Goal: Task Accomplishment & Management: Use online tool/utility

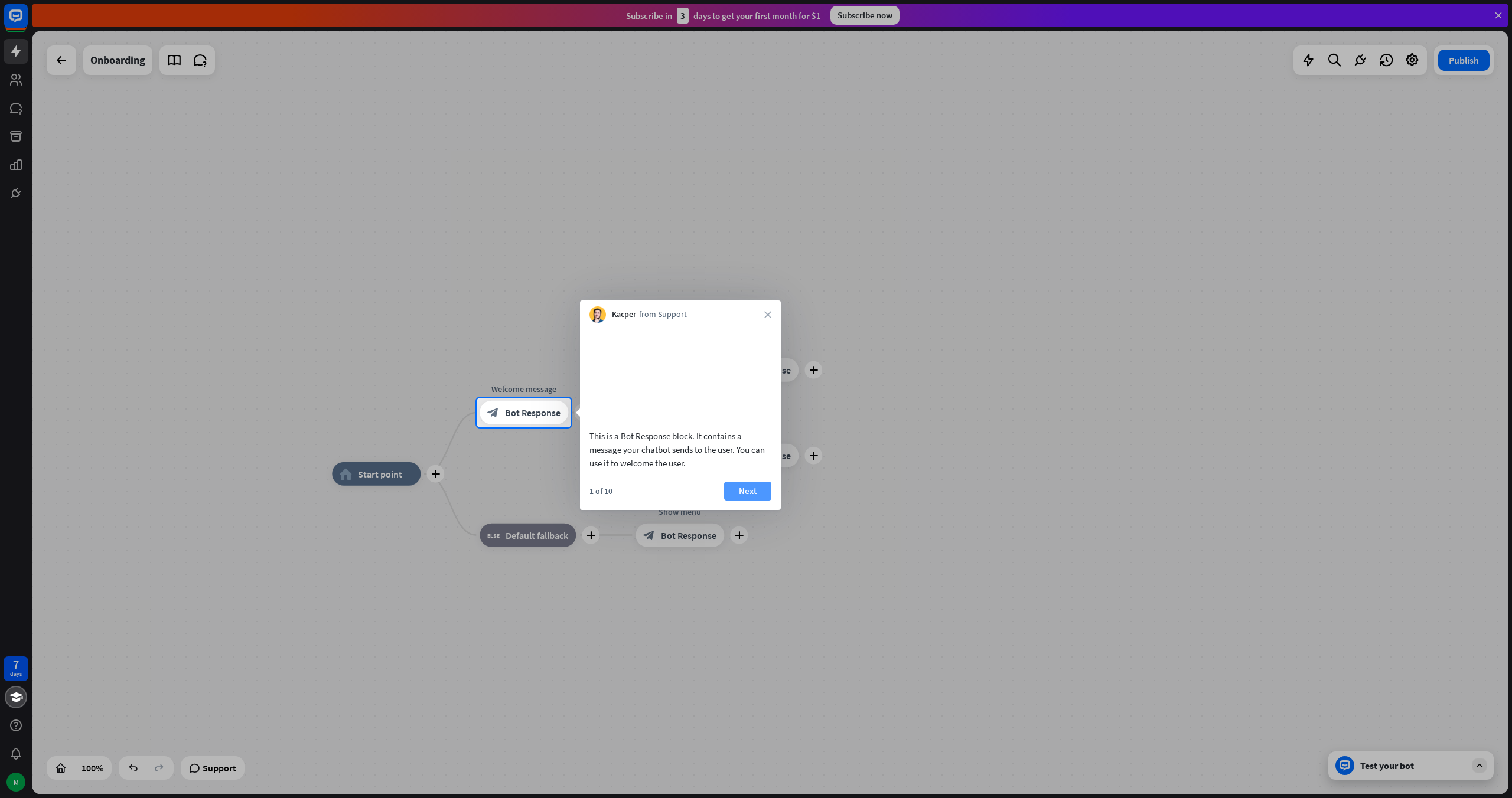
click at [741, 500] on button "Next" at bounding box center [747, 491] width 47 height 19
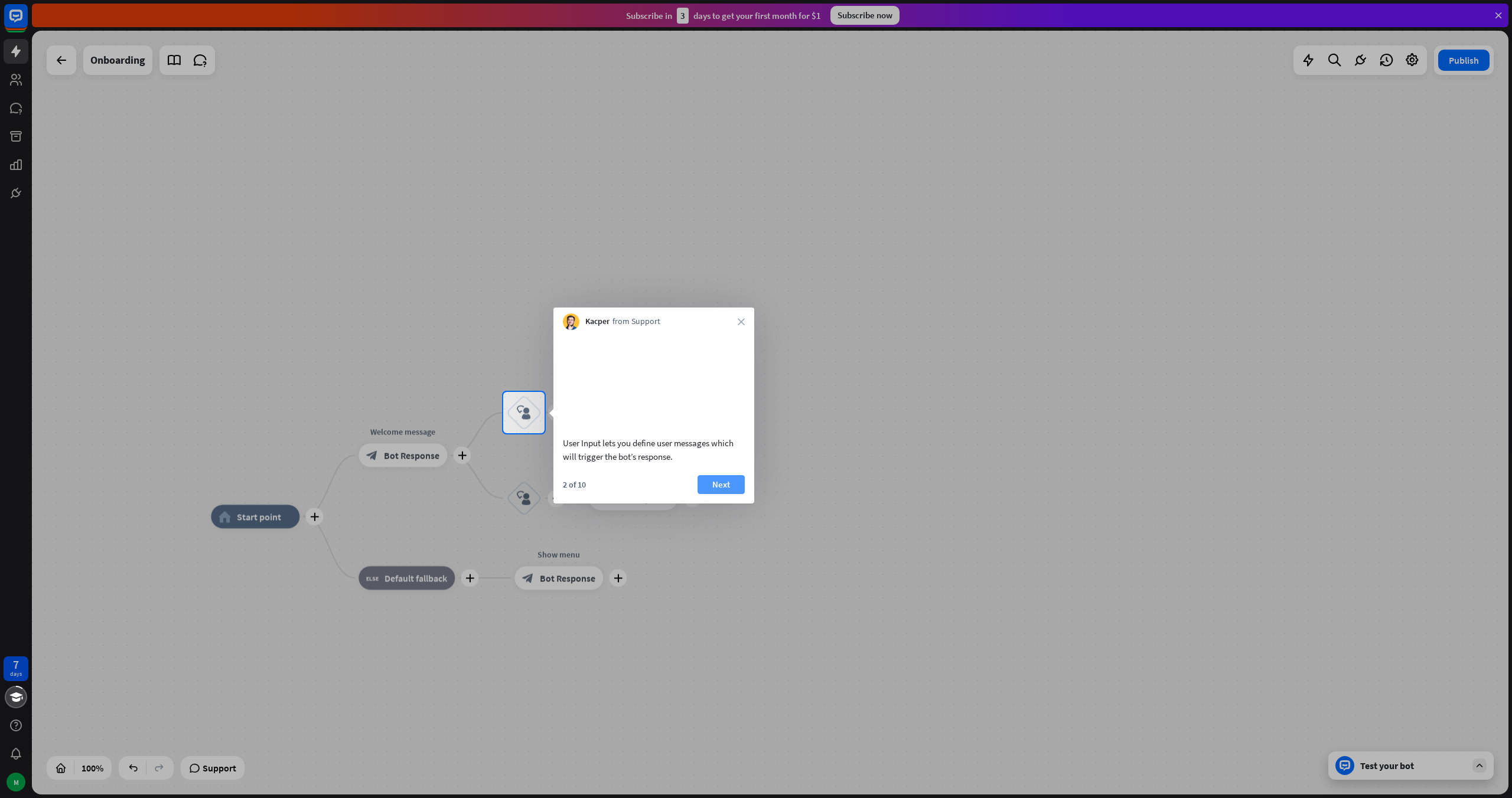
click at [731, 494] on button "Next" at bounding box center [720, 485] width 47 height 19
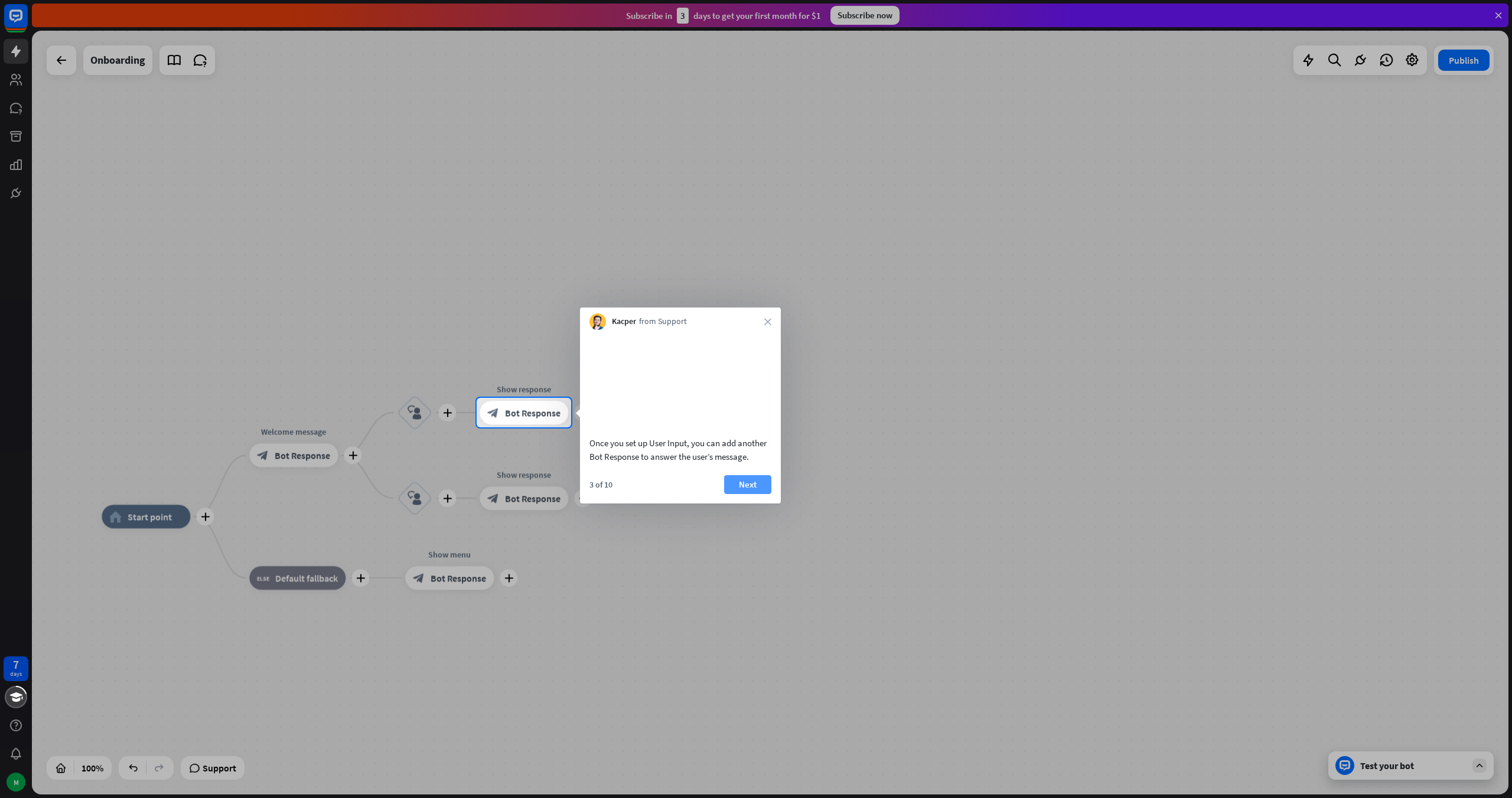
click at [750, 494] on button "Next" at bounding box center [747, 485] width 47 height 19
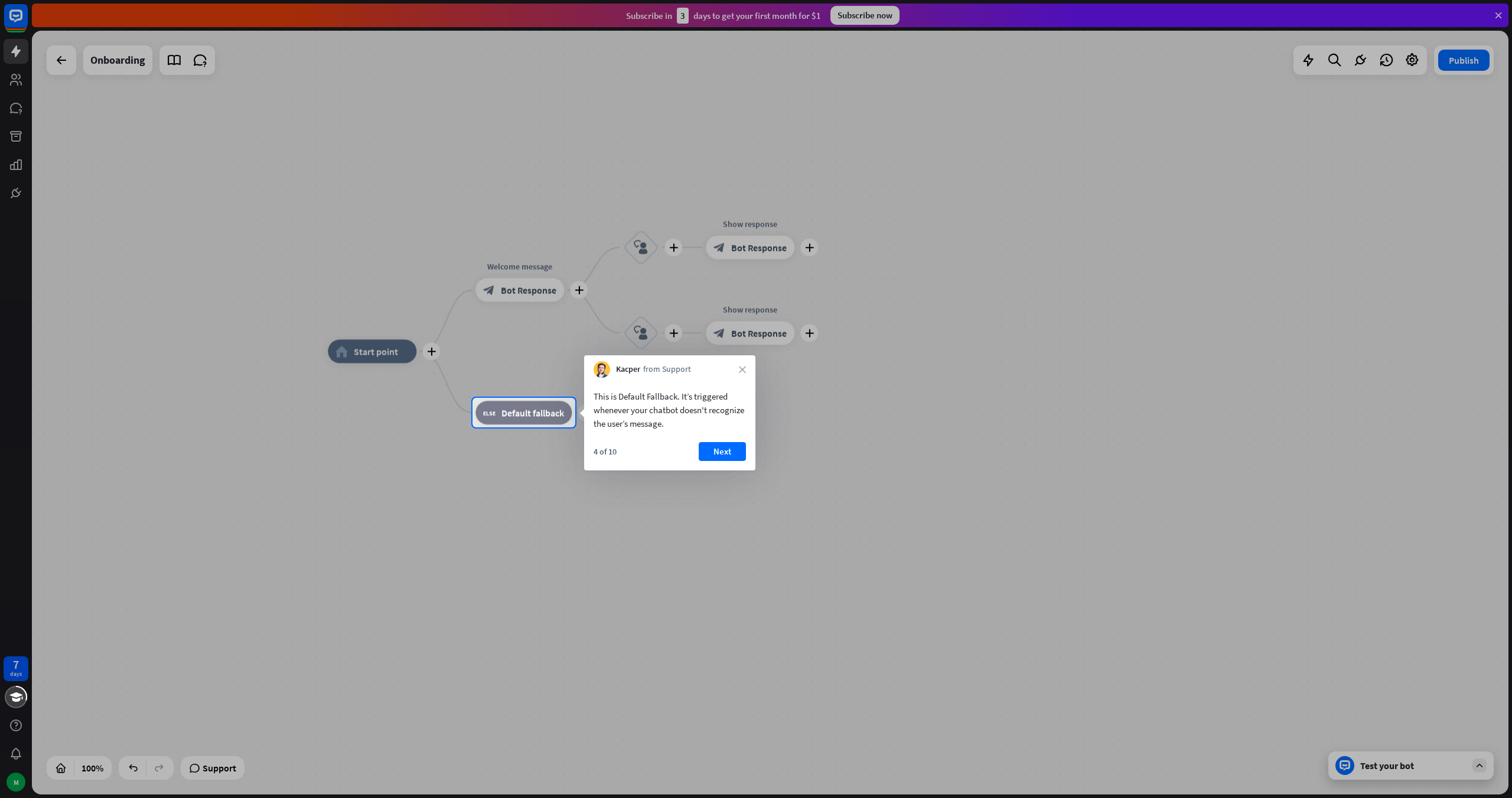
click at [746, 369] on div "Kacper from Support close" at bounding box center [669, 367] width 171 height 23
click at [740, 369] on icon "close" at bounding box center [742, 369] width 7 height 7
click at [680, 448] on button "Yes, leave" at bounding box center [709, 448] width 73 height 19
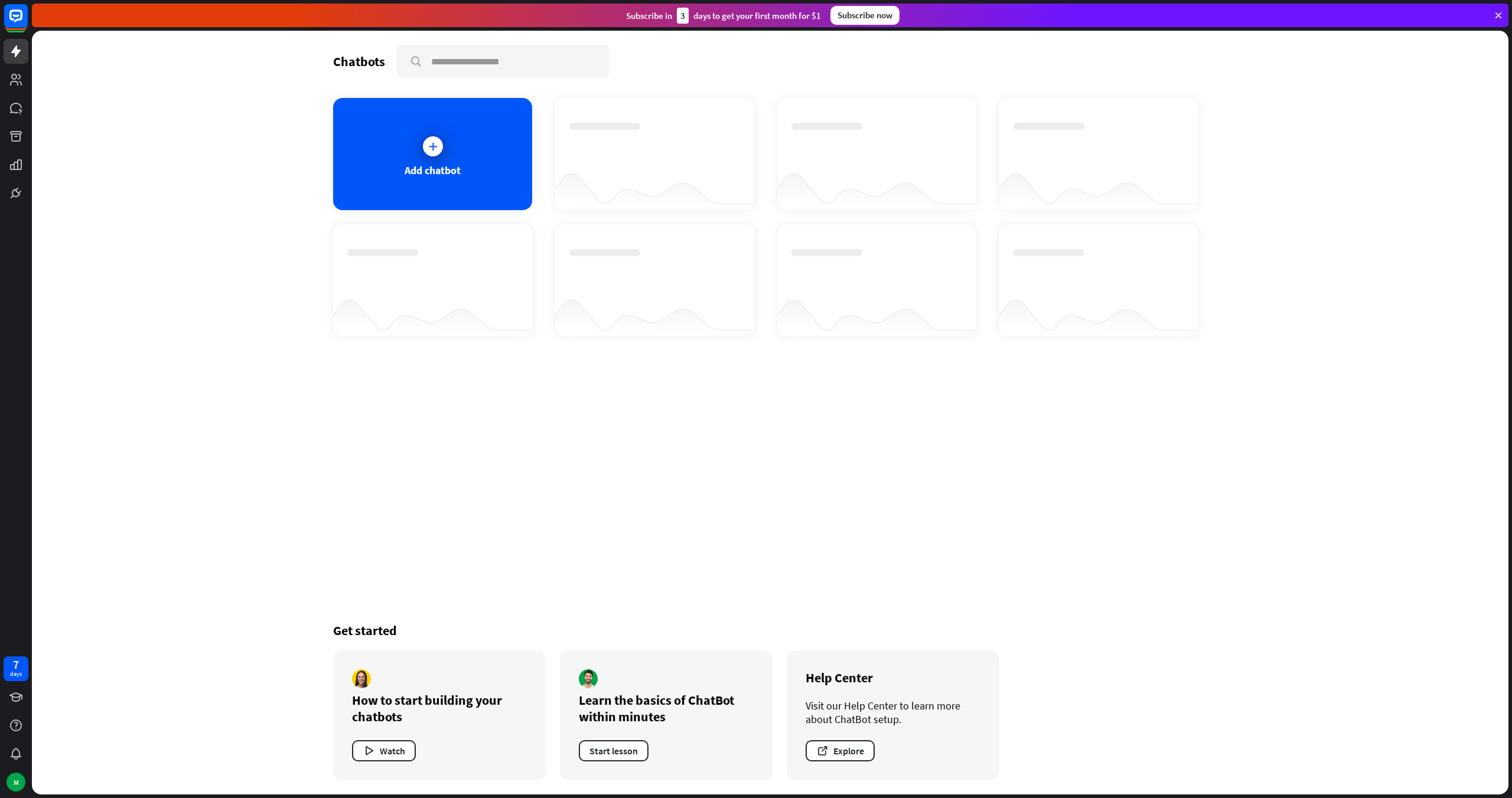
click at [481, 481] on div "Chatbots search Add chatbot Get started How to start building your chatbots Wat…" at bounding box center [770, 412] width 945 height 764
click at [247, 395] on div "Chatbots search Add chatbot Get started How to start building your chatbots Wat…" at bounding box center [770, 412] width 1476 height 764
click at [184, 389] on div "Chatbots search Add chatbot Get started How to start building your chatbots Wat…" at bounding box center [770, 412] width 1476 height 764
click at [427, 151] on icon at bounding box center [432, 146] width 12 height 12
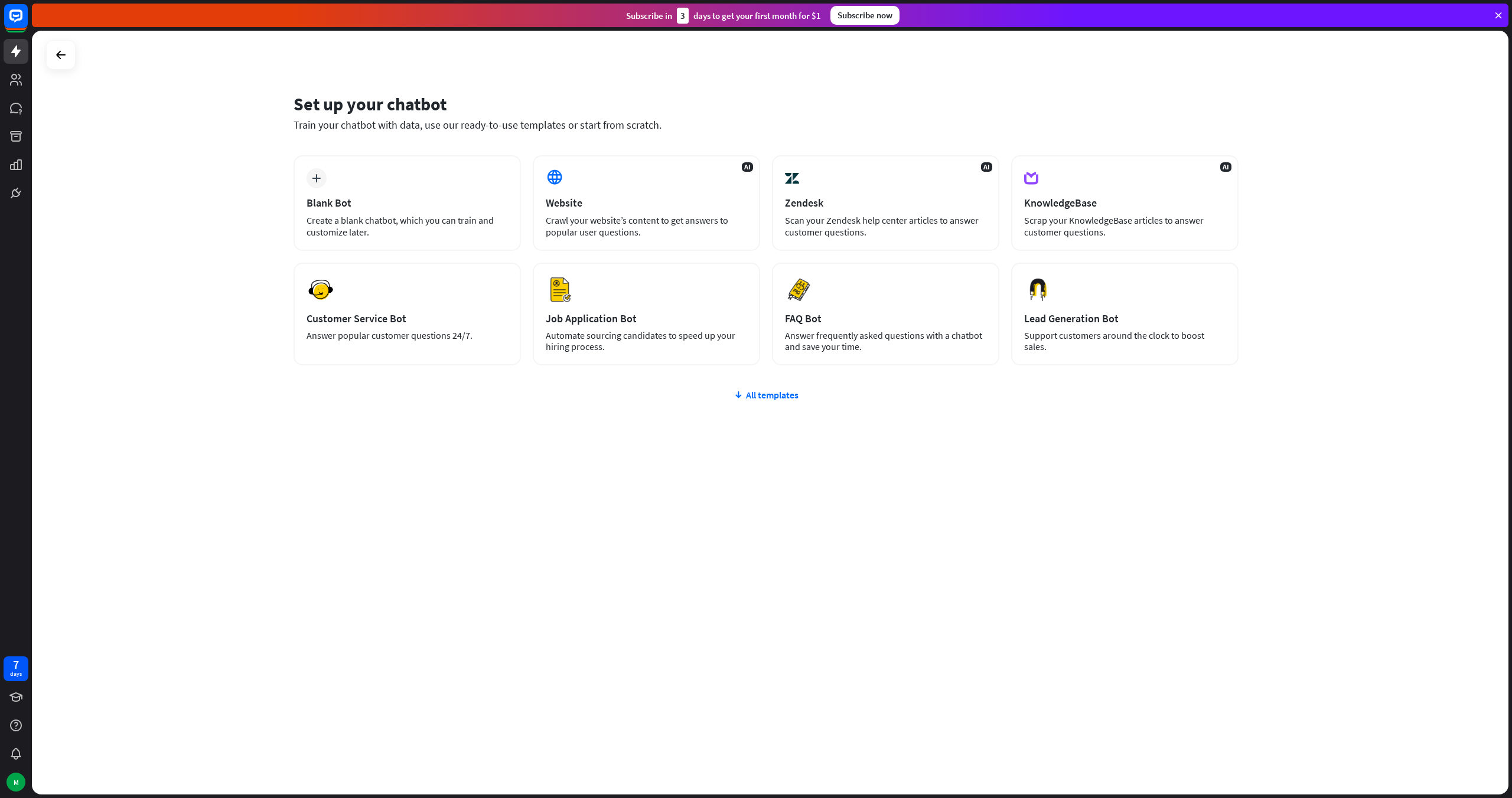
click at [177, 224] on div "Set up your chatbot Train your chatbot with data, use our ready-to-use template…" at bounding box center [770, 412] width 1476 height 764
click at [593, 448] on div "plus Blank Bot Create a blank chatbot, which you can train and customize later.…" at bounding box center [766, 330] width 945 height 352
click at [597, 205] on div "Website" at bounding box center [646, 203] width 201 height 14
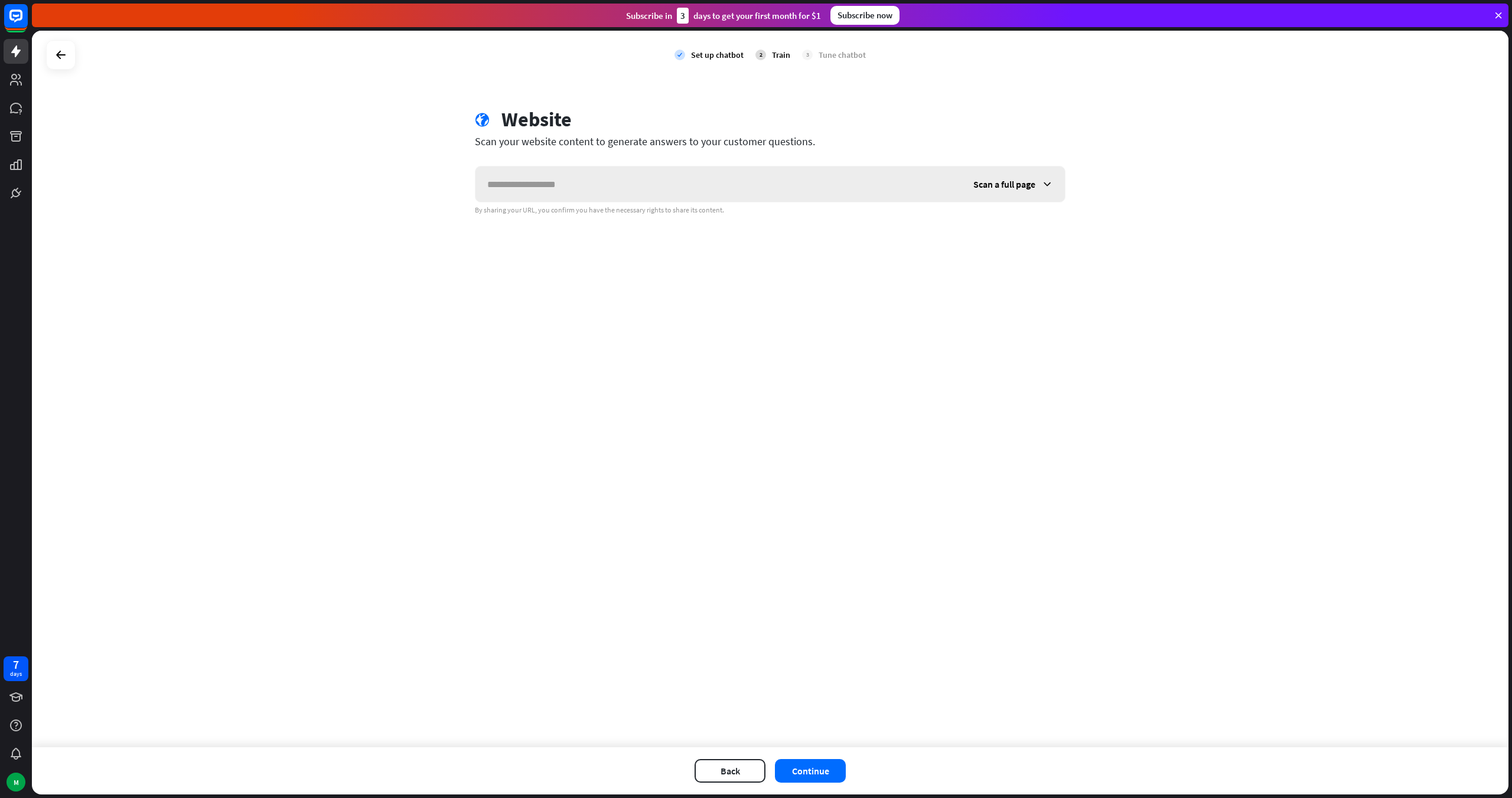
click at [566, 195] on input "text" at bounding box center [718, 184] width 486 height 35
type input "**********"
click at [1019, 180] on span "Scan a full page" at bounding box center [1004, 184] width 62 height 12
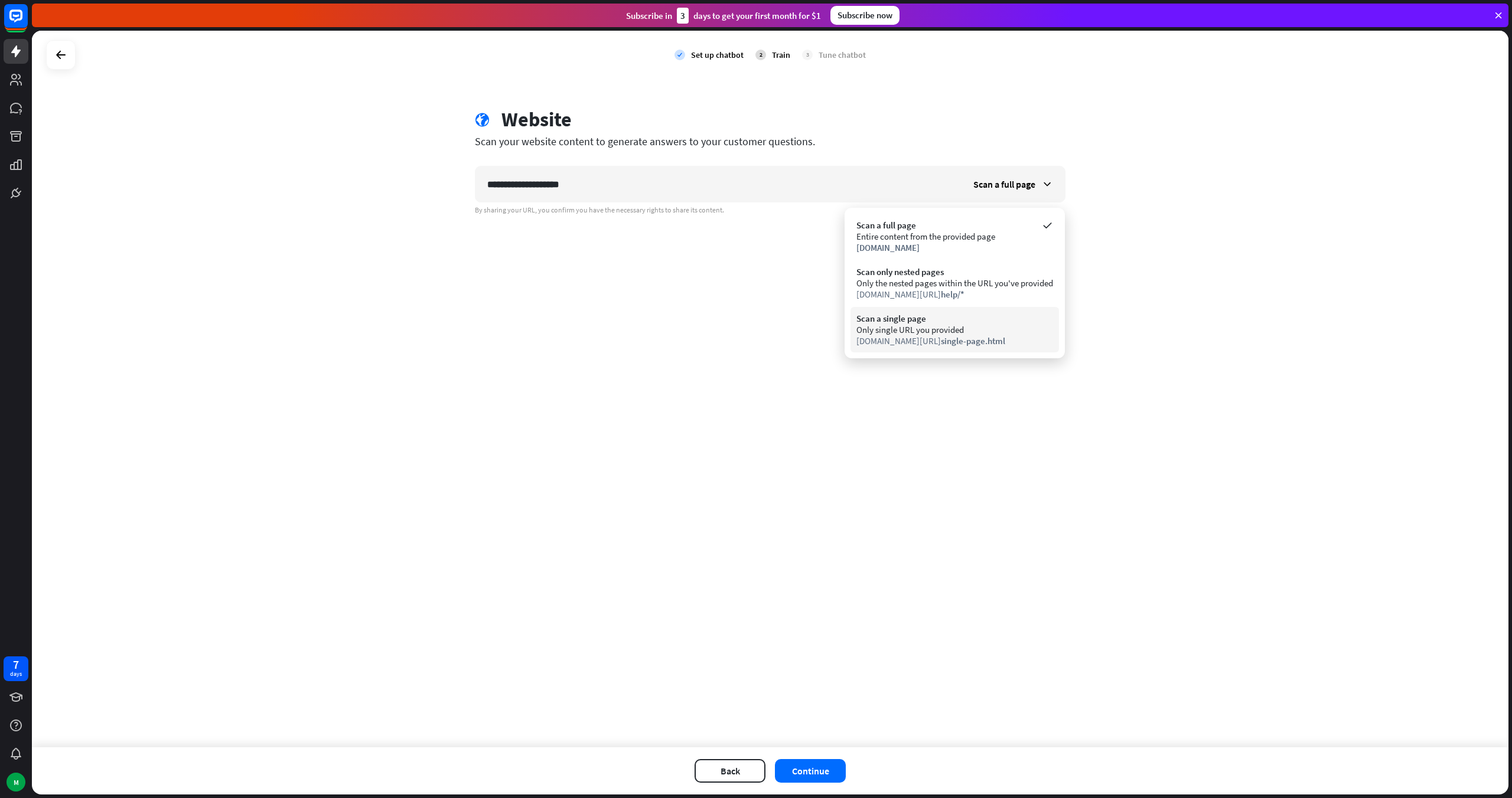
click at [962, 320] on div "Scan a single page" at bounding box center [955, 318] width 197 height 11
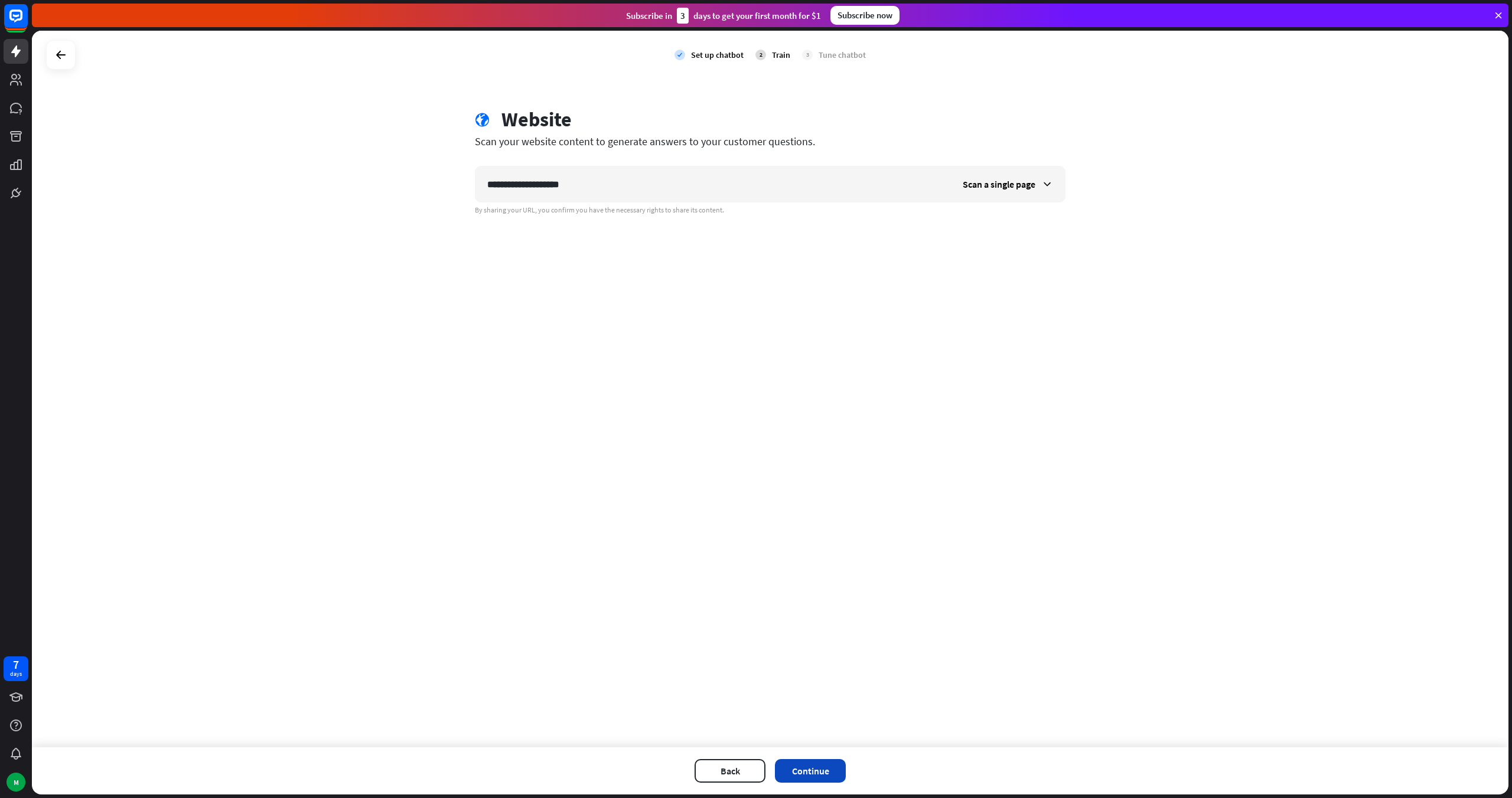
click at [797, 763] on button "Continue" at bounding box center [811, 771] width 71 height 24
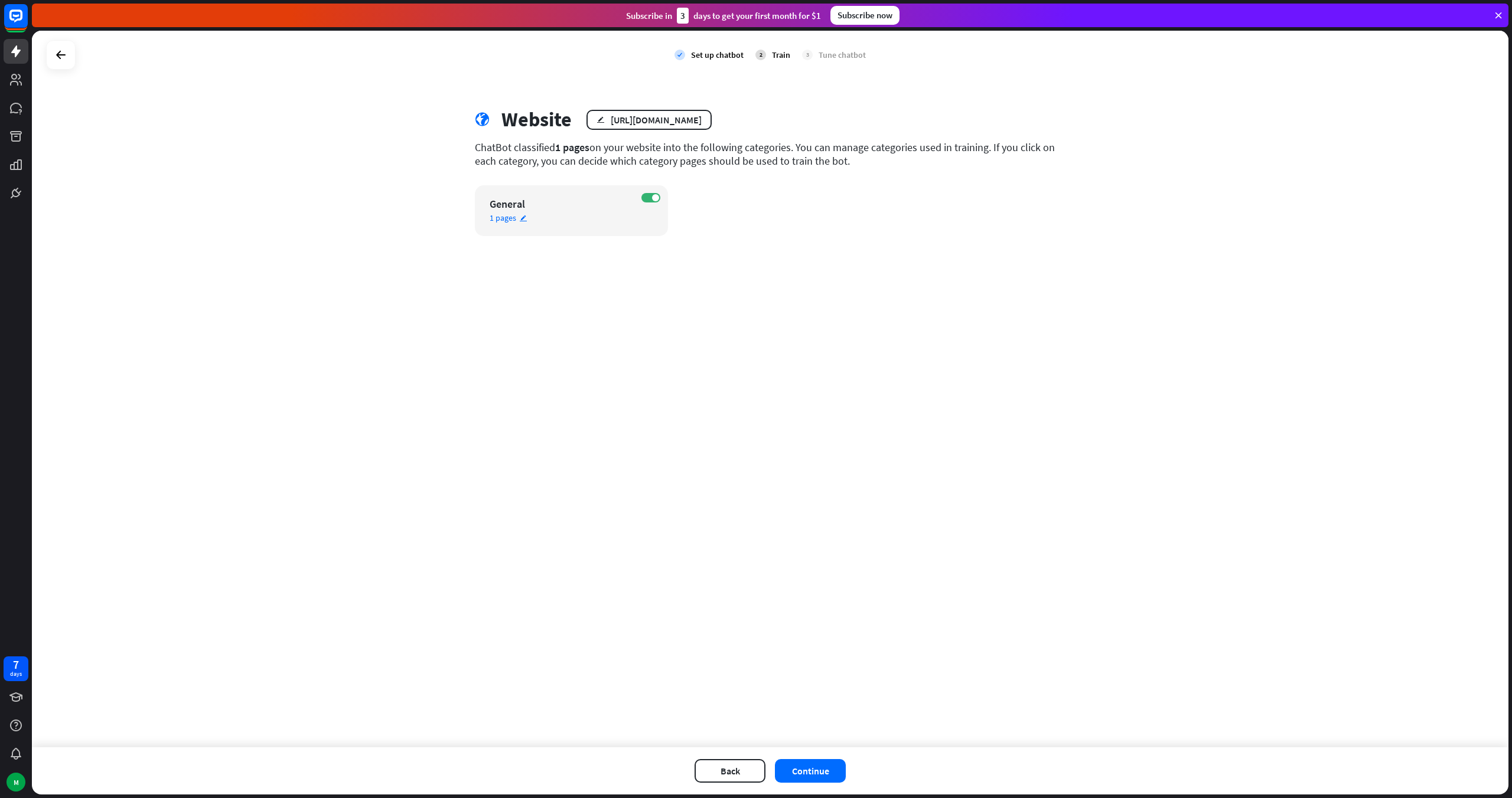
click at [545, 216] on div "1 pages edit" at bounding box center [561, 218] width 143 height 11
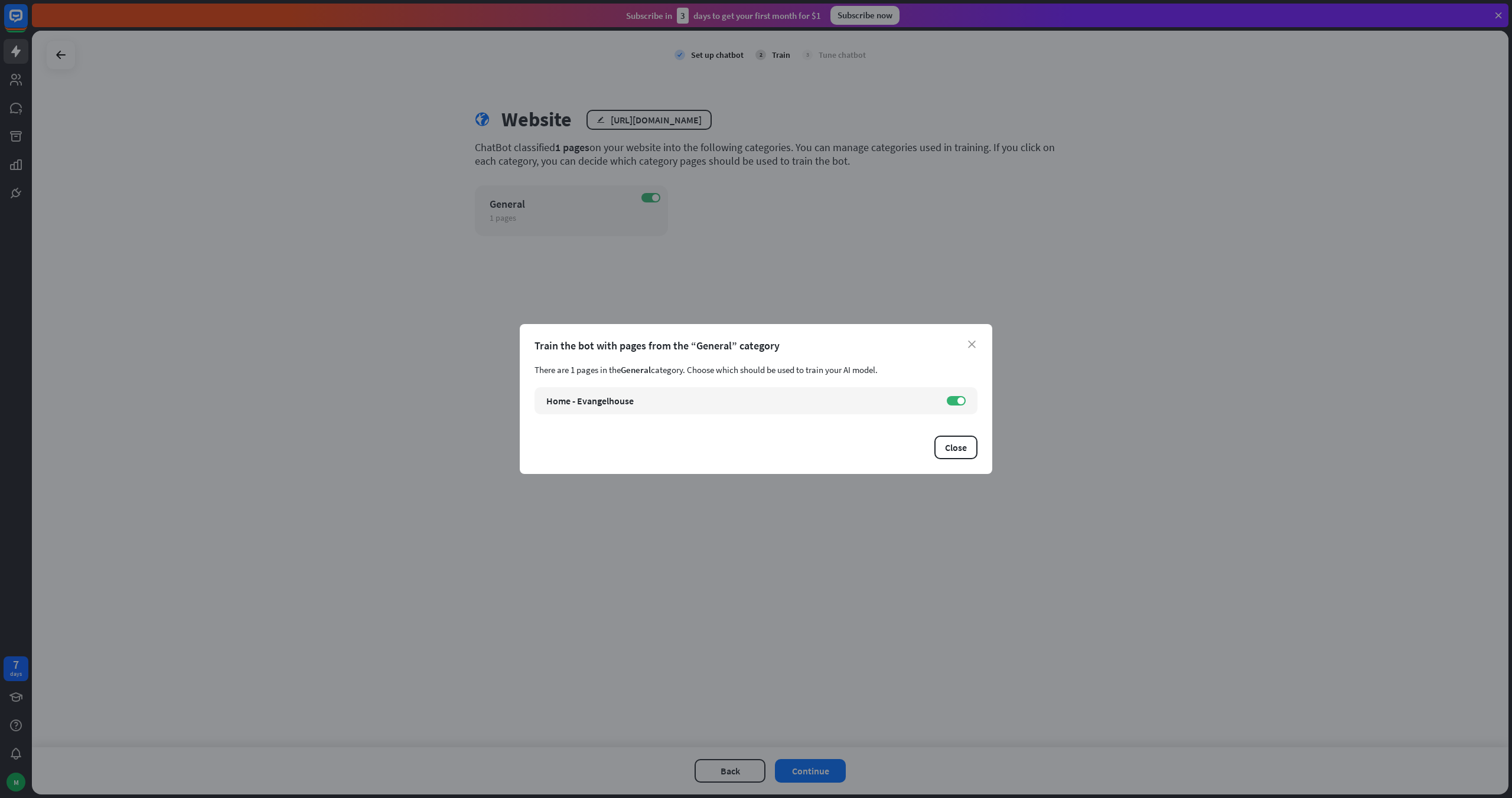
click at [955, 470] on div "close Train the bot with pages from the “General” category There are 1 pages in…" at bounding box center [756, 399] width 473 height 150
click at [953, 459] on div "close Train the bot with pages from the “General” category There are 1 pages in…" at bounding box center [756, 399] width 473 height 150
click at [949, 449] on button "Close" at bounding box center [955, 447] width 43 height 24
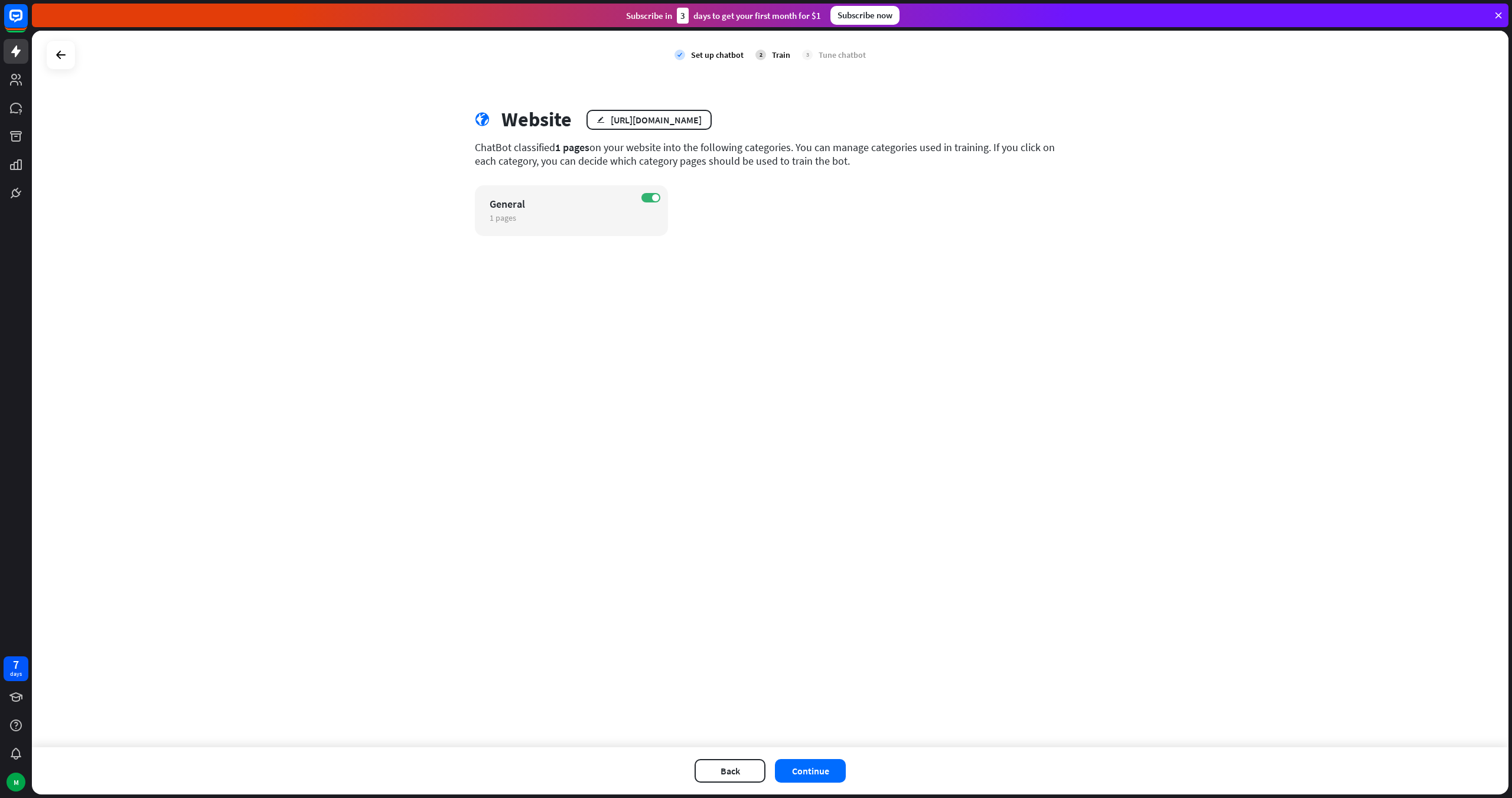
click at [865, 240] on div "check Set up chatbot 2 Train 3 Tune chatbot globe Website edit [URL][DOMAIN_NAM…" at bounding box center [770, 389] width 1476 height 717
click at [645, 193] on label "ON" at bounding box center [651, 198] width 19 height 10
click at [647, 197] on span at bounding box center [646, 198] width 7 height 7
click at [834, 771] on button "Continue" at bounding box center [811, 771] width 71 height 24
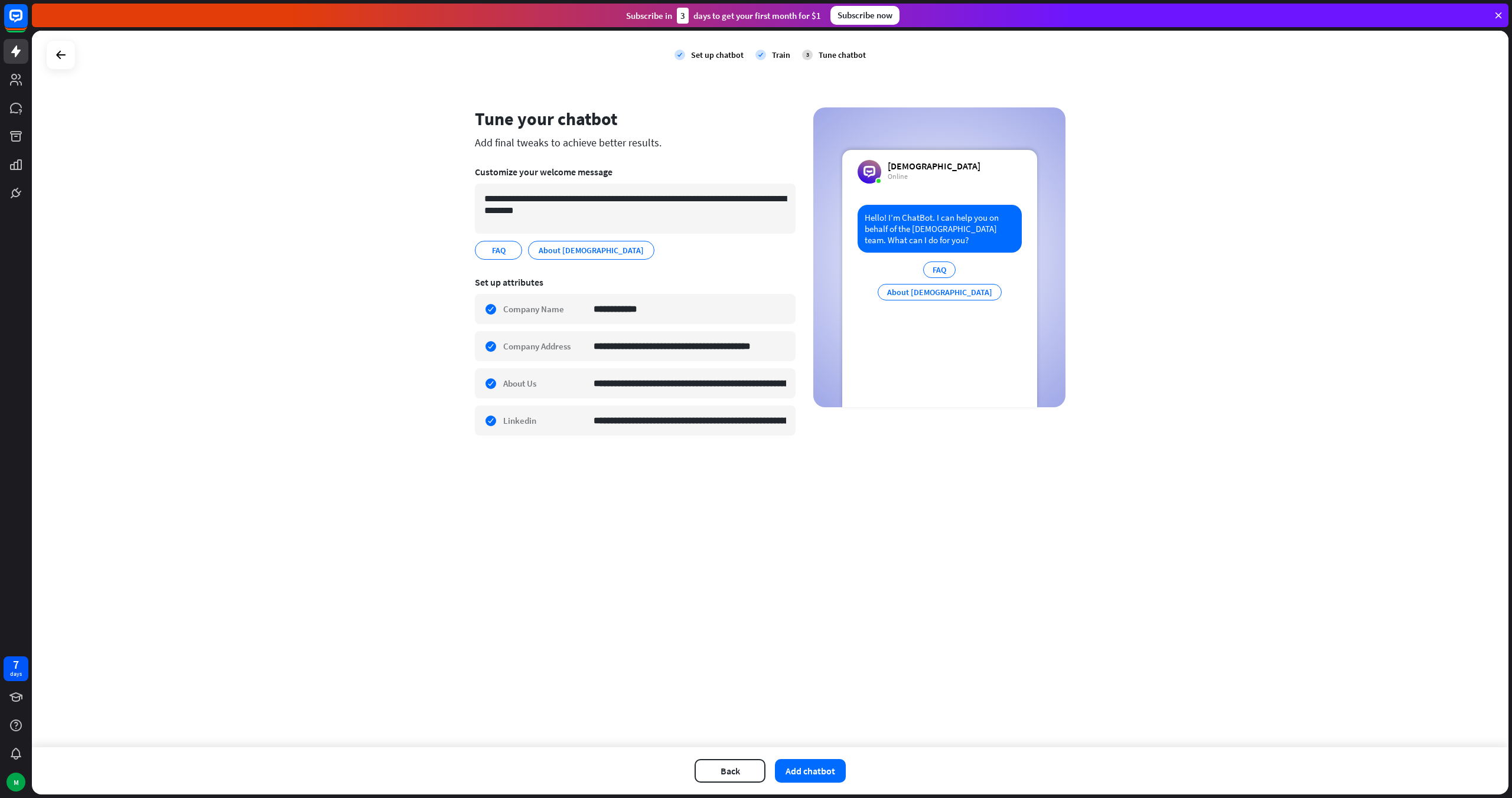
click at [868, 543] on div "**********" at bounding box center [770, 389] width 1476 height 717
click at [969, 282] on div "FAQ About Evangelhouse" at bounding box center [940, 284] width 124 height 45
click at [715, 771] on button "Back" at bounding box center [730, 771] width 71 height 24
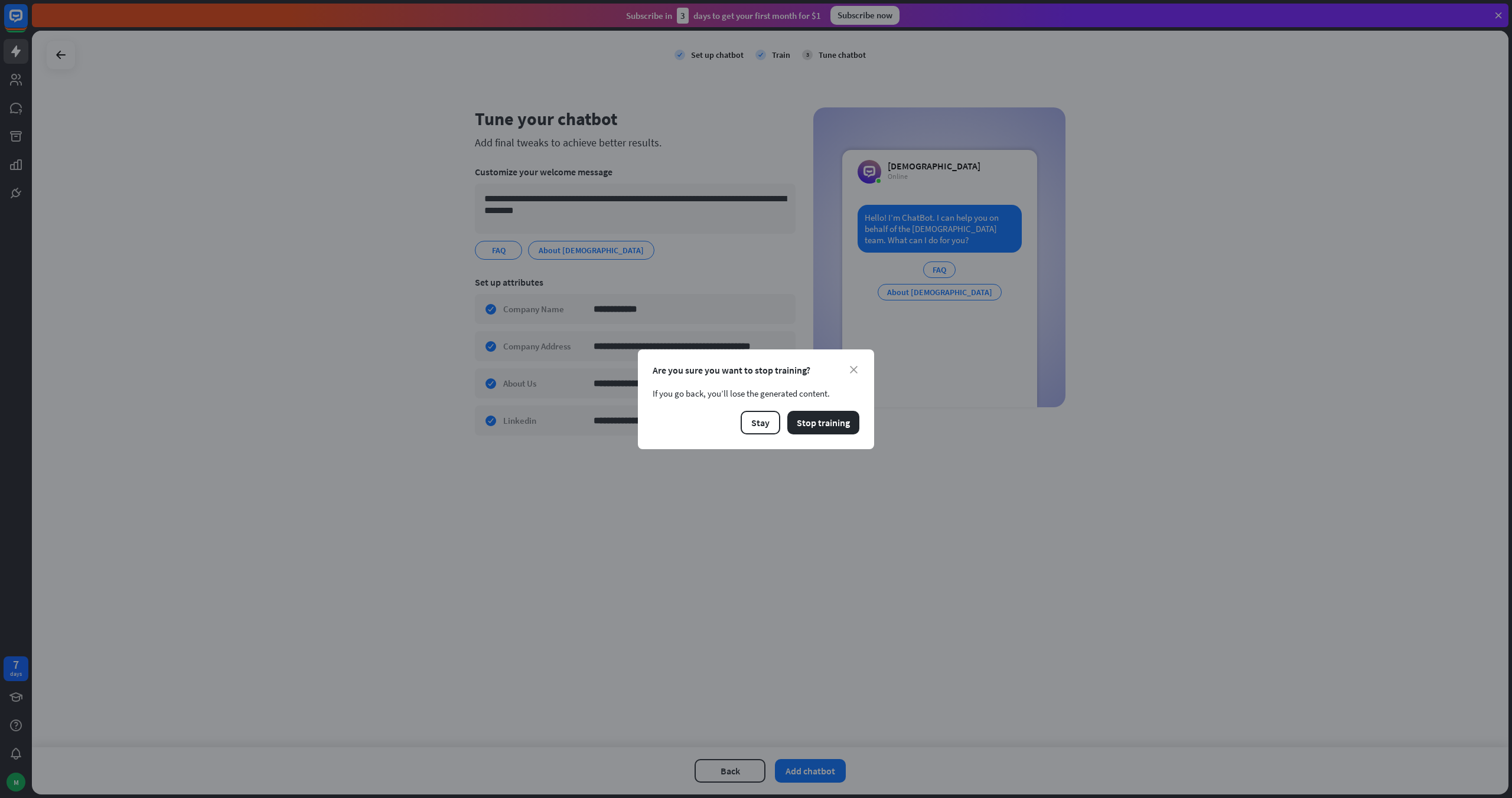
click at [852, 373] on div "Are you sure you want to stop training?" at bounding box center [756, 370] width 207 height 12
click at [854, 370] on icon "close" at bounding box center [854, 369] width 8 height 8
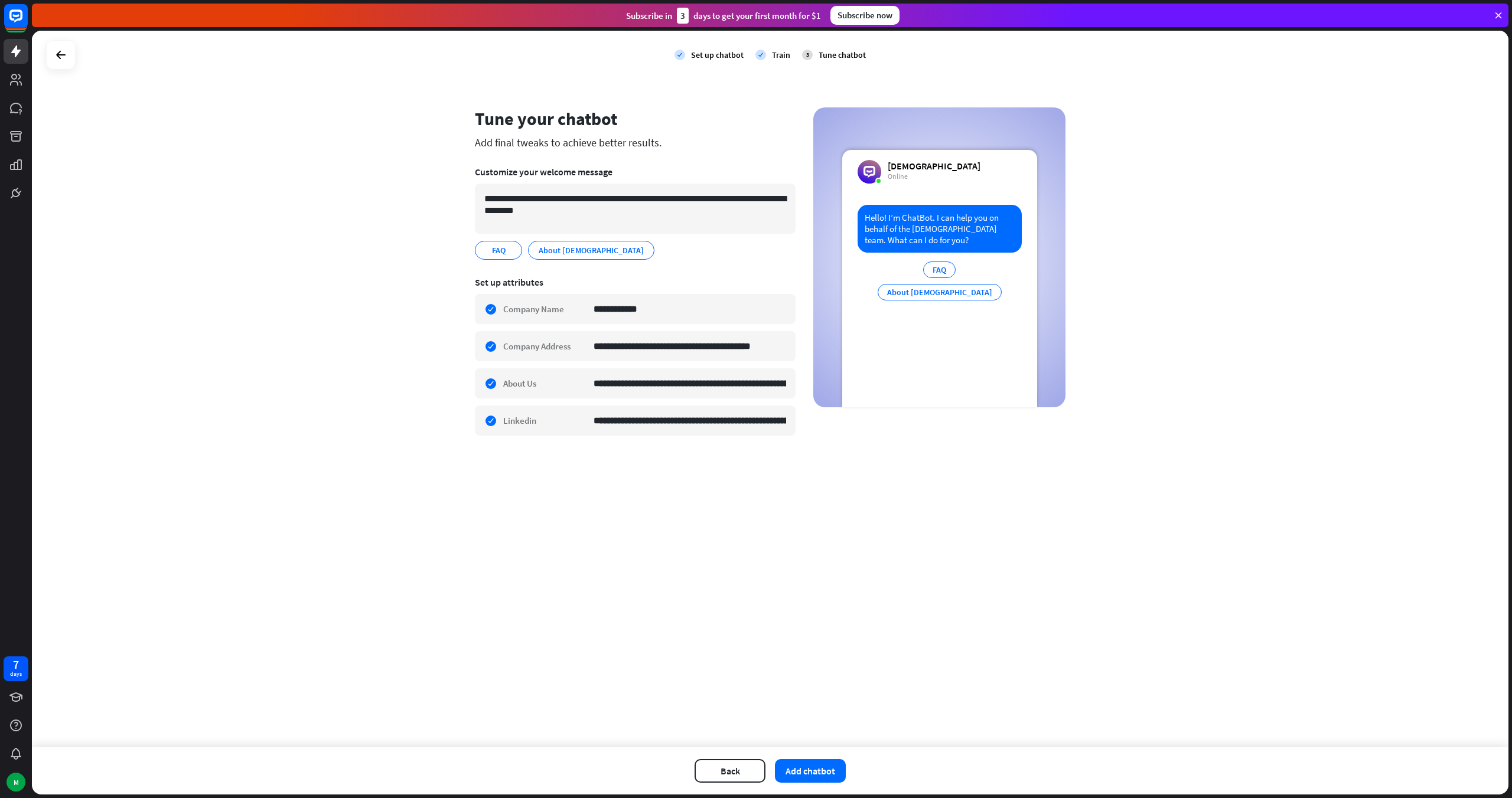
click at [855, 459] on div "**********" at bounding box center [770, 389] width 1476 height 717
click at [834, 55] on div "Tune chatbot" at bounding box center [842, 55] width 47 height 11
click at [817, 768] on button "Add chatbot" at bounding box center [811, 771] width 71 height 24
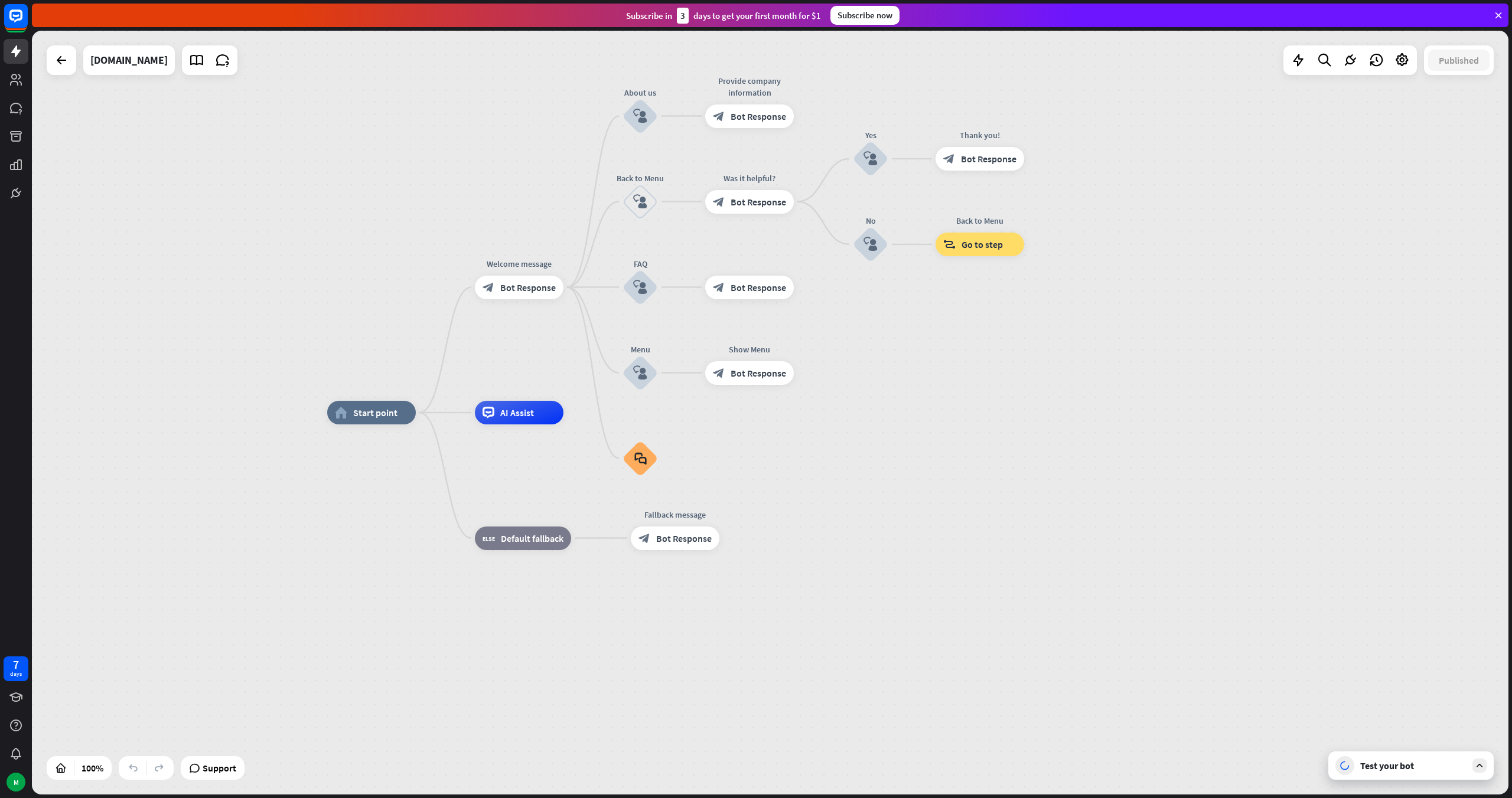
click at [234, 264] on div "home_2 Start point Welcome message block_bot_response Bot Response About us blo…" at bounding box center [770, 412] width 1476 height 764
click at [522, 416] on span "AI Assist" at bounding box center [517, 412] width 33 height 12
click at [325, 252] on div "home_2 Start point Welcome message block_bot_response Bot Response About us blo…" at bounding box center [770, 412] width 1476 height 764
click at [521, 412] on span "AI Assist" at bounding box center [517, 412] width 33 height 12
click at [253, 238] on div "home_2 Start point Welcome message block_bot_response Bot Response About us blo…" at bounding box center [770, 412] width 1476 height 764
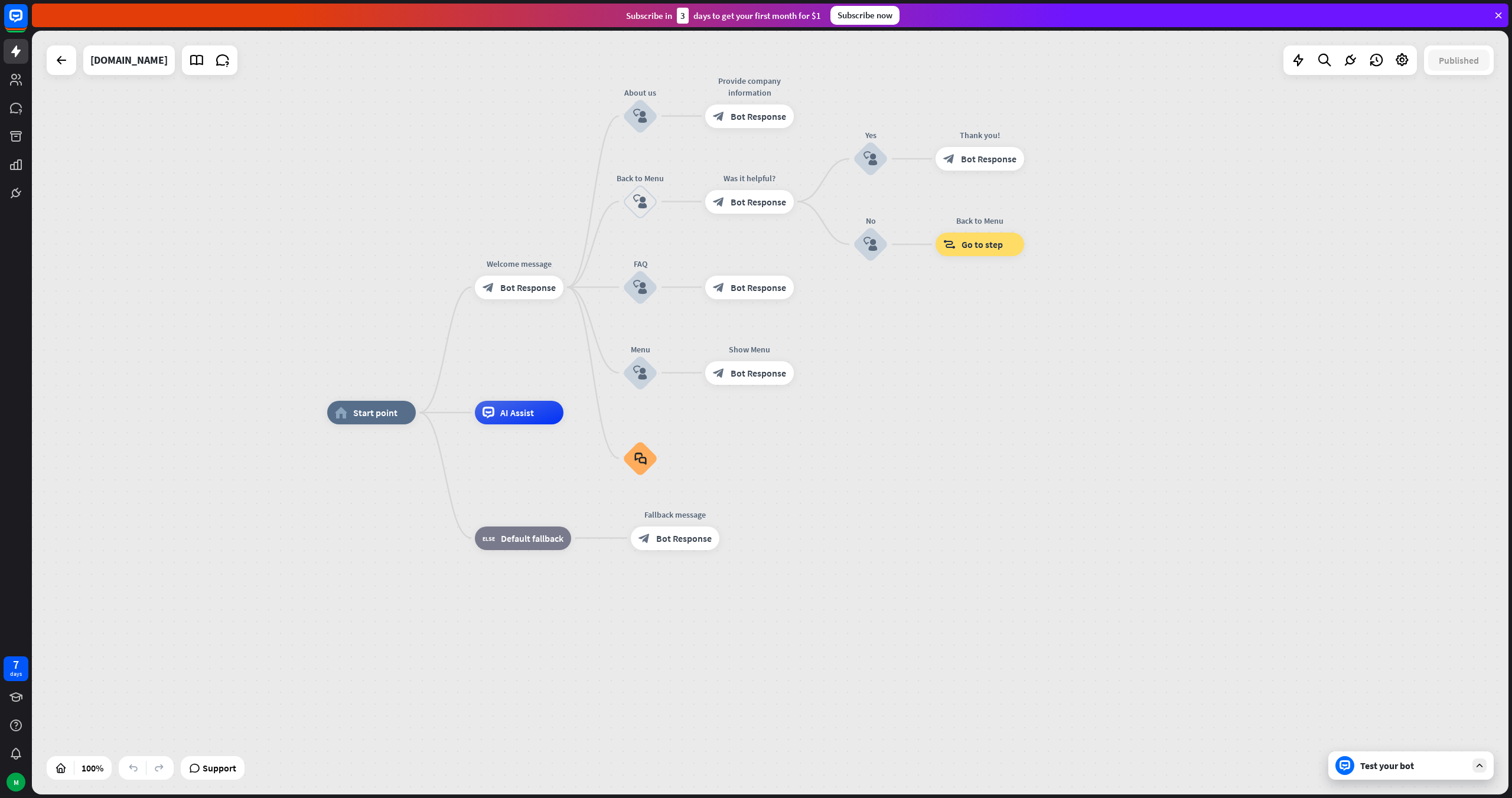
click at [1038, 565] on div "home_2 Start point Welcome message block_bot_response Bot Response About us blo…" at bounding box center [1065, 795] width 1476 height 764
click at [1158, 317] on div "home_2 Start point Welcome message block_bot_response Bot Response About us blo…" at bounding box center [770, 412] width 1476 height 764
click at [1216, 404] on div "home_2 Start point Welcome message block_bot_response Bot Response About us blo…" at bounding box center [770, 412] width 1476 height 764
click at [1216, 414] on div "home_2 Start point Welcome message block_bot_response Bot Response About us blo…" at bounding box center [1065, 795] width 1476 height 764
click at [62, 66] on icon at bounding box center [61, 60] width 14 height 14
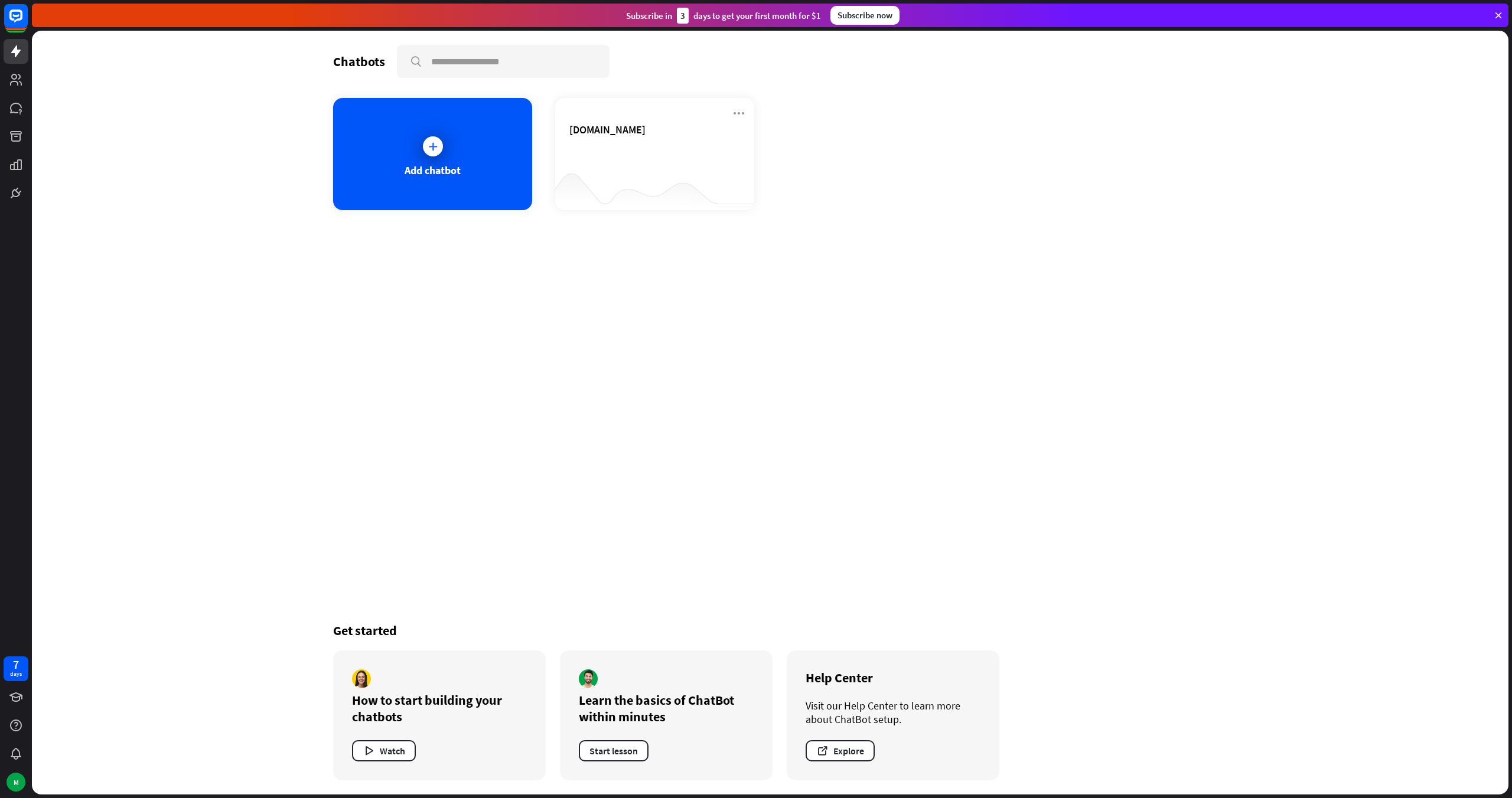
click at [546, 346] on div "Chatbots search Add chatbot [DOMAIN_NAME] Get started How to start building you…" at bounding box center [770, 412] width 945 height 764
click at [256, 407] on div "Chatbots search Add chatbot [DOMAIN_NAME] Get started How to start building you…" at bounding box center [770, 412] width 1476 height 764
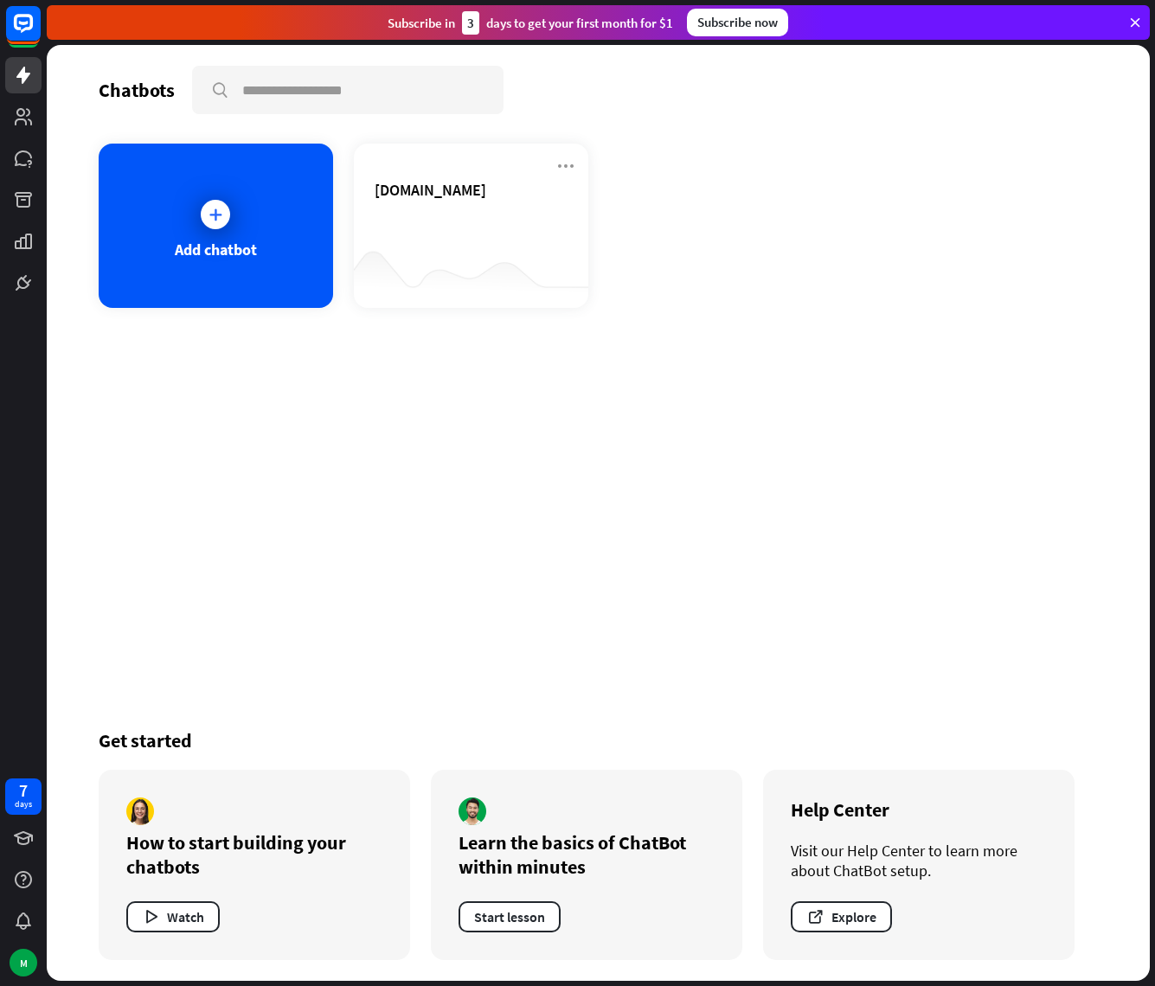
click at [593, 439] on div "Chatbots search Add chatbot [DOMAIN_NAME] Get started How to start building you…" at bounding box center [598, 513] width 1103 height 936
click at [684, 366] on div "Chatbots search Add chatbot [DOMAIN_NAME] Get started How to start building you…" at bounding box center [598, 513] width 1103 height 936
click at [470, 217] on div "[DOMAIN_NAME]" at bounding box center [471, 210] width 193 height 61
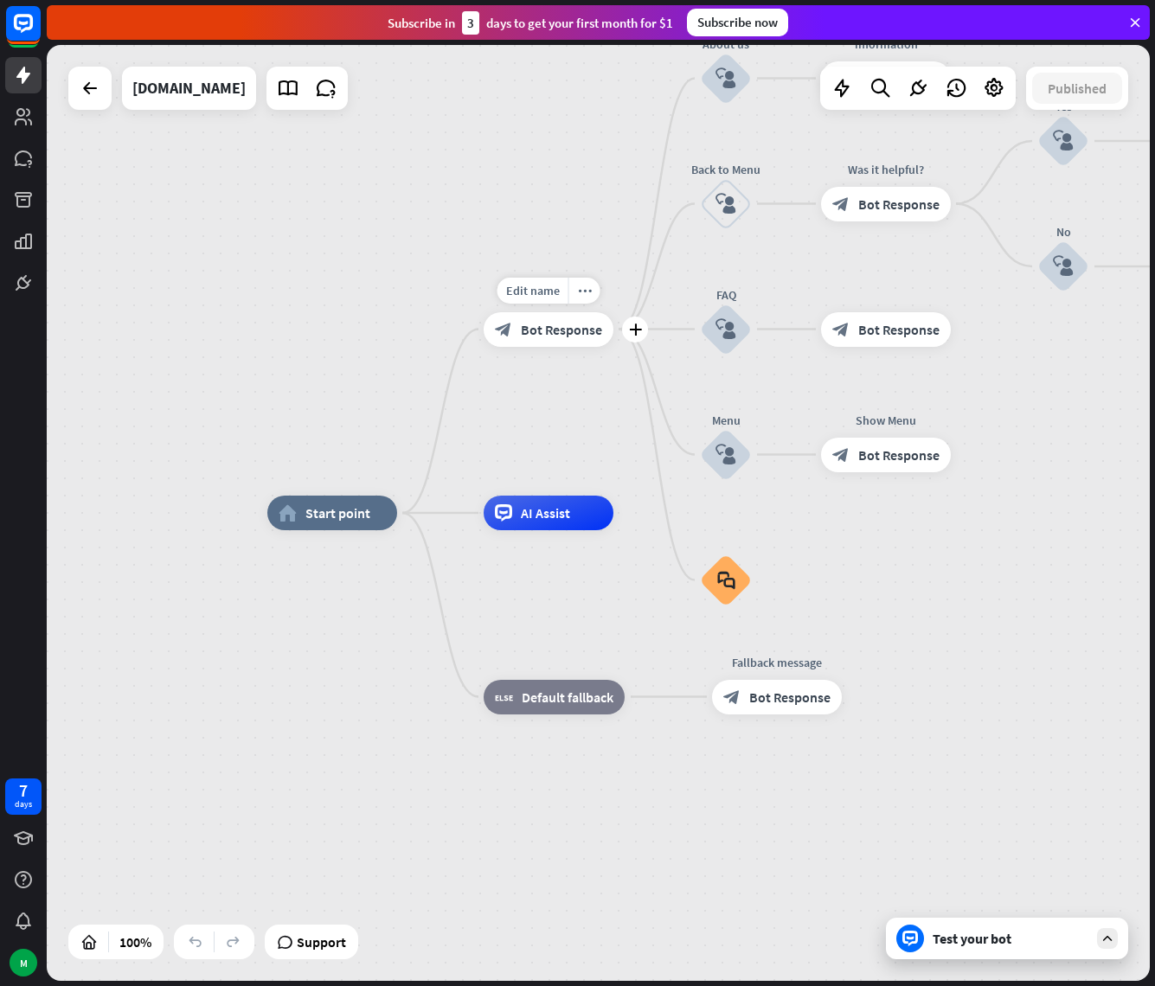
click at [547, 332] on span "Bot Response" at bounding box center [561, 329] width 81 height 17
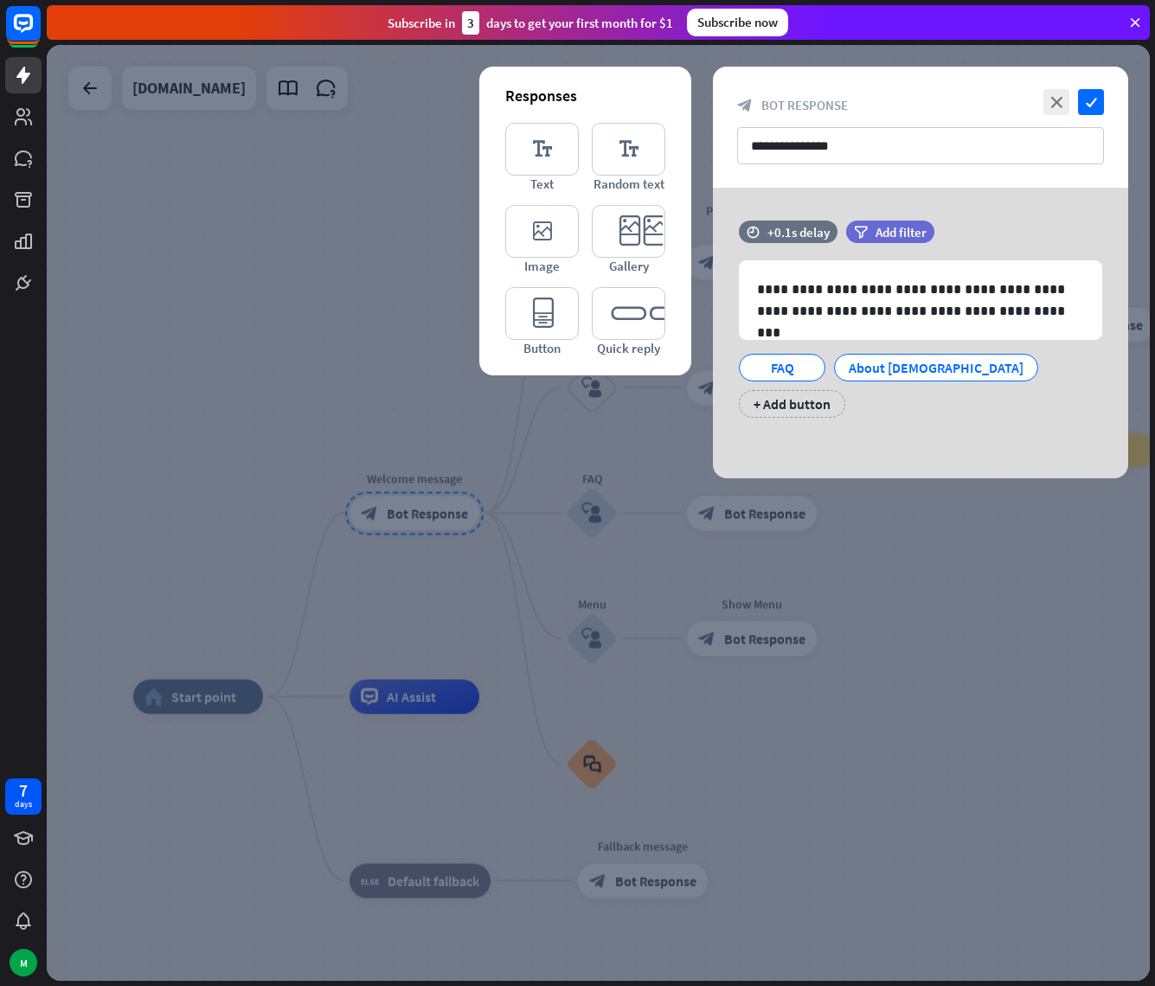
click at [330, 289] on div at bounding box center [598, 513] width 1103 height 936
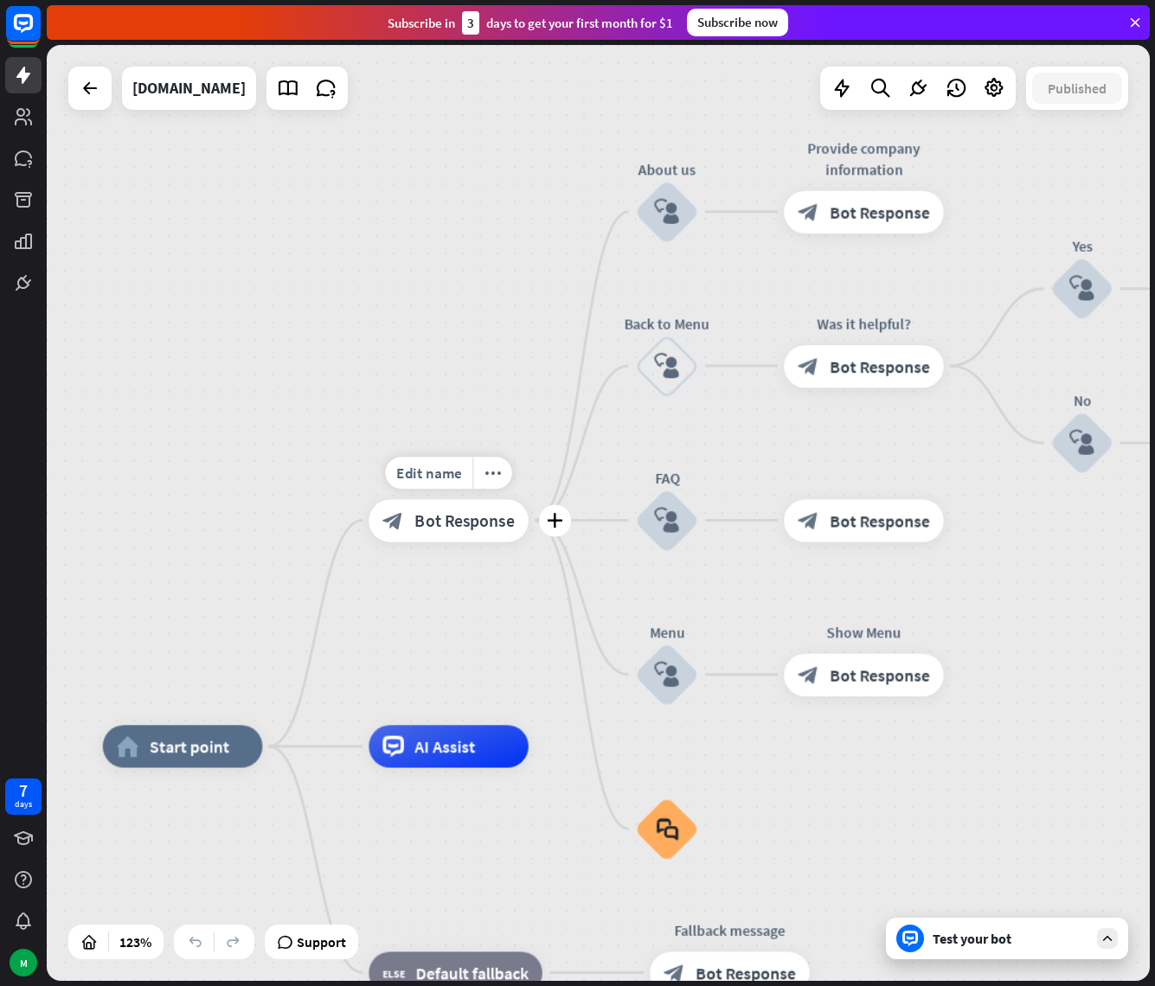
click at [463, 541] on div "Edit name more_horiz plus Welcome message block_bot_response Bot Response" at bounding box center [448, 520] width 160 height 42
click at [455, 520] on span "Bot Response" at bounding box center [464, 520] width 100 height 22
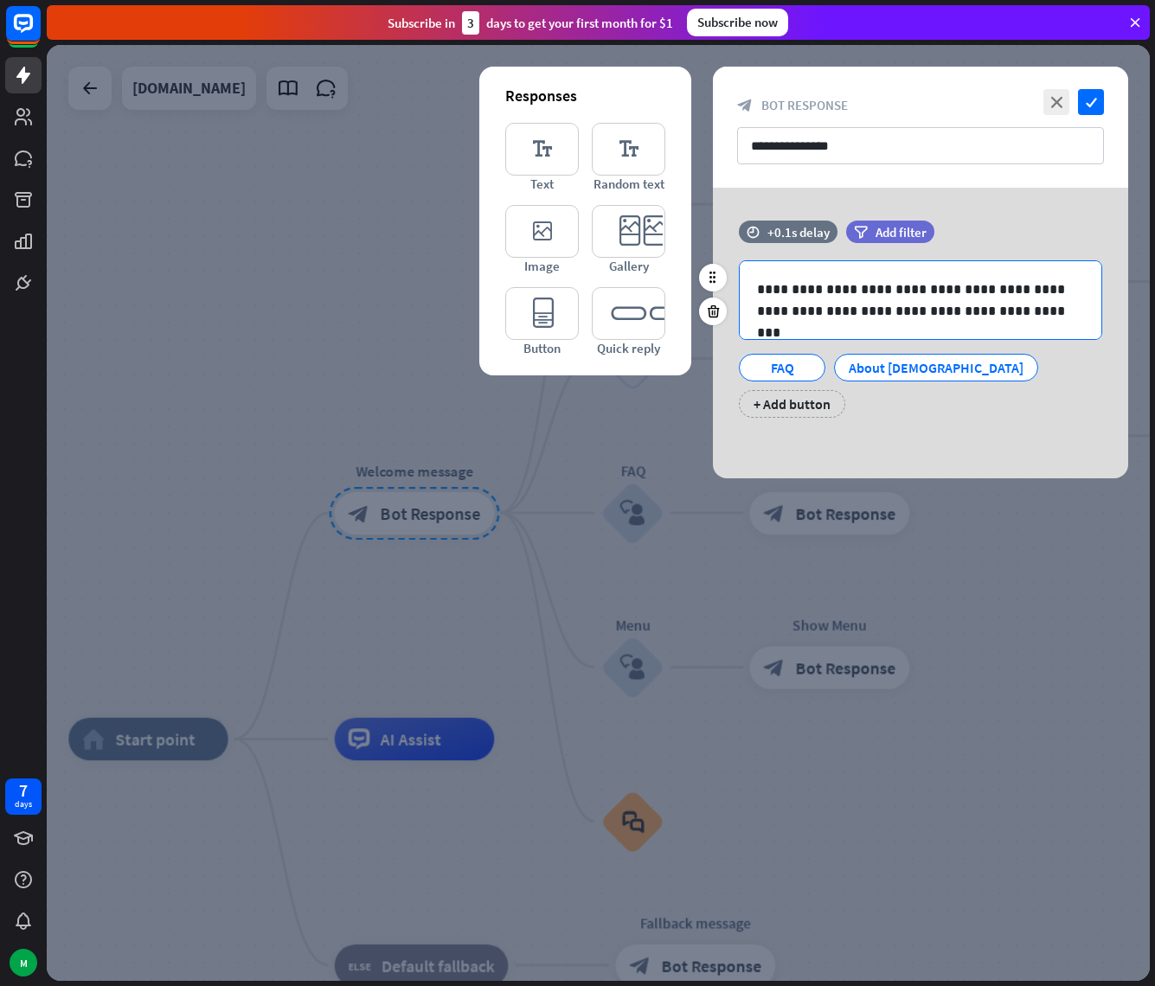
click at [824, 294] on p "**********" at bounding box center [920, 300] width 327 height 43
drag, startPoint x: 844, startPoint y: 290, endPoint x: 816, endPoint y: 291, distance: 28.6
click at [816, 291] on p "**********" at bounding box center [920, 300] width 327 height 43
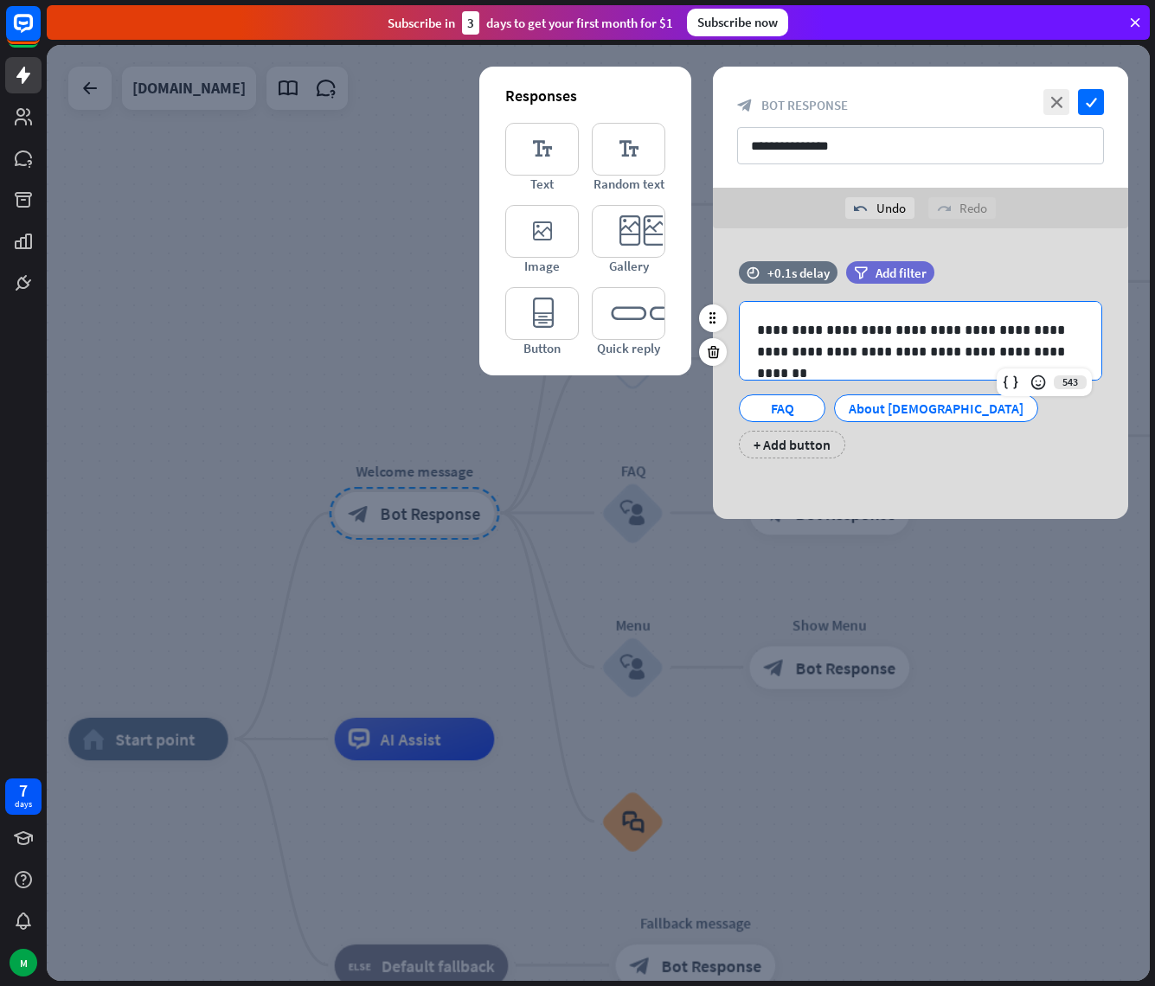
drag, startPoint x: 862, startPoint y: 333, endPoint x: 879, endPoint y: 329, distance: 17.0
click at [879, 329] on p "**********" at bounding box center [920, 340] width 327 height 43
drag, startPoint x: 883, startPoint y: 330, endPoint x: 861, endPoint y: 335, distance: 23.1
click at [861, 335] on p "**********" at bounding box center [920, 340] width 327 height 43
click at [979, 349] on p "**********" at bounding box center [920, 340] width 327 height 43
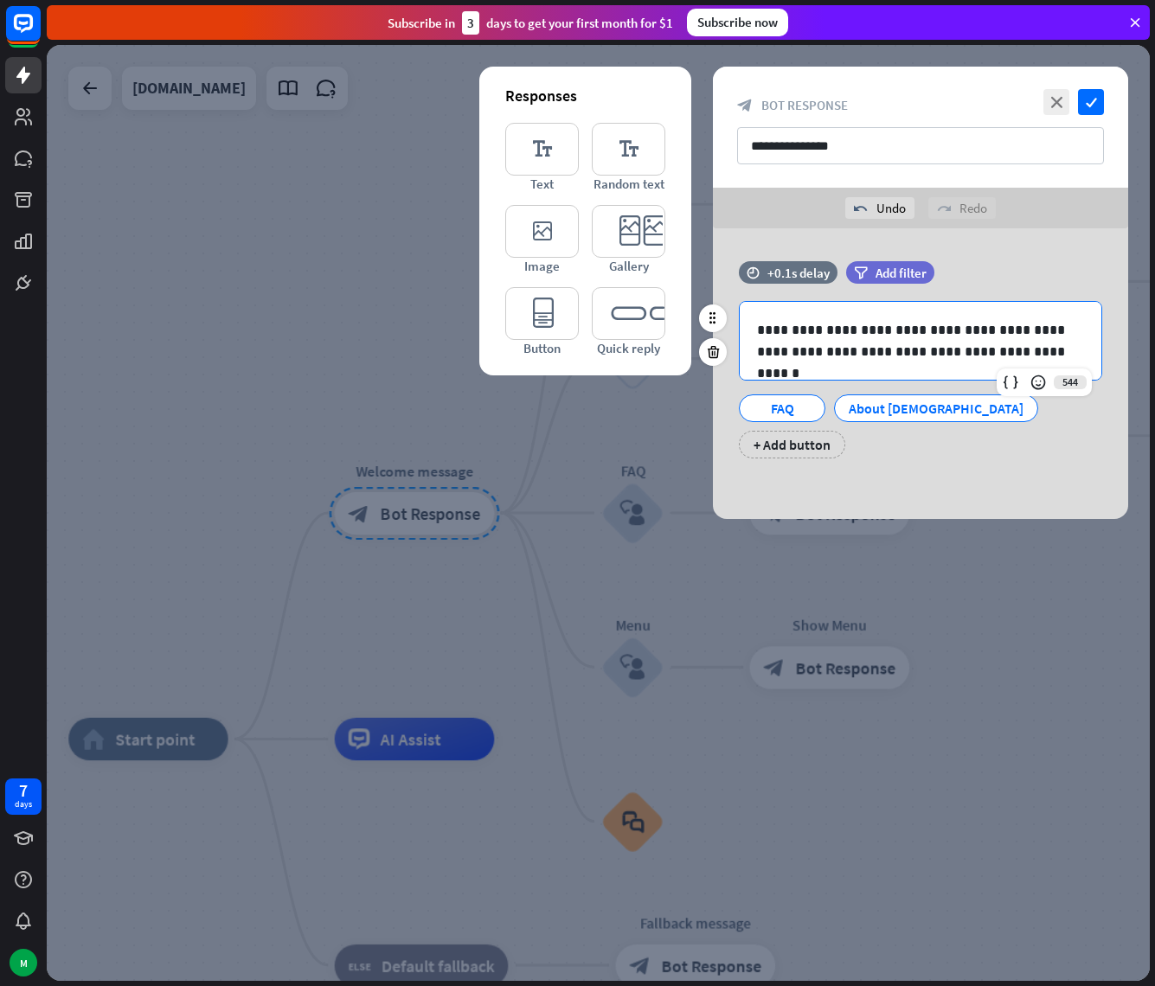
click at [903, 350] on p "**********" at bounding box center [920, 340] width 327 height 43
click at [910, 360] on p "**********" at bounding box center [920, 340] width 327 height 43
click at [879, 355] on p "**********" at bounding box center [920, 340] width 327 height 43
click at [158, 597] on div at bounding box center [598, 513] width 1103 height 936
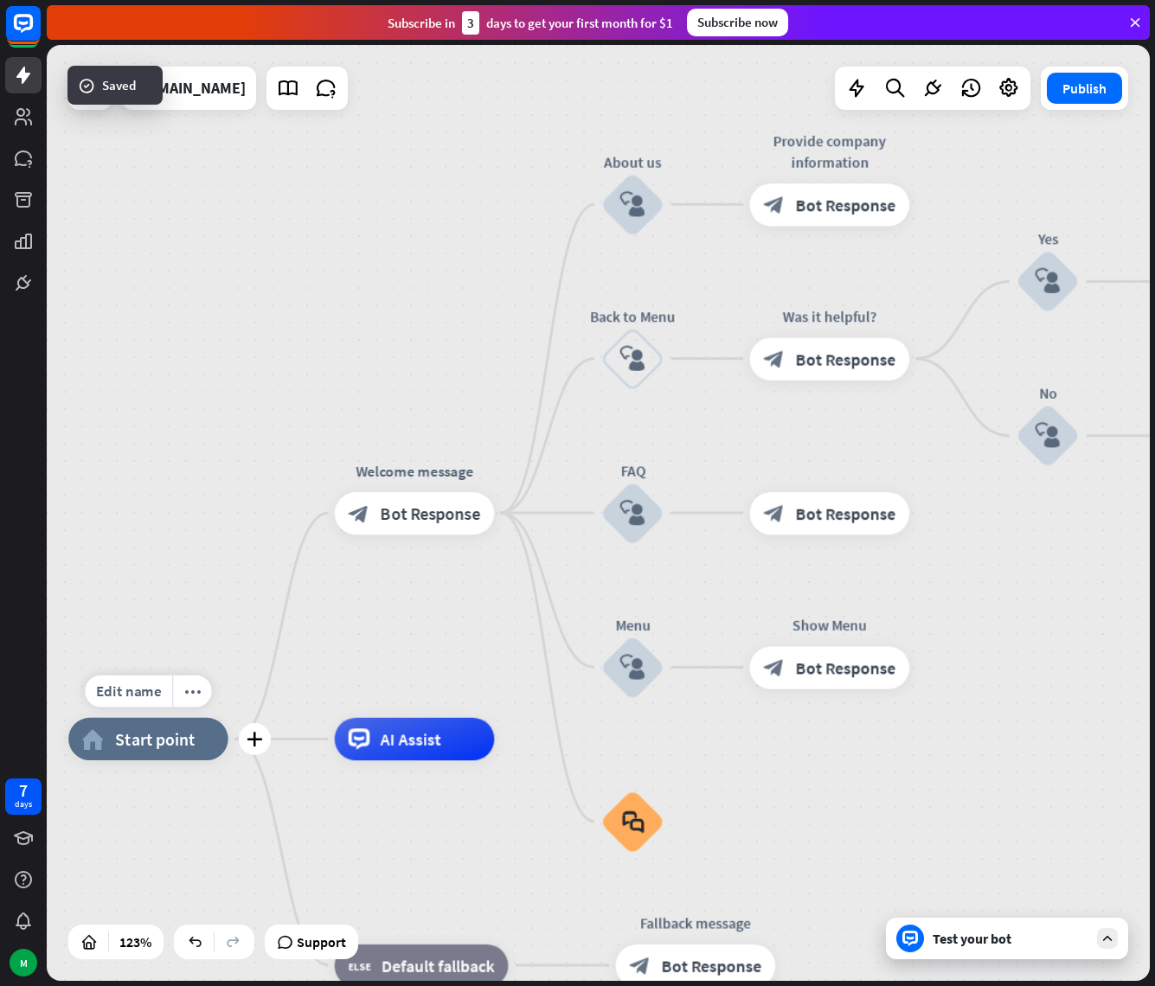
click at [155, 737] on span "Start point" at bounding box center [155, 739] width 80 height 22
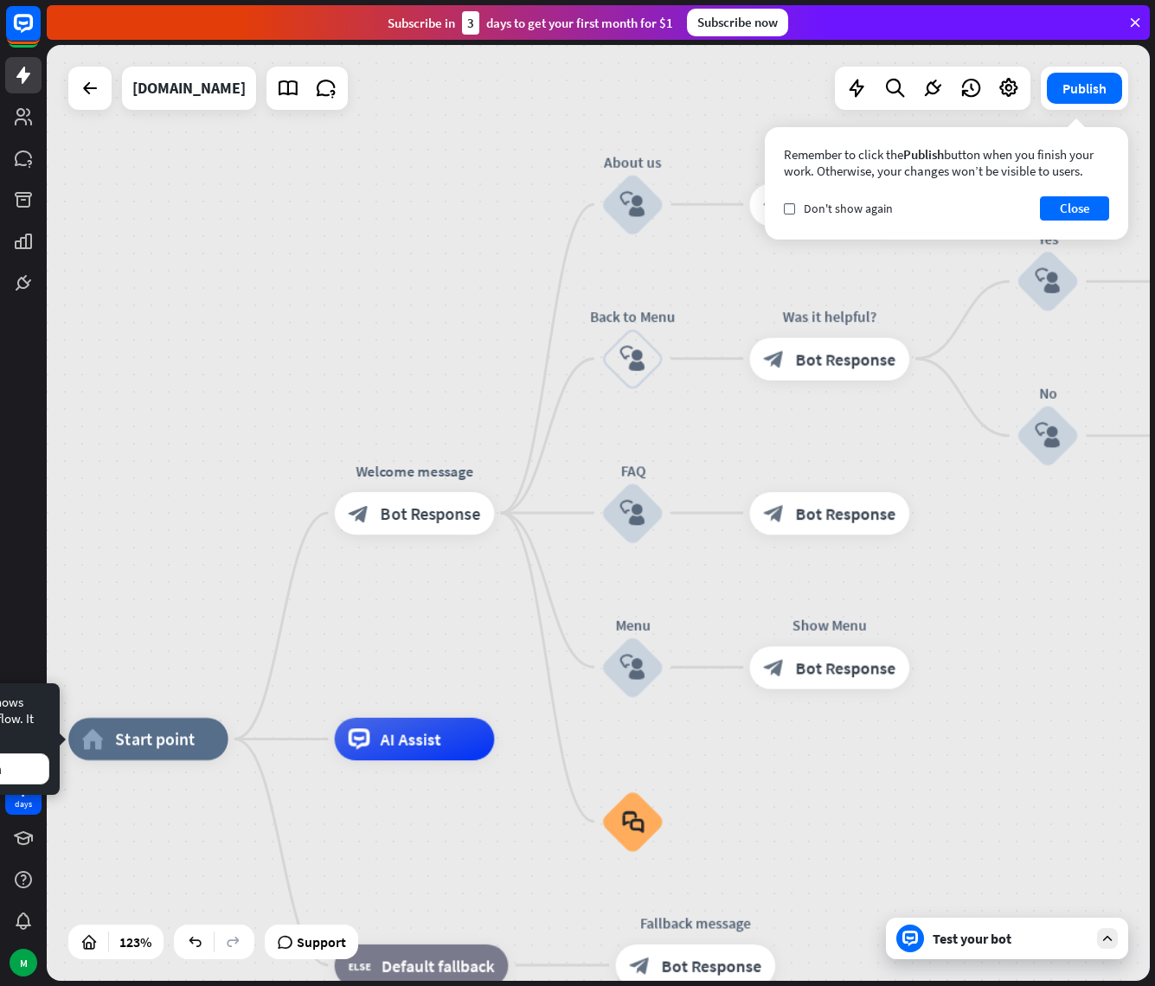
drag, startPoint x: 350, startPoint y: 241, endPoint x: 378, endPoint y: 240, distance: 27.7
click at [354, 241] on div "home_2 Start point Welcome message block_bot_response Bot Response About us blo…" at bounding box center [598, 513] width 1103 height 936
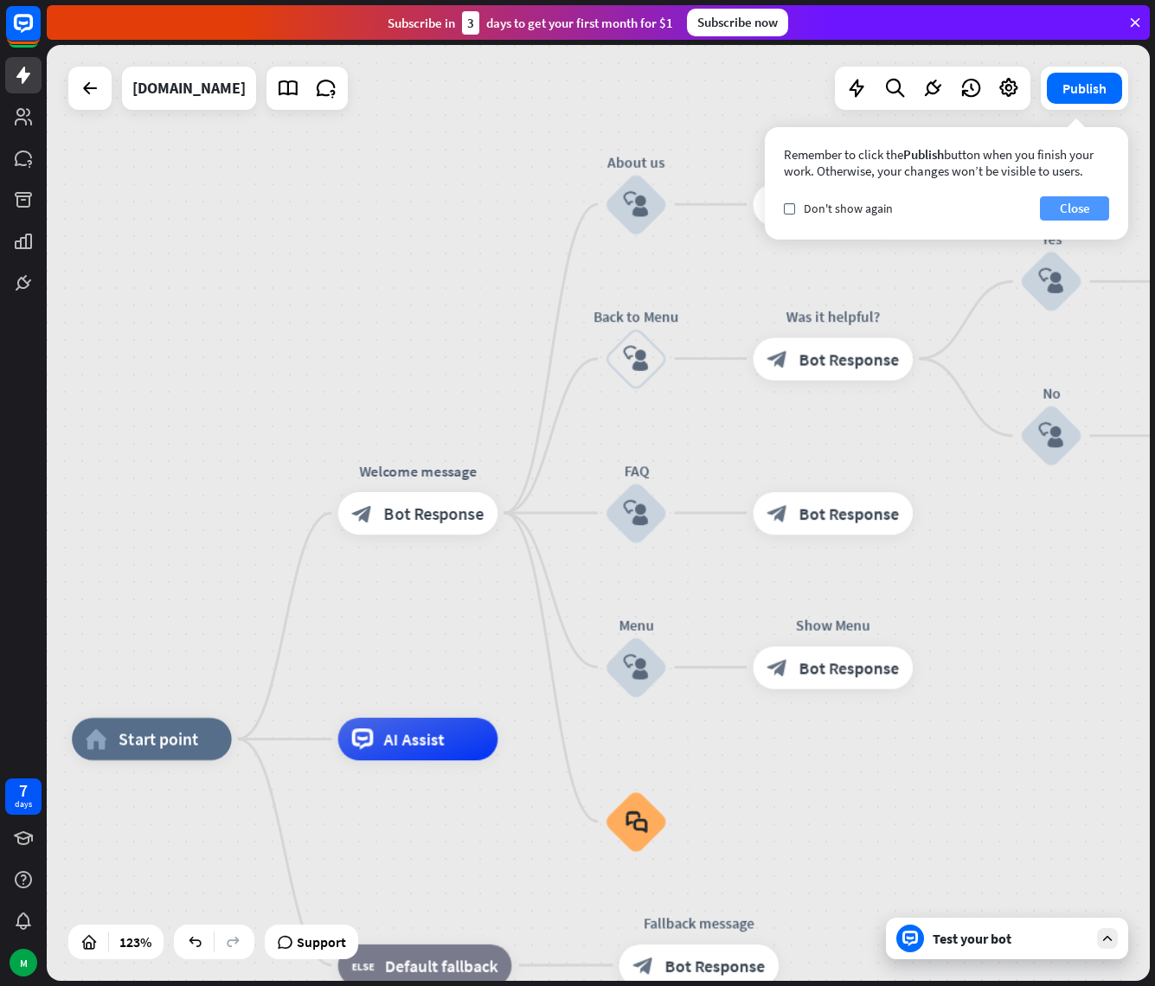
click at [1104, 208] on button "Close" at bounding box center [1074, 208] width 69 height 24
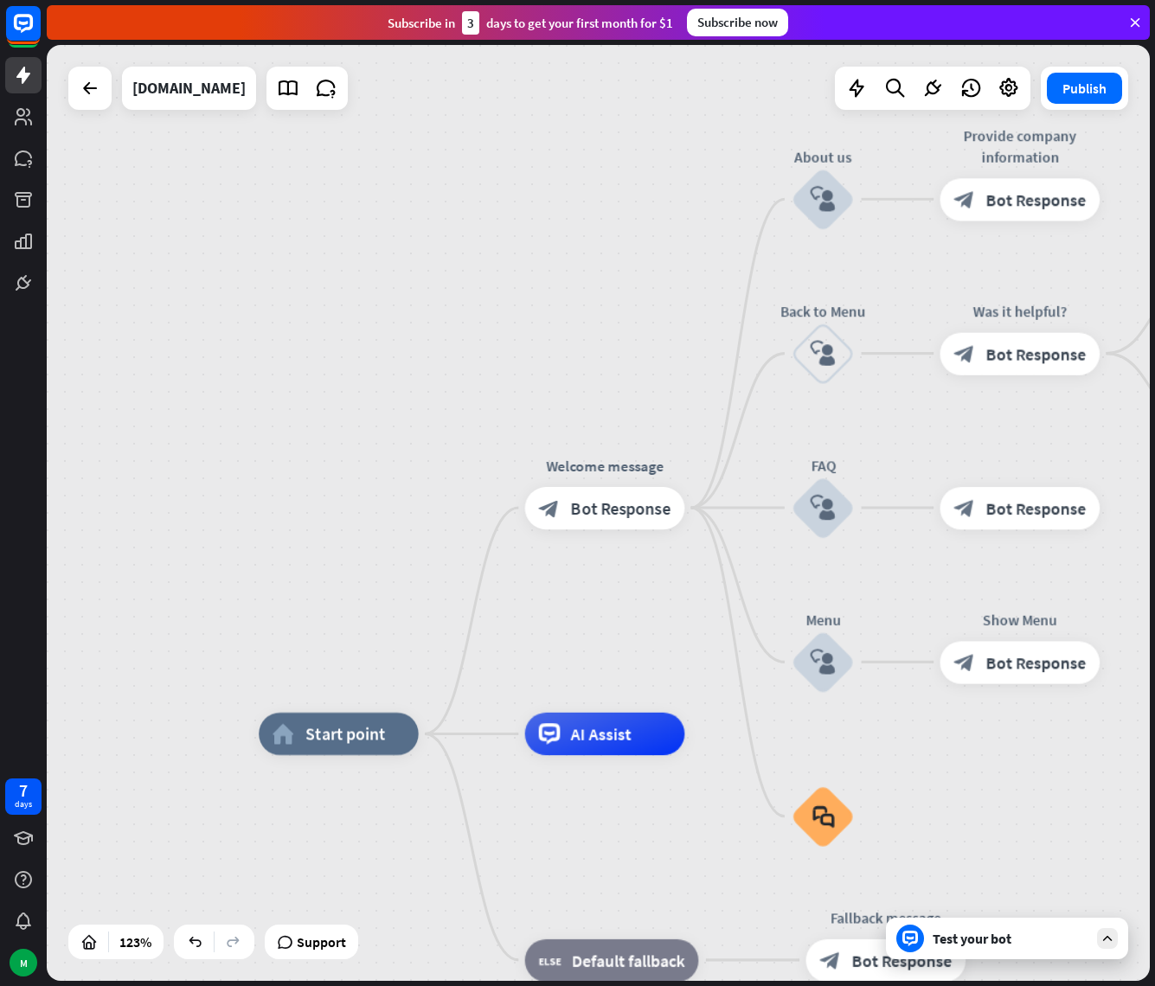
drag, startPoint x: 396, startPoint y: 382, endPoint x: 608, endPoint y: 375, distance: 212.0
click at [608, 375] on div "home_2 Start point Welcome message block_bot_response Bot Response About us blo…" at bounding box center [598, 513] width 1103 height 936
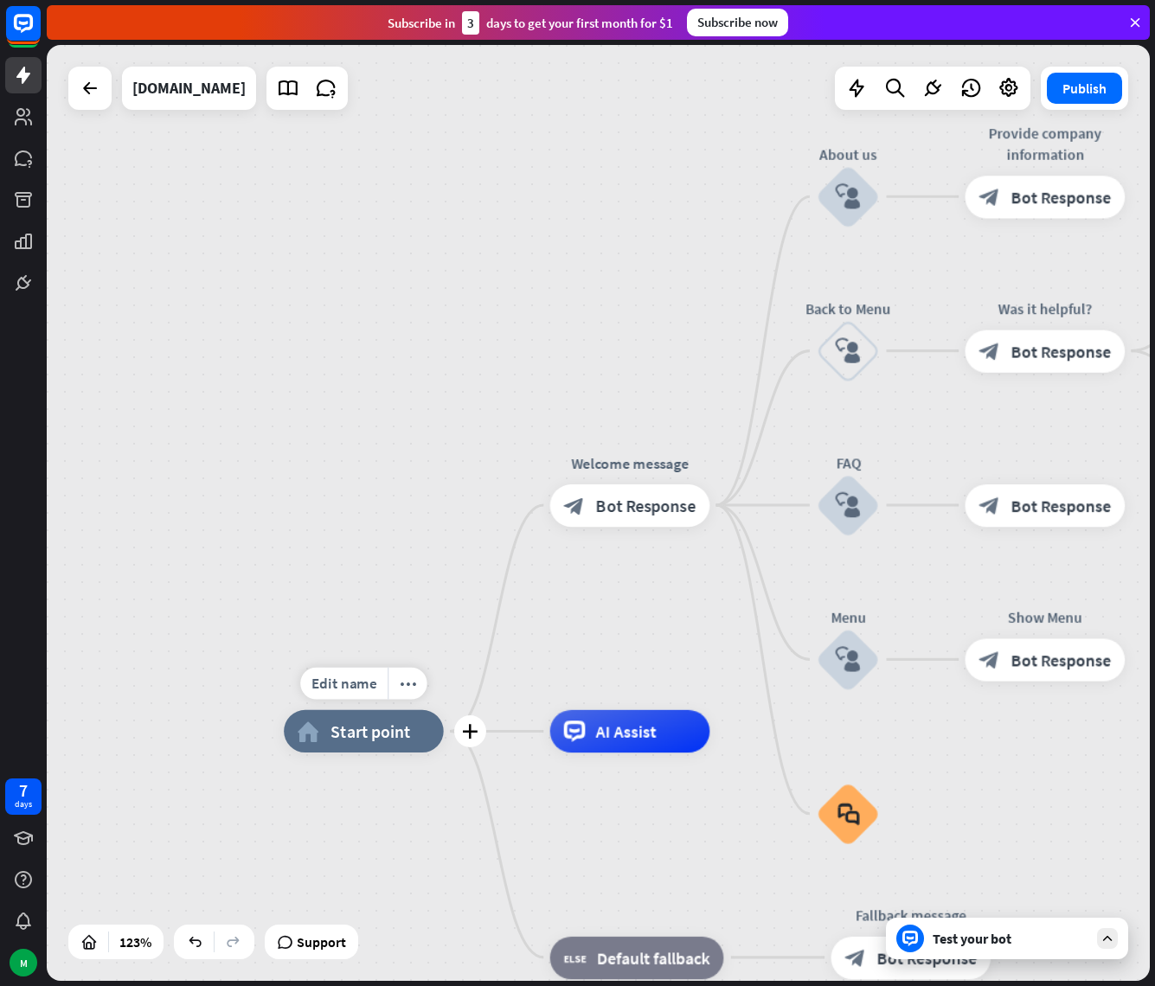
click at [381, 752] on div "home_2 Start point" at bounding box center [364, 731] width 160 height 42
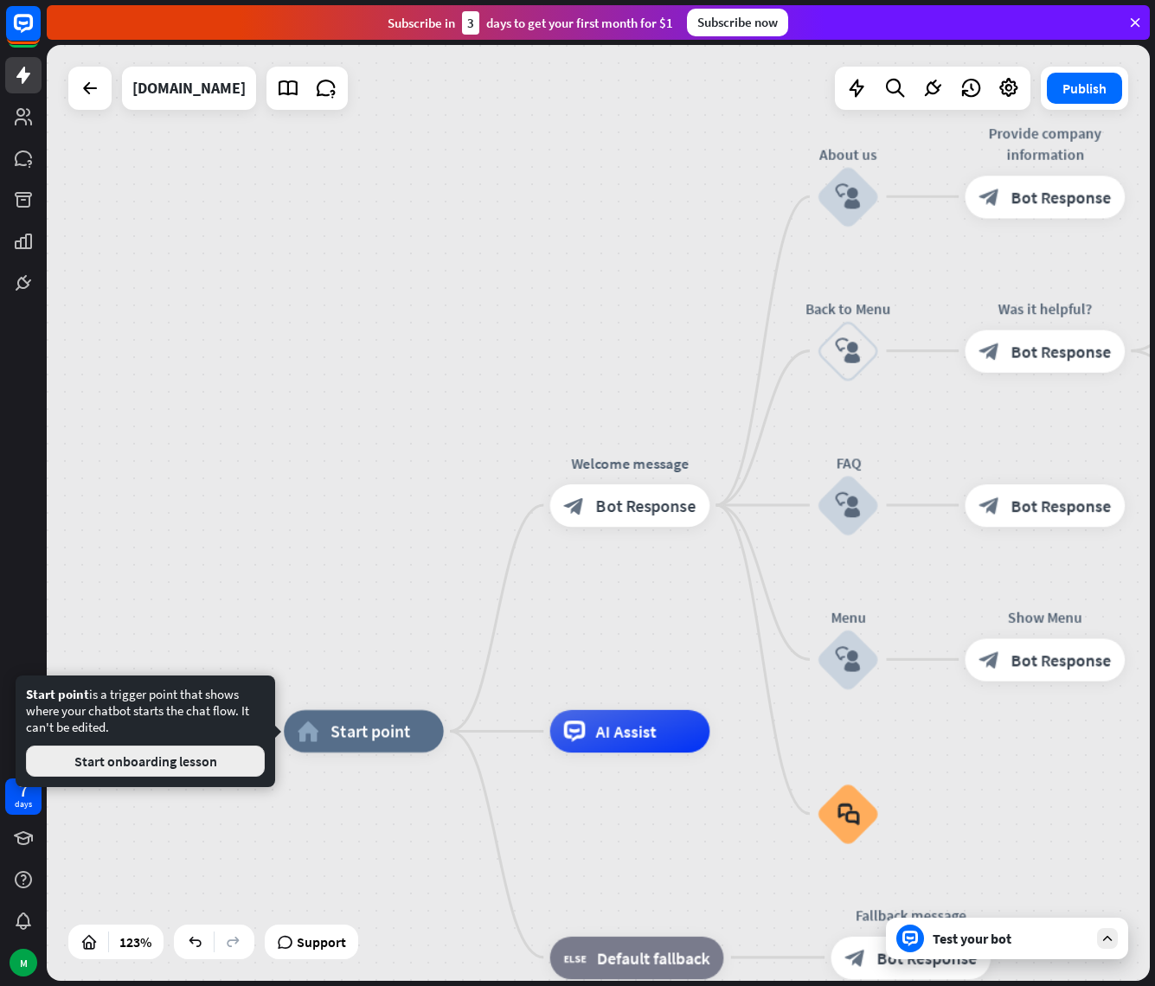
click at [164, 768] on button "Start onboarding lesson" at bounding box center [145, 761] width 239 height 31
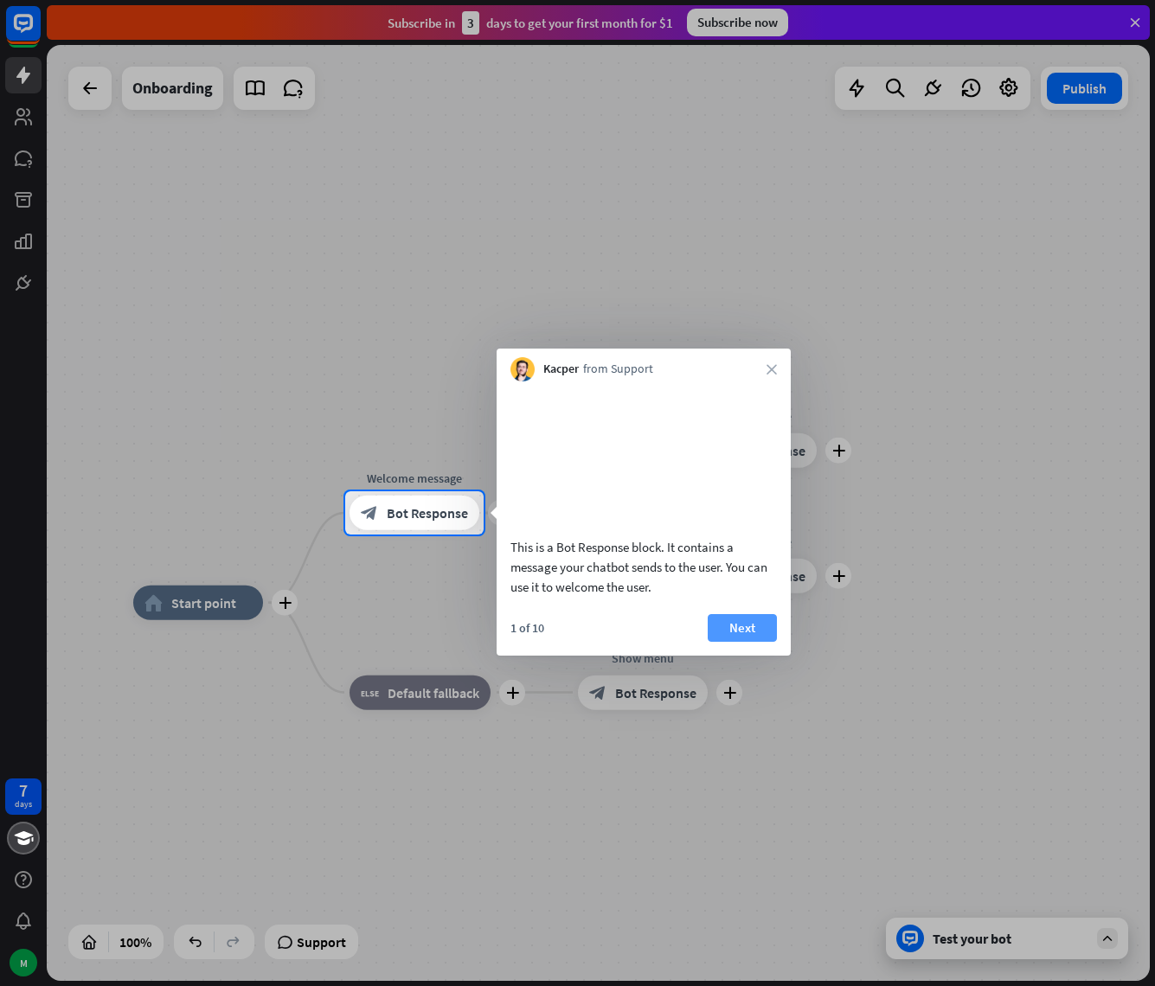
click at [733, 642] on button "Next" at bounding box center [742, 628] width 69 height 28
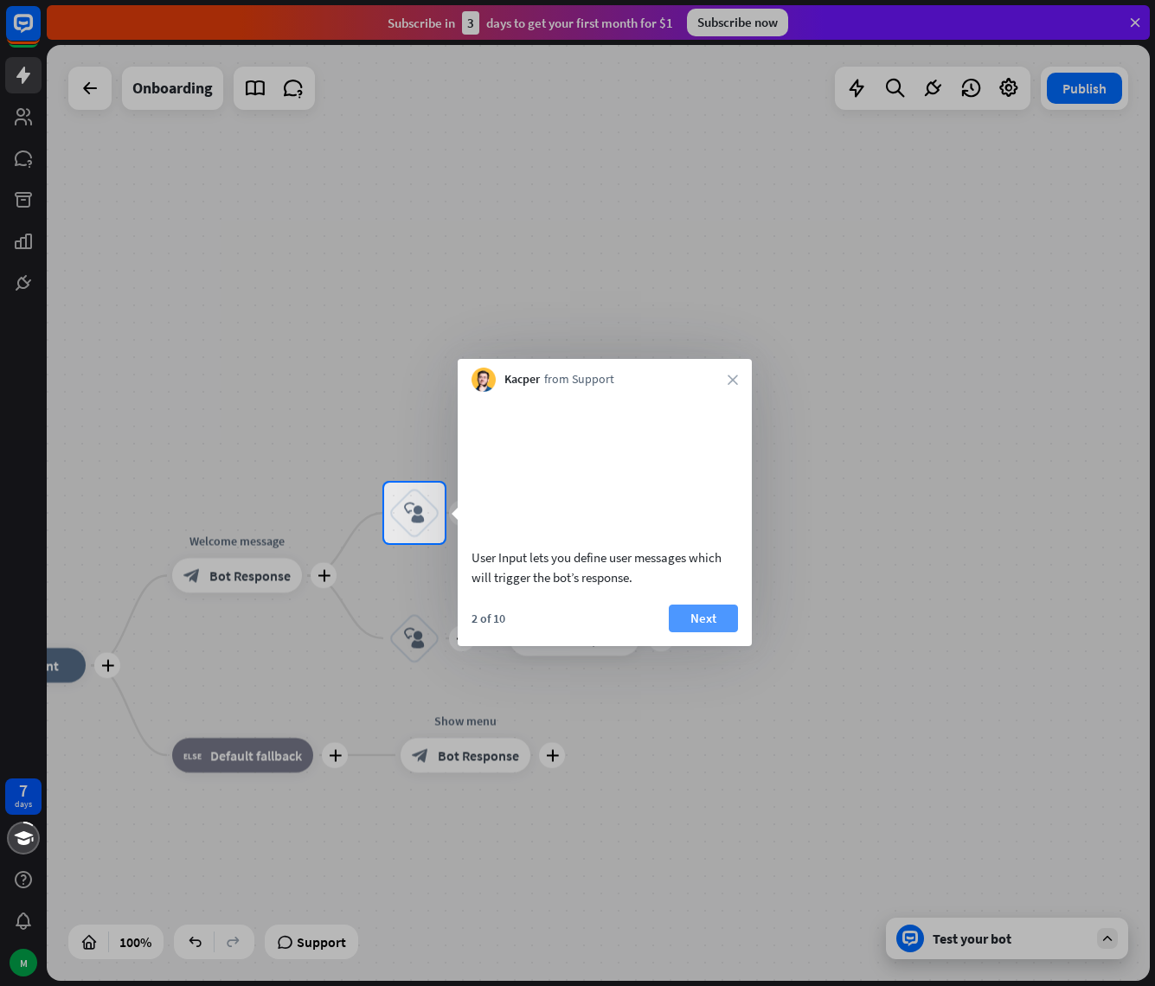
click at [699, 632] on button "Next" at bounding box center [703, 619] width 69 height 28
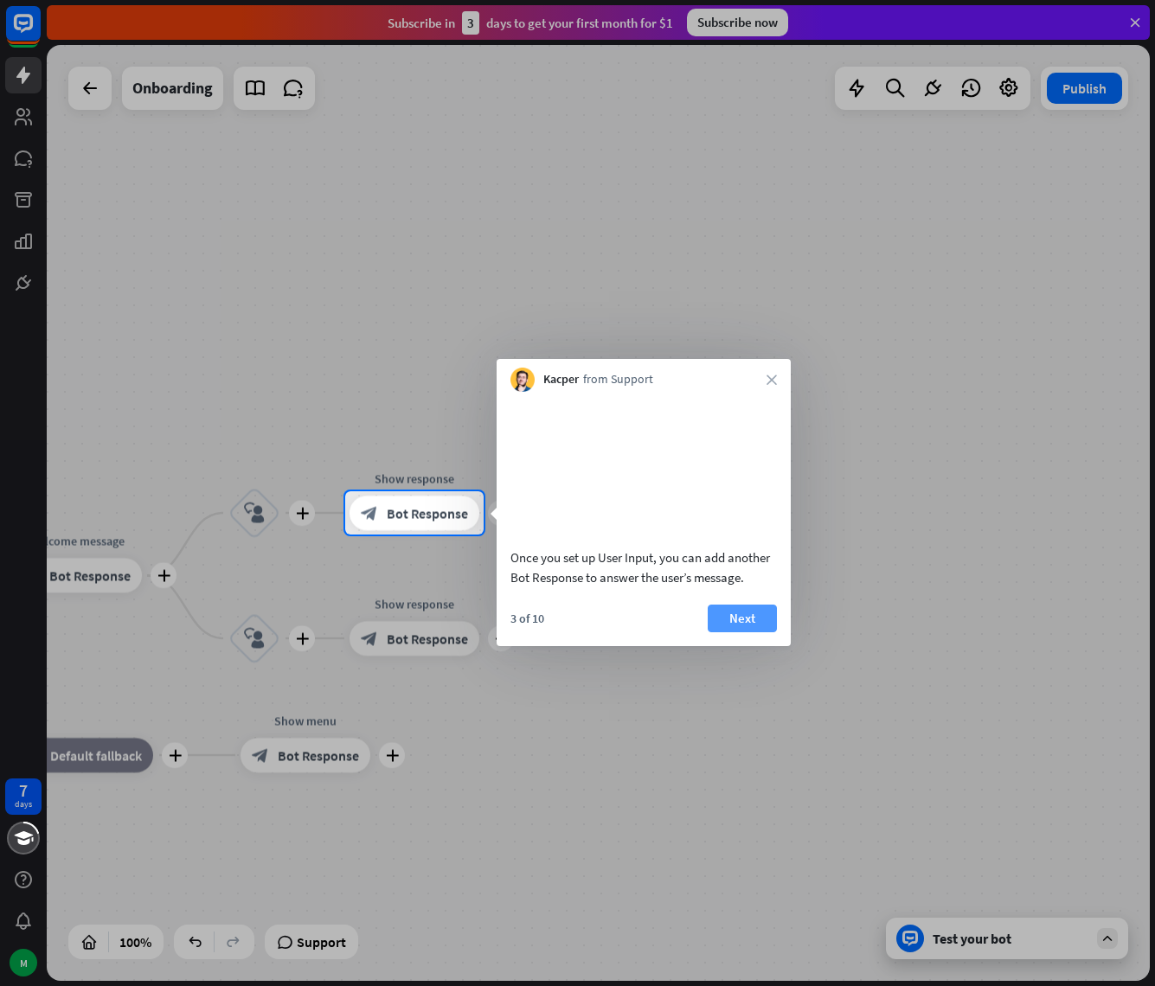
click at [727, 632] on button "Next" at bounding box center [742, 619] width 69 height 28
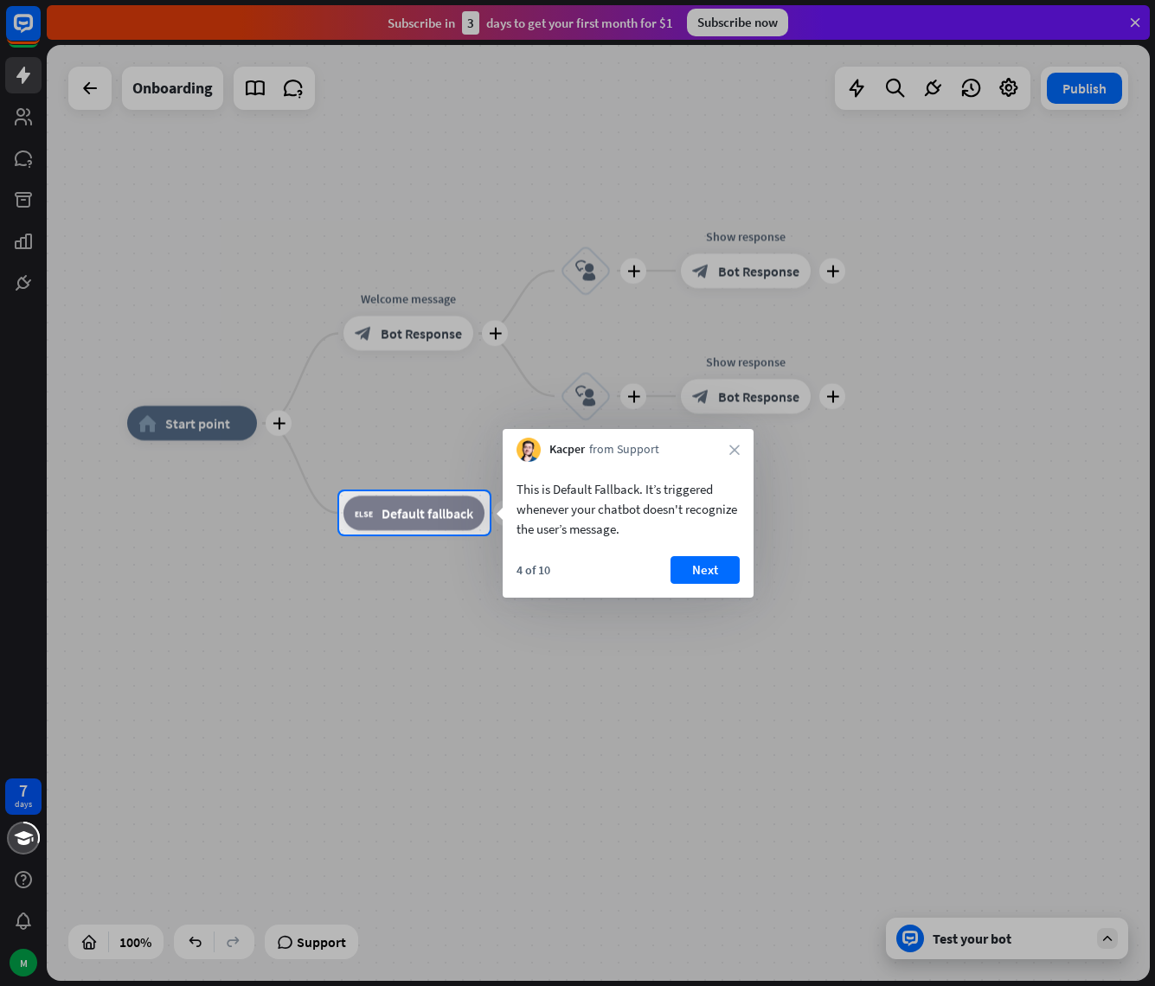
click at [912, 633] on div at bounding box center [577, 760] width 1155 height 451
click at [494, 624] on div at bounding box center [577, 760] width 1155 height 451
click at [701, 573] on button "Next" at bounding box center [704, 570] width 69 height 28
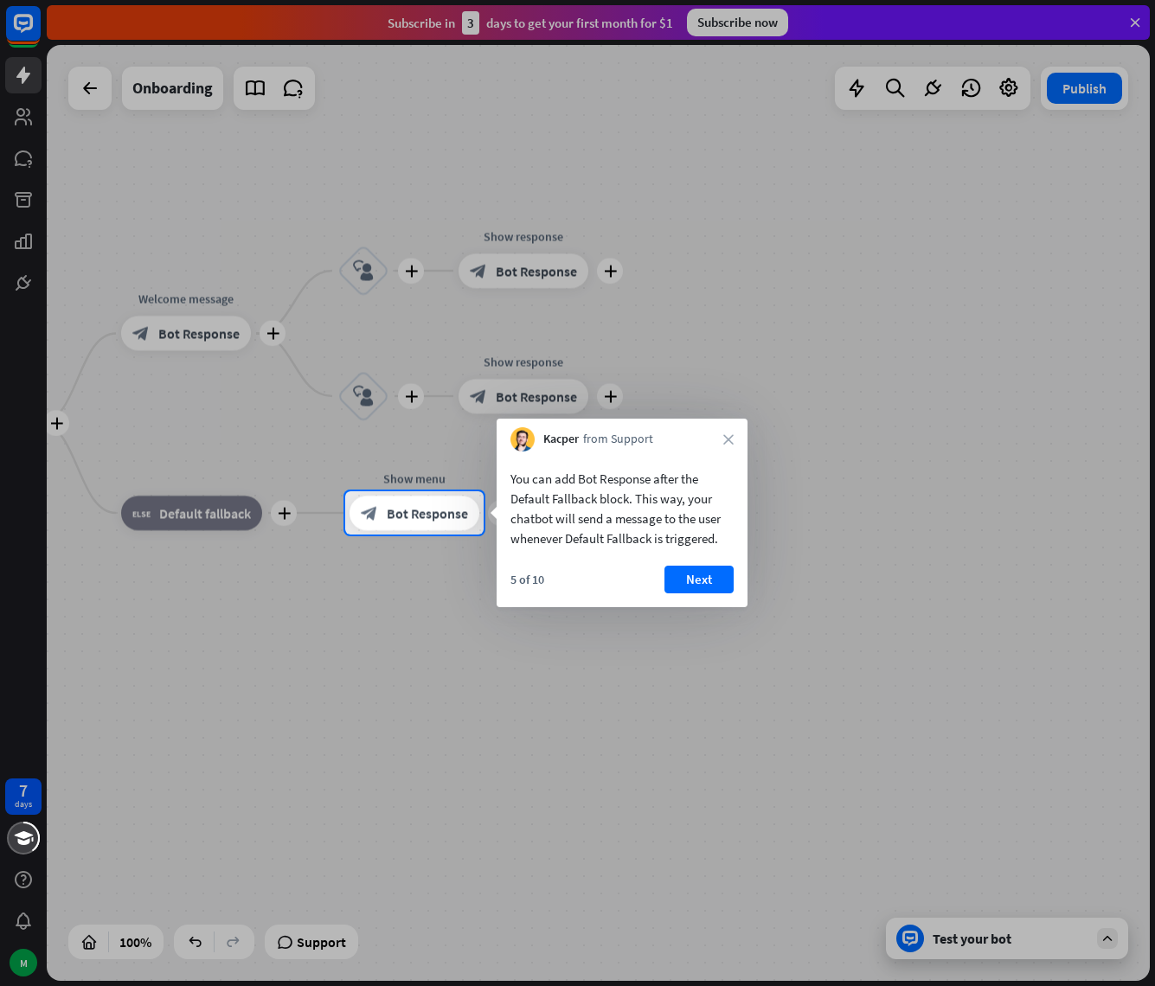
click at [624, 547] on div "You can add Bot Response after the Default Fallback block. This way, your chatb…" at bounding box center [621, 509] width 223 height 80
click at [707, 585] on button "Next" at bounding box center [698, 580] width 69 height 28
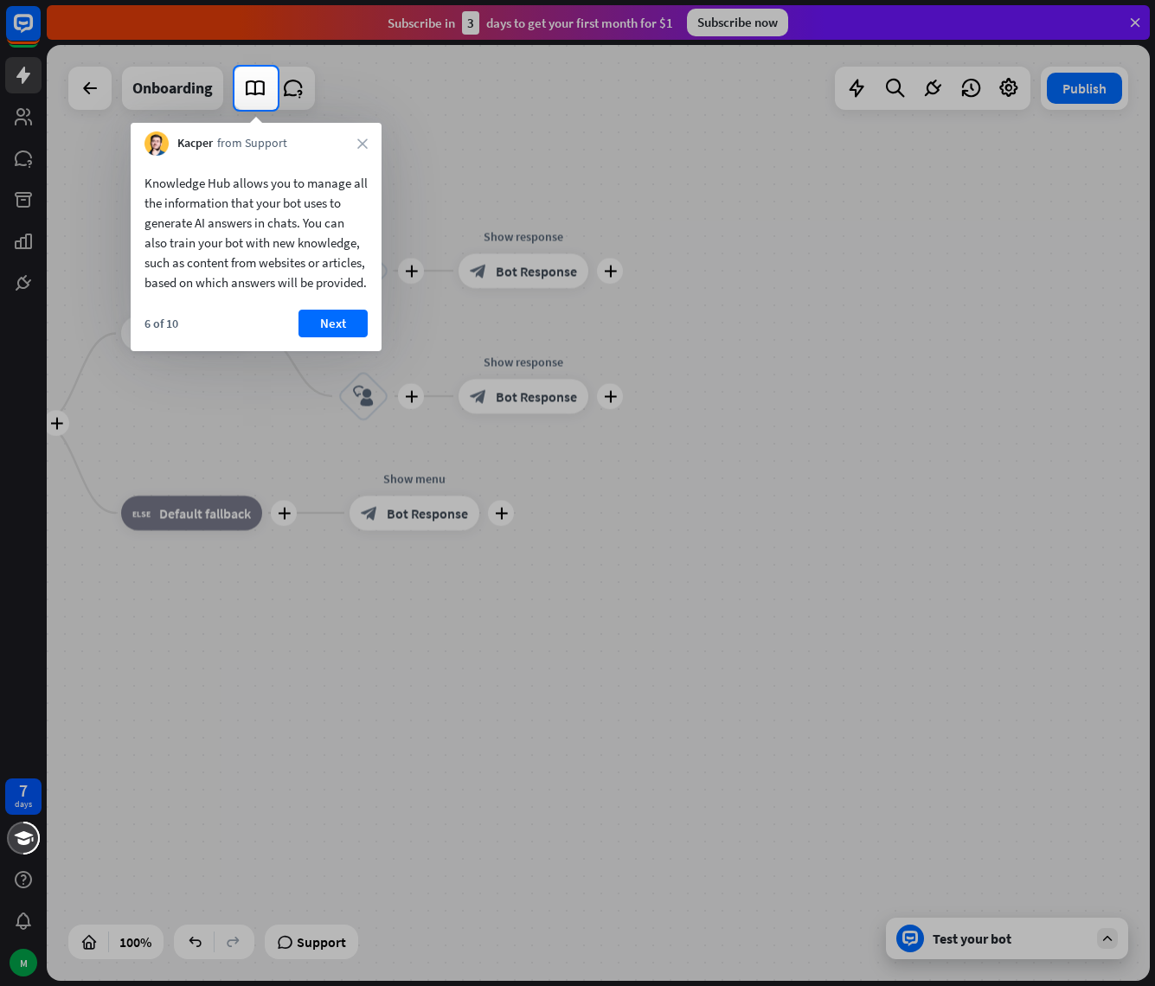
click at [304, 275] on div "Knowledge Hub allows you to manage all the information that your bot uses to ge…" at bounding box center [255, 232] width 223 height 119
click at [339, 337] on button "Next" at bounding box center [332, 324] width 69 height 28
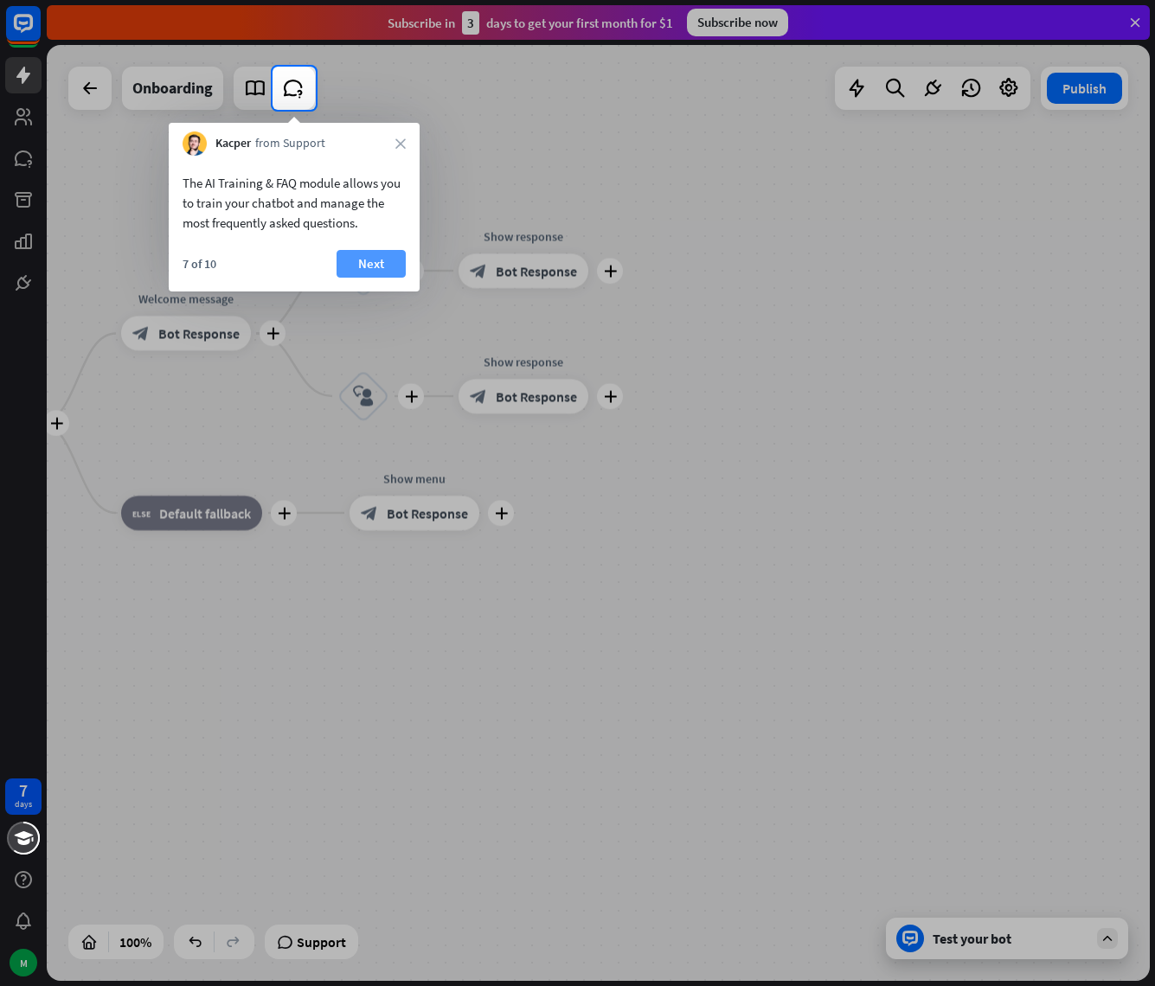
click at [362, 264] on button "Next" at bounding box center [370, 264] width 69 height 28
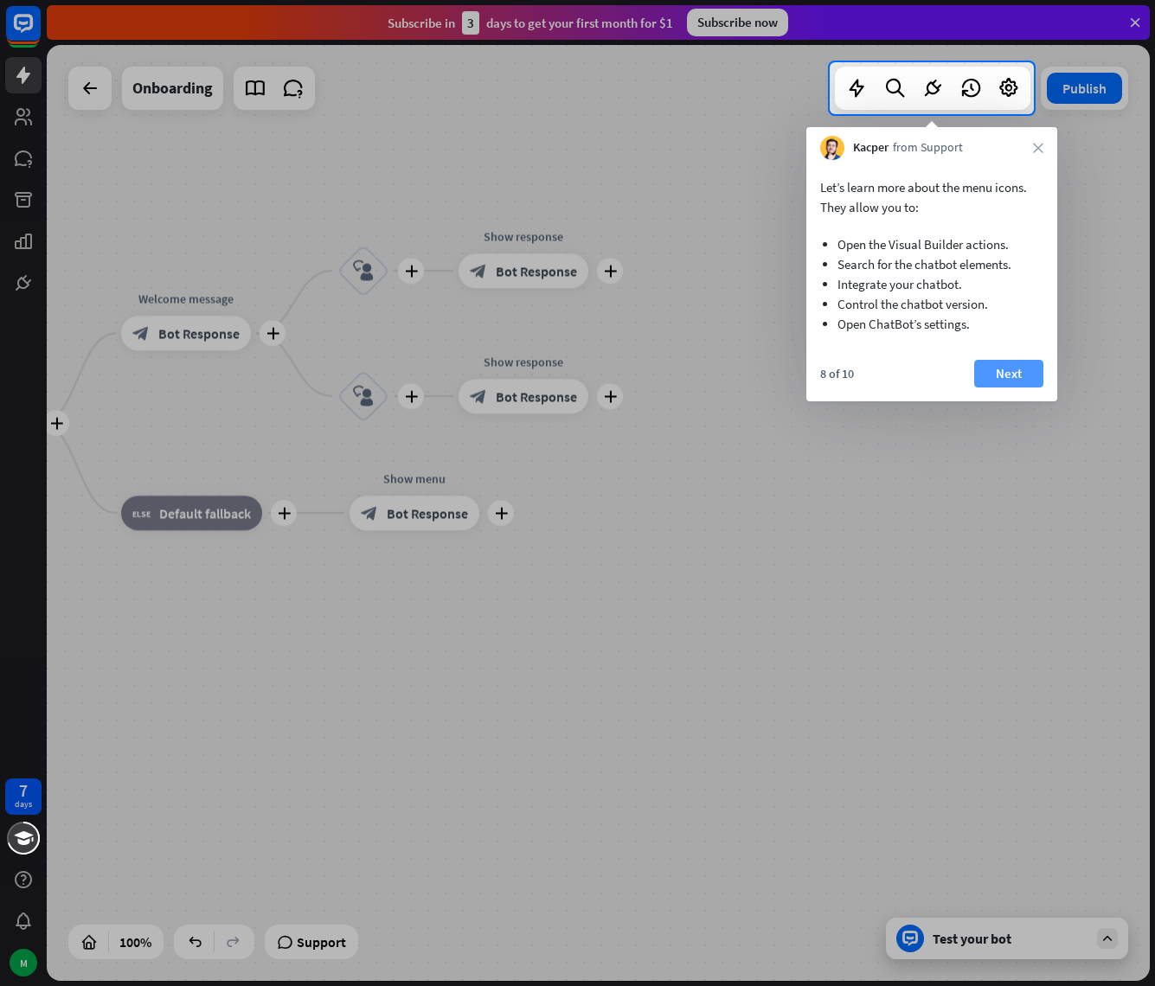
click at [1026, 377] on button "Next" at bounding box center [1008, 374] width 69 height 28
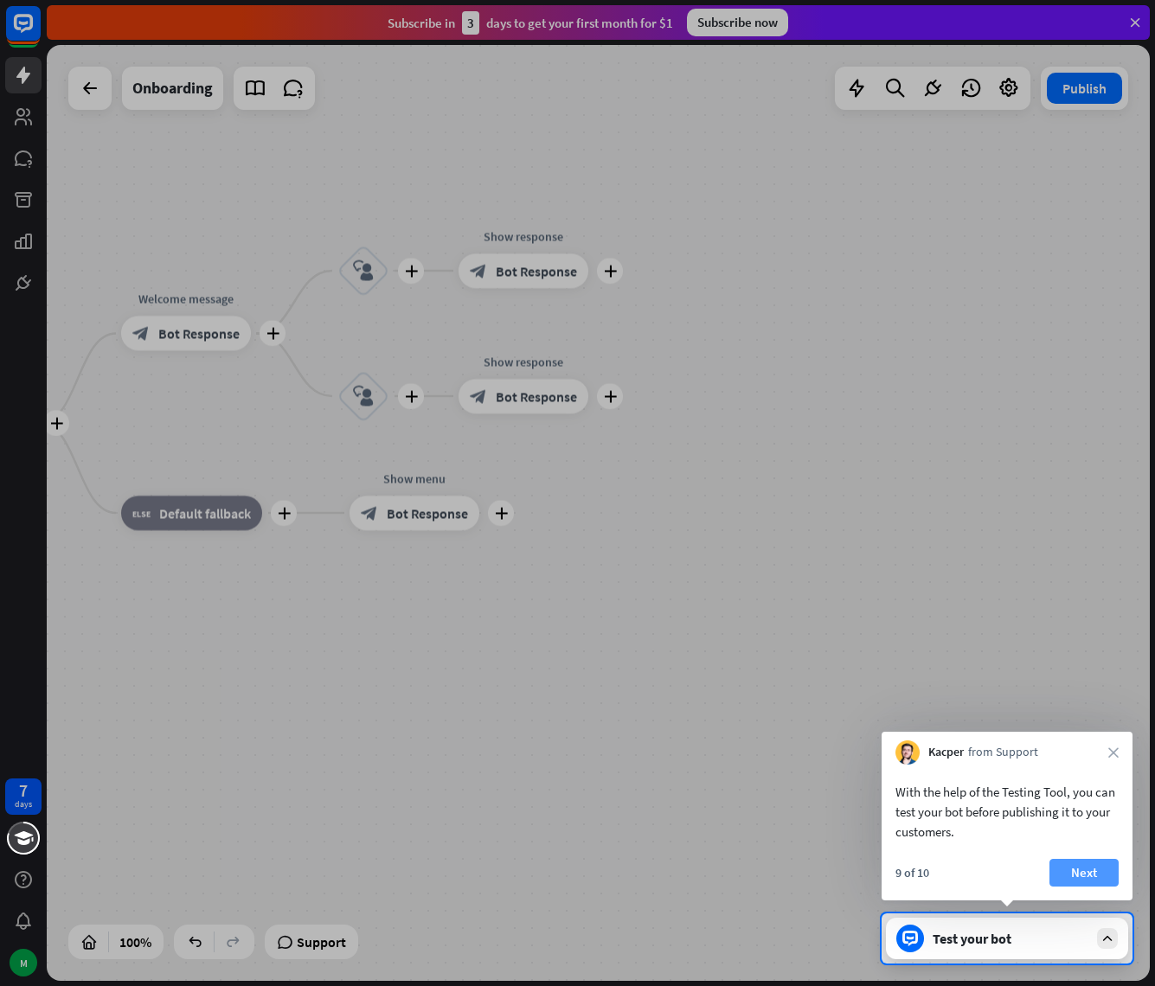
click at [1076, 878] on button "Next" at bounding box center [1083, 873] width 69 height 28
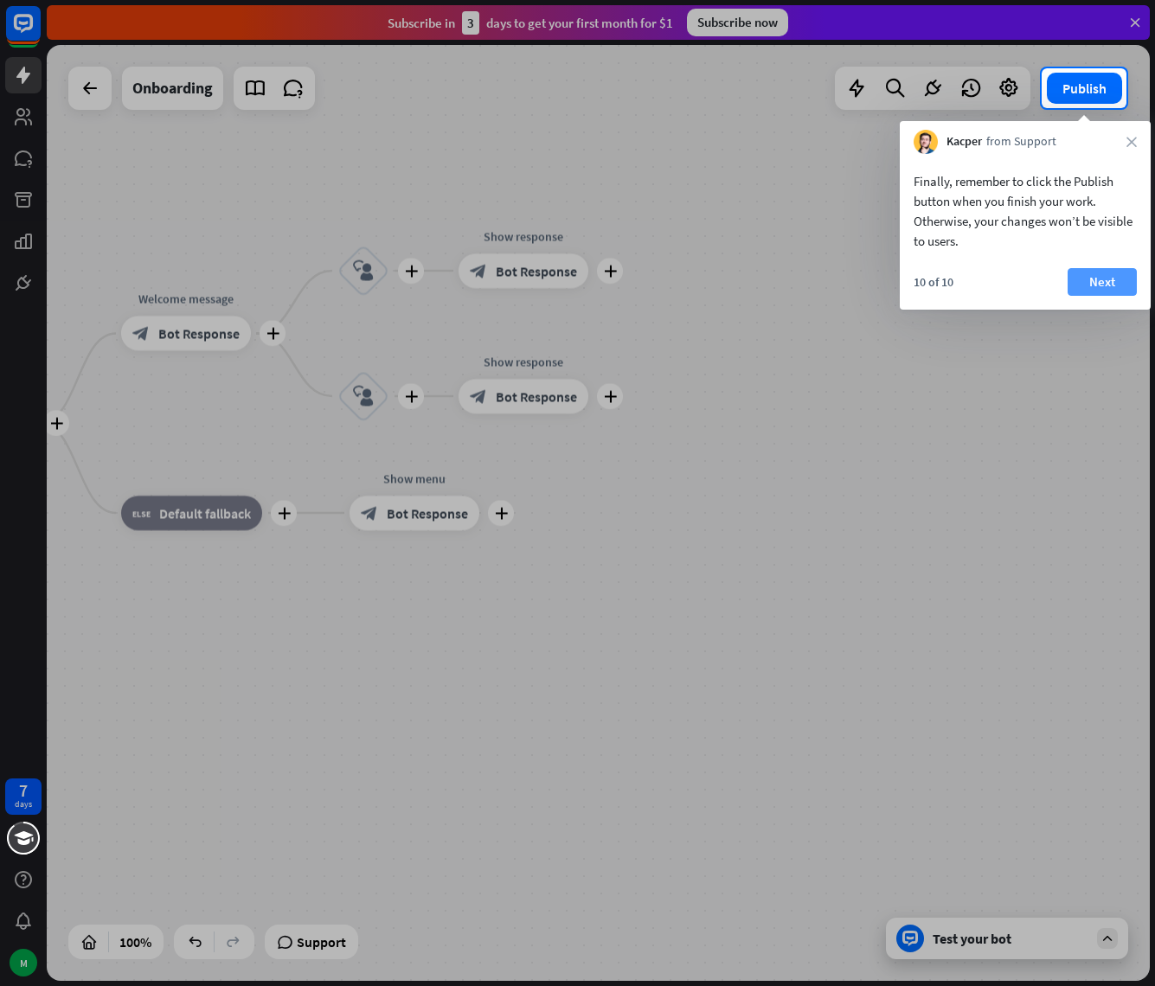
click at [1086, 288] on button "Next" at bounding box center [1101, 282] width 69 height 28
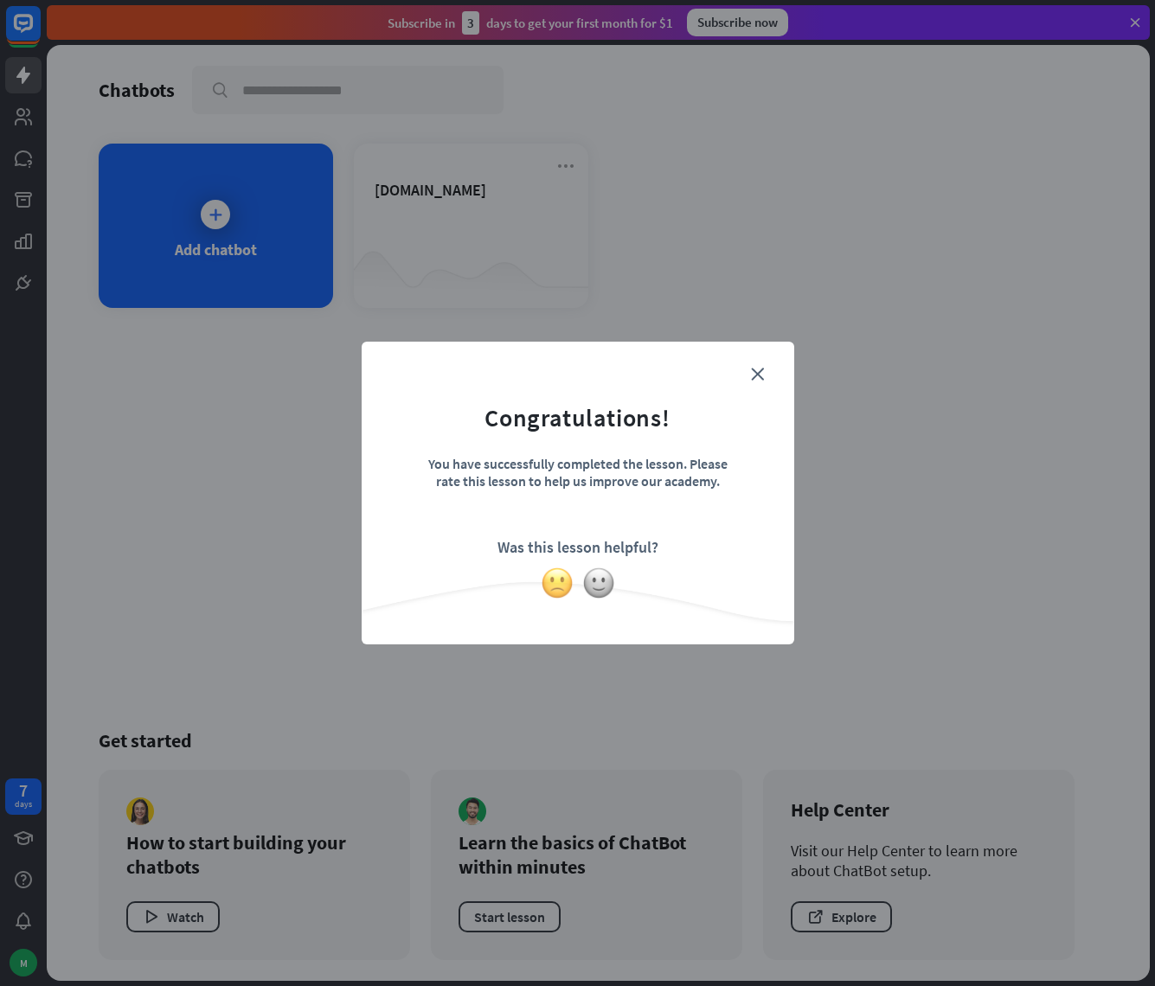
click at [549, 583] on img at bounding box center [557, 583] width 33 height 33
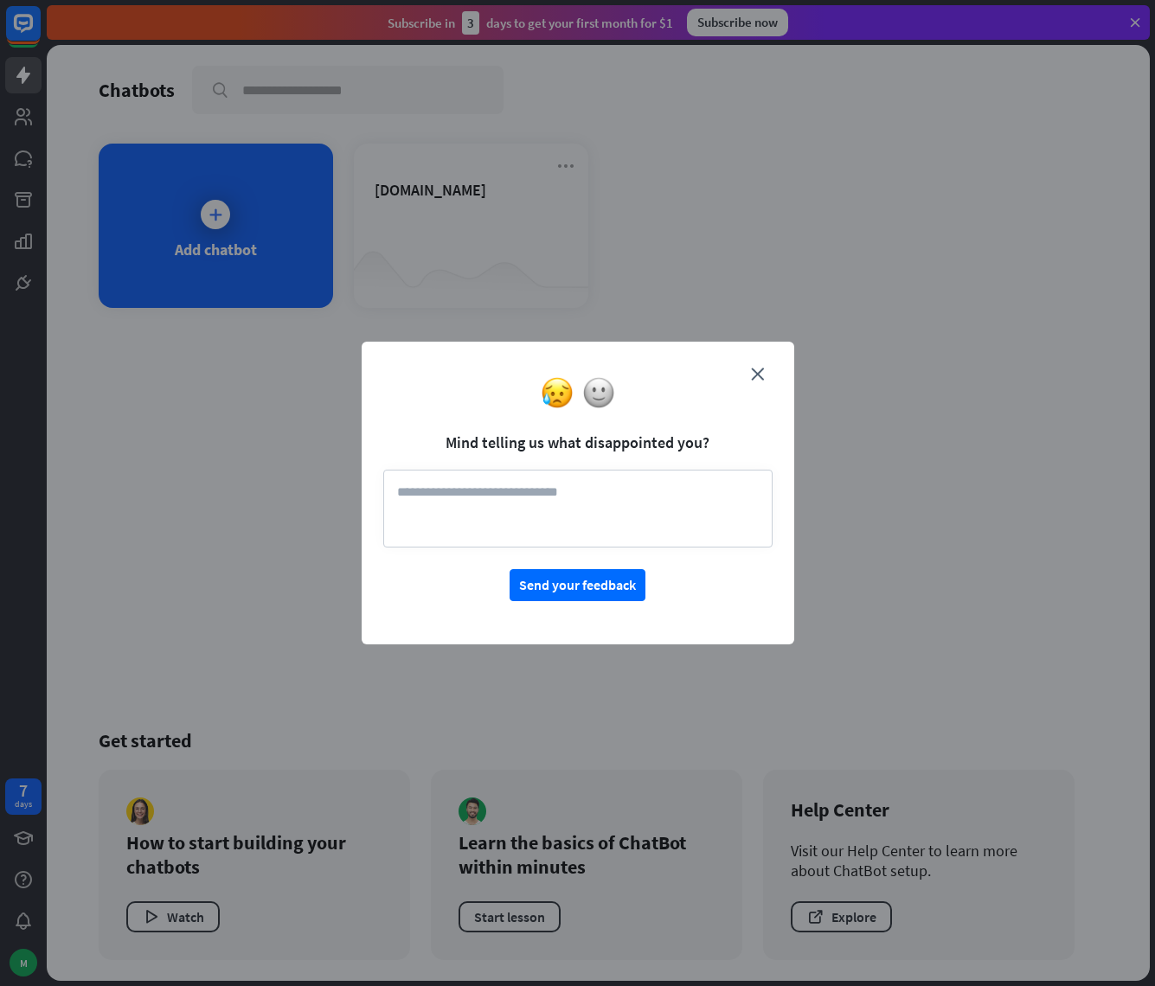
click at [586, 416] on form "Mind telling us what disappointed you? Send your feedback" at bounding box center [577, 482] width 389 height 238
click at [590, 407] on div at bounding box center [578, 392] width 432 height 33
click at [595, 402] on img at bounding box center [598, 392] width 33 height 33
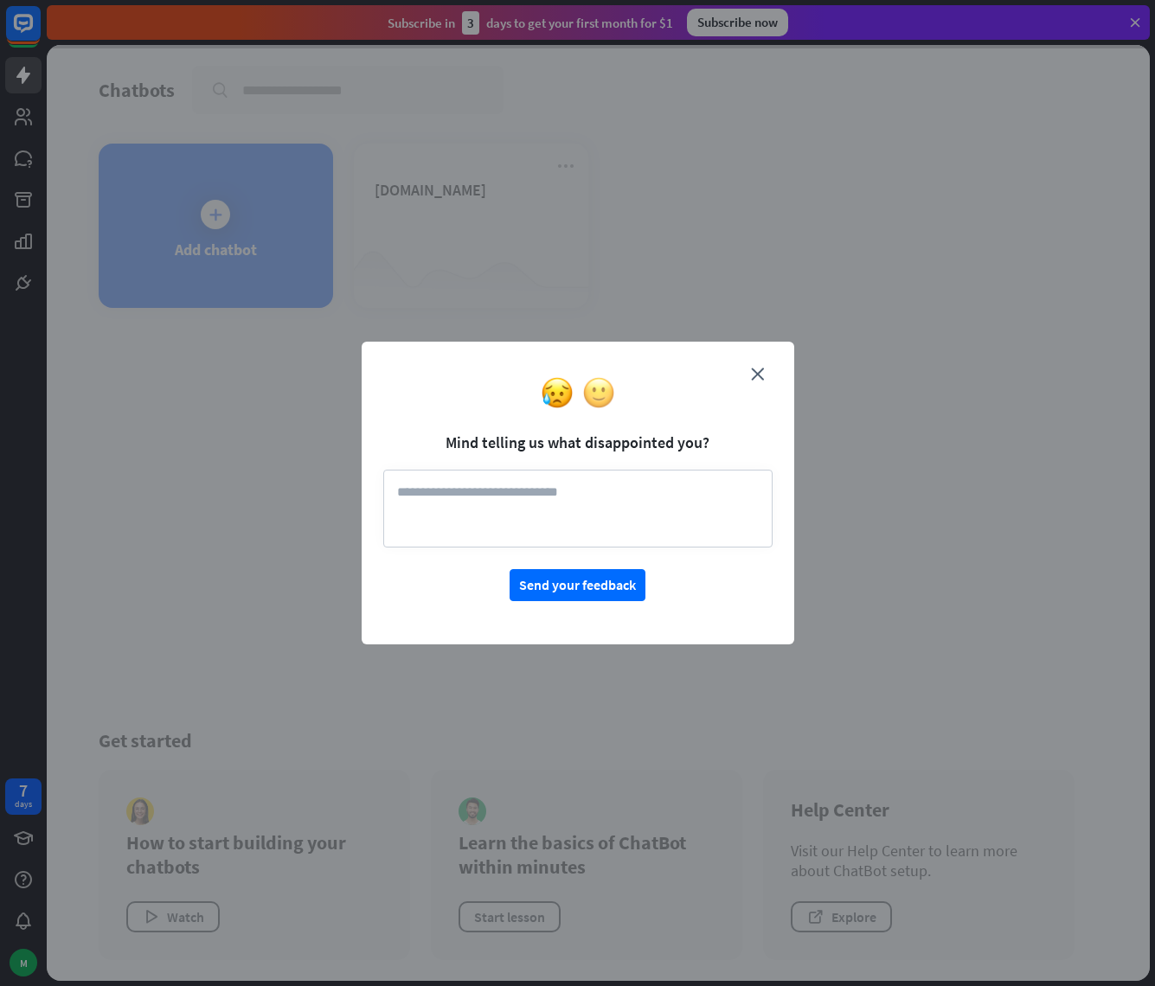
click at [598, 380] on img at bounding box center [598, 392] width 33 height 33
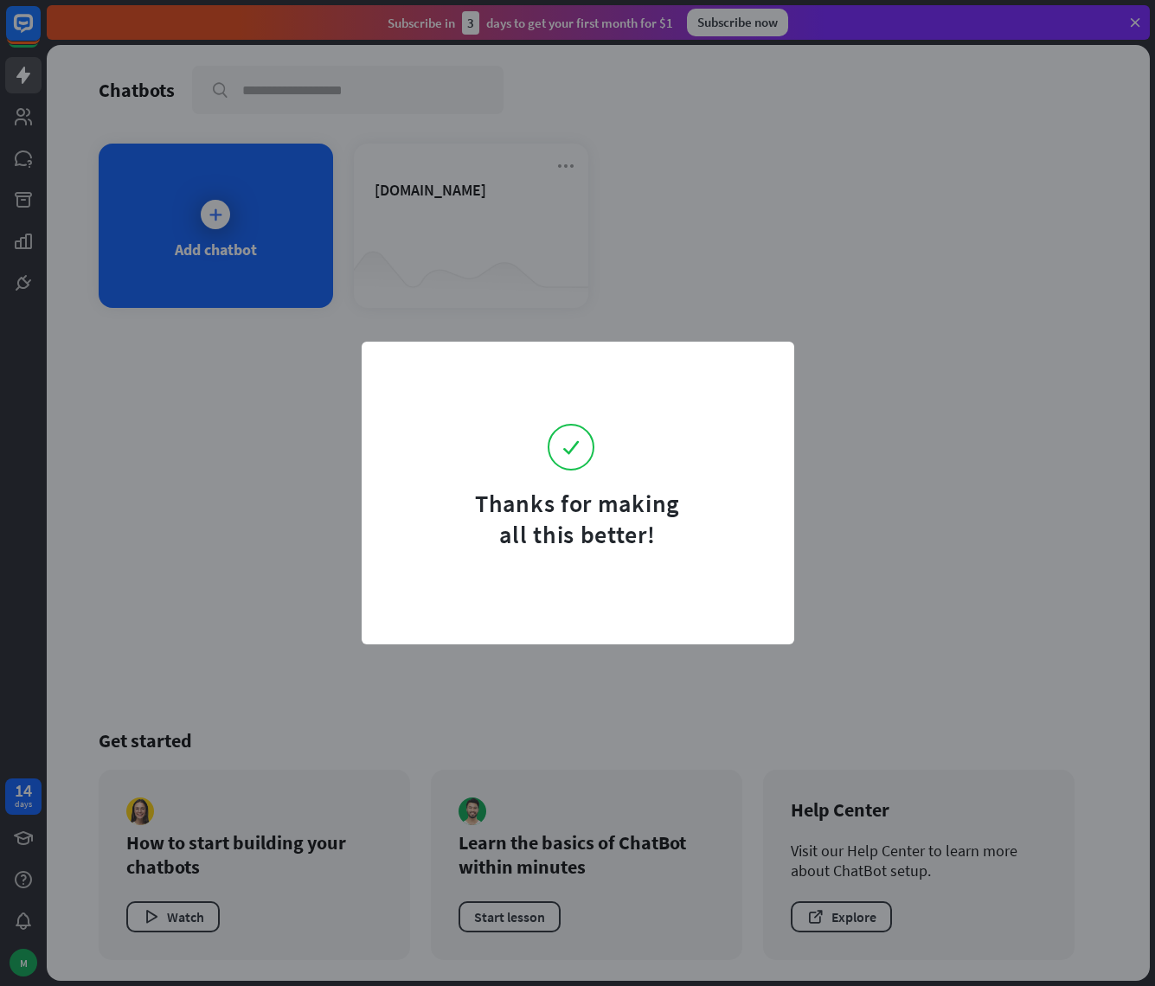
drag, startPoint x: 925, startPoint y: 472, endPoint x: 837, endPoint y: 476, distance: 88.3
click at [925, 472] on div "Thanks for making all this better!" at bounding box center [577, 493] width 1155 height 986
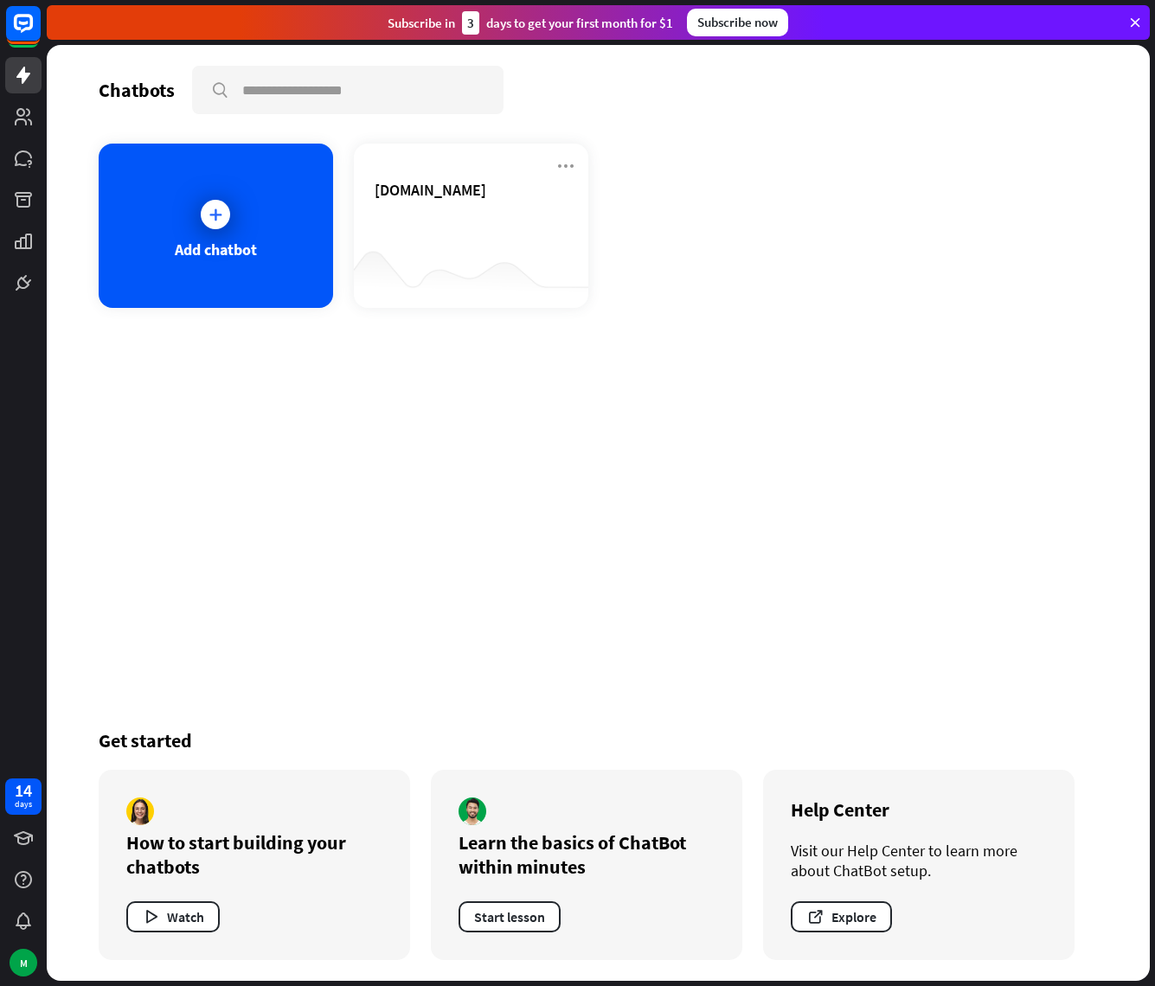
click at [384, 515] on div "Chatbots search Add chatbot [DOMAIN_NAME] Get started How to start building you…" at bounding box center [598, 513] width 1103 height 936
click at [528, 923] on button "Start lesson" at bounding box center [509, 916] width 102 height 31
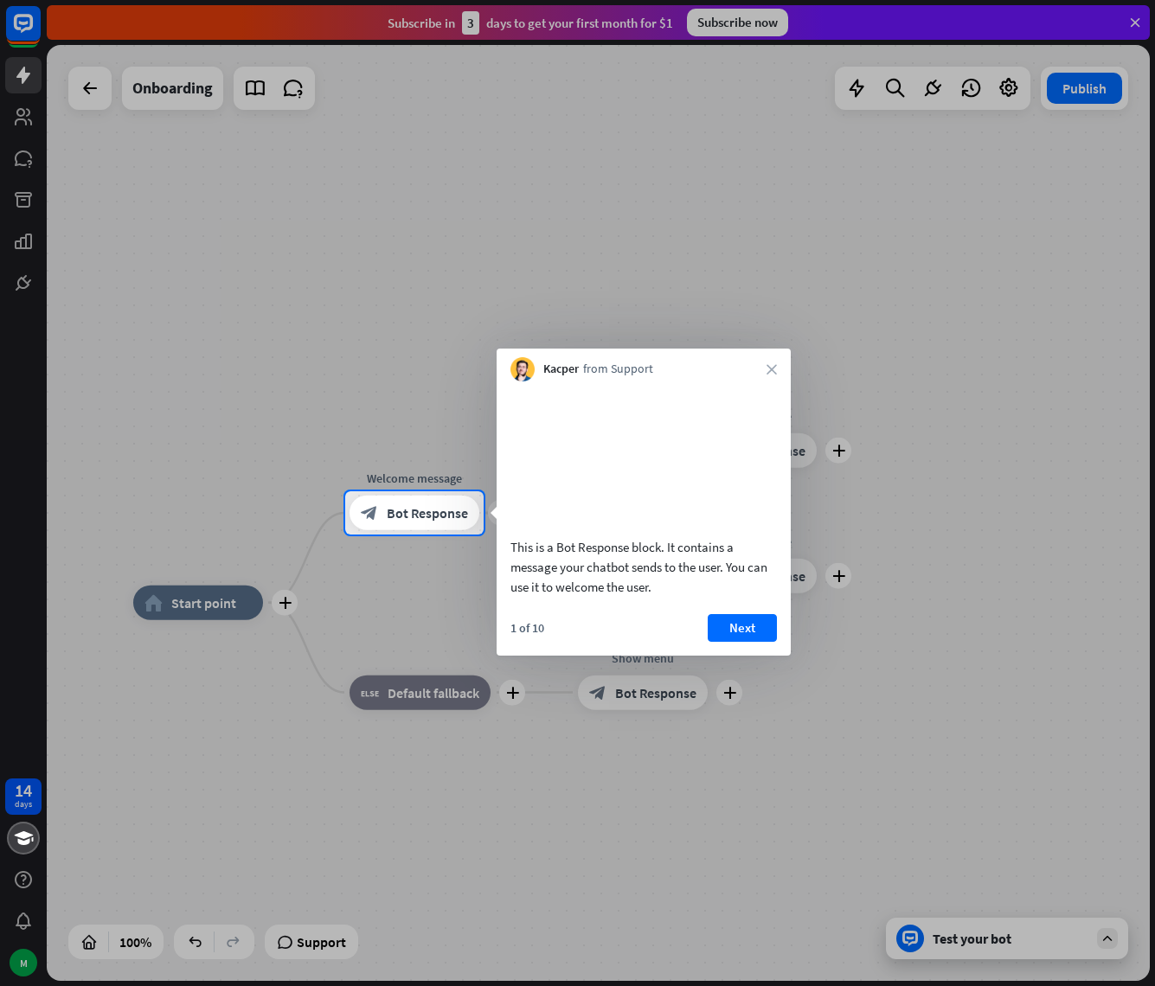
click at [757, 362] on div "Kacper from Support close" at bounding box center [643, 365] width 294 height 33
click at [772, 370] on icon "close" at bounding box center [771, 369] width 10 height 10
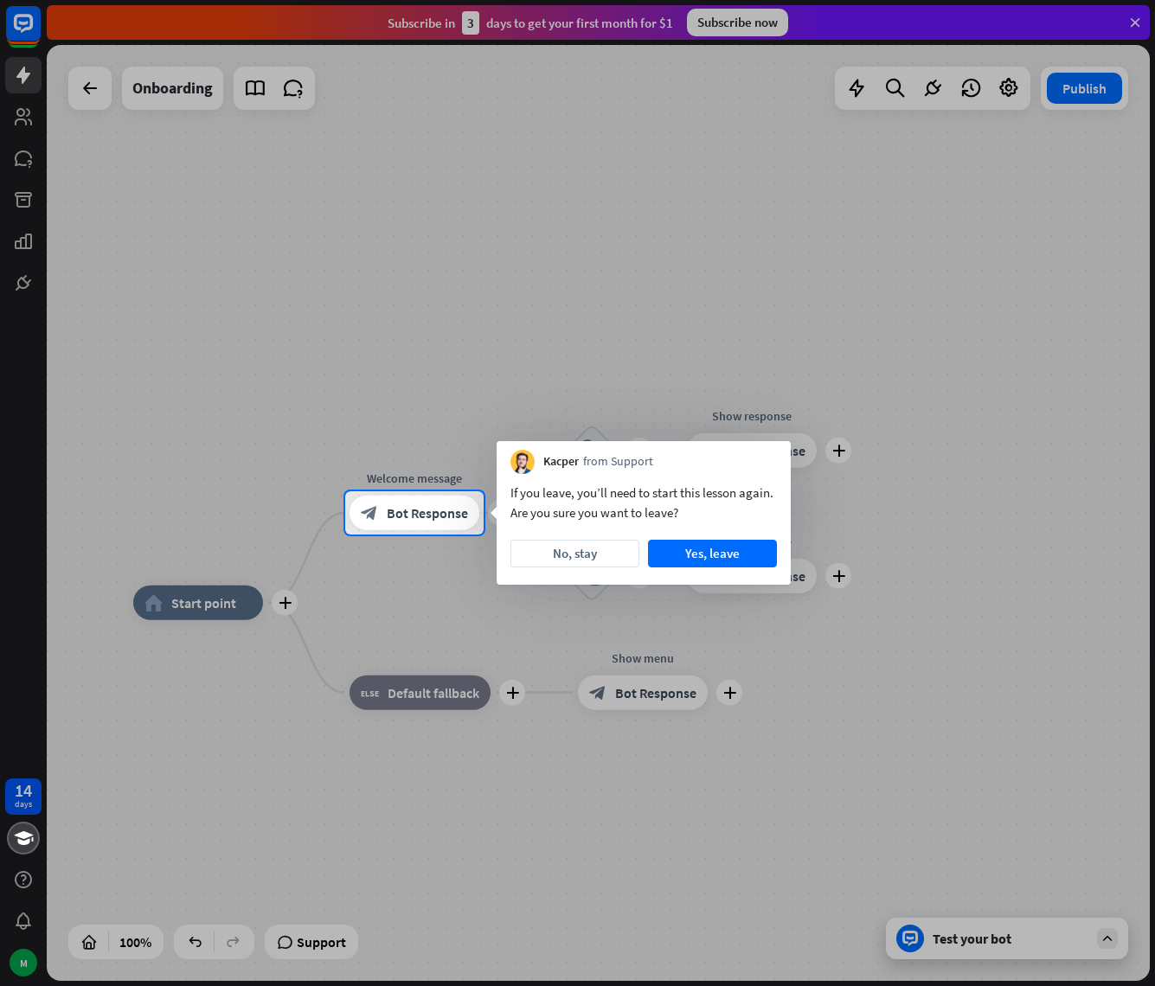
click at [253, 329] on div at bounding box center [577, 245] width 1155 height 491
click at [557, 543] on button "No, stay" at bounding box center [574, 554] width 129 height 28
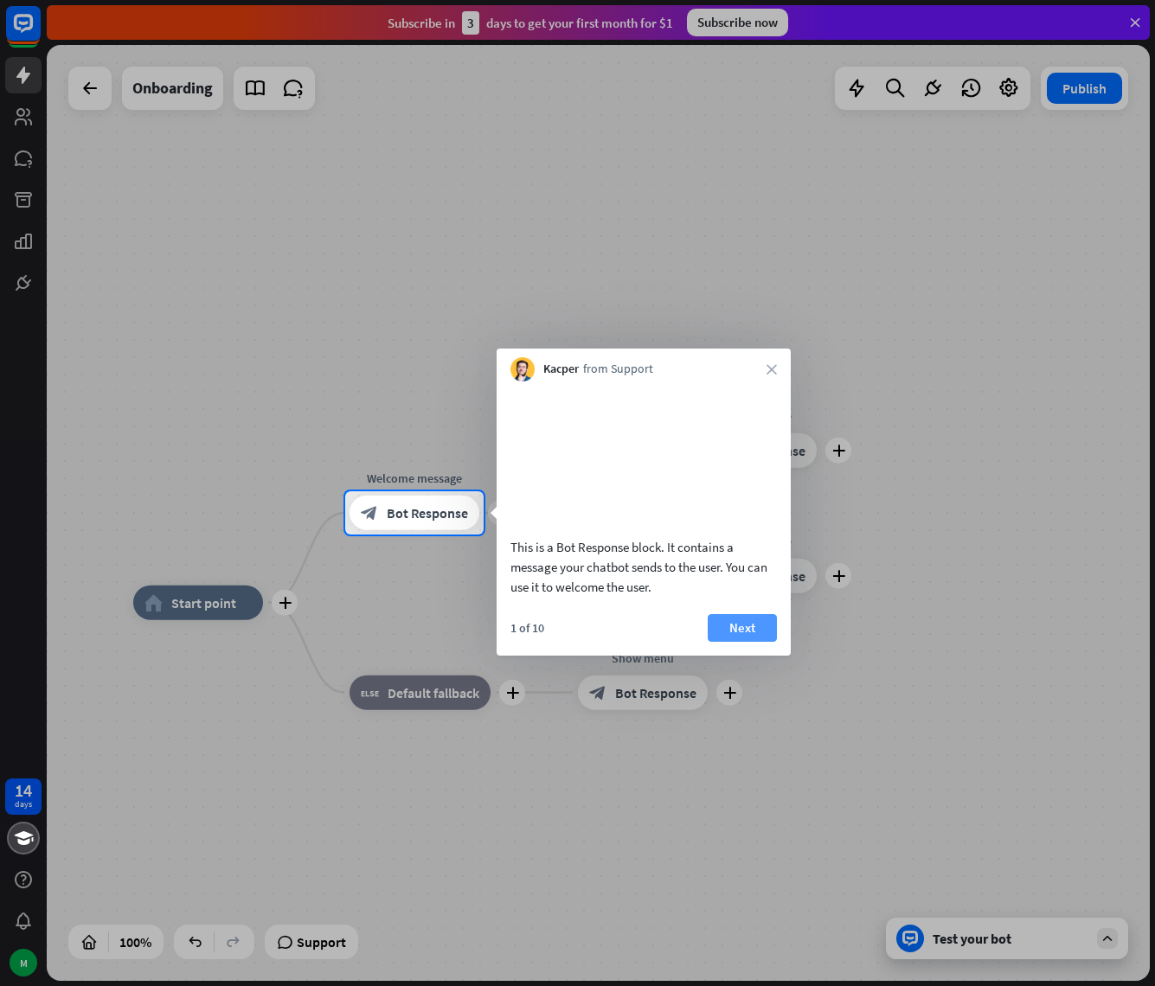
click at [756, 642] on button "Next" at bounding box center [742, 628] width 69 height 28
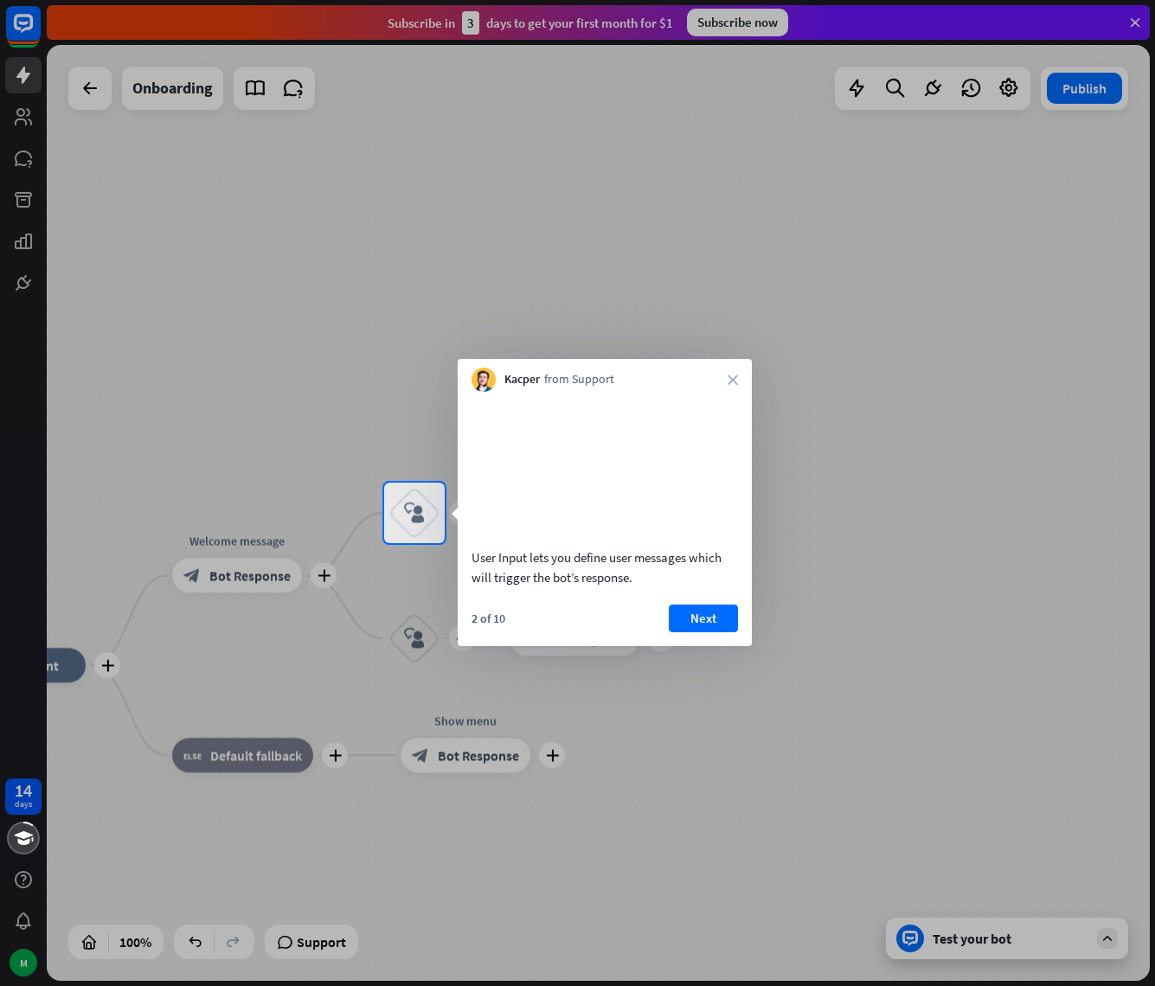
click at [747, 388] on div "Kacper from Support close" at bounding box center [605, 375] width 294 height 33
click at [739, 382] on div "Kacper from Support close" at bounding box center [605, 375] width 294 height 33
click at [721, 380] on div "Kacper from Support close" at bounding box center [605, 375] width 294 height 33
click at [726, 380] on div "Kacper from Support close" at bounding box center [605, 375] width 294 height 33
click at [727, 380] on icon "close" at bounding box center [732, 380] width 10 height 10
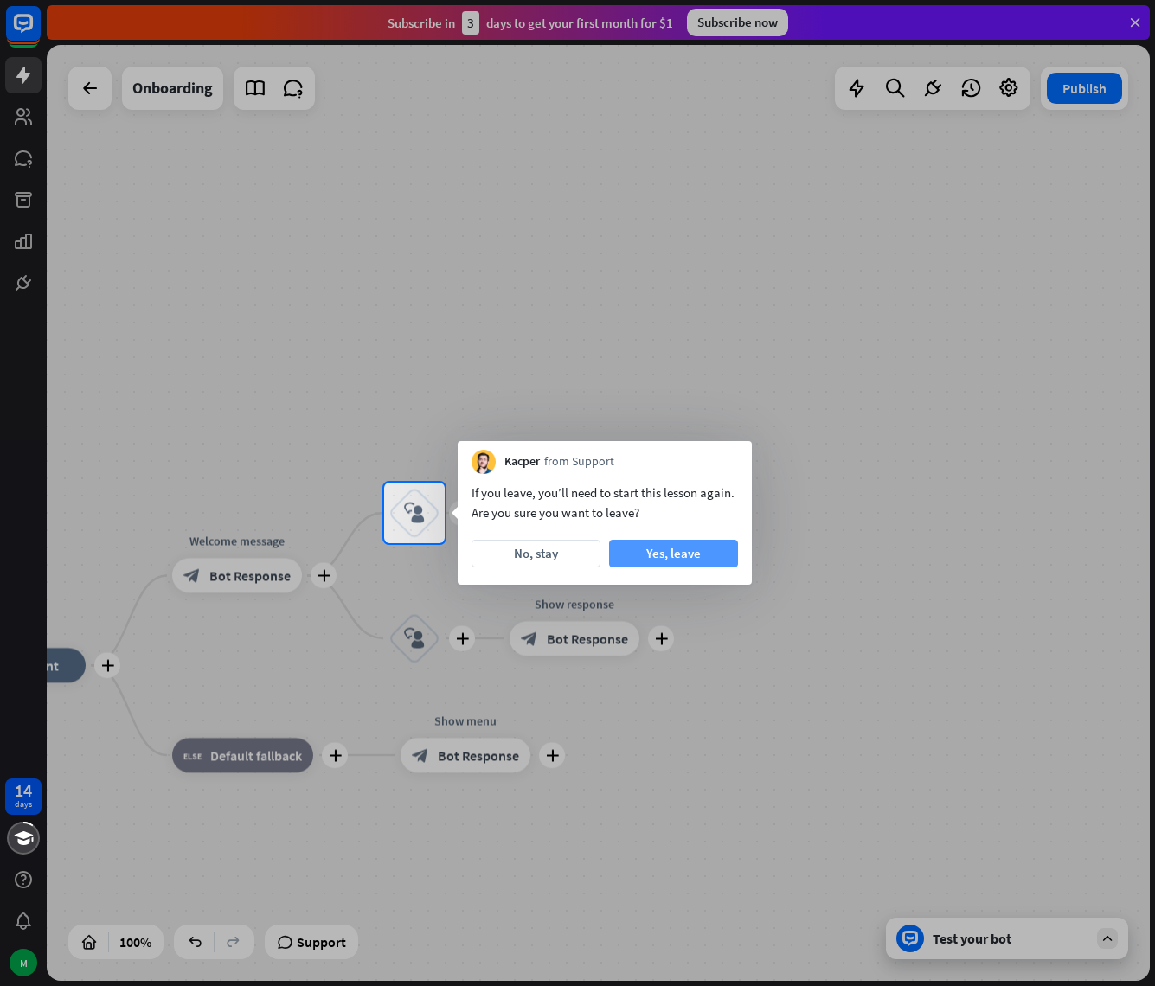
click at [666, 540] on button "Yes, leave" at bounding box center [673, 554] width 129 height 28
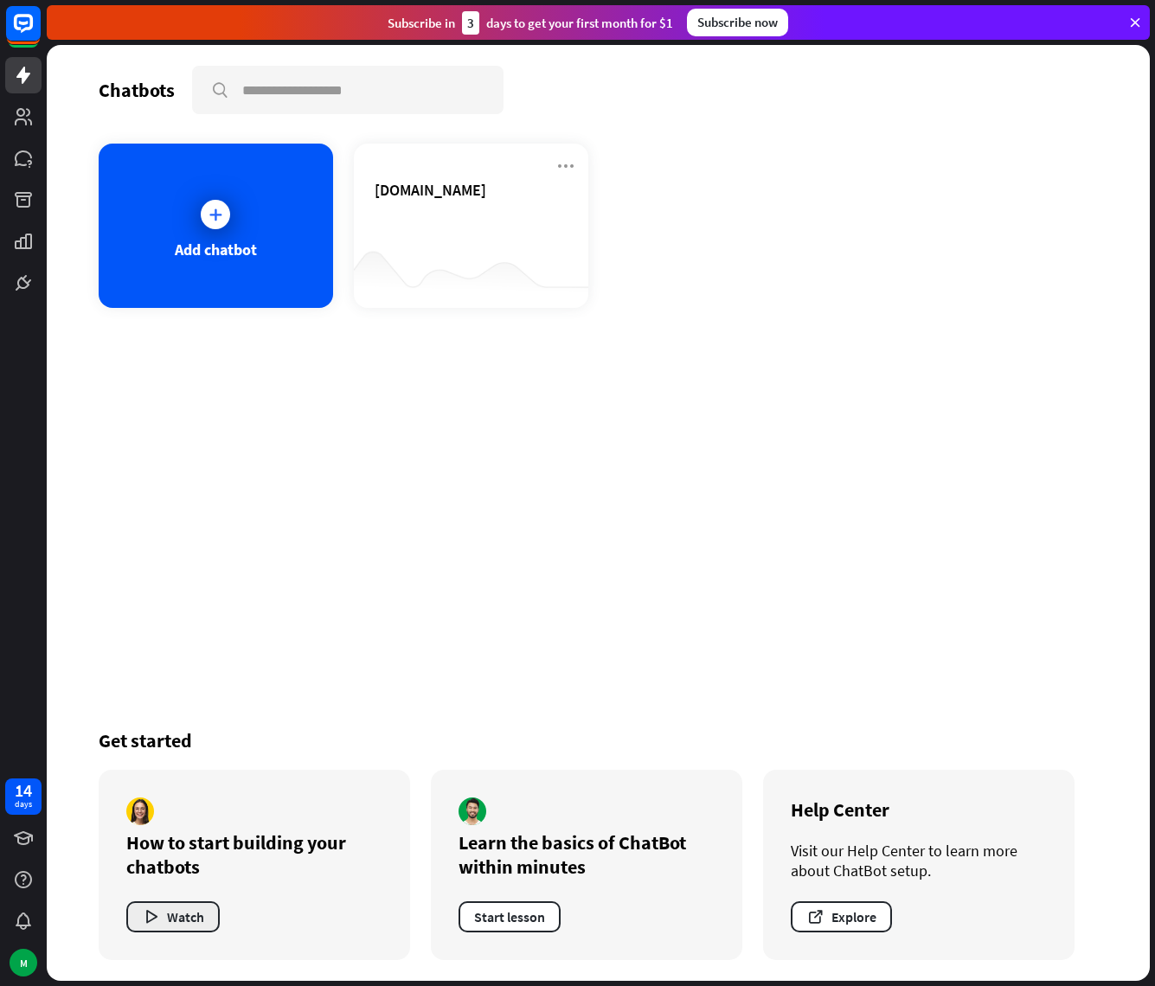
click at [163, 922] on button "Watch" at bounding box center [172, 916] width 93 height 31
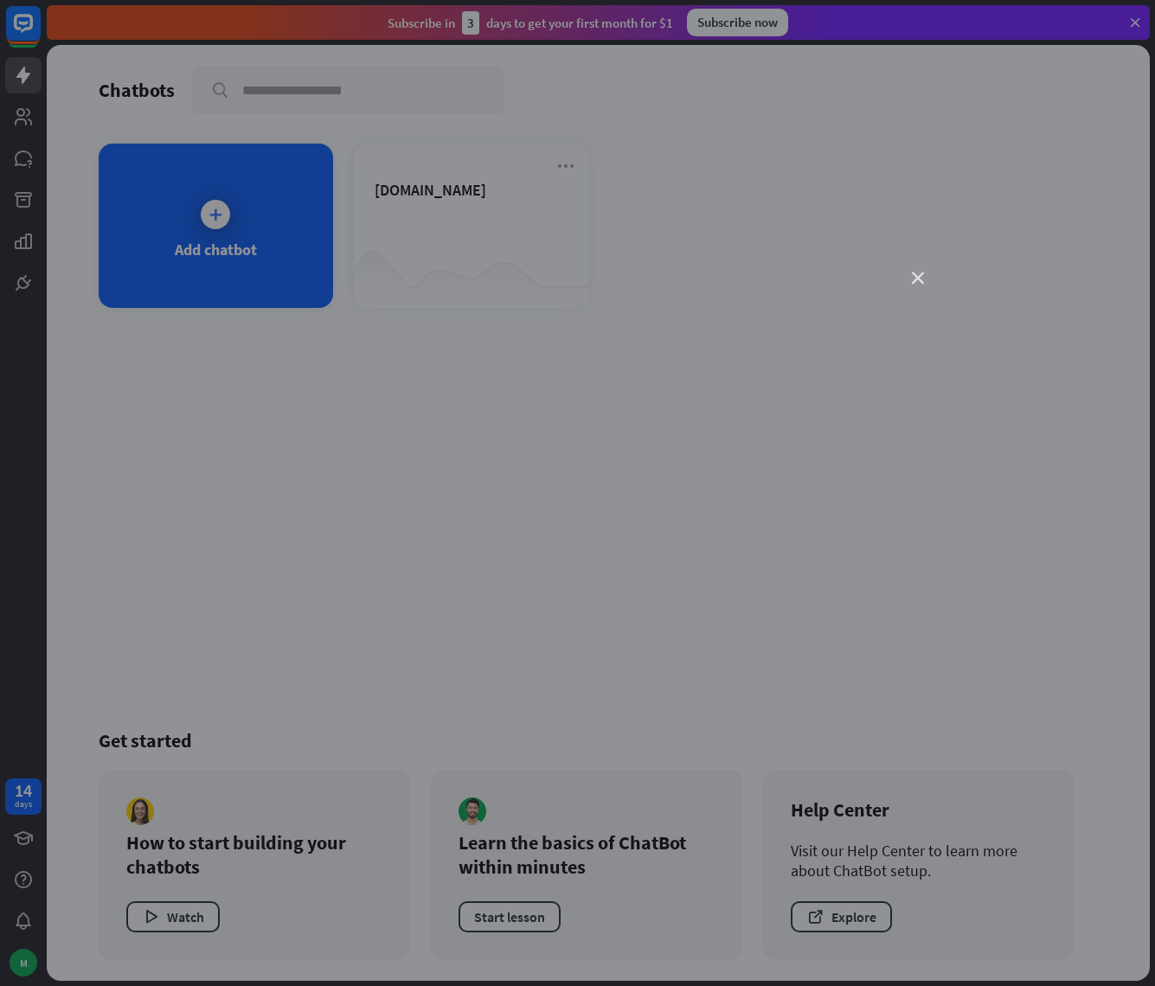
click at [916, 281] on icon "close" at bounding box center [918, 278] width 12 height 12
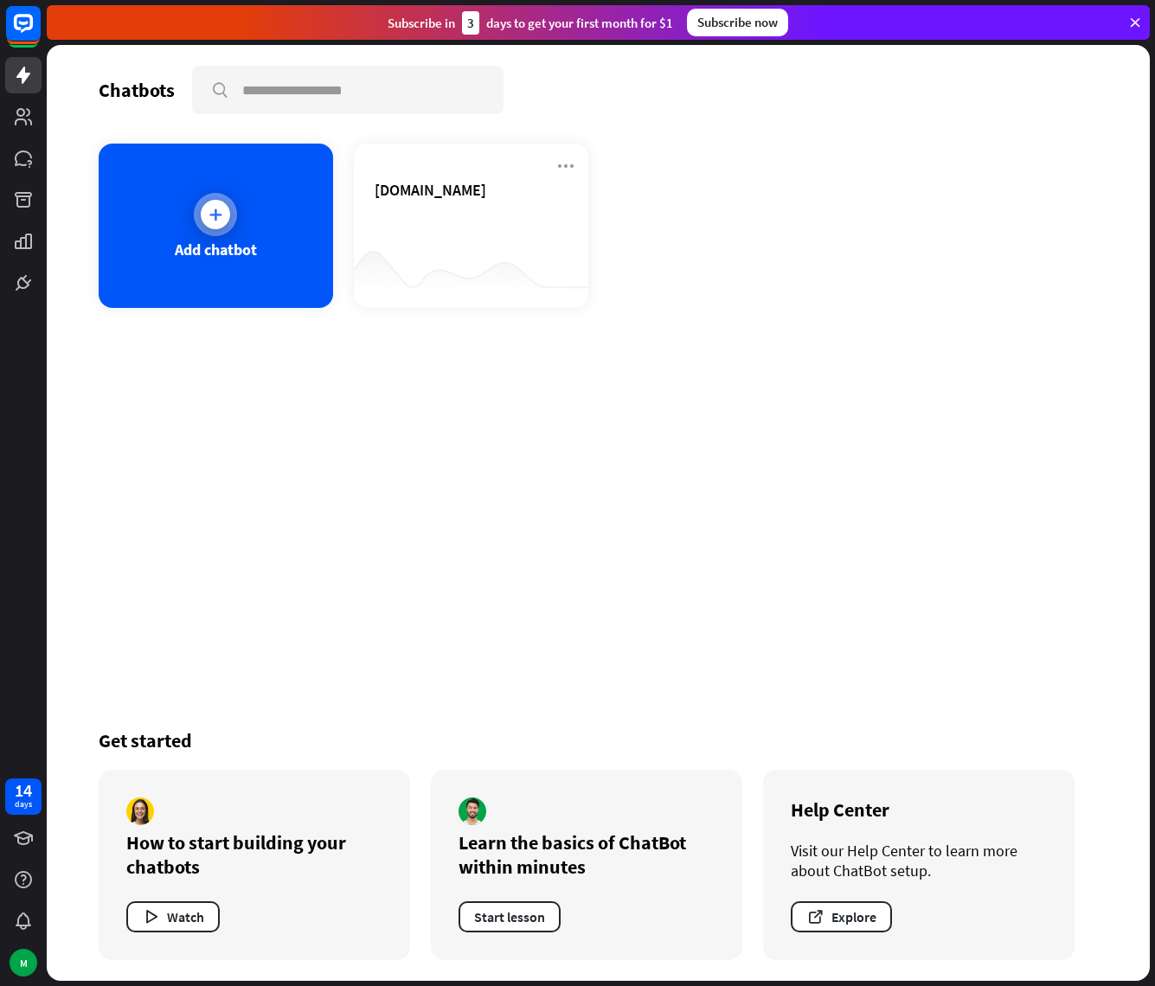
click at [202, 212] on div at bounding box center [215, 214] width 29 height 29
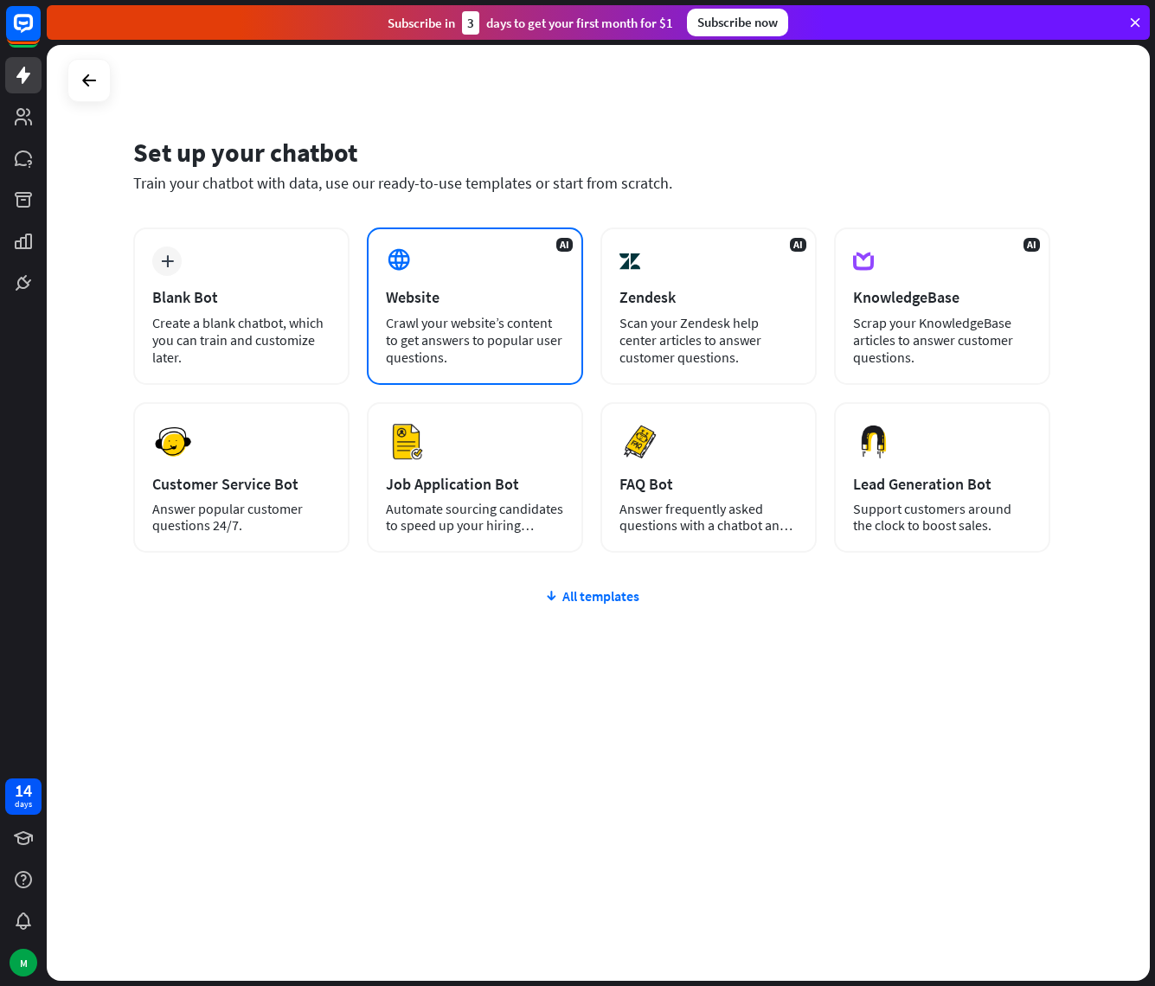
click at [432, 308] on div "AI Website Crawl your website’s content to get answers to popular user question…" at bounding box center [475, 305] width 216 height 157
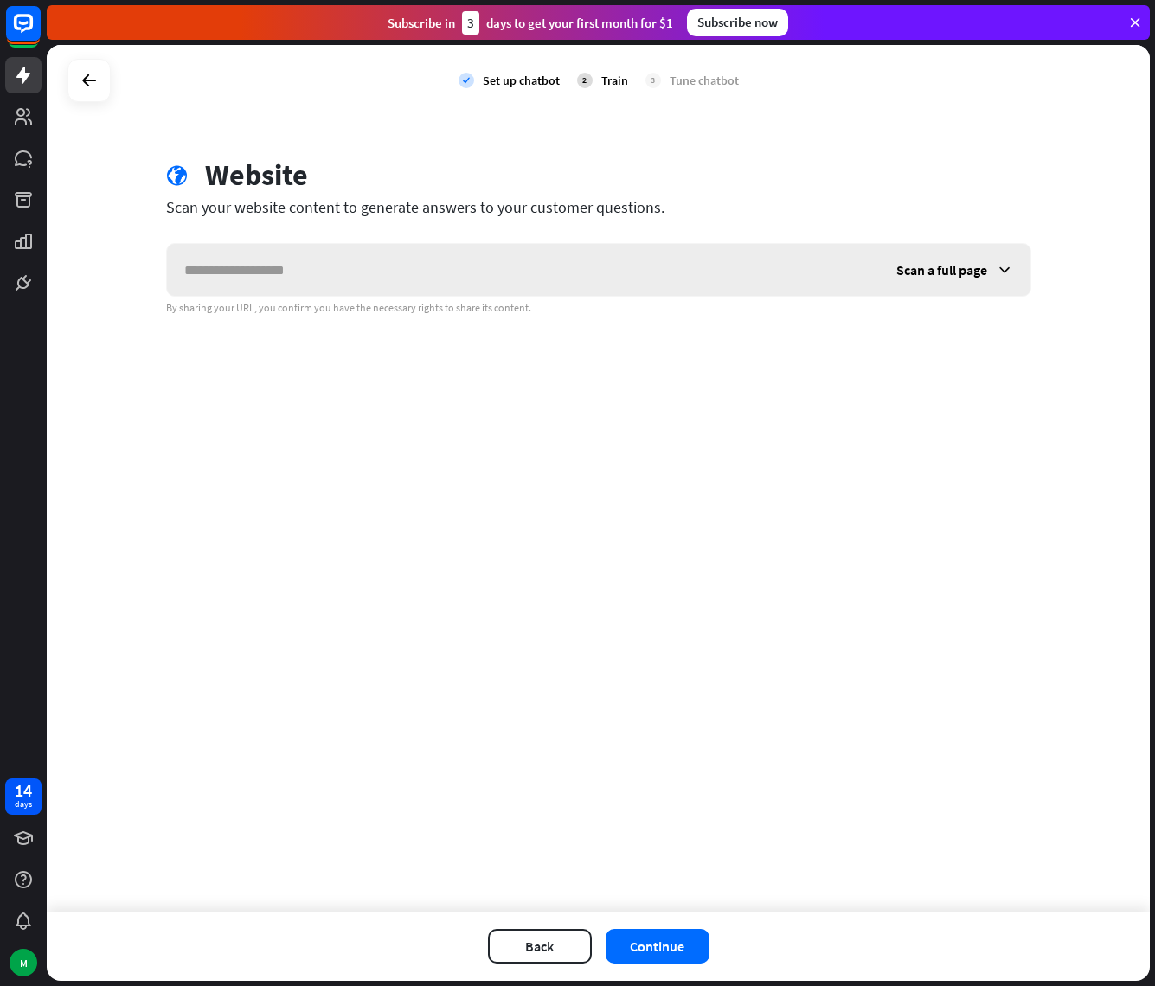
click at [448, 286] on input "text" at bounding box center [523, 270] width 712 height 52
type input "**********"
click at [989, 273] on div "Scan a full page" at bounding box center [954, 270] width 151 height 52
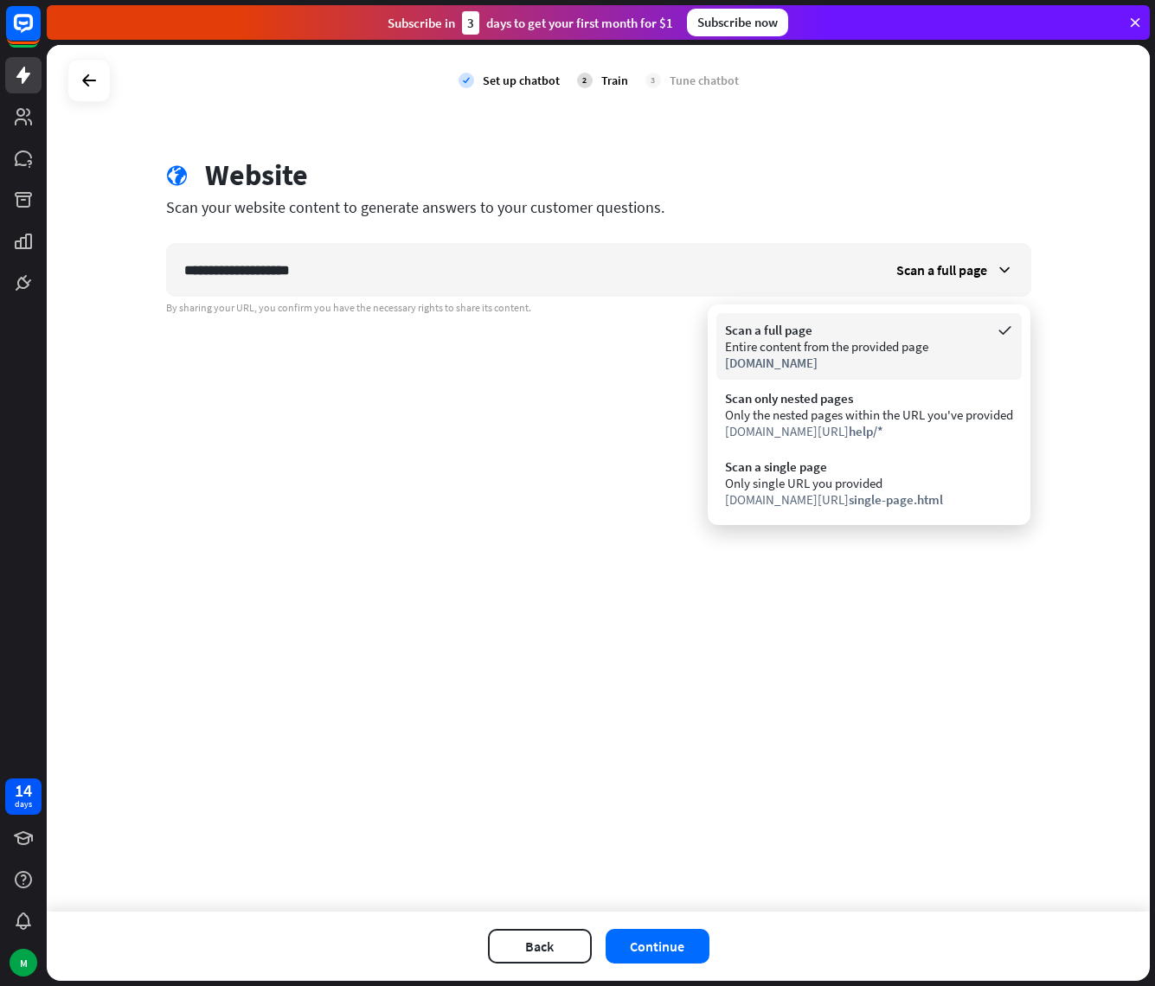
click at [858, 343] on div "Entire content from the provided page" at bounding box center [869, 346] width 288 height 16
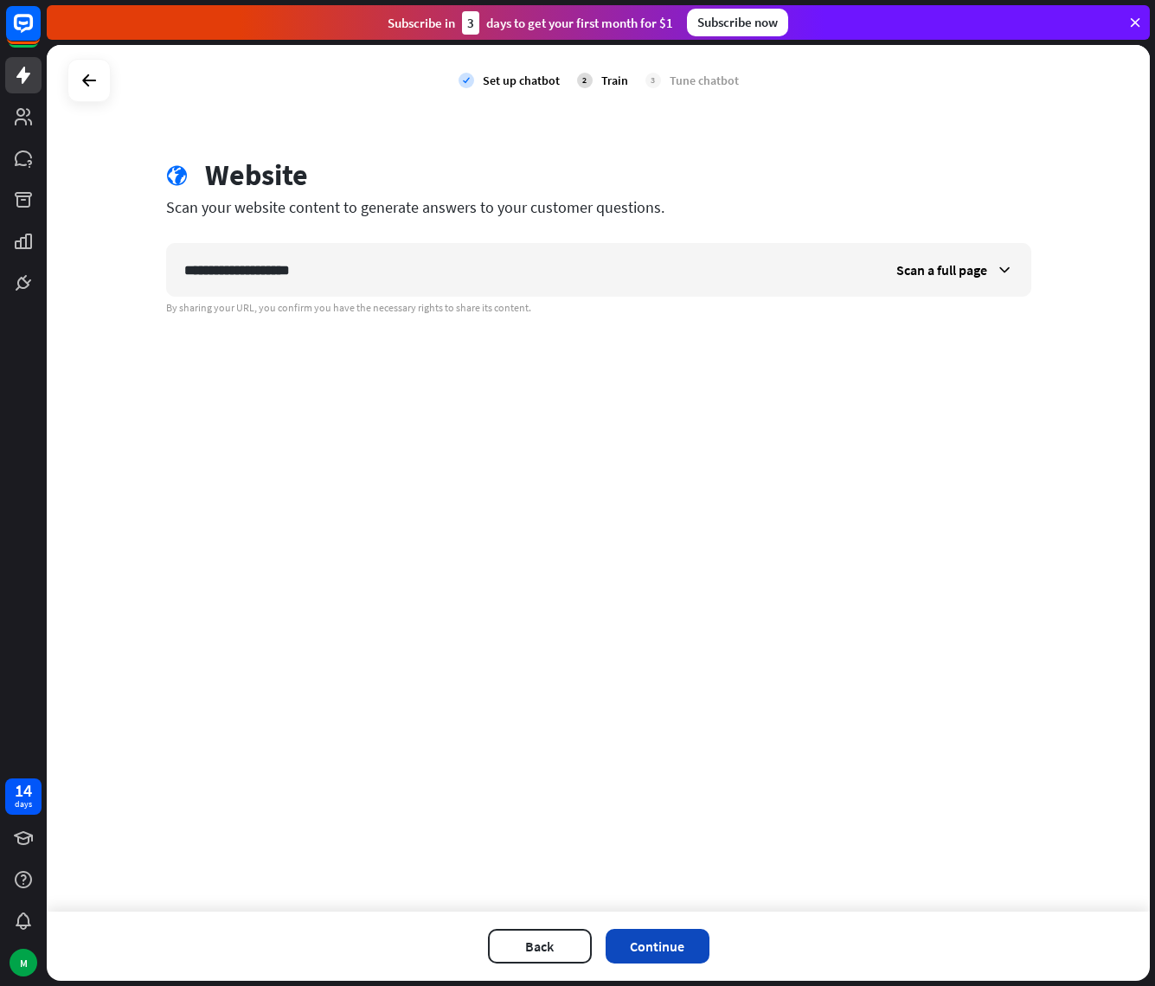
click at [650, 951] on button "Continue" at bounding box center [657, 946] width 104 height 35
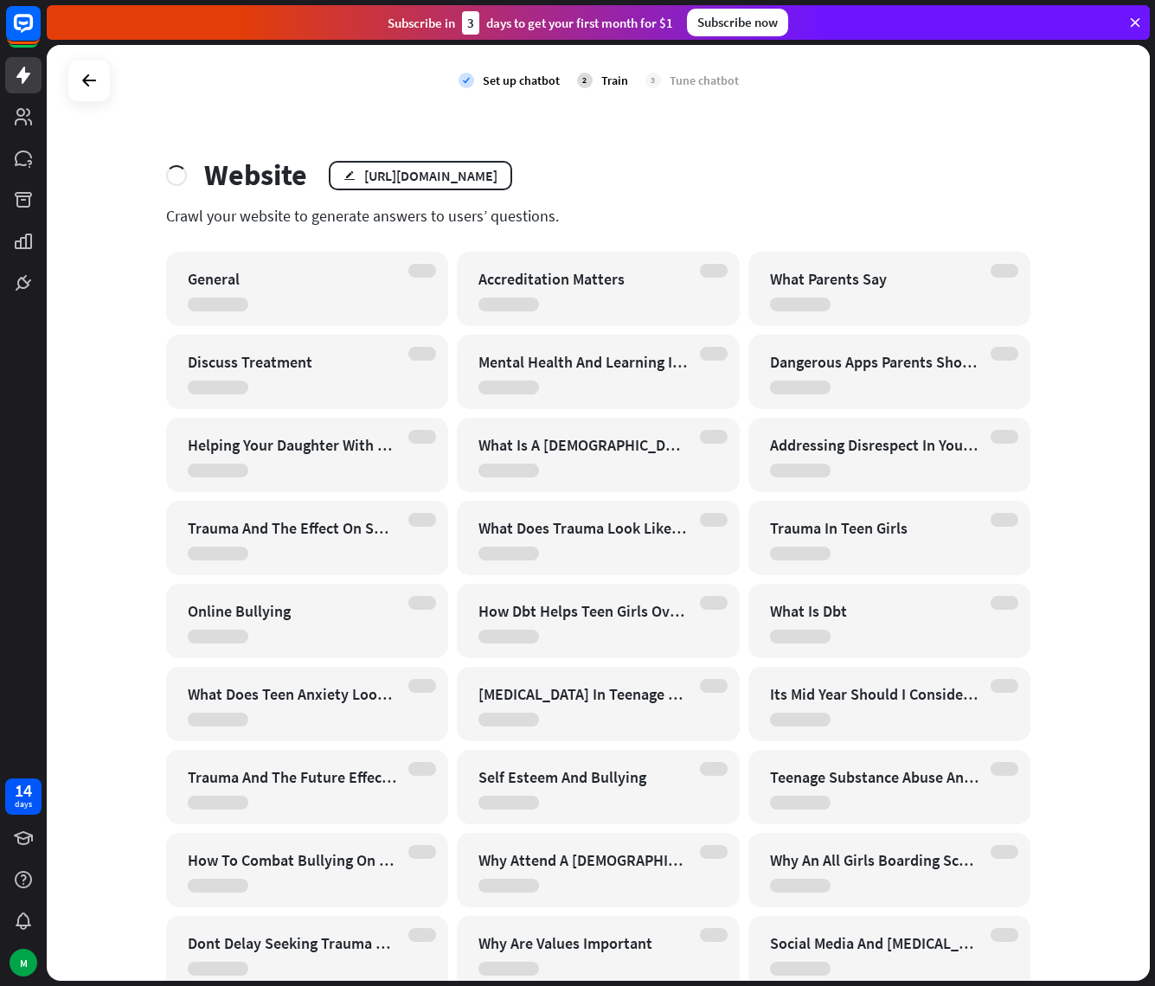
click at [1007, 118] on div "check Set up chatbot 2 Train 3 Tune chatbot Website edit [URL][DOMAIN_NAME] Cra…" at bounding box center [598, 513] width 1103 height 936
click at [1010, 120] on div "check Set up chatbot 2 Train 3 Tune chatbot Website edit [URL][DOMAIN_NAME] Cra…" at bounding box center [598, 513] width 1103 height 936
click at [1020, 169] on div "Website edit [URL][DOMAIN_NAME]" at bounding box center [598, 174] width 865 height 35
click at [974, 144] on div "check Set up chatbot 2 Train 3 Tune chatbot Website edit [URL][DOMAIN_NAME] Cra…" at bounding box center [598, 513] width 1103 height 936
click at [1060, 150] on div "check Set up chatbot 2 Train 3 Tune chatbot Website edit [URL][DOMAIN_NAME] Cra…" at bounding box center [598, 513] width 1103 height 936
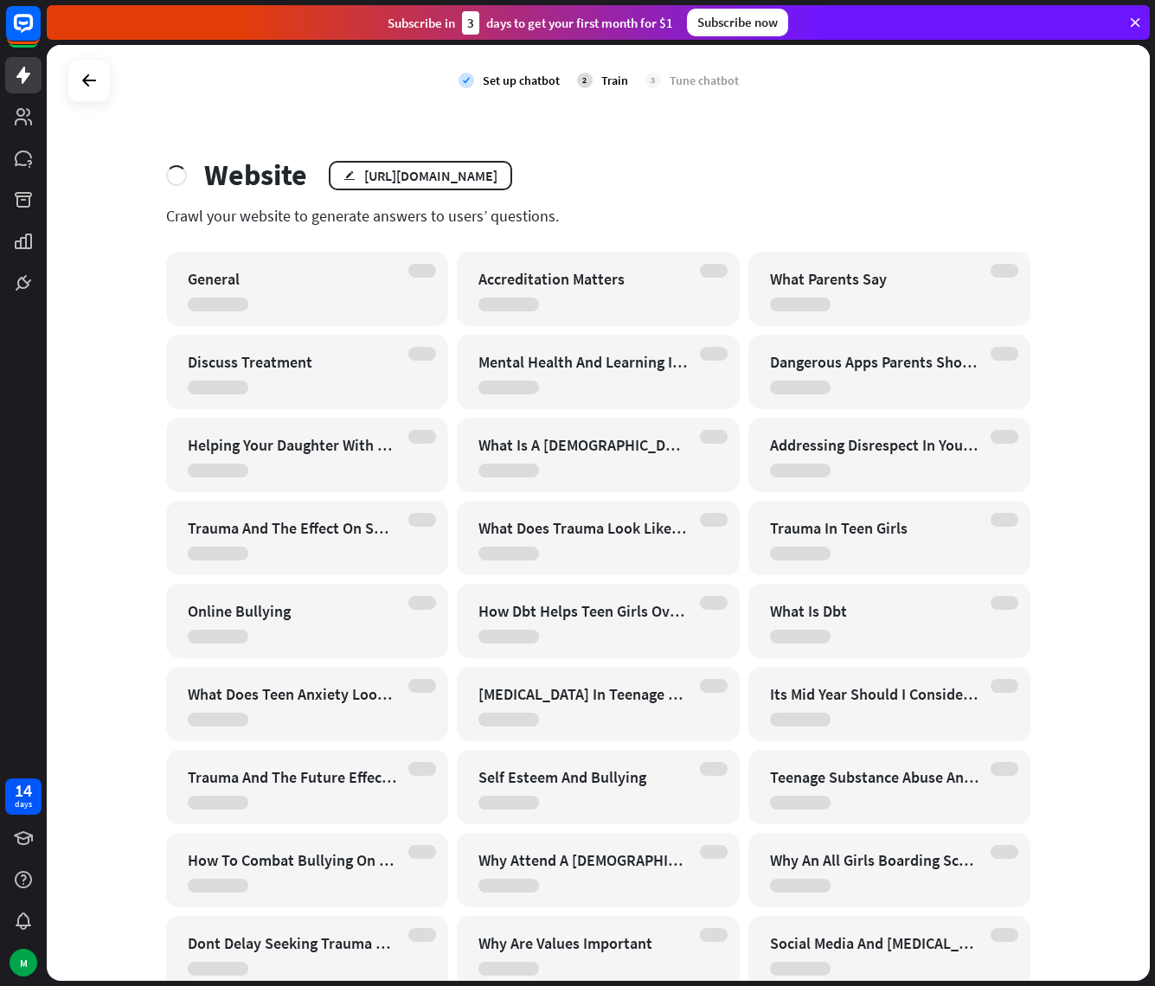
click at [1064, 182] on div "check Set up chatbot 2 Train 3 Tune chatbot Website edit [URL][DOMAIN_NAME] Cra…" at bounding box center [598, 513] width 1103 height 936
click at [1072, 252] on div "check Set up chatbot 2 Train 3 Tune chatbot Website edit [URL][DOMAIN_NAME] Cra…" at bounding box center [598, 513] width 1103 height 936
click at [1054, 206] on div "check Set up chatbot 2 Train 3 Tune chatbot Website edit [URL][DOMAIN_NAME] Cra…" at bounding box center [598, 513] width 1103 height 936
click at [1083, 182] on div "check Set up chatbot 2 Train 3 Tune chatbot Website edit [URL][DOMAIN_NAME] Cra…" at bounding box center [598, 513] width 1103 height 936
click at [897, 126] on div "check Set up chatbot 2 Train 3 Tune chatbot Website edit [URL][DOMAIN_NAME] Cra…" at bounding box center [598, 513] width 1103 height 936
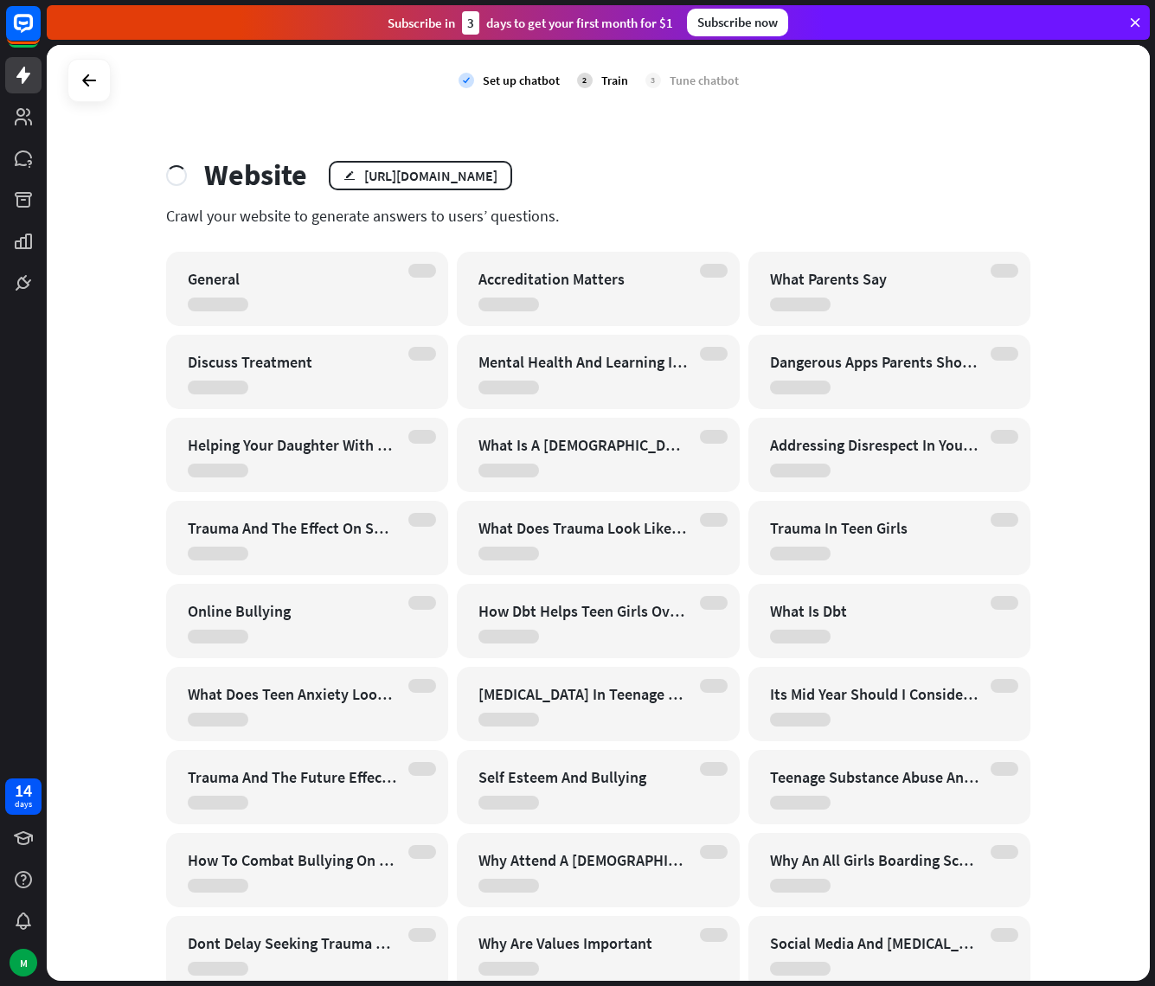
click at [890, 170] on div "Website edit [URL][DOMAIN_NAME]" at bounding box center [598, 174] width 865 height 35
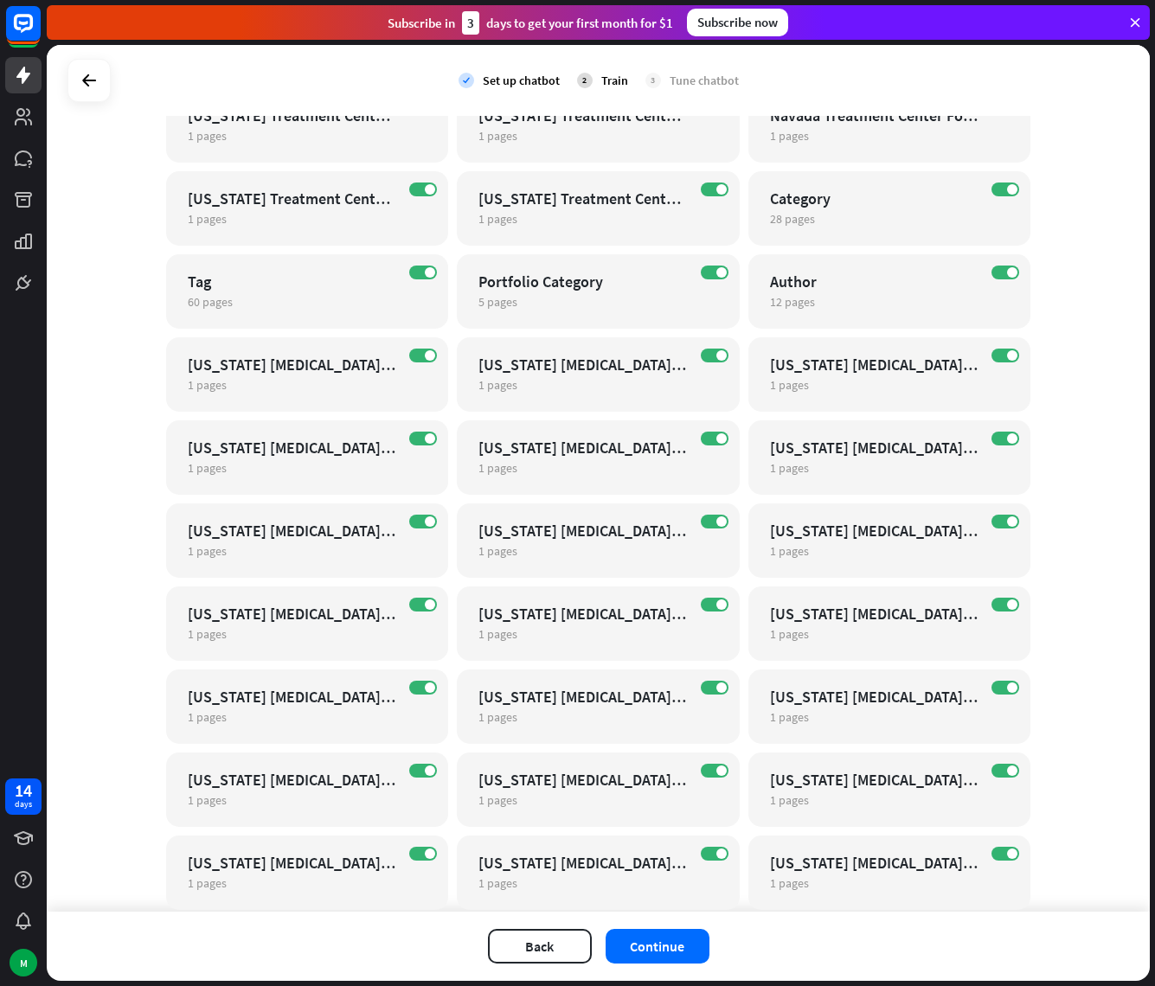
scroll to position [27721, 0]
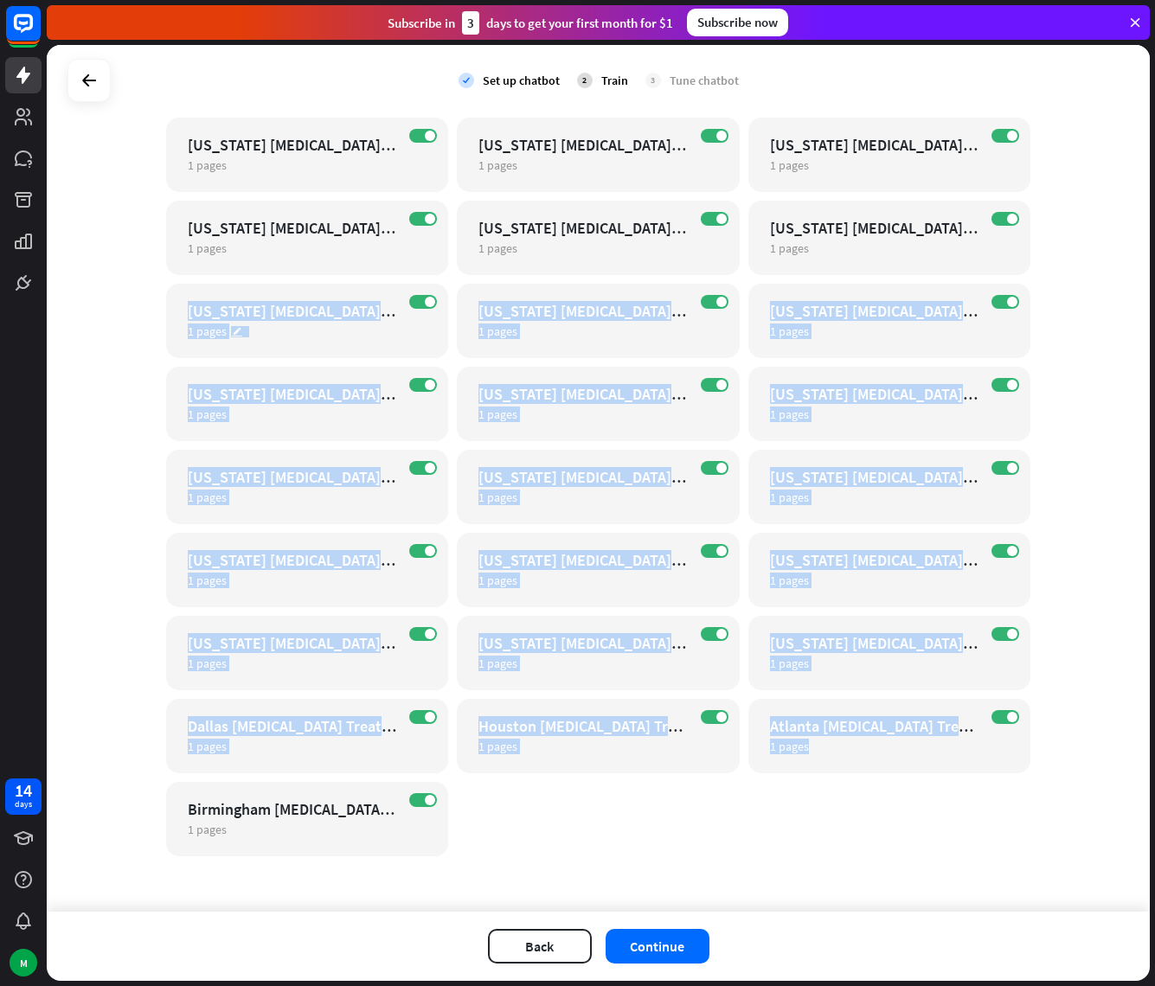
drag, startPoint x: 996, startPoint y: 791, endPoint x: 186, endPoint y: 289, distance: 953.1
click at [186, 289] on div "check Set up chatbot 2 Train 3 Tune chatbot globe Website edit [URL][DOMAIN_NAM…" at bounding box center [598, 478] width 1103 height 867
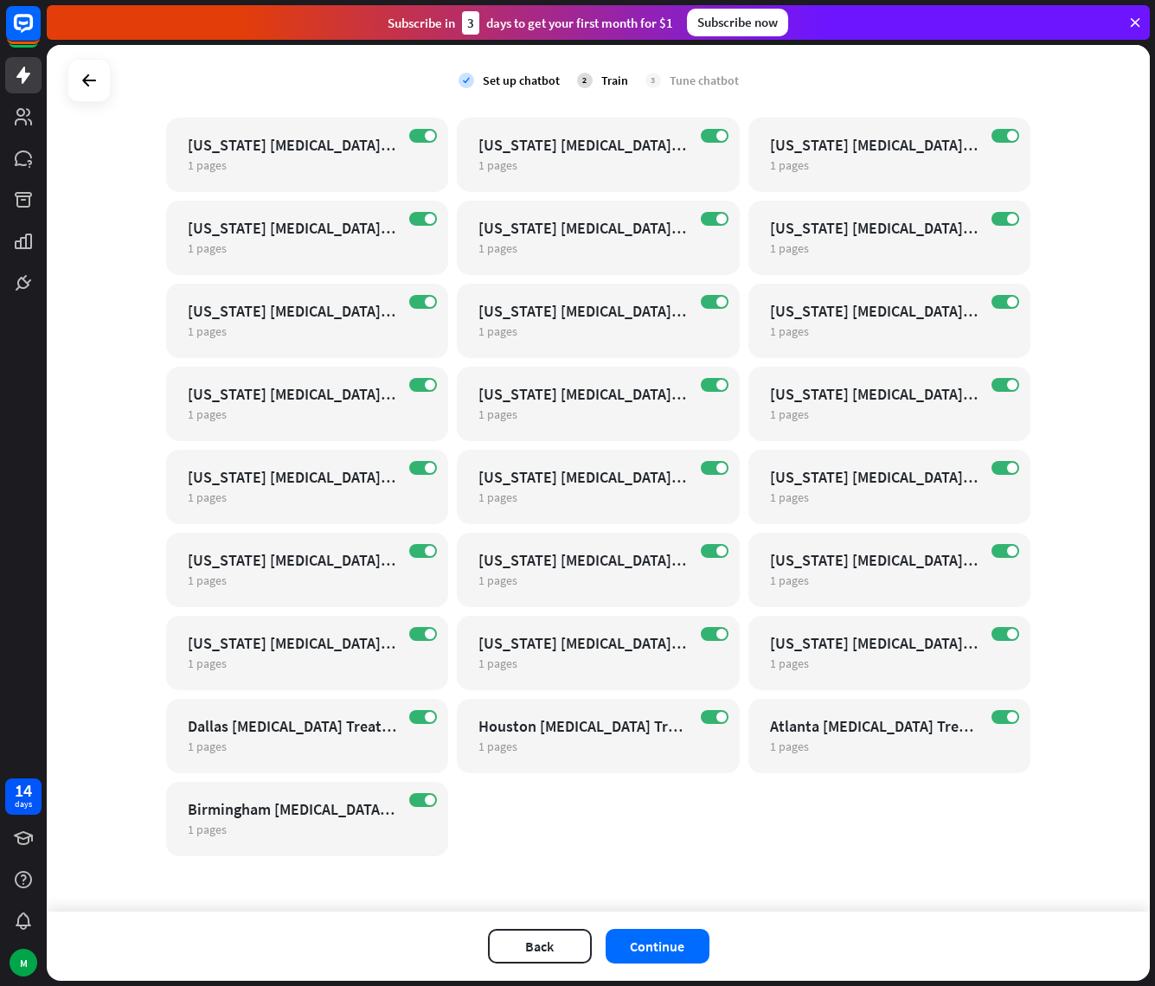
drag, startPoint x: 24, startPoint y: 339, endPoint x: 87, endPoint y: 336, distance: 63.2
click at [36, 339] on div "14 days M" at bounding box center [23, 493] width 47 height 986
drag, startPoint x: 412, startPoint y: 300, endPoint x: 424, endPoint y: 272, distance: 31.0
click at [412, 300] on label "ON" at bounding box center [423, 302] width 28 height 14
click at [419, 201] on div "ON [US_STATE] [MEDICAL_DATA] Treatment Center For Girls 1 pages edit" at bounding box center [307, 238] width 283 height 74
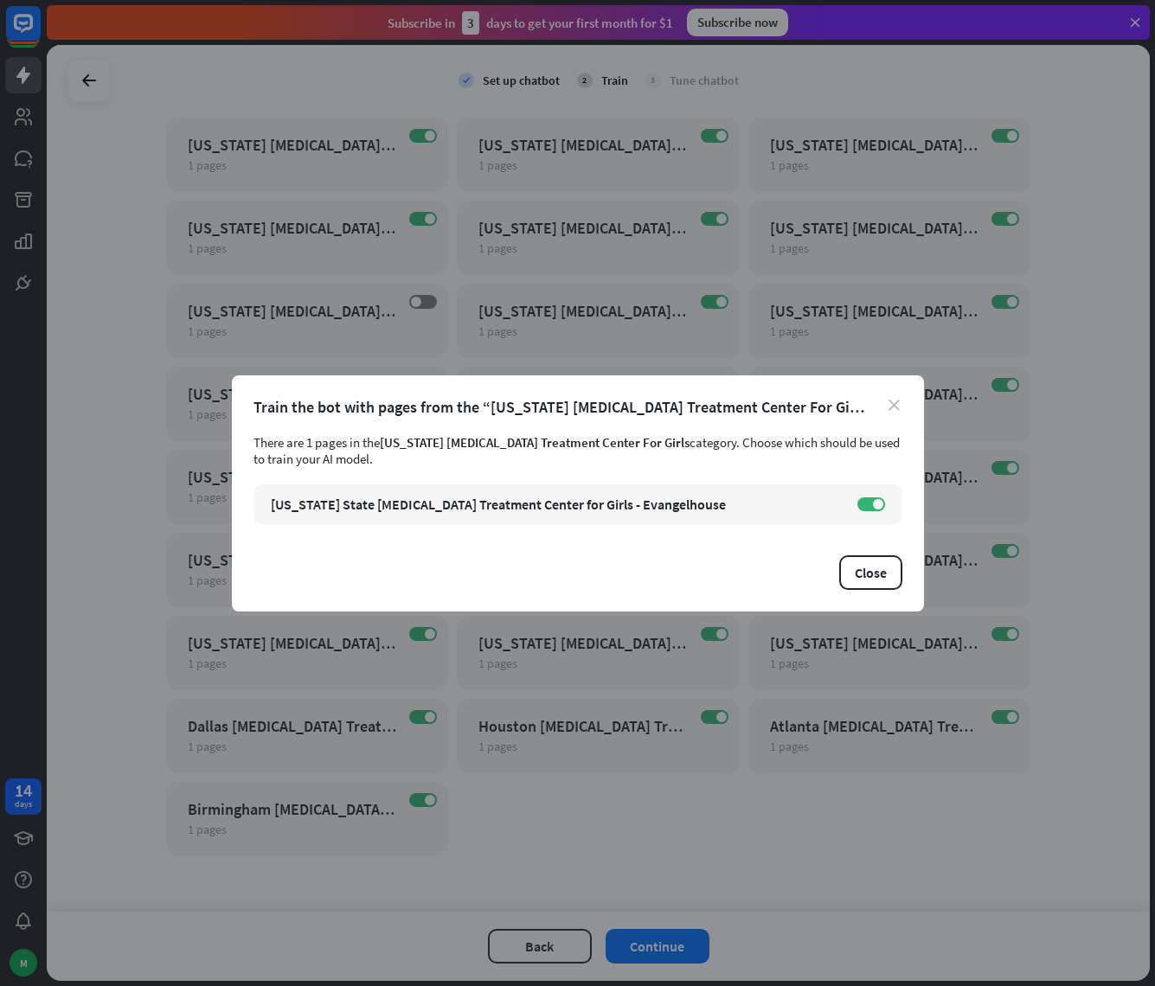
click at [893, 403] on icon "close" at bounding box center [893, 405] width 11 height 11
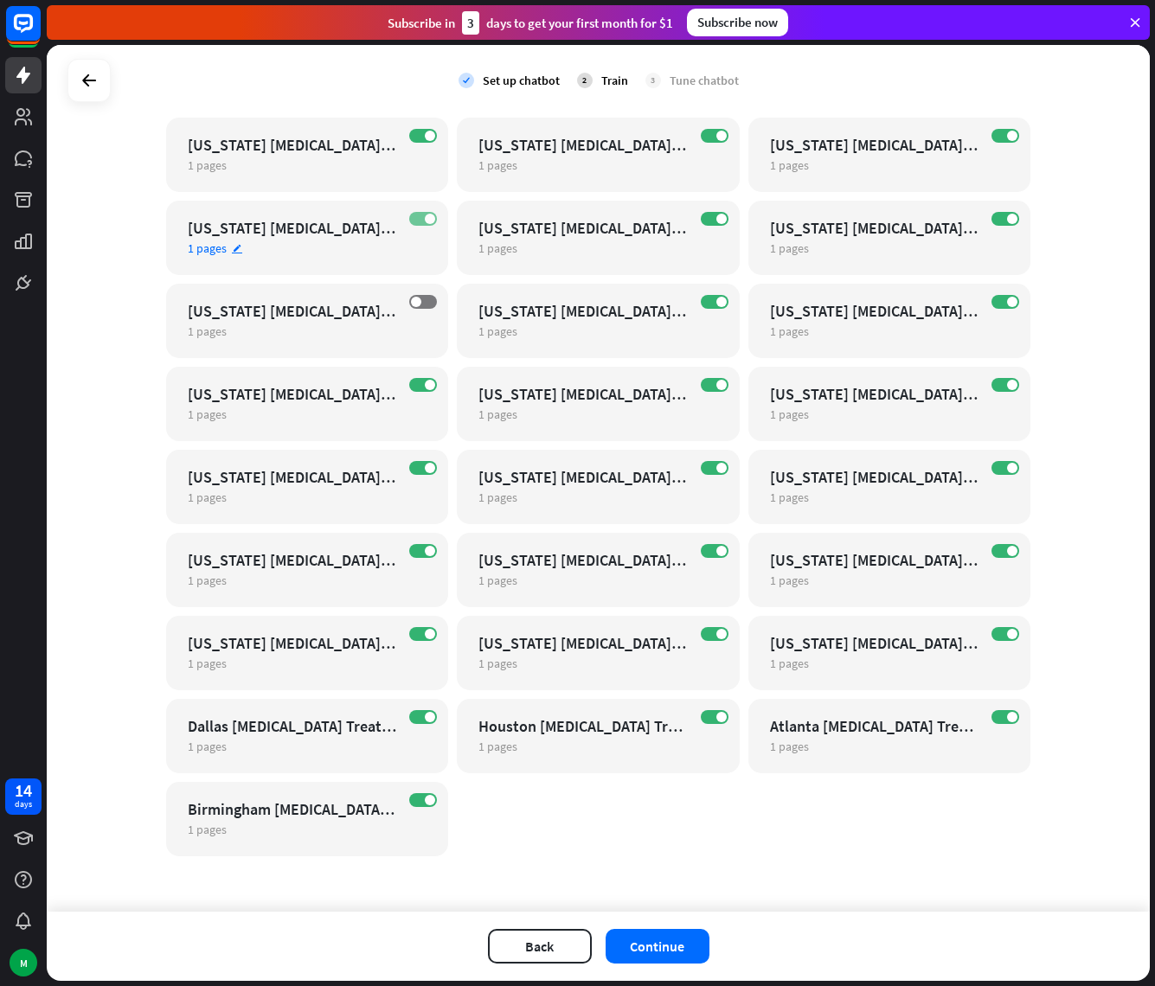
click at [426, 219] on label "ON" at bounding box center [423, 219] width 28 height 14
click at [425, 135] on span at bounding box center [430, 136] width 10 height 10
click at [415, 385] on label "ON" at bounding box center [423, 385] width 28 height 14
click at [417, 473] on label "ON" at bounding box center [423, 468] width 28 height 14
click at [425, 550] on span at bounding box center [430, 551] width 10 height 10
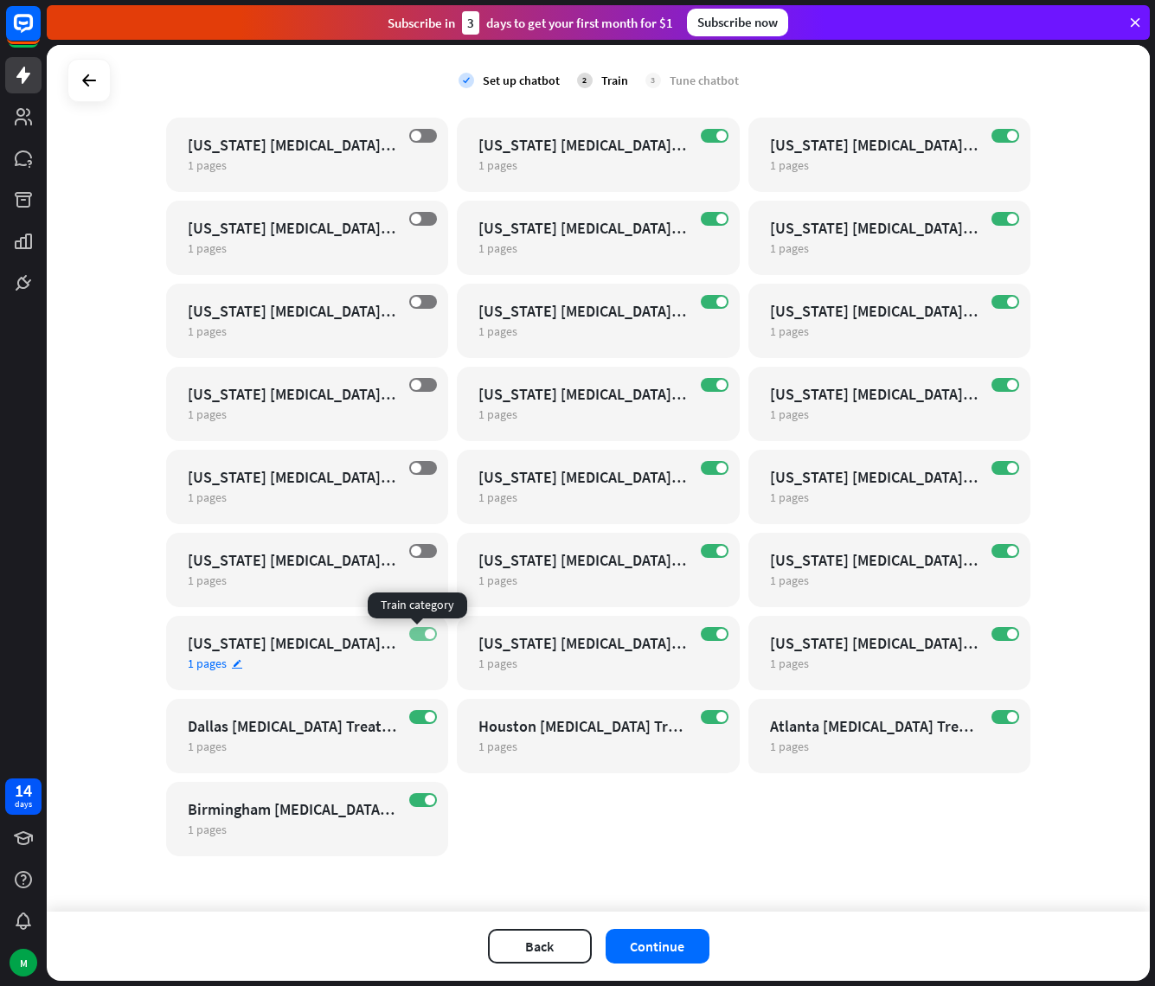
click at [423, 639] on label "ON" at bounding box center [423, 634] width 28 height 14
click at [423, 710] on div "ON Dallas [MEDICAL_DATA] Treatment Center For Girls 1 pages edit" at bounding box center [307, 736] width 283 height 74
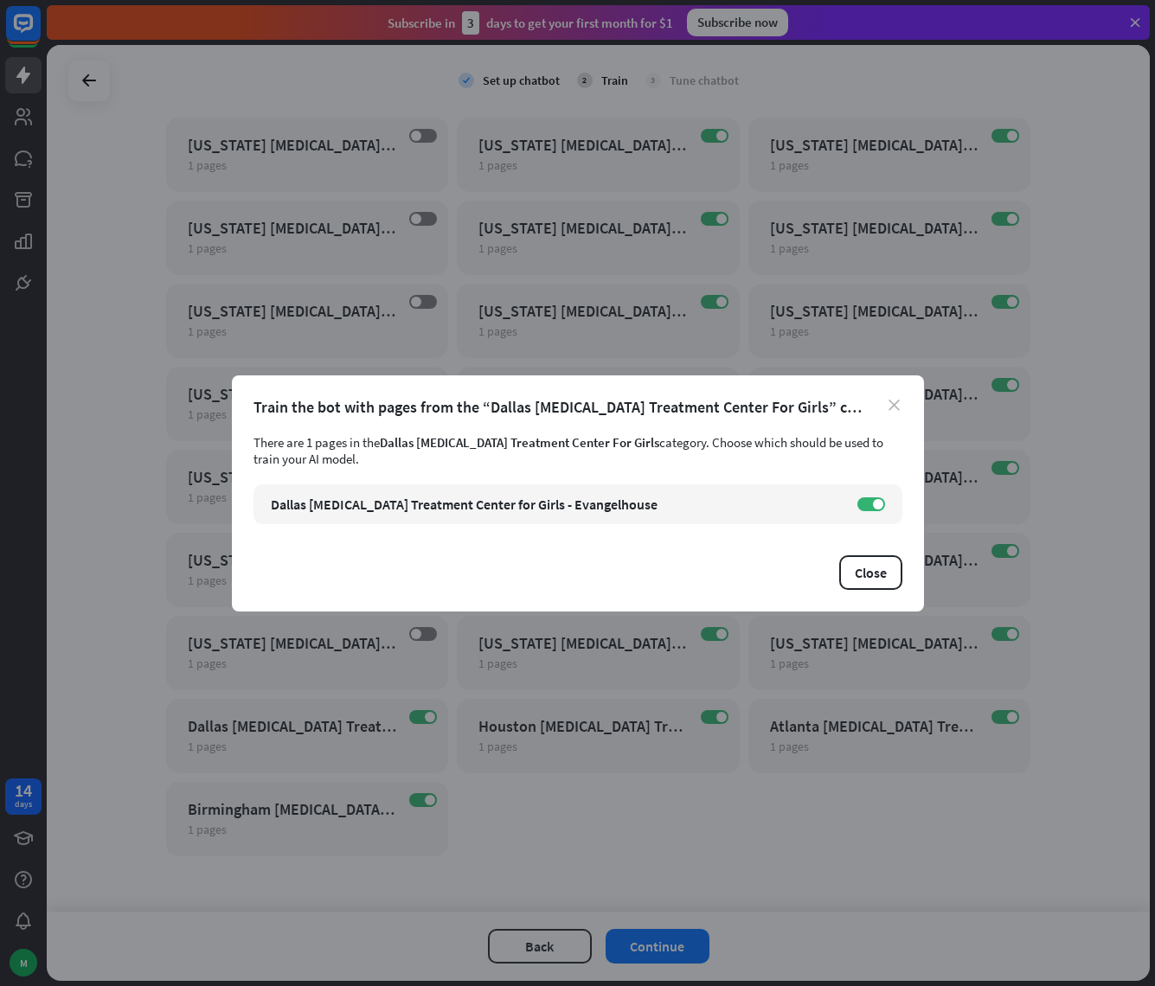
click at [899, 404] on icon "close" at bounding box center [893, 405] width 11 height 11
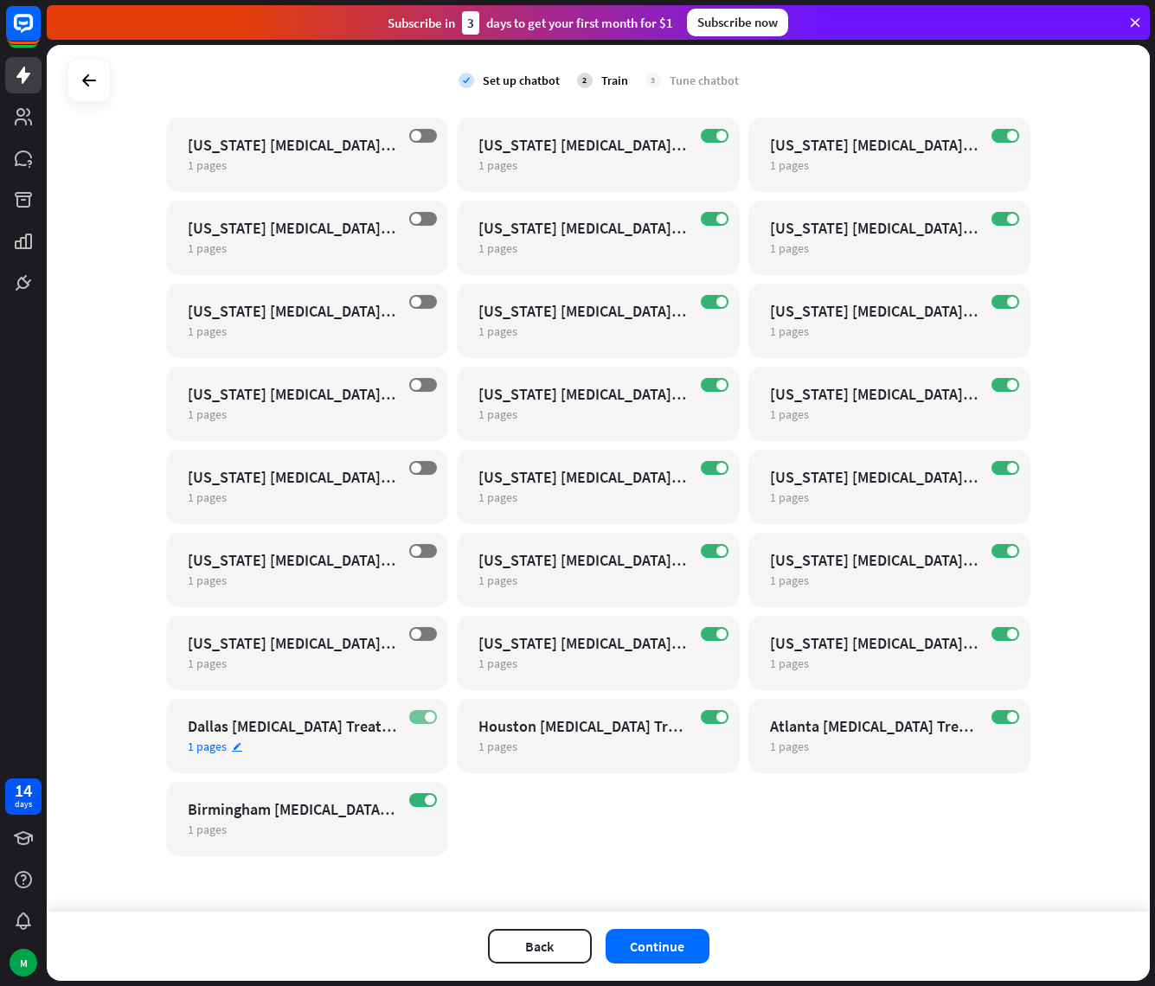
click at [425, 719] on span at bounding box center [430, 717] width 10 height 10
click at [422, 809] on div "ON Birmingham [MEDICAL_DATA] Treatment Center For Girls 1 pages edit" at bounding box center [307, 819] width 283 height 74
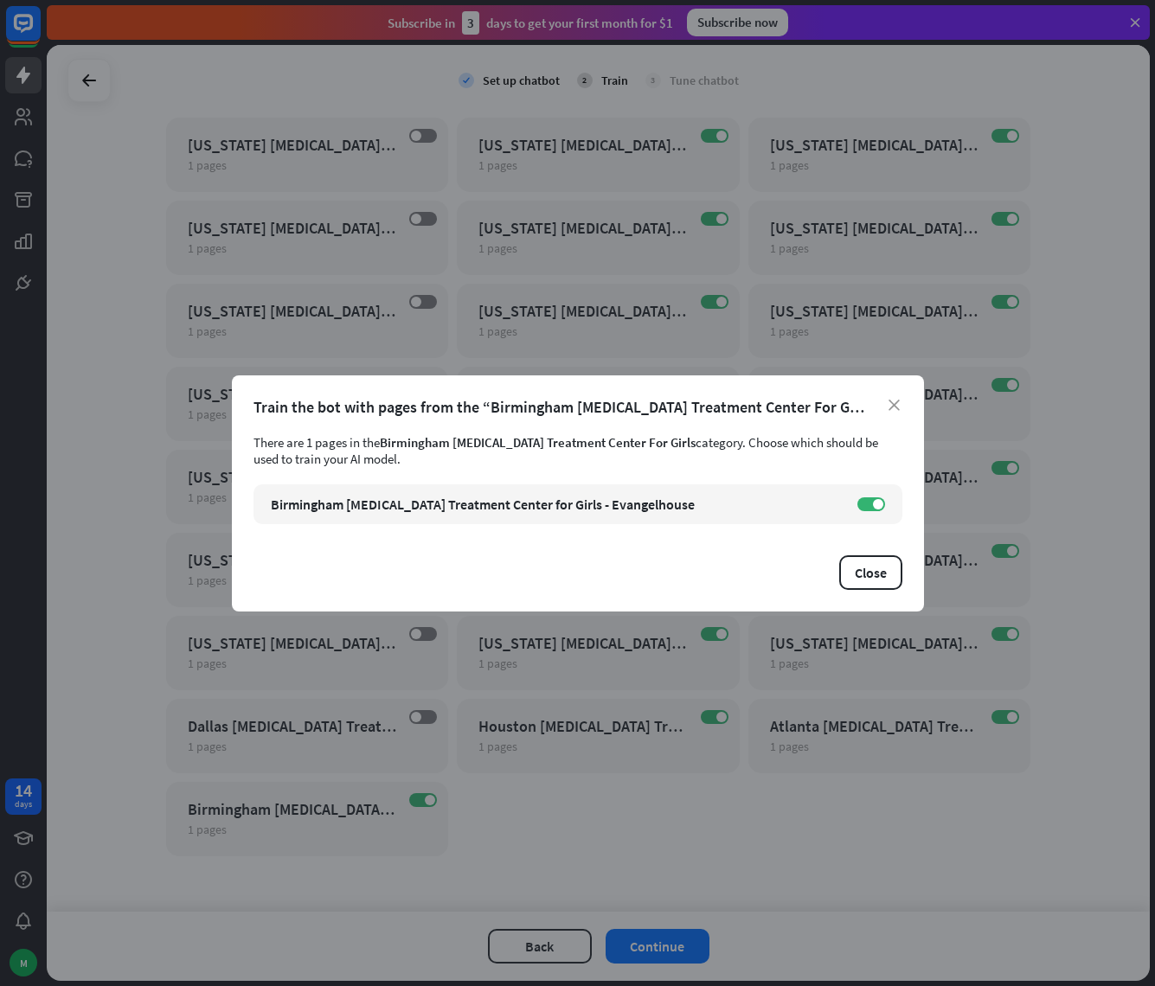
click at [880, 401] on div "Train the bot with pages from the “Birmingham [MEDICAL_DATA] Treatment Center F…" at bounding box center [577, 407] width 649 height 20
click at [886, 401] on div "Train the bot with pages from the “Birmingham [MEDICAL_DATA] Treatment Center F…" at bounding box center [577, 407] width 649 height 20
click at [891, 403] on icon "close" at bounding box center [893, 405] width 11 height 11
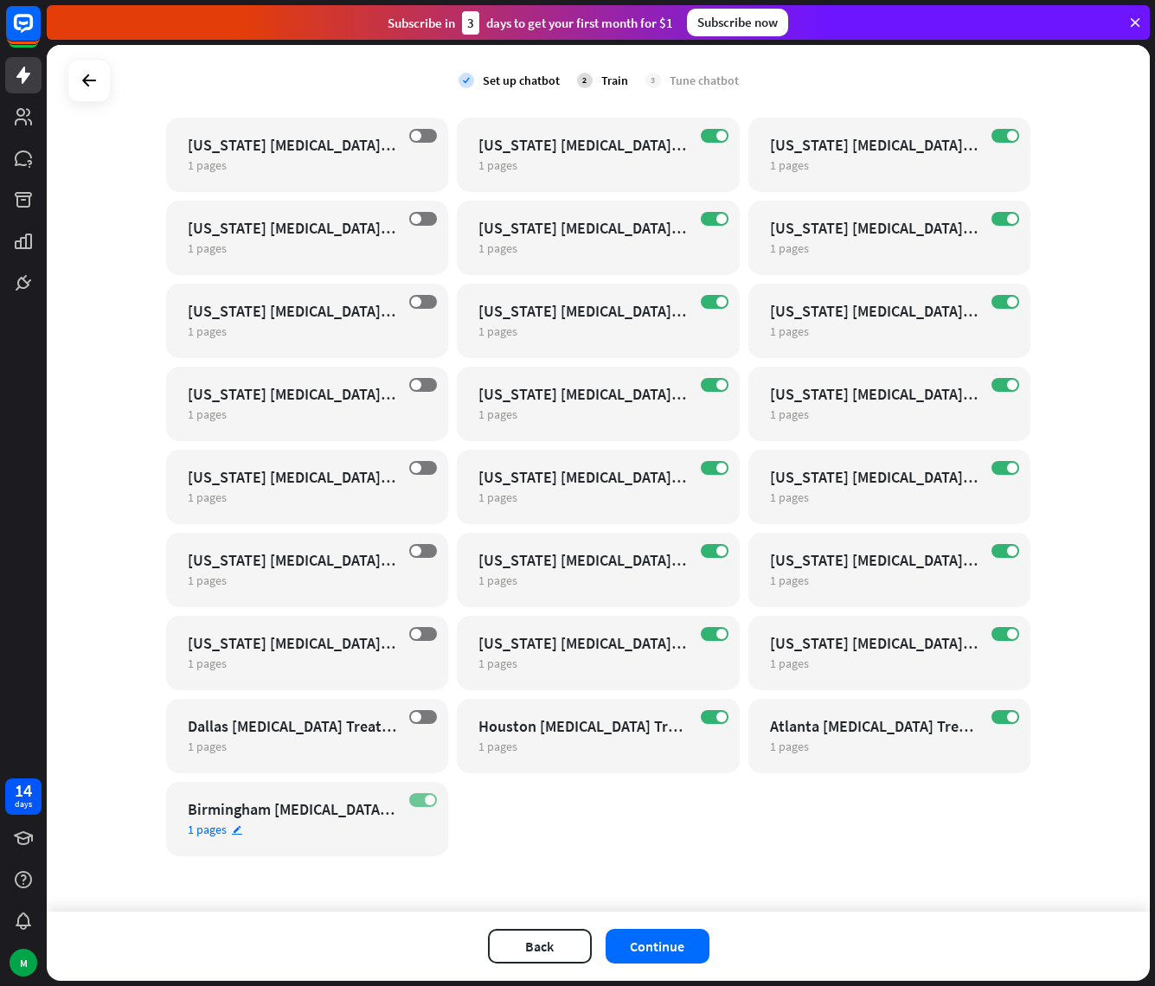
click at [425, 800] on span at bounding box center [430, 800] width 10 height 10
drag, startPoint x: 713, startPoint y: 717, endPoint x: 842, endPoint y: 716, distance: 129.7
click at [716, 717] on span at bounding box center [721, 717] width 10 height 10
click at [716, 633] on span at bounding box center [721, 634] width 10 height 10
click at [716, 554] on span at bounding box center [721, 551] width 10 height 10
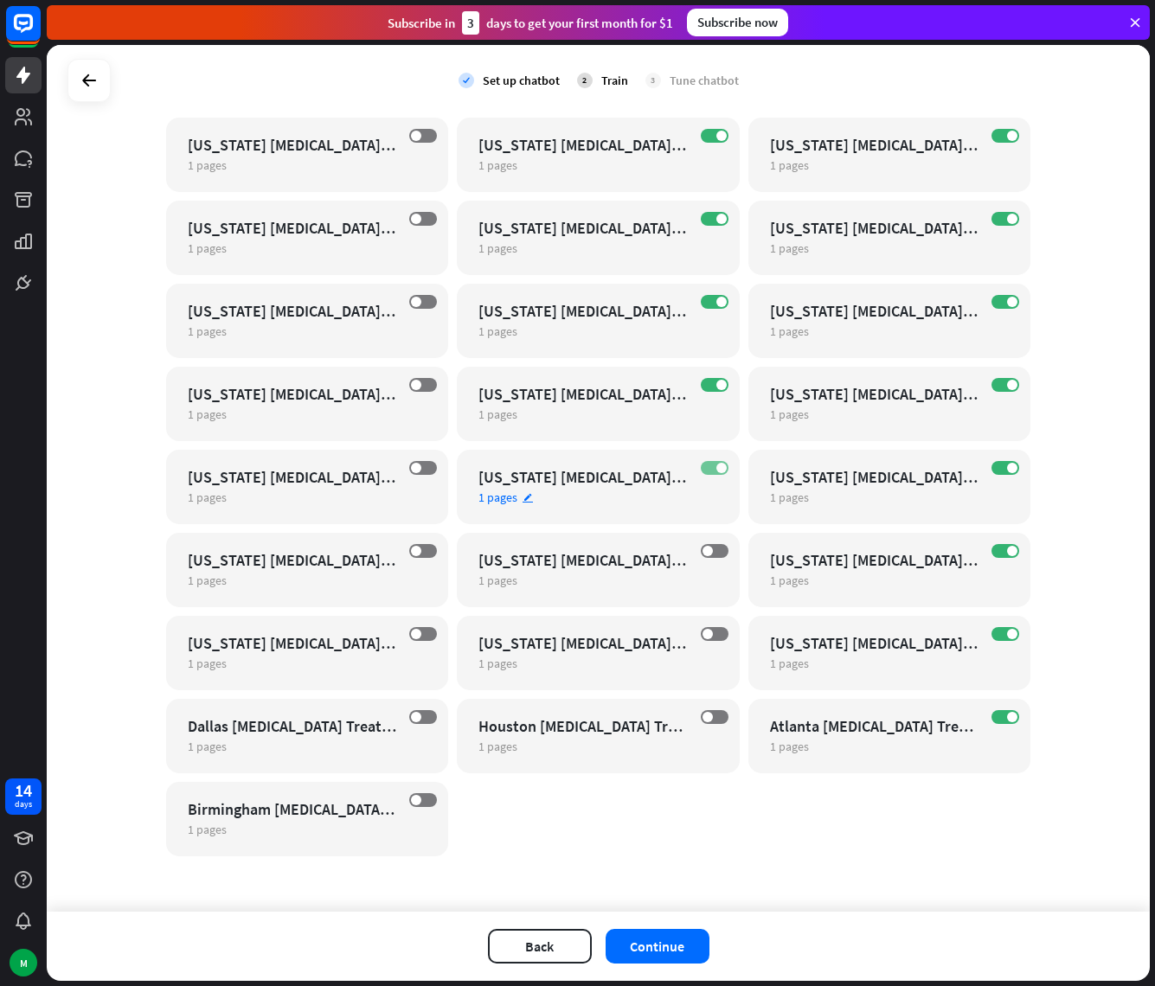
click at [717, 464] on span at bounding box center [721, 468] width 10 height 10
click at [712, 392] on div "ON [US_STATE] [MEDICAL_DATA] Treatment Center For Girls 1 pages edit" at bounding box center [598, 404] width 283 height 74
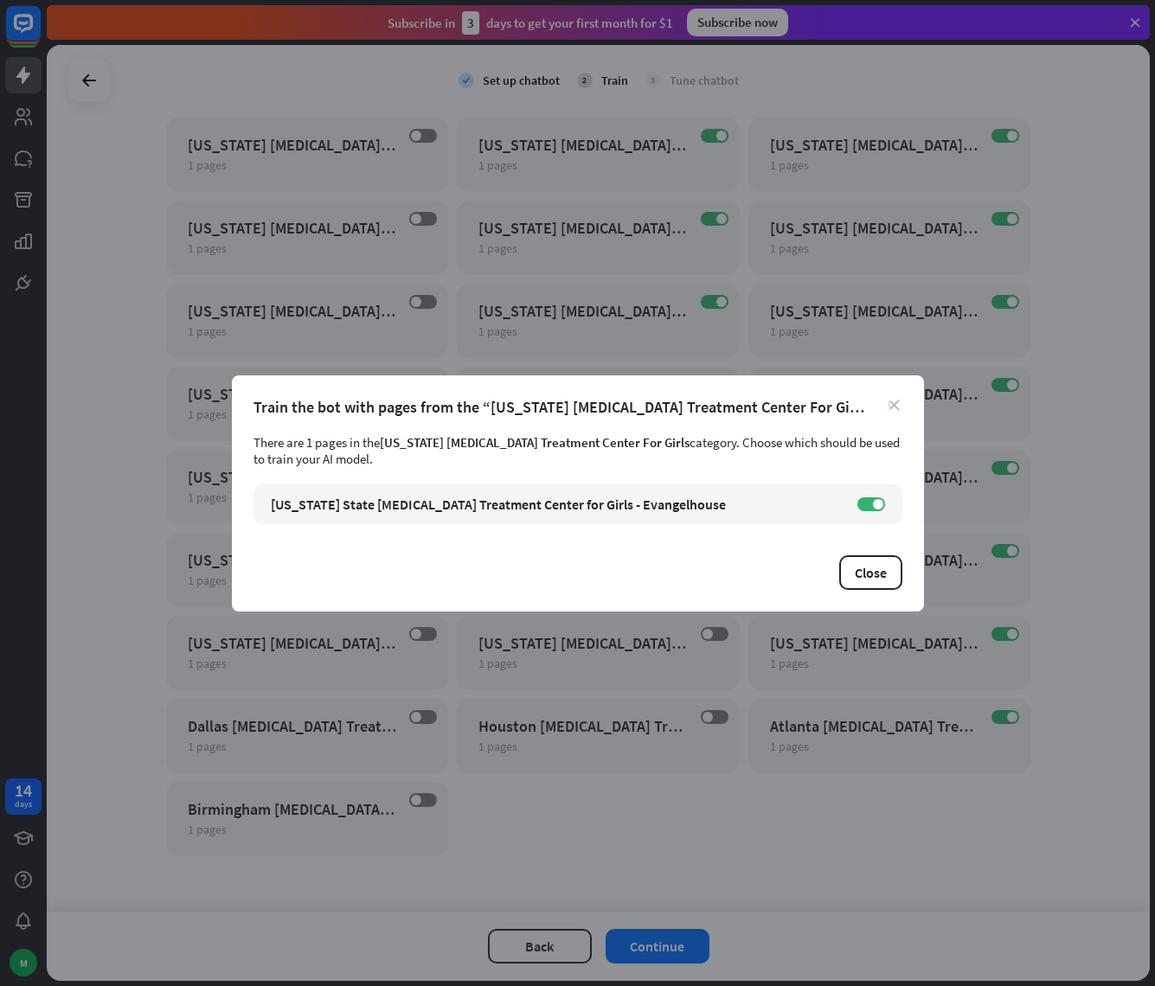
click at [889, 400] on icon "close" at bounding box center [893, 405] width 11 height 11
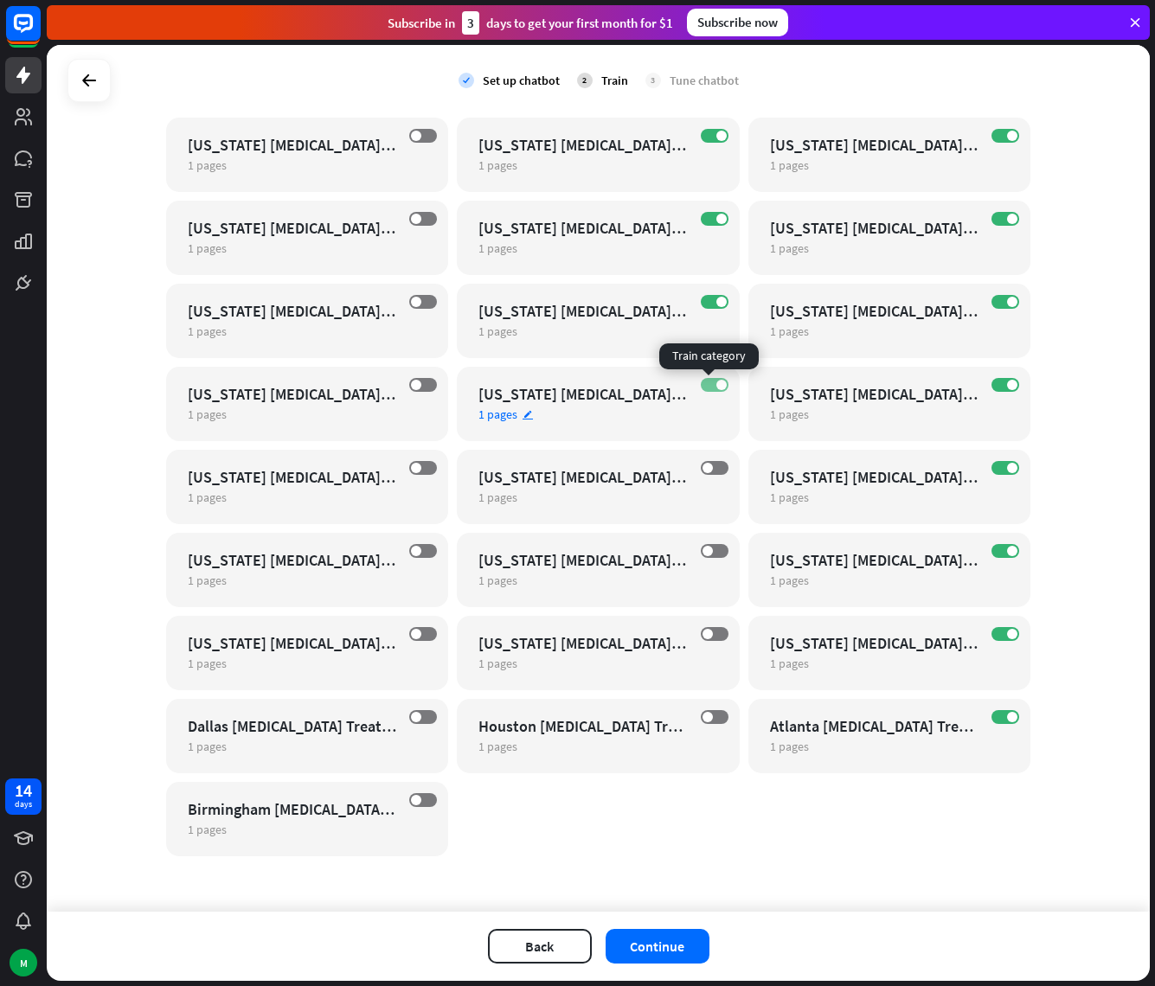
drag, startPoint x: 707, startPoint y: 387, endPoint x: 714, endPoint y: 362, distance: 26.3
click at [707, 387] on label "ON" at bounding box center [715, 385] width 28 height 14
click at [708, 303] on label "ON" at bounding box center [715, 302] width 28 height 14
click at [716, 220] on span at bounding box center [721, 219] width 10 height 10
click at [716, 135] on span at bounding box center [721, 136] width 10 height 10
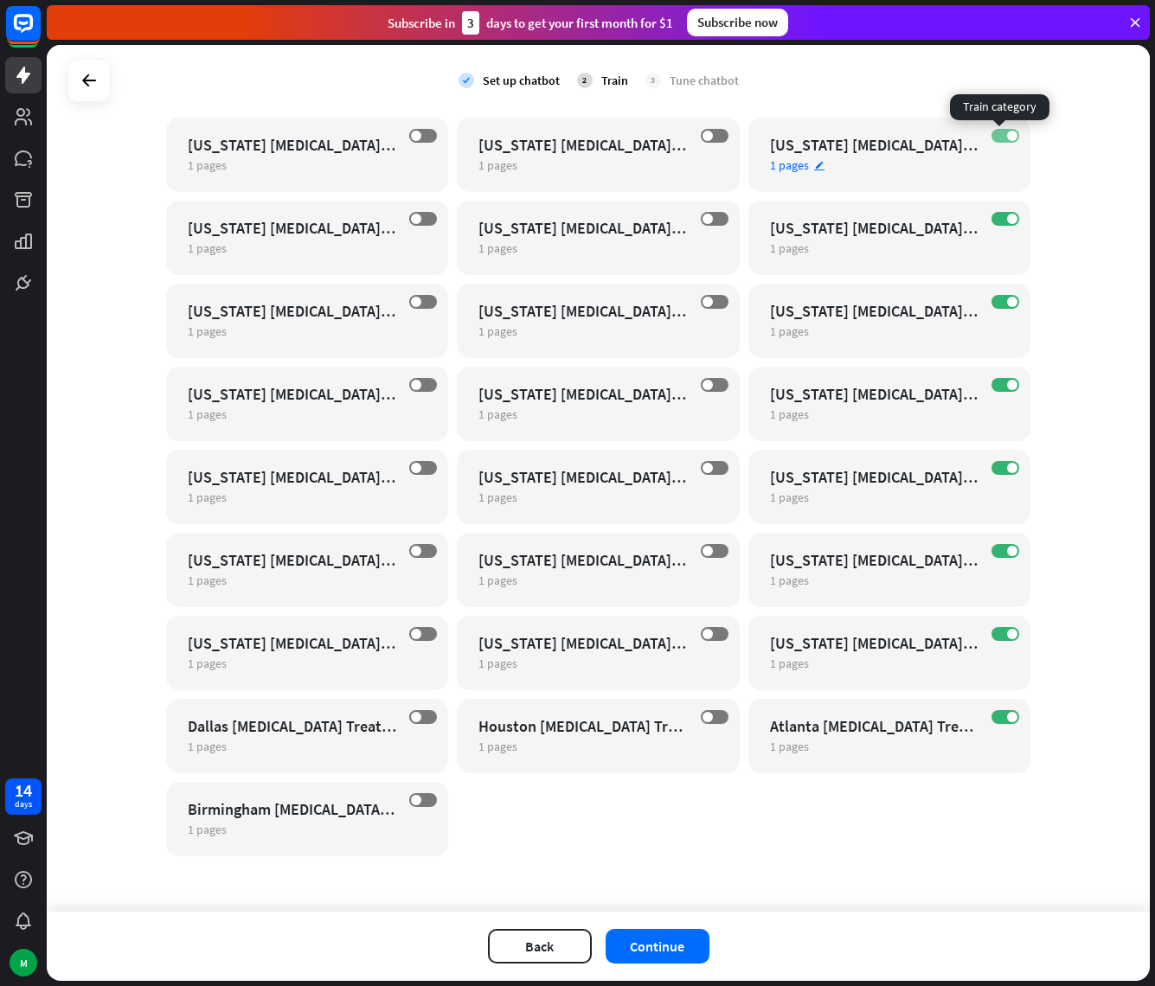
click at [998, 136] on label "ON" at bounding box center [1005, 136] width 28 height 14
click at [998, 220] on label "ON" at bounding box center [1005, 219] width 28 height 14
click at [1007, 301] on span at bounding box center [1012, 302] width 10 height 10
click at [1007, 387] on span at bounding box center [1012, 385] width 10 height 10
click at [1007, 467] on span at bounding box center [1012, 468] width 10 height 10
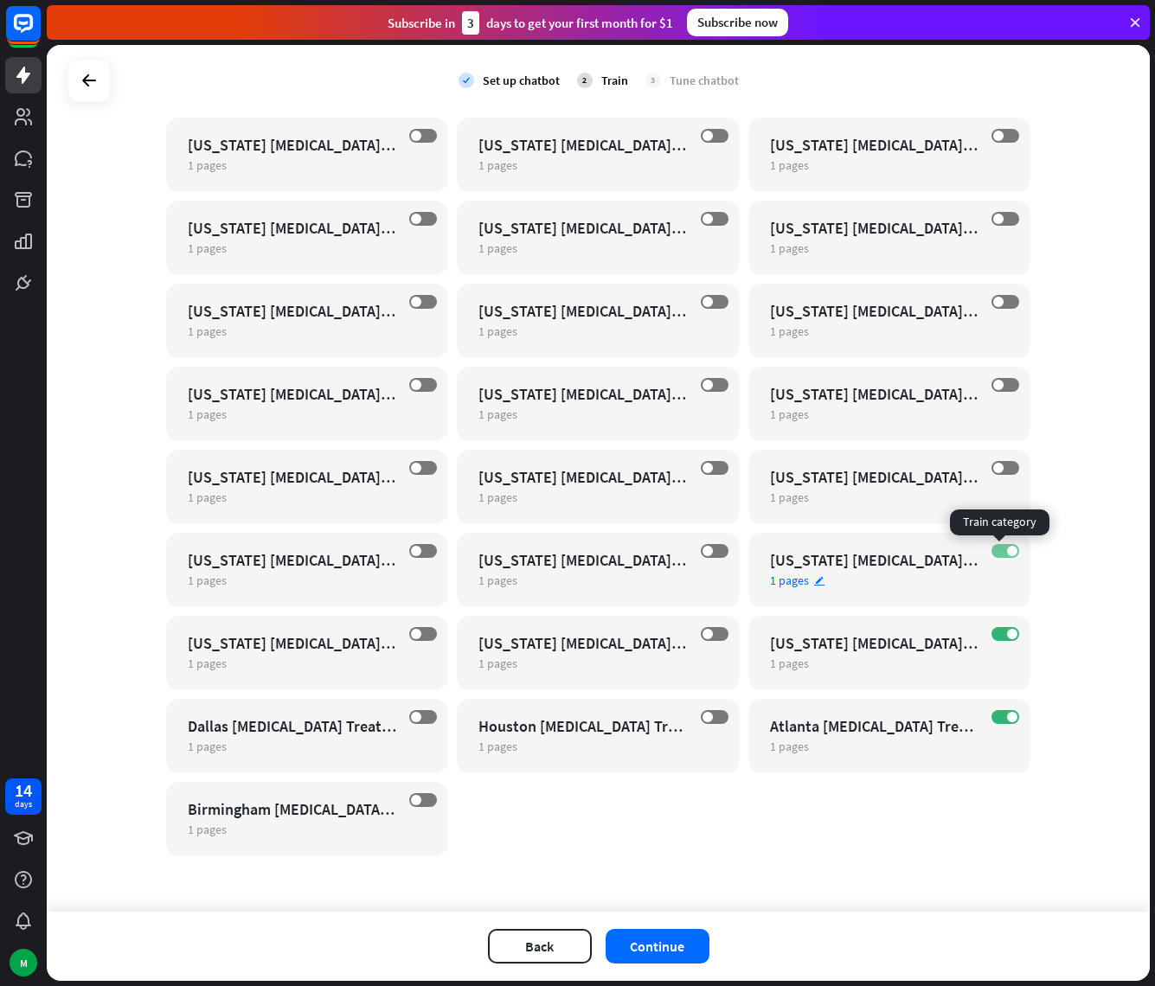
click at [1007, 550] on span at bounding box center [1012, 551] width 10 height 10
click at [1007, 631] on span at bounding box center [1012, 634] width 10 height 10
click at [1007, 714] on span at bounding box center [1012, 717] width 10 height 10
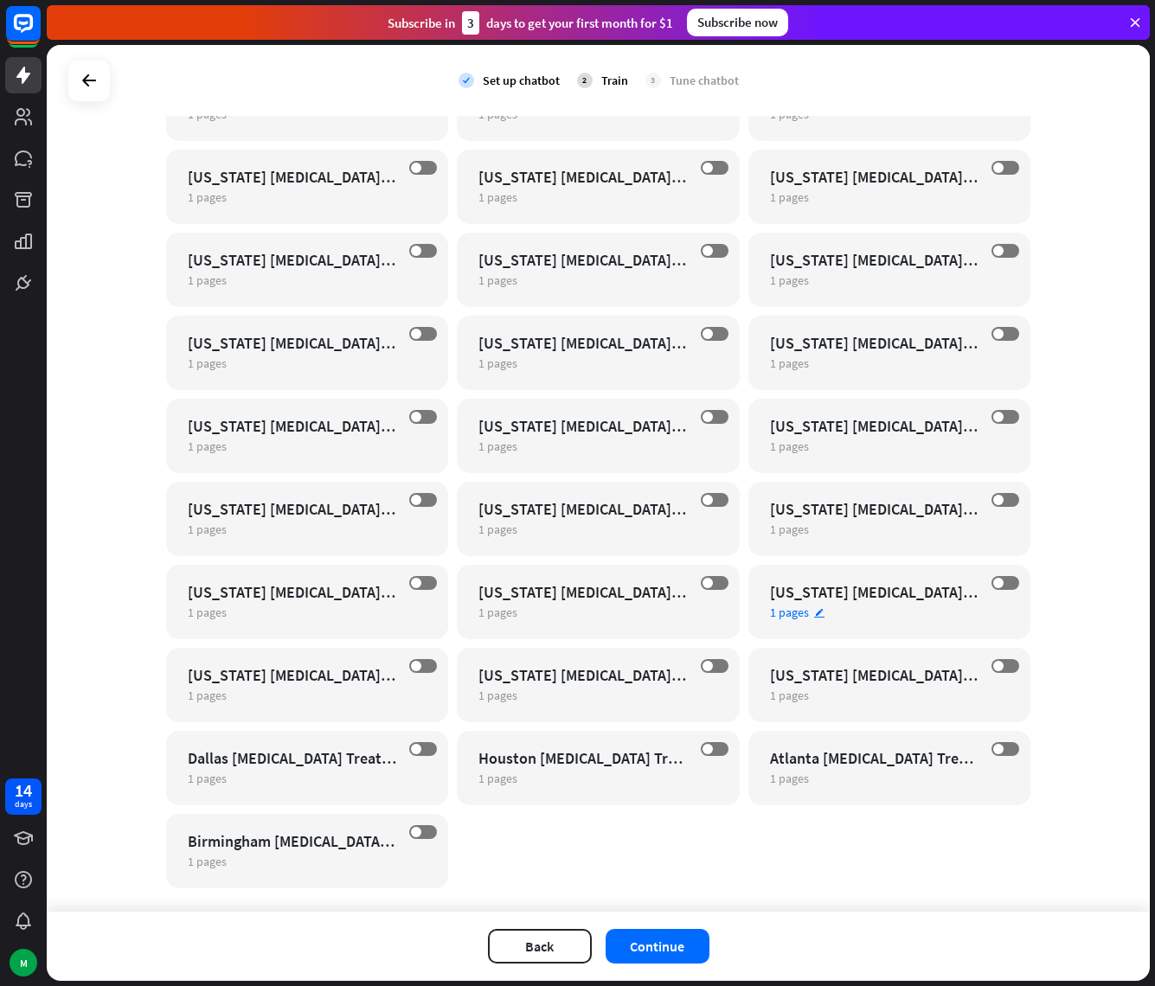
scroll to position [27161, 0]
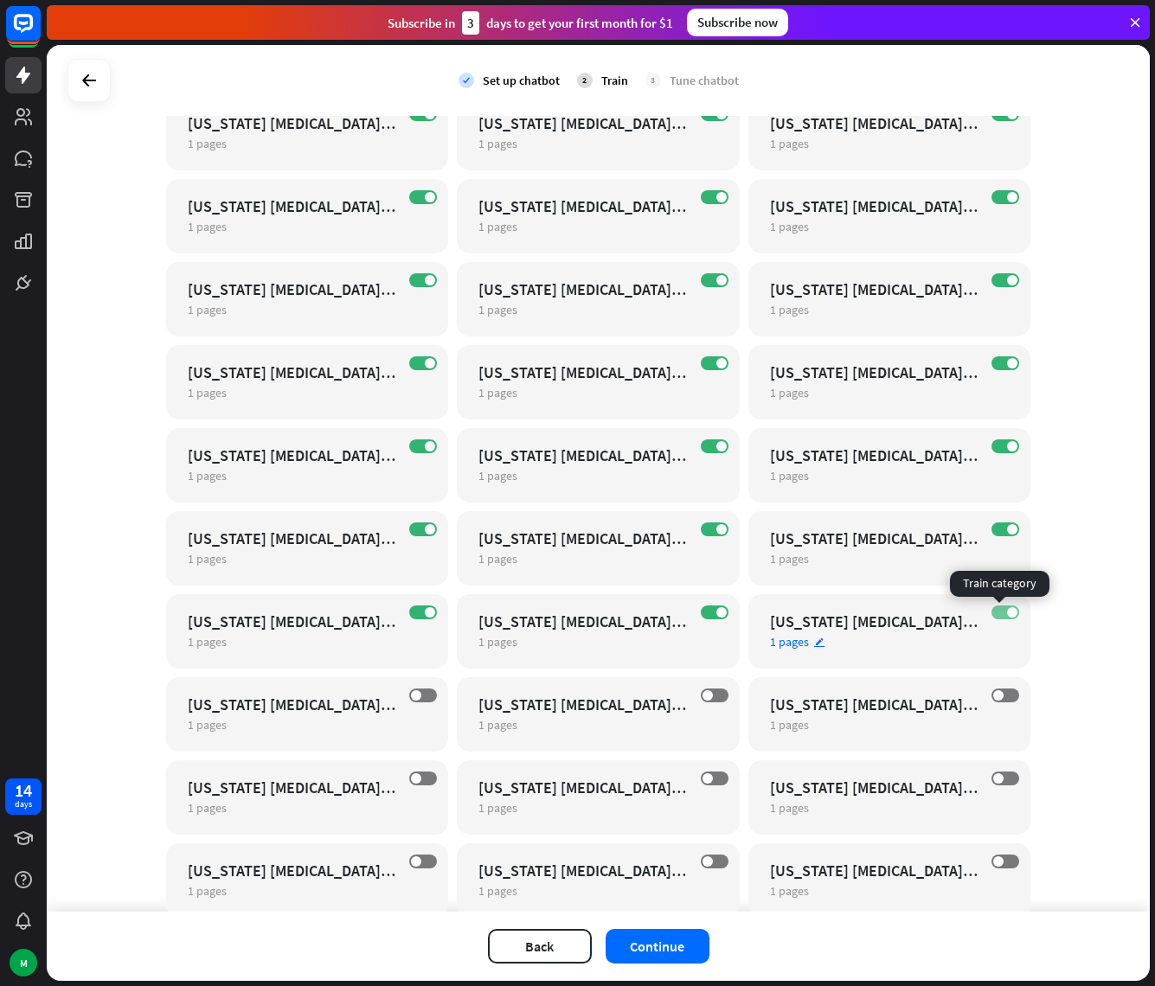
click at [1007, 612] on span at bounding box center [1012, 612] width 10 height 10
drag, startPoint x: 1007, startPoint y: 533, endPoint x: 1003, endPoint y: 489, distance: 44.2
click at [1007, 530] on span at bounding box center [1012, 529] width 10 height 10
click at [997, 445] on label "ON" at bounding box center [1005, 446] width 28 height 14
click at [998, 362] on label "ON" at bounding box center [1005, 363] width 28 height 14
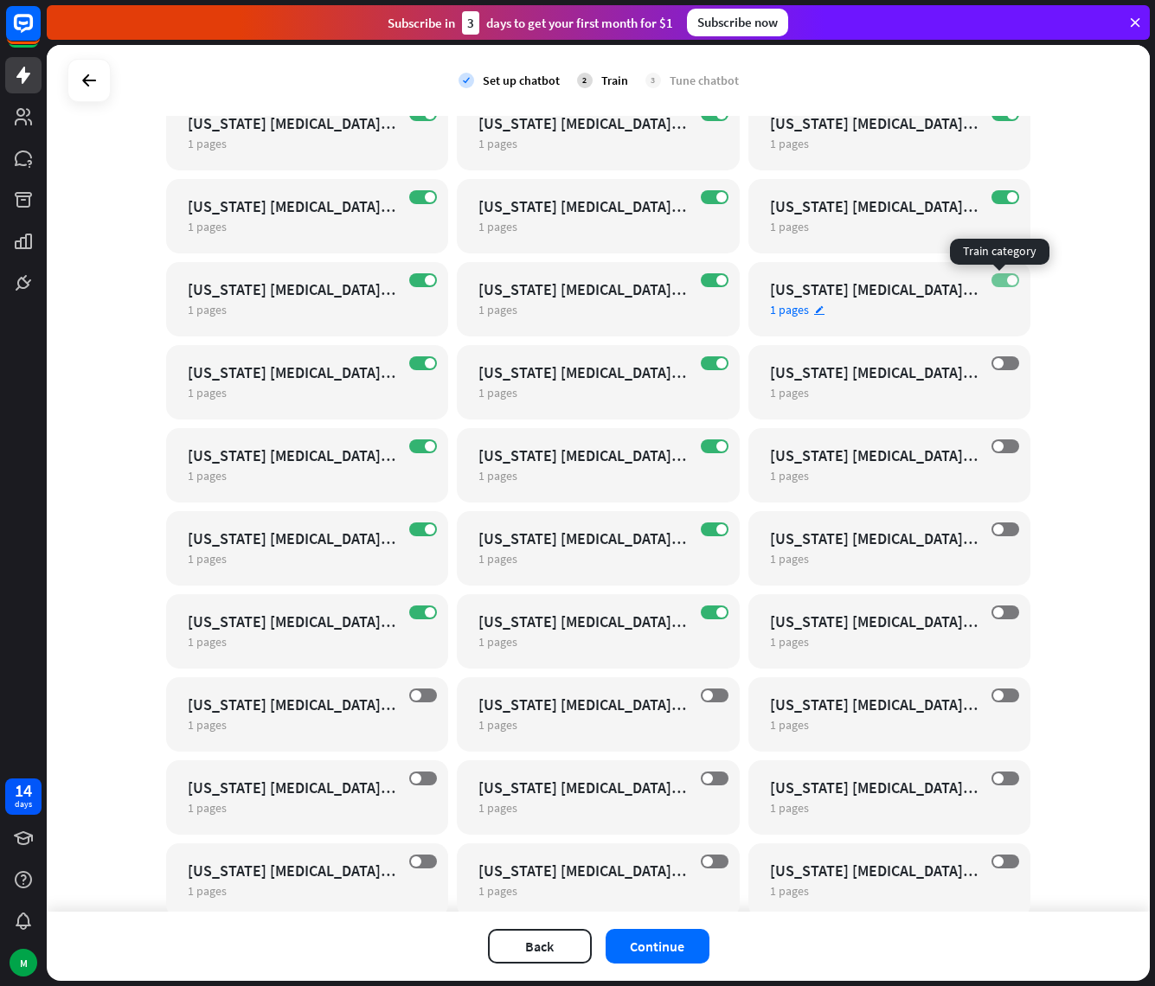
click at [997, 280] on label "ON" at bounding box center [1005, 280] width 28 height 14
click at [998, 194] on label "ON" at bounding box center [1005, 197] width 28 height 14
click at [716, 195] on span at bounding box center [721, 197] width 10 height 10
click at [716, 281] on span at bounding box center [721, 280] width 10 height 10
click at [707, 366] on label "ON" at bounding box center [715, 363] width 28 height 14
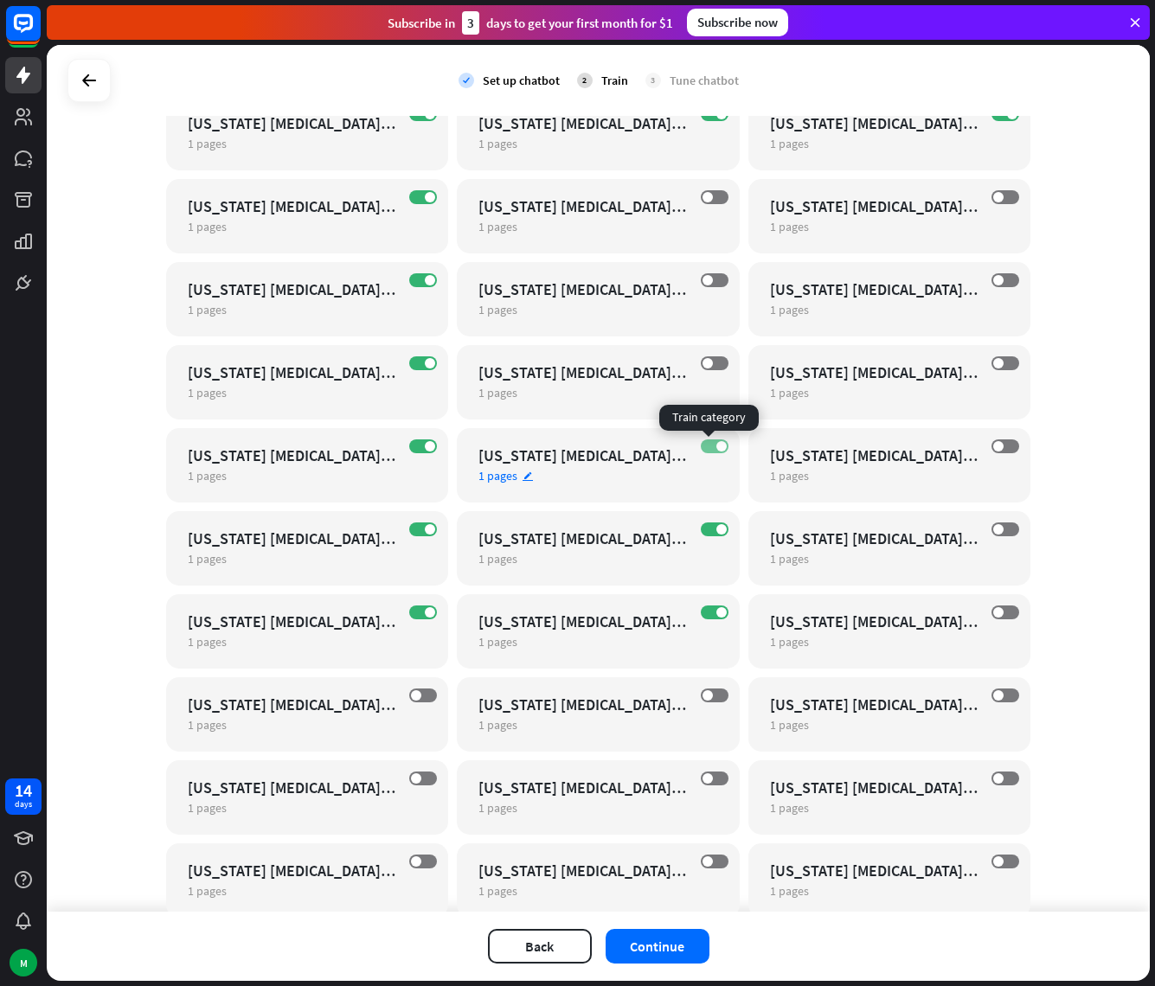
click at [716, 449] on span at bounding box center [721, 446] width 10 height 10
click at [706, 523] on label "ON" at bounding box center [715, 529] width 28 height 14
drag, startPoint x: 711, startPoint y: 609, endPoint x: 668, endPoint y: 610, distance: 43.3
click at [716, 610] on span at bounding box center [721, 612] width 10 height 10
click at [425, 609] on span at bounding box center [430, 612] width 10 height 10
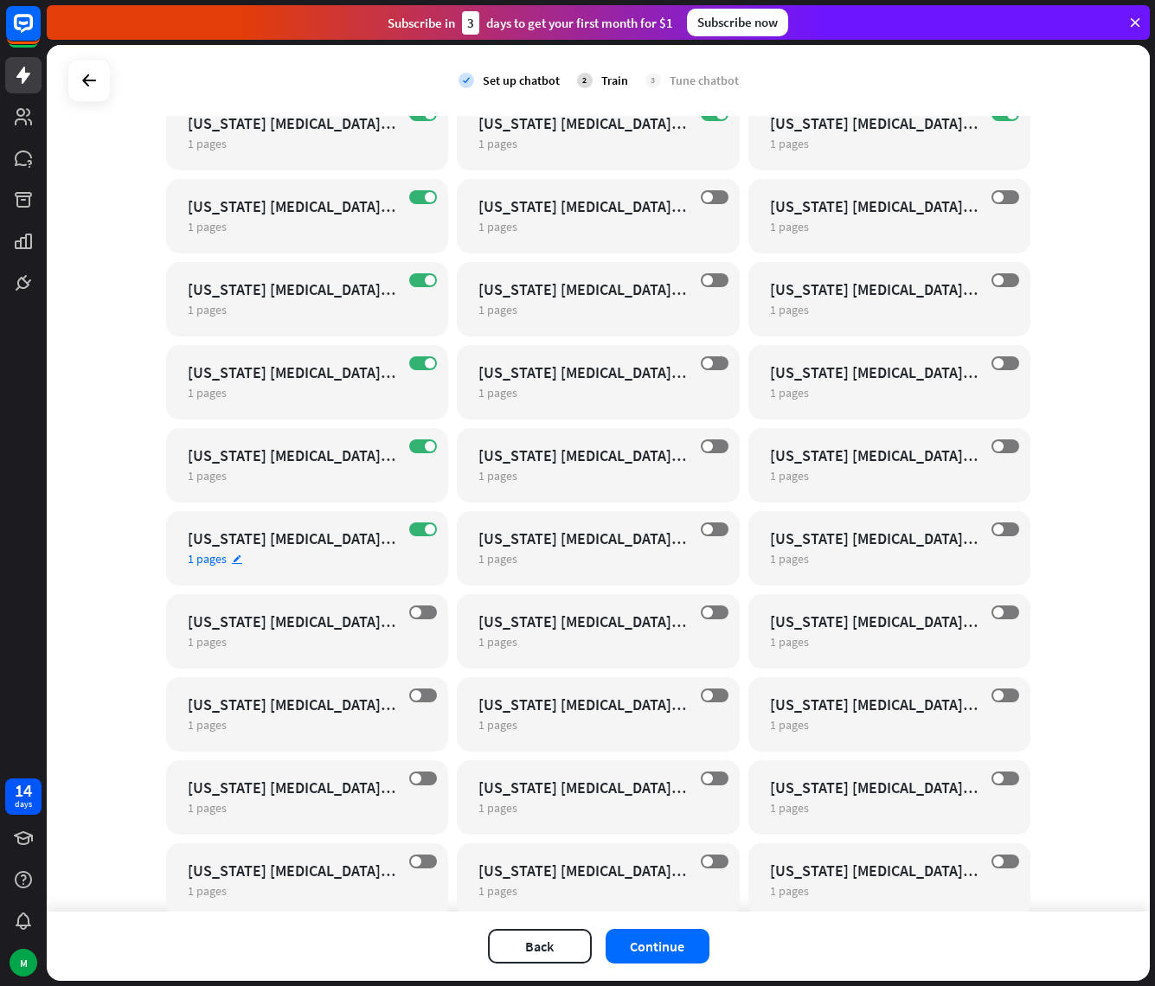
click at [408, 518] on div "ON [US_STATE] [MEDICAL_DATA] Treatment Center For Girls 1 pages edit" at bounding box center [307, 548] width 283 height 74
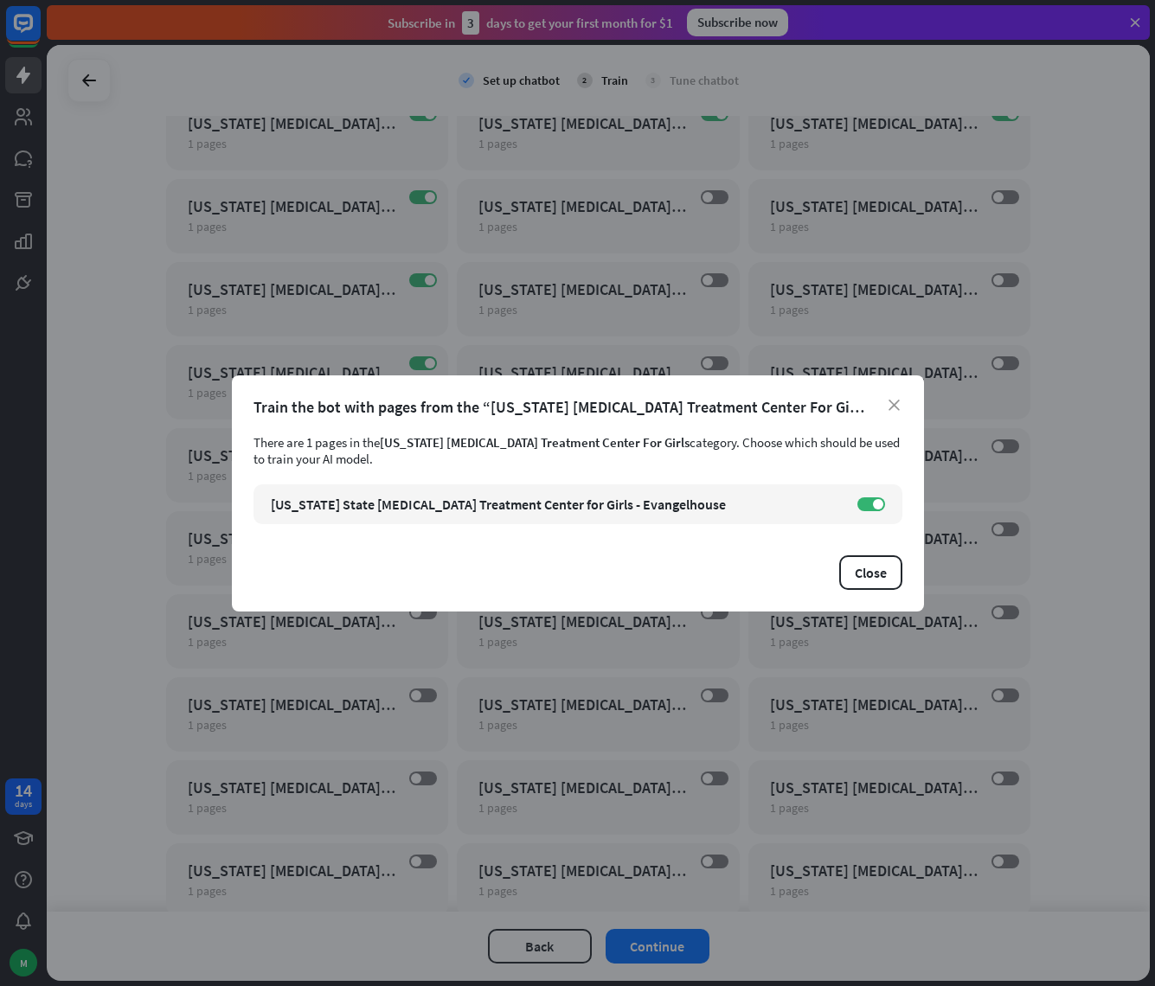
click at [897, 412] on div "Train the bot with pages from the “[US_STATE] [MEDICAL_DATA] Treatment Center F…" at bounding box center [577, 407] width 649 height 20
click at [892, 404] on icon "close" at bounding box center [893, 405] width 11 height 11
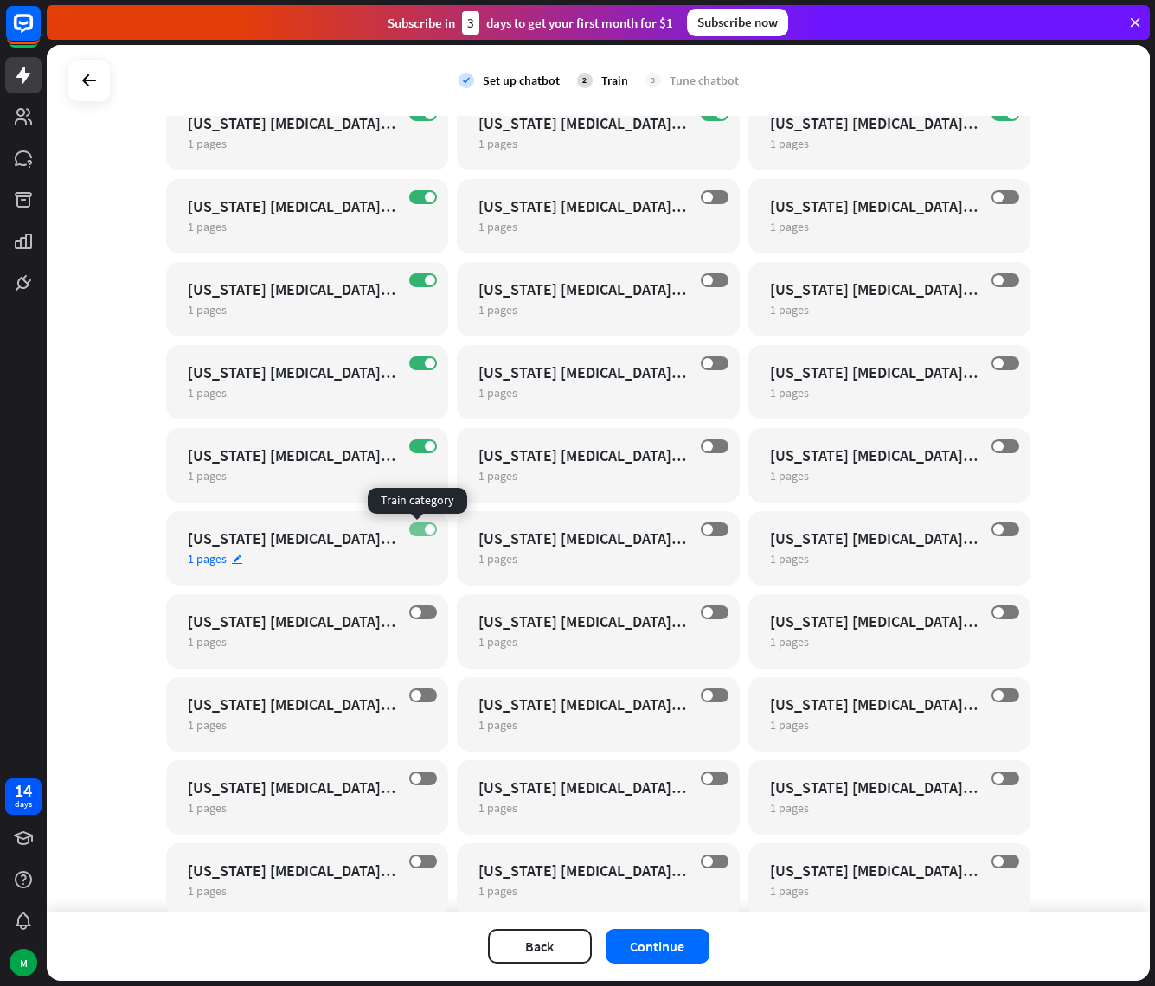
click at [425, 531] on span at bounding box center [430, 529] width 10 height 10
click at [425, 445] on span at bounding box center [430, 446] width 10 height 10
click at [425, 365] on span at bounding box center [430, 363] width 10 height 10
click at [425, 283] on span at bounding box center [430, 280] width 10 height 10
click at [425, 195] on span at bounding box center [430, 197] width 10 height 10
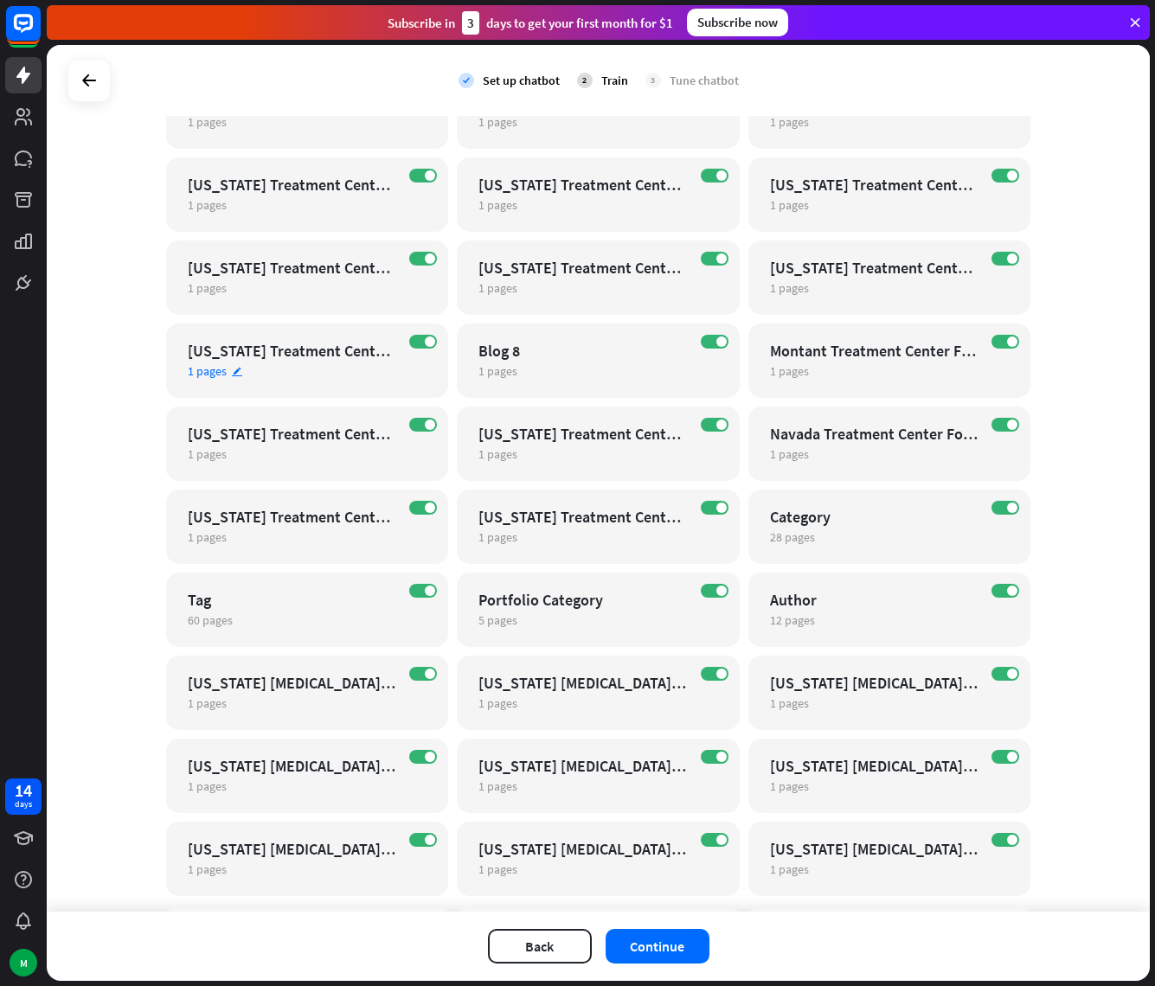
scroll to position [26637, 0]
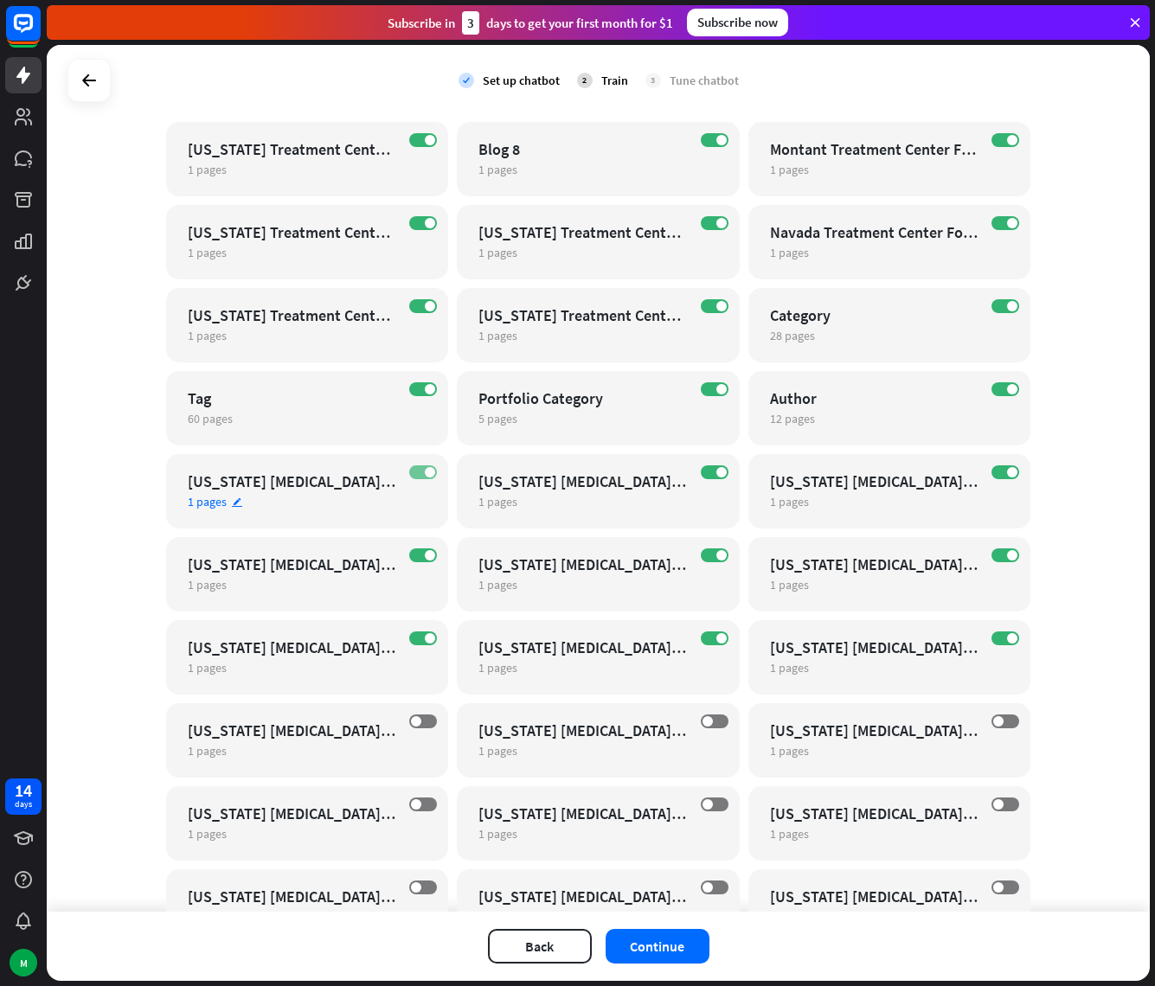
click at [425, 469] on span at bounding box center [430, 472] width 10 height 10
click at [419, 562] on div "ON [US_STATE] [MEDICAL_DATA] Treatment Center For Girls 1 pages edit" at bounding box center [307, 574] width 283 height 74
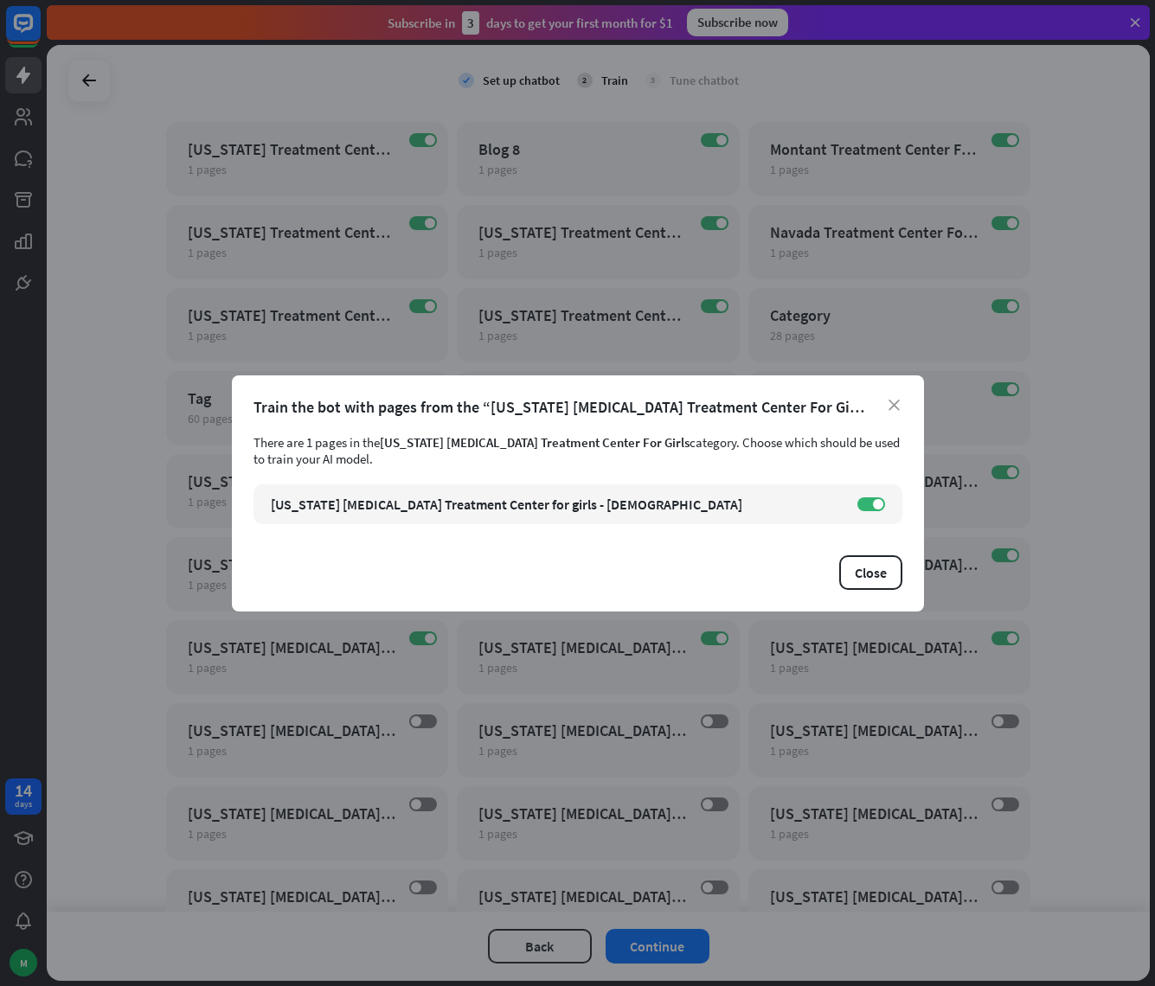
click at [892, 416] on div "close Train the bot with pages from the “[US_STATE] [MEDICAL_DATA] Treatment Ce…" at bounding box center [578, 493] width 692 height 236
click at [890, 409] on icon "close" at bounding box center [893, 405] width 11 height 11
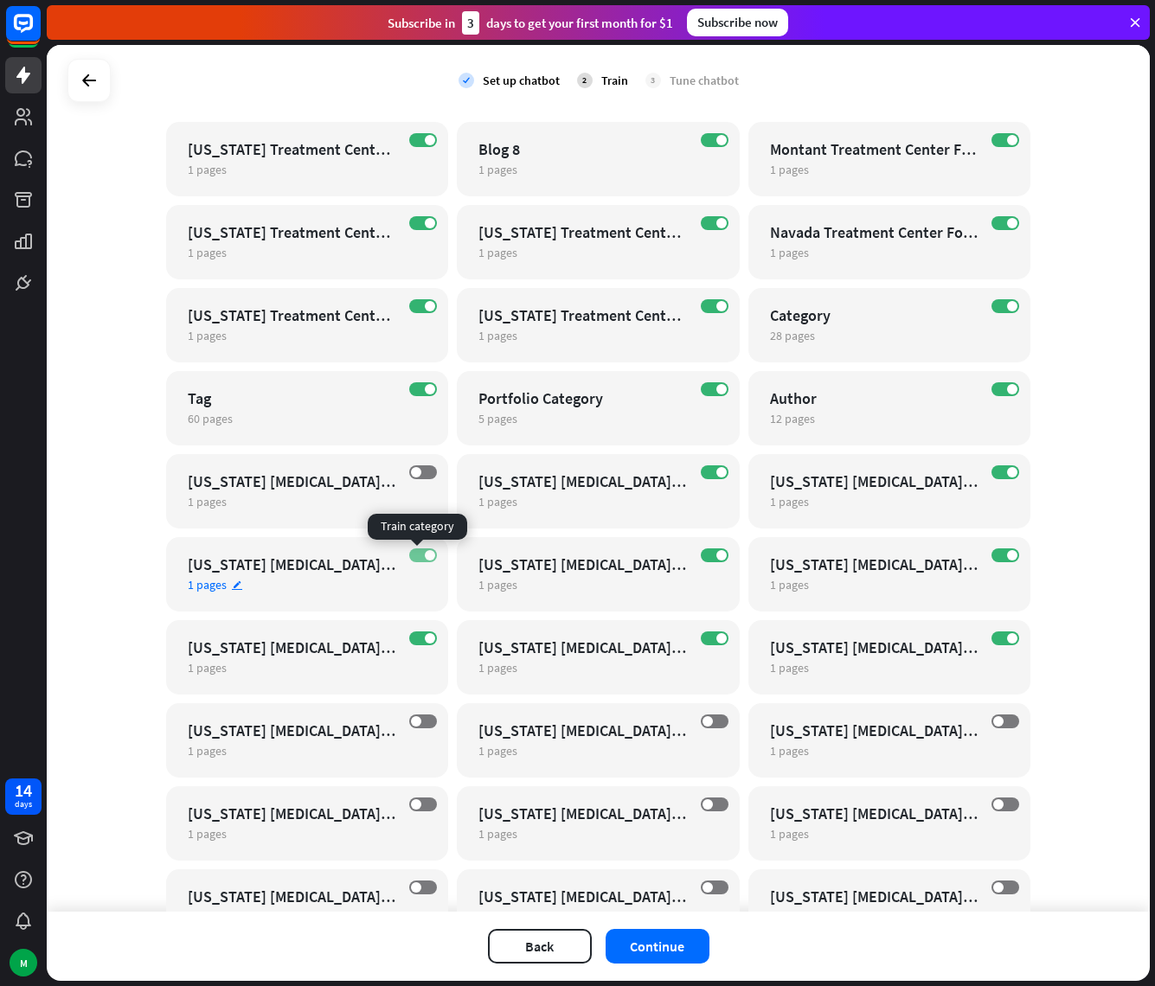
click at [425, 554] on span at bounding box center [430, 555] width 10 height 10
click at [419, 643] on label "ON" at bounding box center [423, 638] width 28 height 14
click at [716, 637] on span at bounding box center [721, 638] width 10 height 10
click at [999, 641] on label "ON" at bounding box center [1005, 638] width 28 height 14
click at [1007, 555] on span at bounding box center [1012, 555] width 10 height 10
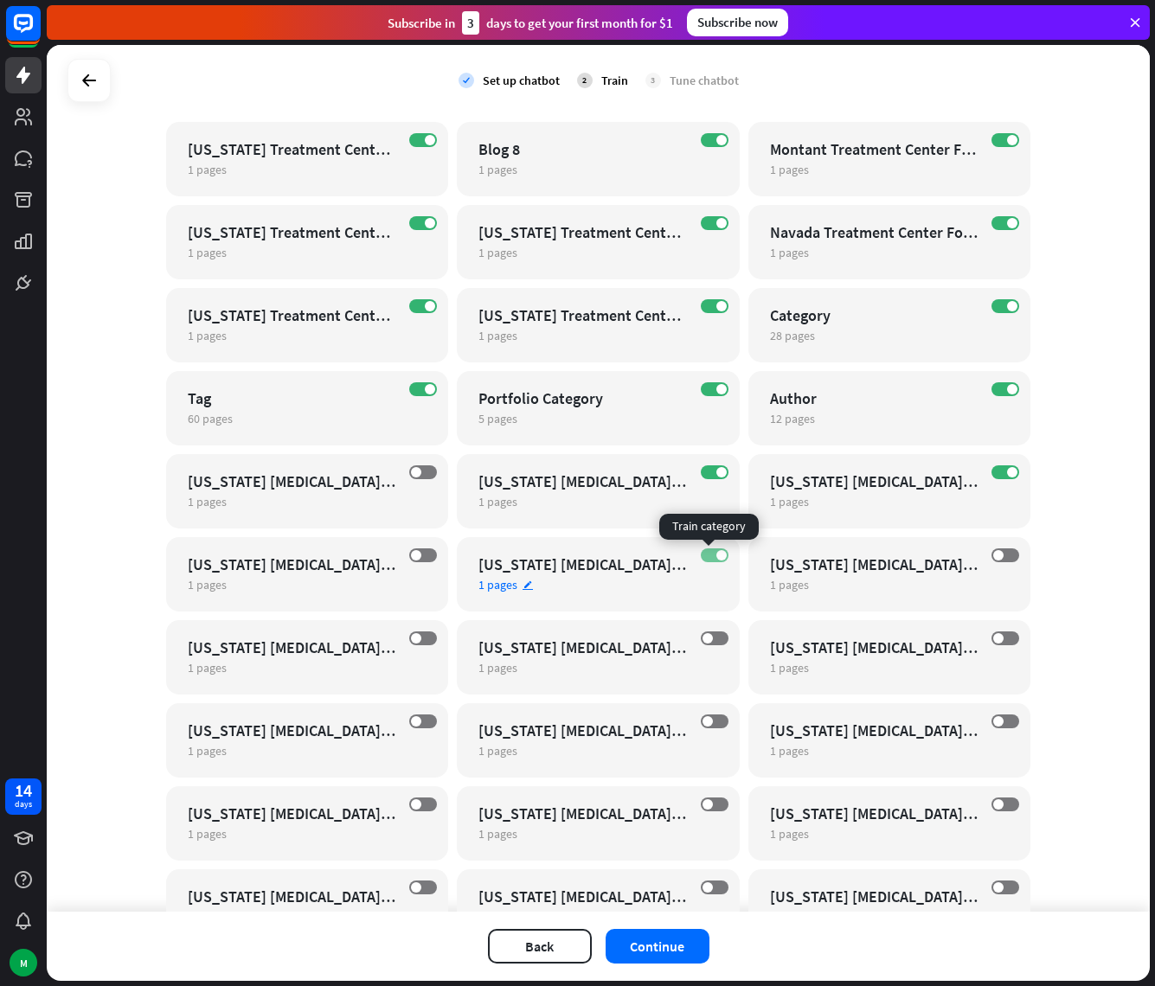
click at [706, 554] on label "ON" at bounding box center [715, 555] width 28 height 14
click at [708, 467] on label "ON" at bounding box center [715, 472] width 28 height 14
click at [996, 476] on label "ON" at bounding box center [1005, 472] width 28 height 14
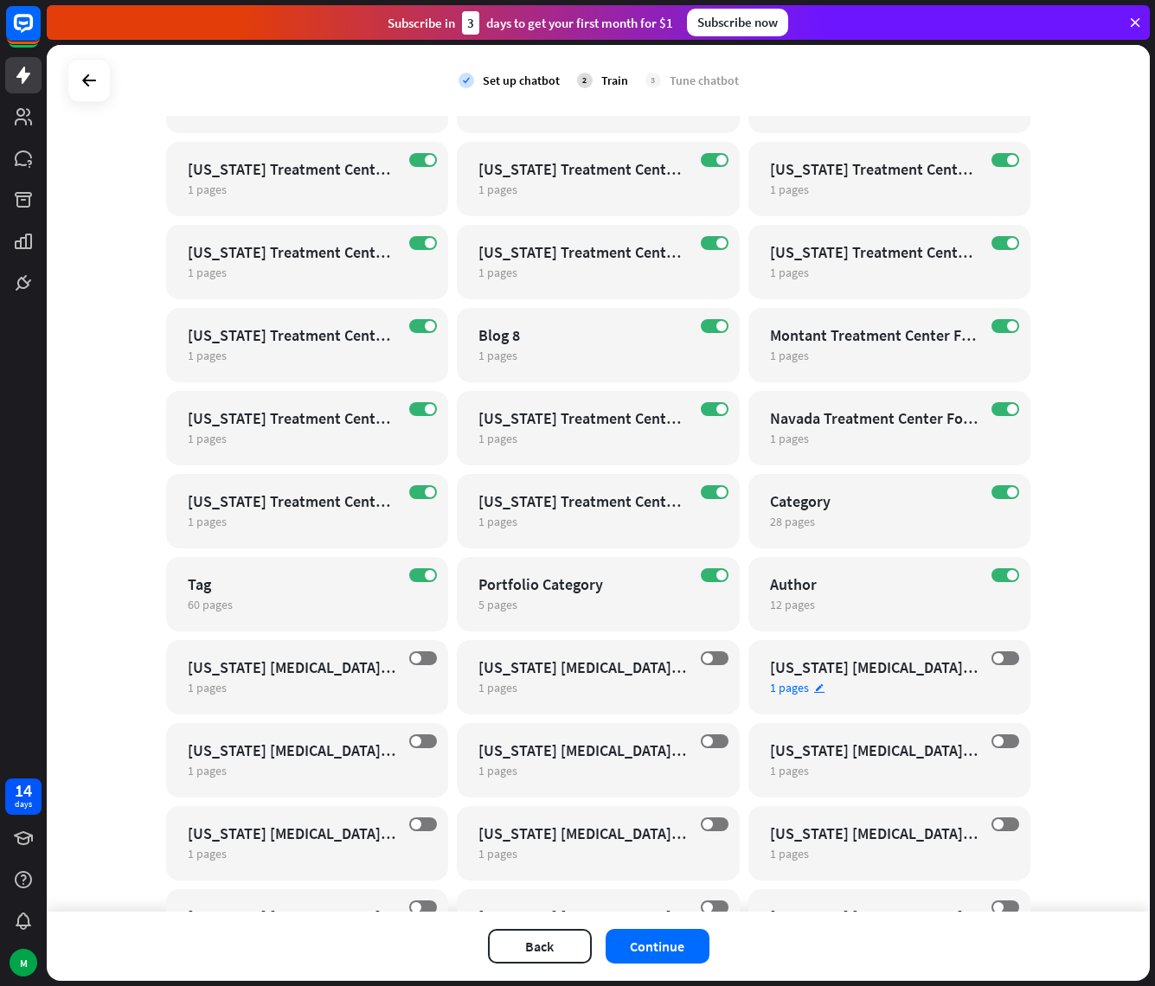
scroll to position [26449, 0]
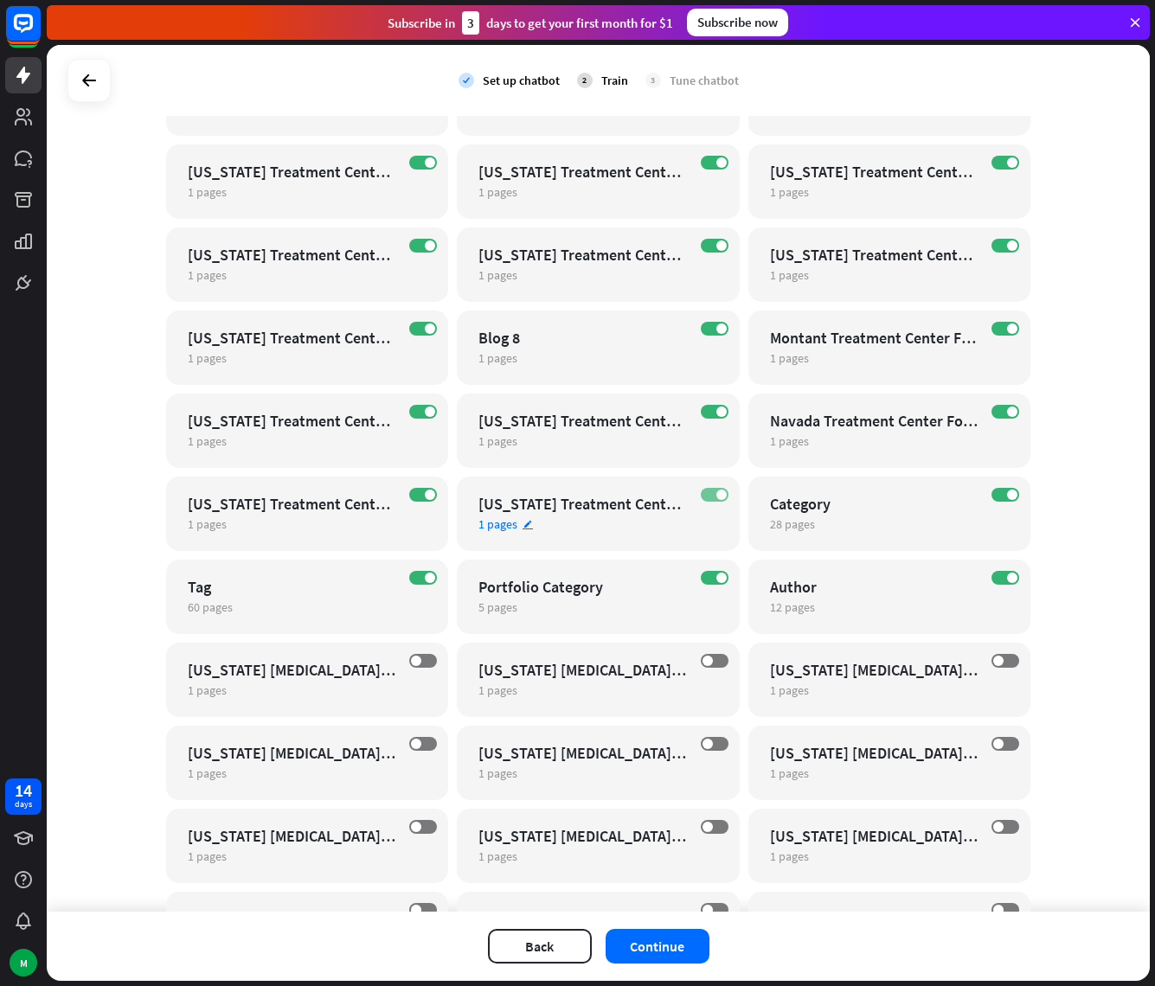
click at [716, 494] on span at bounding box center [721, 495] width 10 height 10
click at [414, 494] on label "ON" at bounding box center [423, 495] width 28 height 14
click at [419, 416] on label "ON" at bounding box center [423, 412] width 28 height 14
click at [701, 409] on label "ON" at bounding box center [715, 412] width 28 height 14
click at [425, 330] on span at bounding box center [430, 328] width 10 height 10
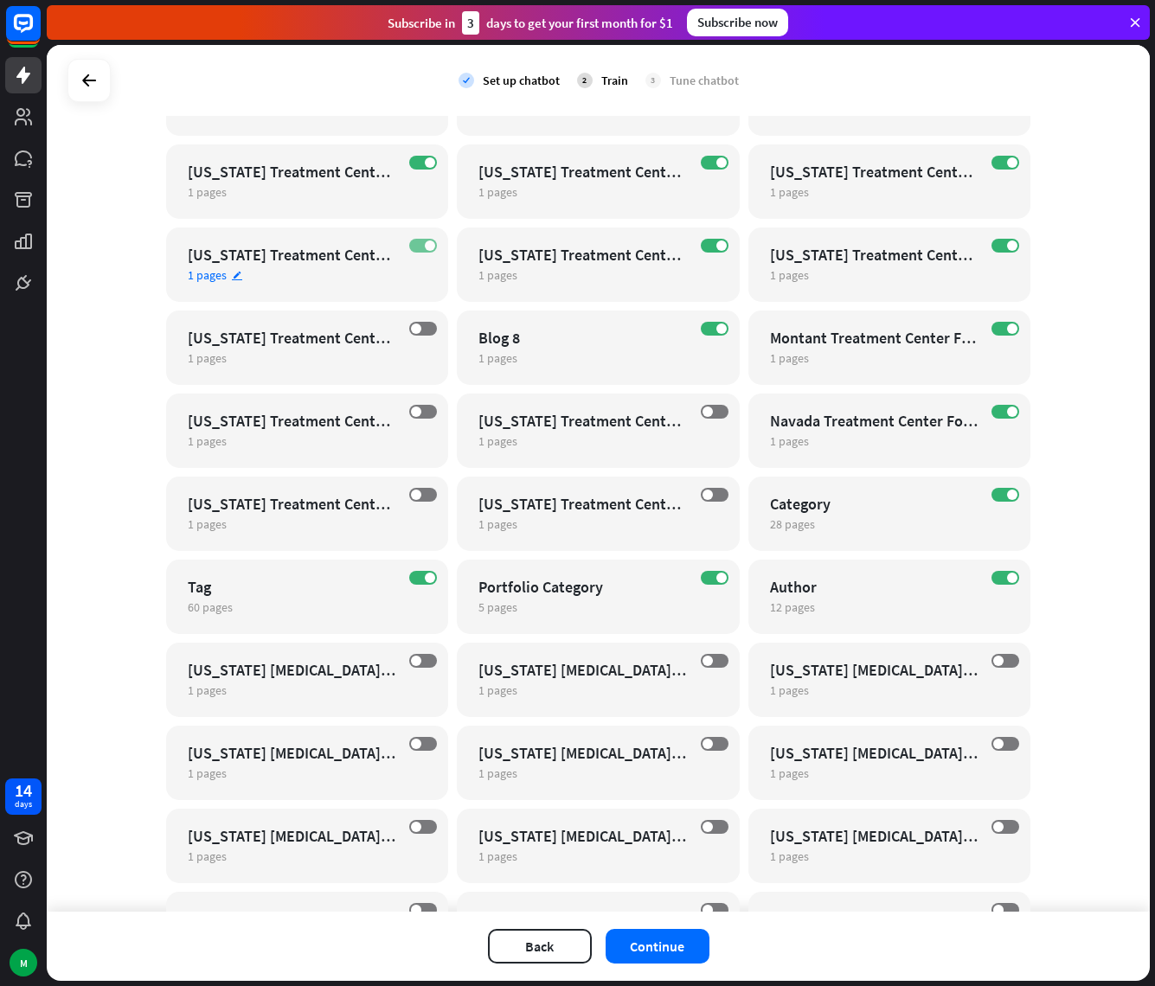
click at [425, 248] on span at bounding box center [430, 245] width 10 height 10
click at [1007, 412] on span at bounding box center [1012, 412] width 10 height 10
click at [1007, 331] on span at bounding box center [1012, 328] width 10 height 10
click at [1007, 247] on span at bounding box center [1012, 245] width 10 height 10
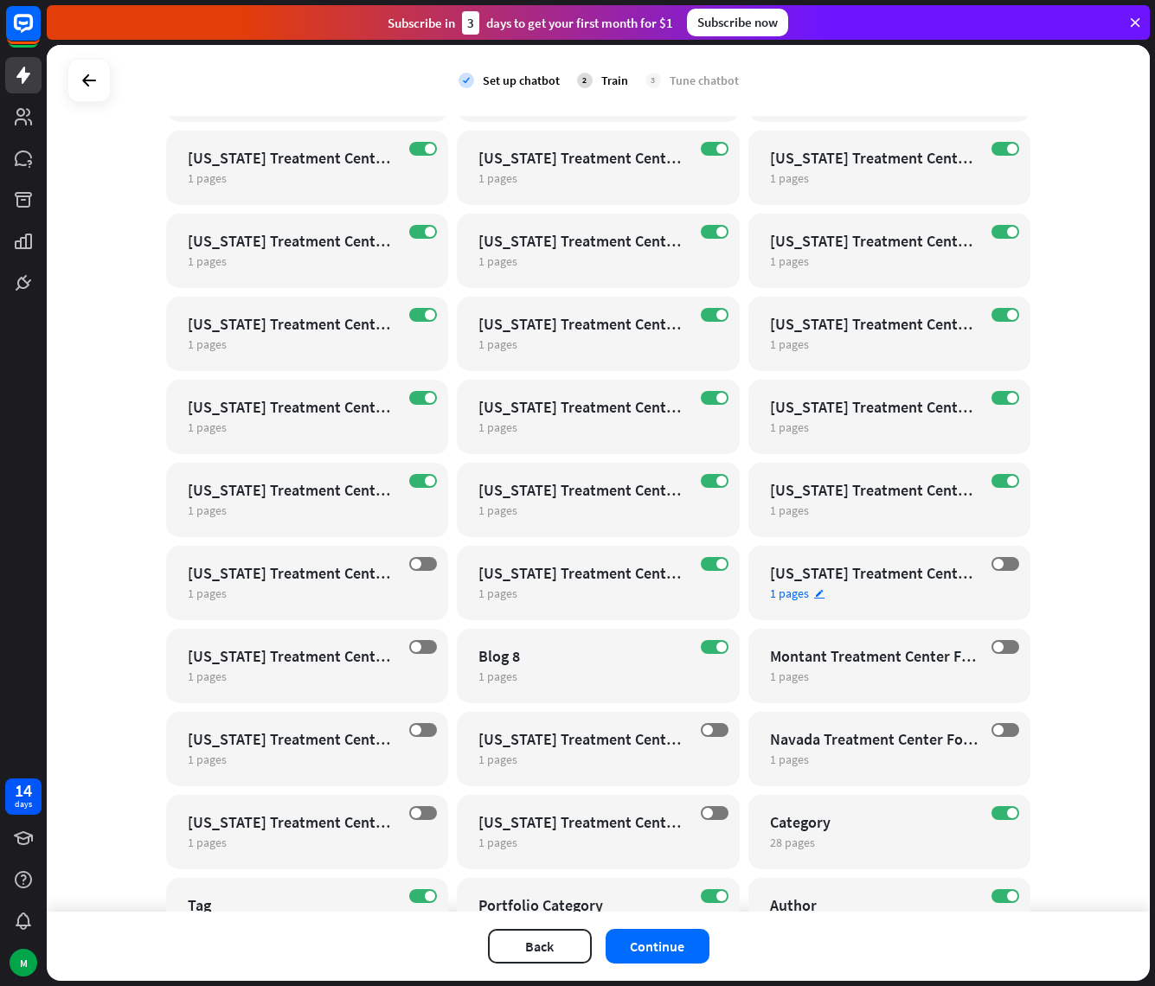
scroll to position [26129, 0]
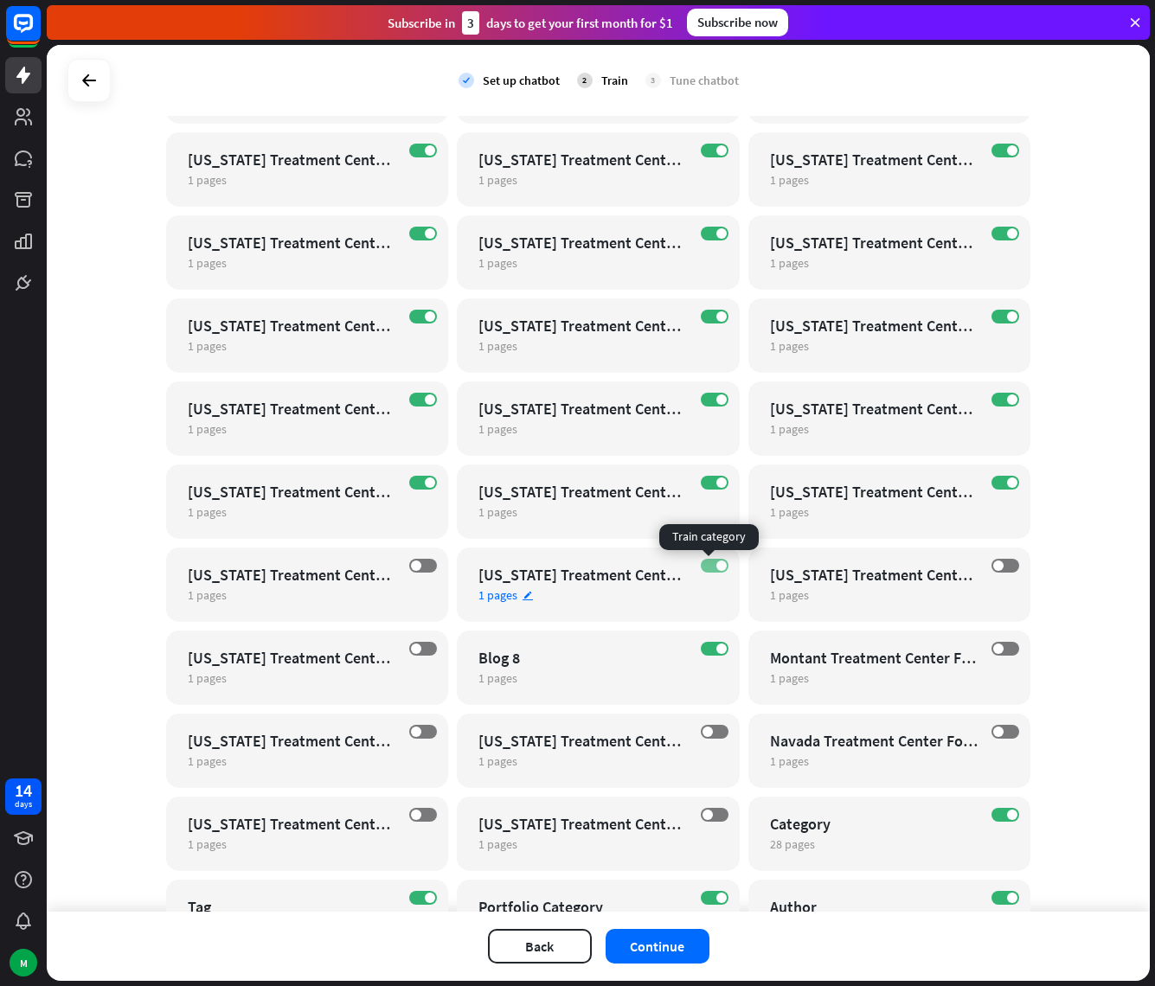
click at [716, 564] on span at bounding box center [721, 565] width 10 height 10
click at [719, 482] on span at bounding box center [721, 482] width 10 height 10
click at [1007, 485] on span at bounding box center [1012, 482] width 10 height 10
click at [425, 483] on span at bounding box center [430, 482] width 10 height 10
click at [716, 646] on span at bounding box center [721, 649] width 10 height 10
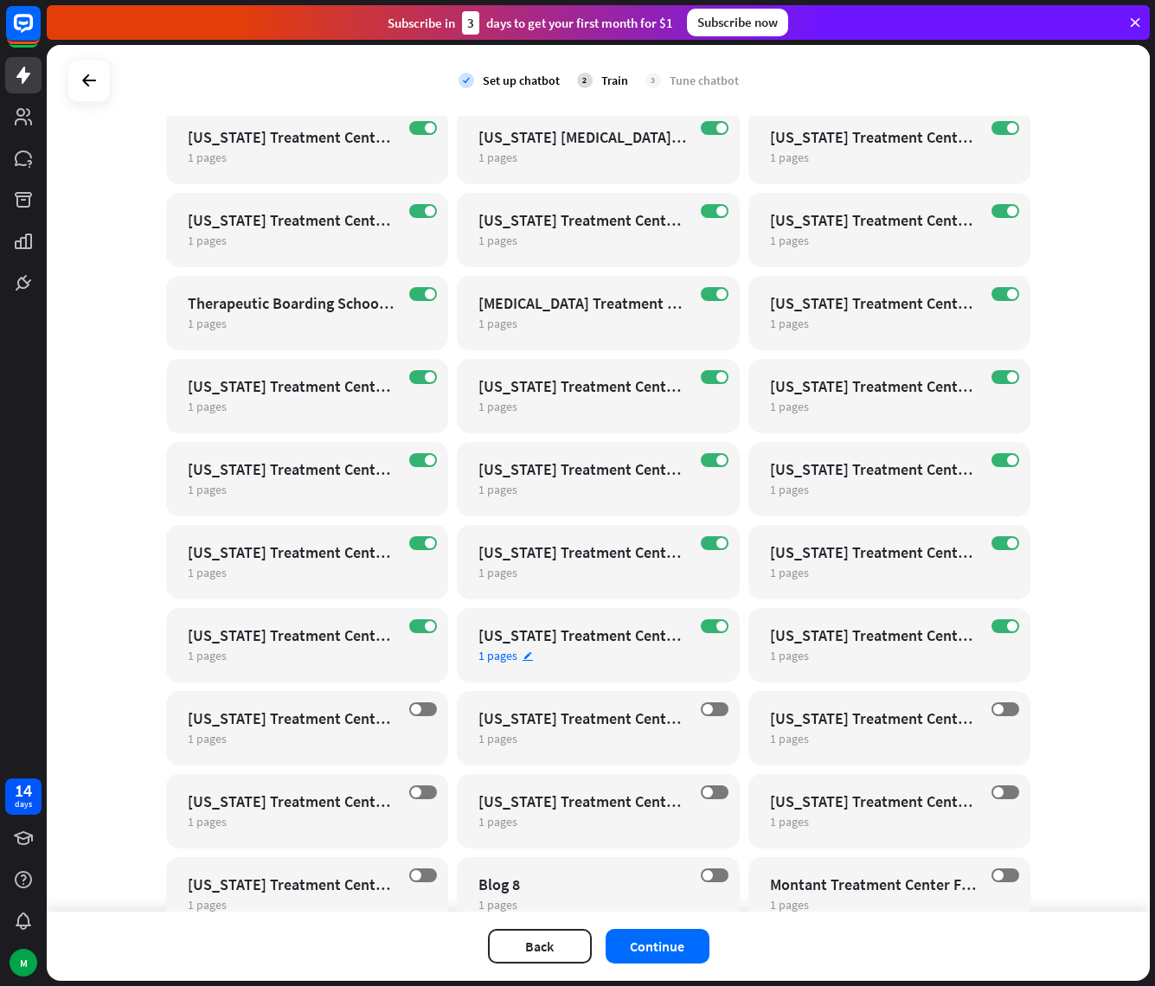
scroll to position [25880, 0]
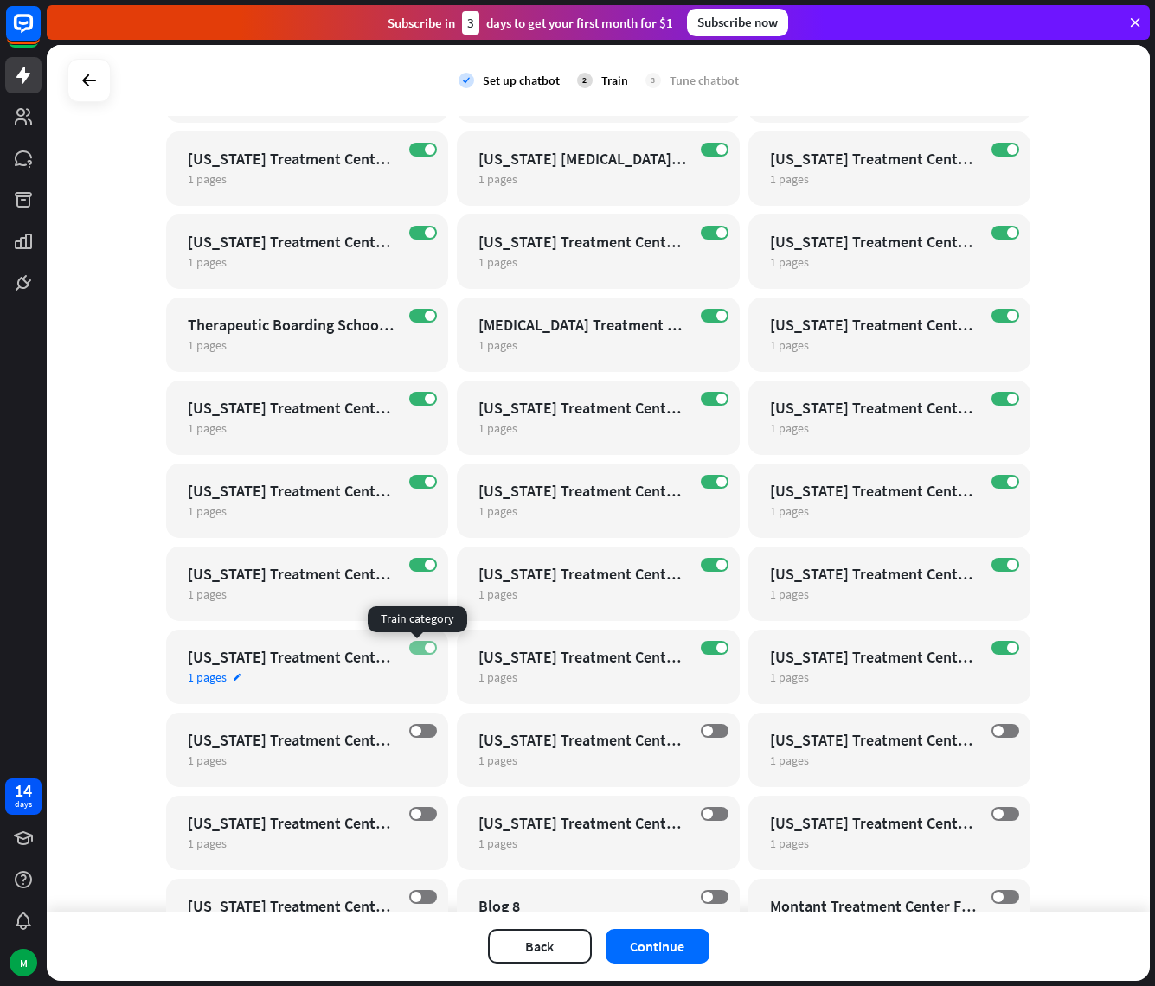
click at [430, 646] on label "ON" at bounding box center [423, 648] width 28 height 14
drag, startPoint x: 708, startPoint y: 648, endPoint x: 757, endPoint y: 650, distance: 48.5
click at [716, 648] on span at bounding box center [721, 648] width 10 height 10
click at [992, 648] on label "ON" at bounding box center [1005, 648] width 28 height 14
click at [1007, 567] on span at bounding box center [1012, 565] width 10 height 10
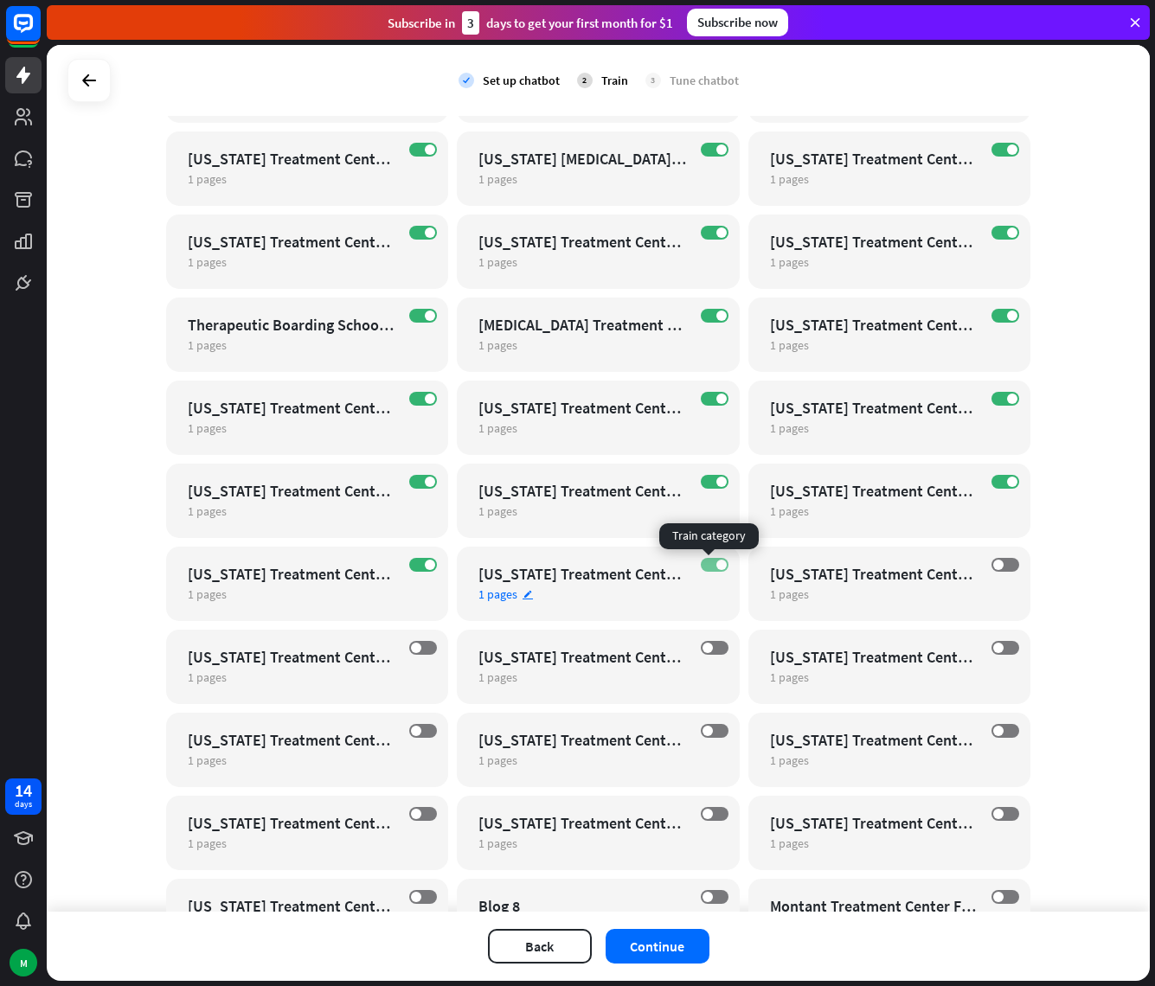
click at [716, 564] on span at bounding box center [721, 565] width 10 height 10
click at [415, 565] on label "ON" at bounding box center [423, 565] width 28 height 14
click at [415, 485] on label "ON" at bounding box center [423, 482] width 28 height 14
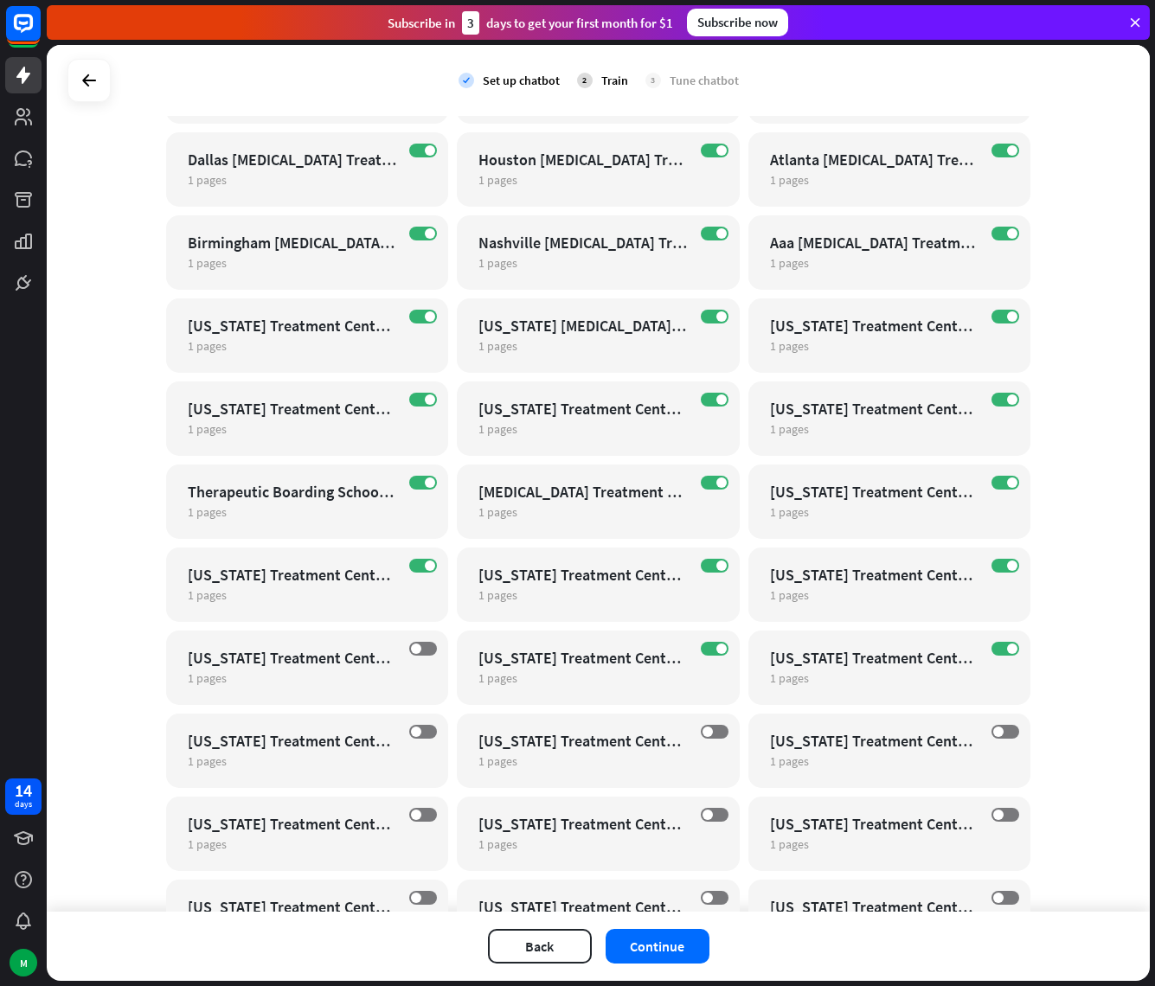
scroll to position [25518, 0]
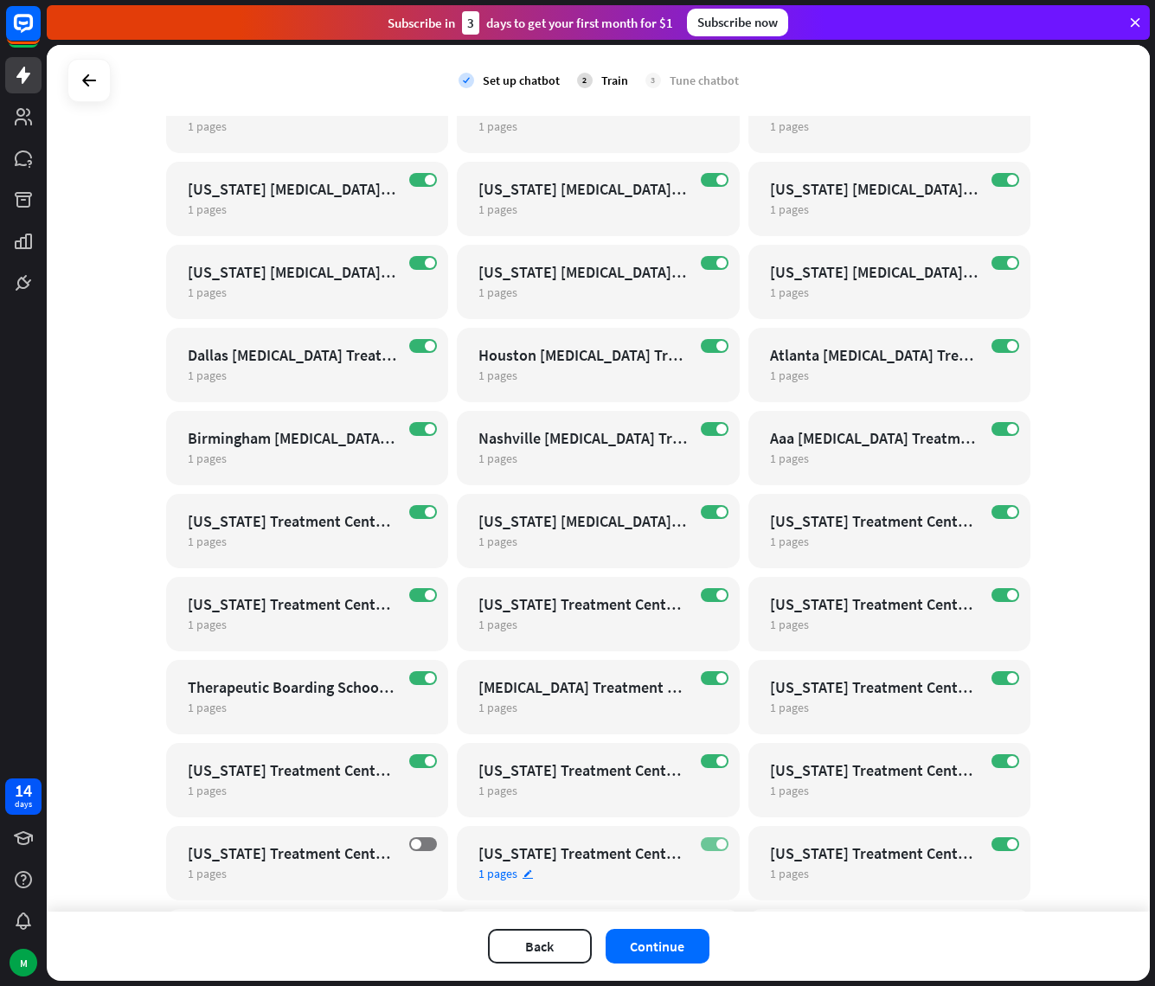
click at [716, 846] on span at bounding box center [721, 844] width 10 height 10
click at [1007, 845] on span at bounding box center [1012, 844] width 10 height 10
click at [1007, 761] on span at bounding box center [1012, 761] width 10 height 10
click at [1007, 679] on span at bounding box center [1012, 678] width 10 height 10
click at [716, 681] on span at bounding box center [721, 678] width 10 height 10
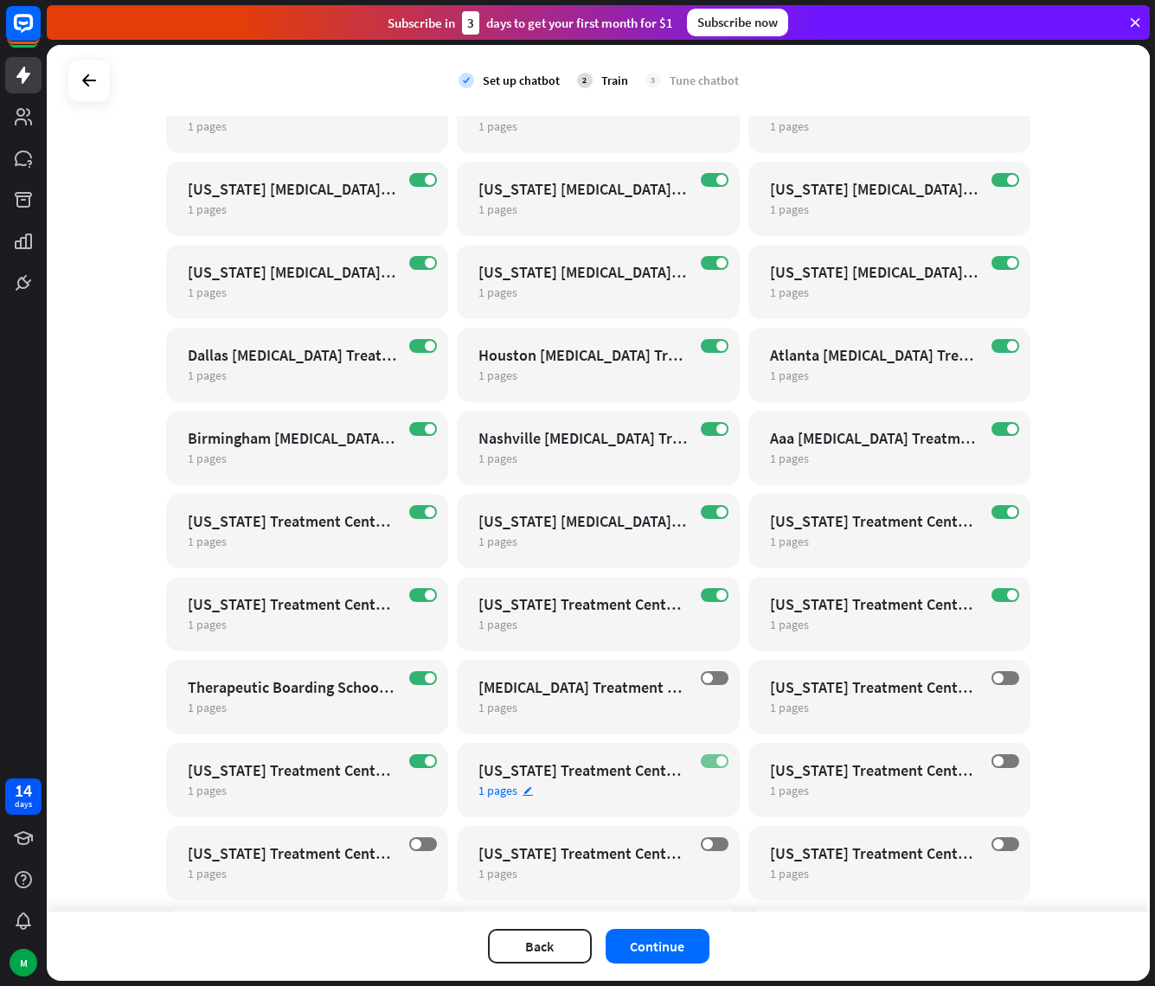
click at [707, 762] on label "ON" at bounding box center [715, 761] width 28 height 14
click at [638, 686] on div "[MEDICAL_DATA] Treatment Center For Girls" at bounding box center [582, 687] width 209 height 20
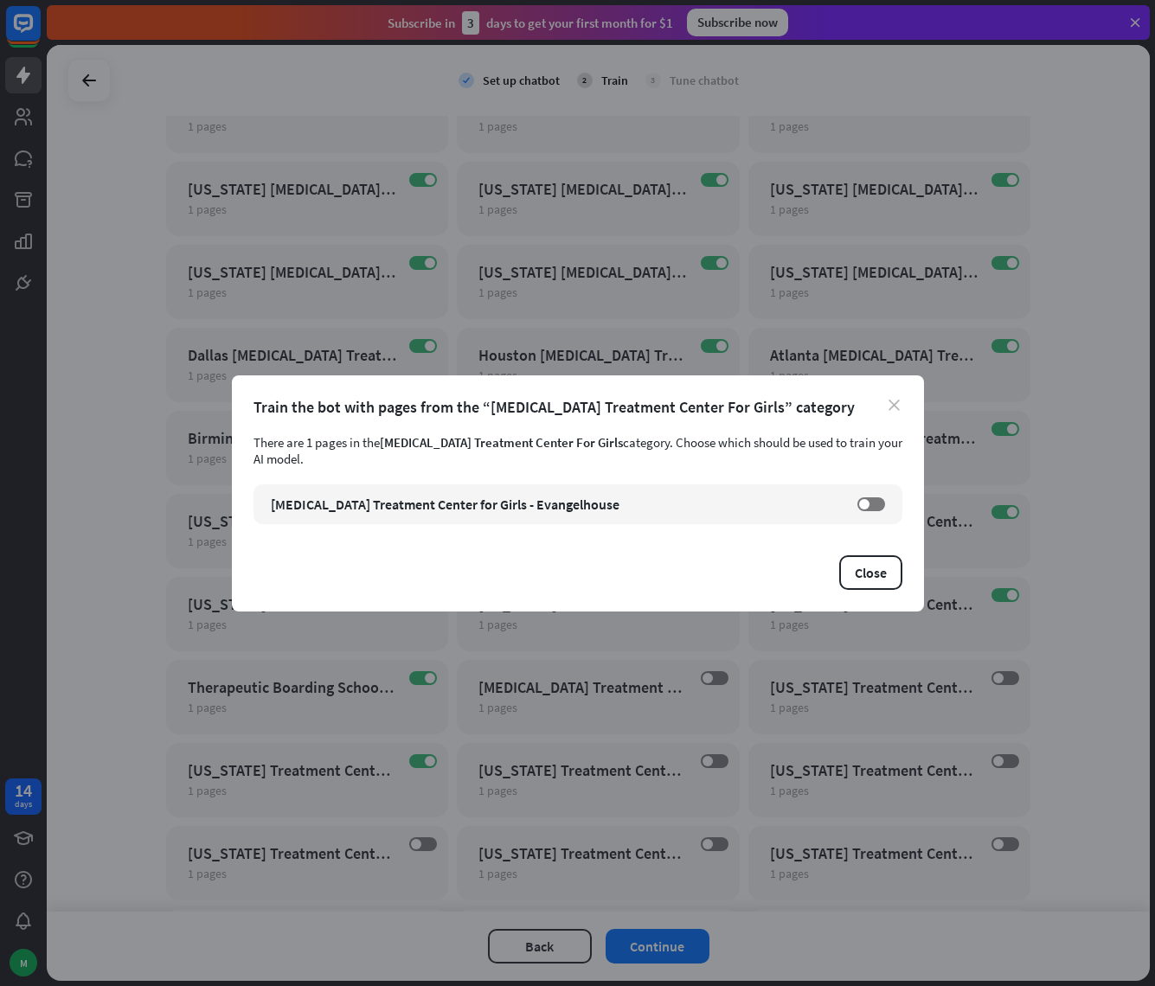
click at [889, 411] on icon "close" at bounding box center [893, 405] width 11 height 11
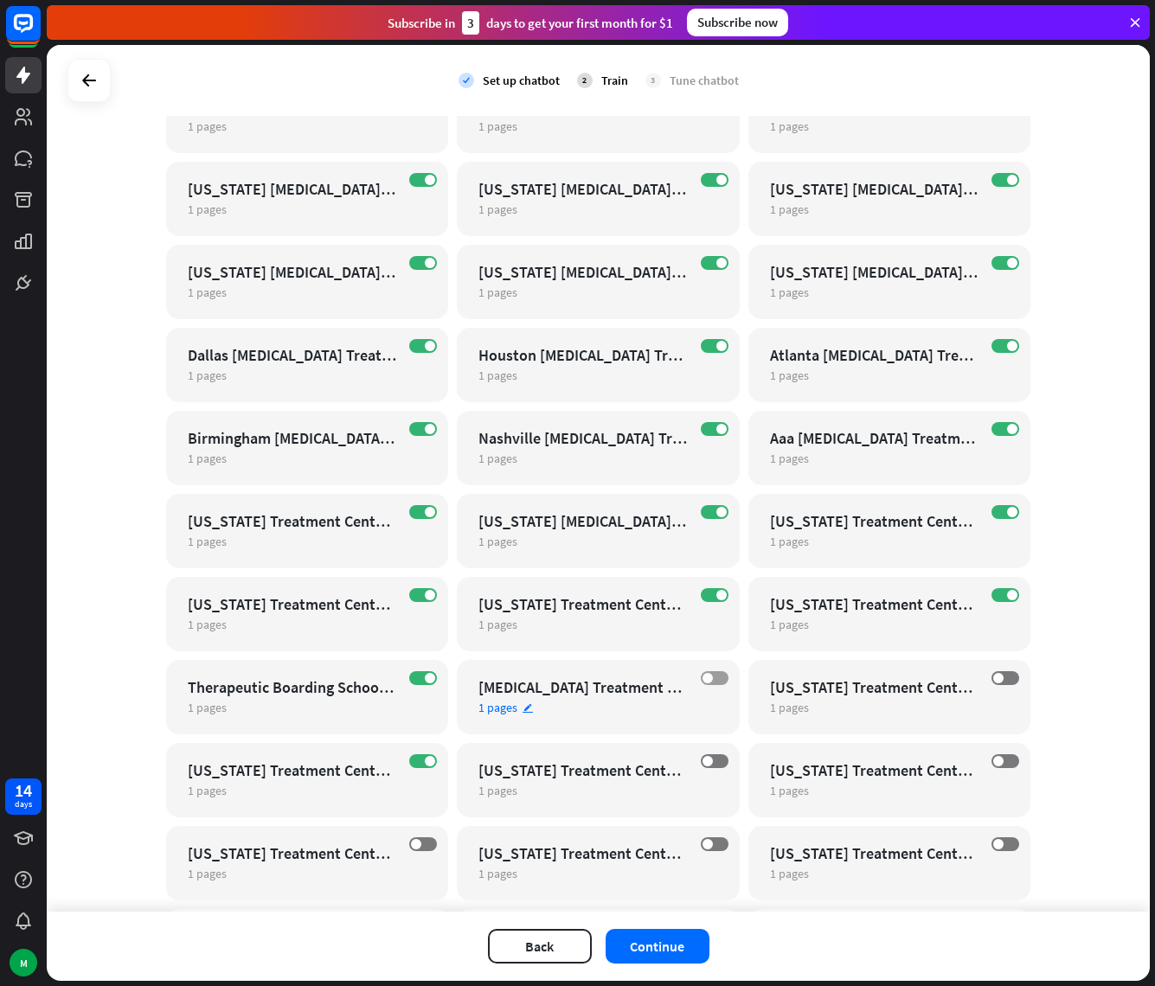
click at [707, 681] on label "OFF" at bounding box center [715, 678] width 28 height 14
click at [425, 594] on span at bounding box center [430, 595] width 10 height 10
click at [425, 513] on span at bounding box center [430, 512] width 10 height 10
click at [425, 429] on span at bounding box center [430, 429] width 10 height 10
click at [425, 343] on span at bounding box center [430, 346] width 10 height 10
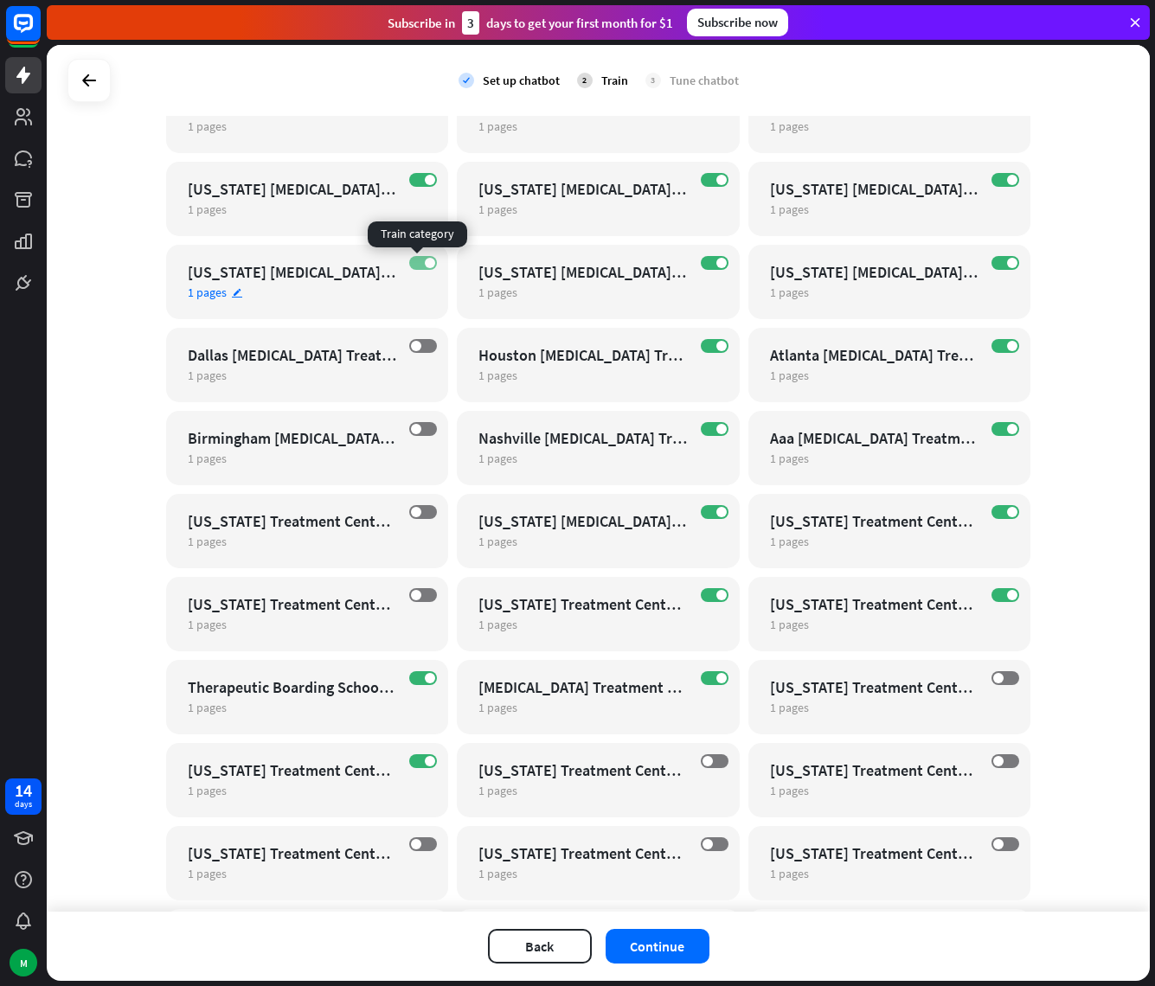
click at [426, 266] on span at bounding box center [430, 263] width 10 height 10
click at [425, 182] on span at bounding box center [430, 180] width 10 height 10
click at [716, 178] on span at bounding box center [721, 180] width 10 height 10
click at [716, 264] on span at bounding box center [721, 263] width 10 height 10
click at [708, 349] on label "ON" at bounding box center [715, 346] width 28 height 14
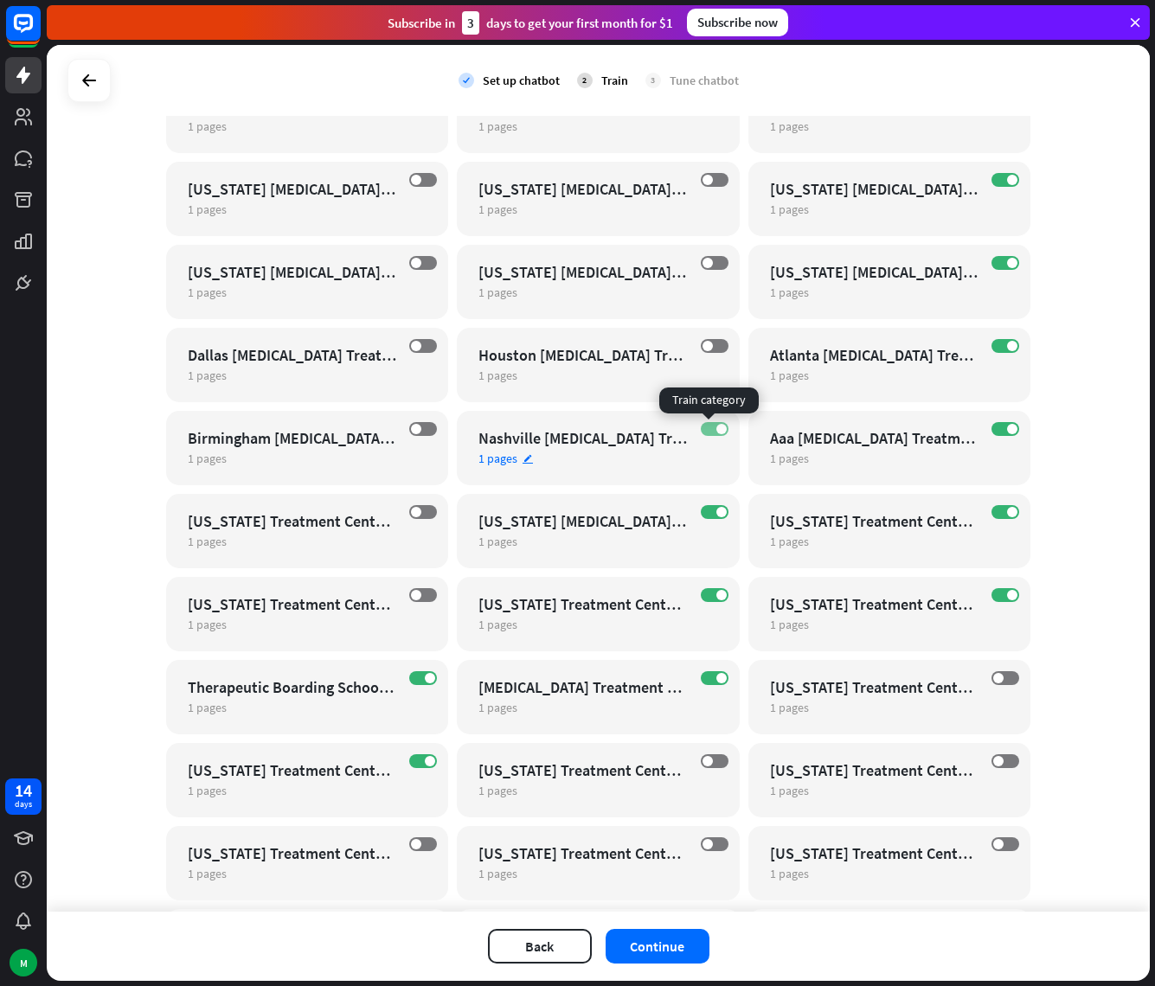
click at [716, 426] on span at bounding box center [721, 429] width 10 height 10
click at [716, 507] on span at bounding box center [721, 512] width 10 height 10
click at [705, 596] on label "ON" at bounding box center [715, 595] width 28 height 14
click at [996, 592] on label "ON" at bounding box center [1005, 595] width 28 height 14
click at [996, 515] on label "ON" at bounding box center [1005, 512] width 28 height 14
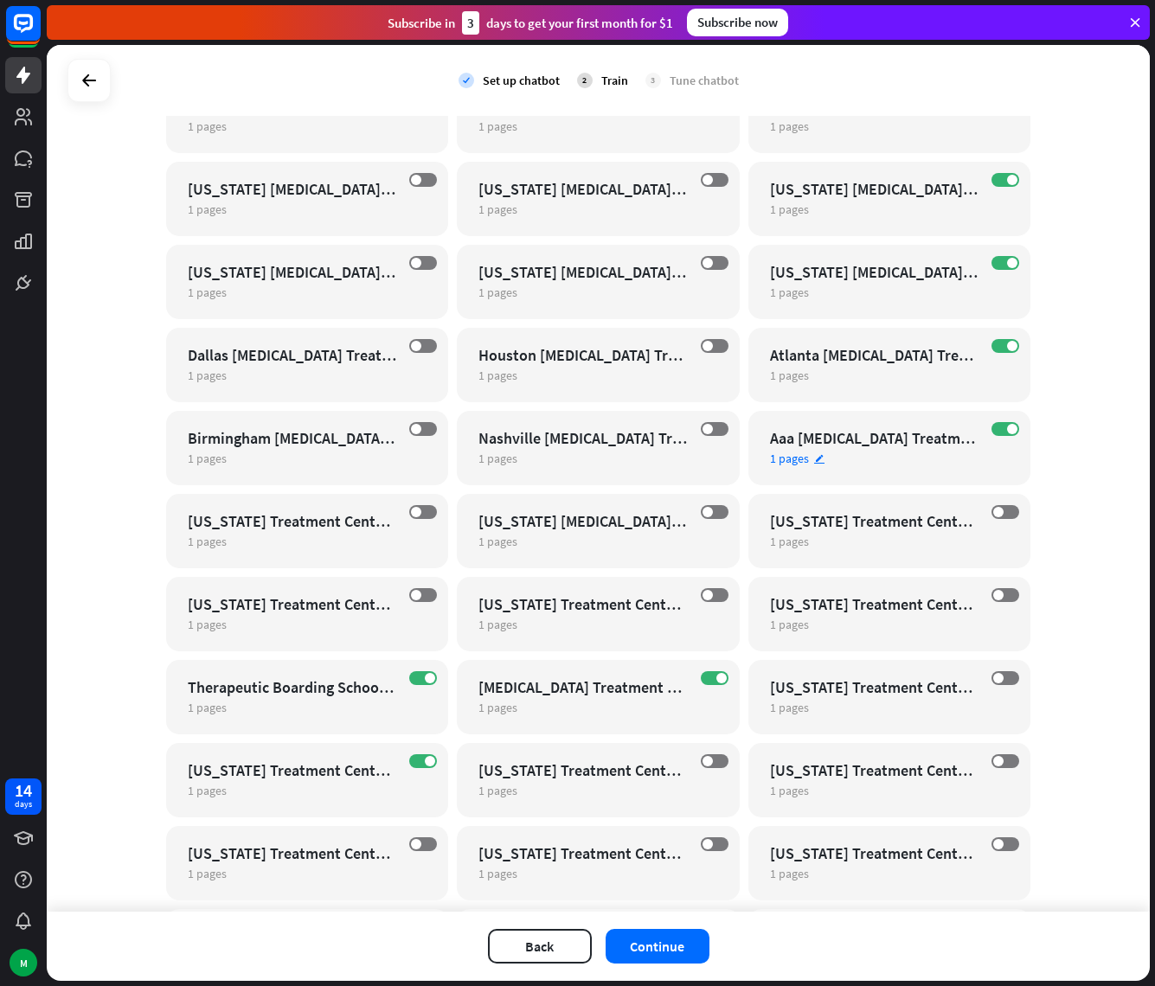
click at [869, 437] on div "Aaa [MEDICAL_DATA] Treatment Center For Girls" at bounding box center [874, 438] width 209 height 20
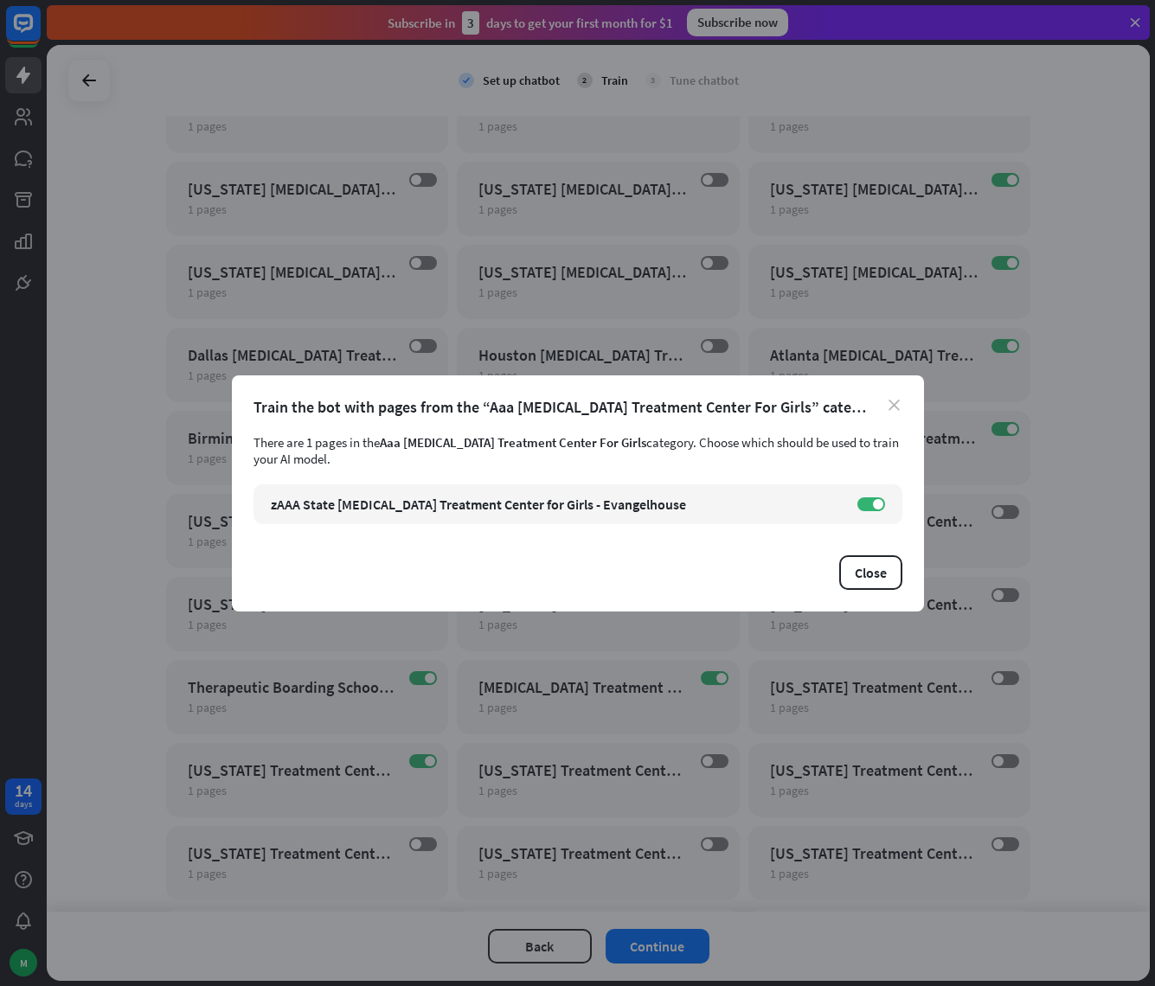
click at [893, 407] on icon "close" at bounding box center [893, 405] width 11 height 11
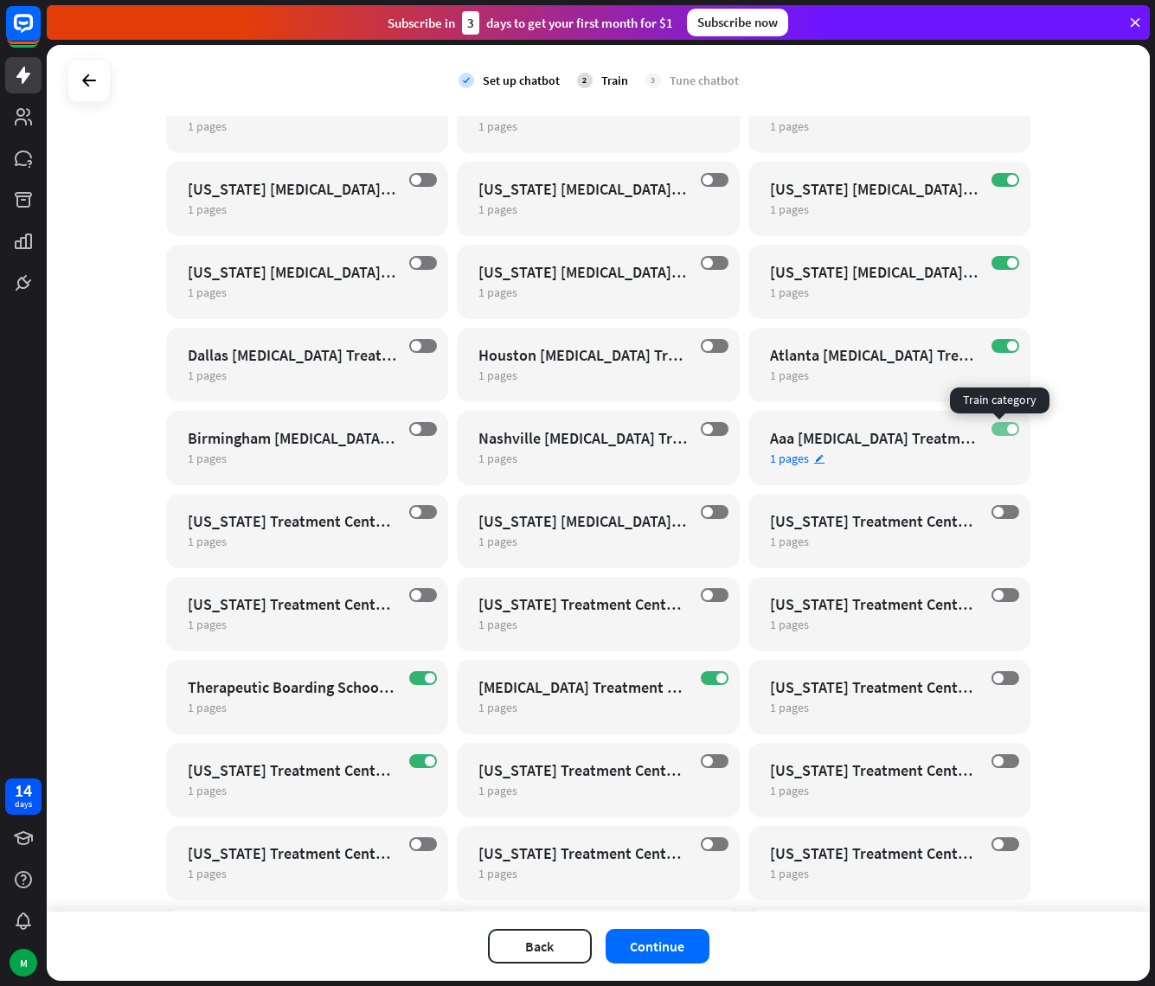
click at [996, 428] on label "ON" at bounding box center [1005, 429] width 28 height 14
click at [998, 337] on div "ON Atlanta [MEDICAL_DATA] Treatment Center For Girls 1 pages edit" at bounding box center [889, 365] width 283 height 74
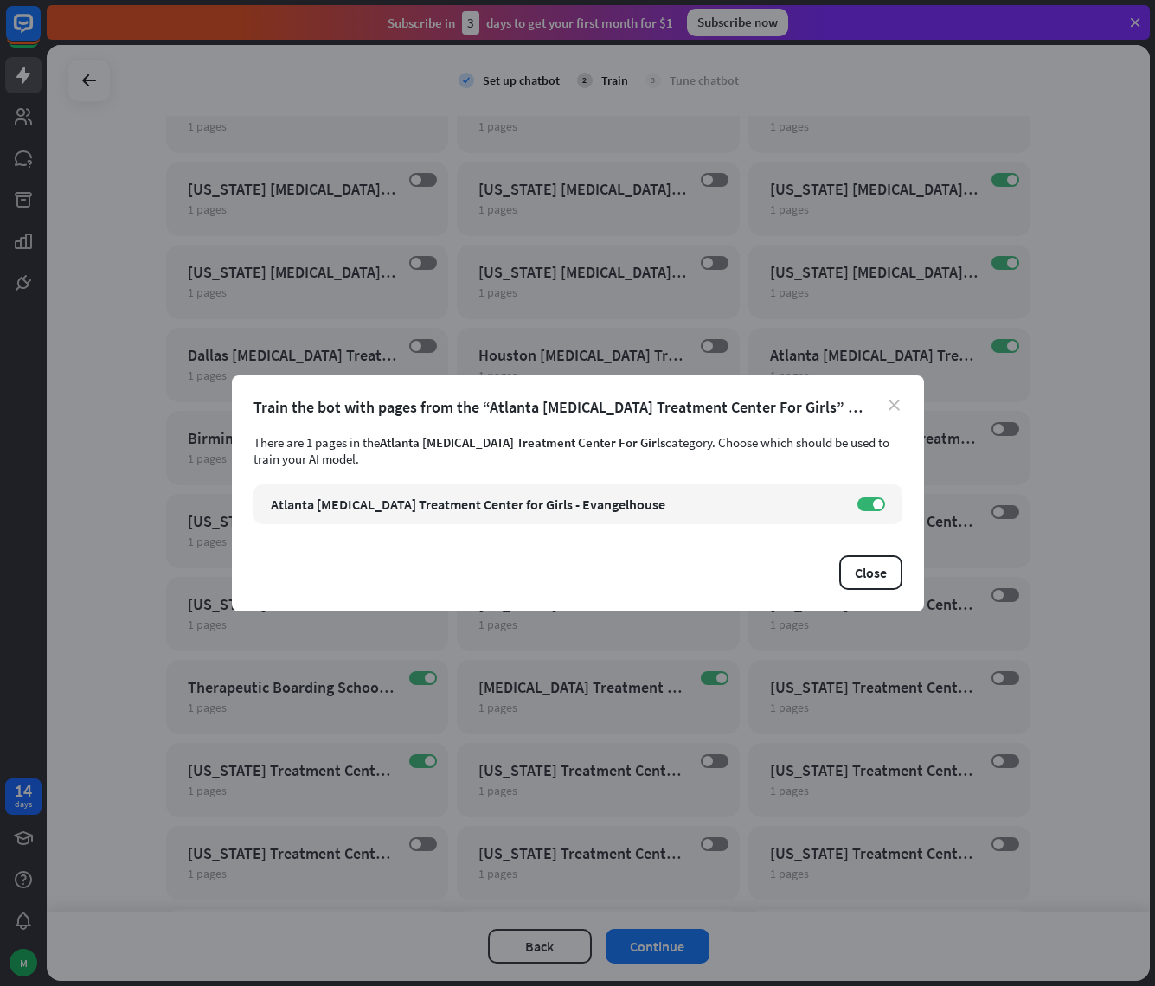
click at [896, 403] on icon "close" at bounding box center [893, 405] width 11 height 11
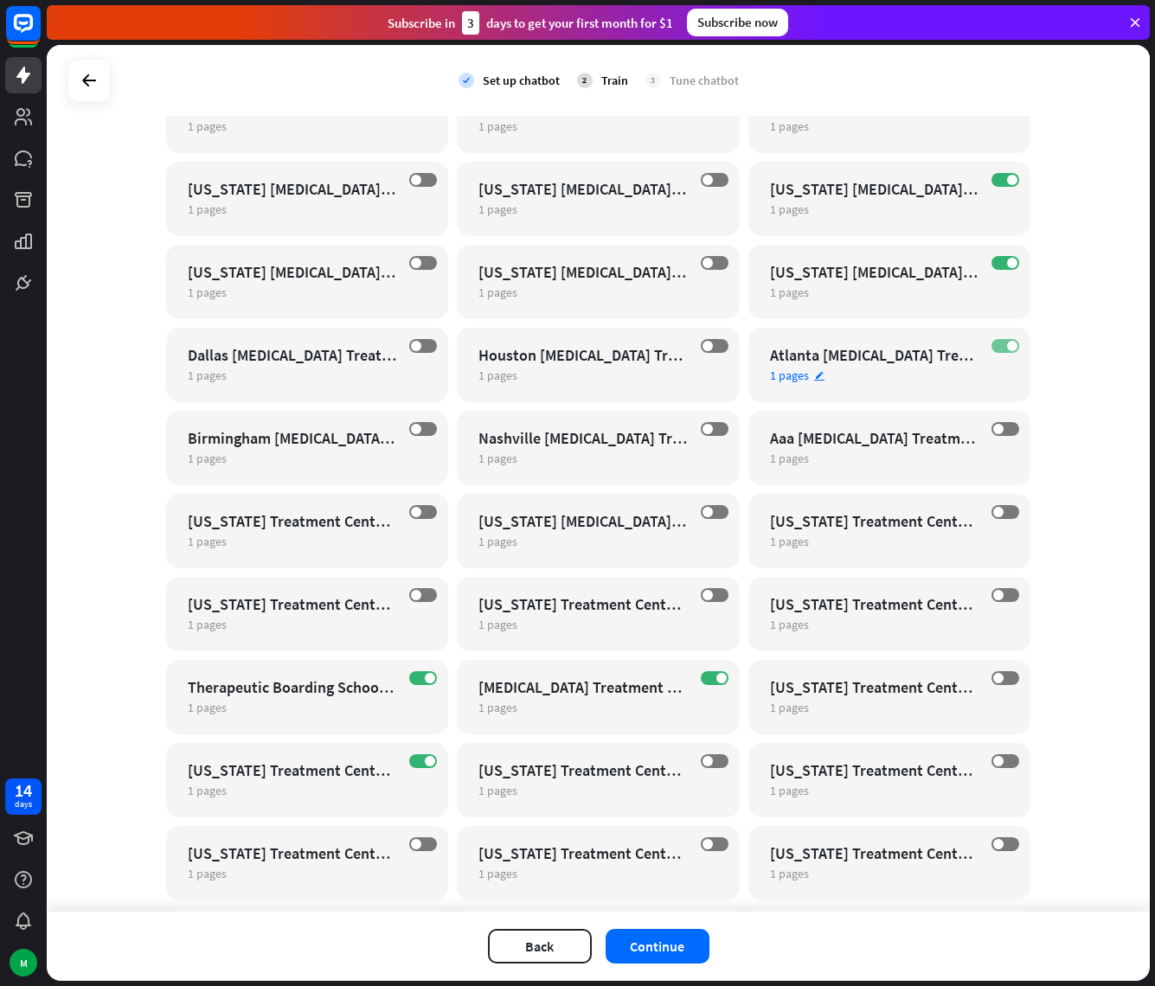
click at [996, 347] on label "ON" at bounding box center [1005, 346] width 28 height 14
click at [706, 347] on label "OFF" at bounding box center [715, 346] width 28 height 14
click at [710, 259] on label "OFF" at bounding box center [715, 263] width 28 height 14
click at [716, 266] on span at bounding box center [721, 263] width 10 height 10
click at [708, 343] on label "ON" at bounding box center [715, 346] width 28 height 14
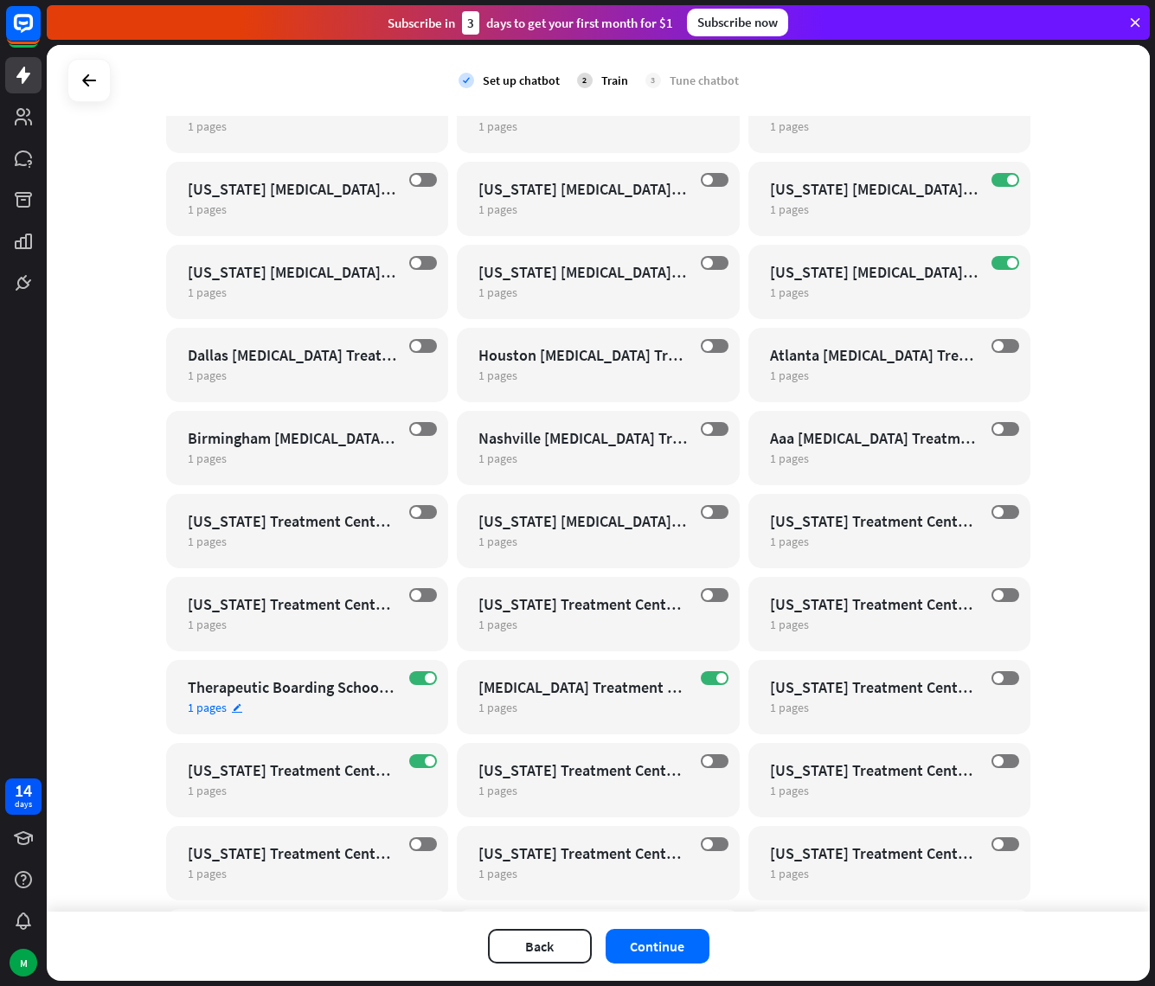
click at [332, 688] on div "Therapeutic Boarding School For Girls With Trauma" at bounding box center [292, 687] width 209 height 20
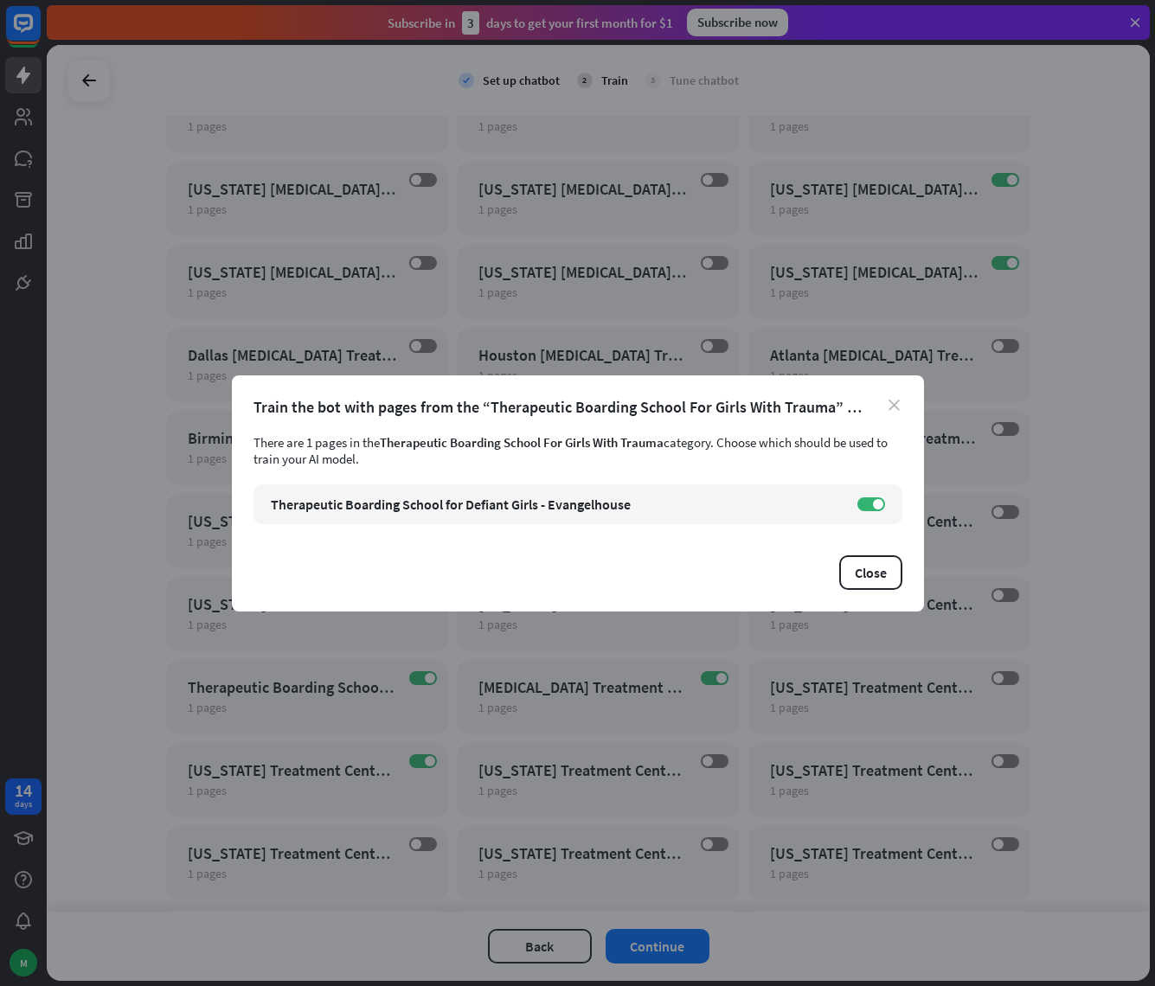
click at [895, 408] on icon "close" at bounding box center [893, 405] width 11 height 11
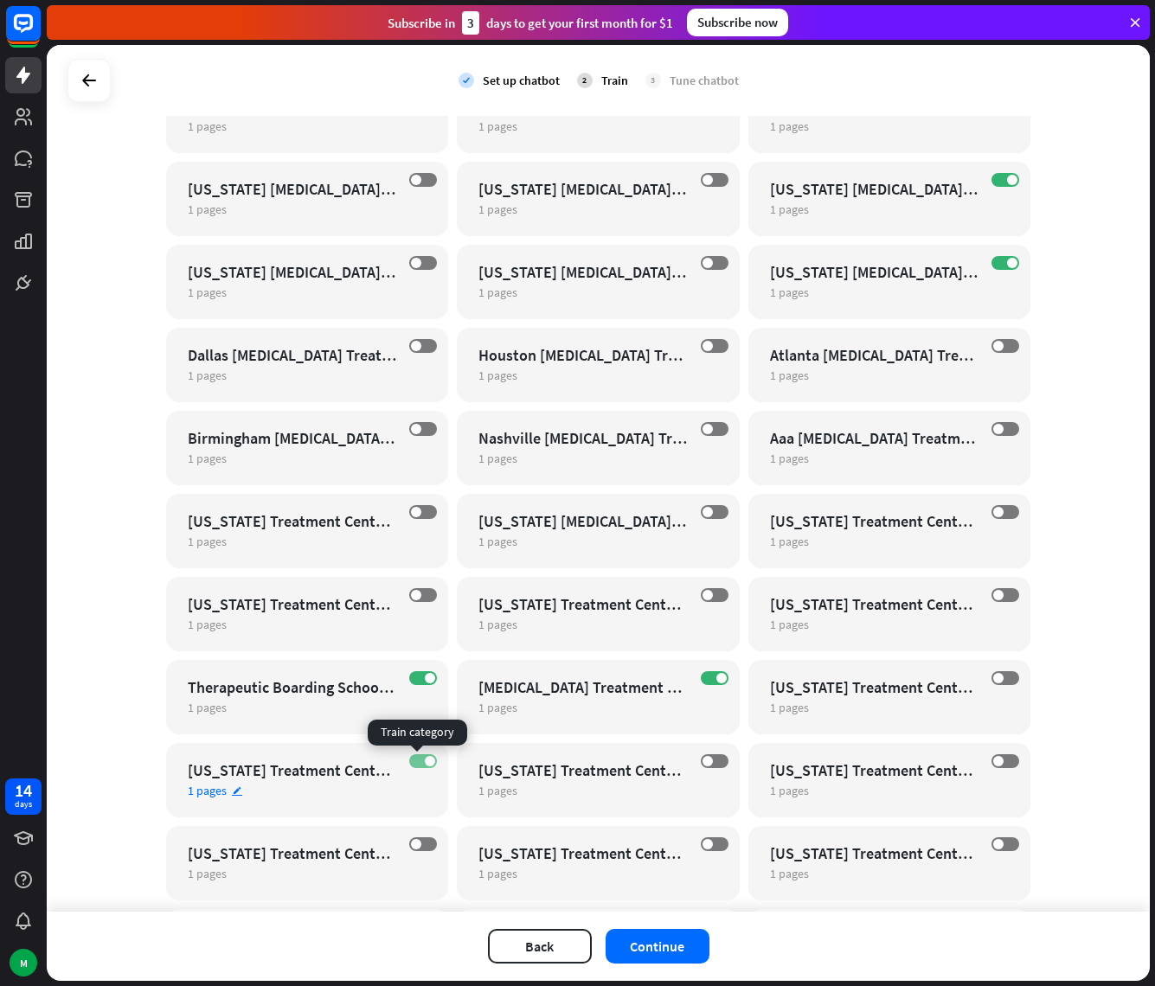
click at [411, 759] on label "ON" at bounding box center [423, 761] width 28 height 14
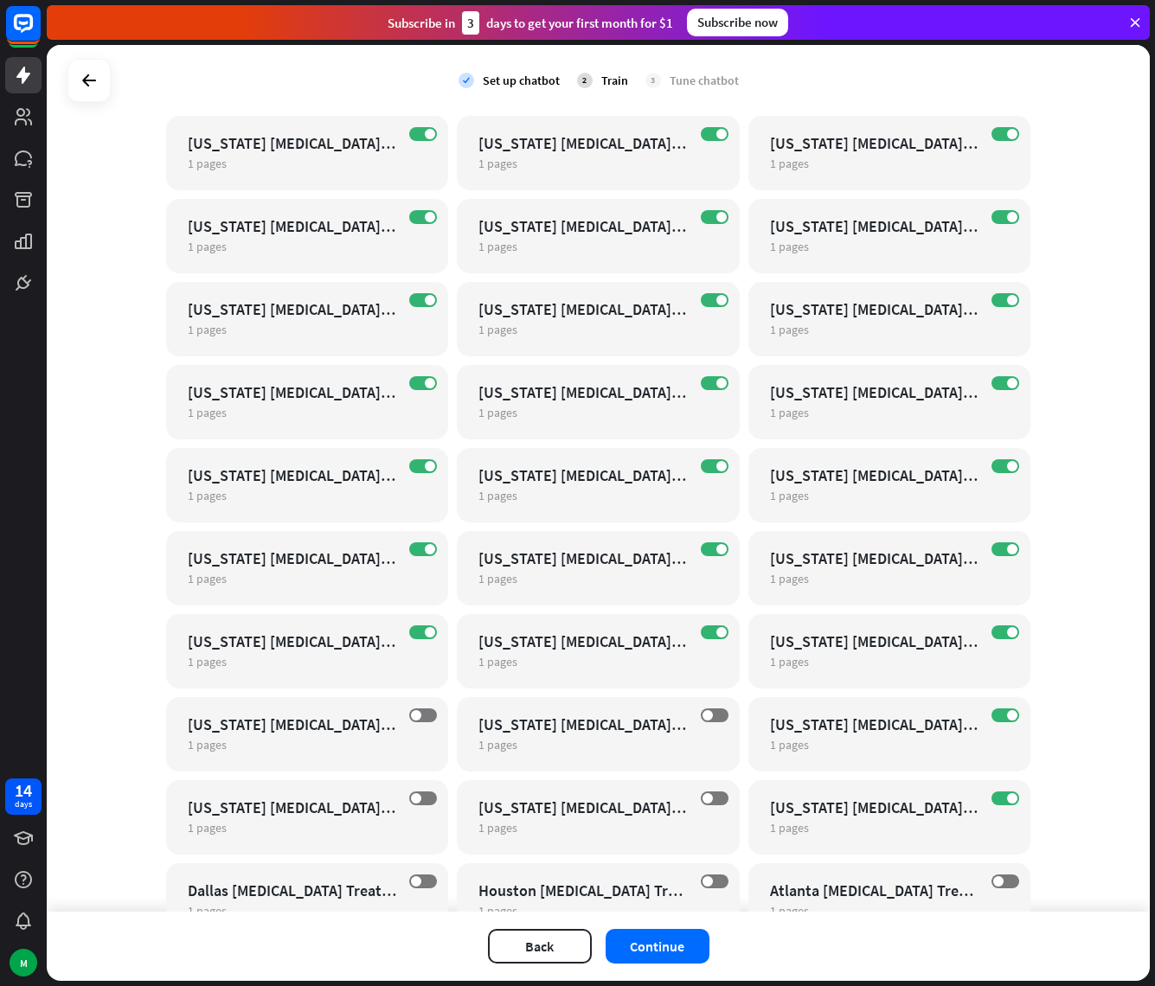
scroll to position [24960, 0]
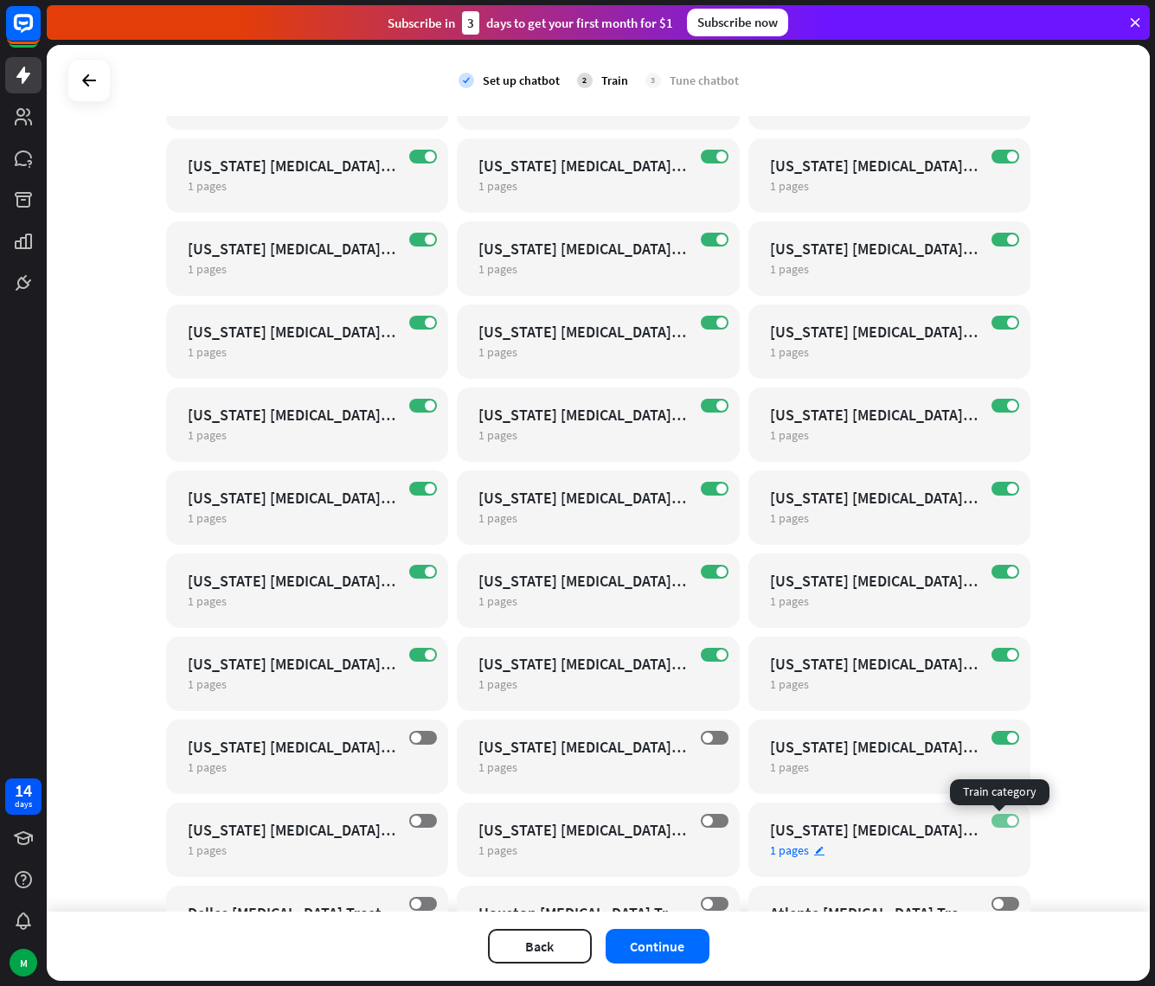
click at [1007, 820] on span at bounding box center [1012, 821] width 10 height 10
click at [1007, 736] on span at bounding box center [1012, 738] width 10 height 10
click at [706, 650] on label "ON" at bounding box center [715, 655] width 28 height 14
click at [1007, 656] on span at bounding box center [1012, 655] width 10 height 10
click at [1007, 567] on span at bounding box center [1012, 572] width 10 height 10
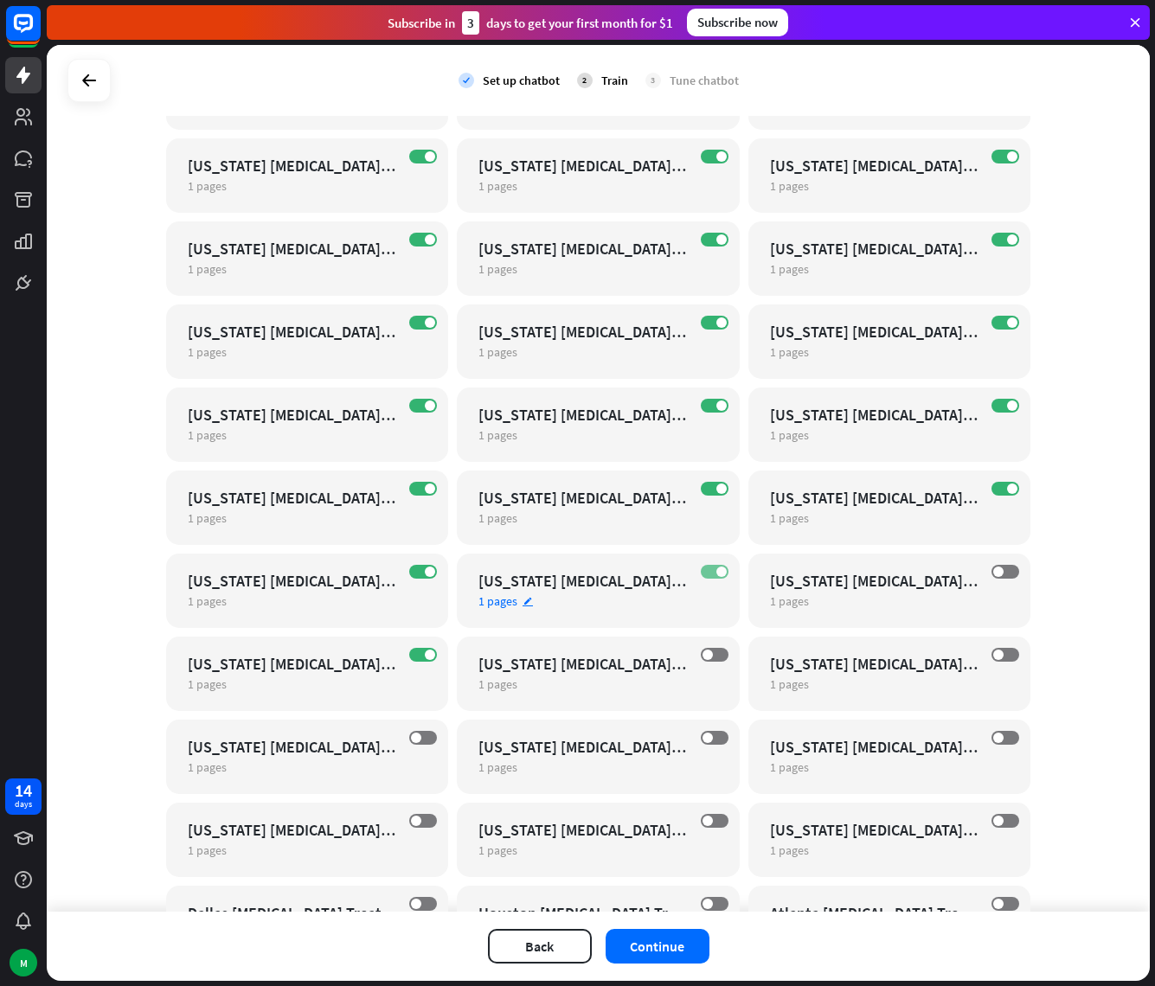
click at [716, 573] on span at bounding box center [721, 572] width 10 height 10
click at [414, 569] on label "ON" at bounding box center [423, 572] width 28 height 14
click at [425, 653] on span at bounding box center [430, 655] width 10 height 10
click at [425, 489] on span at bounding box center [430, 488] width 10 height 10
click at [417, 405] on label "ON" at bounding box center [423, 406] width 28 height 14
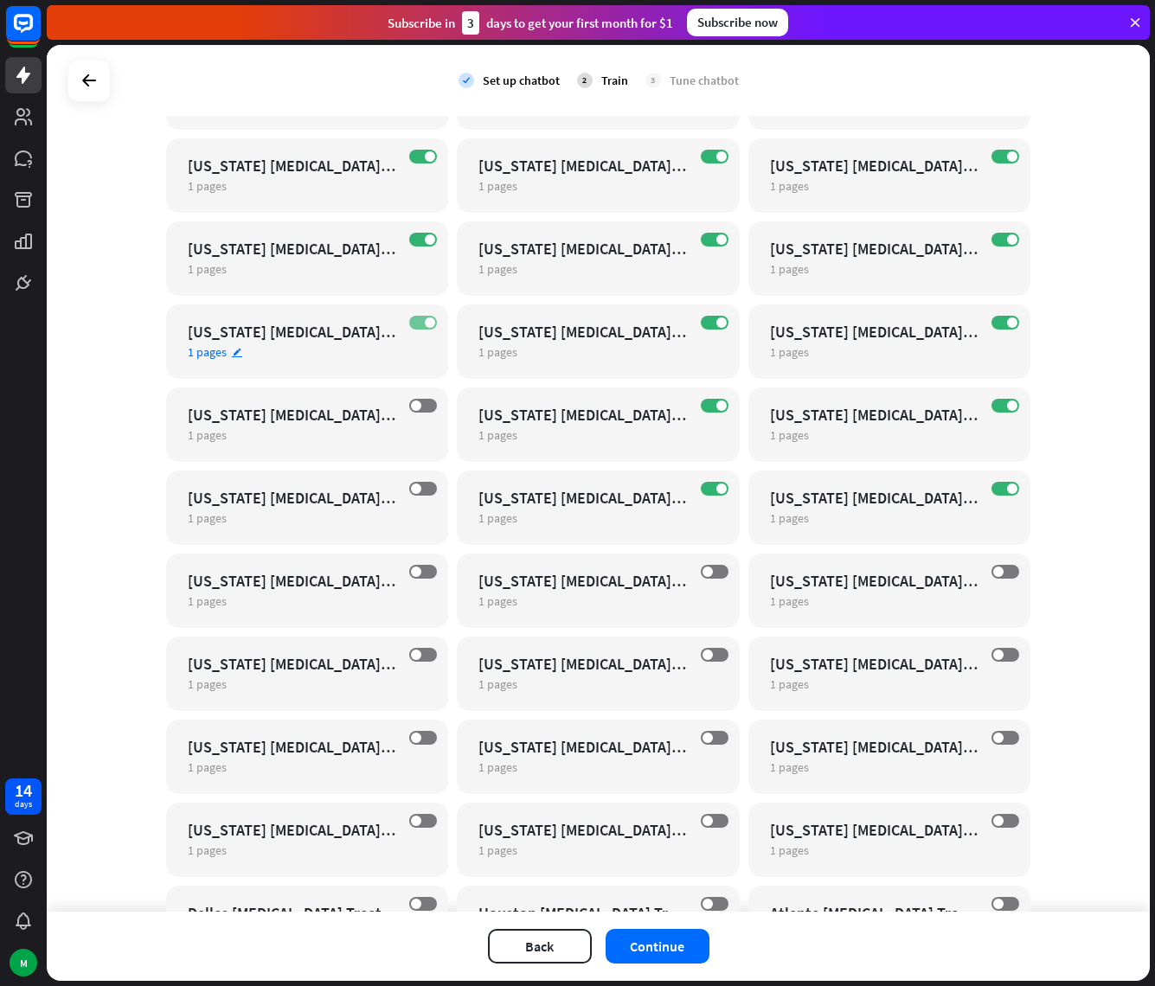
click at [417, 322] on label "ON" at bounding box center [423, 323] width 28 height 14
click at [425, 240] on span at bounding box center [430, 239] width 10 height 10
click at [419, 162] on label "ON" at bounding box center [423, 157] width 28 height 14
click at [701, 154] on label "ON" at bounding box center [715, 157] width 28 height 14
click at [716, 236] on span at bounding box center [721, 239] width 10 height 10
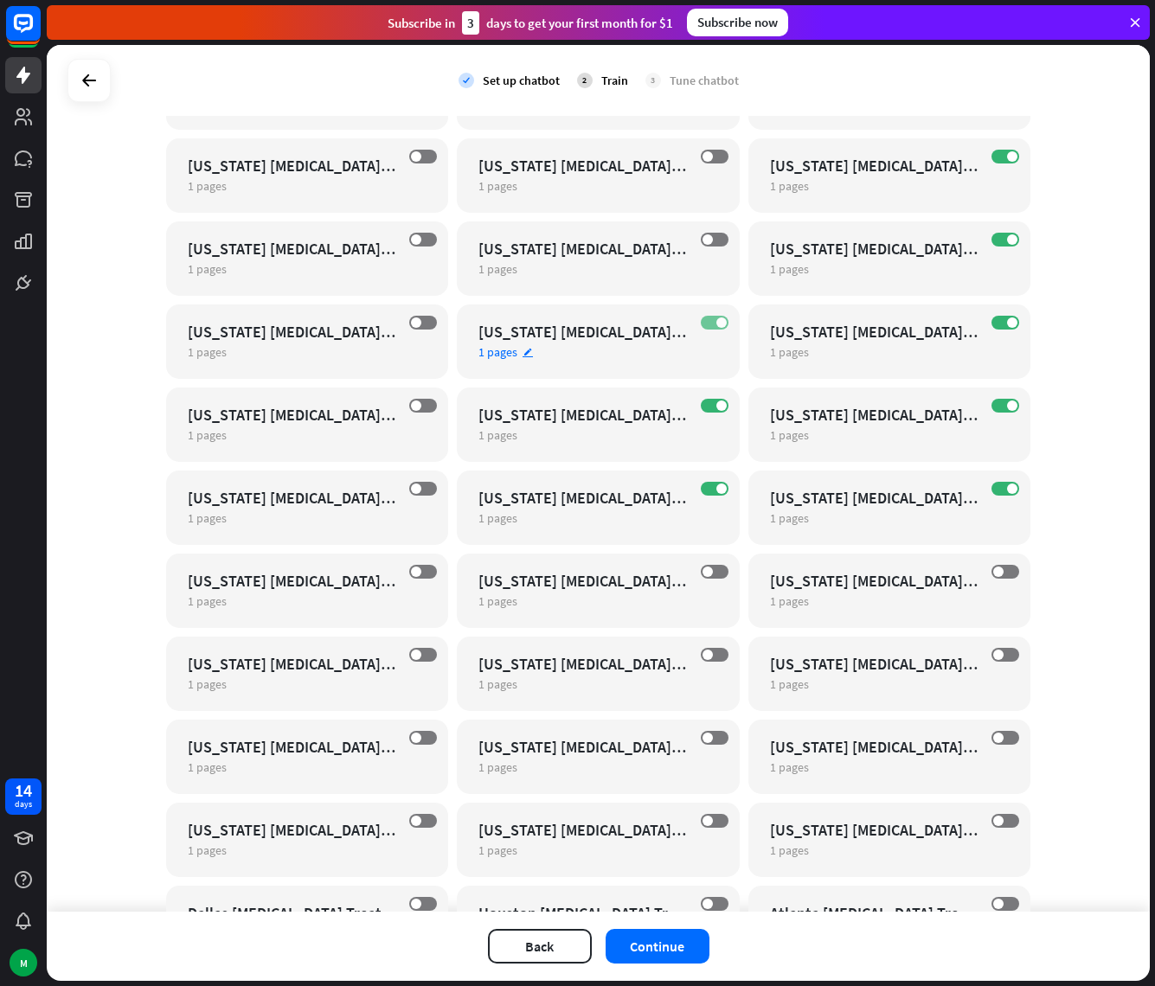
click at [701, 319] on label "ON" at bounding box center [715, 323] width 28 height 14
click at [703, 406] on label "ON" at bounding box center [715, 406] width 28 height 14
click at [716, 486] on span at bounding box center [721, 488] width 10 height 10
click at [1010, 490] on label "ON" at bounding box center [1005, 489] width 28 height 14
click at [1007, 400] on span at bounding box center [1012, 405] width 10 height 10
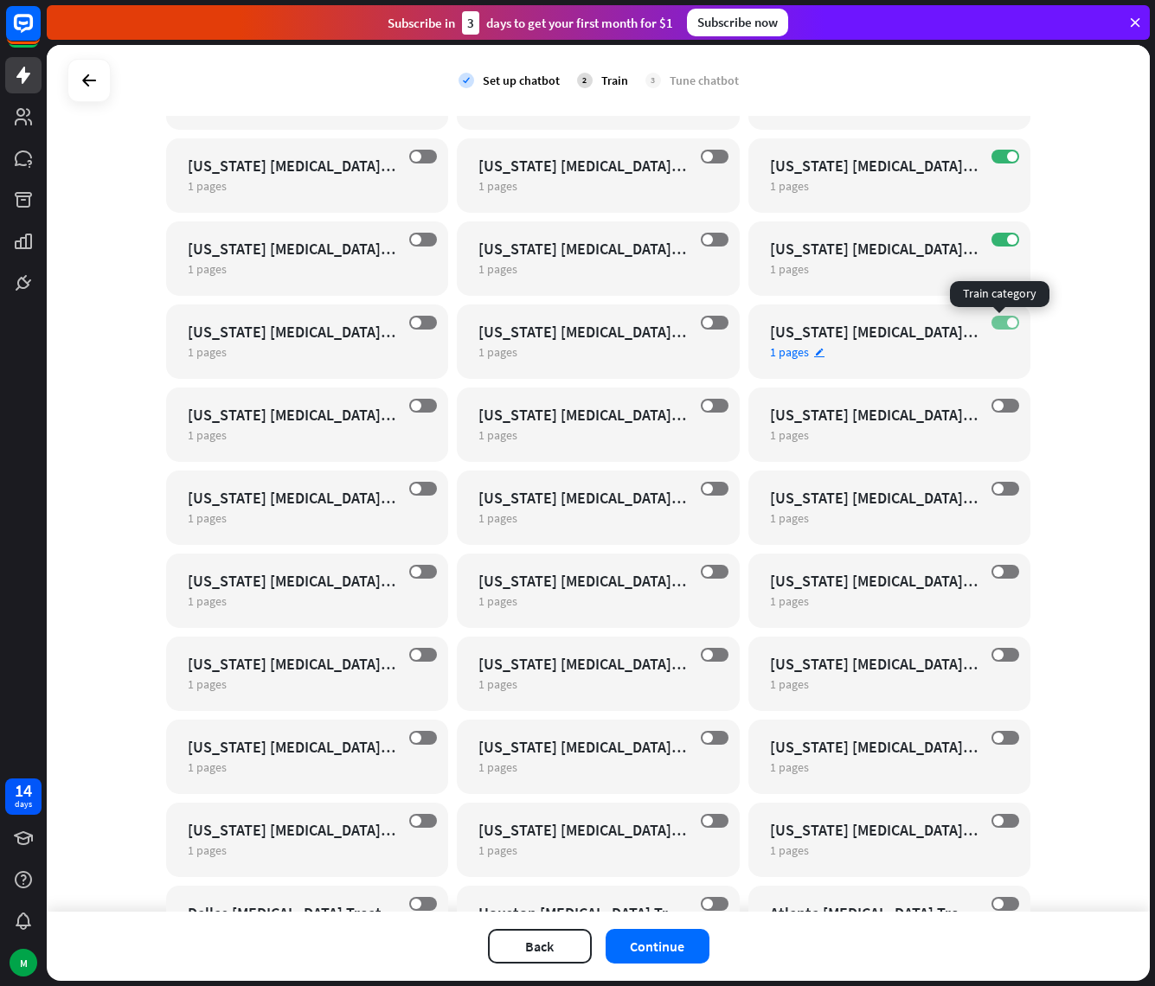
click at [1000, 324] on label "ON" at bounding box center [1005, 323] width 28 height 14
click at [995, 238] on label "ON" at bounding box center [1005, 240] width 28 height 14
click at [998, 155] on label "ON" at bounding box center [1005, 157] width 28 height 14
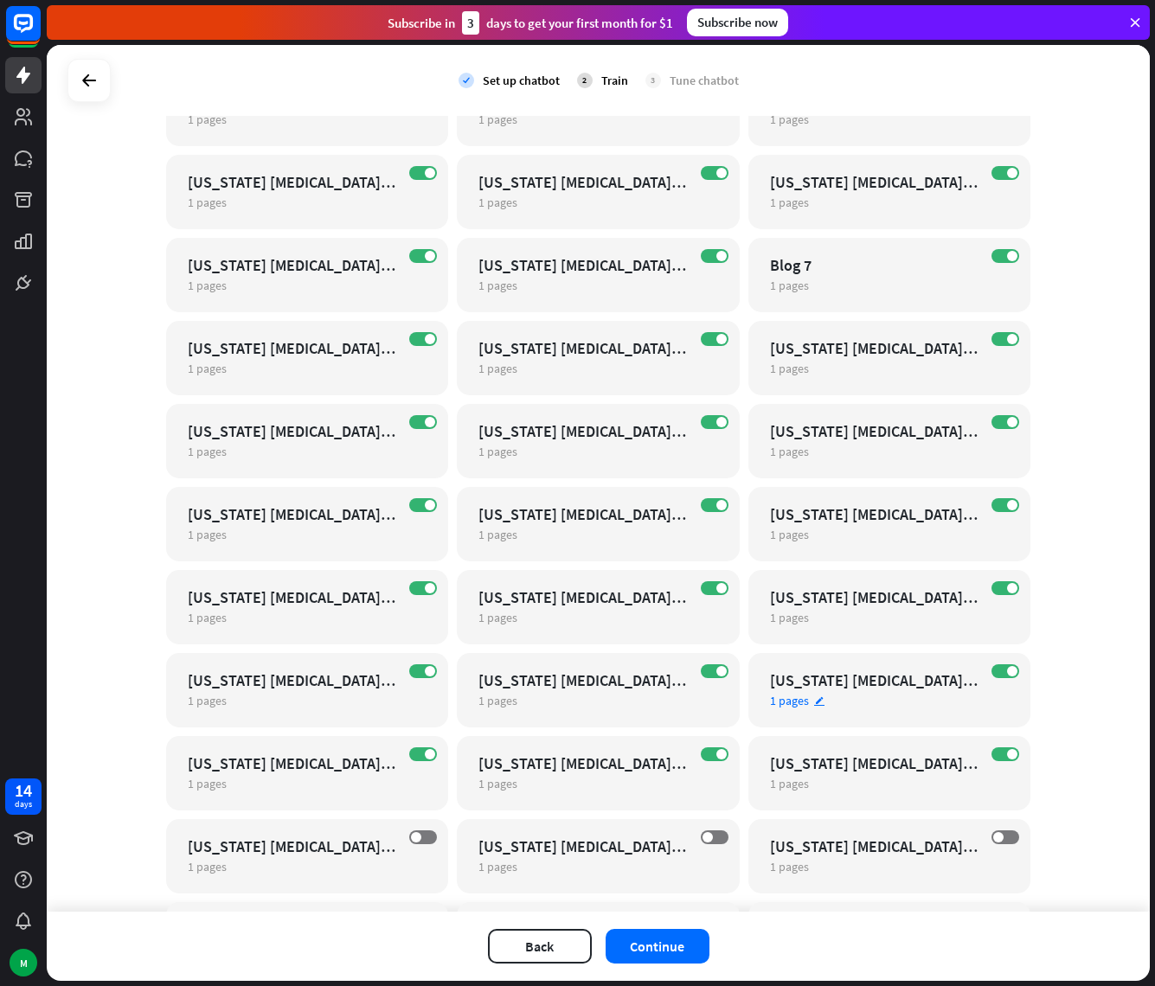
scroll to position [24278, 0]
click at [1007, 754] on span at bounding box center [1012, 755] width 10 height 10
click at [1007, 669] on span at bounding box center [1012, 672] width 10 height 10
click at [708, 751] on label "ON" at bounding box center [715, 755] width 28 height 14
click at [708, 668] on label "ON" at bounding box center [715, 672] width 28 height 14
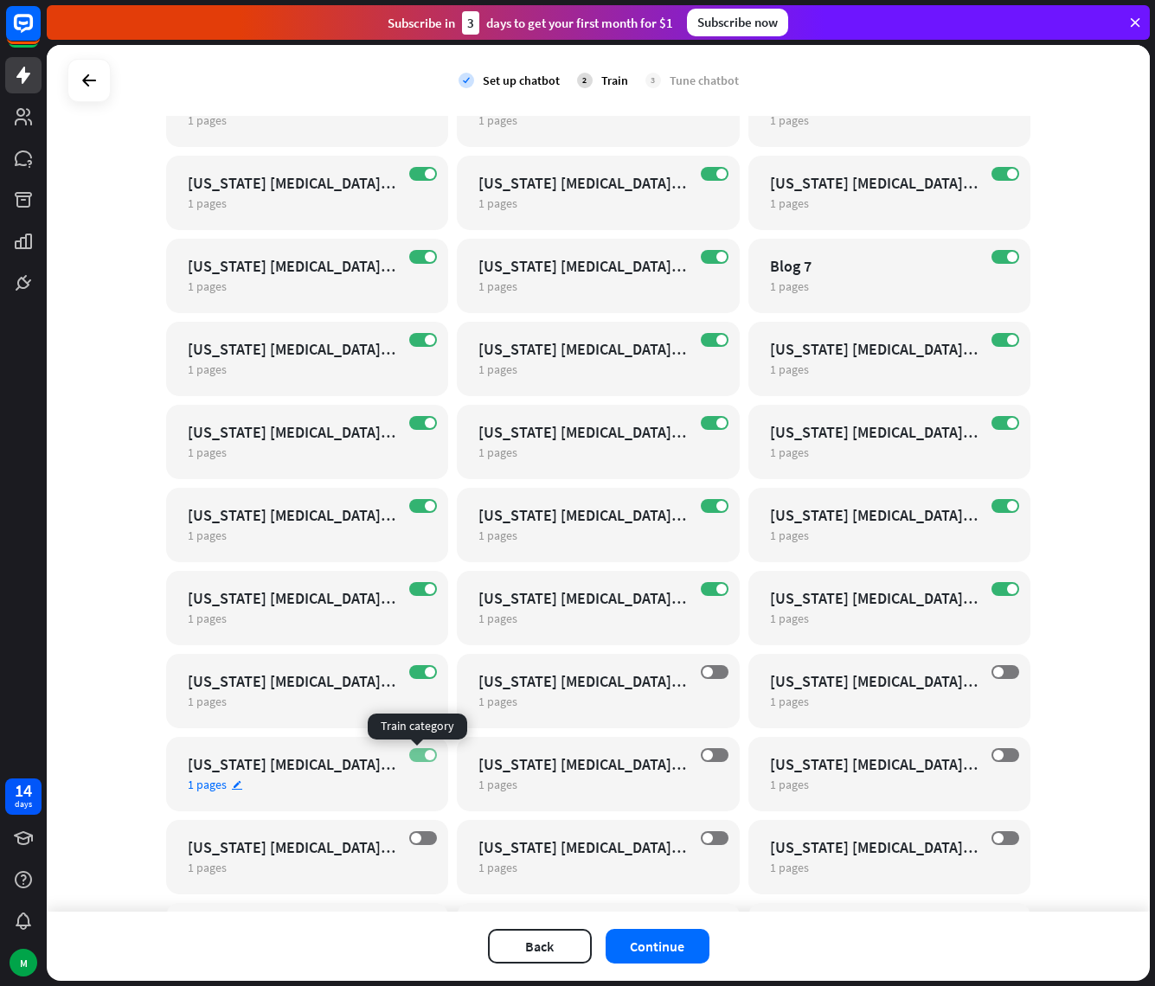
click at [409, 752] on label "ON" at bounding box center [423, 755] width 28 height 14
click at [413, 670] on label "ON" at bounding box center [423, 672] width 28 height 14
click at [414, 590] on label "ON" at bounding box center [423, 589] width 28 height 14
click at [416, 505] on label "ON" at bounding box center [423, 506] width 28 height 14
click at [419, 427] on label "ON" at bounding box center [423, 423] width 28 height 14
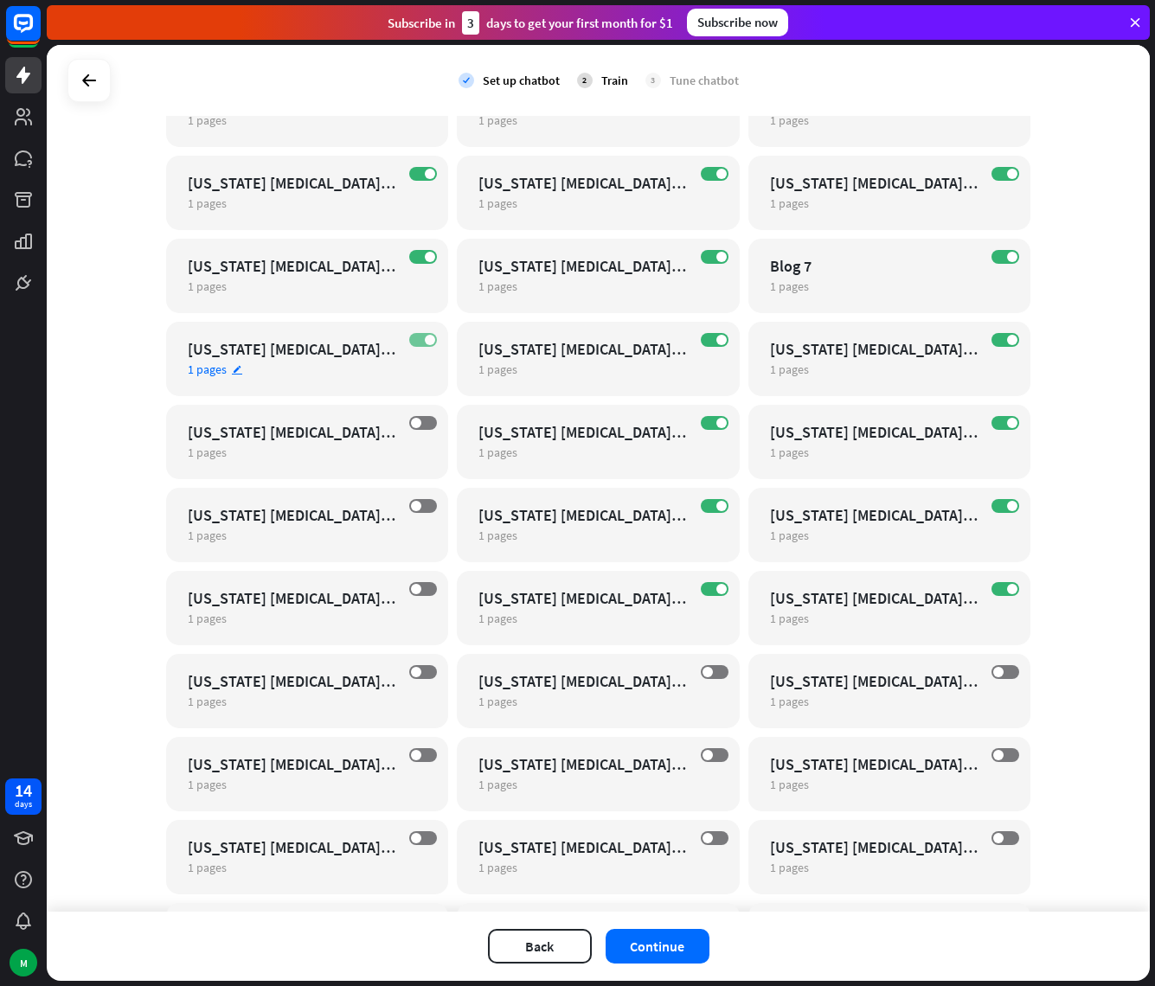
click at [416, 340] on label "ON" at bounding box center [423, 340] width 28 height 14
click at [425, 259] on span at bounding box center [430, 257] width 10 height 10
click at [413, 171] on label "ON" at bounding box center [423, 174] width 28 height 14
click at [716, 173] on span at bounding box center [721, 174] width 10 height 10
click at [709, 251] on label "ON" at bounding box center [715, 257] width 28 height 14
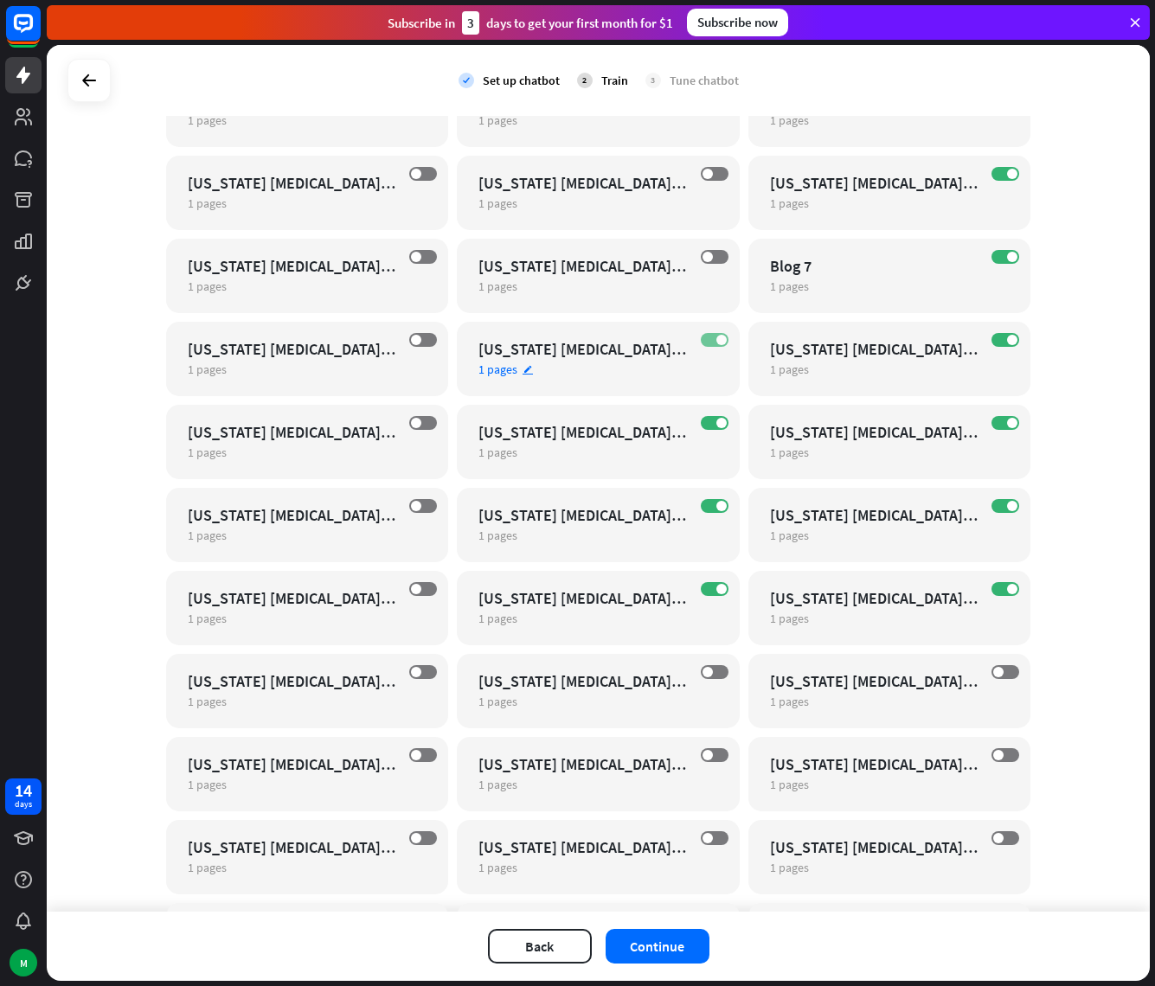
click at [701, 338] on label "ON" at bounding box center [715, 340] width 28 height 14
click at [703, 425] on label "ON" at bounding box center [715, 423] width 28 height 14
click at [716, 504] on span at bounding box center [721, 506] width 10 height 10
click at [714, 506] on label "OFF" at bounding box center [715, 506] width 28 height 14
click at [716, 592] on span at bounding box center [721, 589] width 10 height 10
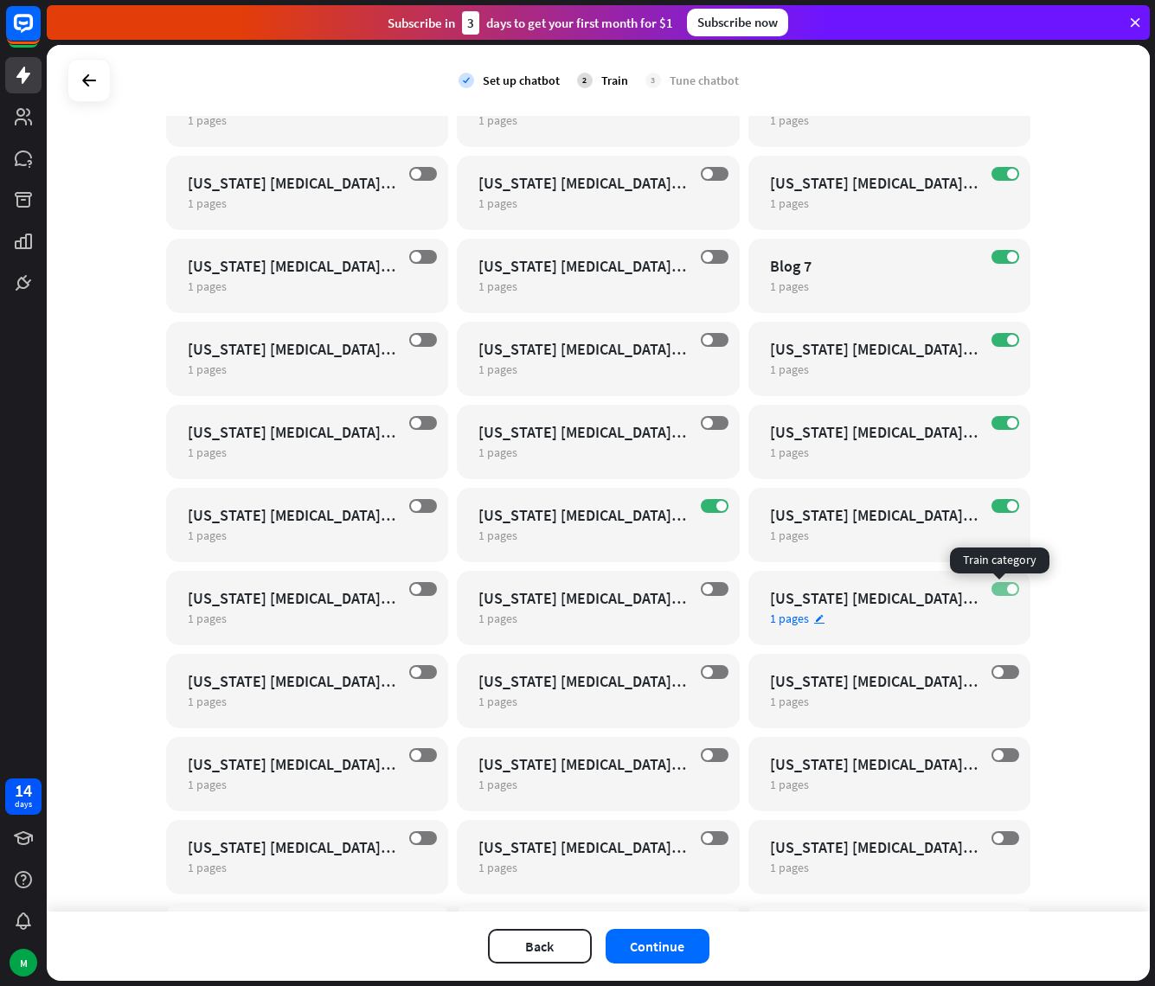
click at [1007, 589] on span at bounding box center [1012, 589] width 10 height 10
click at [1009, 508] on span at bounding box center [1012, 506] width 10 height 10
click at [1004, 428] on label "ON" at bounding box center [1005, 423] width 28 height 14
click at [1008, 341] on span at bounding box center [1012, 340] width 10 height 10
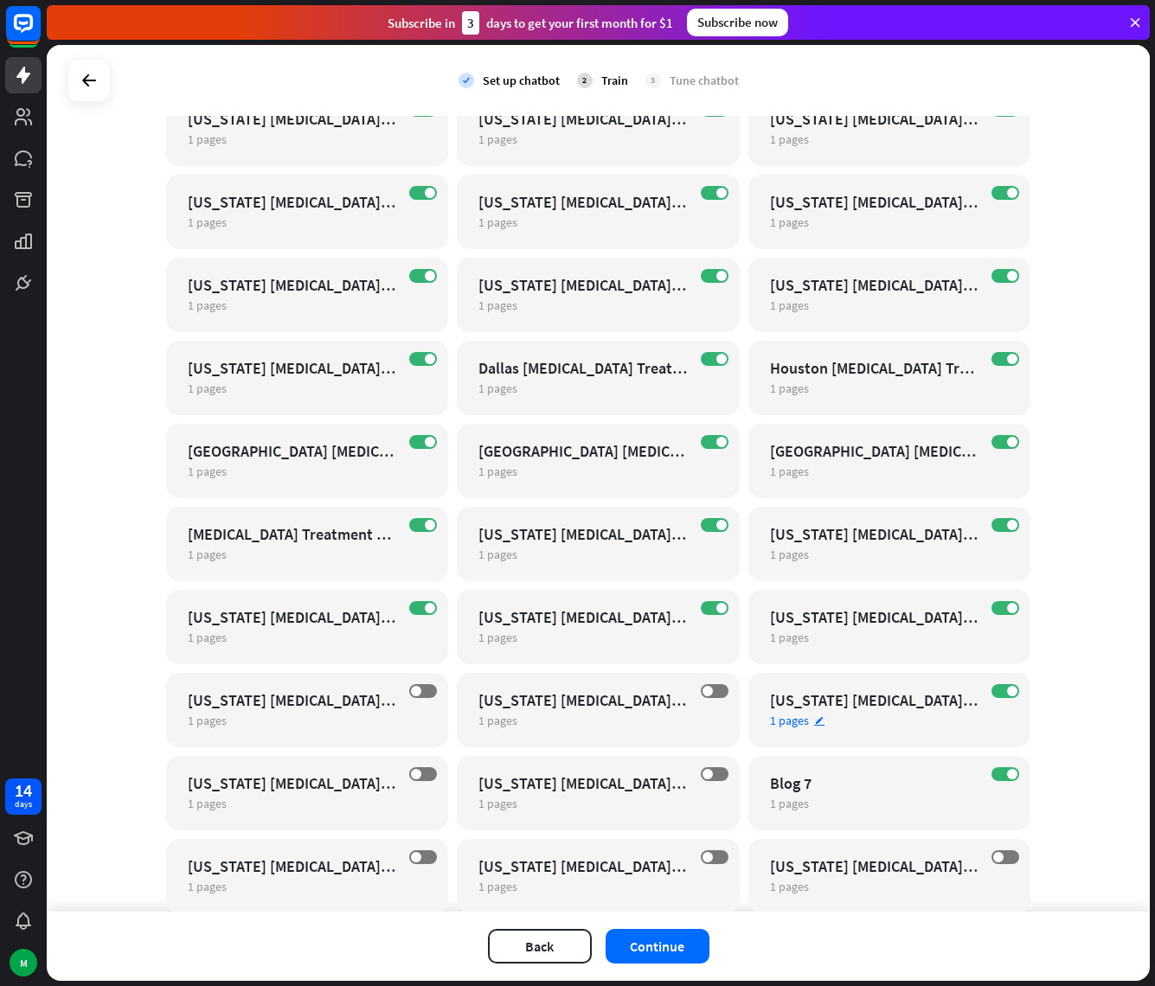
scroll to position [23760, 0]
click at [1007, 695] on span at bounding box center [1012, 692] width 10 height 10
click at [991, 608] on label "ON" at bounding box center [1005, 609] width 28 height 14
click at [998, 522] on label "ON" at bounding box center [1005, 526] width 28 height 14
click at [997, 443] on label "ON" at bounding box center [1005, 443] width 28 height 14
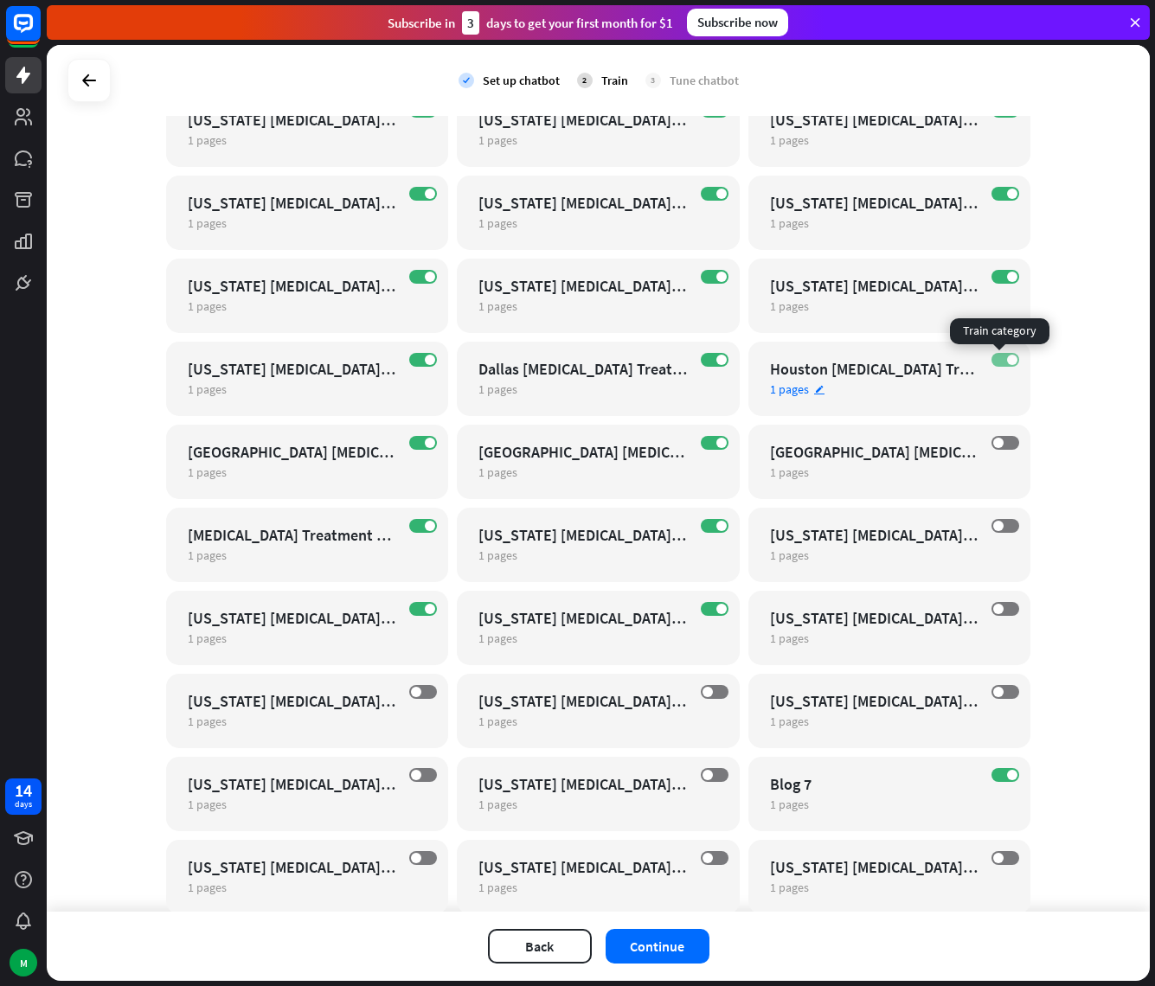
click at [1007, 362] on span at bounding box center [1012, 360] width 10 height 10
click at [996, 275] on label "ON" at bounding box center [1005, 277] width 28 height 14
click at [996, 194] on label "ON" at bounding box center [1005, 194] width 28 height 14
click at [719, 191] on span at bounding box center [721, 194] width 10 height 10
click at [704, 282] on label "ON" at bounding box center [715, 277] width 28 height 14
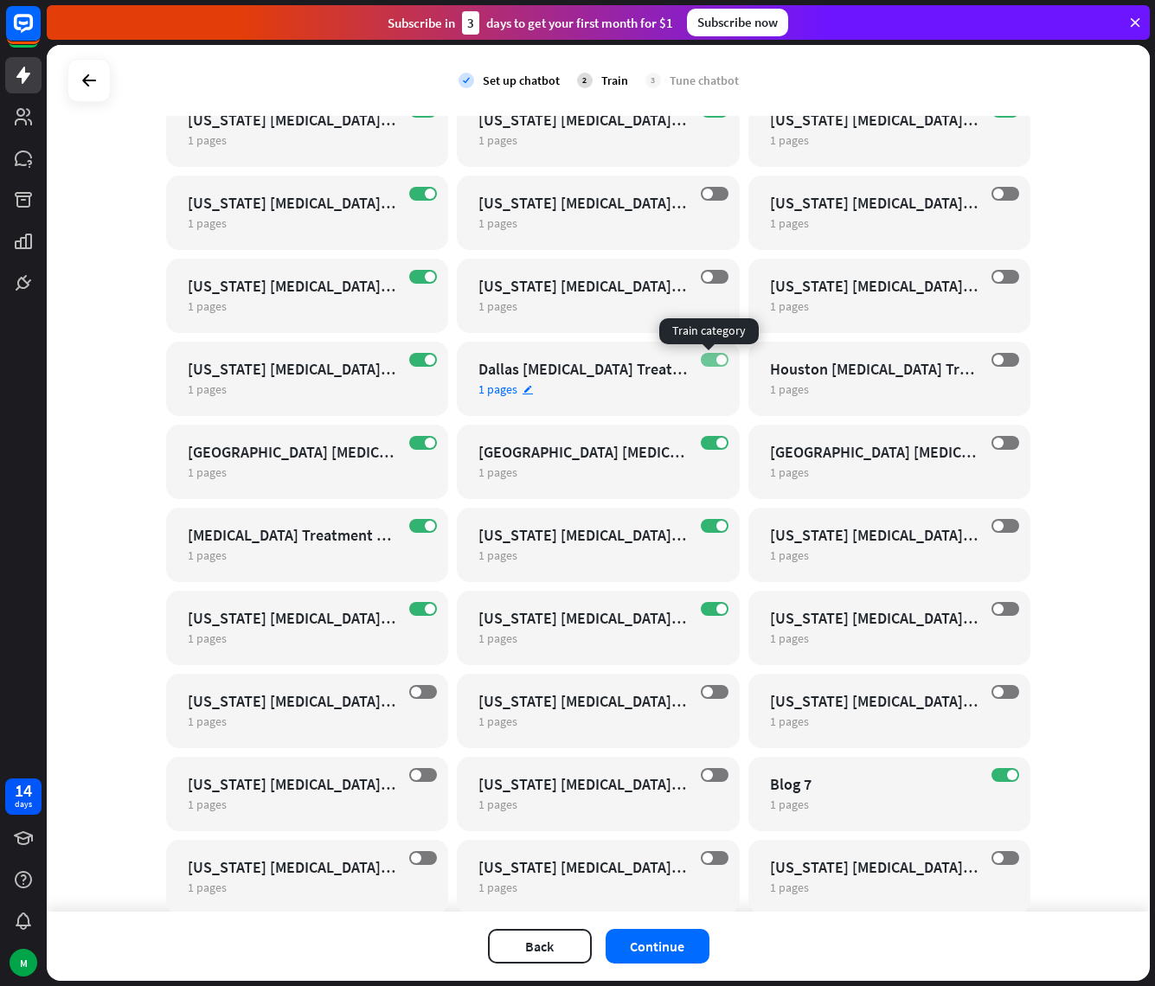
click at [707, 355] on label "ON" at bounding box center [715, 360] width 28 height 14
click at [701, 436] on label "ON" at bounding box center [715, 443] width 28 height 14
click at [716, 522] on span at bounding box center [721, 526] width 10 height 10
click at [716, 611] on span at bounding box center [721, 609] width 10 height 10
click at [415, 605] on label "ON" at bounding box center [423, 609] width 28 height 14
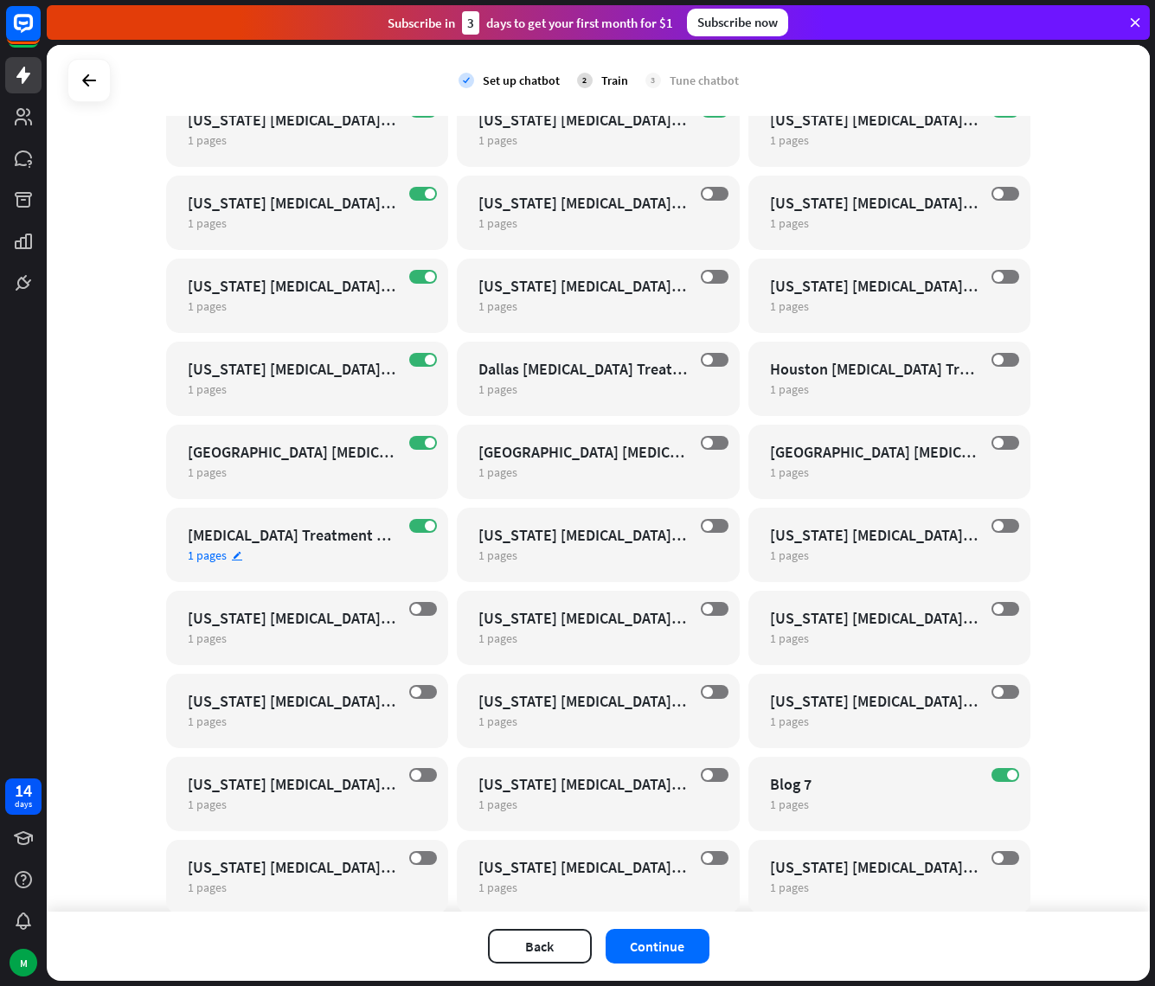
click at [317, 528] on div "[MEDICAL_DATA] Treatment Center For Girls" at bounding box center [292, 535] width 209 height 20
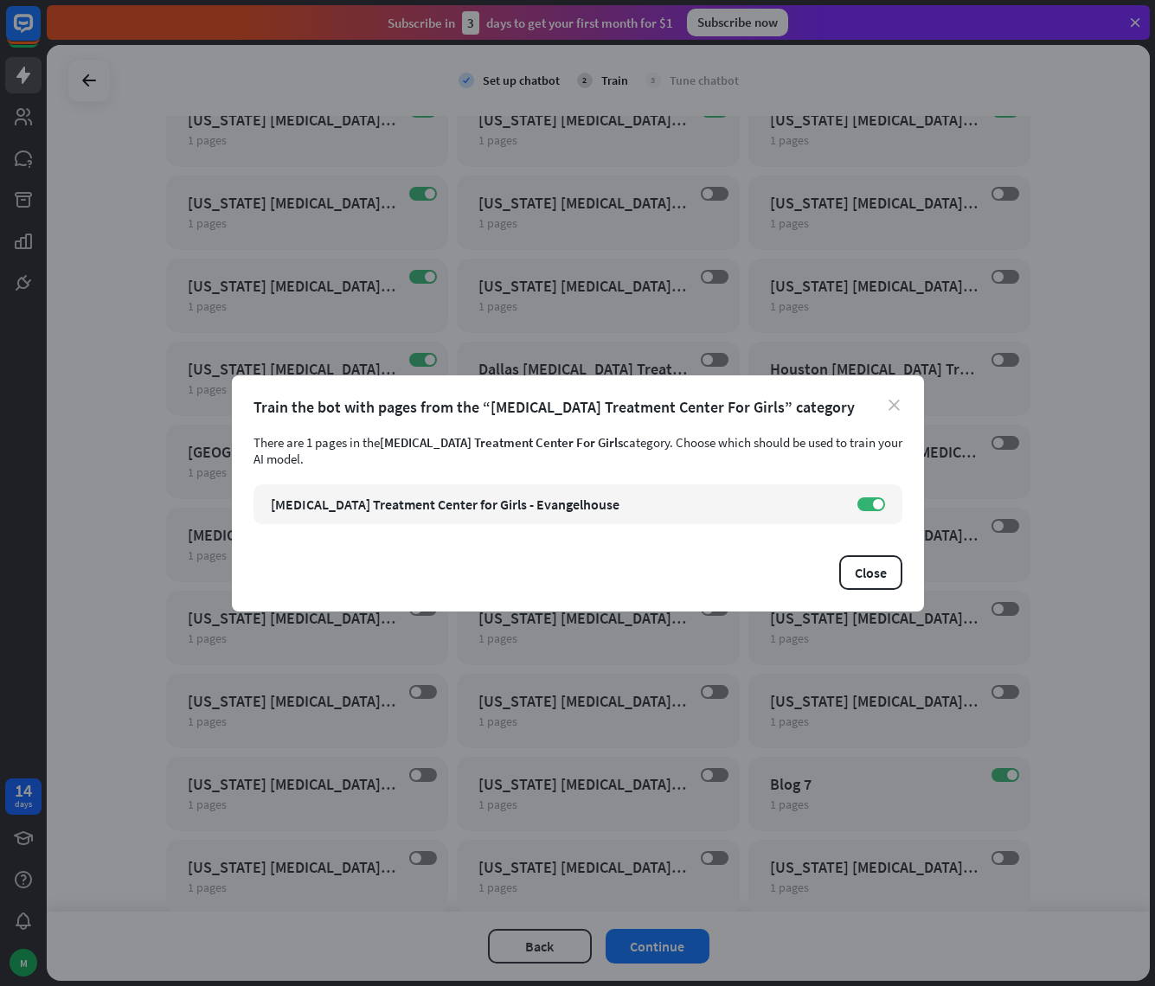
click at [897, 405] on icon "close" at bounding box center [893, 405] width 11 height 11
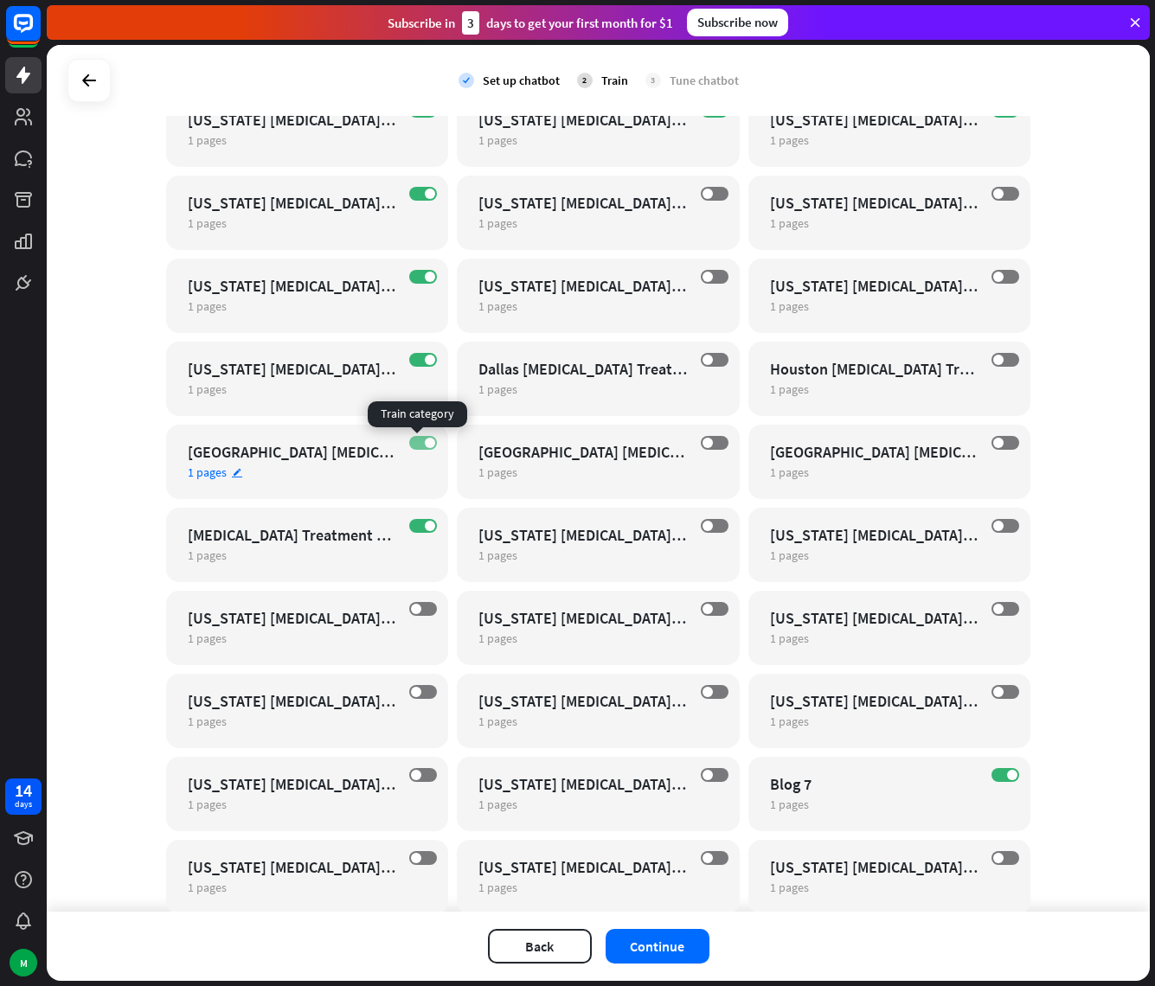
click at [417, 445] on label "ON" at bounding box center [423, 443] width 28 height 14
click at [425, 356] on span at bounding box center [430, 360] width 10 height 10
click at [419, 282] on label "ON" at bounding box center [423, 277] width 28 height 14
click at [425, 191] on span at bounding box center [430, 194] width 10 height 10
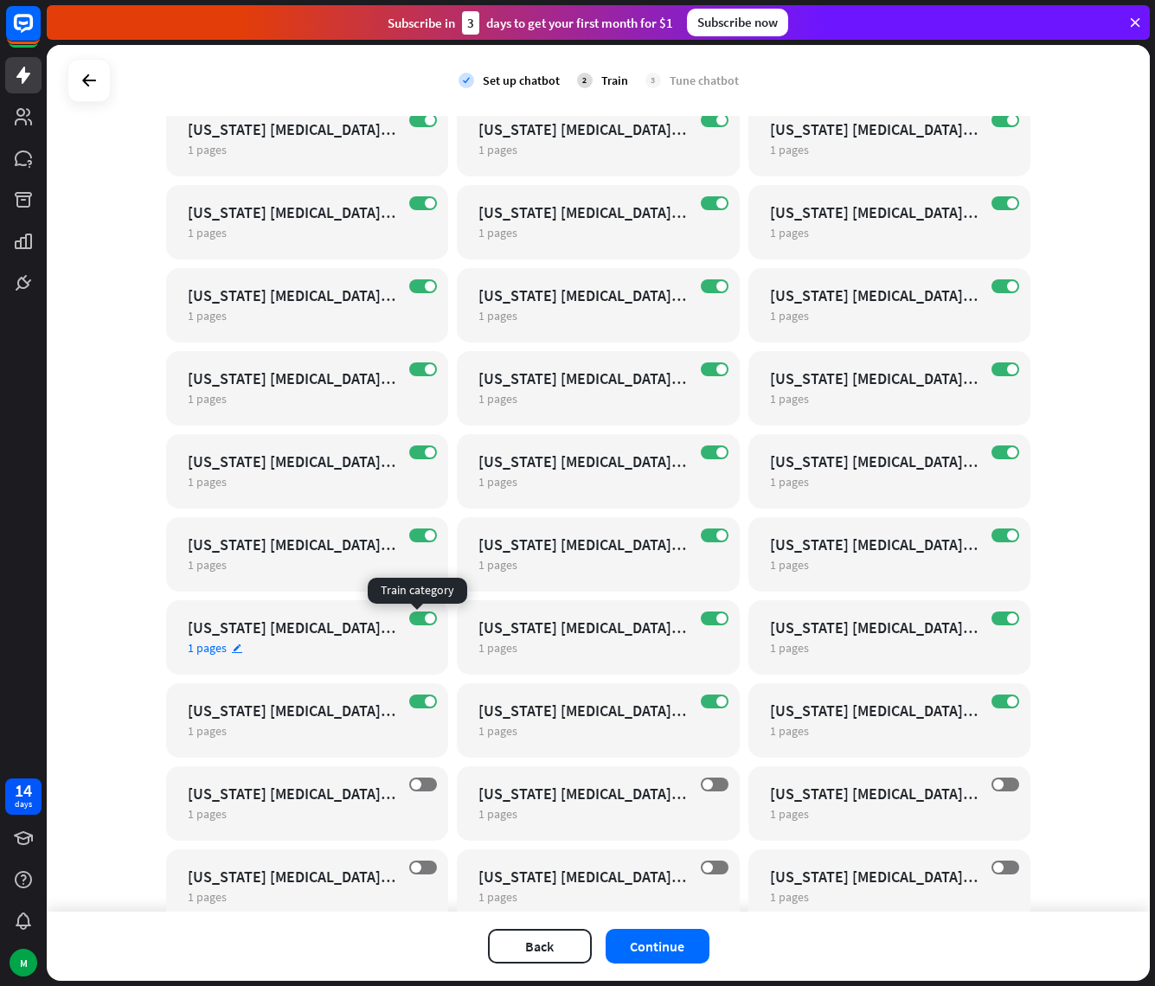
scroll to position [23169, 0]
click at [416, 700] on label "ON" at bounding box center [423, 702] width 28 height 14
click at [426, 616] on span at bounding box center [430, 619] width 10 height 10
click at [425, 533] on span at bounding box center [430, 536] width 10 height 10
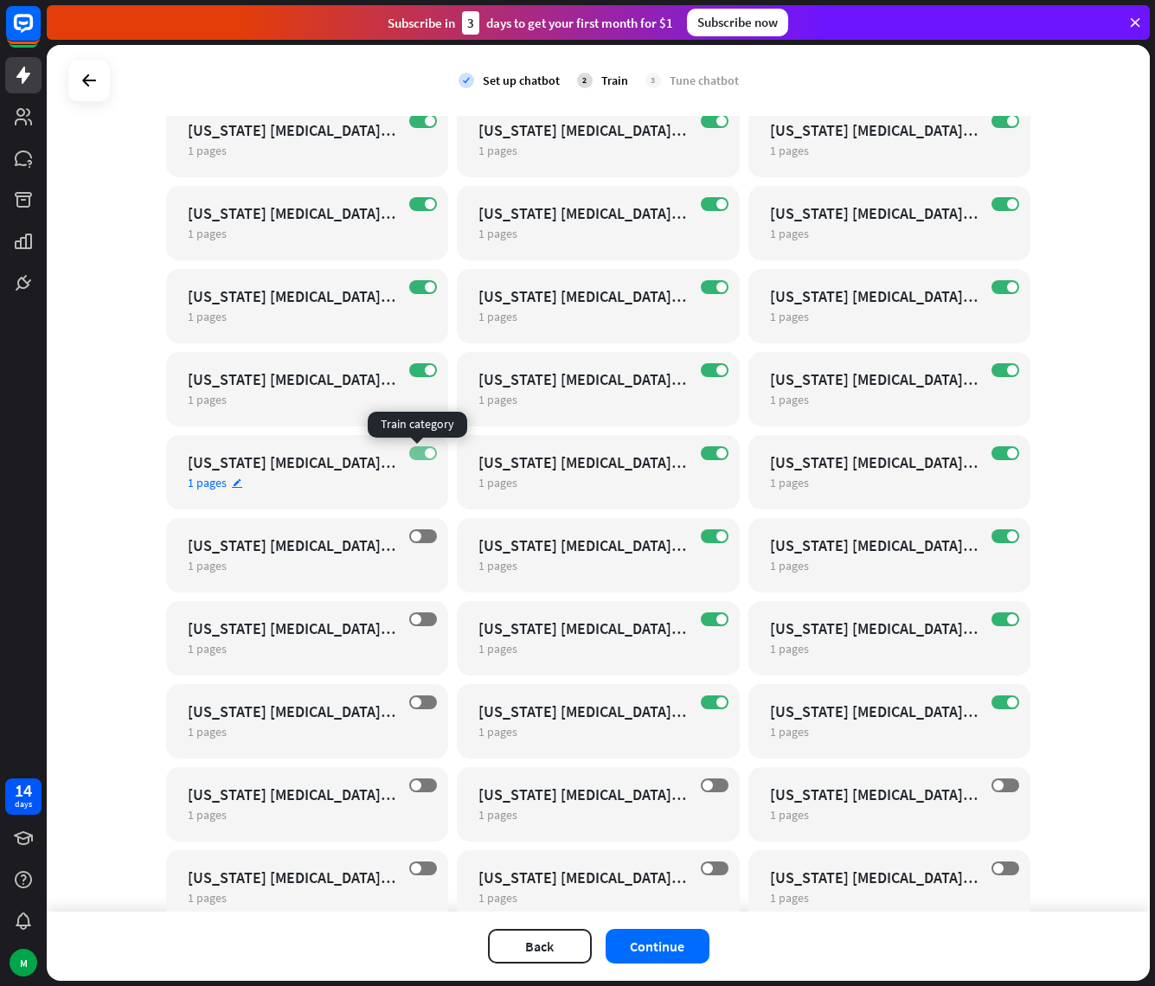
click at [425, 453] on span at bounding box center [430, 453] width 10 height 10
click at [414, 368] on label "ON" at bounding box center [423, 370] width 28 height 14
click at [425, 285] on span at bounding box center [430, 287] width 10 height 10
click at [701, 206] on label "ON" at bounding box center [715, 204] width 28 height 14
click at [705, 284] on label "ON" at bounding box center [715, 287] width 28 height 14
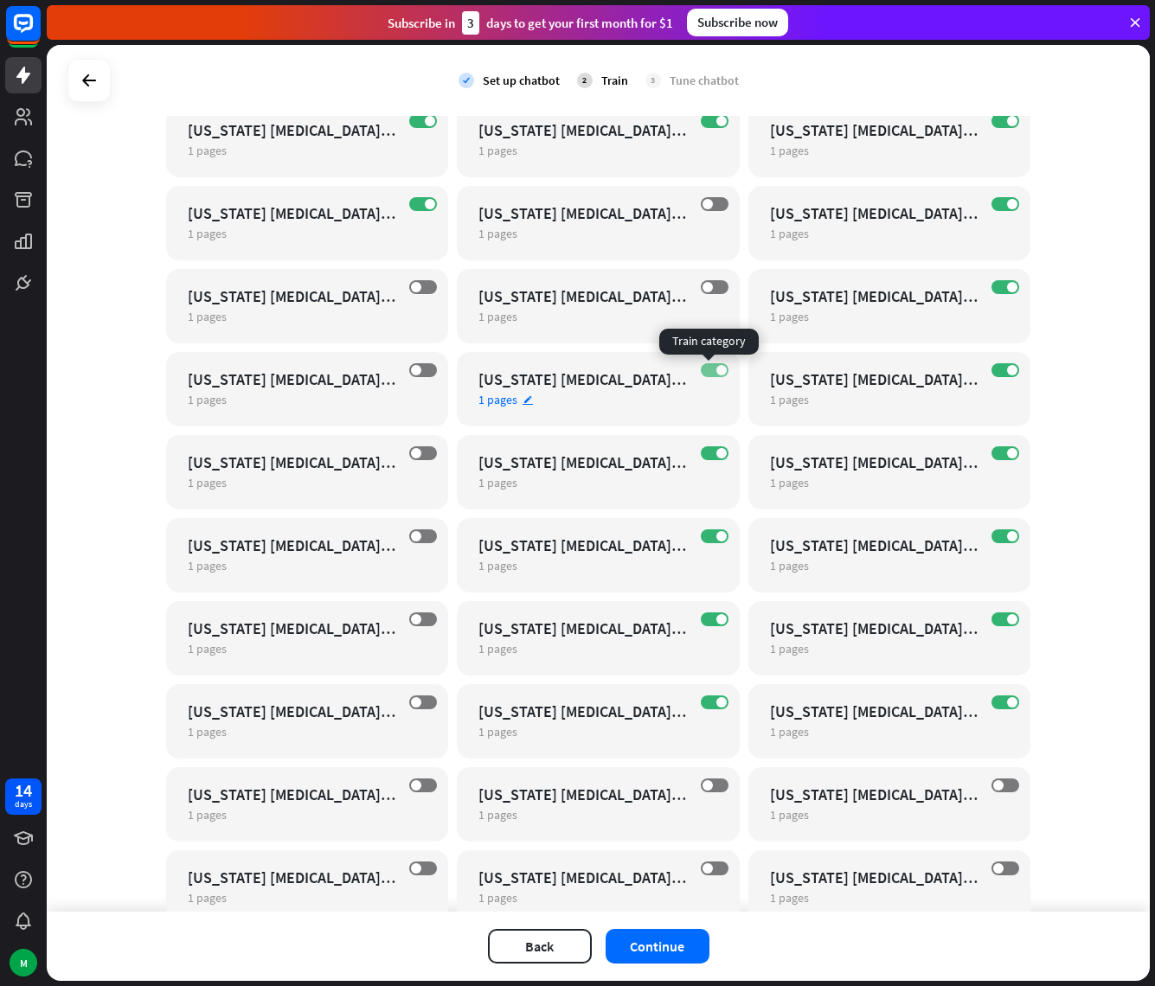
click at [708, 371] on label "ON" at bounding box center [715, 370] width 28 height 14
click at [708, 448] on label "ON" at bounding box center [715, 453] width 28 height 14
click at [701, 535] on label "ON" at bounding box center [715, 536] width 28 height 14
click at [707, 618] on label "ON" at bounding box center [715, 619] width 28 height 14
click at [708, 706] on label "ON" at bounding box center [715, 702] width 28 height 14
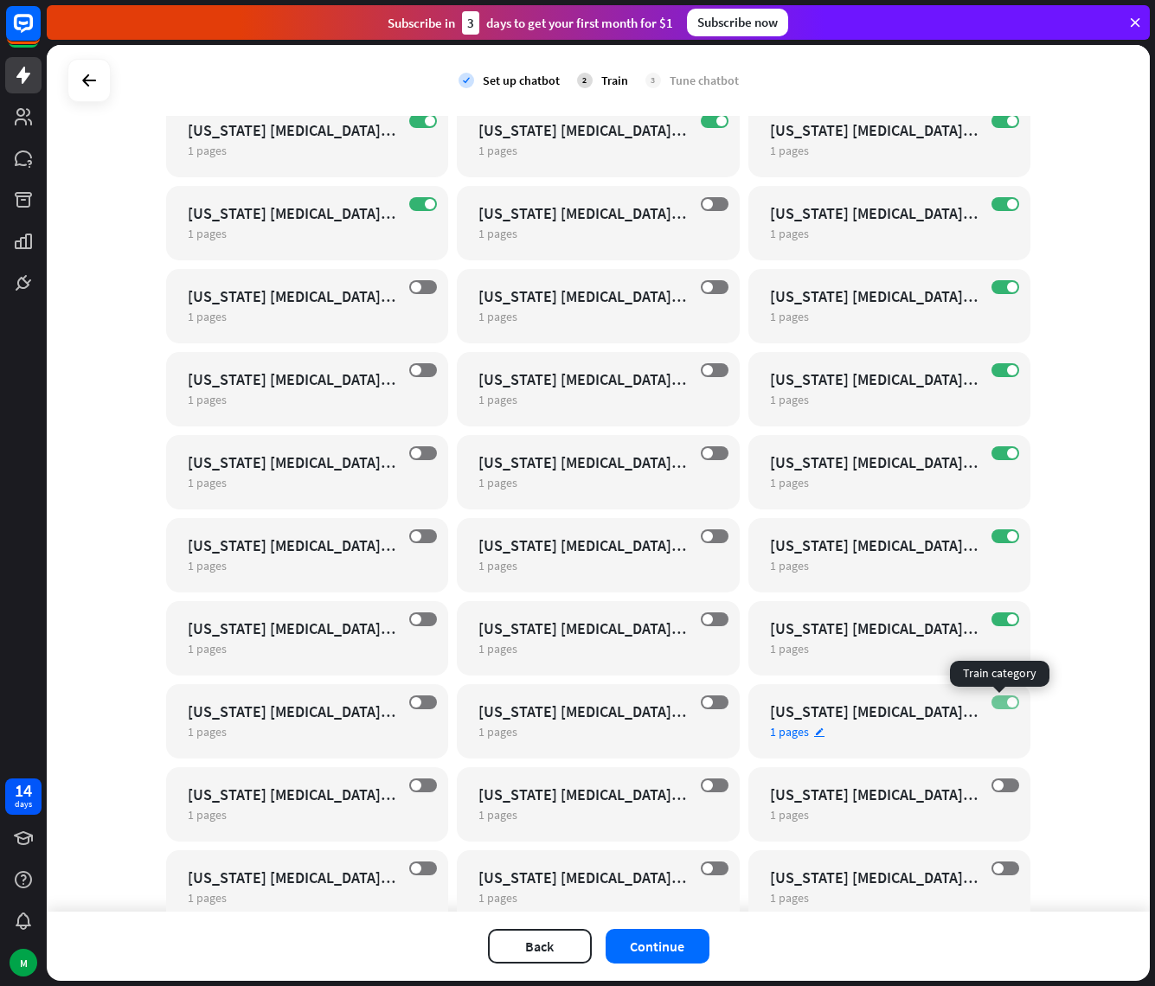
click at [1007, 699] on span at bounding box center [1012, 702] width 10 height 10
click at [1007, 615] on span at bounding box center [1012, 619] width 10 height 10
click at [996, 544] on div "ON [US_STATE] [MEDICAL_DATA] Treatment Center For Girls 1 pages edit" at bounding box center [889, 555] width 283 height 74
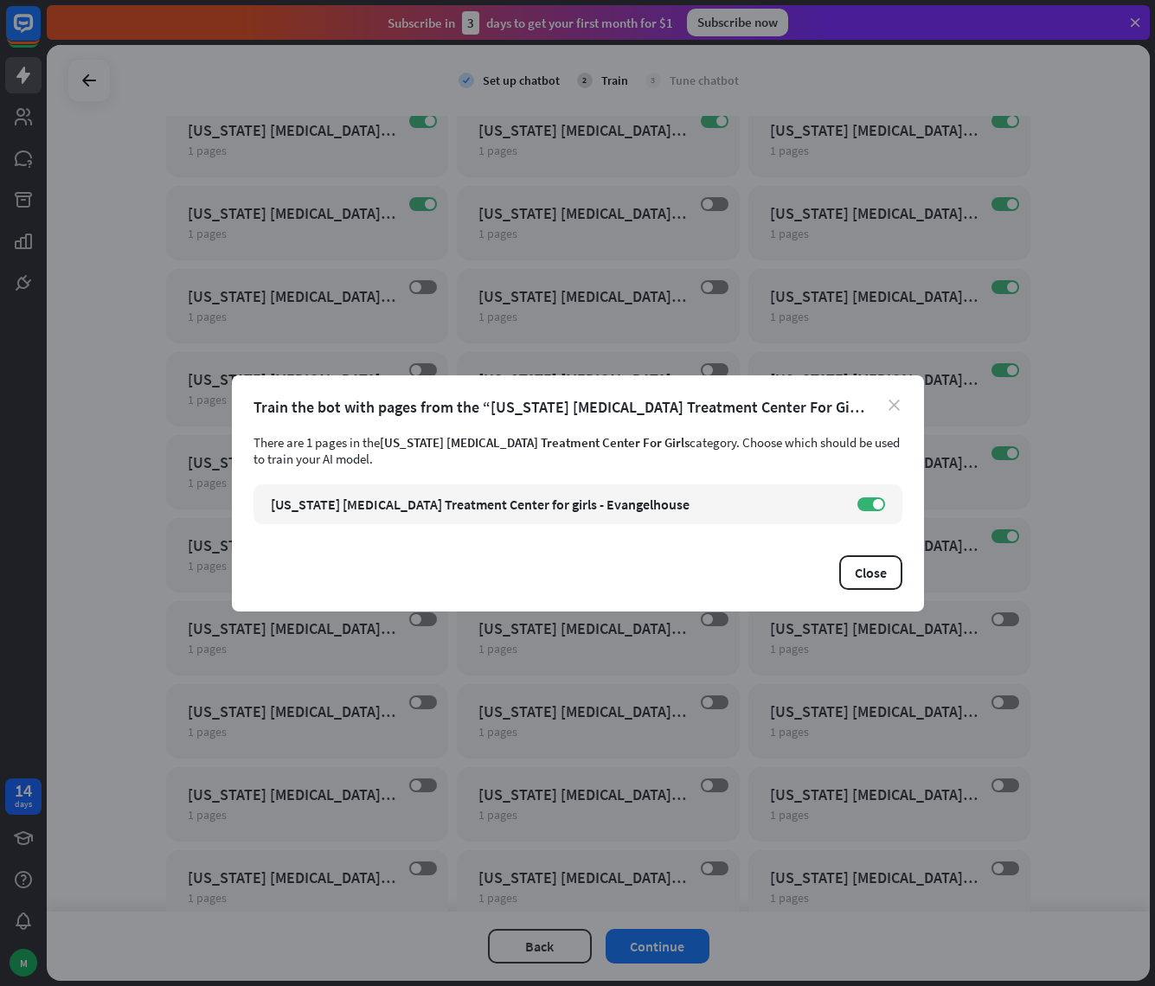
click at [885, 400] on div "Train the bot with pages from the “[US_STATE] [MEDICAL_DATA] Treatment Center F…" at bounding box center [577, 407] width 649 height 20
click at [898, 401] on icon "close" at bounding box center [893, 405] width 11 height 11
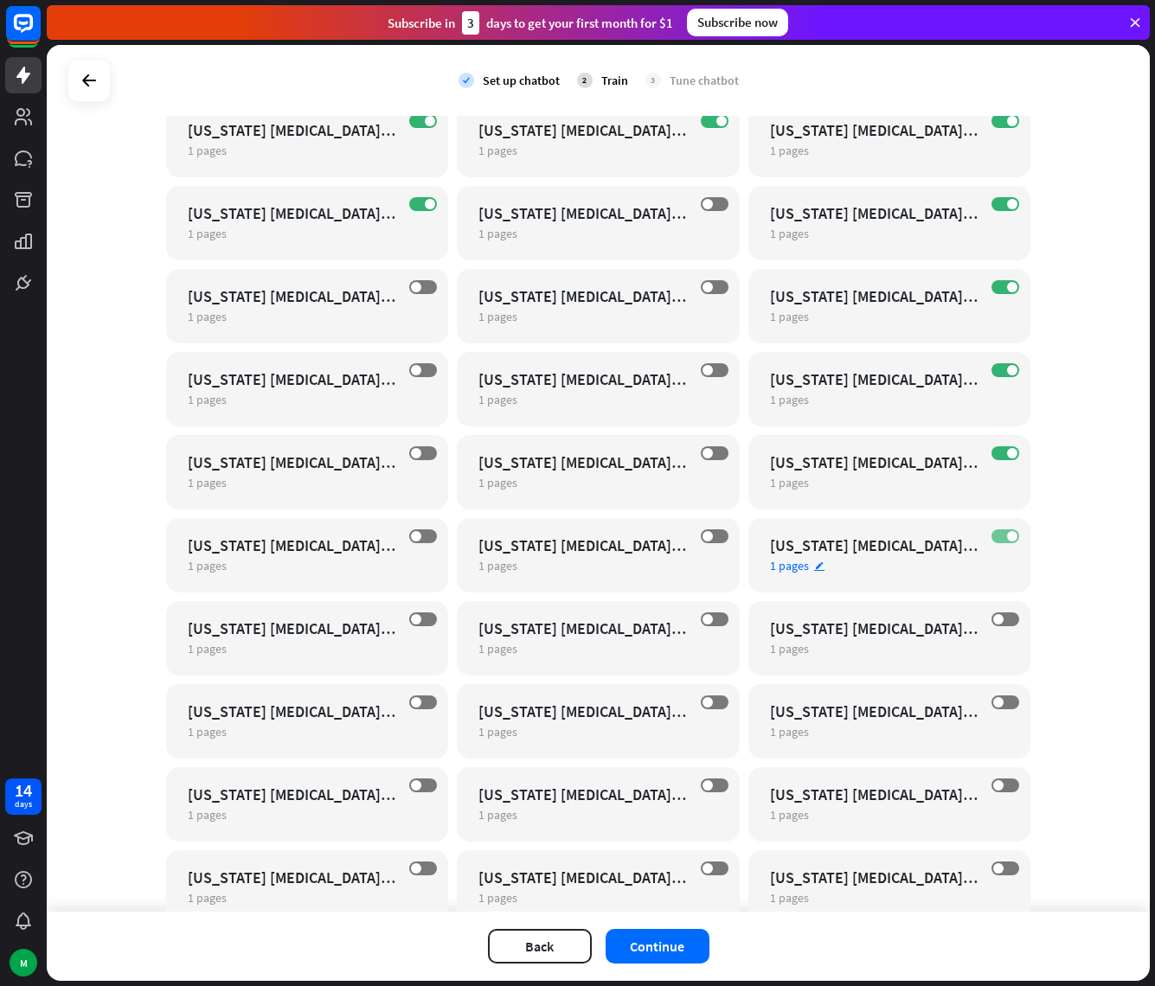
click at [1007, 536] on span at bounding box center [1012, 536] width 10 height 10
click at [1007, 454] on span at bounding box center [1012, 453] width 10 height 10
click at [1007, 371] on span at bounding box center [1012, 370] width 10 height 10
click at [999, 290] on label "ON" at bounding box center [1005, 287] width 28 height 14
click at [999, 204] on label "ON" at bounding box center [1005, 204] width 28 height 14
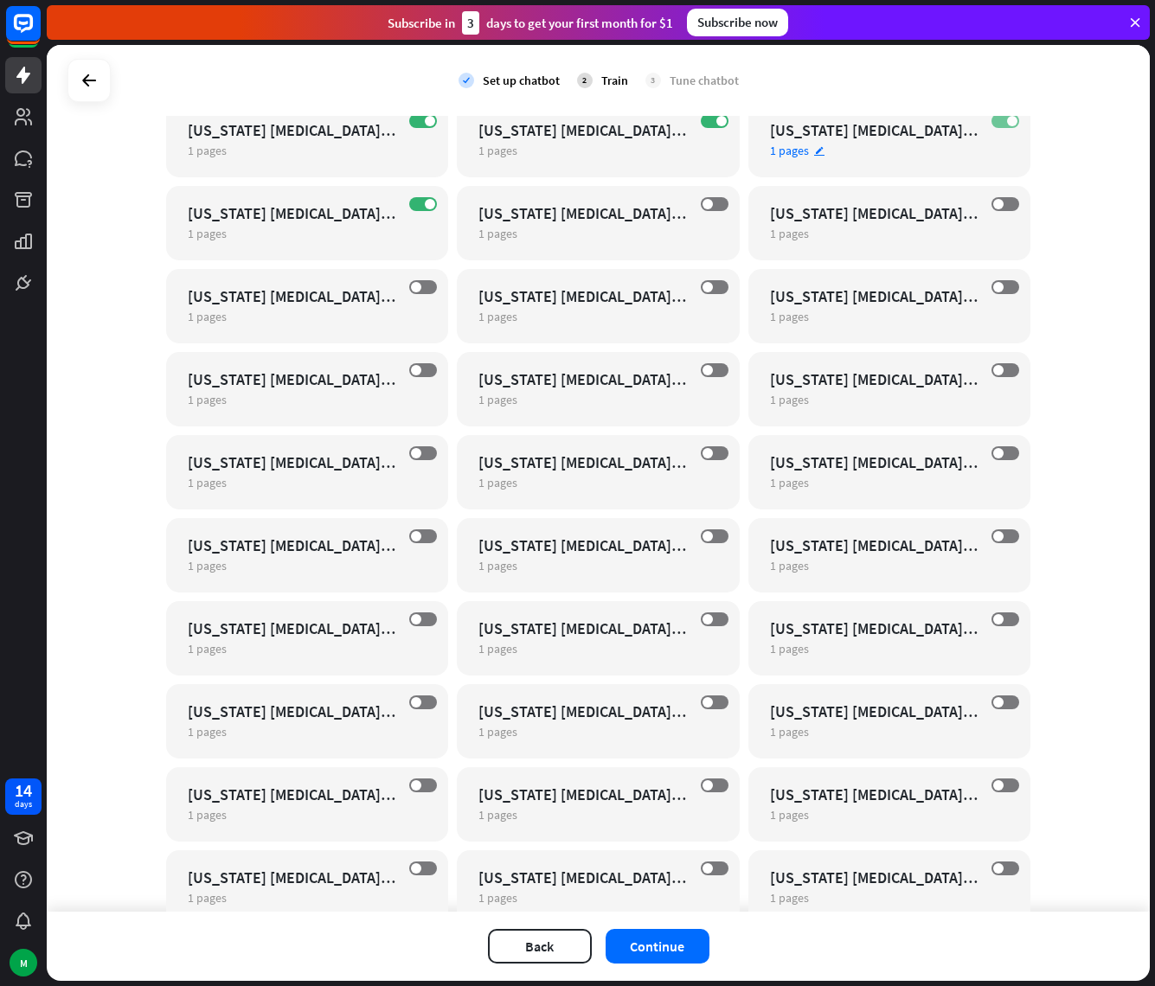
click at [1007, 124] on span at bounding box center [1012, 121] width 10 height 10
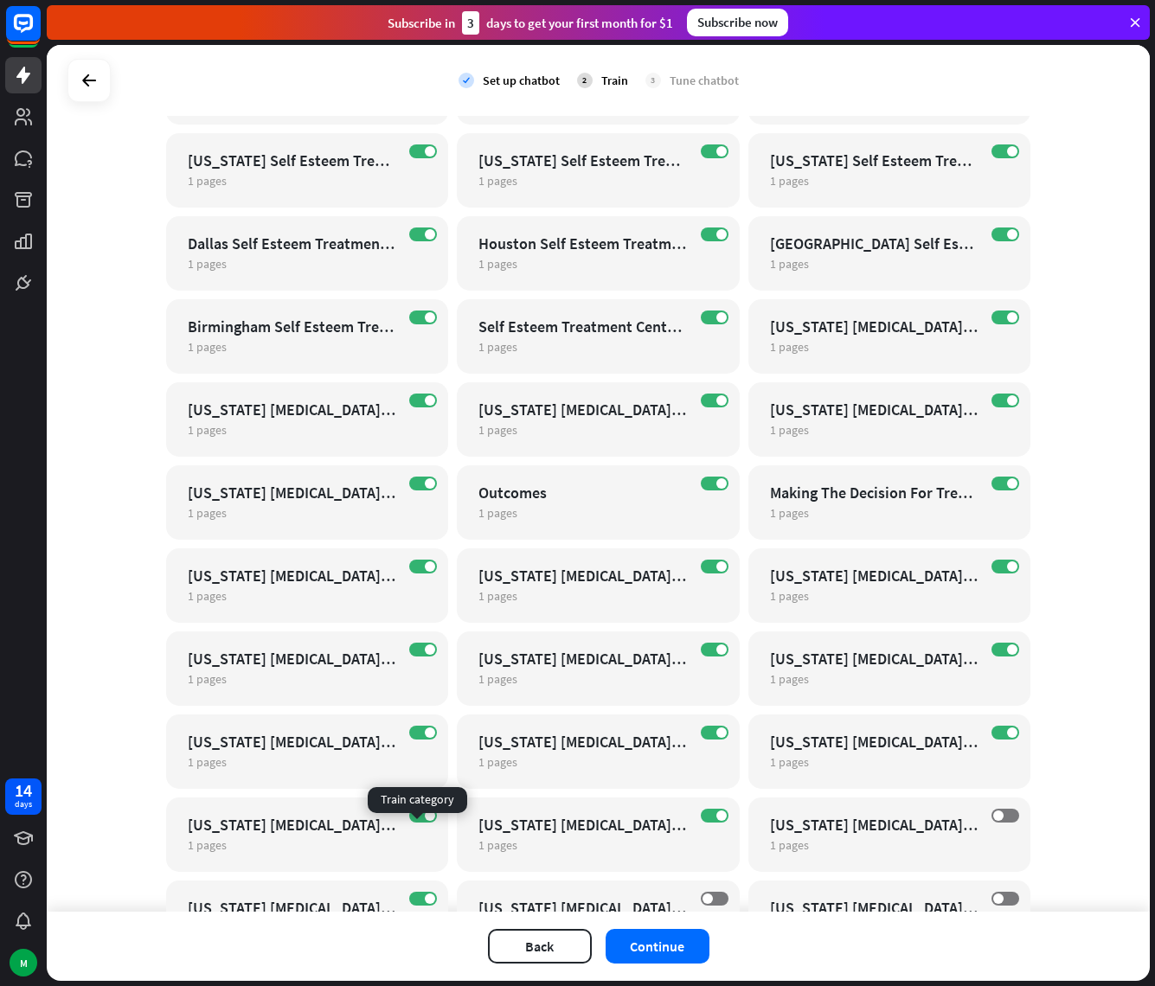
scroll to position [22587, 0]
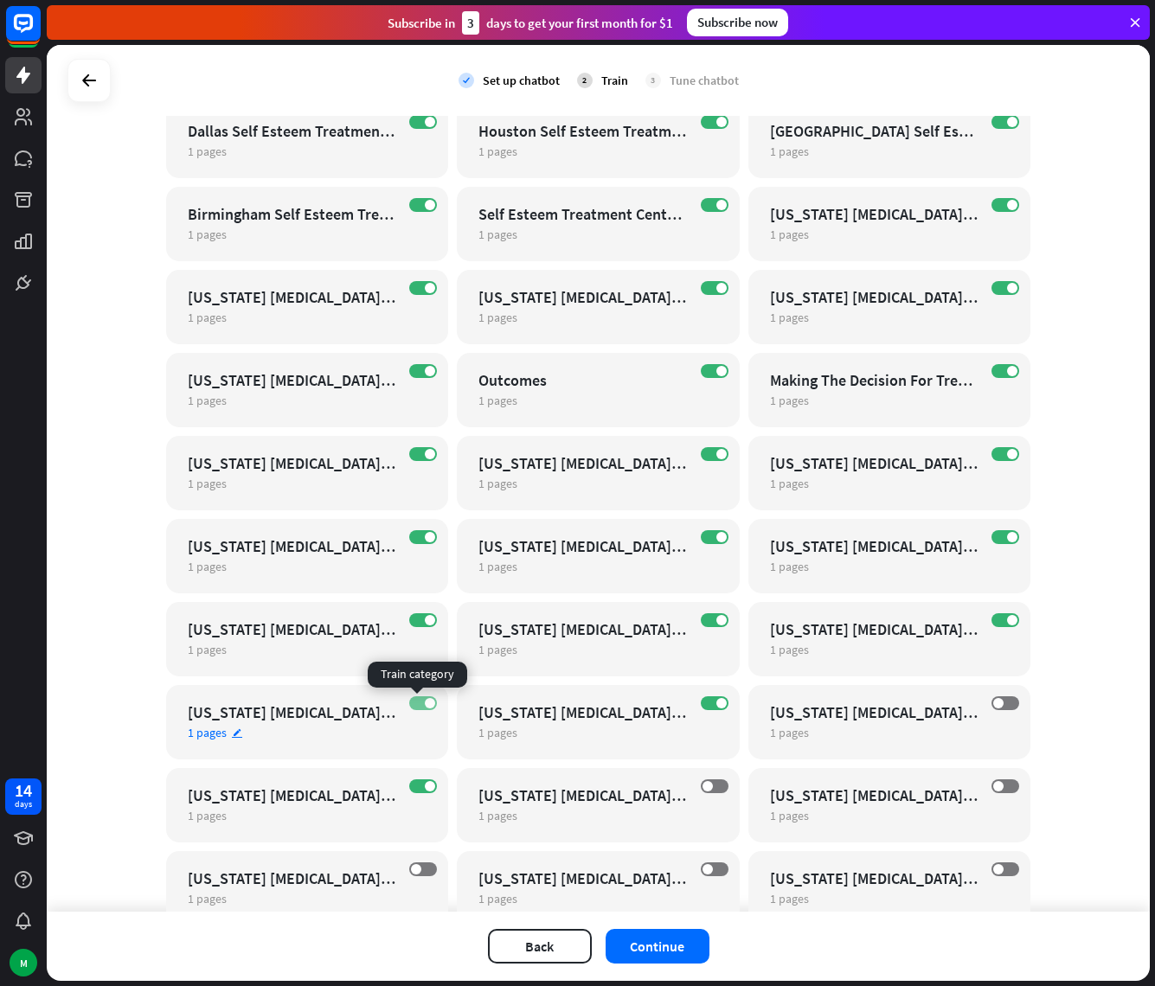
click at [409, 702] on label "ON" at bounding box center [423, 703] width 28 height 14
click at [417, 620] on label "ON" at bounding box center [423, 620] width 28 height 14
click at [416, 536] on label "ON" at bounding box center [423, 537] width 28 height 14
click at [425, 449] on span at bounding box center [430, 454] width 10 height 10
click at [713, 708] on label "ON" at bounding box center [715, 703] width 28 height 14
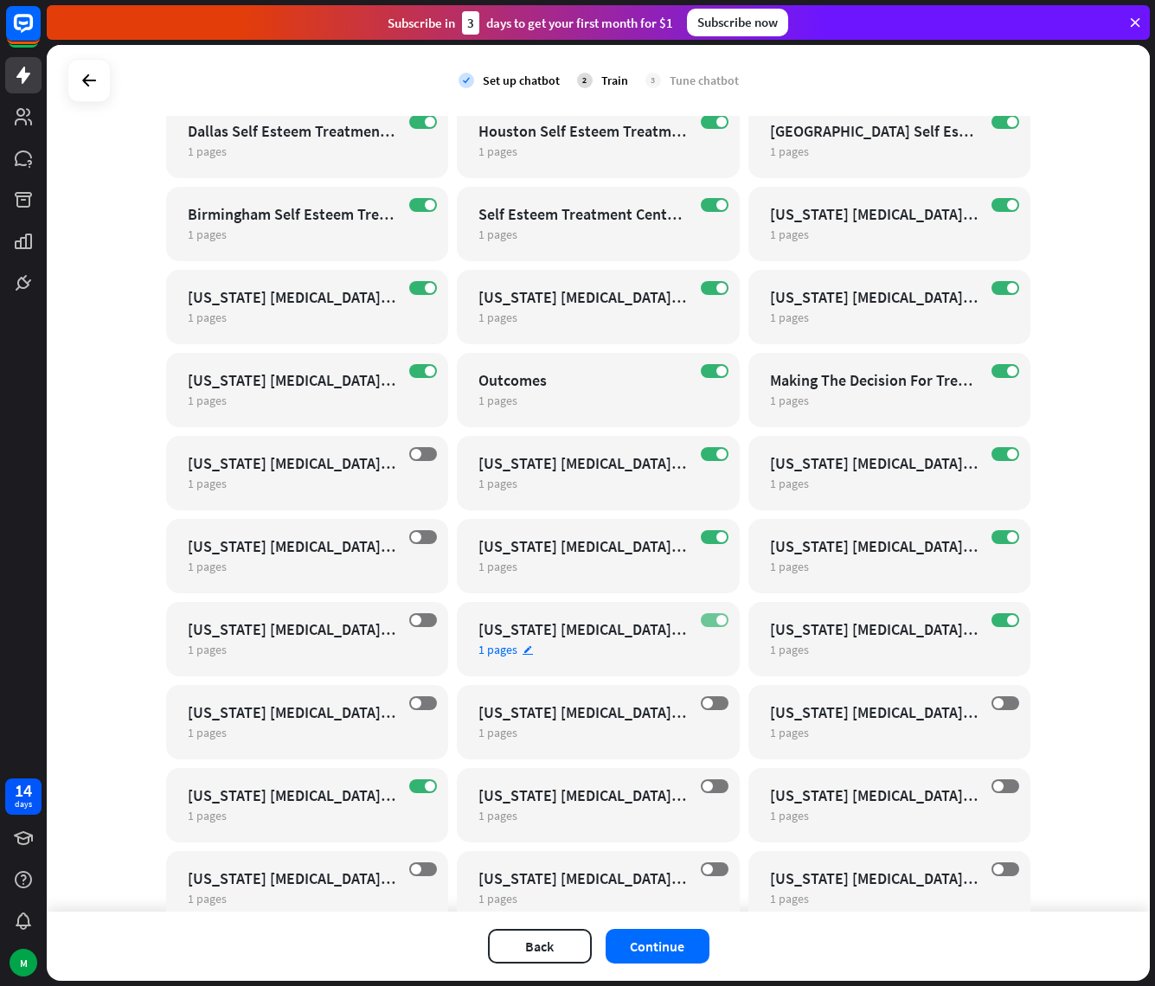
click at [716, 618] on span at bounding box center [721, 620] width 10 height 10
click at [708, 541] on label "ON" at bounding box center [715, 537] width 28 height 14
click at [718, 451] on span at bounding box center [721, 454] width 10 height 10
click at [707, 367] on label "ON" at bounding box center [715, 371] width 28 height 14
click at [716, 289] on span at bounding box center [721, 288] width 10 height 10
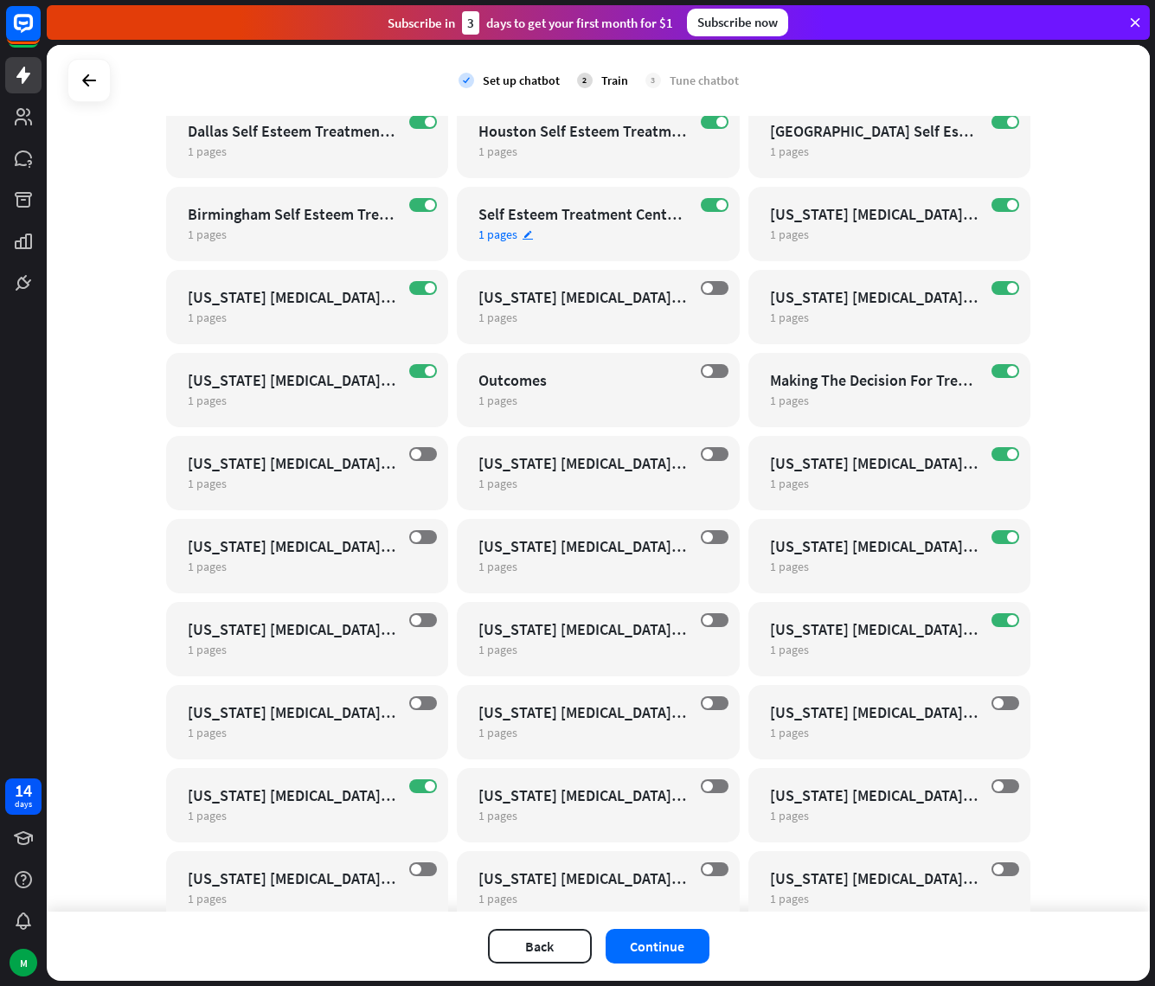
click at [580, 208] on div "Self Esteem Treatment Center For Girls" at bounding box center [582, 214] width 209 height 20
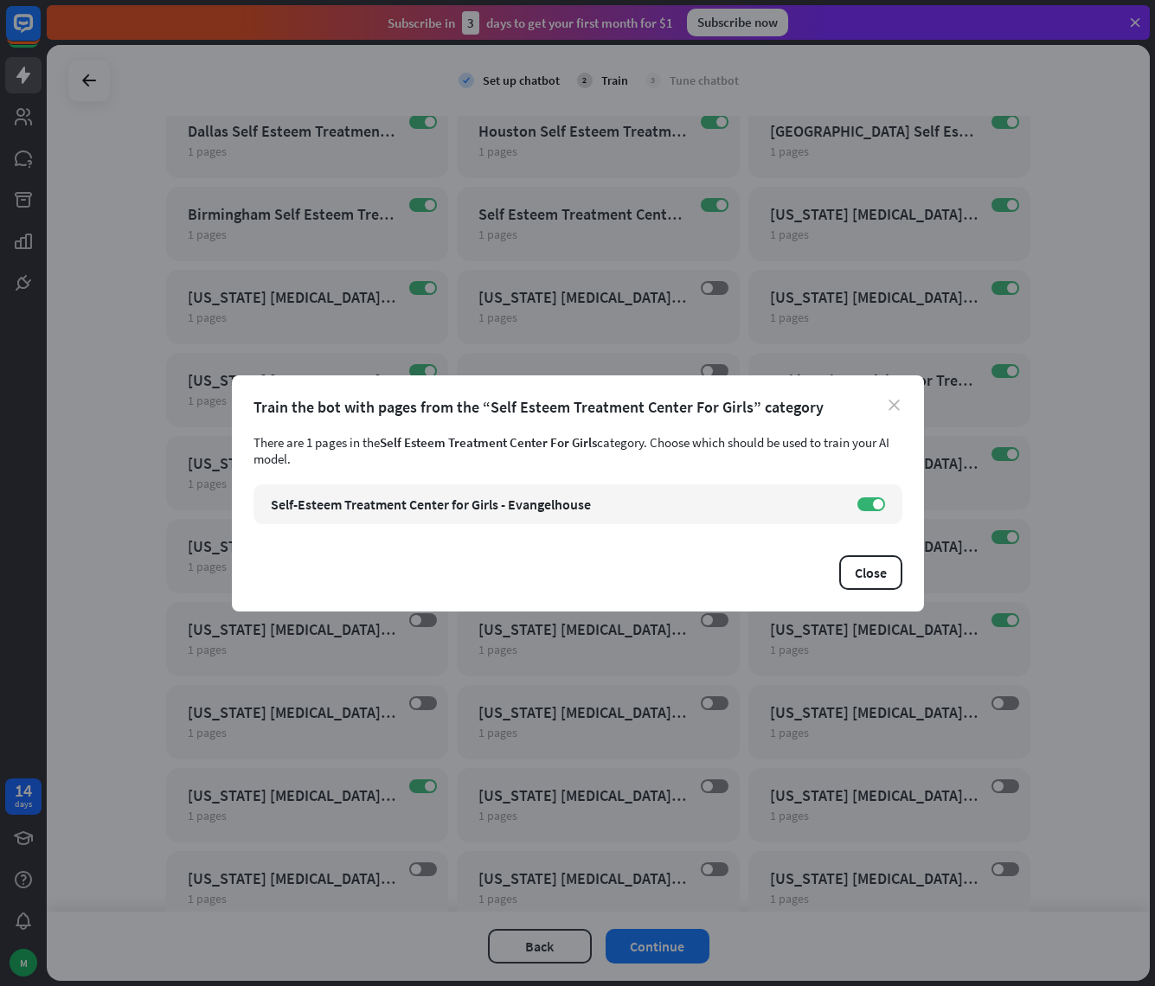
click at [894, 408] on icon "close" at bounding box center [893, 405] width 11 height 11
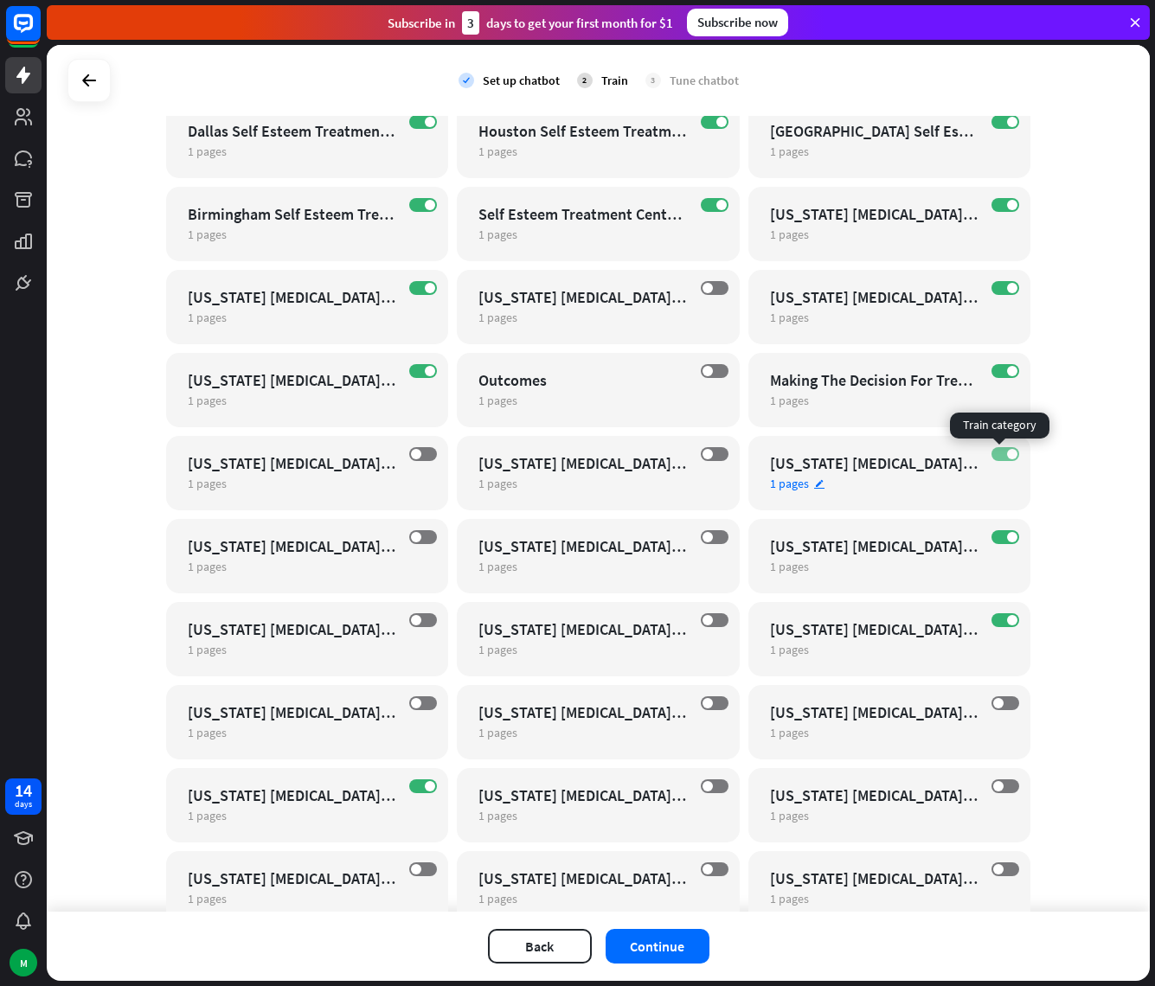
click at [1007, 455] on span at bounding box center [1012, 454] width 10 height 10
click at [865, 377] on div "Making The Decision For Treatment" at bounding box center [874, 380] width 209 height 20
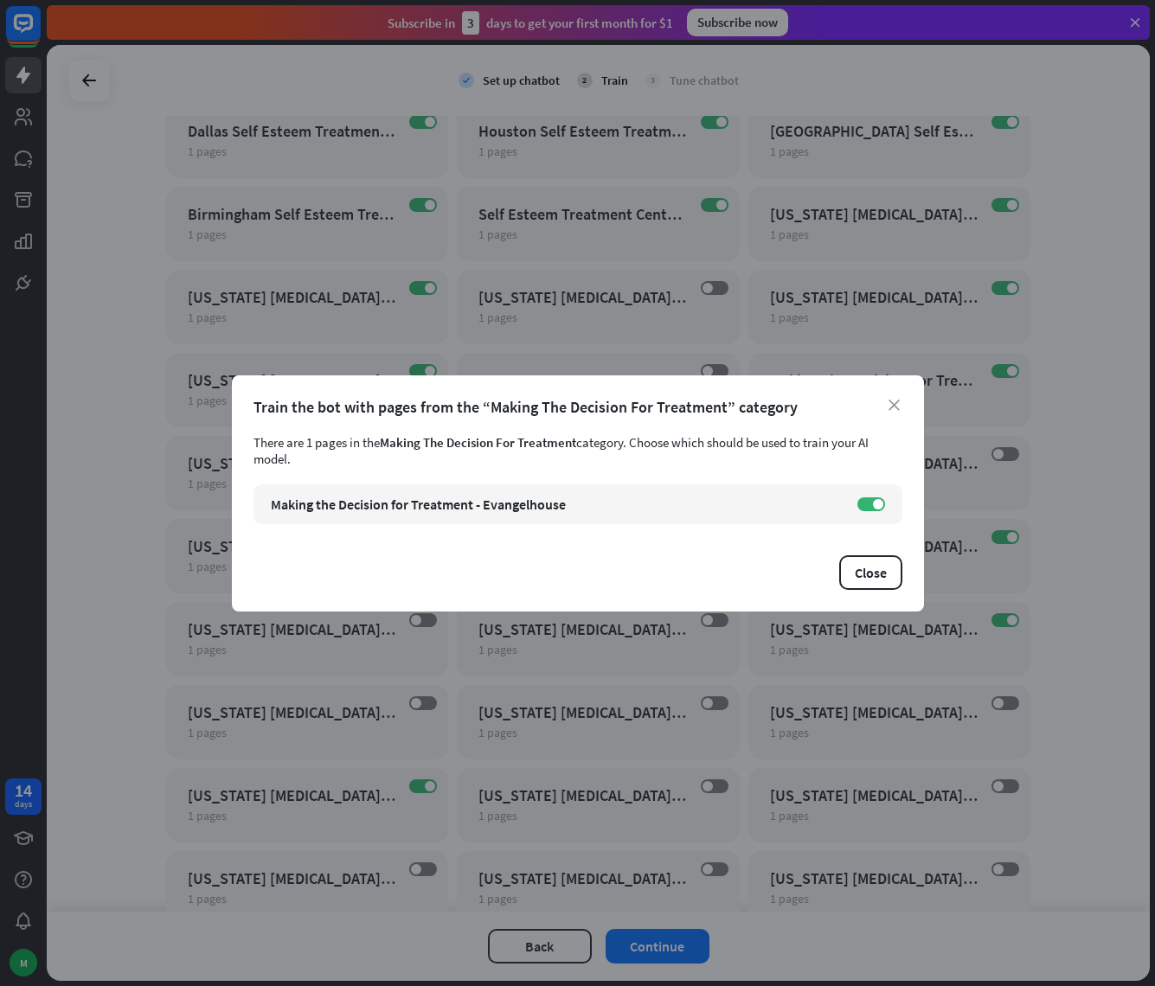
click at [886, 404] on div "Train the bot with pages from the “Making The Decision For Treatment” category" at bounding box center [577, 407] width 649 height 20
click at [891, 406] on icon "close" at bounding box center [893, 405] width 11 height 11
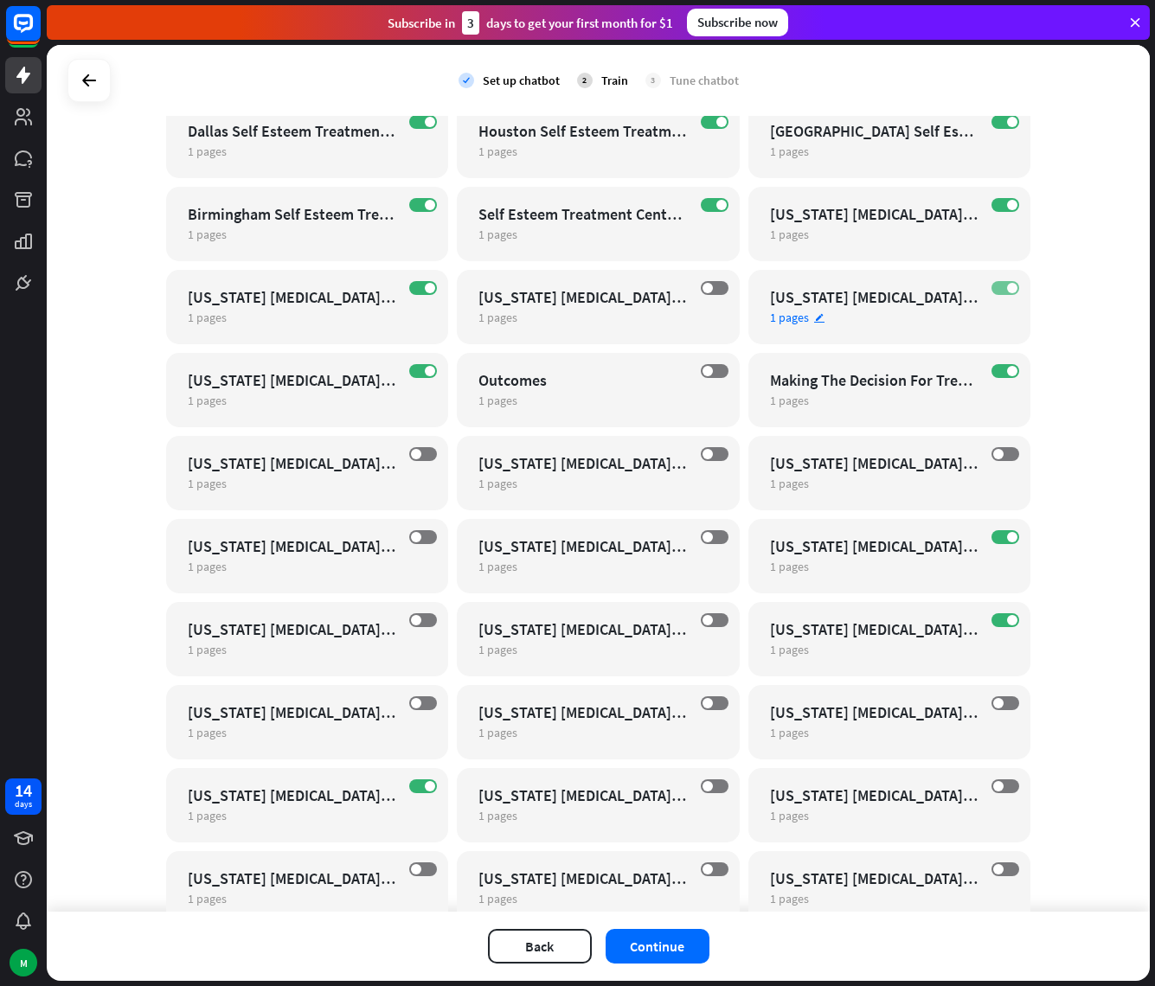
click at [992, 289] on label "ON" at bounding box center [1005, 288] width 28 height 14
click at [997, 208] on label "ON" at bounding box center [1005, 205] width 28 height 14
click at [1007, 122] on span at bounding box center [1012, 122] width 10 height 10
click at [721, 125] on div "ON Houston Self Esteem Treatment Center For Girls 1 pages edit" at bounding box center [598, 141] width 283 height 74
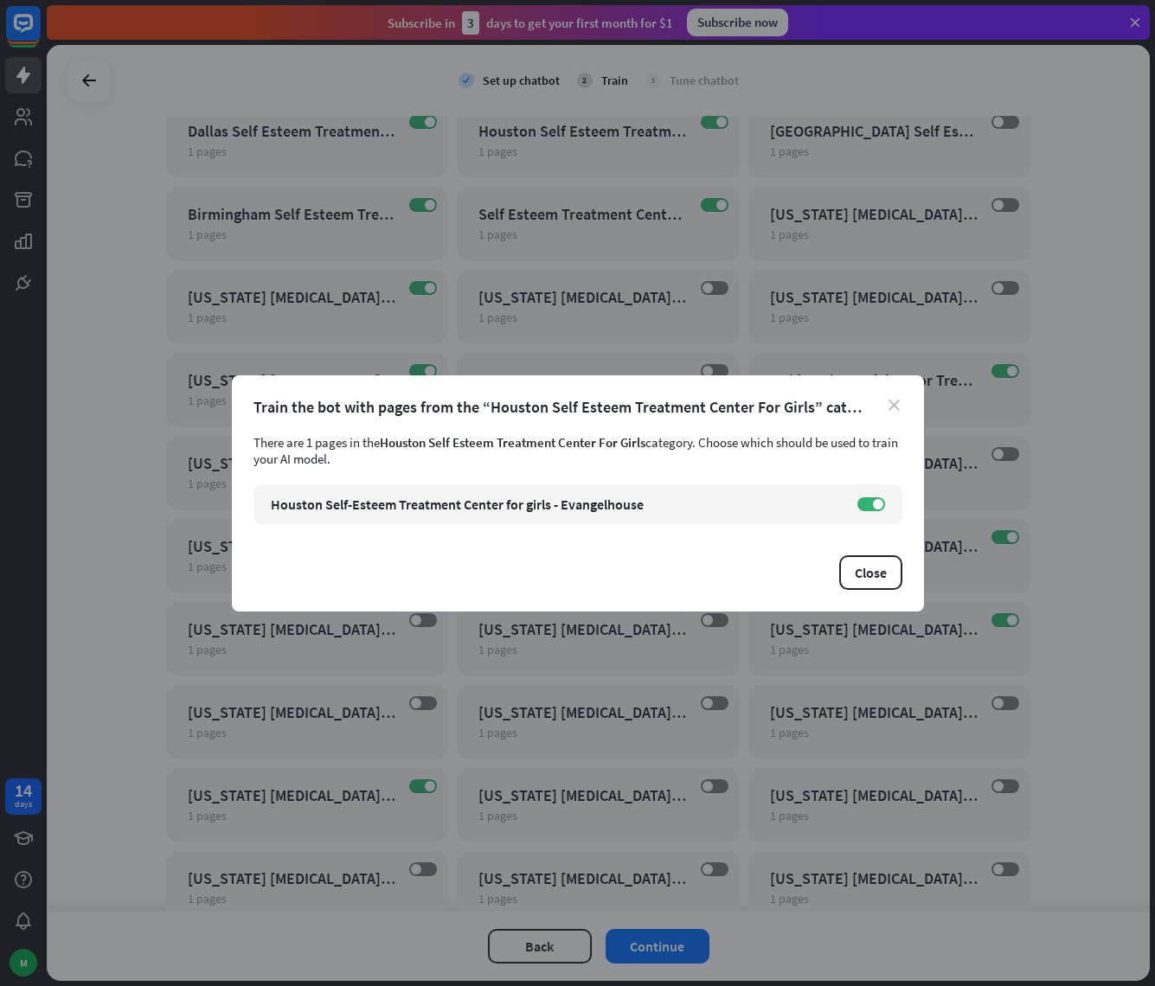
click at [888, 407] on icon "close" at bounding box center [893, 405] width 11 height 11
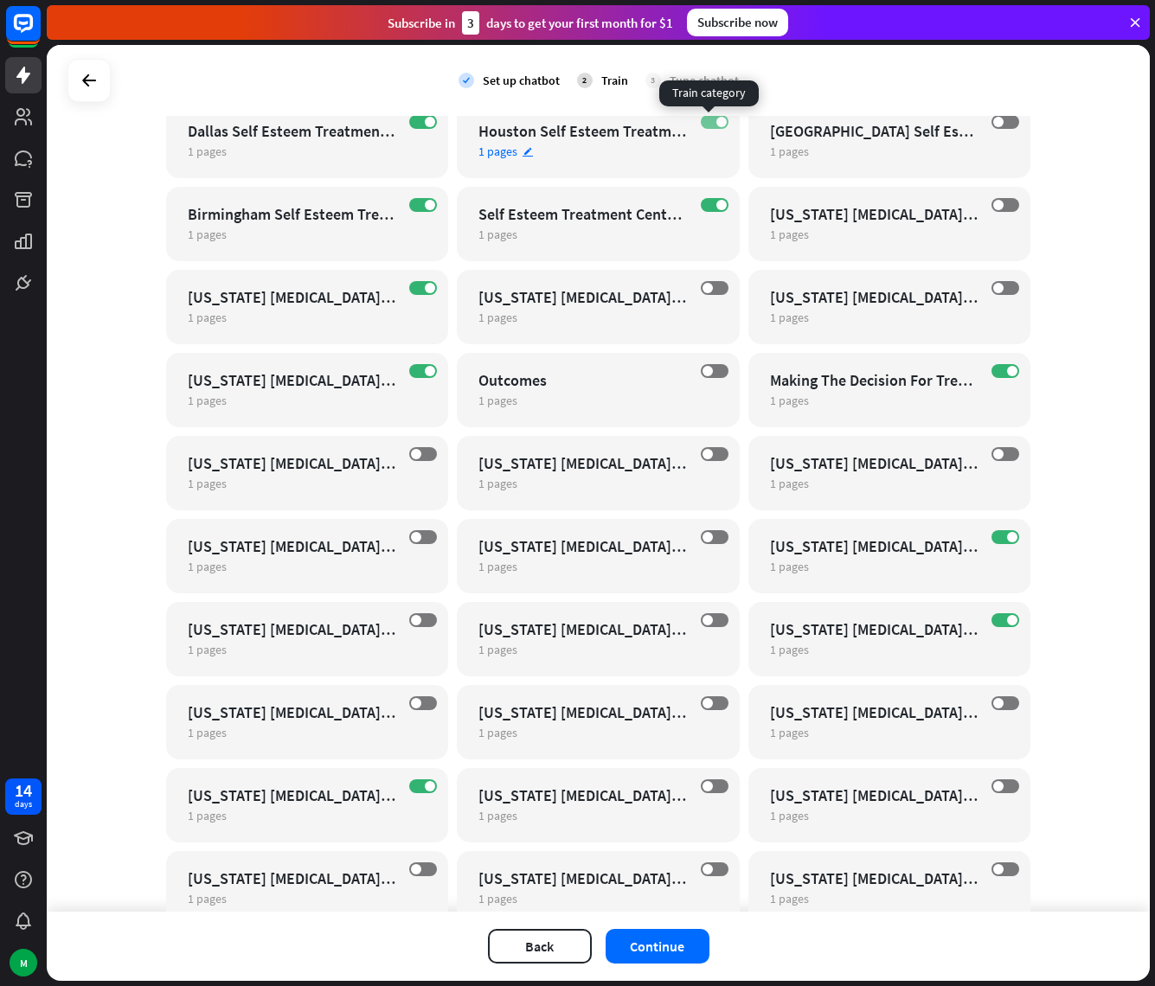
click at [716, 122] on span at bounding box center [721, 122] width 10 height 10
click at [425, 122] on span at bounding box center [430, 122] width 10 height 10
click at [409, 207] on label "ON" at bounding box center [423, 205] width 28 height 14
click at [425, 291] on span at bounding box center [430, 288] width 10 height 10
click at [425, 370] on span at bounding box center [430, 371] width 10 height 10
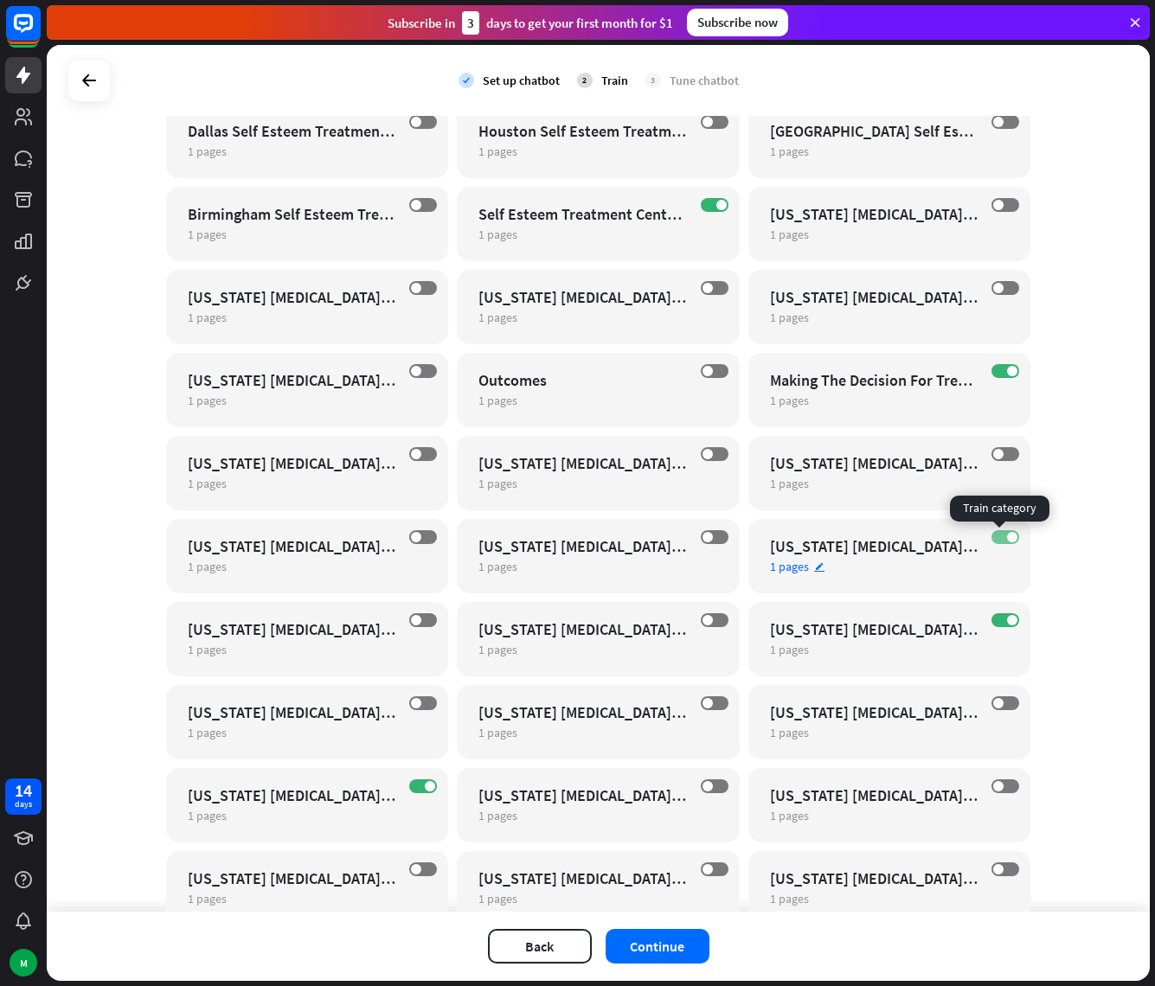
click at [991, 535] on label "ON" at bounding box center [1005, 537] width 28 height 14
click at [1000, 623] on label "ON" at bounding box center [1005, 620] width 28 height 14
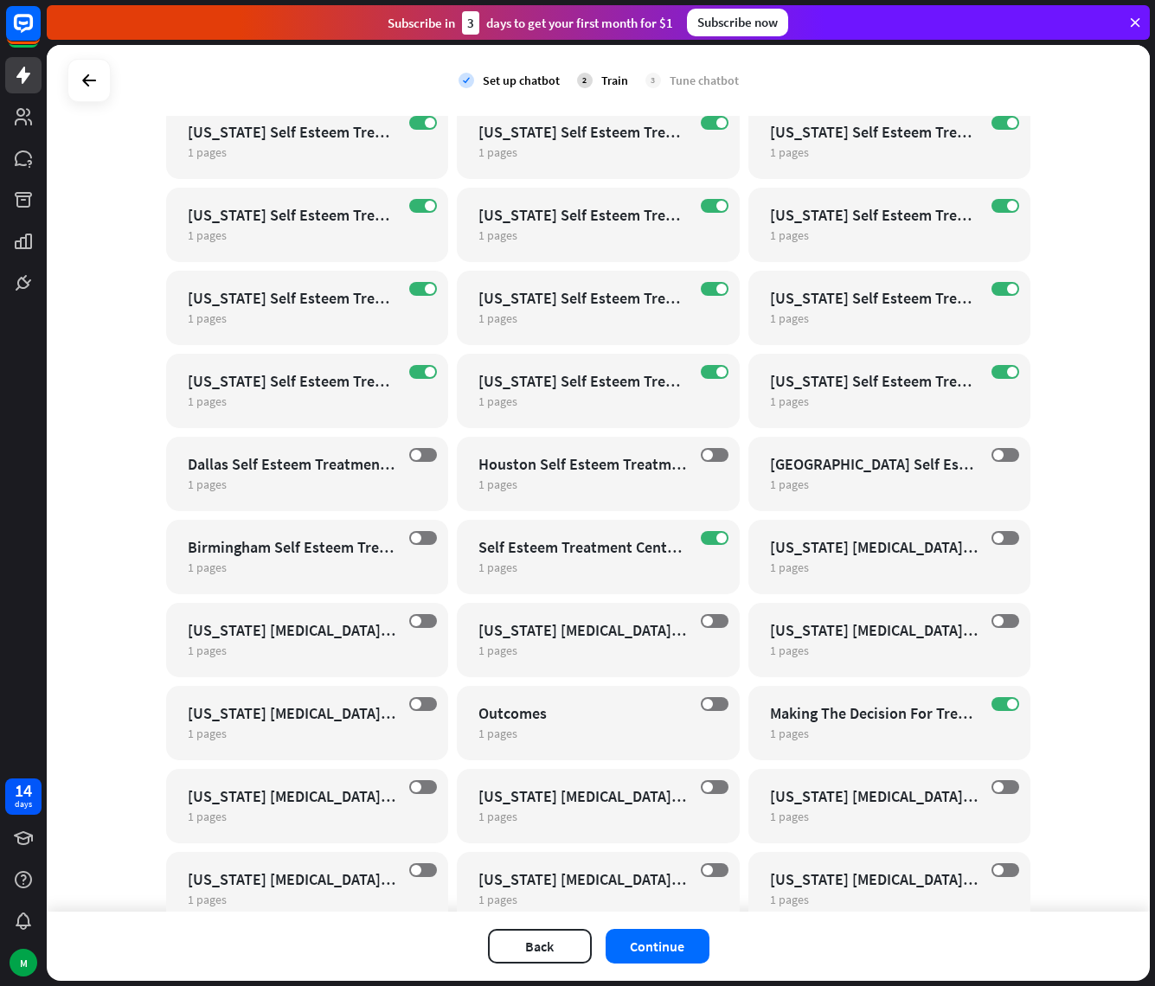
scroll to position [22095, 0]
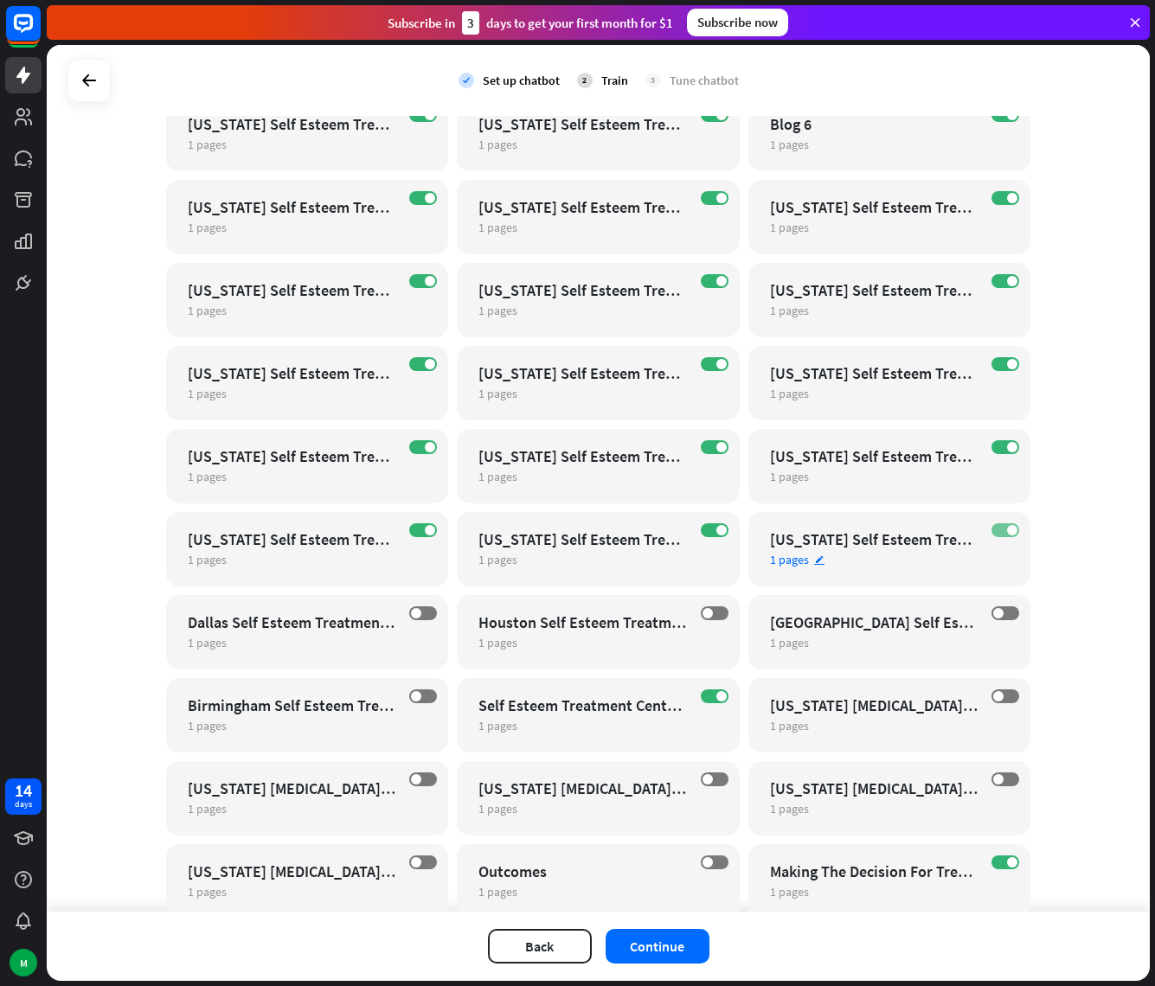
click at [1007, 529] on span at bounding box center [1012, 530] width 10 height 10
click at [996, 446] on label "ON" at bounding box center [1005, 447] width 28 height 14
click at [997, 368] on label "ON" at bounding box center [1005, 364] width 28 height 14
click at [1007, 278] on span at bounding box center [1012, 281] width 10 height 10
click at [1007, 199] on span at bounding box center [1012, 198] width 10 height 10
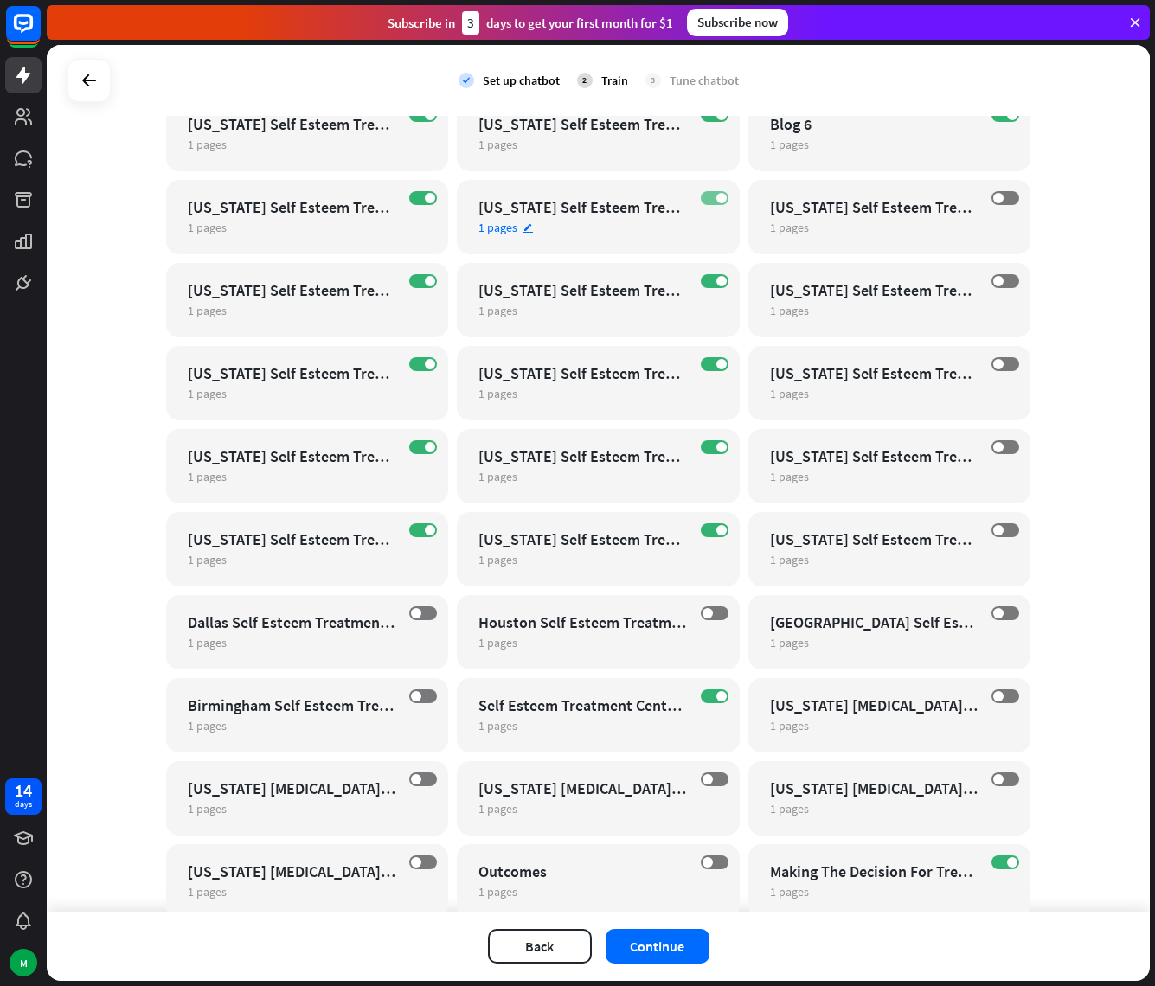
click at [703, 199] on label "ON" at bounding box center [715, 198] width 28 height 14
click at [708, 282] on label "ON" at bounding box center [715, 281] width 28 height 14
click at [716, 365] on span at bounding box center [721, 364] width 10 height 10
click at [716, 445] on span at bounding box center [721, 447] width 10 height 10
click at [716, 525] on span at bounding box center [721, 530] width 10 height 10
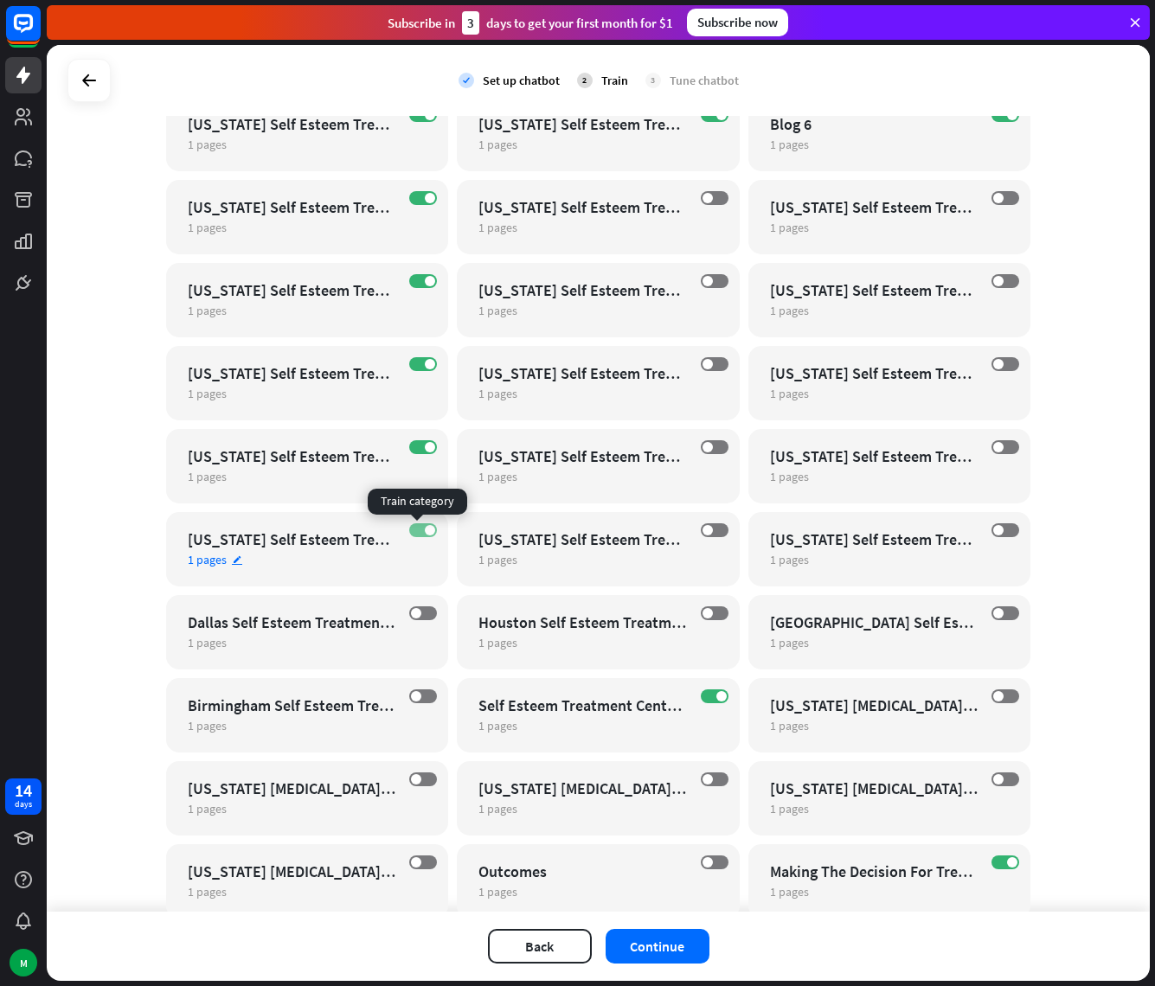
click at [409, 530] on label "ON" at bounding box center [423, 530] width 28 height 14
click at [425, 447] on span at bounding box center [430, 447] width 10 height 10
click at [425, 366] on span at bounding box center [430, 364] width 10 height 10
click at [425, 280] on span at bounding box center [430, 281] width 10 height 10
click at [425, 199] on span at bounding box center [430, 198] width 10 height 10
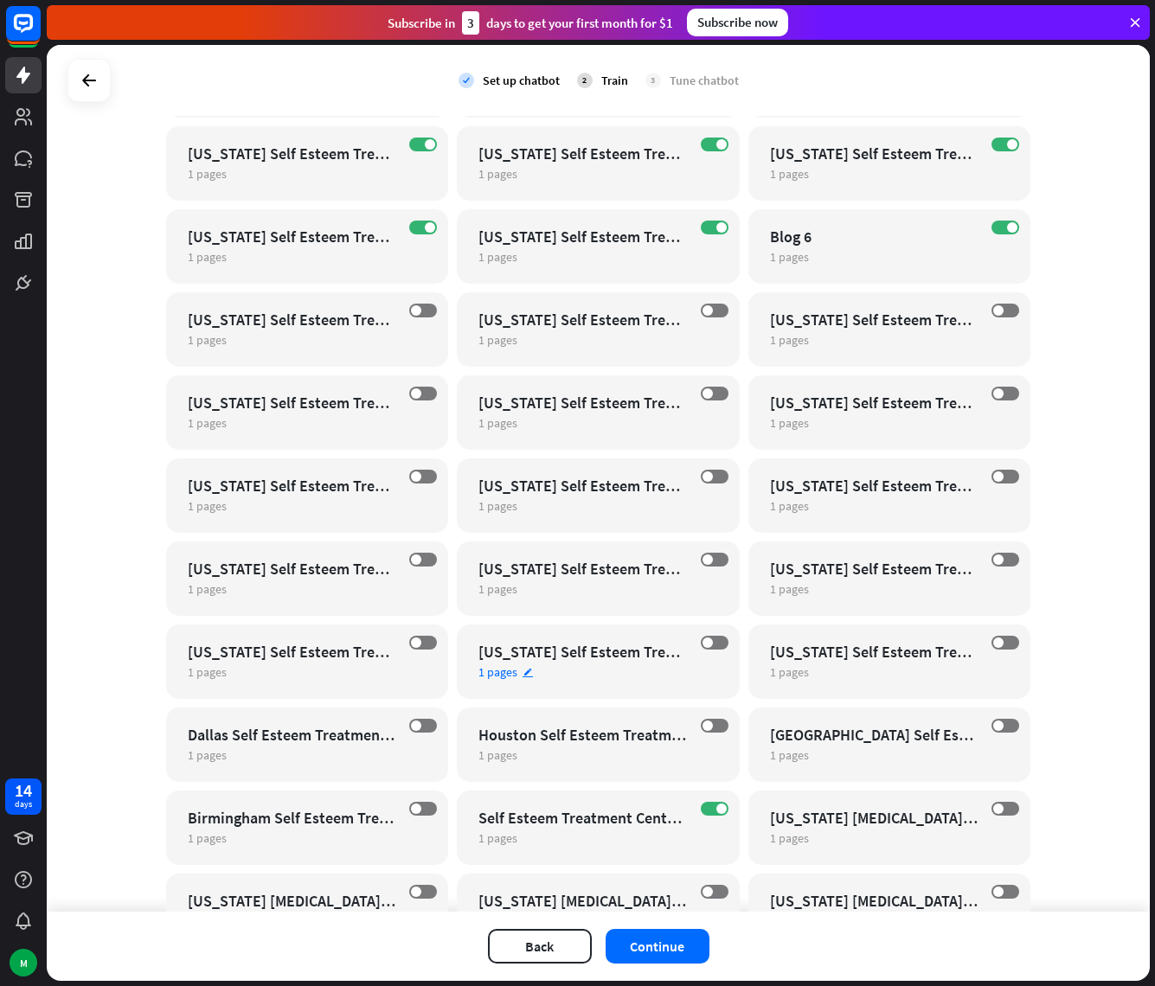
scroll to position [21551, 0]
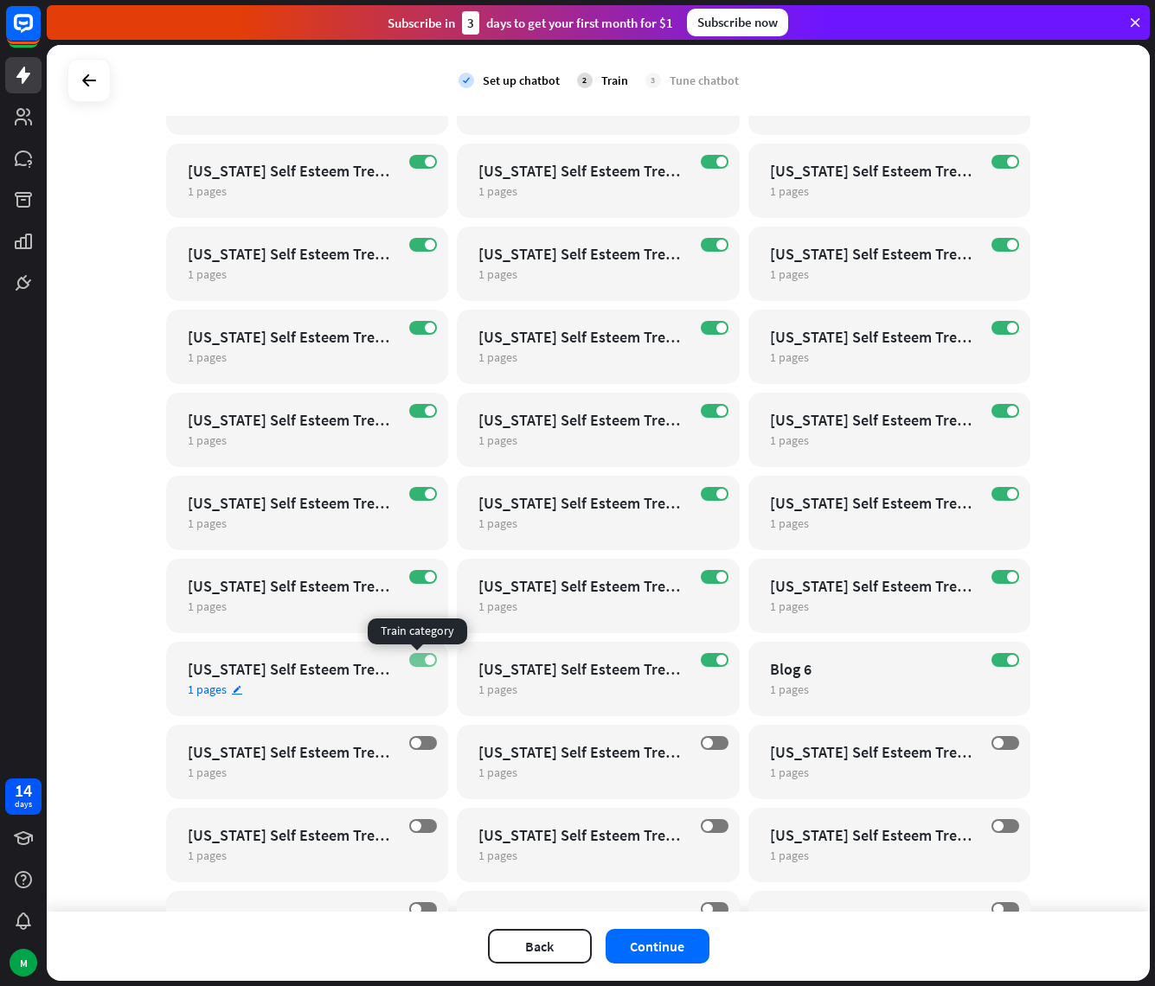
click at [416, 658] on label "ON" at bounding box center [423, 660] width 28 height 14
click at [416, 574] on label "ON" at bounding box center [423, 577] width 28 height 14
click at [425, 493] on span at bounding box center [430, 494] width 10 height 10
click at [411, 409] on label "ON" at bounding box center [423, 411] width 28 height 14
click at [411, 324] on label "ON" at bounding box center [423, 328] width 28 height 14
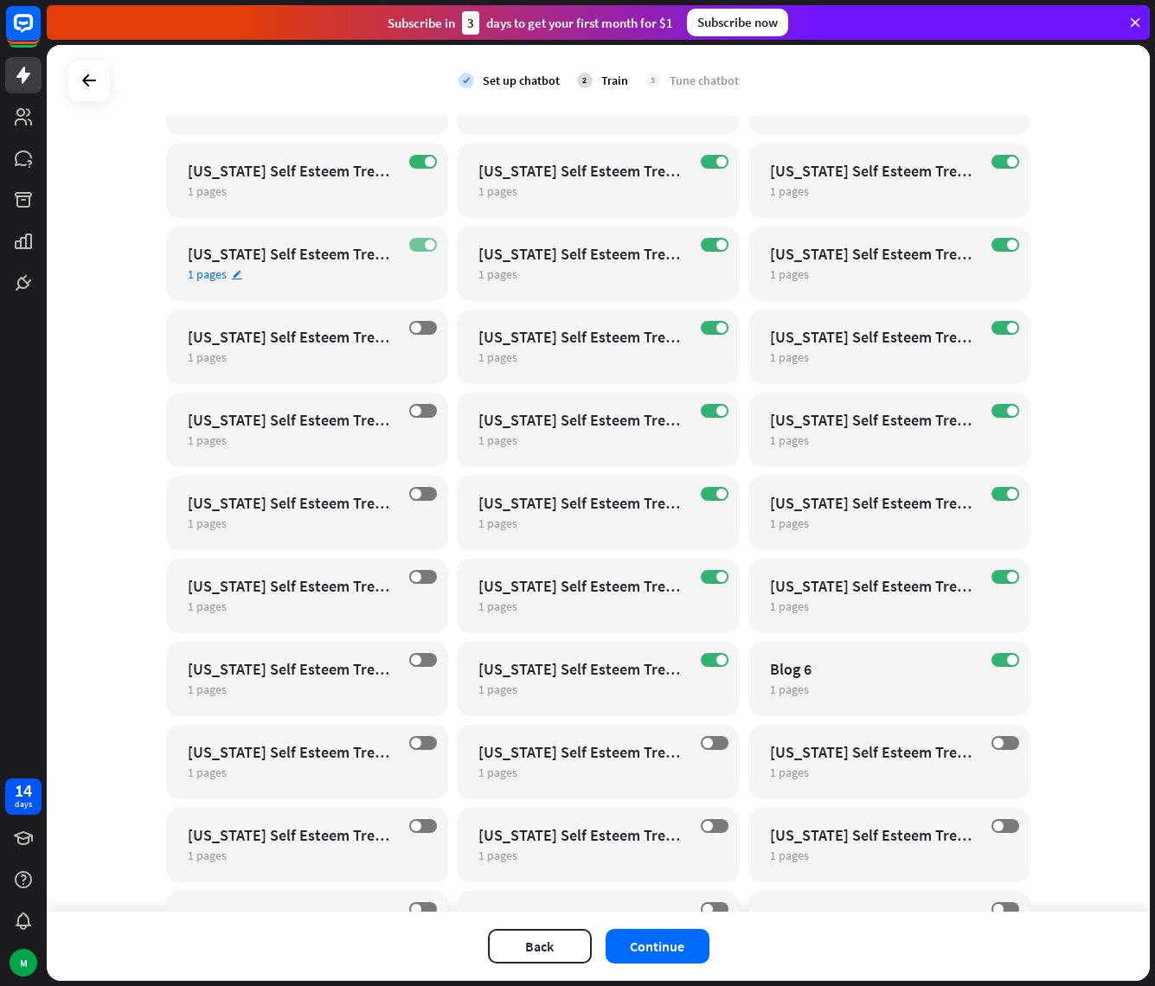
click at [415, 240] on label "ON" at bounding box center [423, 245] width 28 height 14
click at [411, 165] on label "ON" at bounding box center [423, 162] width 28 height 14
click at [716, 659] on span at bounding box center [721, 660] width 10 height 10
click at [716, 573] on span at bounding box center [721, 577] width 10 height 10
click at [711, 485] on div "ON [US_STATE] Self Esteem Treatment Center For Girls 1 pages edit" at bounding box center [598, 513] width 283 height 74
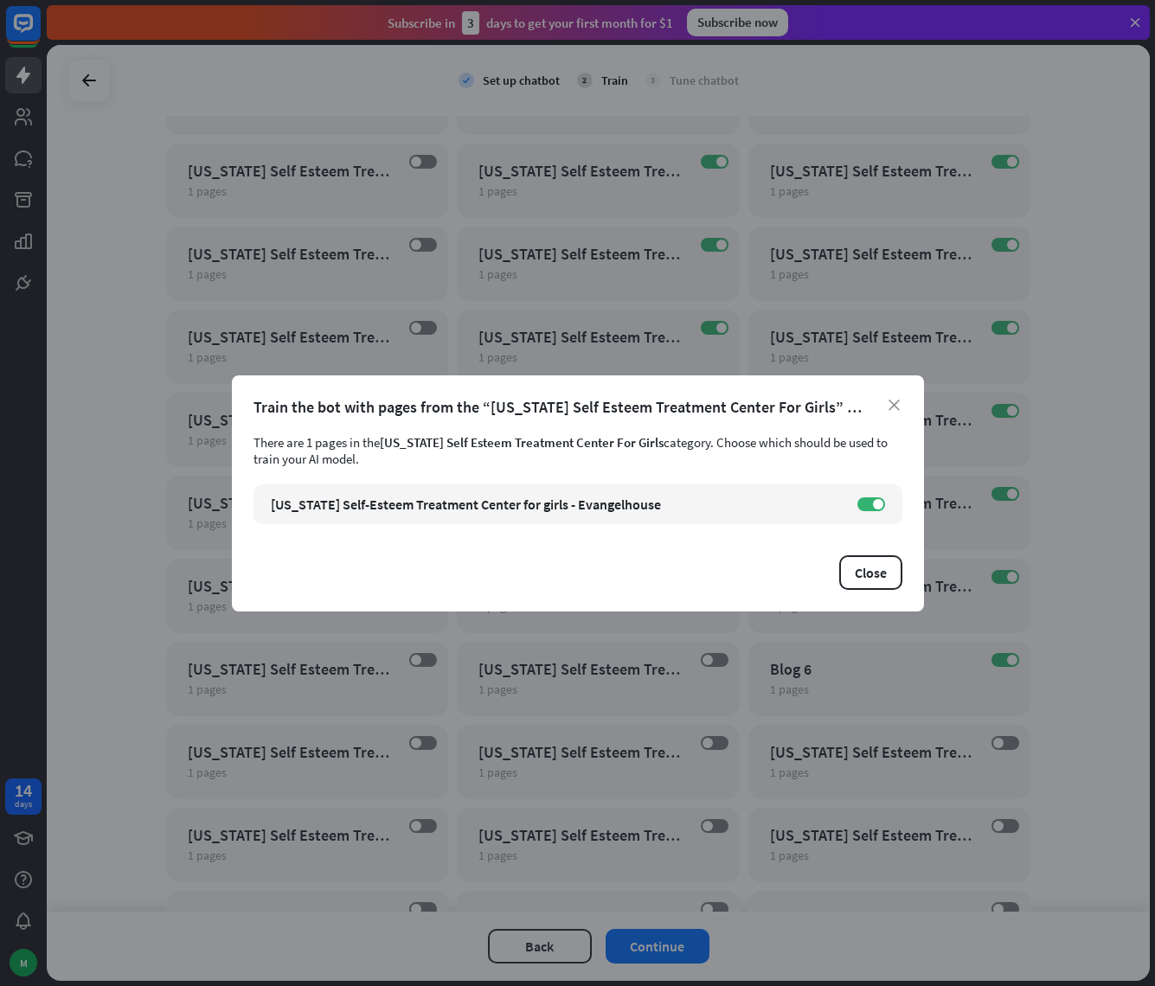
click at [903, 409] on div "close Train the bot with pages from the “[US_STATE] Self Esteem Treatment Cente…" at bounding box center [578, 493] width 692 height 236
click at [892, 405] on icon "close" at bounding box center [893, 405] width 11 height 11
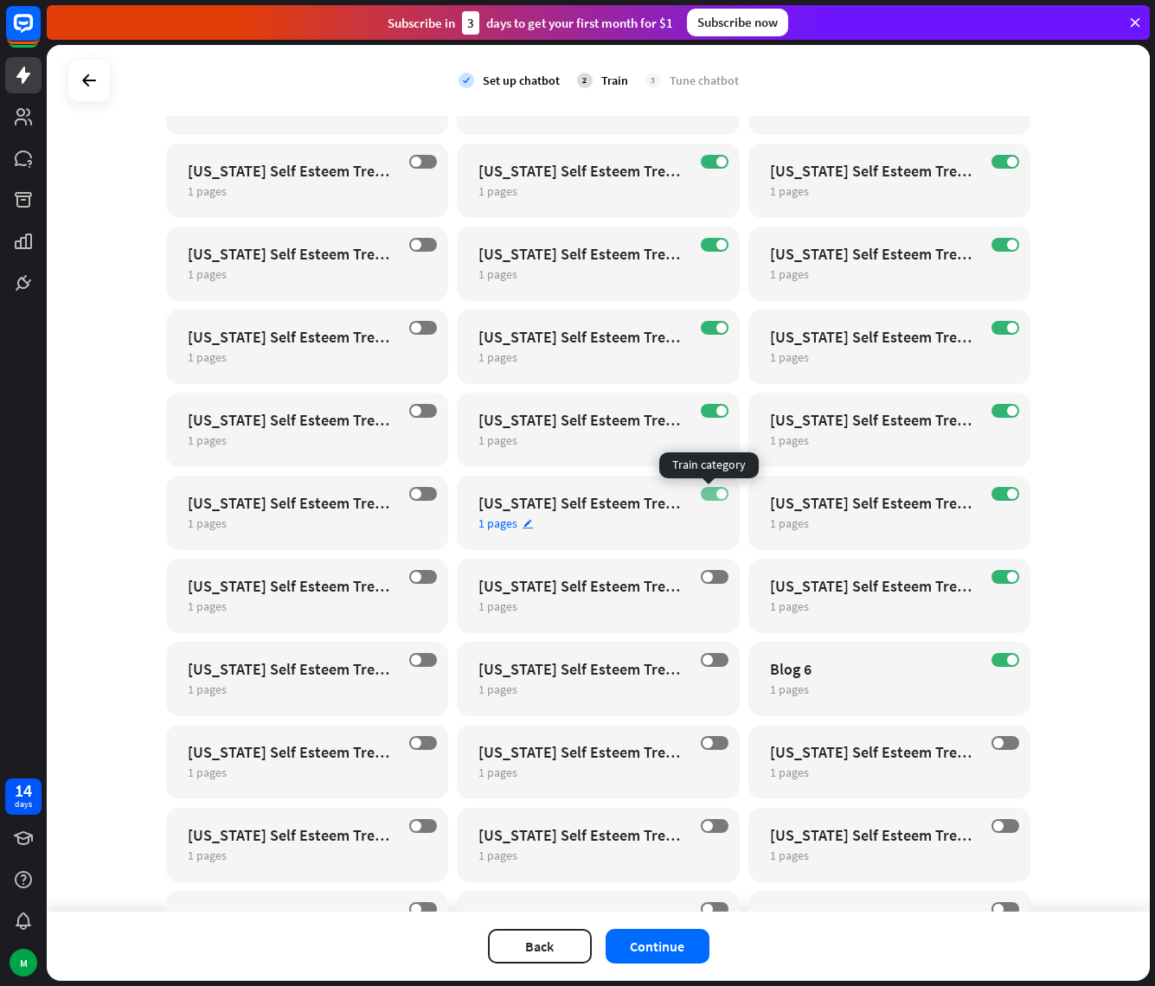
click at [716, 491] on span at bounding box center [721, 494] width 10 height 10
click at [716, 406] on span at bounding box center [721, 411] width 10 height 10
click at [716, 324] on span at bounding box center [721, 328] width 10 height 10
click at [709, 248] on label "ON" at bounding box center [715, 245] width 28 height 14
click at [708, 160] on label "ON" at bounding box center [715, 162] width 28 height 14
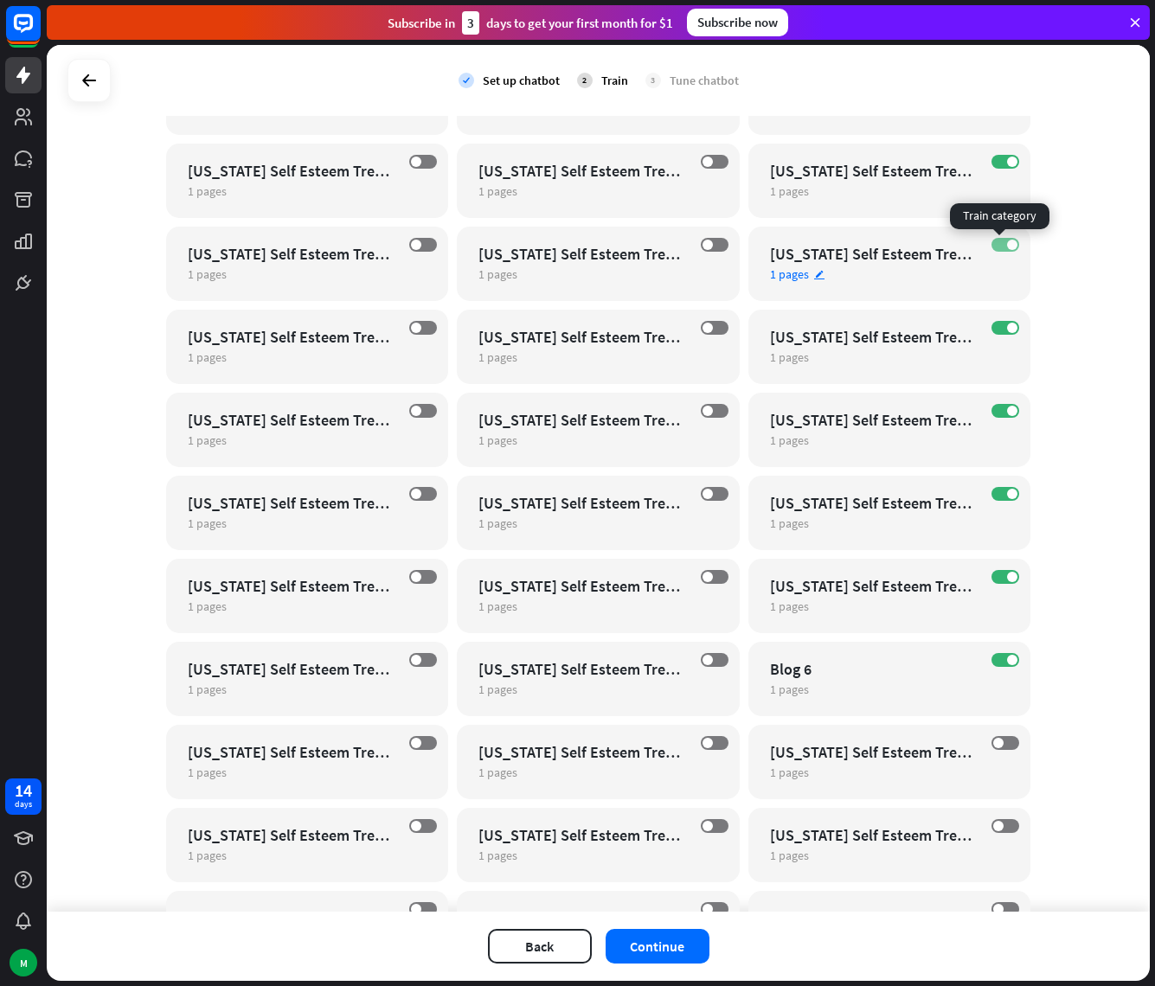
click at [996, 249] on label "ON" at bounding box center [1005, 245] width 28 height 14
click at [997, 328] on label "ON" at bounding box center [1005, 328] width 28 height 14
click at [1001, 406] on label "ON" at bounding box center [1005, 411] width 28 height 14
click at [998, 498] on label "ON" at bounding box center [1005, 494] width 28 height 14
click at [1007, 579] on span at bounding box center [1012, 577] width 10 height 10
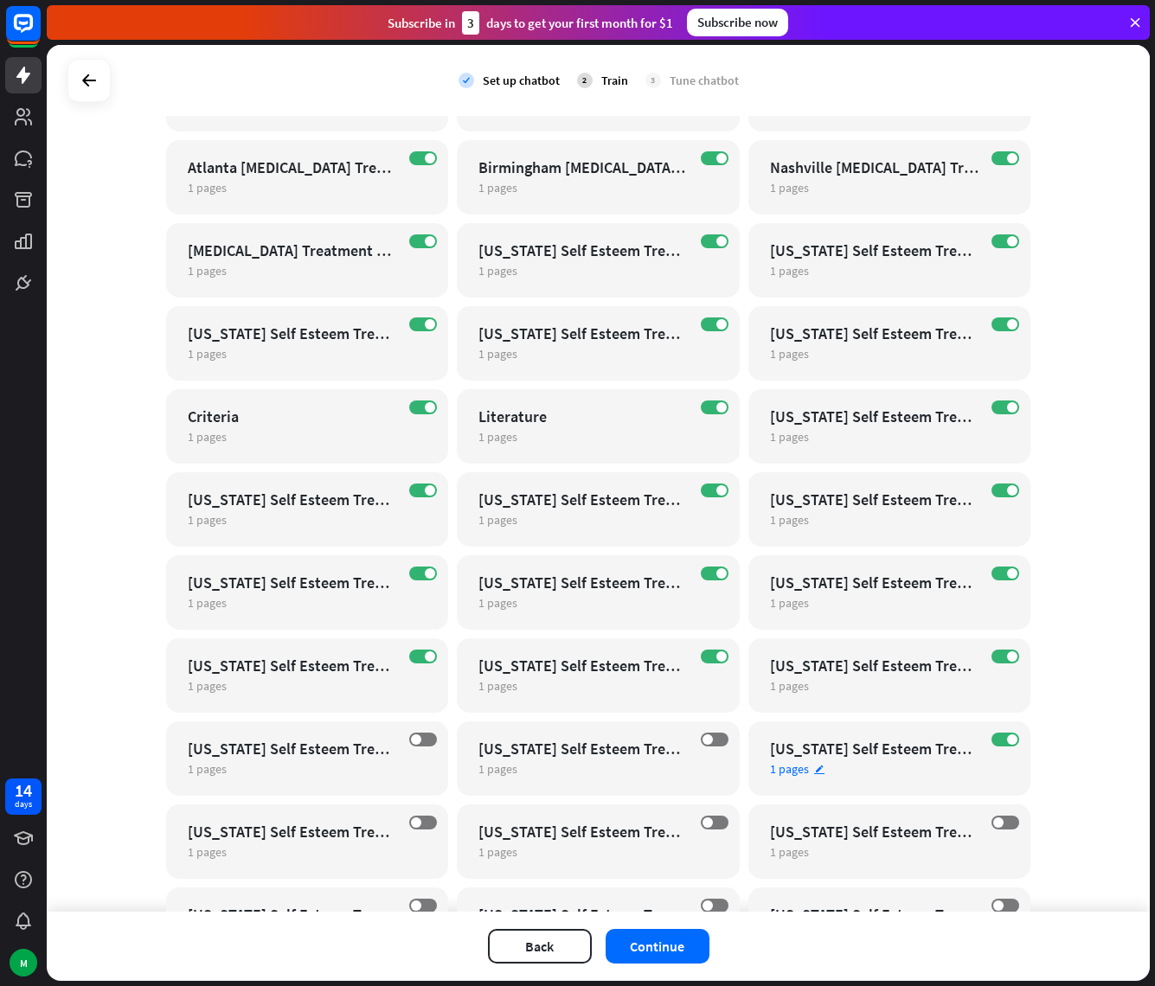
scroll to position [20950, 0]
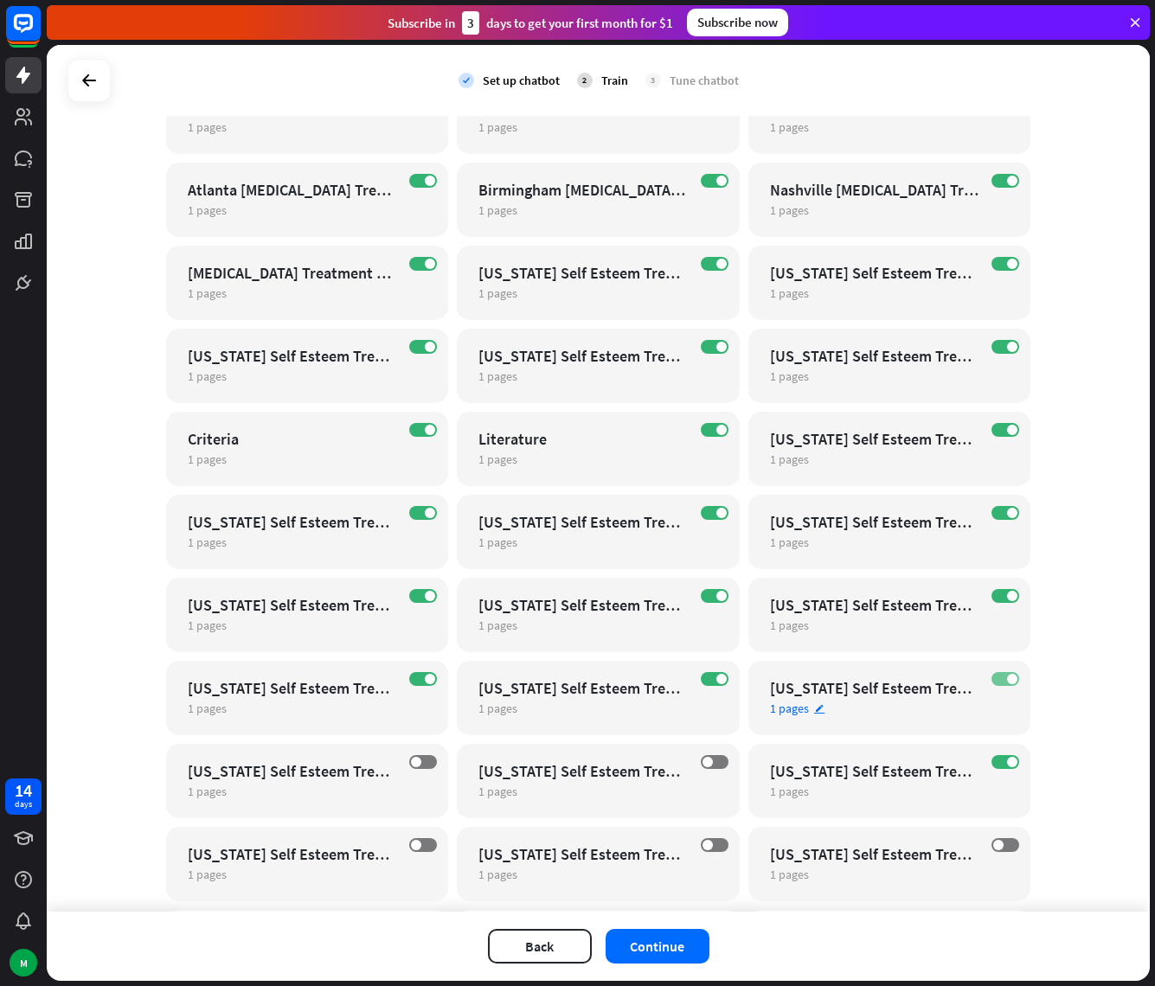
click at [1007, 682] on span at bounding box center [1012, 679] width 10 height 10
click at [994, 590] on label "ON" at bounding box center [1005, 596] width 28 height 14
click at [701, 676] on label "ON" at bounding box center [715, 679] width 28 height 14
click at [708, 596] on label "ON" at bounding box center [715, 596] width 28 height 14
drag, startPoint x: 1005, startPoint y: 510, endPoint x: 1004, endPoint y: 500, distance: 10.4
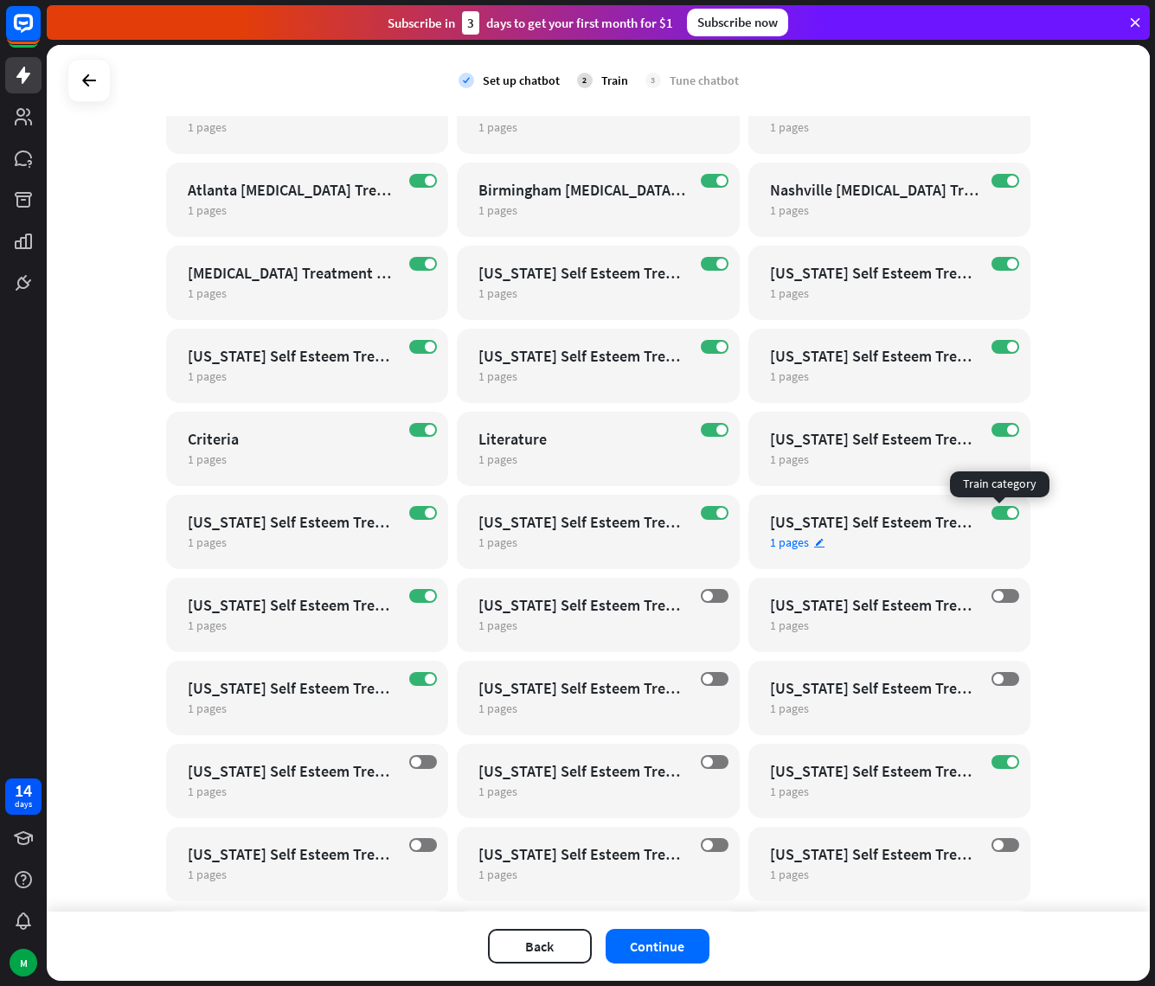
click at [1007, 509] on span at bounding box center [1012, 513] width 10 height 10
click at [1000, 433] on label "ON" at bounding box center [1005, 430] width 28 height 14
click at [716, 514] on span at bounding box center [721, 513] width 10 height 10
click at [413, 600] on label "ON" at bounding box center [423, 596] width 28 height 14
click at [410, 683] on label "ON" at bounding box center [423, 679] width 28 height 14
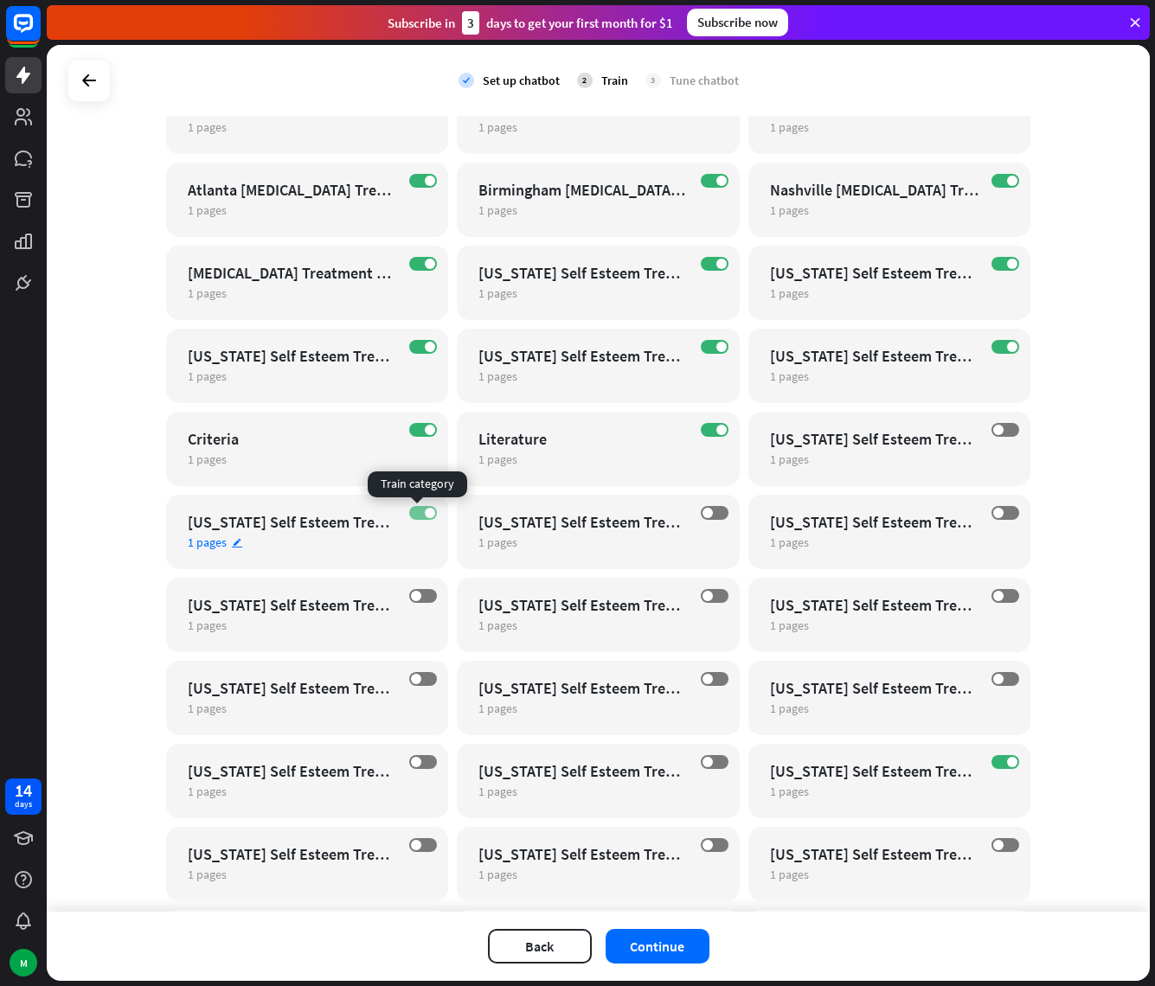
click at [425, 515] on span at bounding box center [430, 513] width 10 height 10
click at [414, 348] on label "ON" at bounding box center [423, 347] width 28 height 14
click at [425, 265] on span at bounding box center [430, 264] width 10 height 10
click at [348, 274] on div "[MEDICAL_DATA] Treatment Center For Girls" at bounding box center [292, 273] width 209 height 20
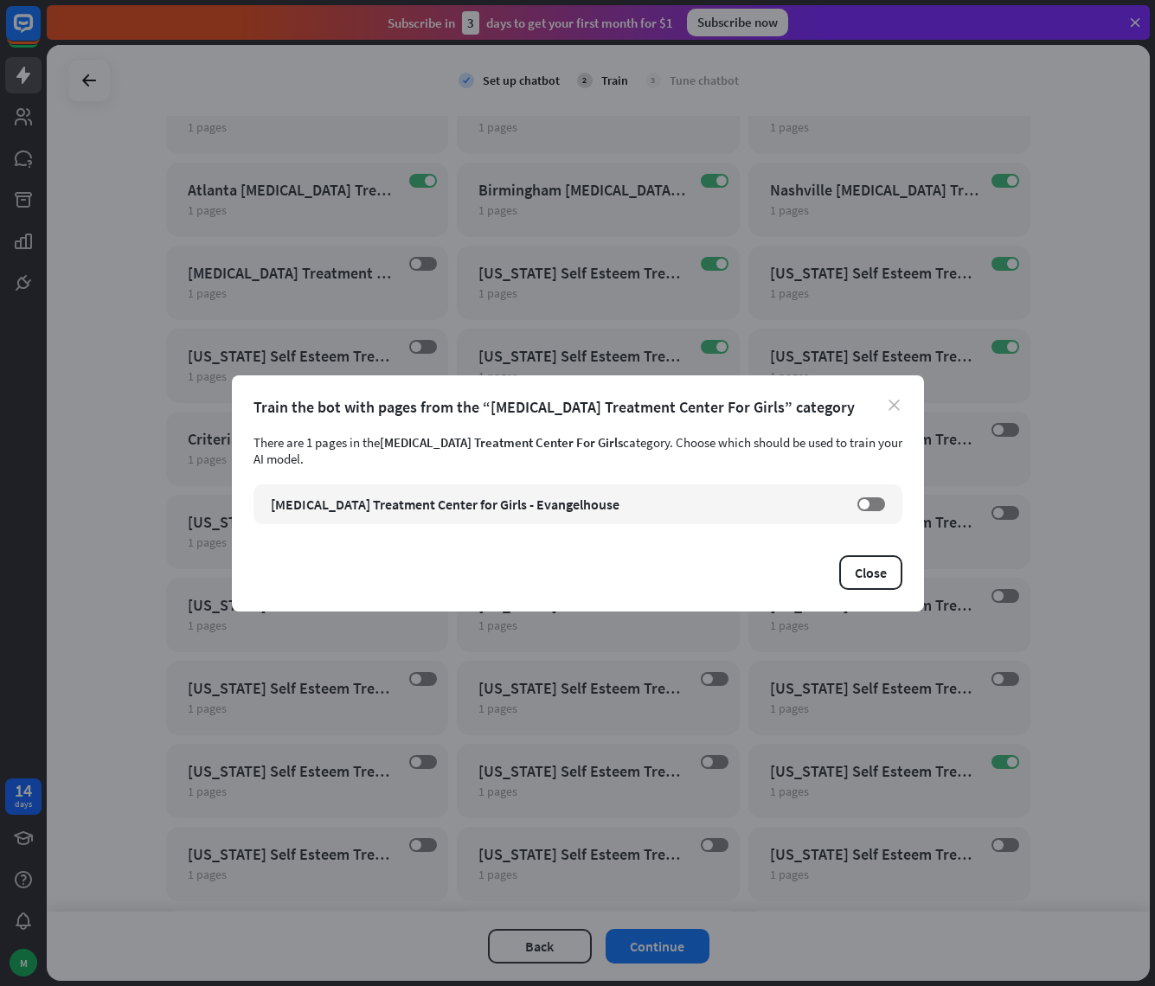
click at [892, 411] on icon "close" at bounding box center [893, 405] width 11 height 11
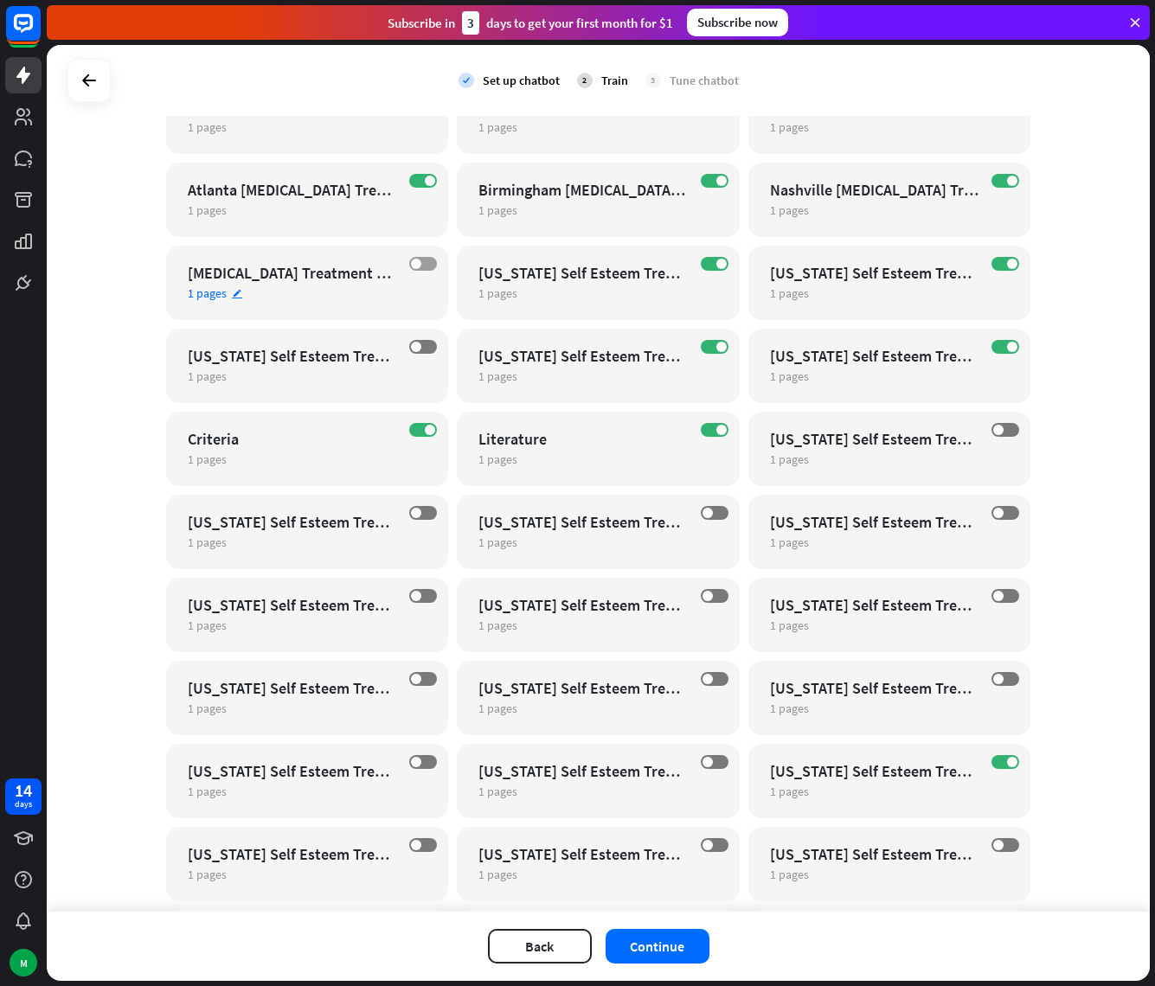
click at [414, 262] on span at bounding box center [416, 264] width 10 height 10
click at [425, 176] on span at bounding box center [430, 181] width 10 height 10
click at [703, 180] on label "ON" at bounding box center [715, 181] width 28 height 14
click at [708, 266] on label "ON" at bounding box center [715, 264] width 28 height 14
click at [705, 346] on label "ON" at bounding box center [715, 347] width 28 height 14
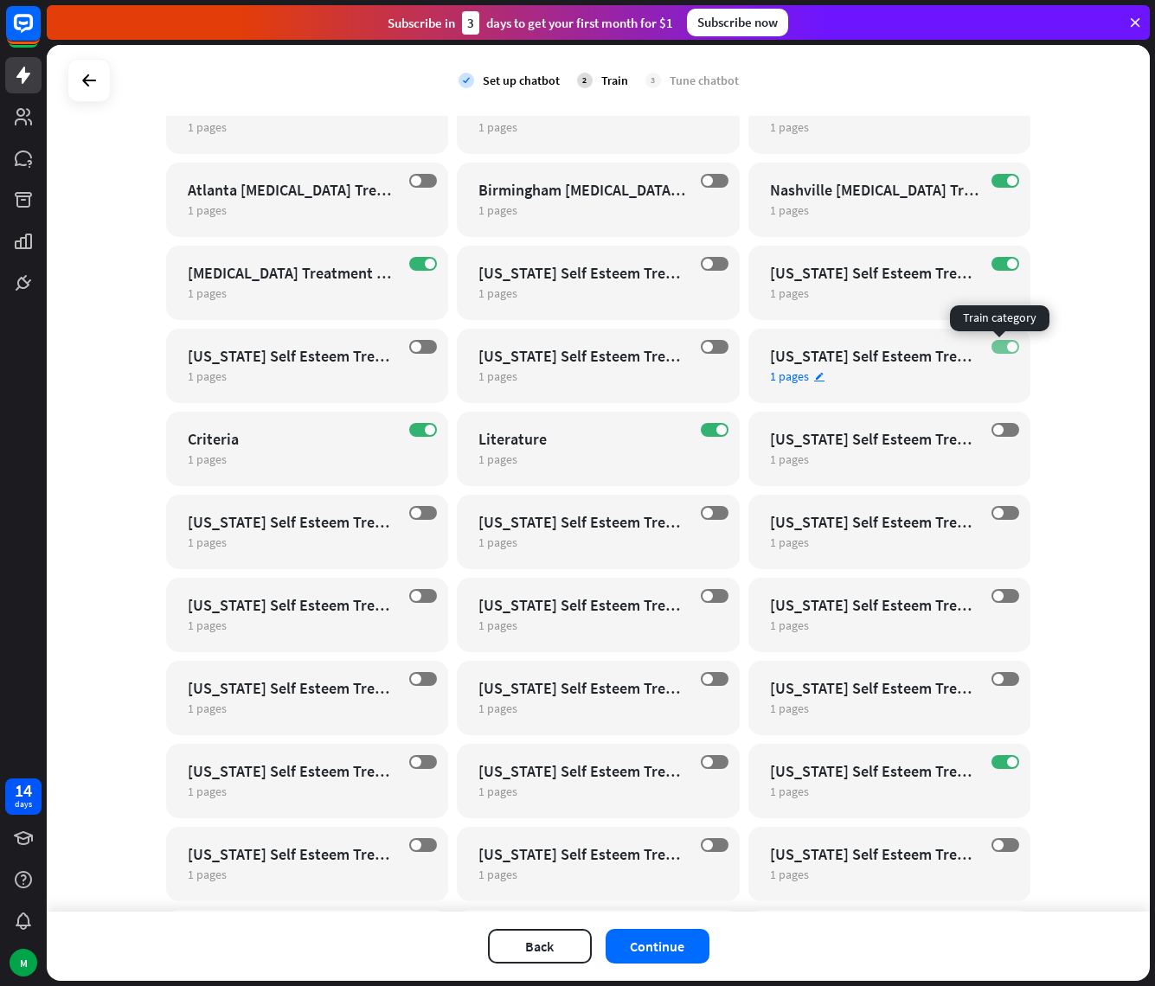
click at [1007, 349] on span at bounding box center [1012, 347] width 10 height 10
click at [1007, 267] on span at bounding box center [1012, 264] width 10 height 10
click at [1007, 182] on span at bounding box center [1012, 181] width 10 height 10
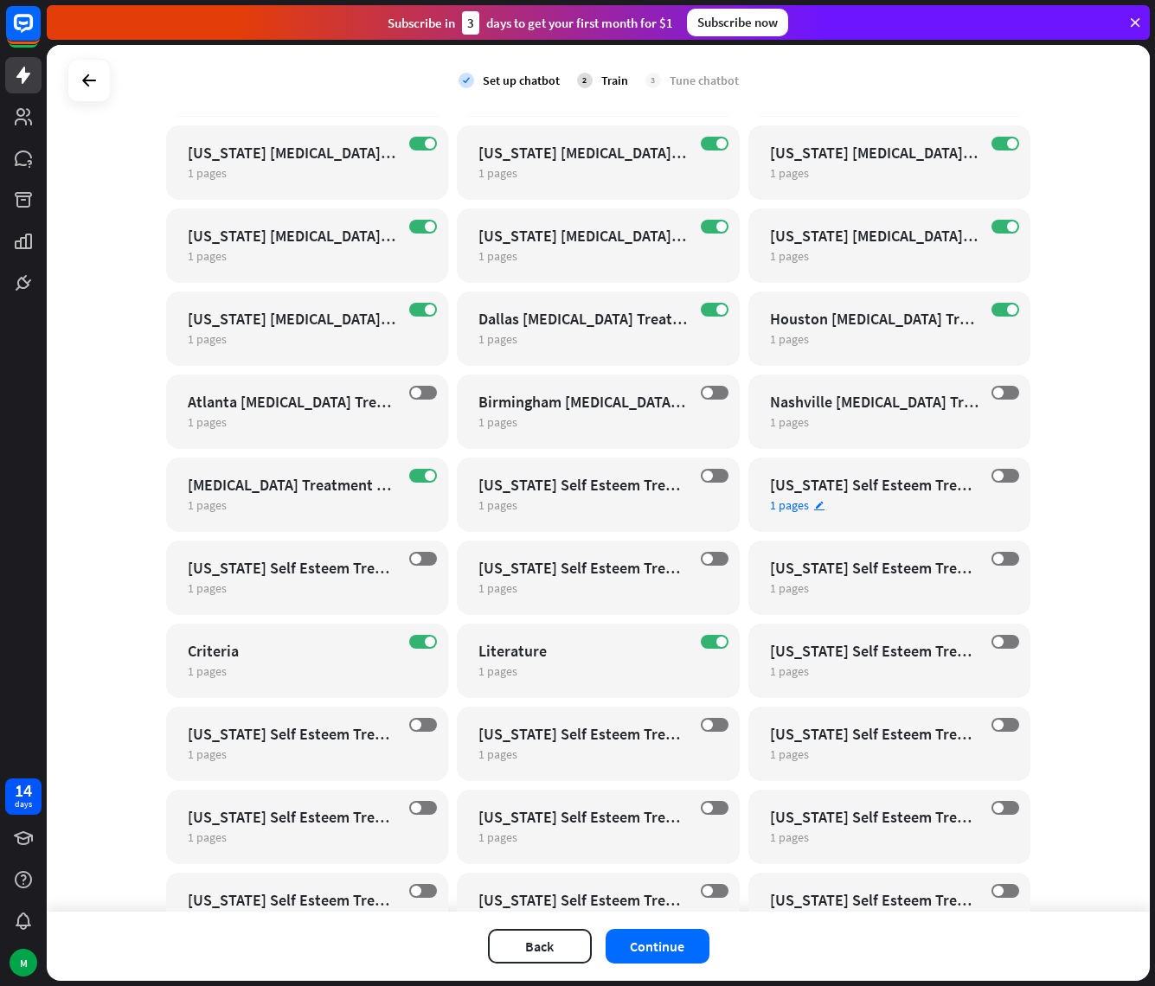
scroll to position [20702, 0]
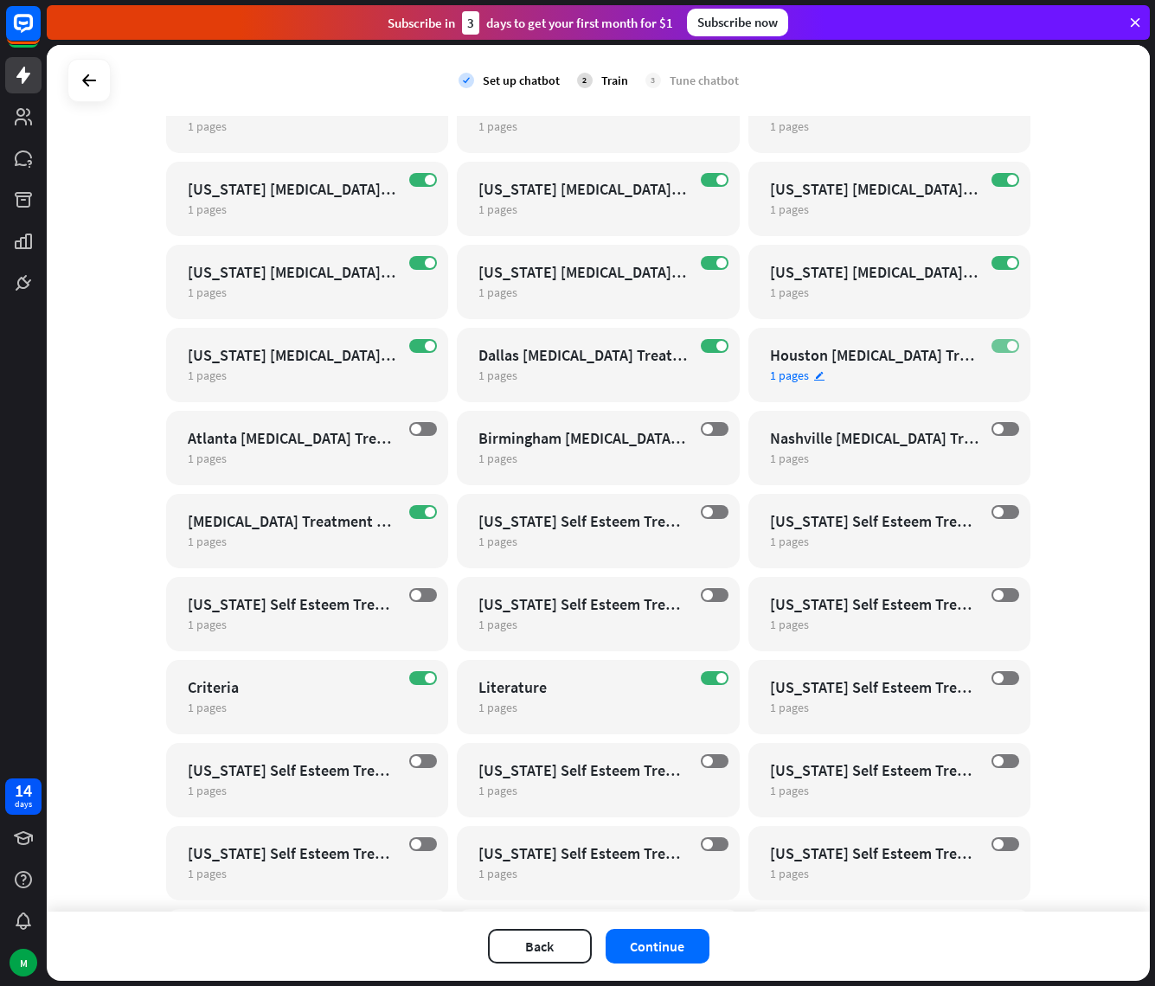
click at [998, 347] on label "ON" at bounding box center [1005, 346] width 28 height 14
click at [1007, 259] on span at bounding box center [1012, 263] width 10 height 10
click at [992, 179] on label "ON" at bounding box center [1005, 180] width 28 height 14
click at [701, 178] on label "ON" at bounding box center [715, 180] width 28 height 14
click at [716, 263] on span at bounding box center [721, 263] width 10 height 10
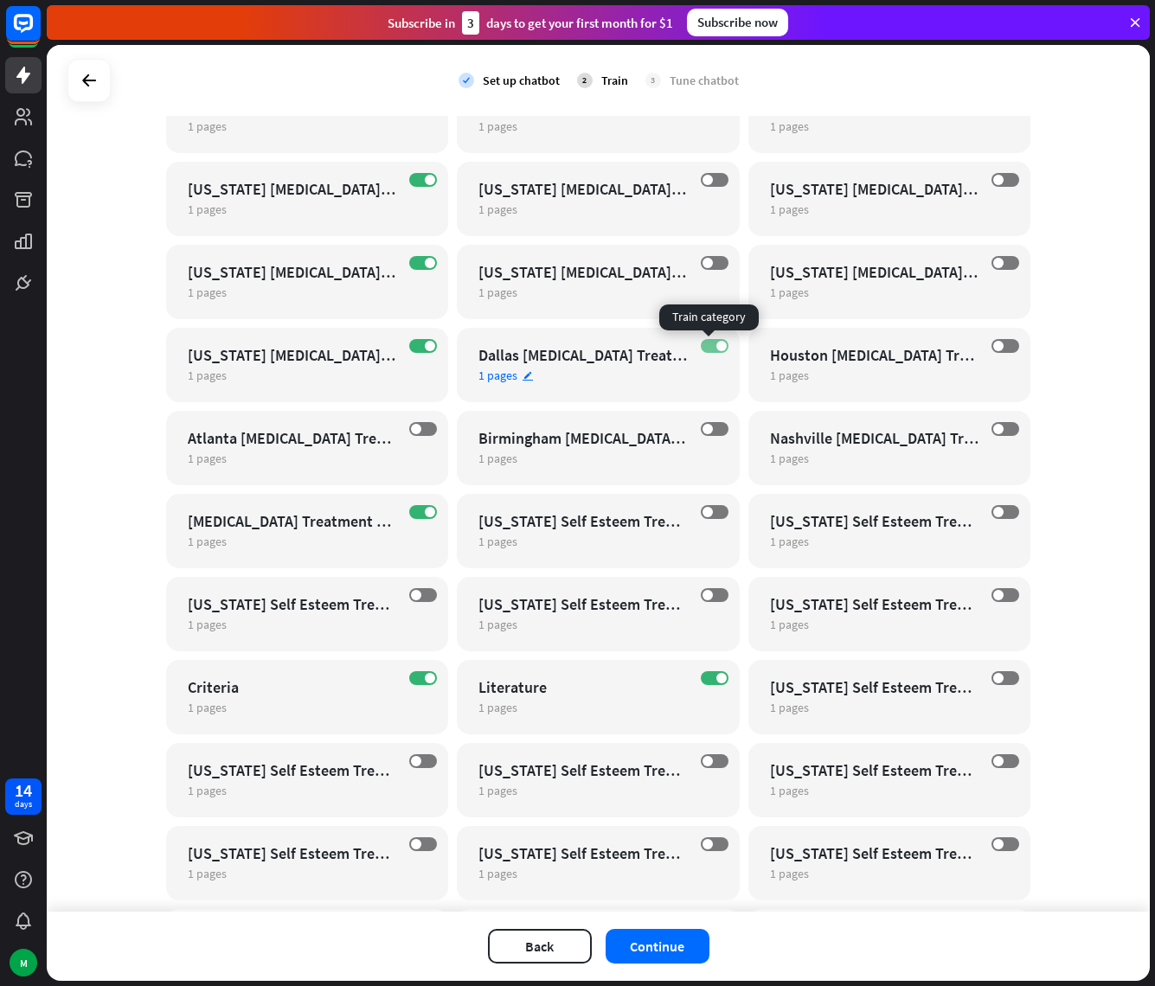
click at [709, 349] on label "ON" at bounding box center [715, 346] width 28 height 14
click at [412, 349] on label "ON" at bounding box center [423, 346] width 28 height 14
click at [425, 260] on span at bounding box center [430, 263] width 10 height 10
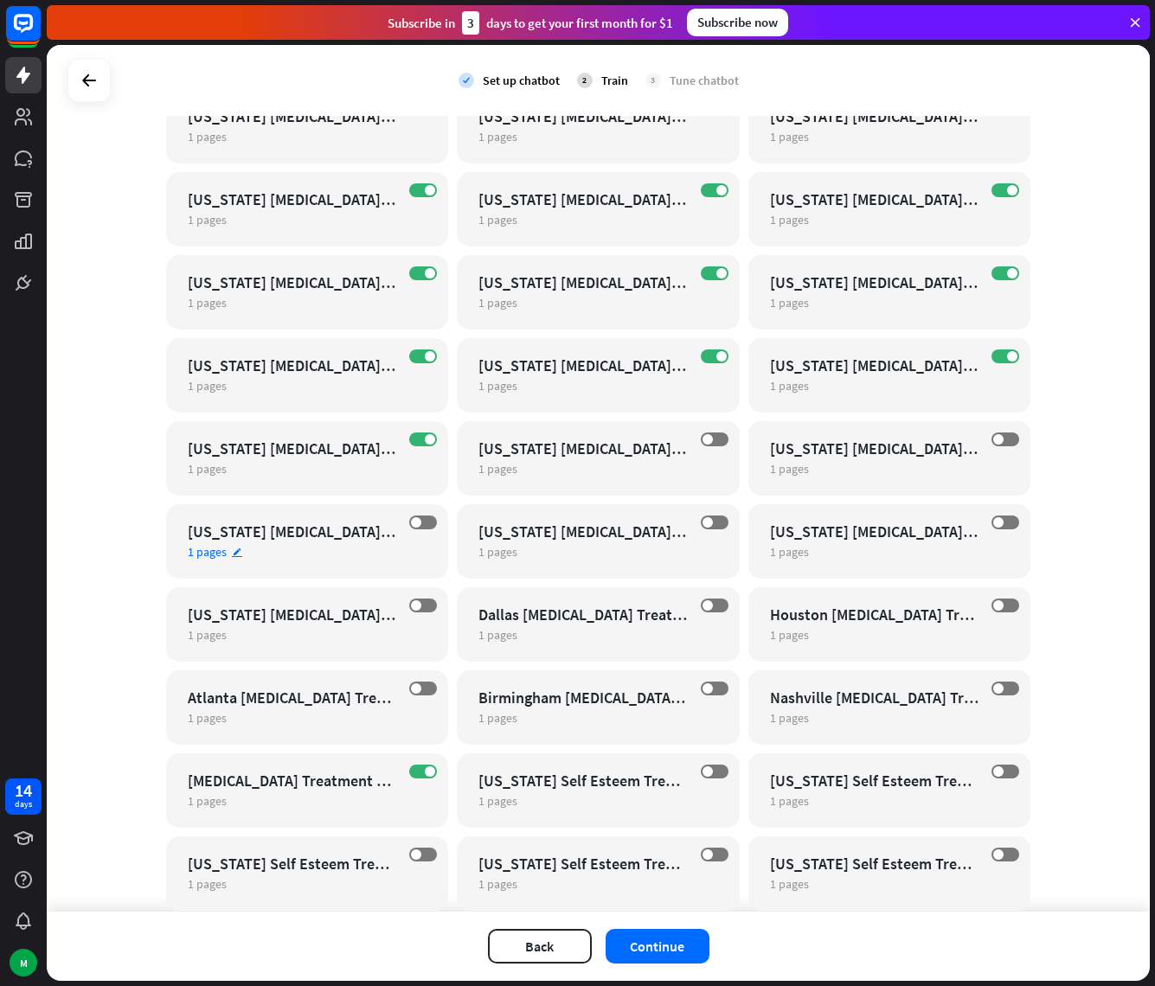
scroll to position [20426, 0]
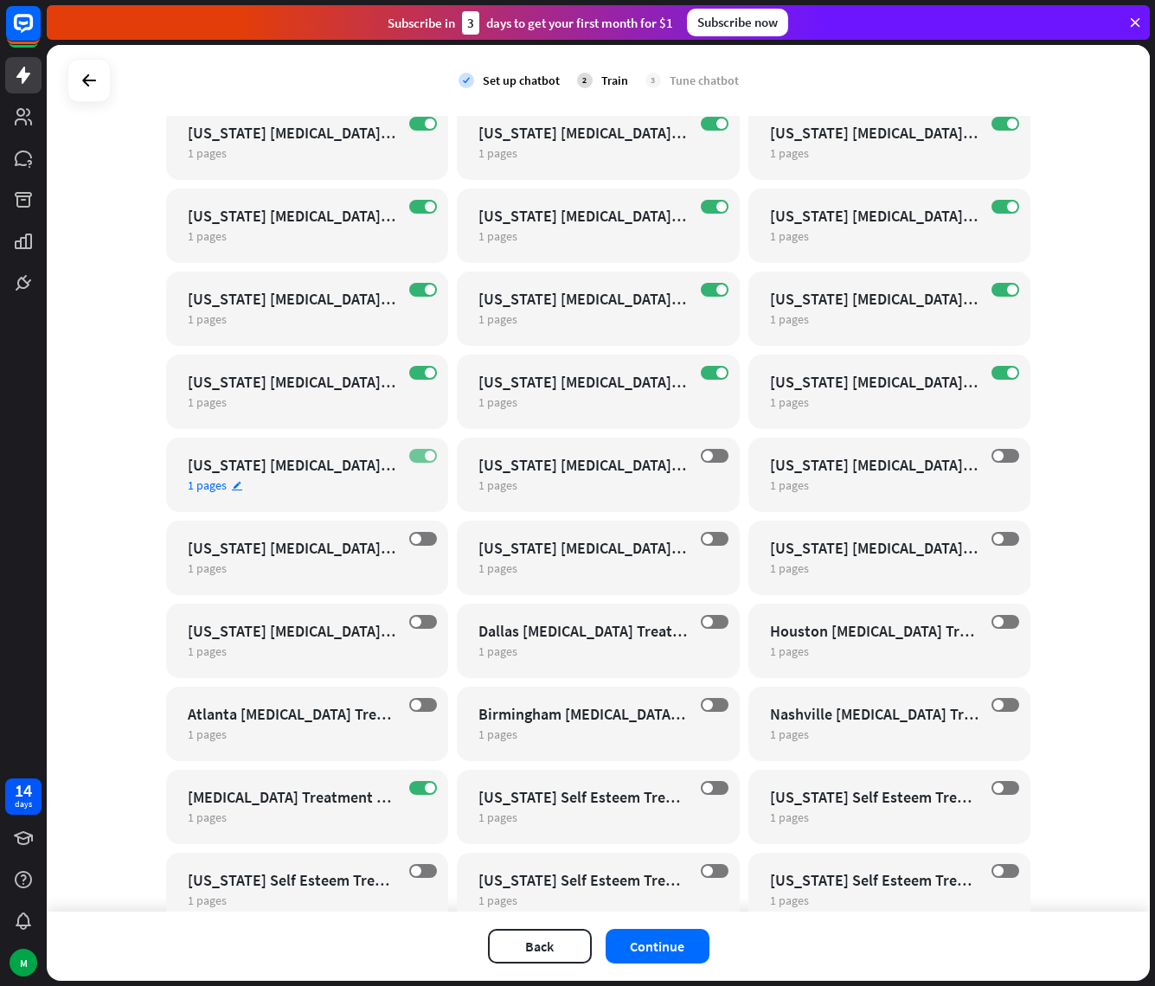
click at [425, 458] on span at bounding box center [430, 456] width 10 height 10
click at [425, 373] on span at bounding box center [430, 373] width 10 height 10
click at [417, 285] on label "ON" at bounding box center [423, 290] width 28 height 14
click at [425, 209] on span at bounding box center [430, 207] width 10 height 10
click at [425, 123] on span at bounding box center [430, 123] width 10 height 10
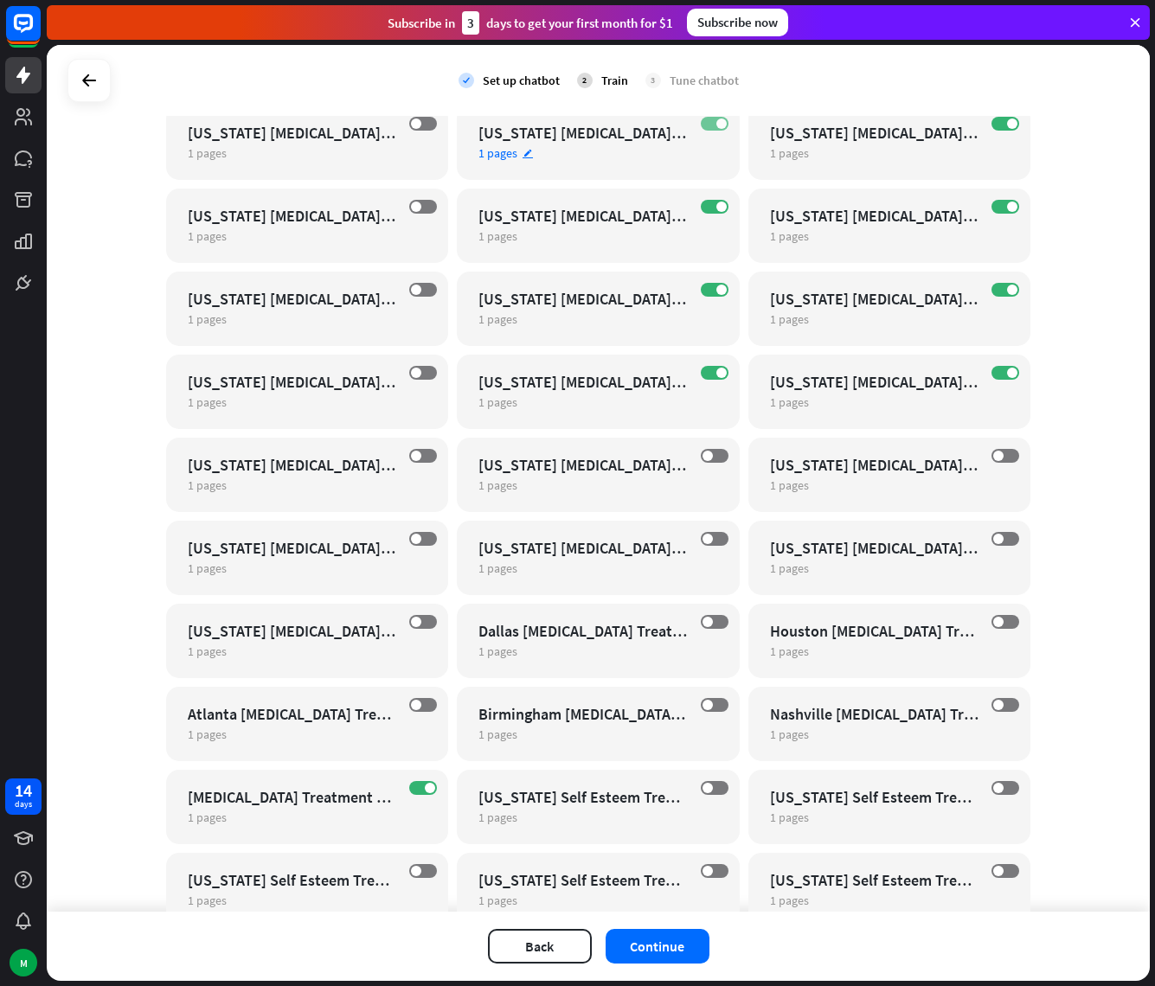
click at [716, 124] on span at bounding box center [721, 123] width 10 height 10
click at [709, 196] on div "ON [US_STATE] [MEDICAL_DATA] Treatment Center For Girls 1 pages edit" at bounding box center [598, 226] width 283 height 74
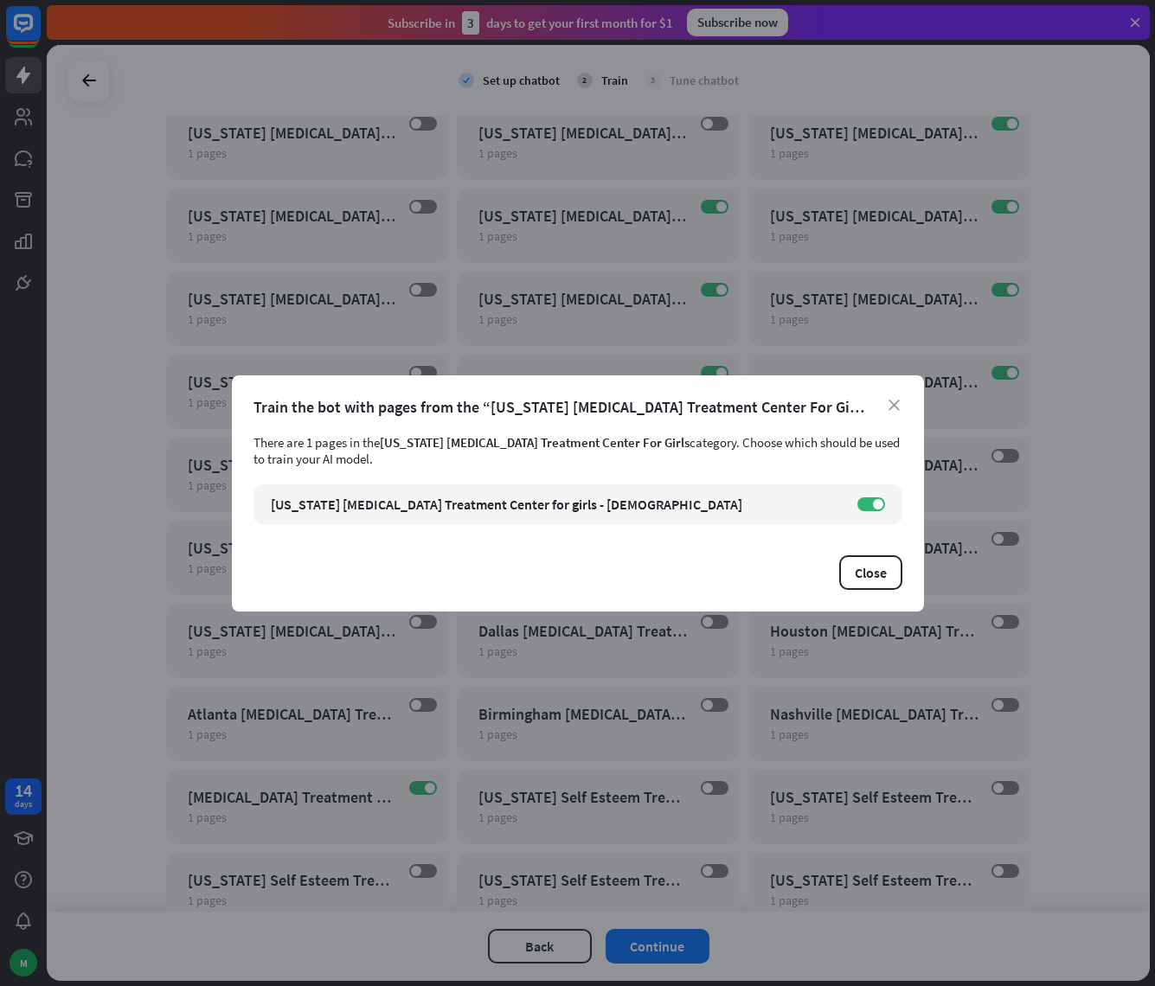
click at [891, 397] on div "Train the bot with pages from the “[US_STATE] [MEDICAL_DATA] Treatment Center F…" at bounding box center [577, 407] width 649 height 20
click at [893, 404] on icon "close" at bounding box center [893, 405] width 11 height 11
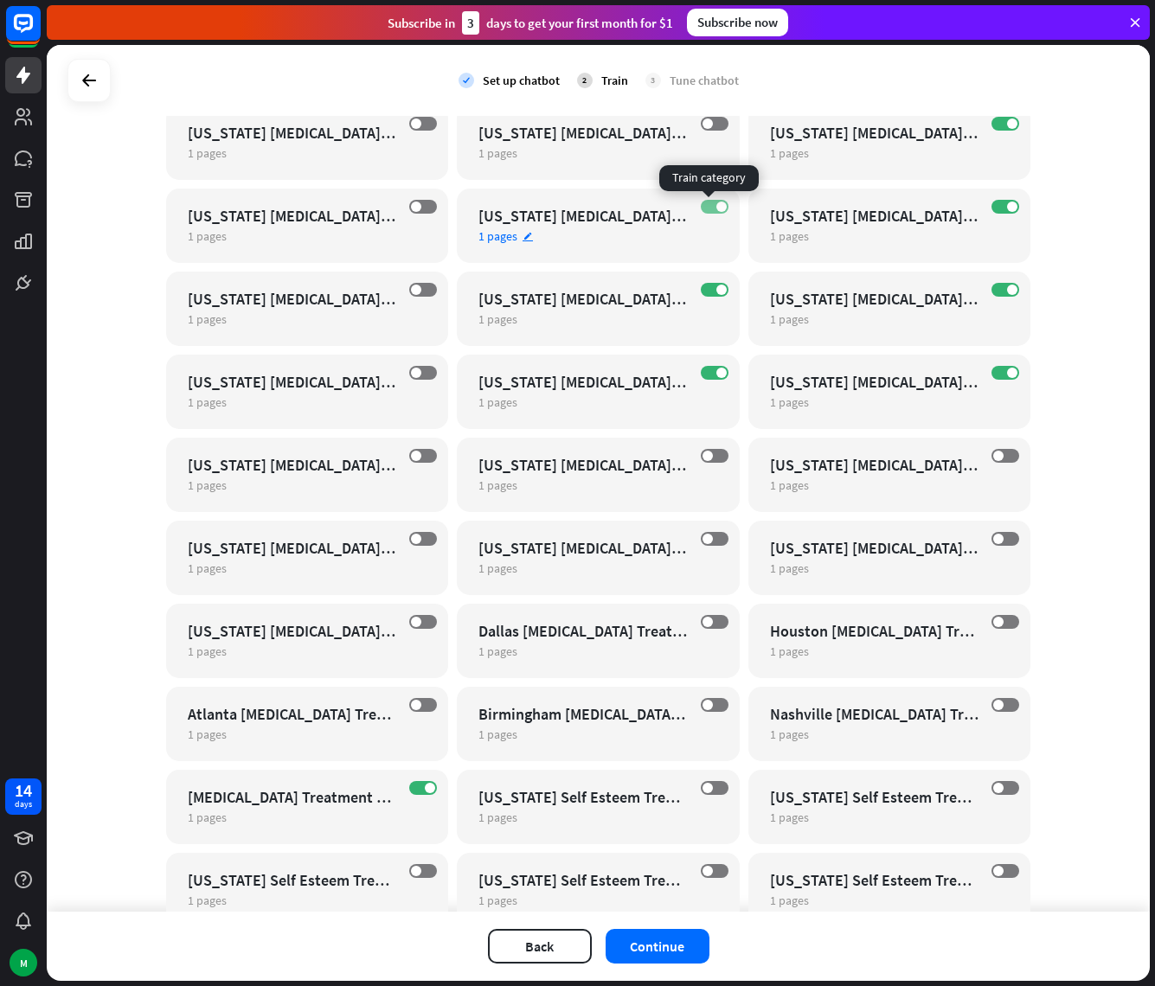
click at [708, 205] on label "ON" at bounding box center [715, 207] width 28 height 14
click at [716, 289] on span at bounding box center [721, 290] width 10 height 10
click at [704, 368] on label "ON" at bounding box center [715, 373] width 28 height 14
click at [996, 376] on label "ON" at bounding box center [1005, 373] width 28 height 14
click at [1007, 291] on span at bounding box center [1012, 290] width 10 height 10
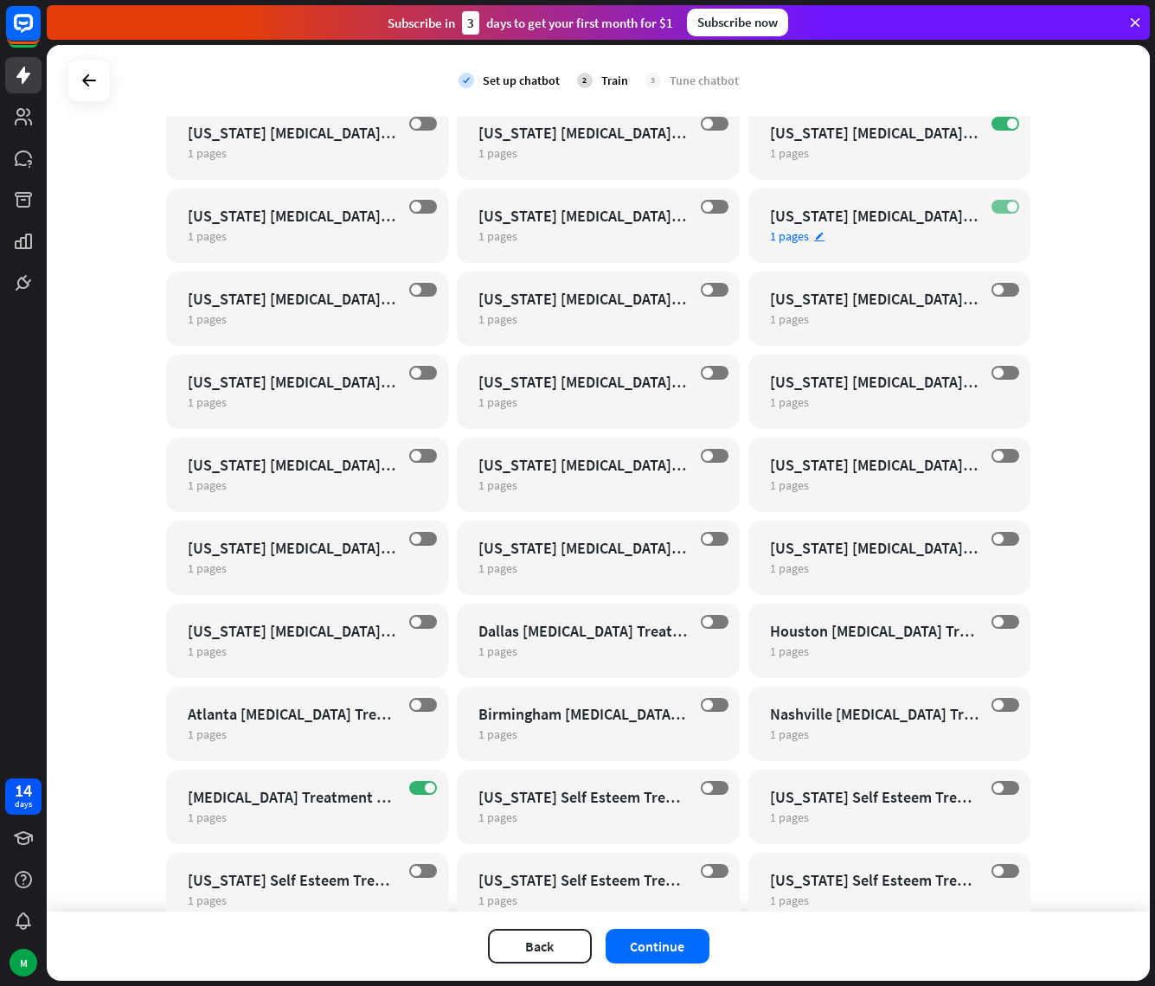
click at [1007, 206] on span at bounding box center [1012, 207] width 10 height 10
click at [996, 127] on label "ON" at bounding box center [1005, 124] width 28 height 14
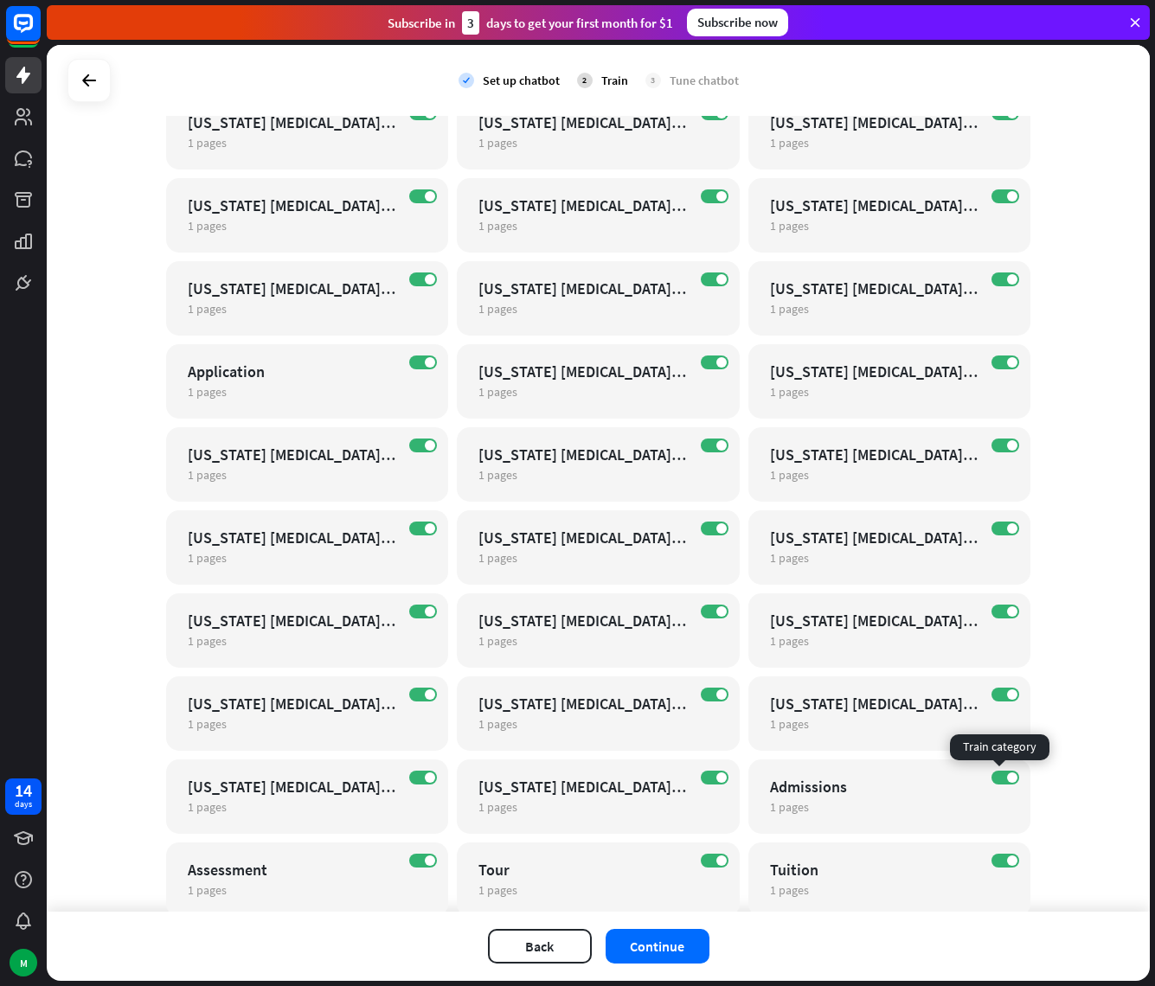
scroll to position [19697, 0]
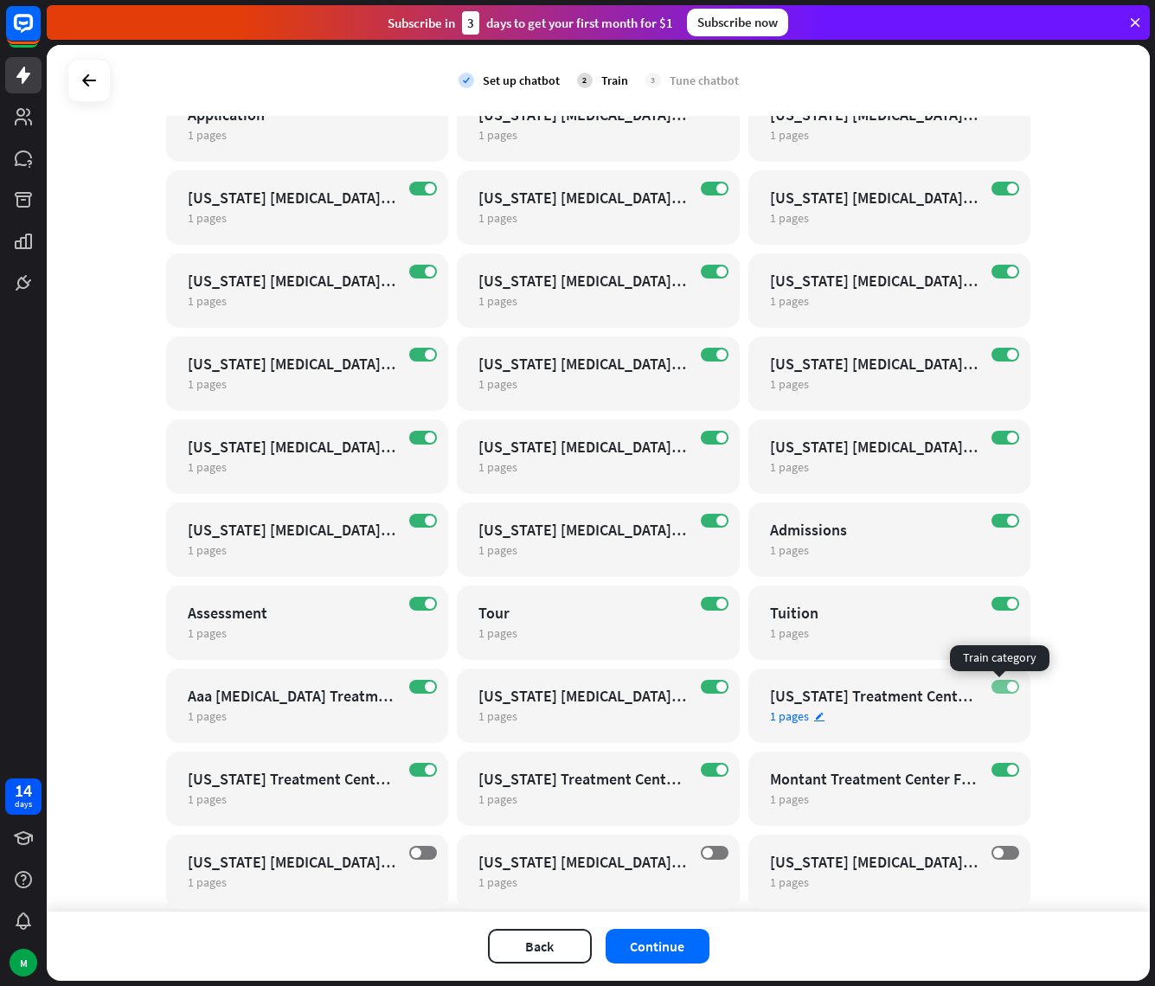
click at [1007, 687] on span at bounding box center [1012, 687] width 10 height 10
click at [716, 685] on span at bounding box center [721, 687] width 10 height 10
click at [425, 522] on span at bounding box center [430, 520] width 10 height 10
click at [425, 437] on span at bounding box center [430, 437] width 10 height 10
click at [425, 350] on span at bounding box center [430, 354] width 10 height 10
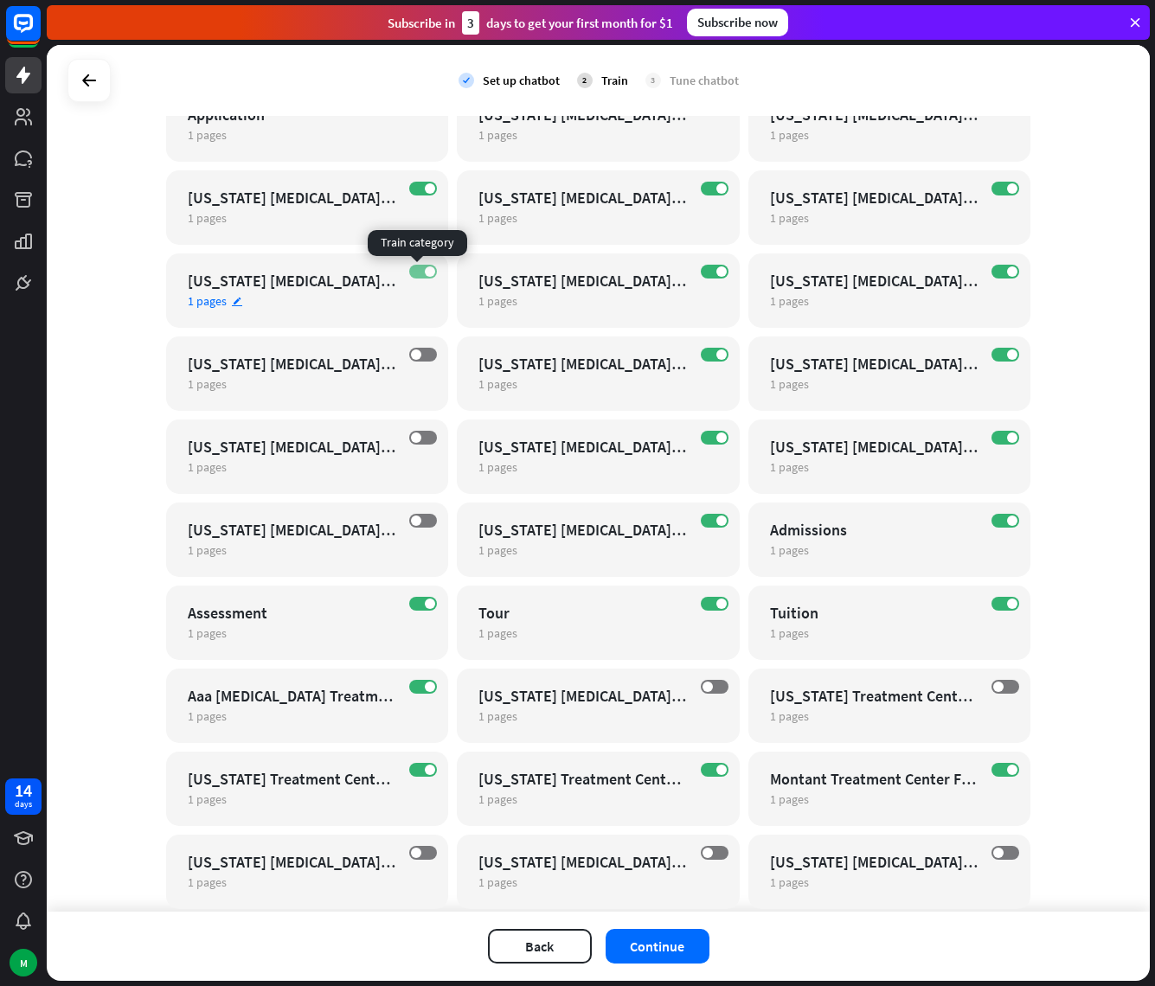
click at [418, 273] on label "ON" at bounding box center [423, 272] width 28 height 14
click at [701, 186] on label "ON" at bounding box center [715, 189] width 28 height 14
click at [705, 272] on label "ON" at bounding box center [715, 272] width 28 height 14
click at [716, 354] on span at bounding box center [721, 354] width 10 height 10
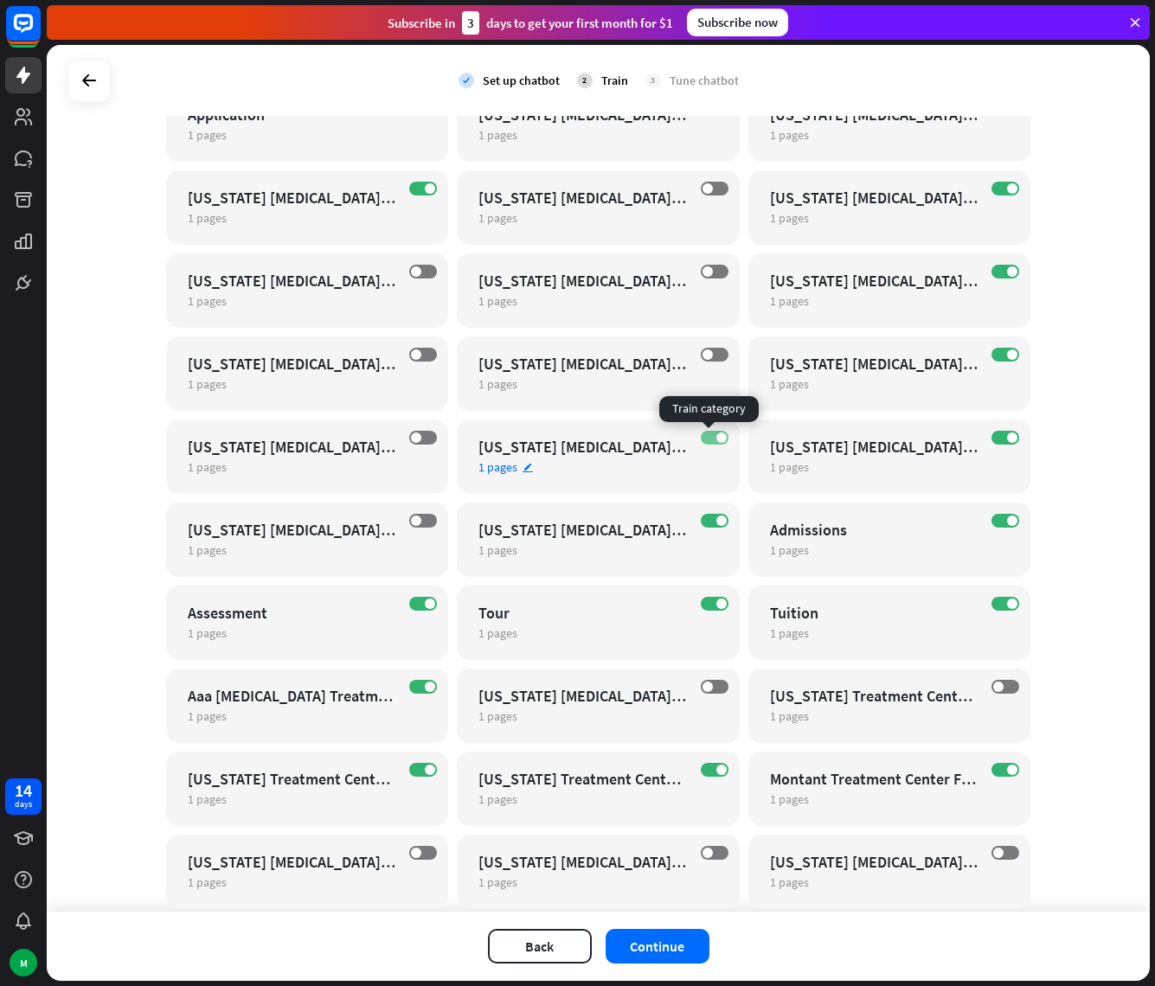
click at [706, 435] on label "ON" at bounding box center [715, 438] width 28 height 14
click at [708, 517] on label "ON" at bounding box center [715, 521] width 28 height 14
click at [1007, 434] on span at bounding box center [1012, 437] width 10 height 10
click at [1011, 359] on div "ON" at bounding box center [1005, 355] width 28 height 14
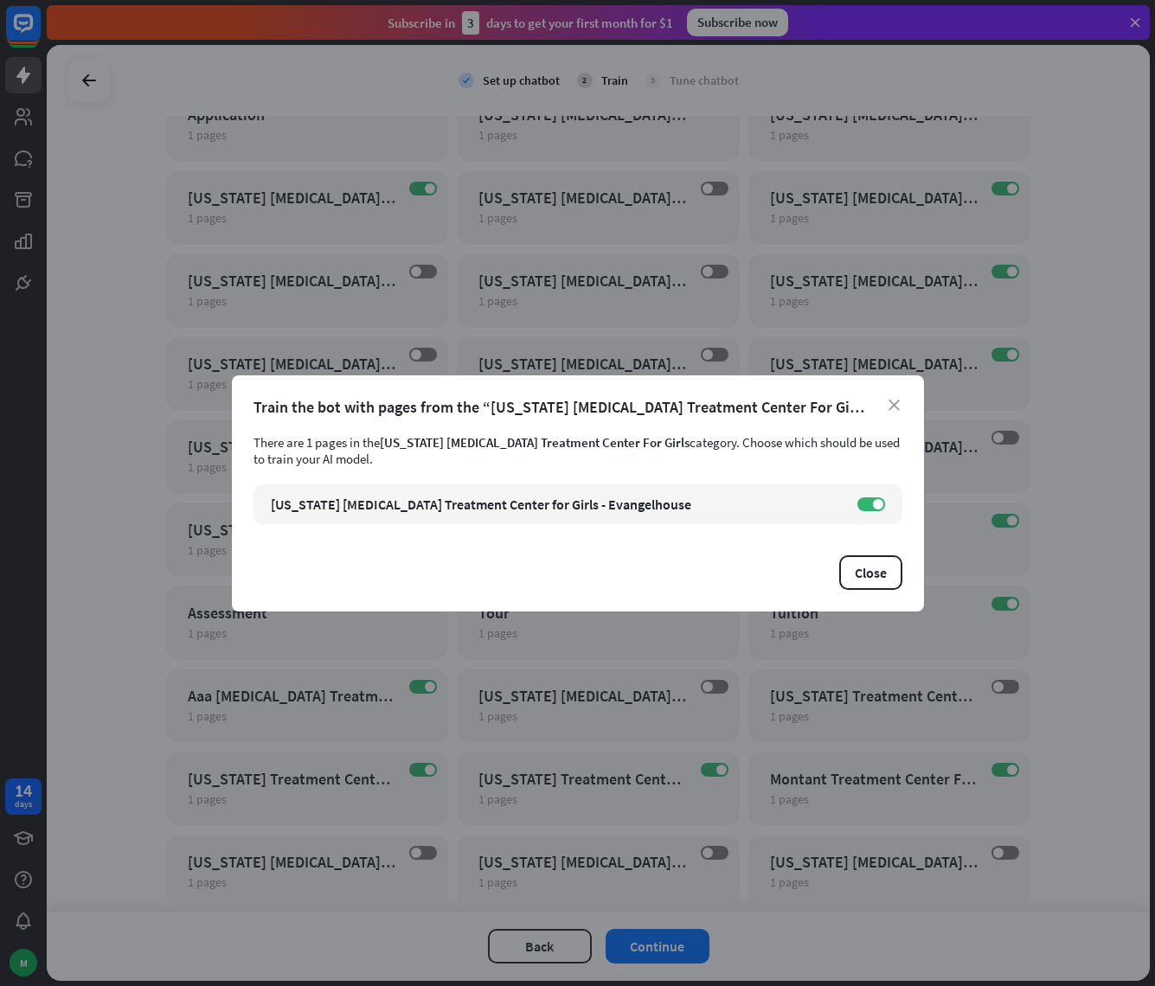
click at [892, 412] on div "Train the bot with pages from the “[US_STATE] [MEDICAL_DATA] Treatment Center F…" at bounding box center [577, 407] width 649 height 20
click at [896, 406] on icon "close" at bounding box center [893, 405] width 11 height 11
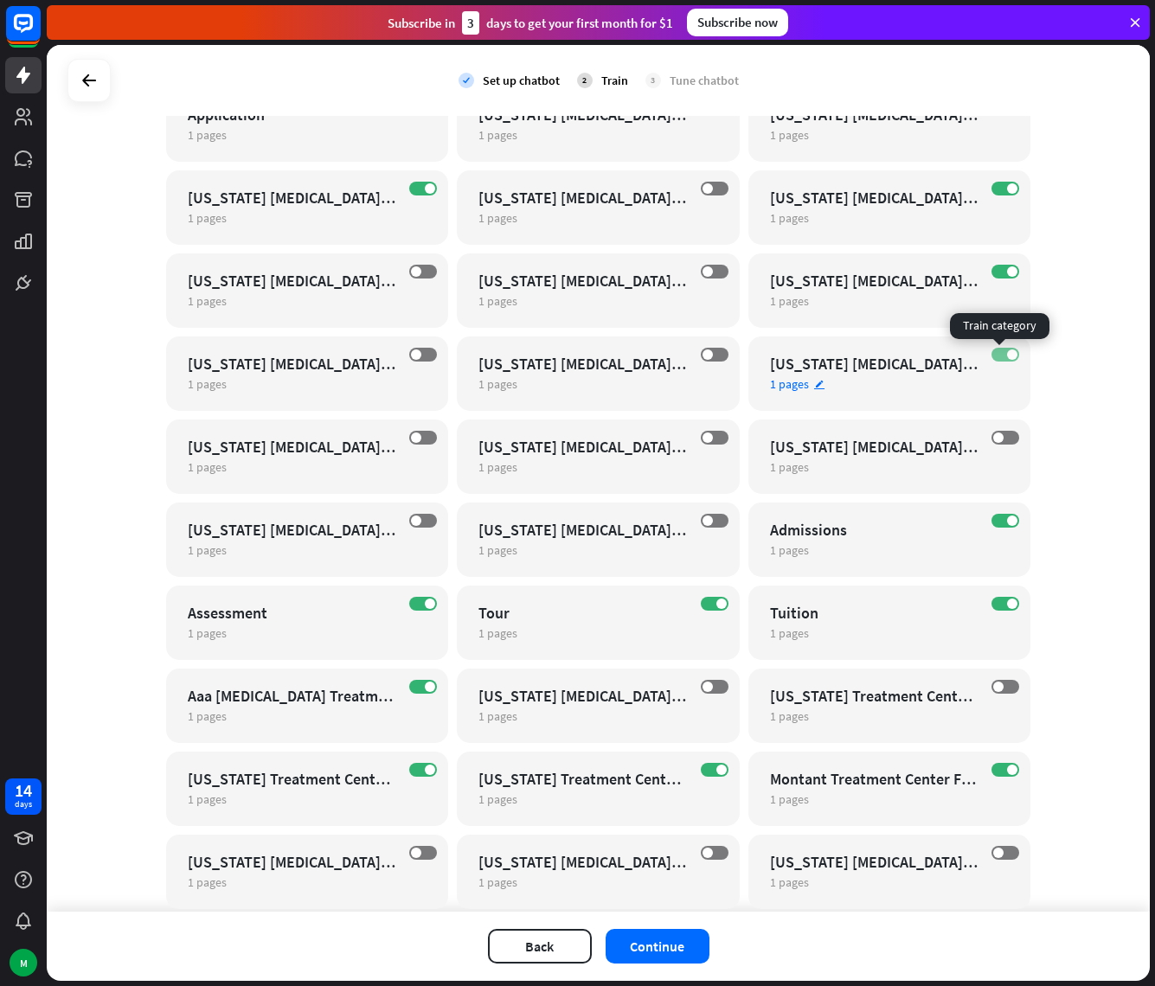
click at [1000, 358] on label "ON" at bounding box center [1005, 355] width 28 height 14
click at [1007, 275] on span at bounding box center [1012, 271] width 10 height 10
click at [1000, 182] on label "ON" at bounding box center [1005, 189] width 28 height 14
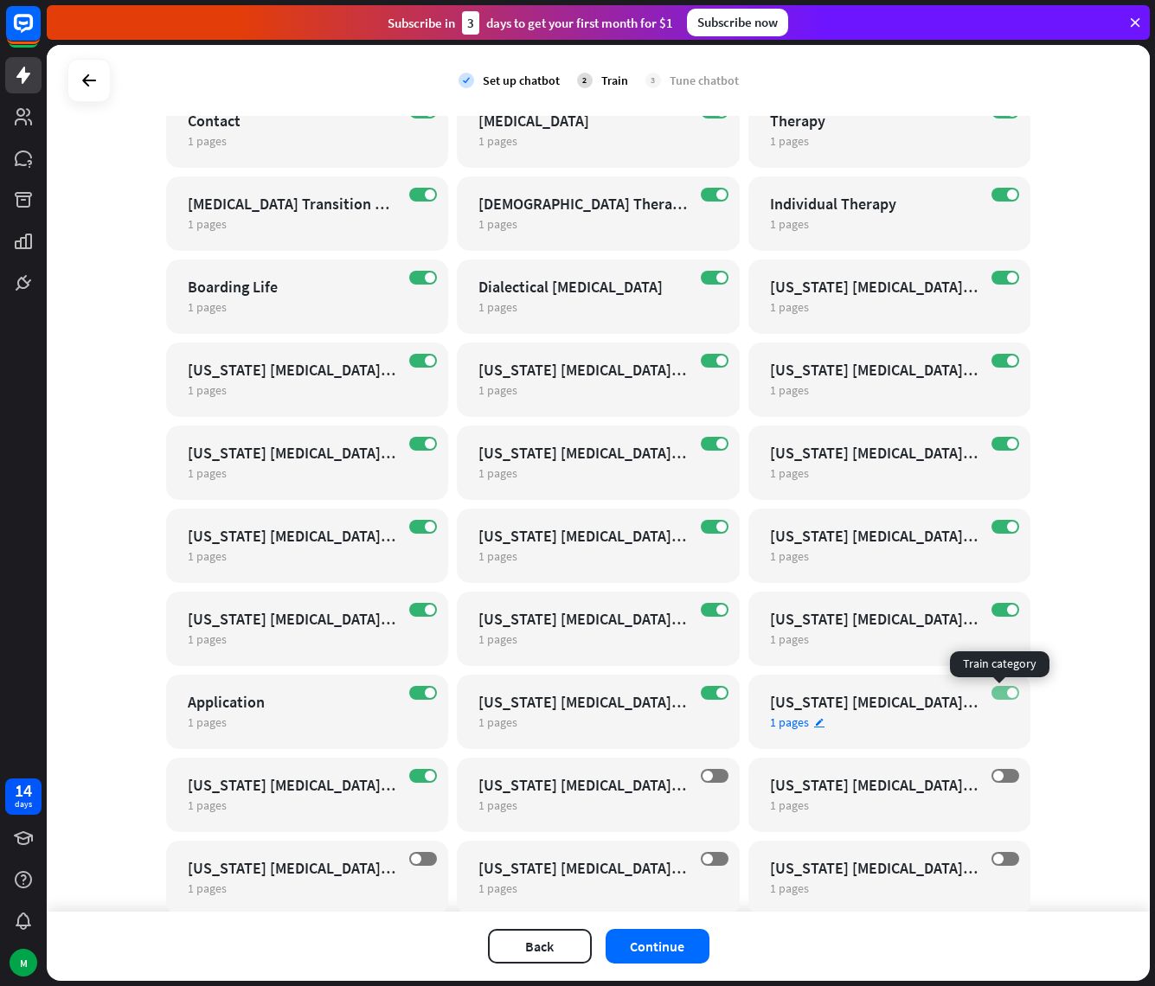
click at [1007, 690] on span at bounding box center [1012, 693] width 10 height 10
click at [1007, 605] on span at bounding box center [1012, 610] width 10 height 10
click at [1001, 521] on label "ON" at bounding box center [1005, 527] width 28 height 14
click at [1002, 451] on div "ON [US_STATE] [MEDICAL_DATA] Treatment Center For Girls 1 pages edit" at bounding box center [889, 463] width 283 height 74
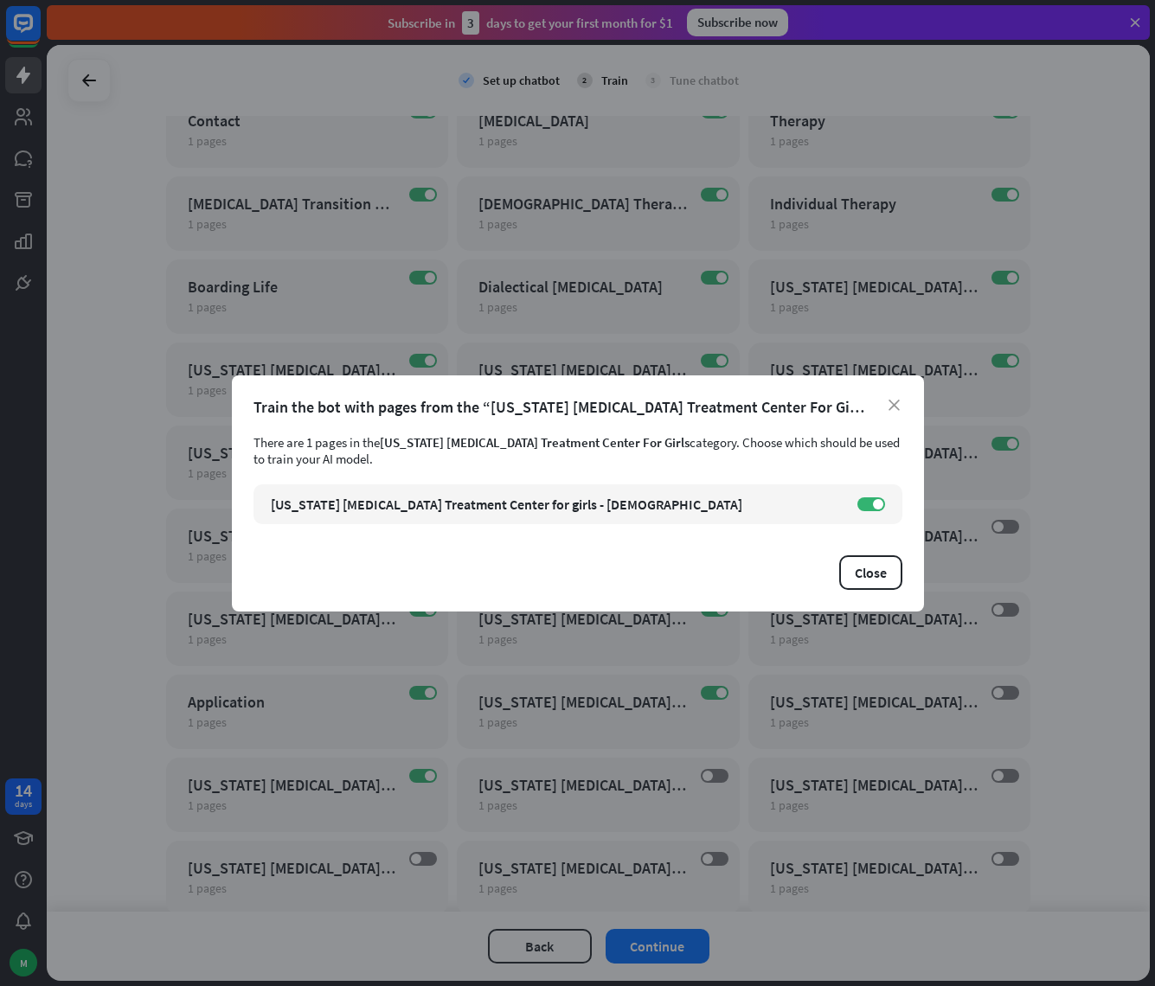
click at [882, 398] on div "Train the bot with pages from the “[US_STATE] [MEDICAL_DATA] Treatment Center F…" at bounding box center [577, 407] width 649 height 20
click at [886, 402] on div "Train the bot with pages from the “[US_STATE] [MEDICAL_DATA] Treatment Center F…" at bounding box center [577, 407] width 649 height 20
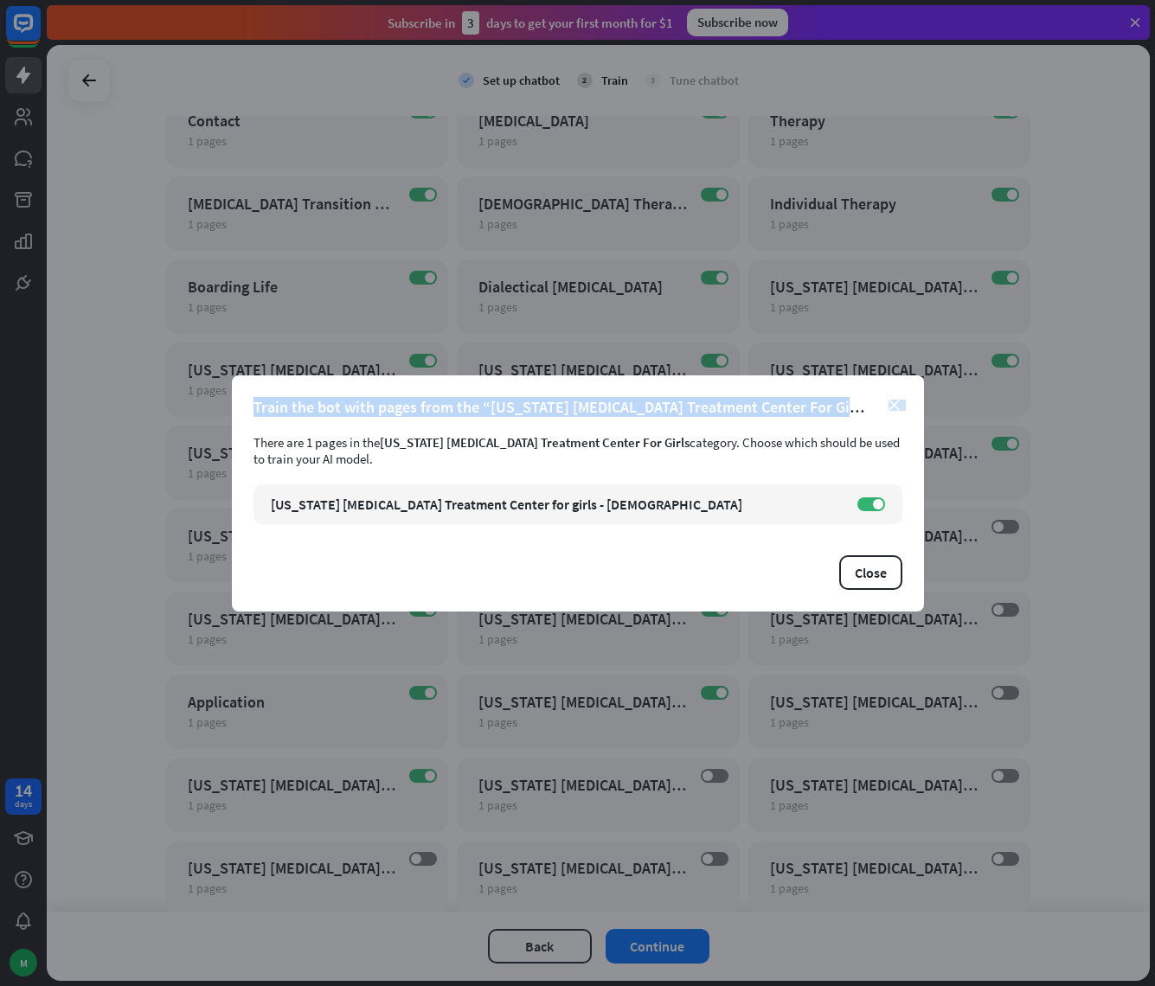
click at [888, 402] on div "close Train the bot with pages from the “[US_STATE] [MEDICAL_DATA] Treatment Ce…" at bounding box center [578, 493] width 692 height 236
click at [891, 400] on icon "close" at bounding box center [893, 405] width 11 height 11
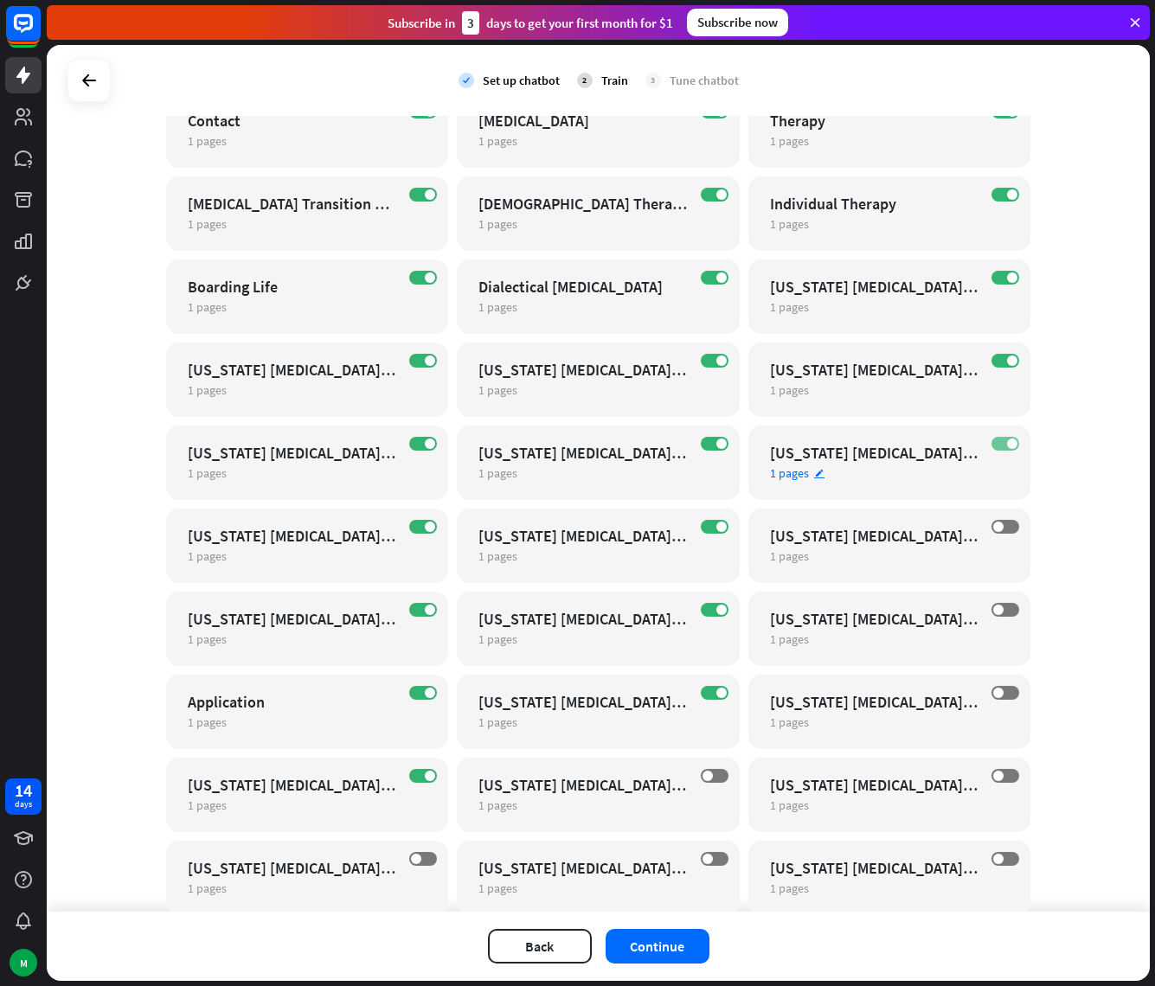
click at [996, 442] on label "ON" at bounding box center [1005, 444] width 28 height 14
click at [1007, 357] on span at bounding box center [1012, 360] width 10 height 10
click at [1000, 280] on label "ON" at bounding box center [1005, 278] width 28 height 14
click at [705, 363] on label "ON" at bounding box center [715, 361] width 28 height 14
click at [705, 440] on label "ON" at bounding box center [715, 444] width 28 height 14
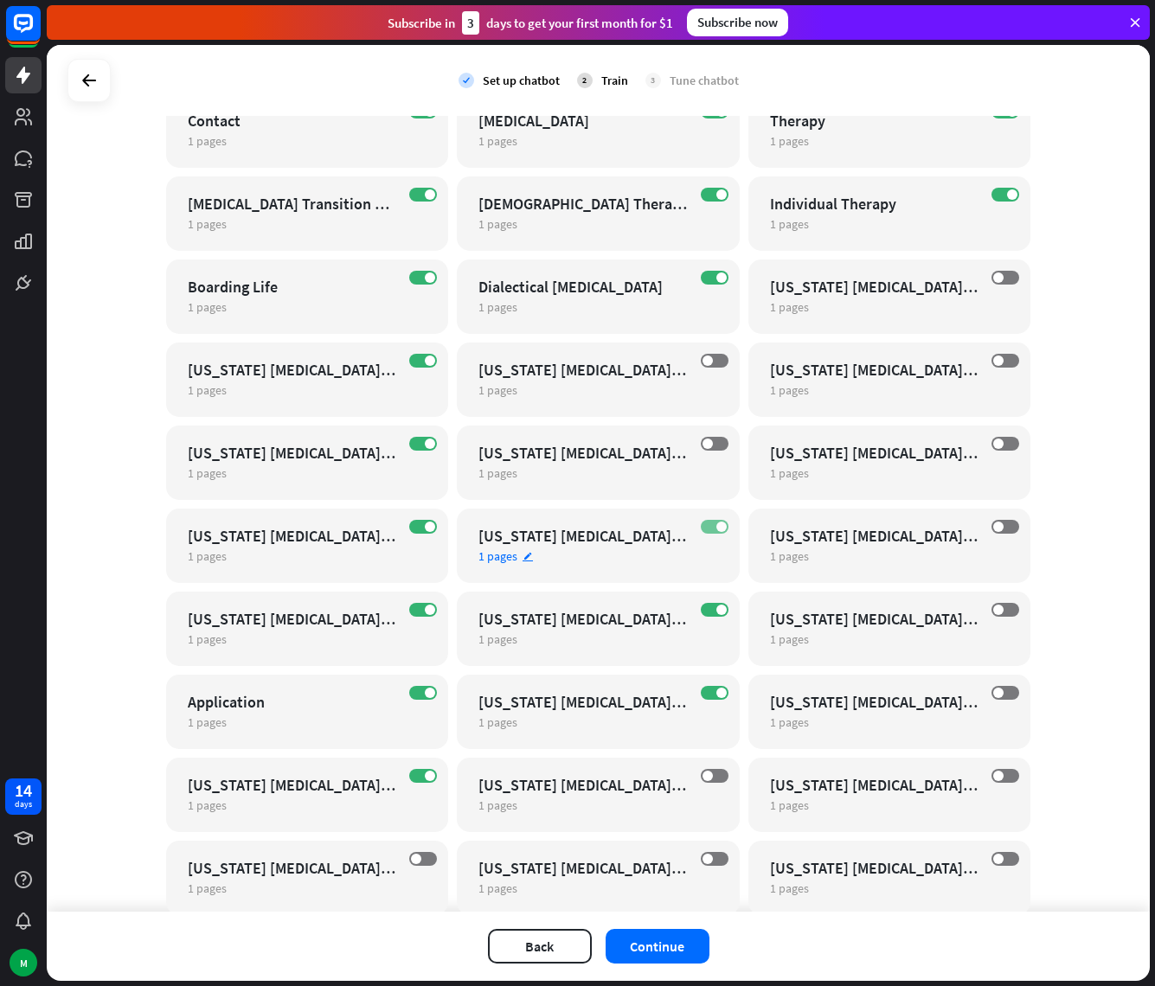
click at [708, 520] on label "ON" at bounding box center [715, 527] width 28 height 14
click at [716, 605] on span at bounding box center [721, 610] width 10 height 10
click at [716, 693] on span at bounding box center [721, 693] width 10 height 10
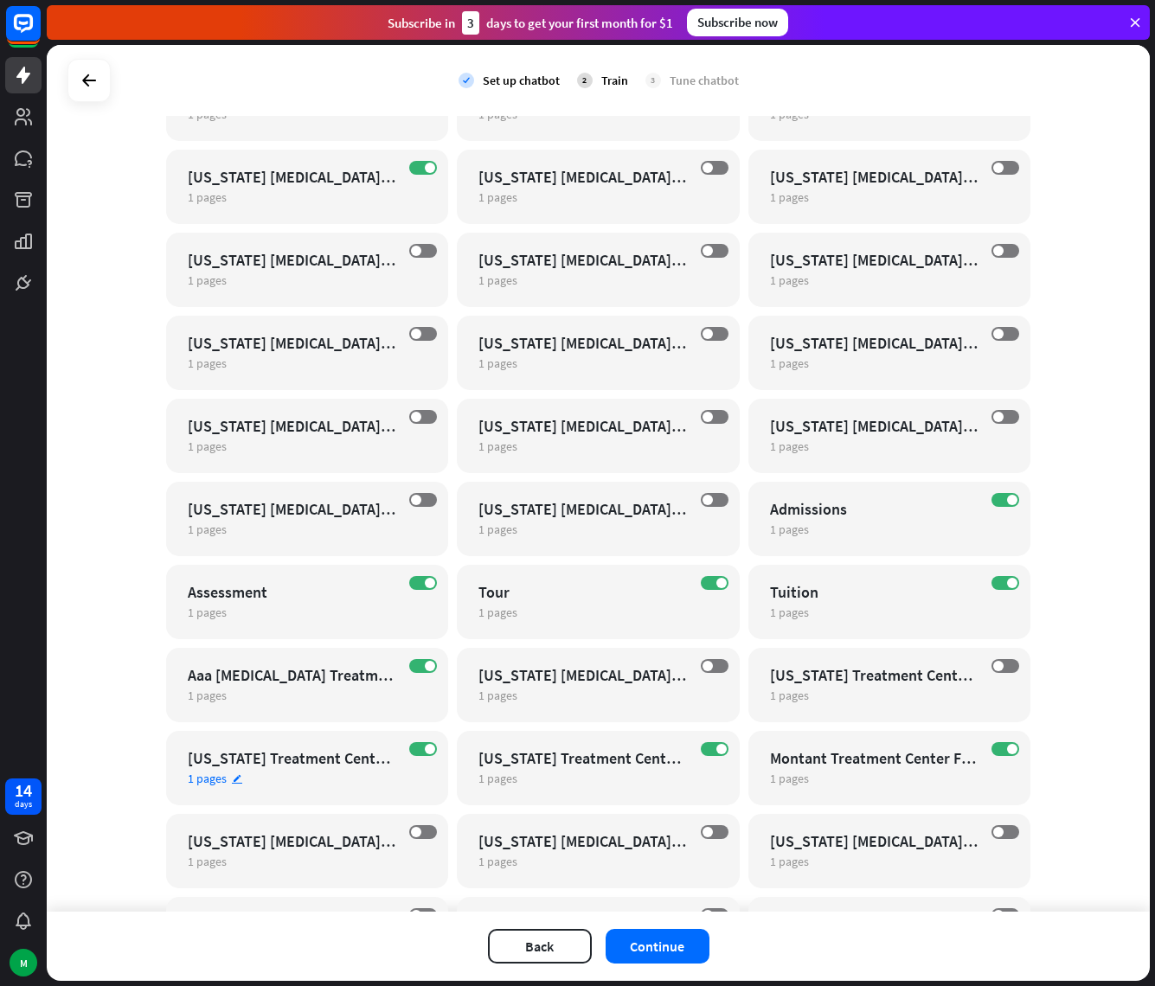
scroll to position [19723, 0]
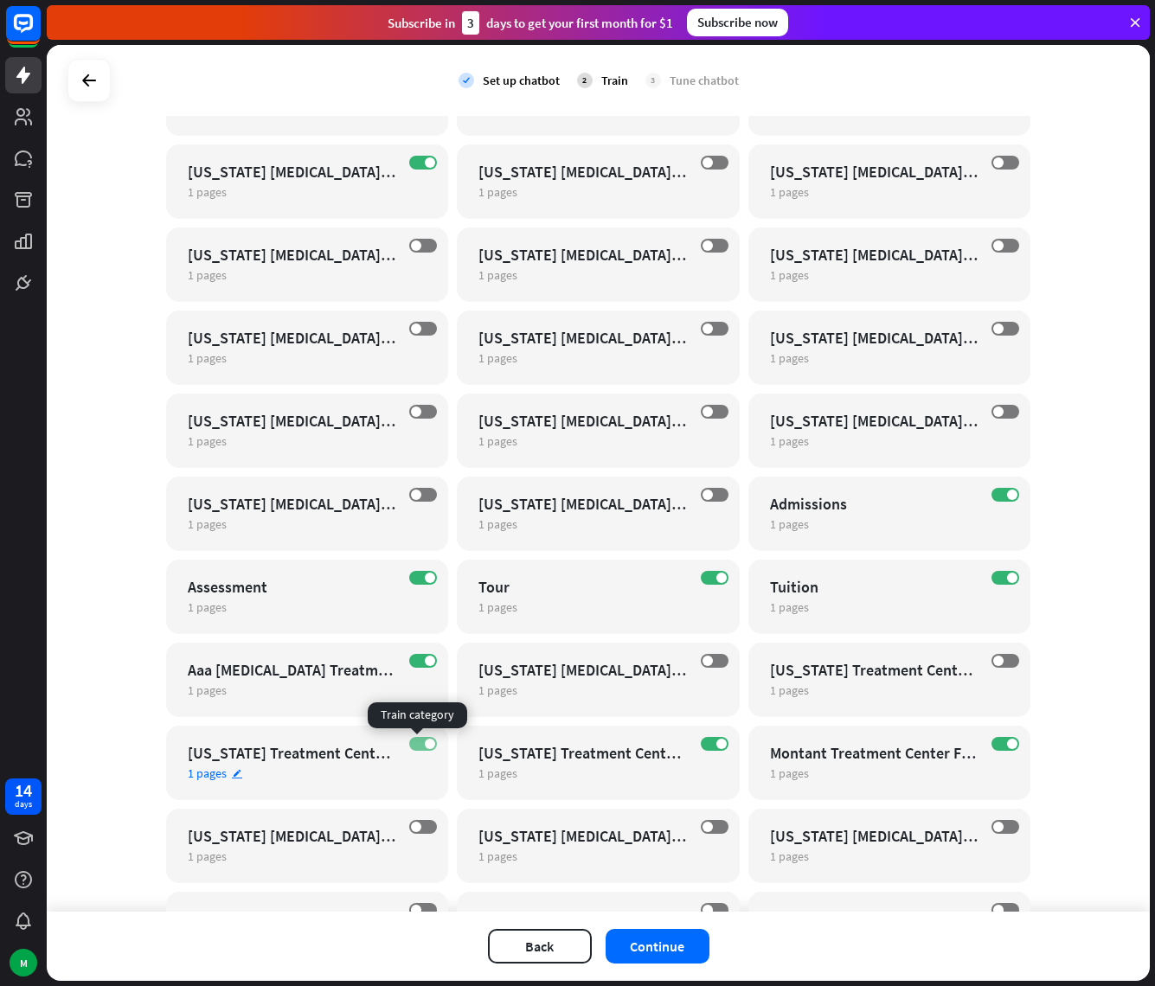
click at [425, 740] on span at bounding box center [430, 744] width 10 height 10
click at [425, 661] on span at bounding box center [430, 661] width 10 height 10
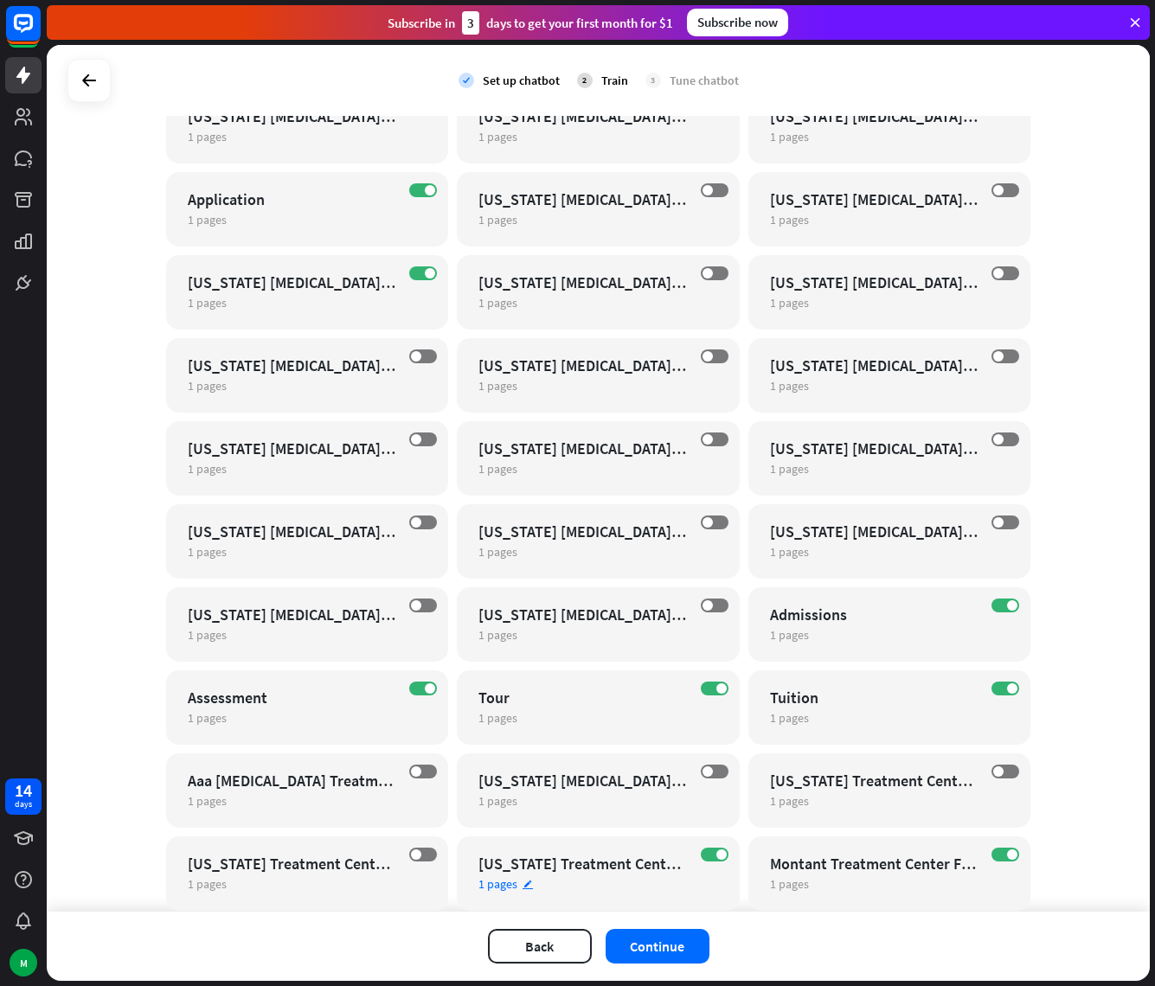
scroll to position [19189, 0]
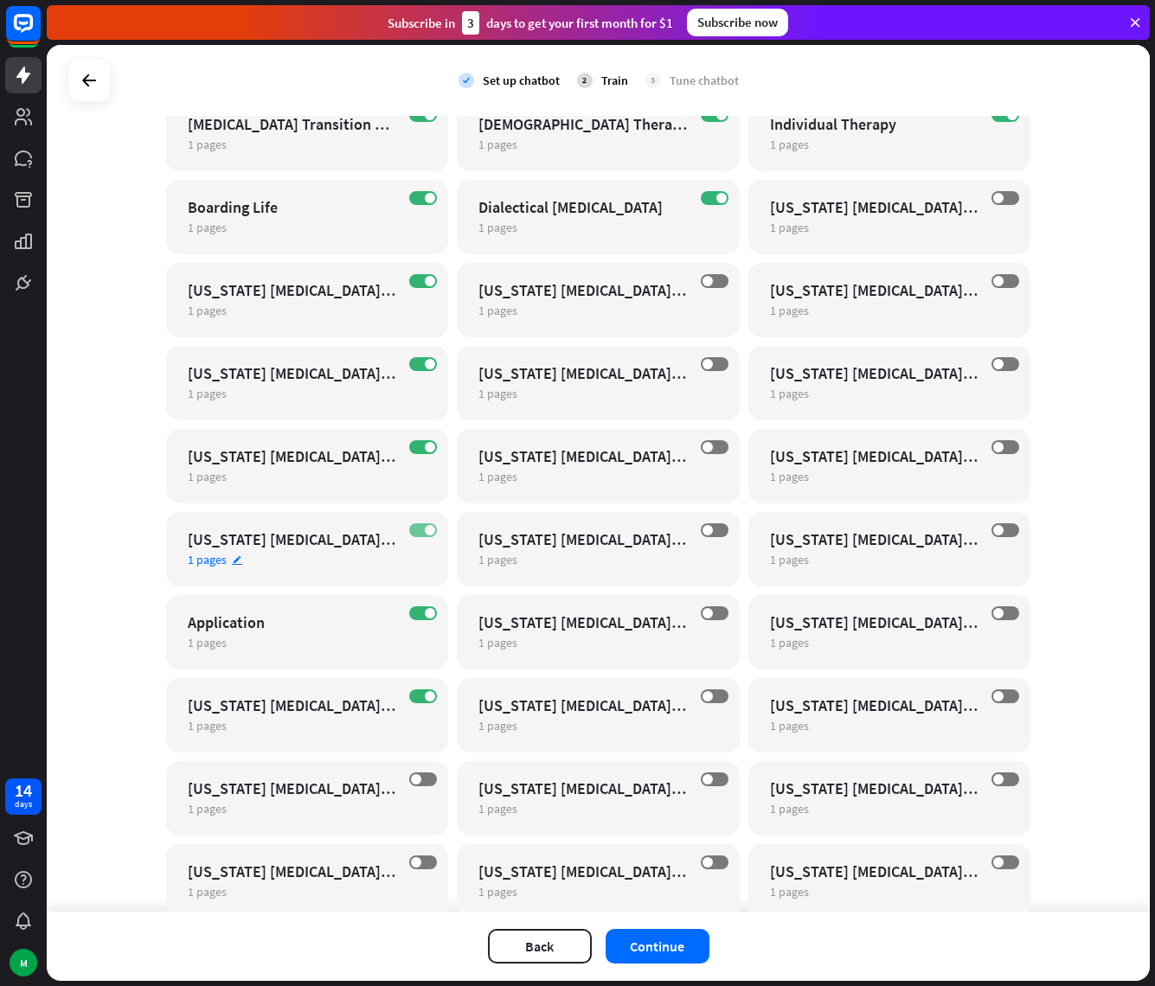
click at [413, 531] on label "ON" at bounding box center [423, 530] width 28 height 14
click at [425, 448] on span at bounding box center [430, 447] width 10 height 10
click at [425, 363] on span at bounding box center [430, 364] width 10 height 10
click at [415, 279] on label "ON" at bounding box center [423, 281] width 28 height 14
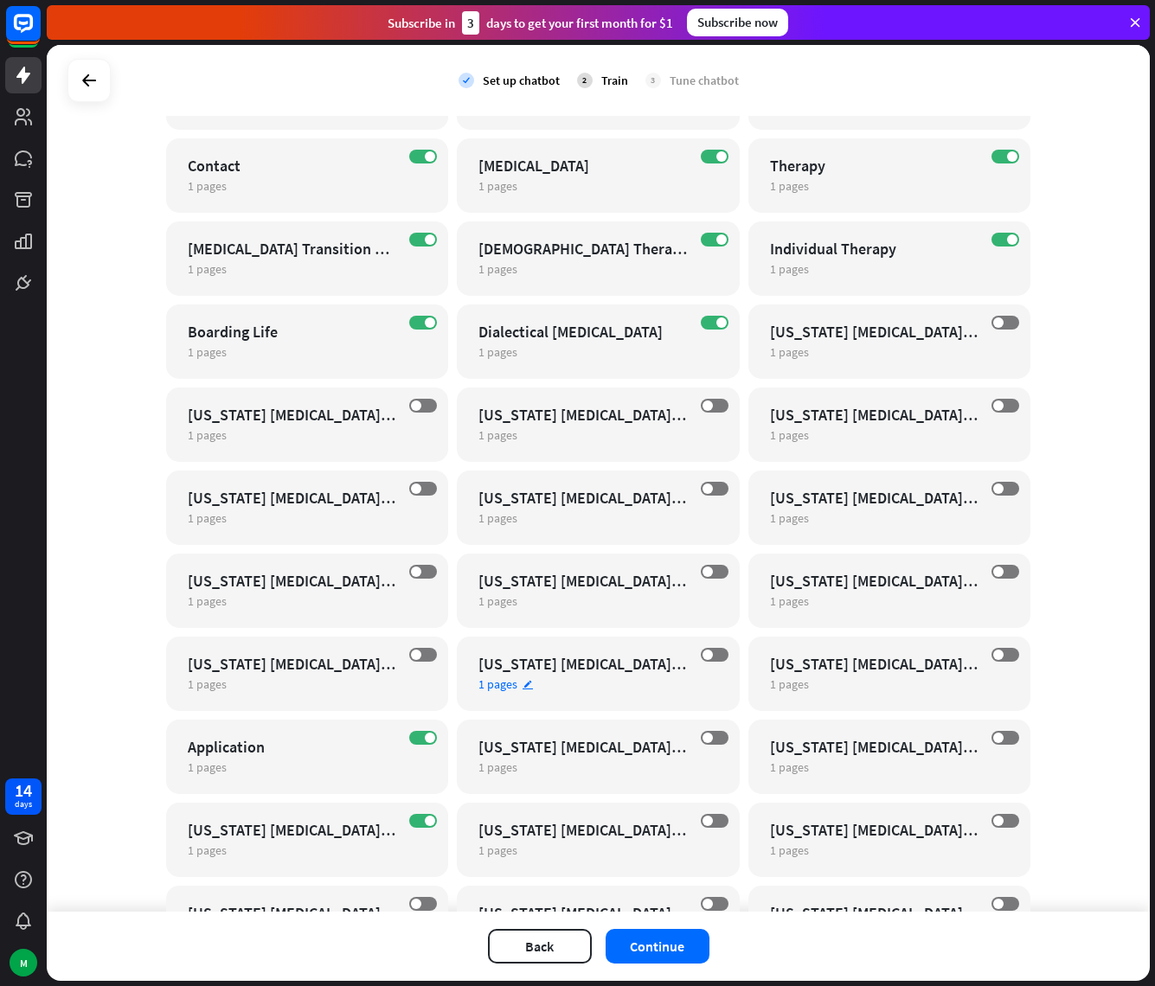
scroll to position [18831, 0]
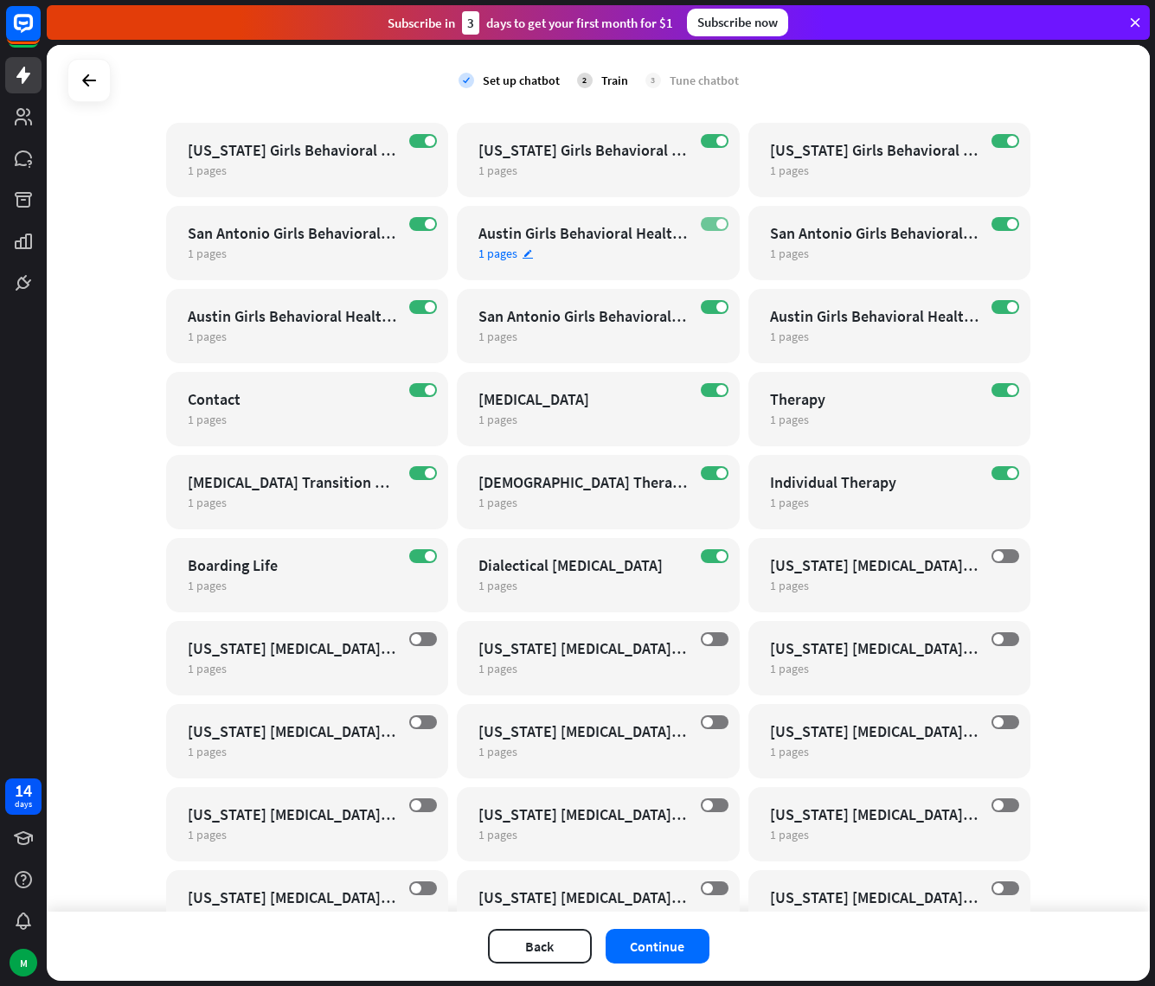
click at [716, 222] on span at bounding box center [721, 224] width 10 height 10
click at [707, 308] on label "ON" at bounding box center [715, 307] width 28 height 14
click at [997, 307] on label "ON" at bounding box center [1005, 307] width 28 height 14
click at [413, 304] on label "ON" at bounding box center [423, 307] width 28 height 14
click at [425, 226] on span at bounding box center [430, 224] width 10 height 10
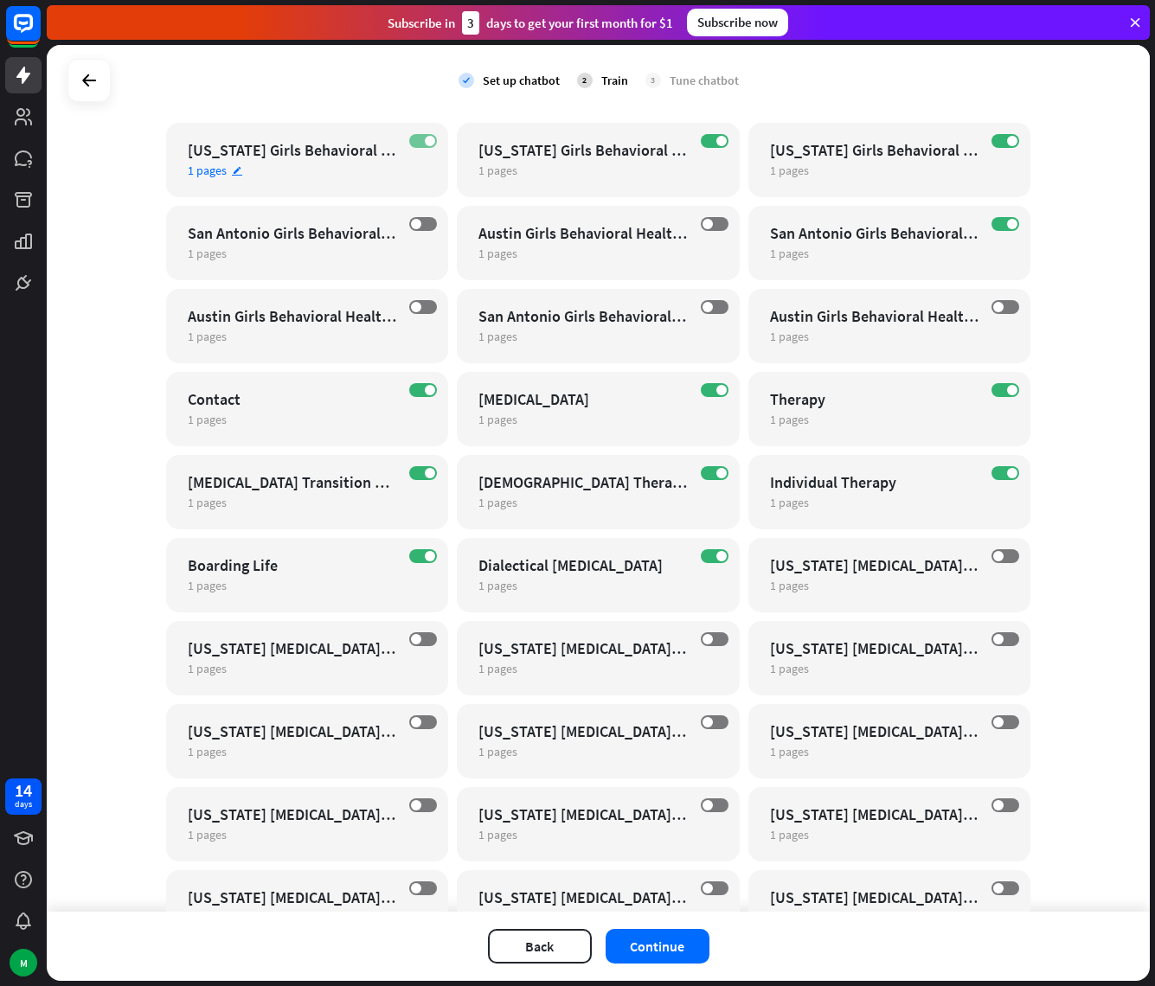
click at [425, 142] on span at bounding box center [430, 141] width 10 height 10
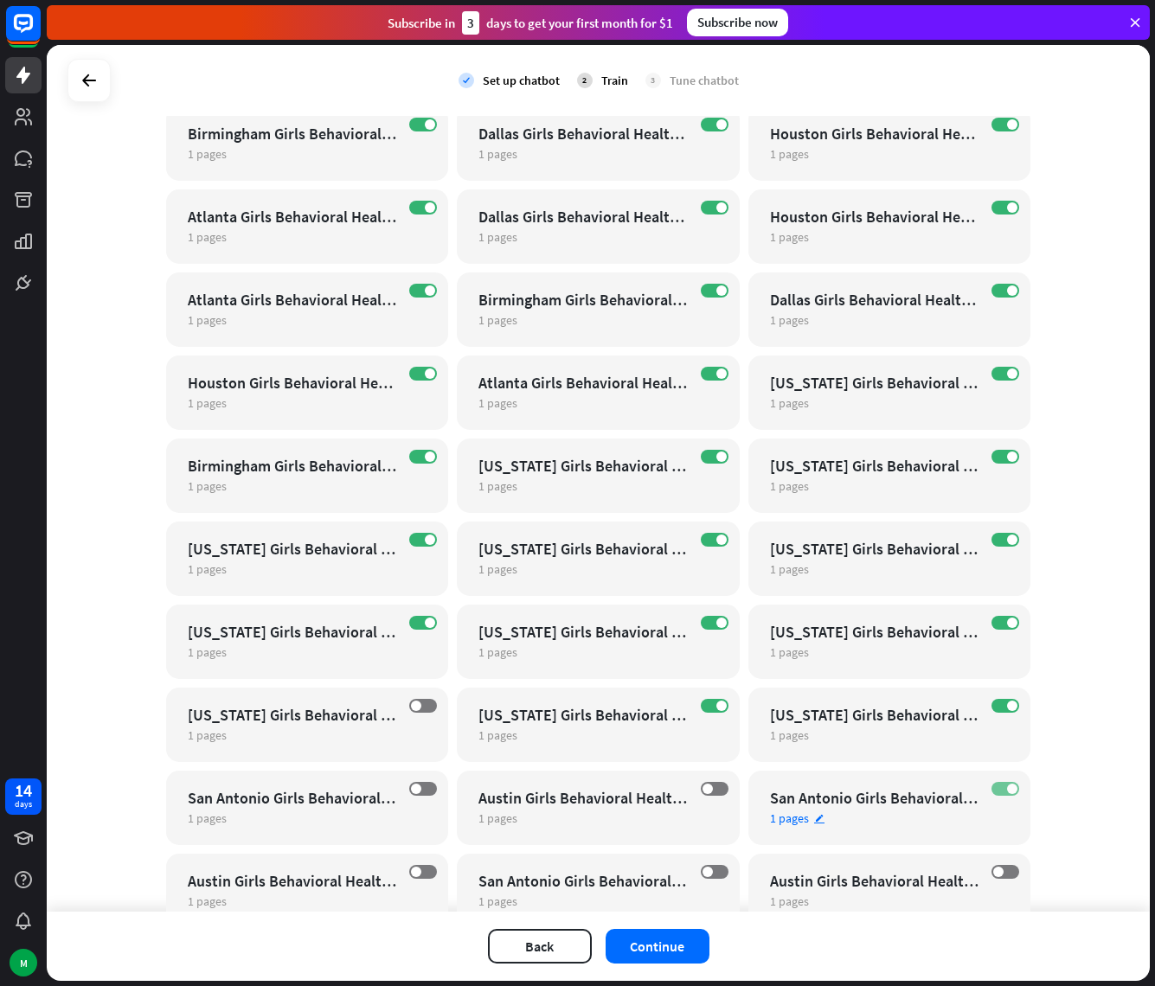
click at [1007, 786] on span at bounding box center [1012, 789] width 10 height 10
click at [1007, 703] on span at bounding box center [1012, 706] width 10 height 10
click at [716, 703] on span at bounding box center [721, 706] width 10 height 10
click at [701, 620] on label "ON" at bounding box center [715, 623] width 28 height 14
click at [705, 536] on label "ON" at bounding box center [715, 540] width 28 height 14
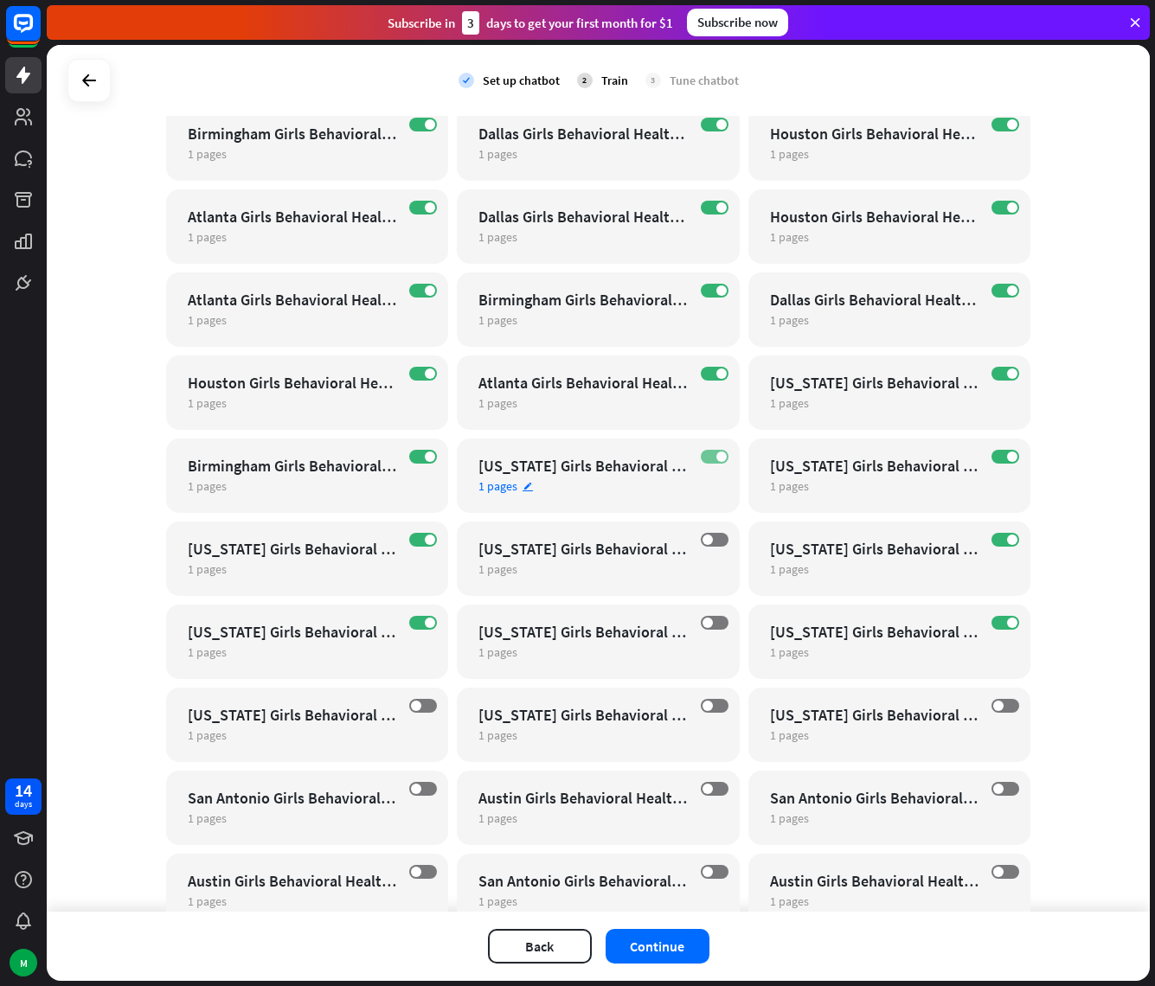
click at [716, 452] on span at bounding box center [721, 456] width 10 height 10
click at [716, 370] on span at bounding box center [721, 373] width 10 height 10
click at [711, 279] on div "ON Birmingham Girls Behavioral Healthcare Center For Trauma 1 pages edit" at bounding box center [598, 309] width 283 height 74
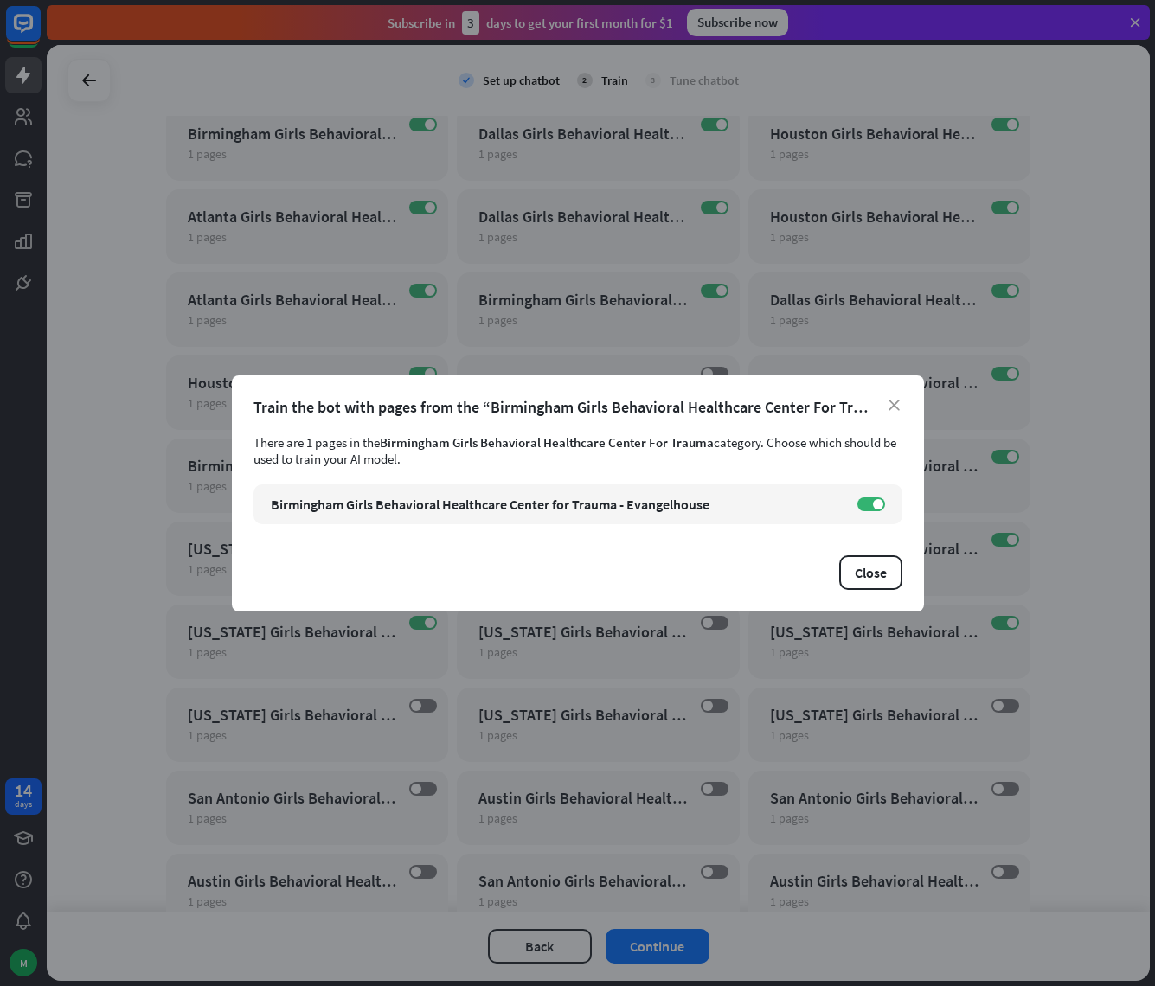
click at [893, 397] on div "Train the bot with pages from the “Birmingham Girls Behavioral Healthcare Cente…" at bounding box center [577, 407] width 649 height 20
click at [890, 409] on icon "close" at bounding box center [893, 405] width 11 height 11
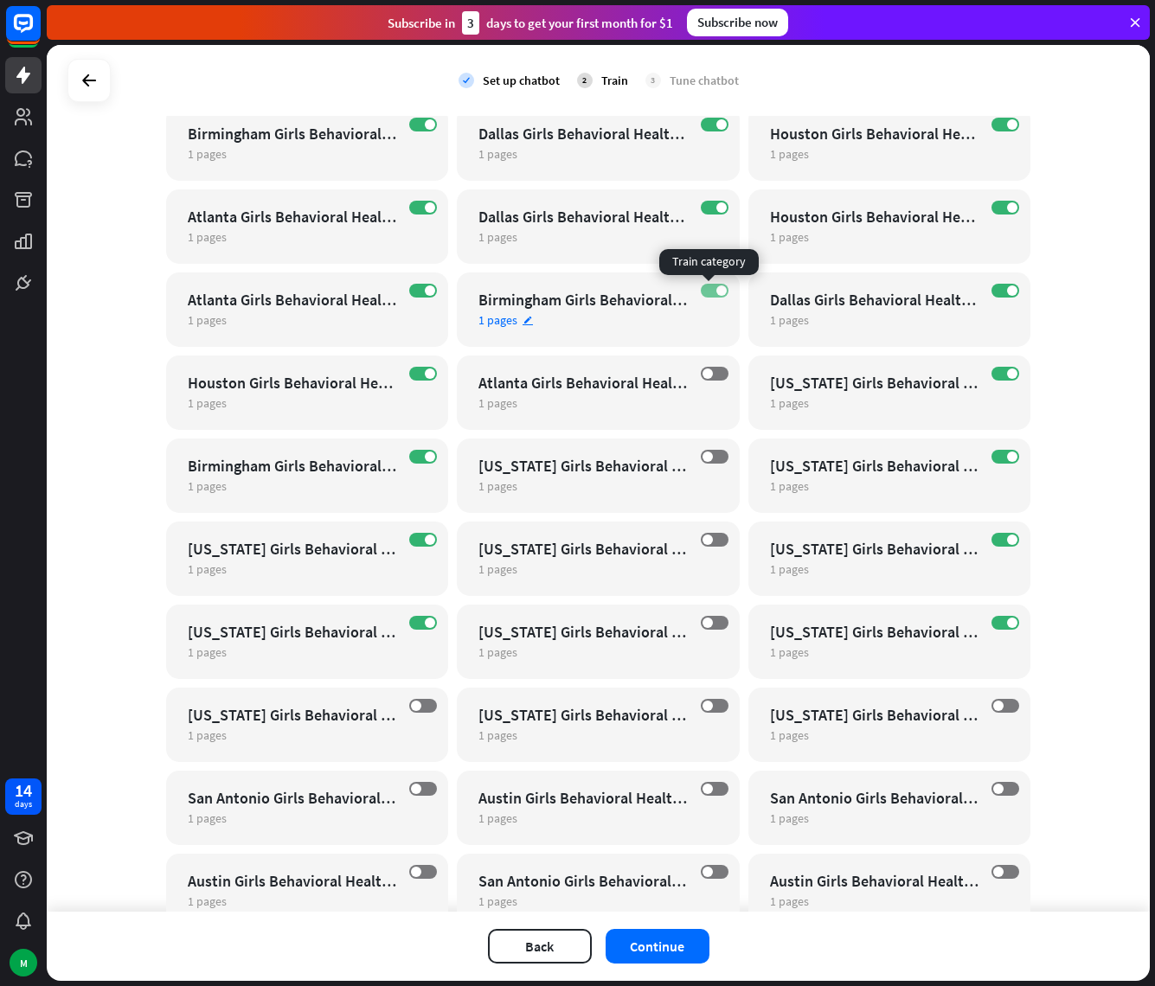
click at [716, 289] on span at bounding box center [721, 290] width 10 height 10
click at [701, 210] on label "ON" at bounding box center [715, 208] width 28 height 14
click at [409, 203] on label "ON" at bounding box center [423, 208] width 28 height 14
click at [425, 288] on span at bounding box center [430, 290] width 10 height 10
click at [426, 463] on div "ON" at bounding box center [423, 457] width 28 height 14
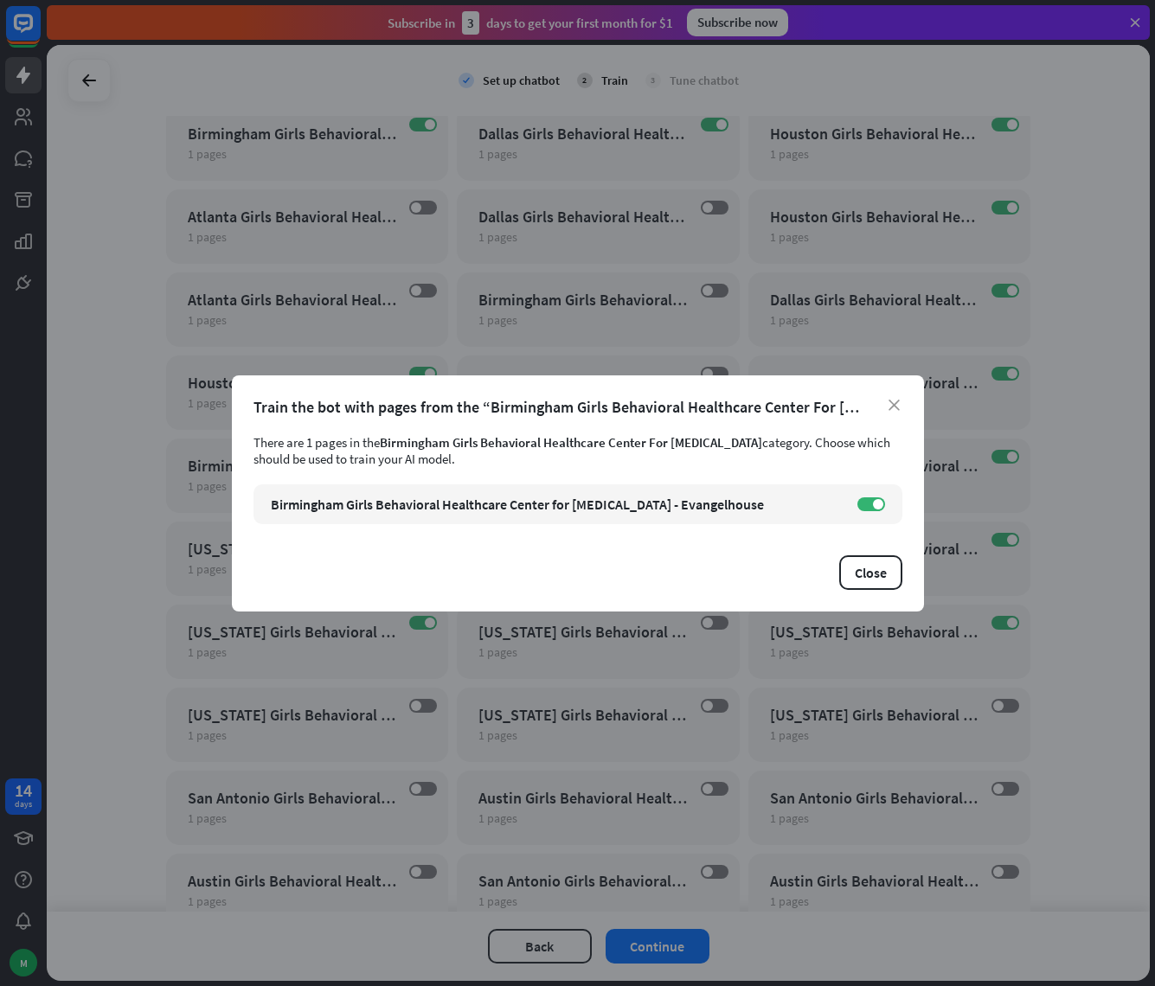
click at [902, 405] on div "close Train the bot with pages from the “Birmingham Girls Behavioral Healthcare…" at bounding box center [578, 493] width 692 height 236
click at [895, 409] on icon "close" at bounding box center [893, 405] width 11 height 11
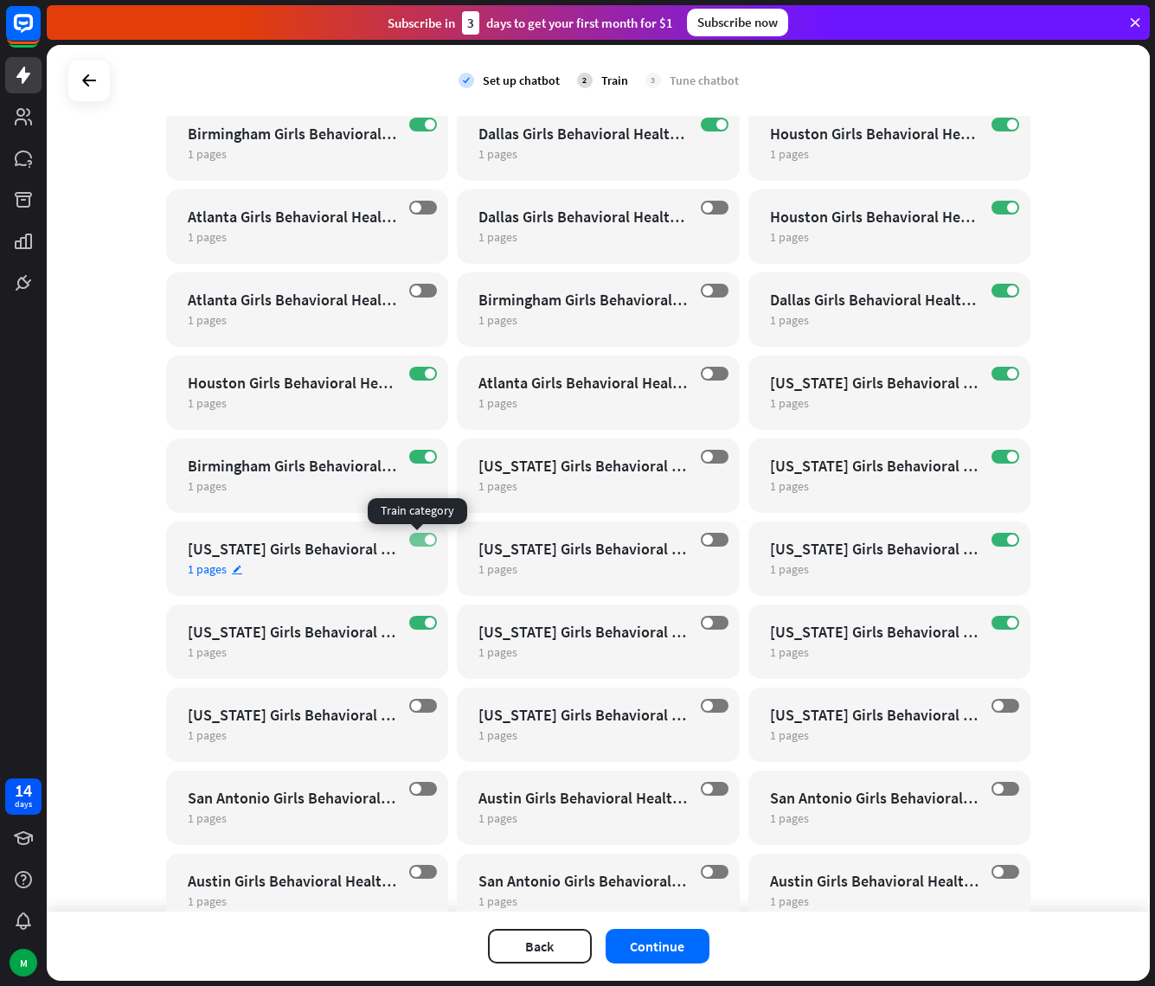
click at [426, 540] on span at bounding box center [430, 540] width 10 height 10
click at [414, 628] on label "ON" at bounding box center [423, 623] width 28 height 14
click at [416, 458] on label "ON" at bounding box center [423, 457] width 28 height 14
click at [425, 375] on span at bounding box center [430, 373] width 10 height 10
click at [1007, 375] on span at bounding box center [1012, 373] width 10 height 10
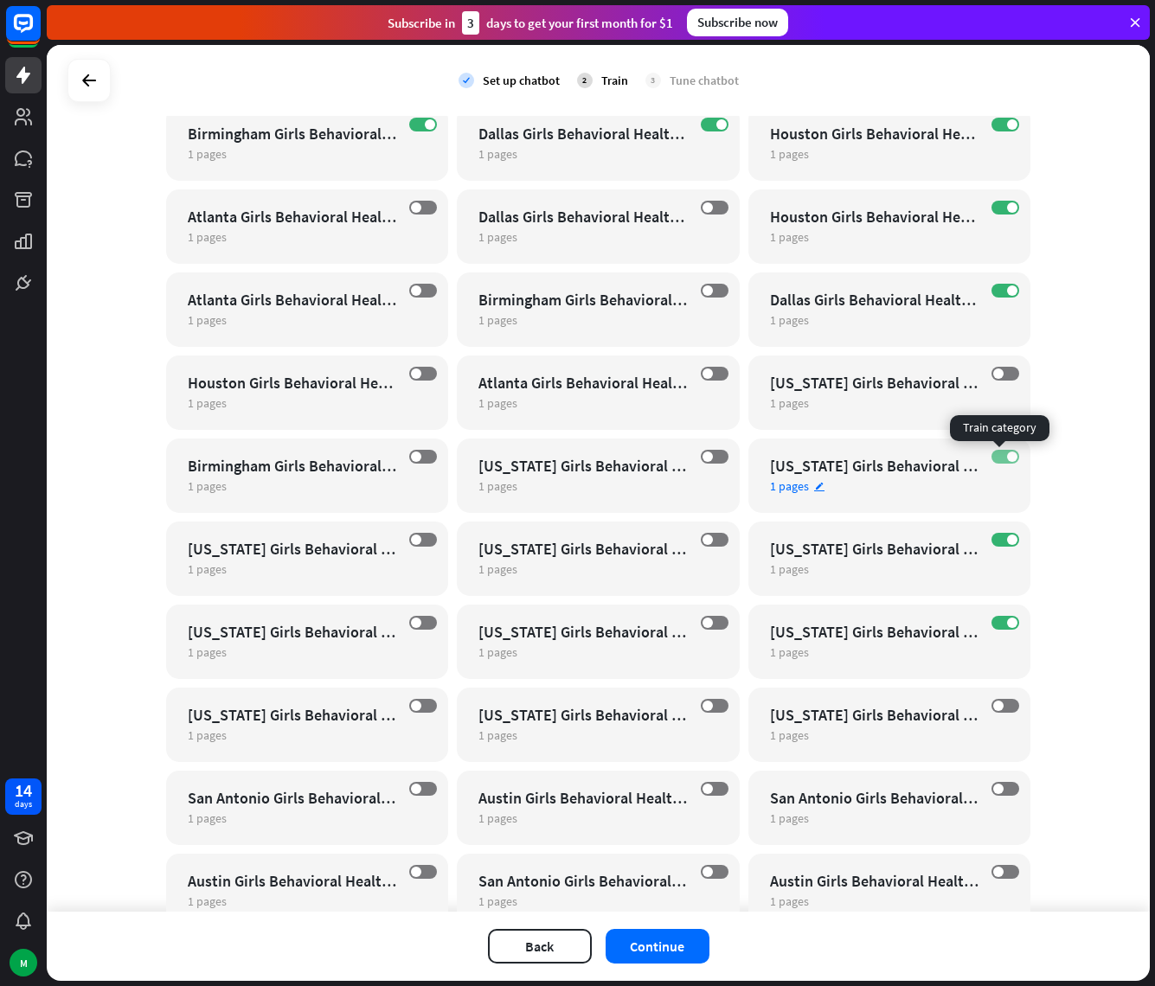
click at [1007, 458] on span at bounding box center [1012, 456] width 10 height 10
click at [1007, 541] on span at bounding box center [1012, 540] width 10 height 10
click at [1007, 620] on span at bounding box center [1012, 623] width 10 height 10
click at [1007, 293] on span at bounding box center [1012, 290] width 10 height 10
click at [996, 201] on label "ON" at bounding box center [1005, 208] width 28 height 14
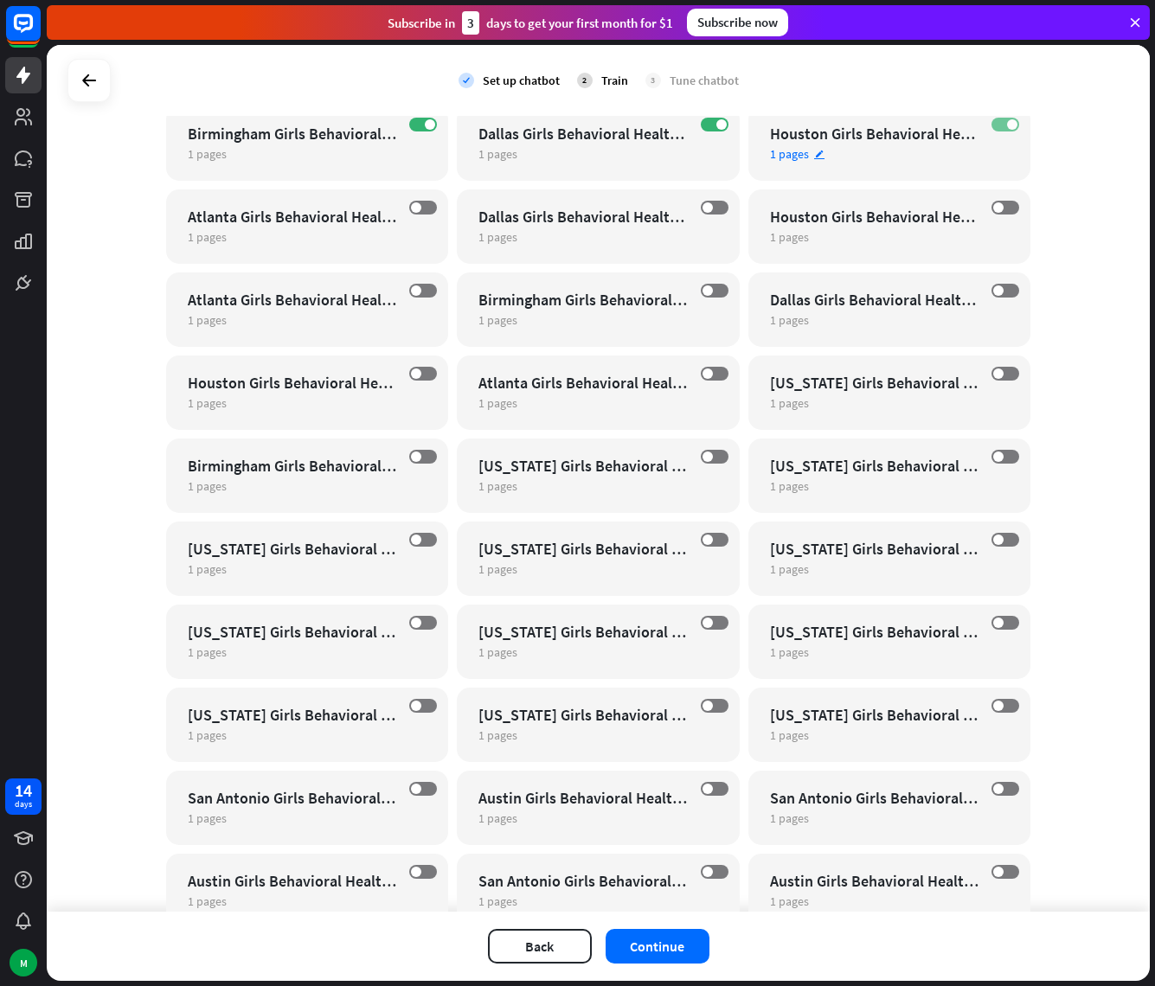
click at [1007, 123] on span at bounding box center [1012, 124] width 10 height 10
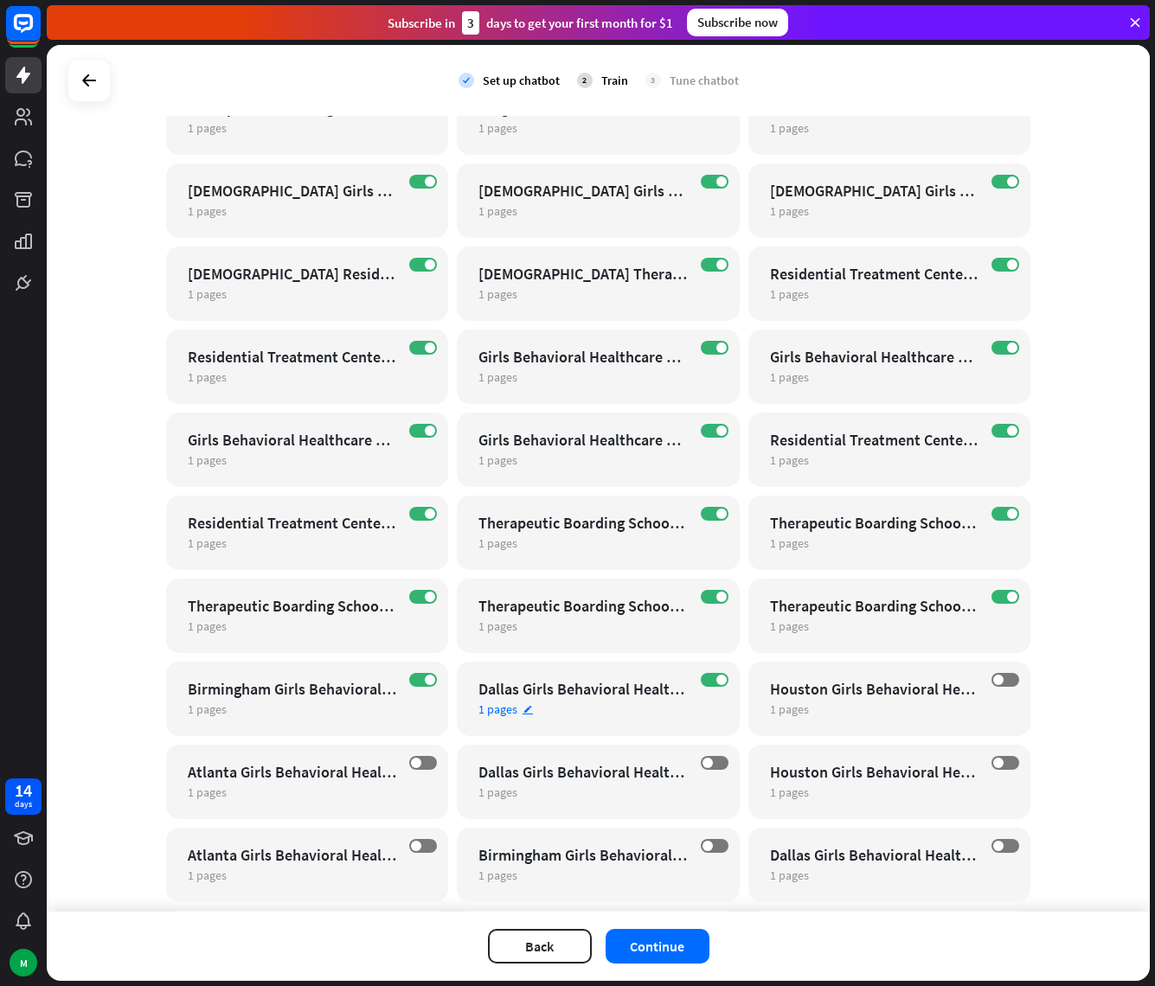
scroll to position [17710, 0]
click at [426, 682] on span at bounding box center [430, 681] width 10 height 10
click at [338, 606] on div "Therapeutic Boarding School For Girls Offering Dbt 2" at bounding box center [292, 607] width 209 height 20
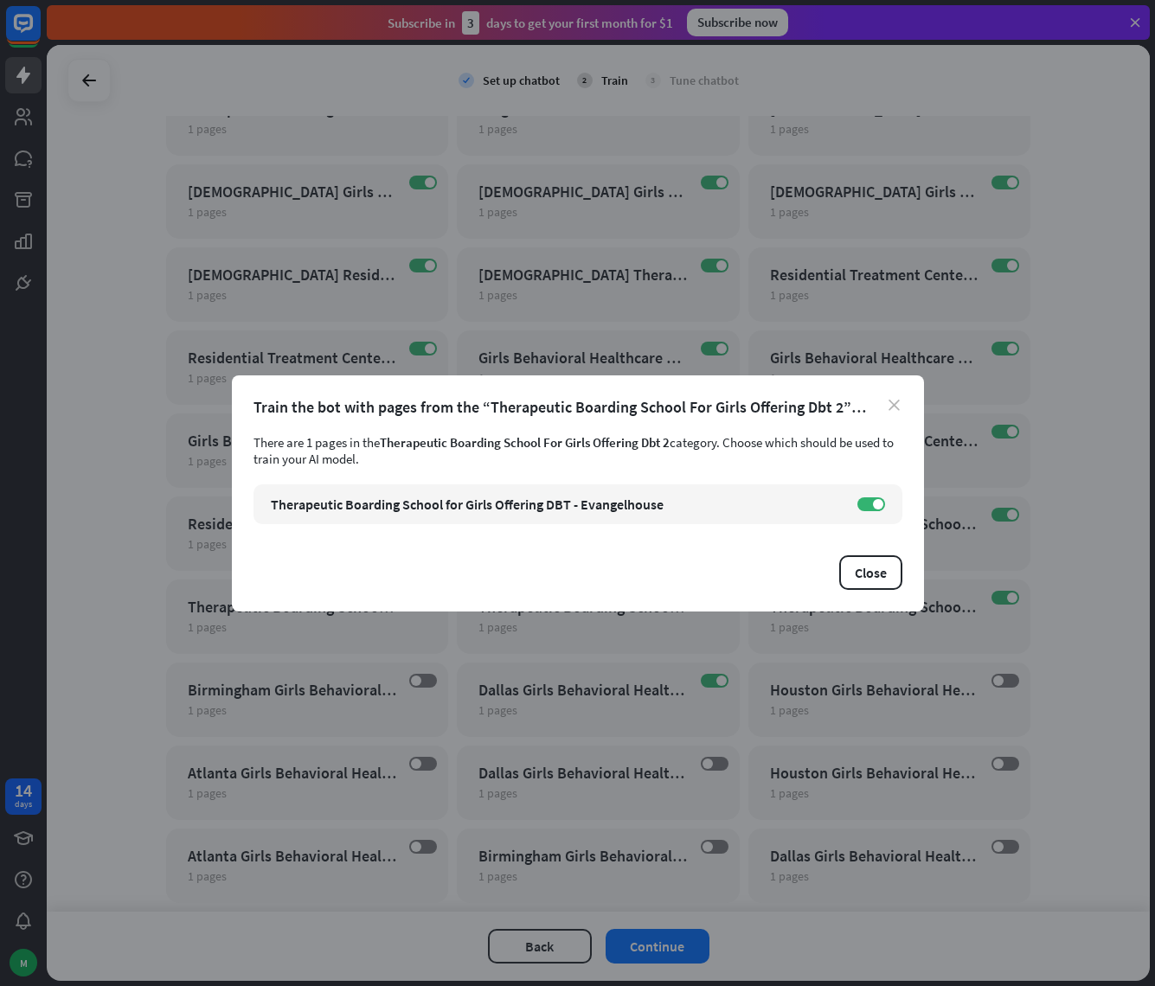
click at [889, 407] on icon "close" at bounding box center [893, 405] width 11 height 11
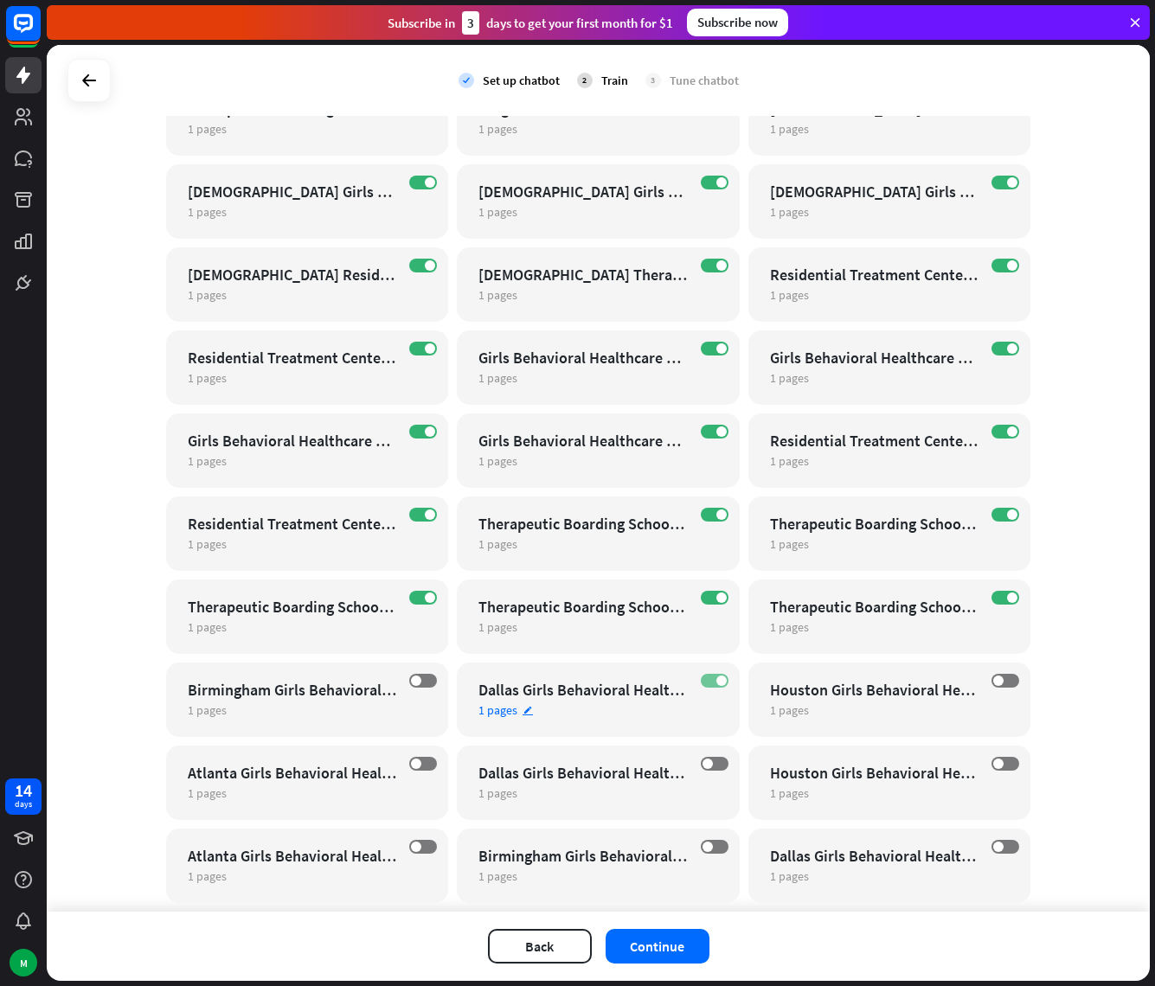
click at [701, 677] on label "ON" at bounding box center [715, 681] width 28 height 14
click at [591, 621] on div "1 pages edit" at bounding box center [582, 627] width 209 height 16
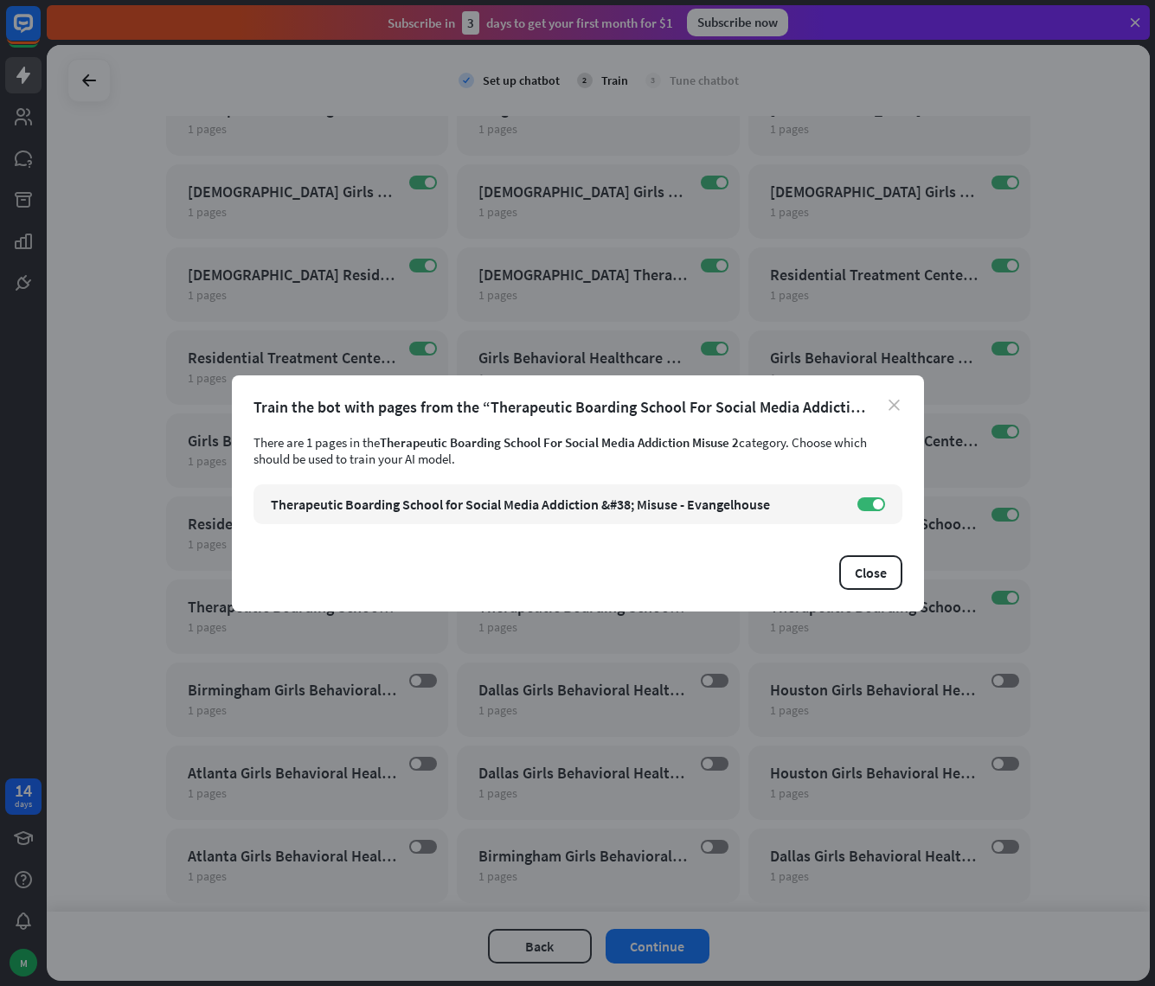
click at [893, 406] on icon "close" at bounding box center [893, 405] width 11 height 11
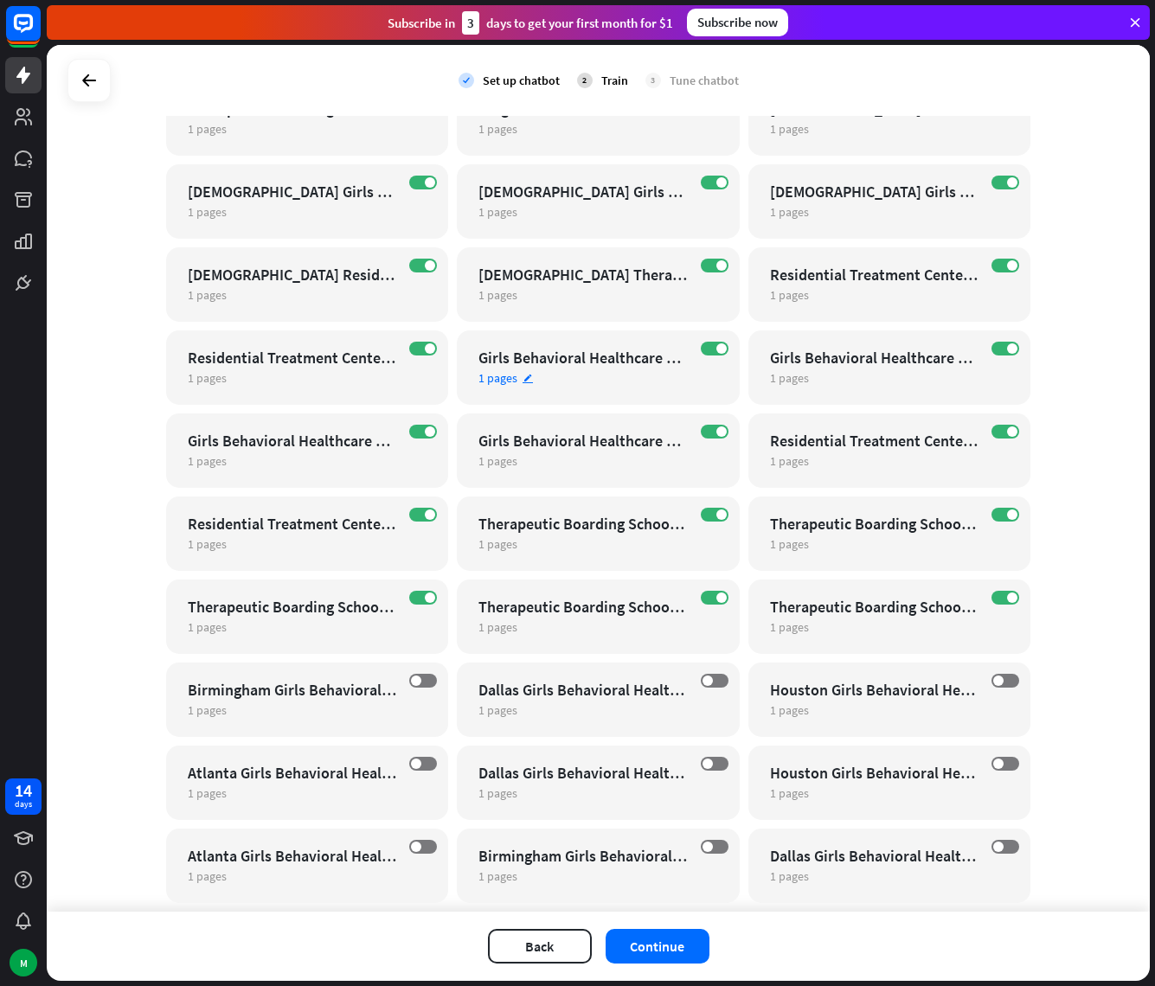
click at [601, 368] on div "ON Girls Behavioral Healthcare Center For Anxiety 2 1 pages edit" at bounding box center [598, 367] width 283 height 74
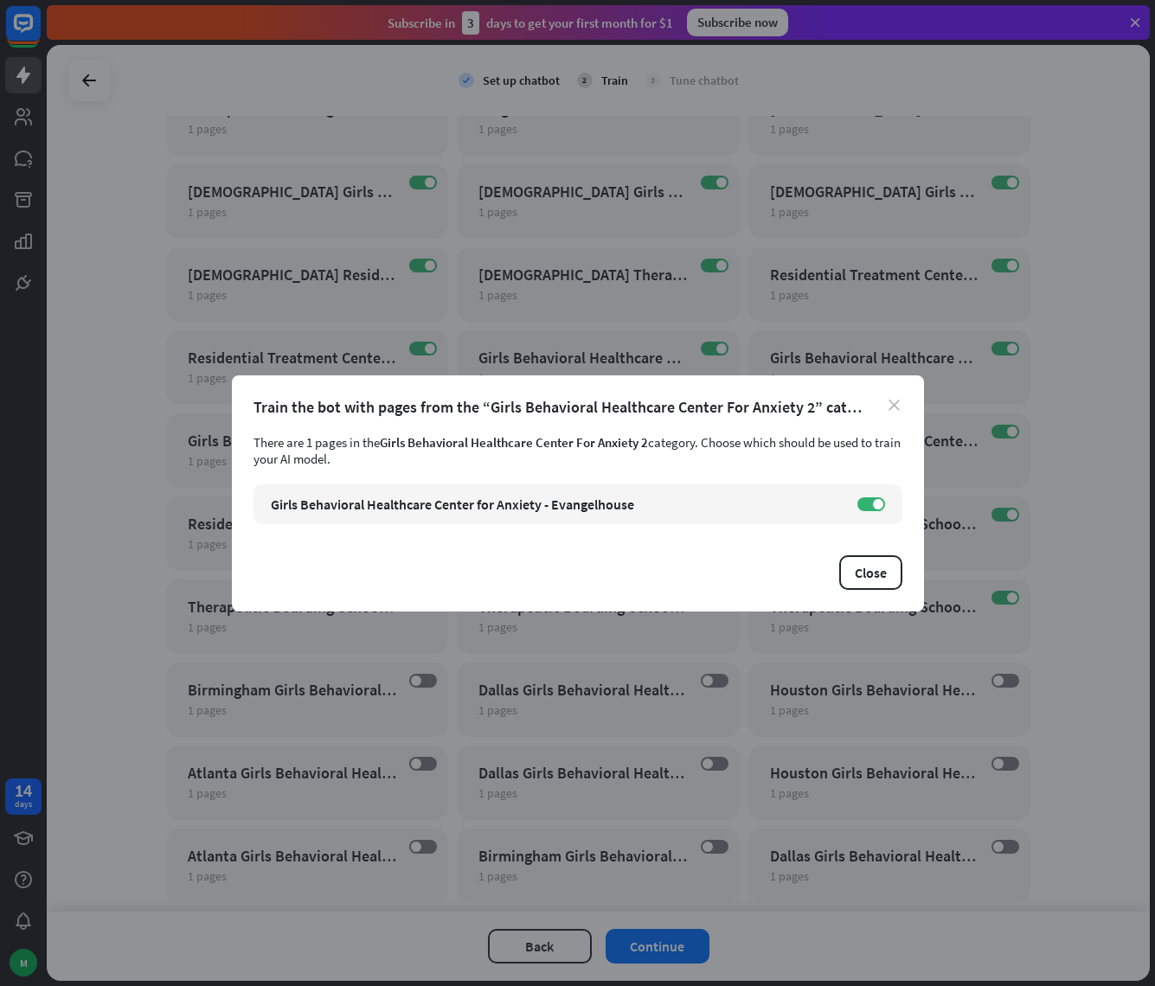
click at [890, 404] on icon "close" at bounding box center [893, 405] width 11 height 11
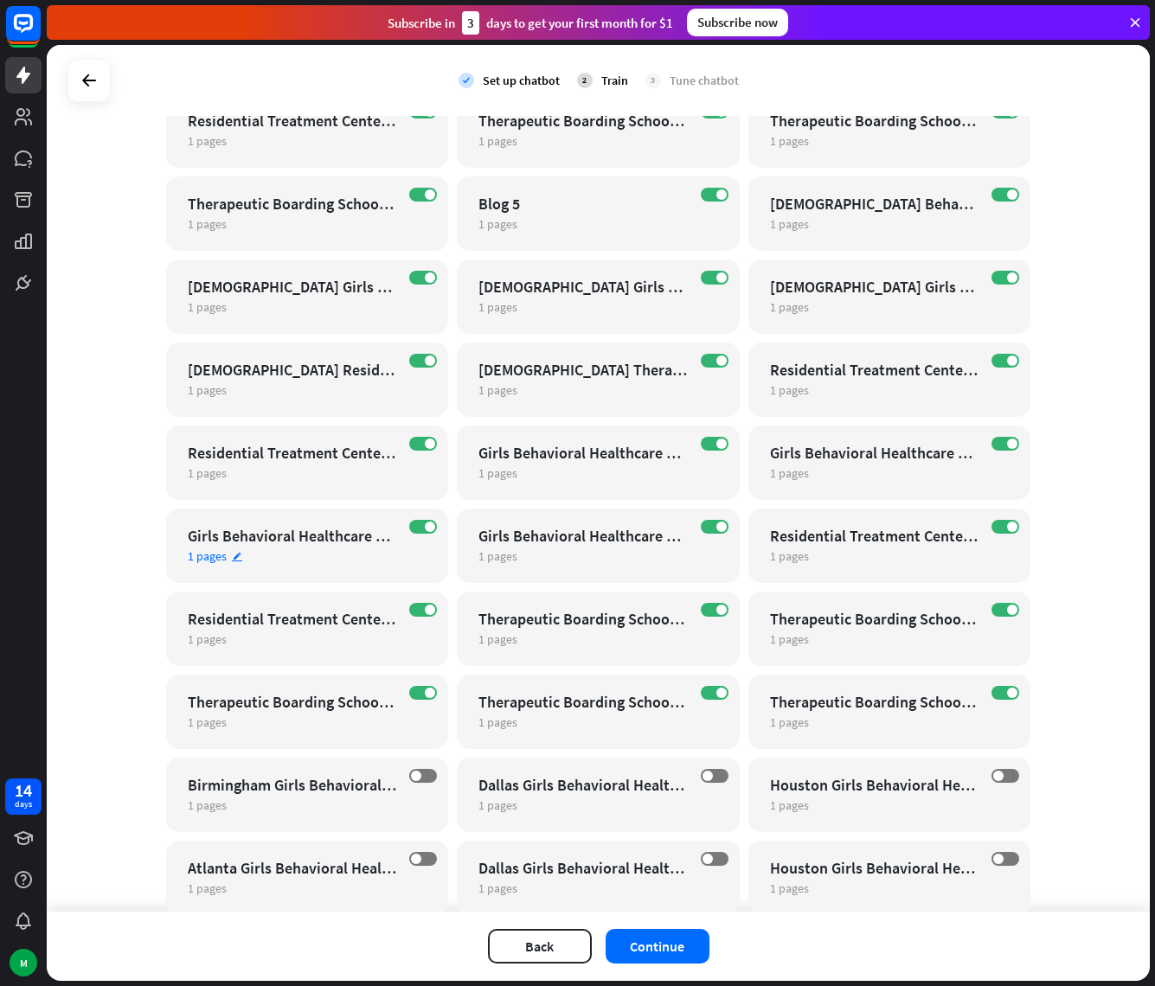
scroll to position [17614, 0]
click at [851, 294] on div "[DEMOGRAPHIC_DATA] Girls Treatment Center For Trauma 2" at bounding box center [874, 288] width 209 height 20
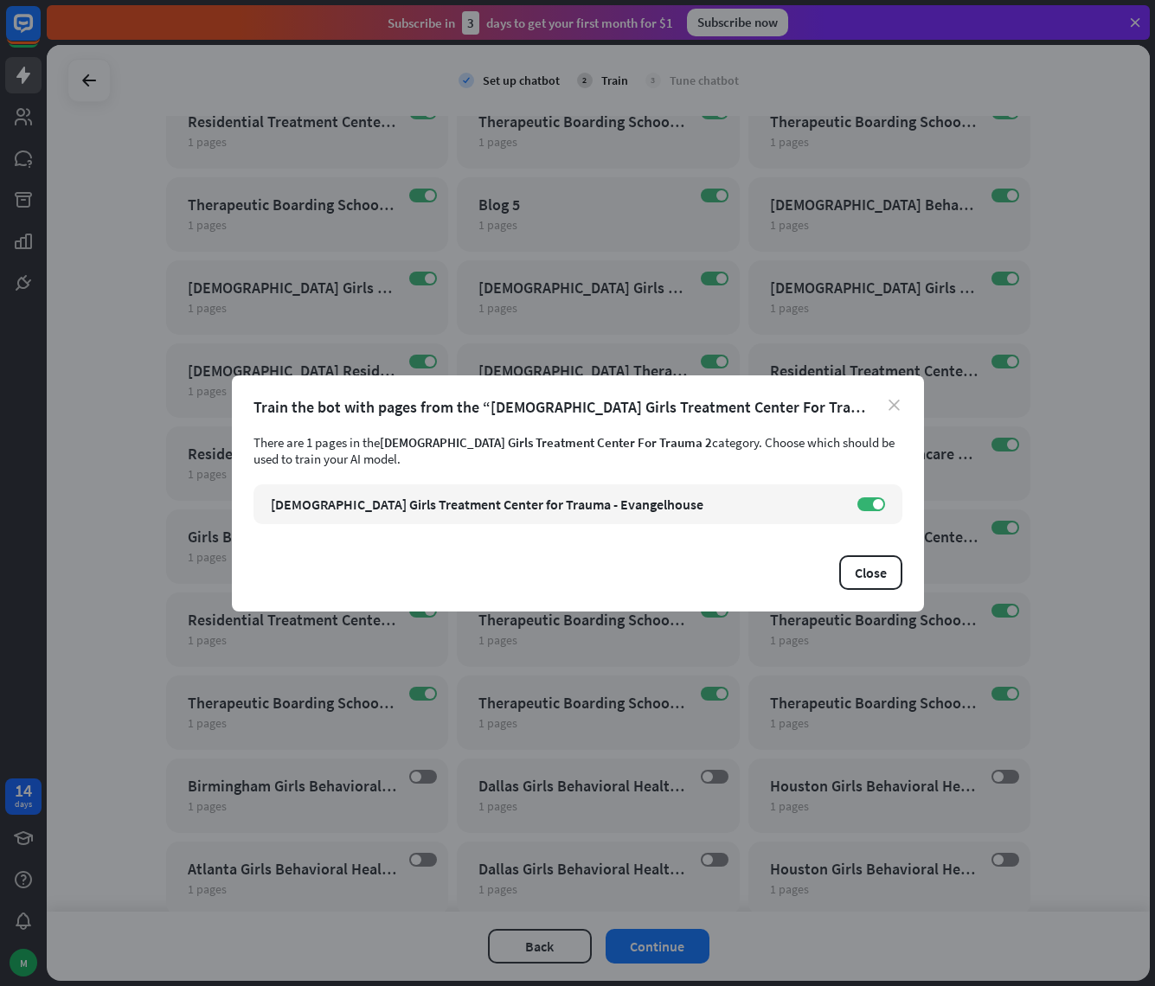
click at [890, 409] on icon "close" at bounding box center [893, 405] width 11 height 11
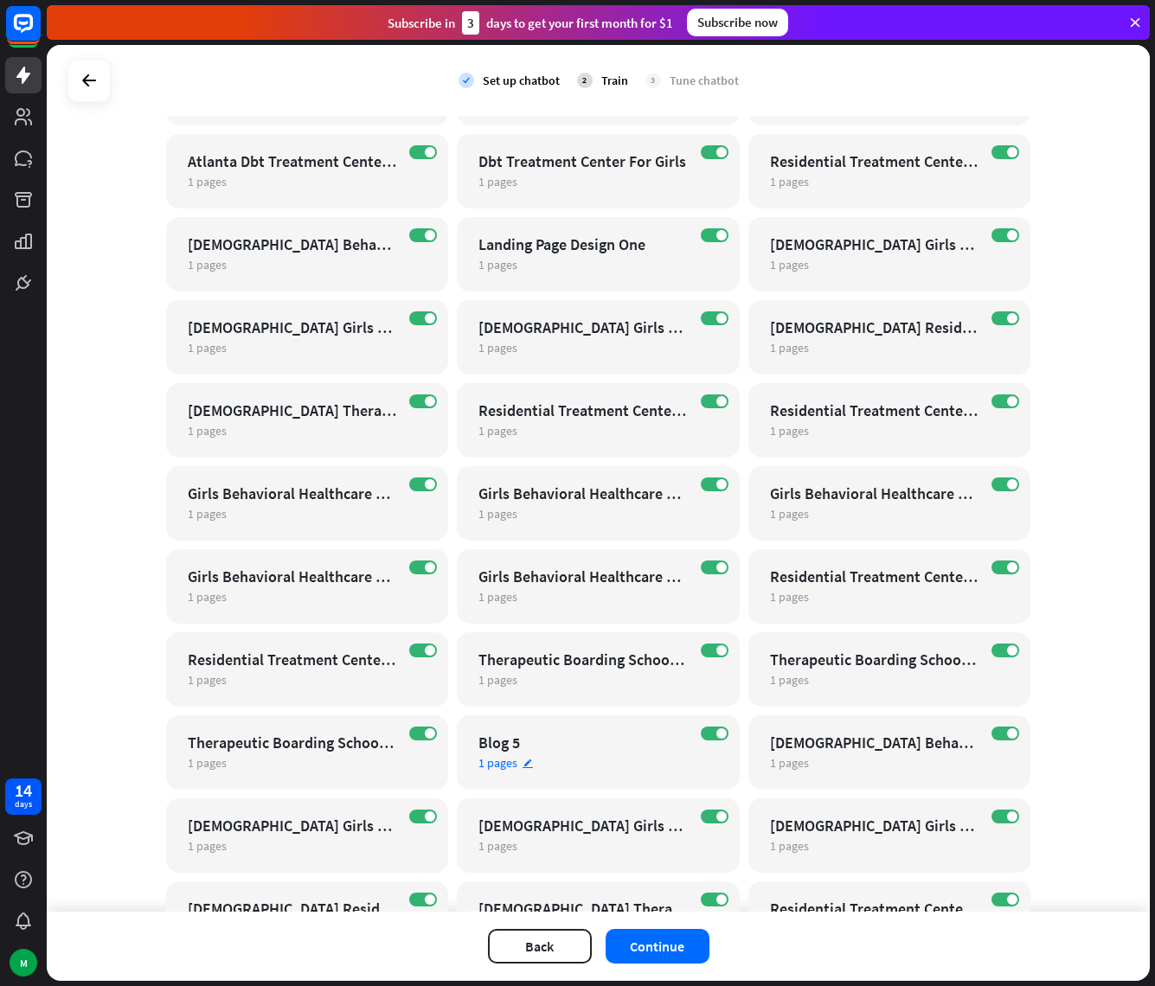
scroll to position [17014, 0]
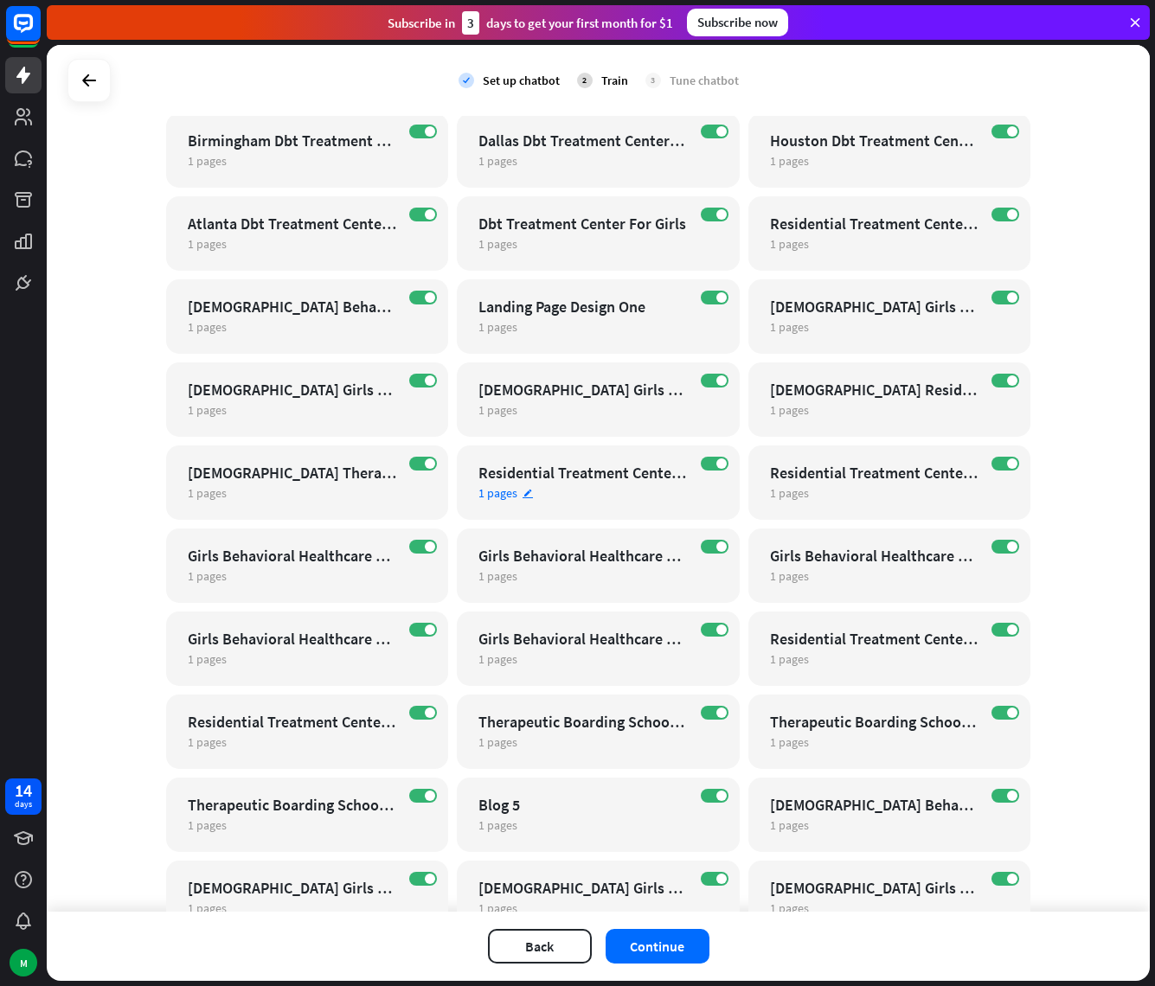
click at [605, 475] on div "Residential Treatment Center For [MEDICAL_DATA]" at bounding box center [582, 473] width 209 height 20
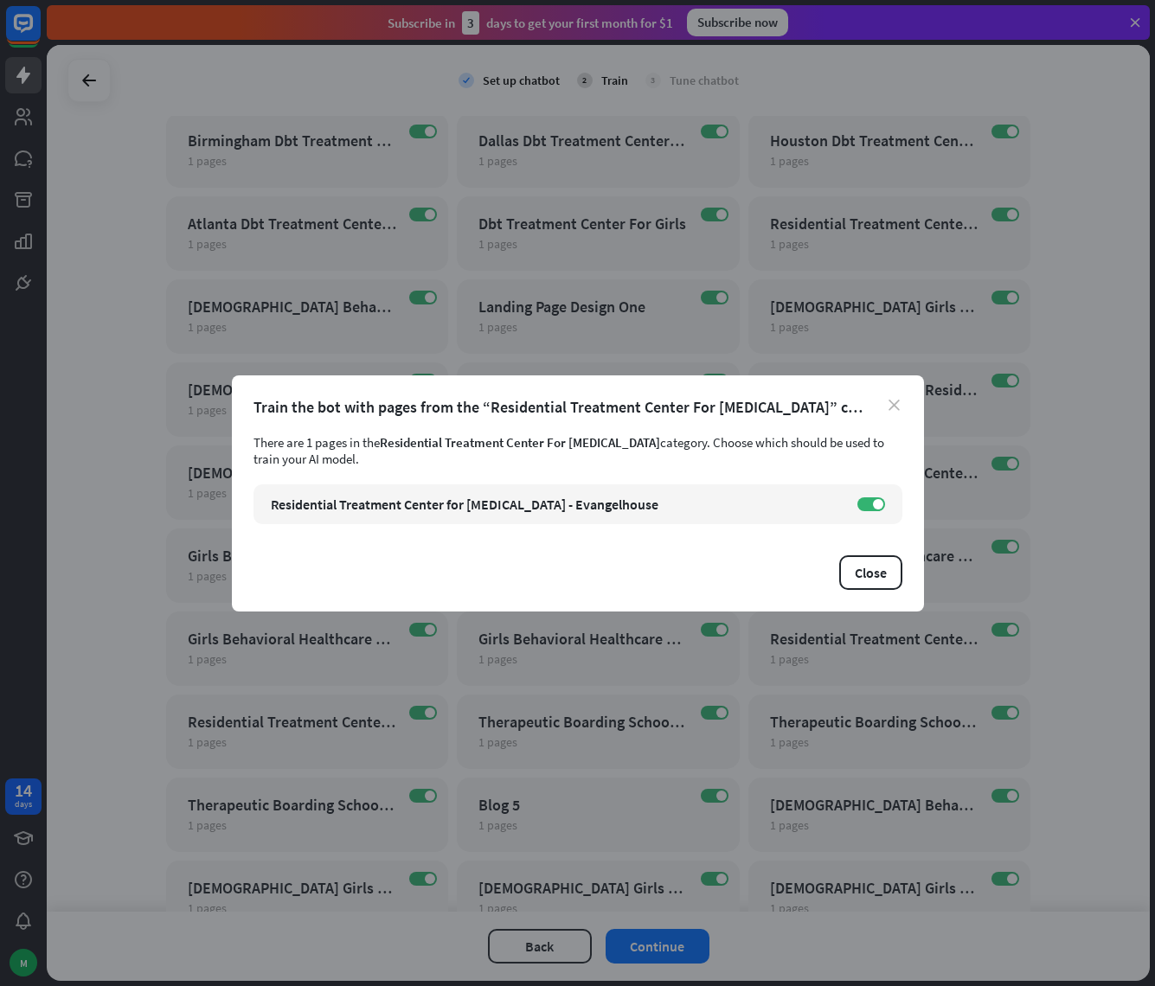
click at [894, 404] on icon "close" at bounding box center [893, 405] width 11 height 11
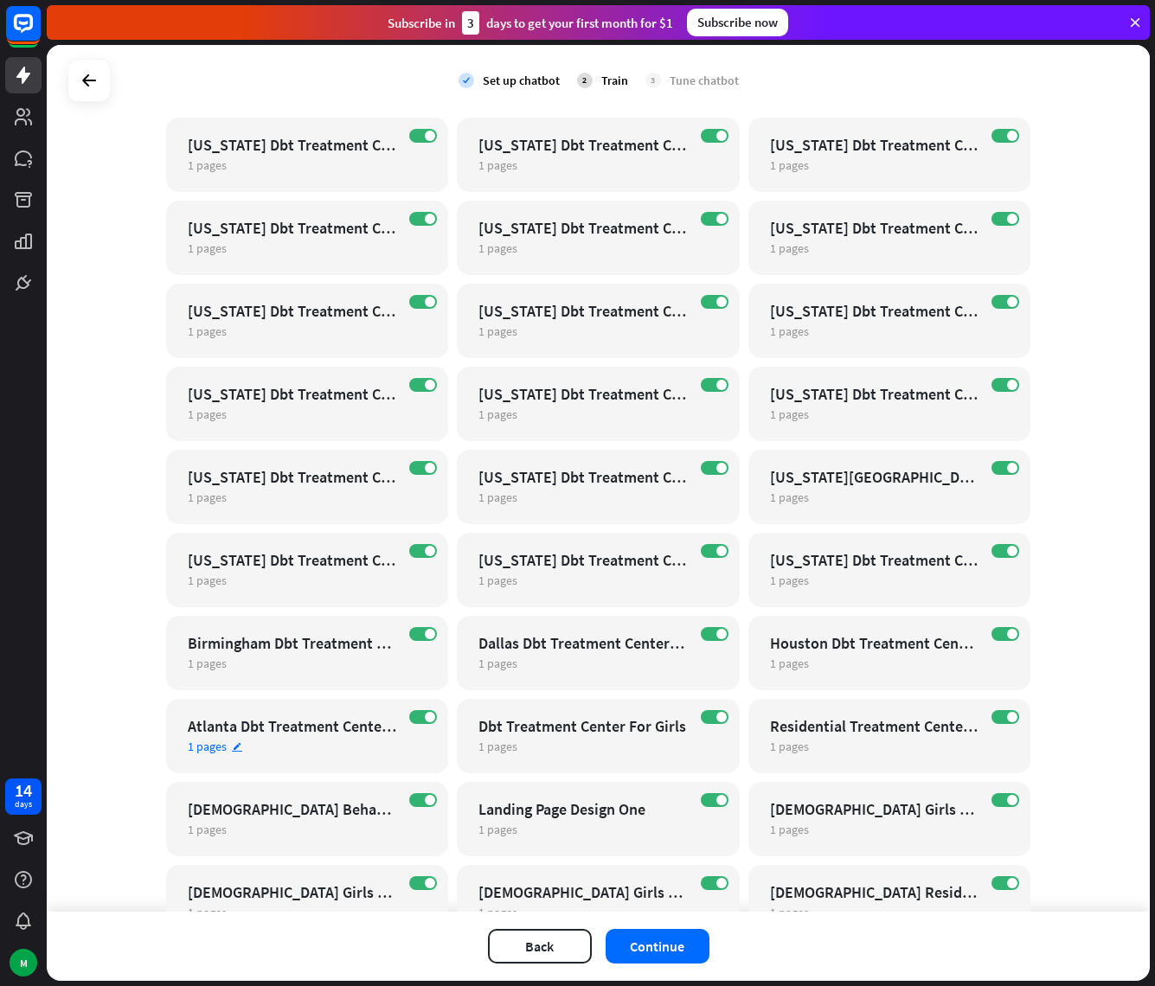
scroll to position [16515, 0]
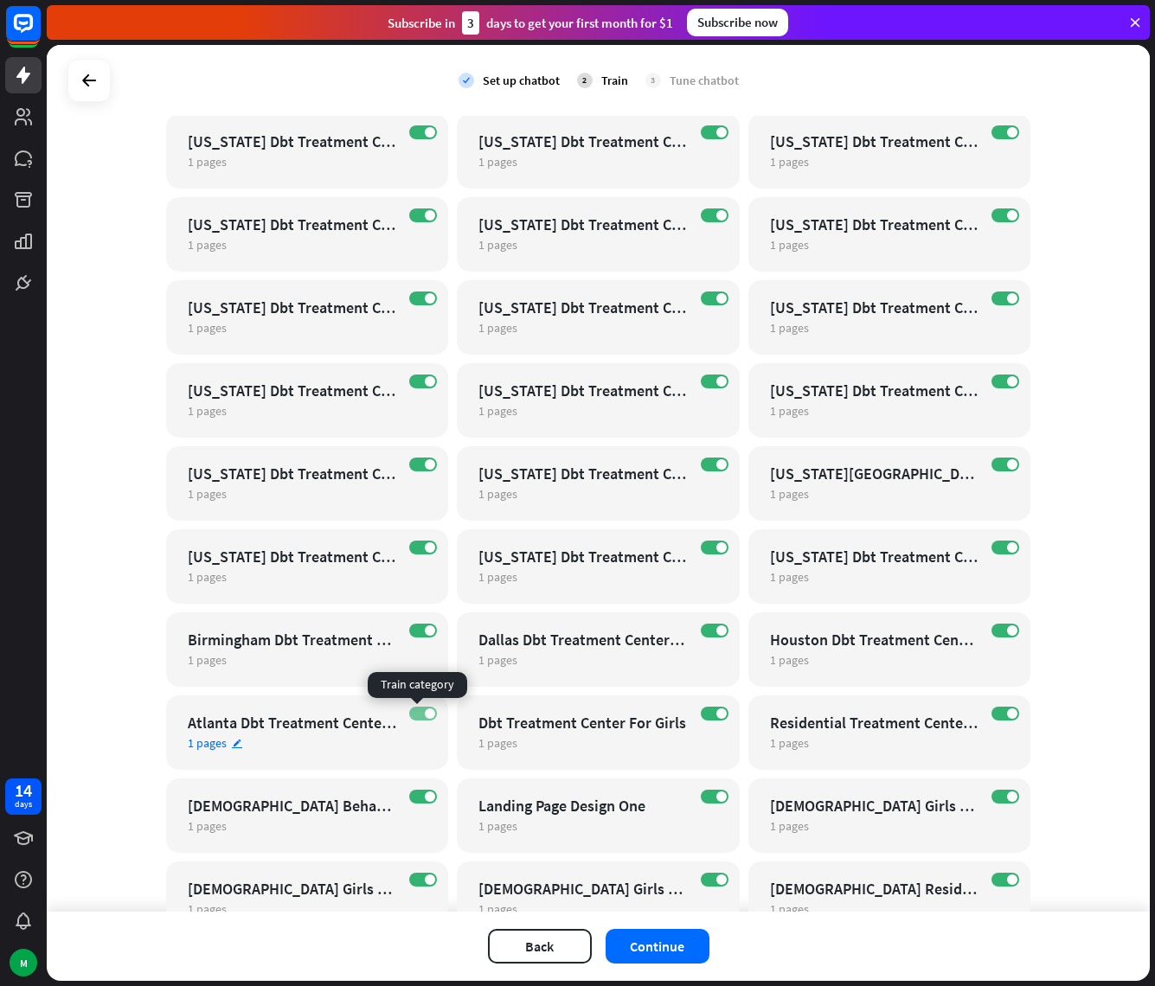
click at [425, 716] on span at bounding box center [430, 713] width 10 height 10
click at [716, 631] on span at bounding box center [721, 630] width 10 height 10
click at [716, 546] on span at bounding box center [721, 547] width 10 height 10
click at [414, 543] on label "ON" at bounding box center [423, 548] width 28 height 14
click at [425, 628] on span at bounding box center [430, 630] width 10 height 10
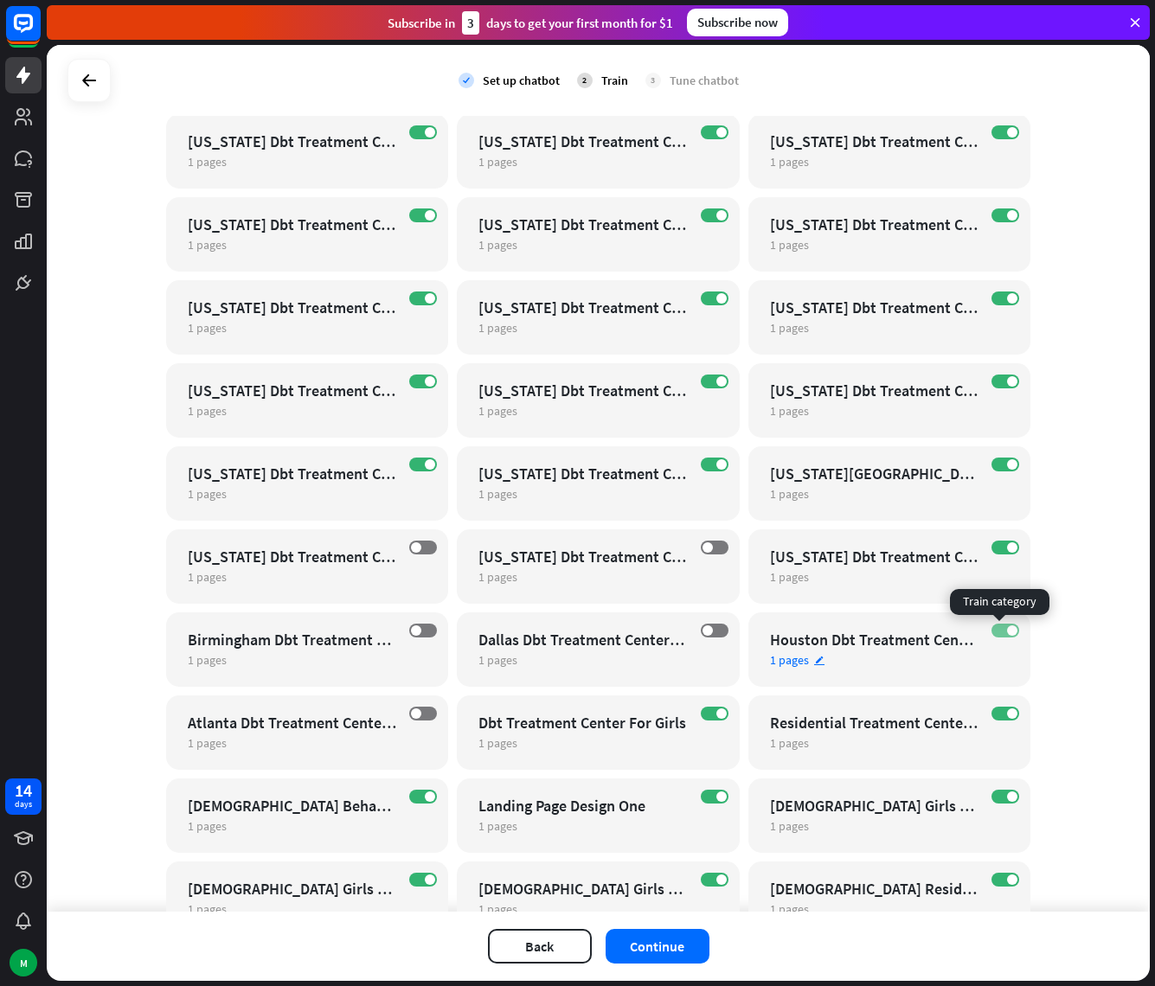
click at [996, 629] on label "ON" at bounding box center [1005, 631] width 28 height 14
click at [996, 548] on label "ON" at bounding box center [1005, 548] width 28 height 14
click at [1007, 466] on span at bounding box center [1012, 464] width 10 height 10
click at [1007, 385] on span at bounding box center [1012, 381] width 10 height 10
click at [998, 300] on label "ON" at bounding box center [1005, 298] width 28 height 14
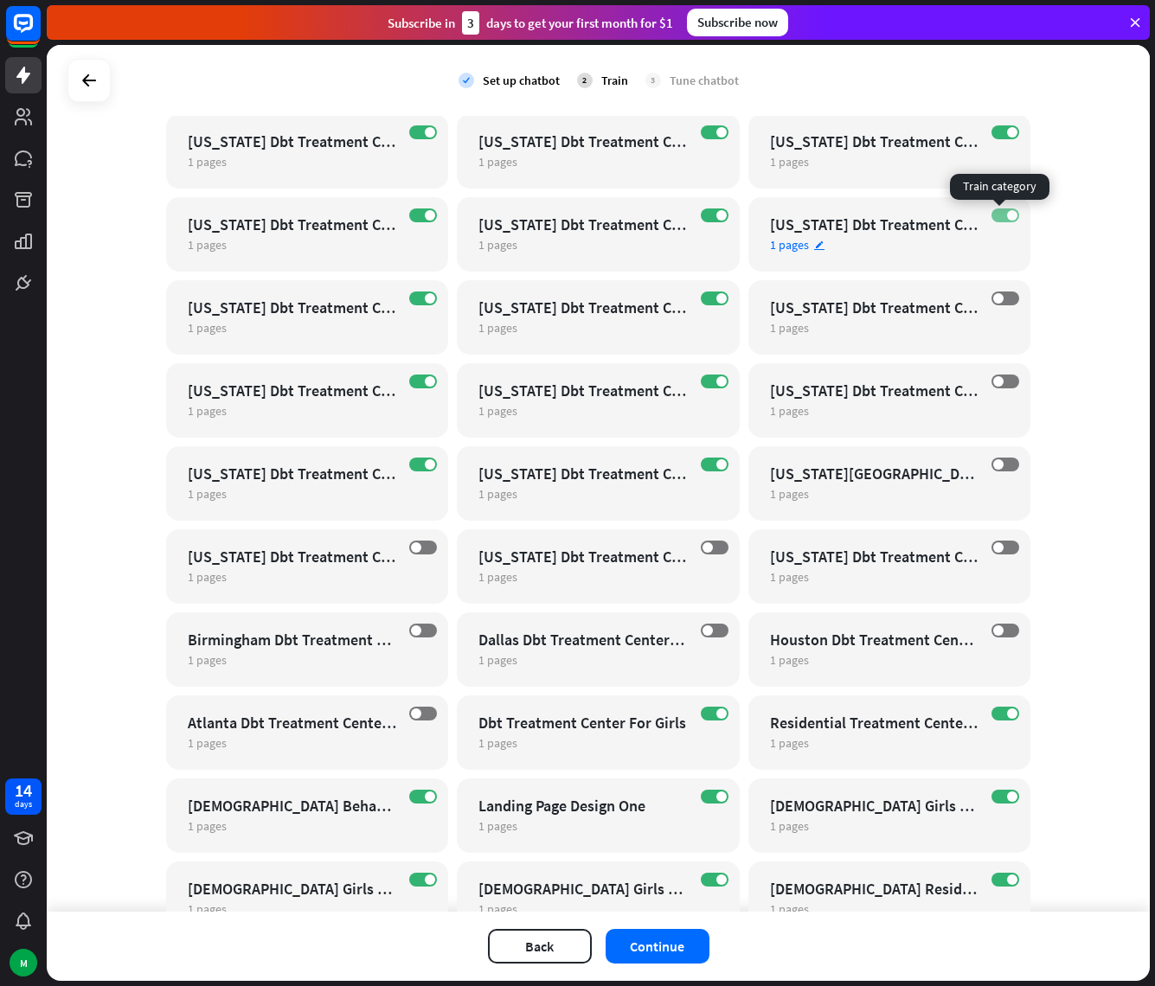
click at [999, 215] on label "ON" at bounding box center [1005, 215] width 28 height 14
click at [1007, 130] on span at bounding box center [1012, 132] width 10 height 10
click at [708, 212] on label "ON" at bounding box center [715, 215] width 28 height 14
click at [701, 304] on label "ON" at bounding box center [715, 298] width 28 height 14
click at [701, 381] on label "ON" at bounding box center [715, 382] width 28 height 14
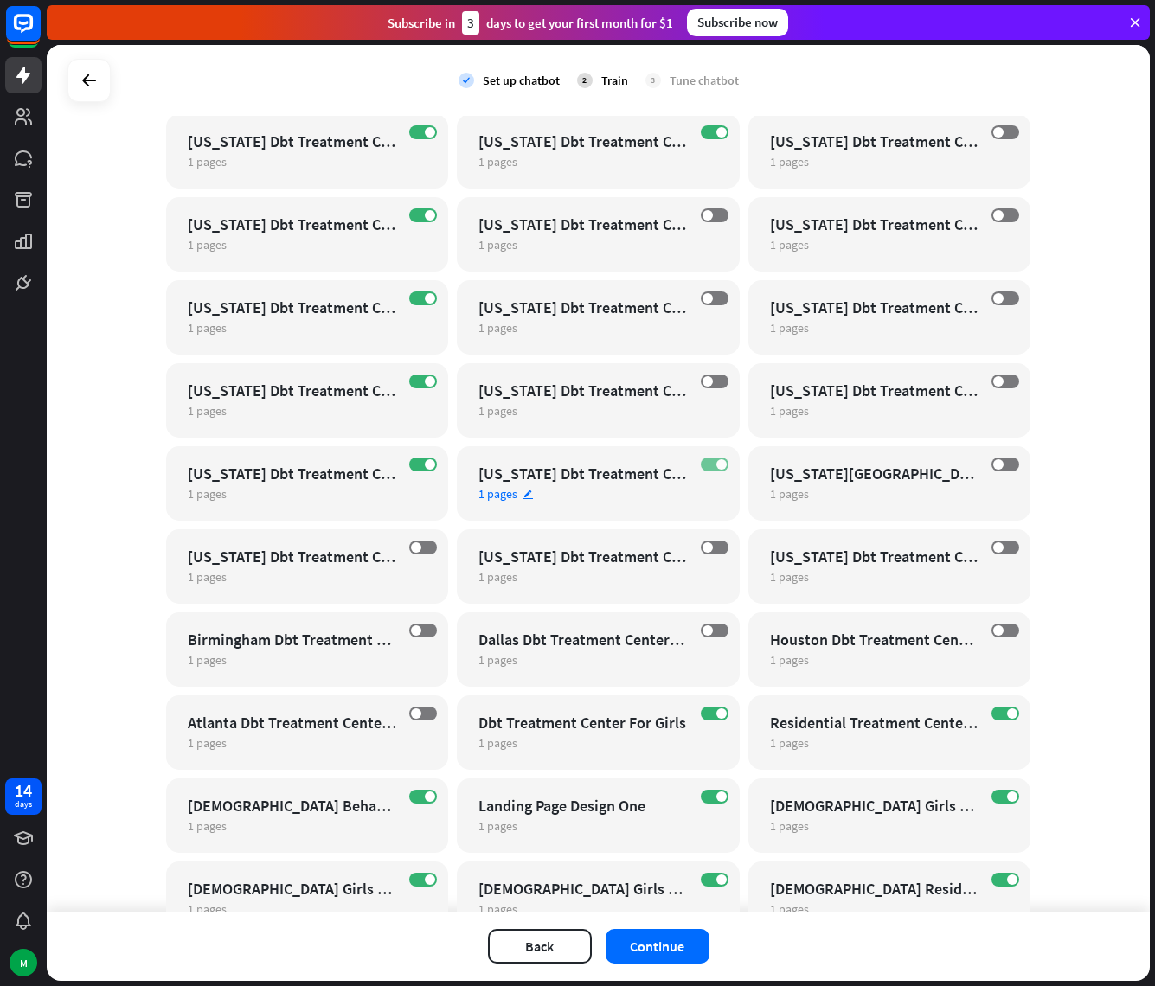
click at [706, 460] on label "ON" at bounding box center [715, 465] width 28 height 14
click at [425, 468] on span at bounding box center [430, 464] width 10 height 10
click at [415, 381] on label "ON" at bounding box center [423, 382] width 28 height 14
click at [415, 304] on label "ON" at bounding box center [423, 298] width 28 height 14
click at [425, 215] on span at bounding box center [430, 215] width 10 height 10
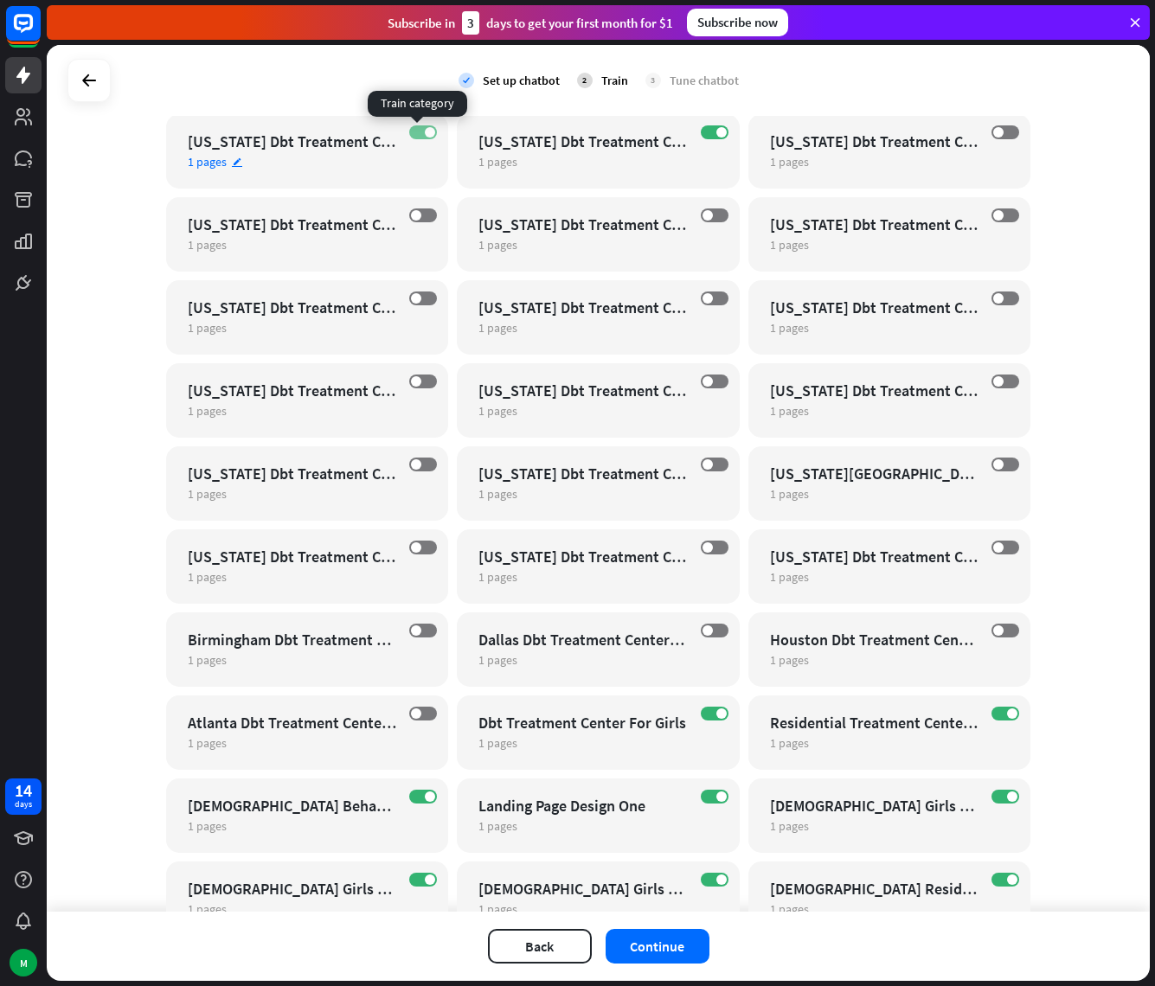
click at [419, 126] on label "ON" at bounding box center [423, 132] width 28 height 14
click at [718, 128] on span at bounding box center [721, 132] width 10 height 10
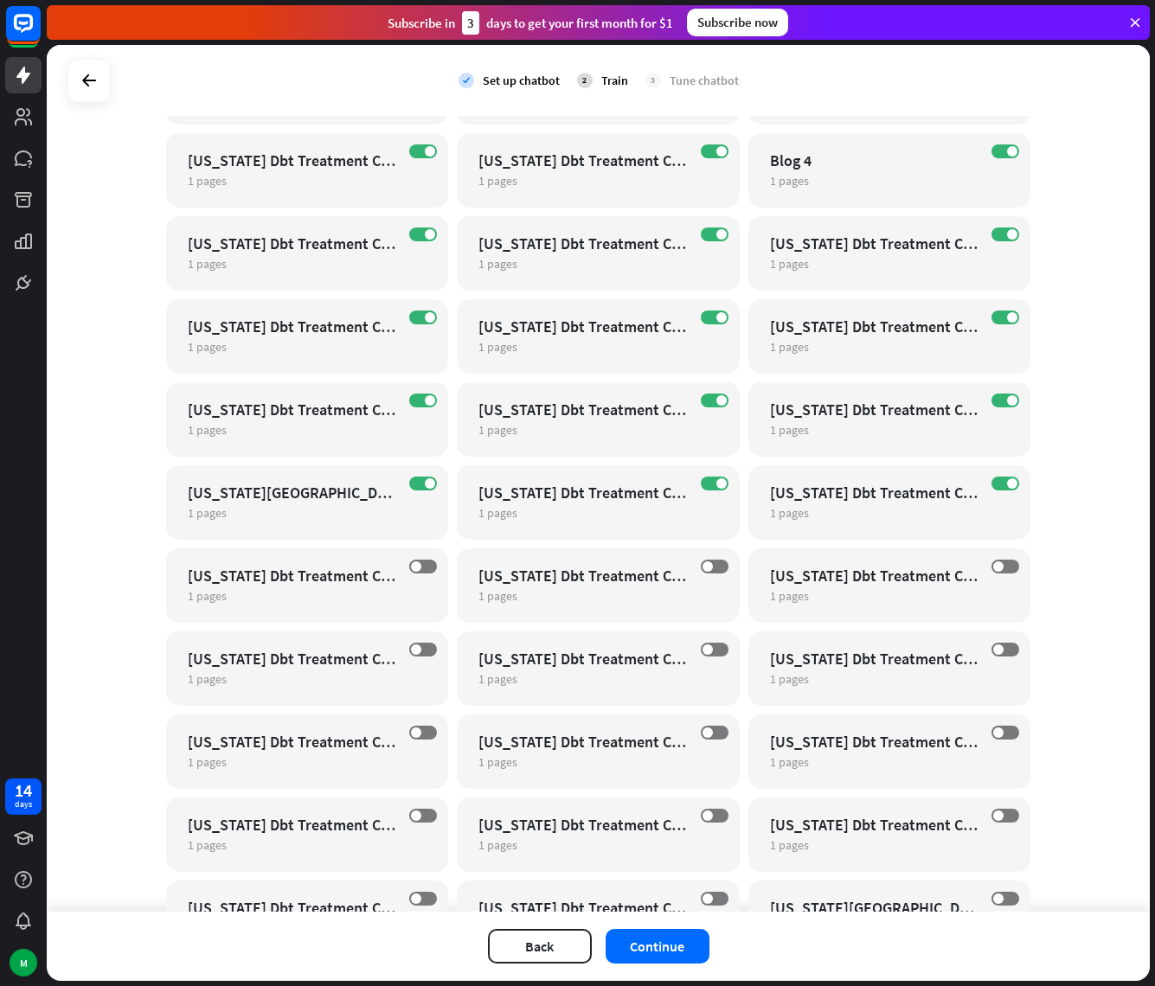
scroll to position [16057, 0]
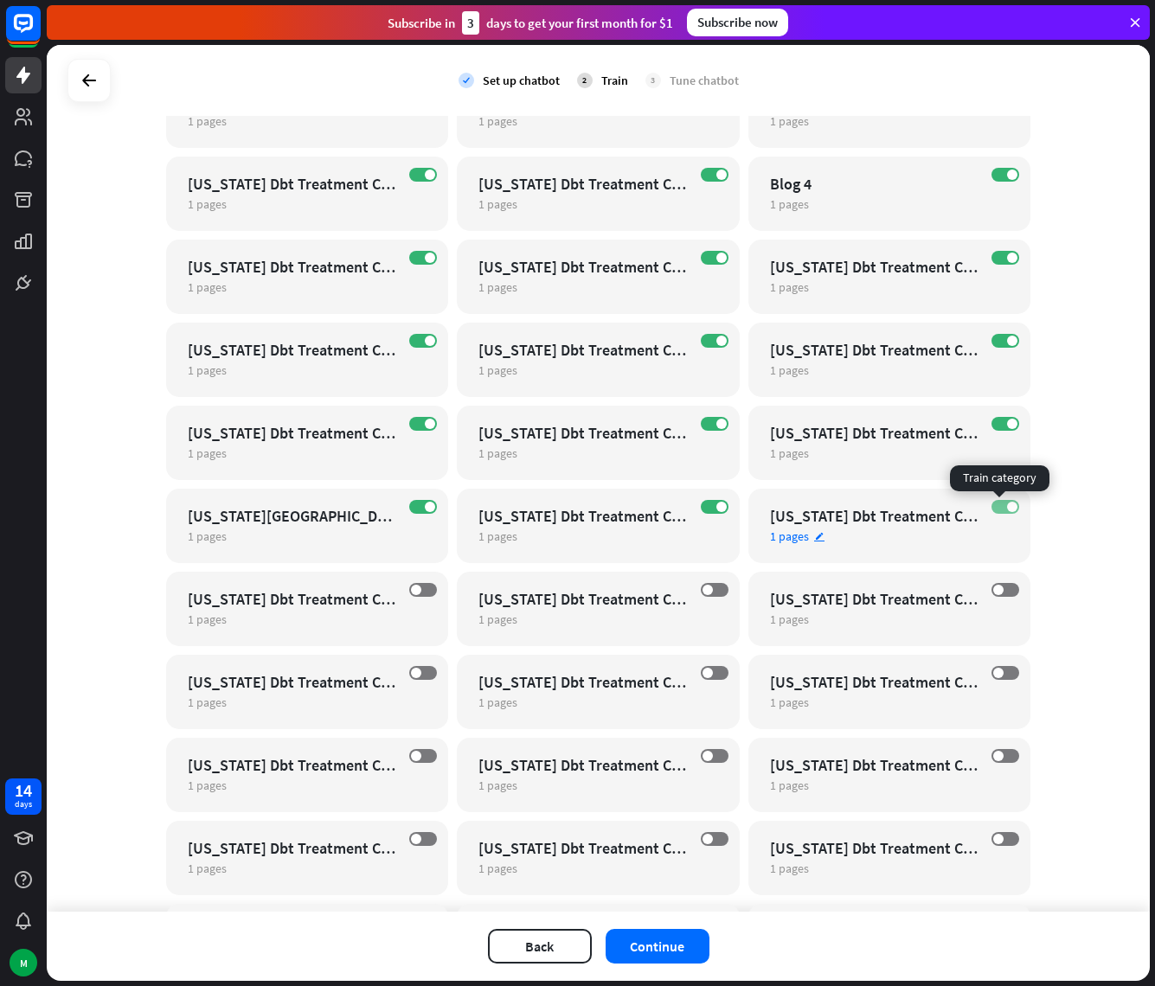
click at [1007, 506] on span at bounding box center [1012, 507] width 10 height 10
click at [1007, 425] on span at bounding box center [1012, 424] width 10 height 10
click at [1000, 336] on label "ON" at bounding box center [1005, 341] width 28 height 14
click at [1007, 256] on span at bounding box center [1012, 258] width 10 height 10
click at [716, 259] on span at bounding box center [721, 258] width 10 height 10
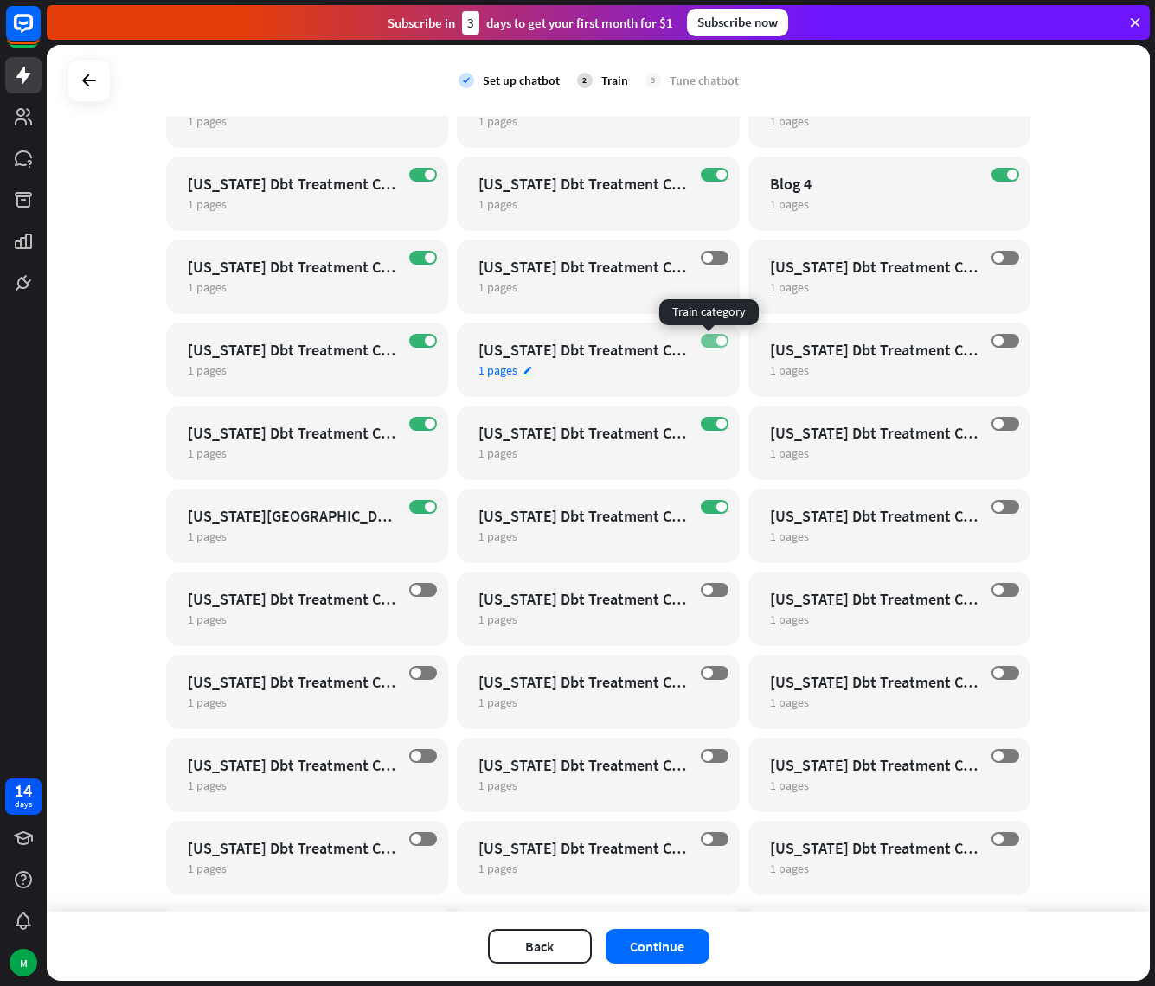
click at [704, 341] on label "ON" at bounding box center [715, 341] width 28 height 14
click at [708, 419] on label "ON" at bounding box center [715, 424] width 28 height 14
click at [704, 507] on label "ON" at bounding box center [715, 507] width 28 height 14
click at [418, 502] on label "ON" at bounding box center [423, 507] width 28 height 14
click at [414, 429] on label "ON" at bounding box center [423, 424] width 28 height 14
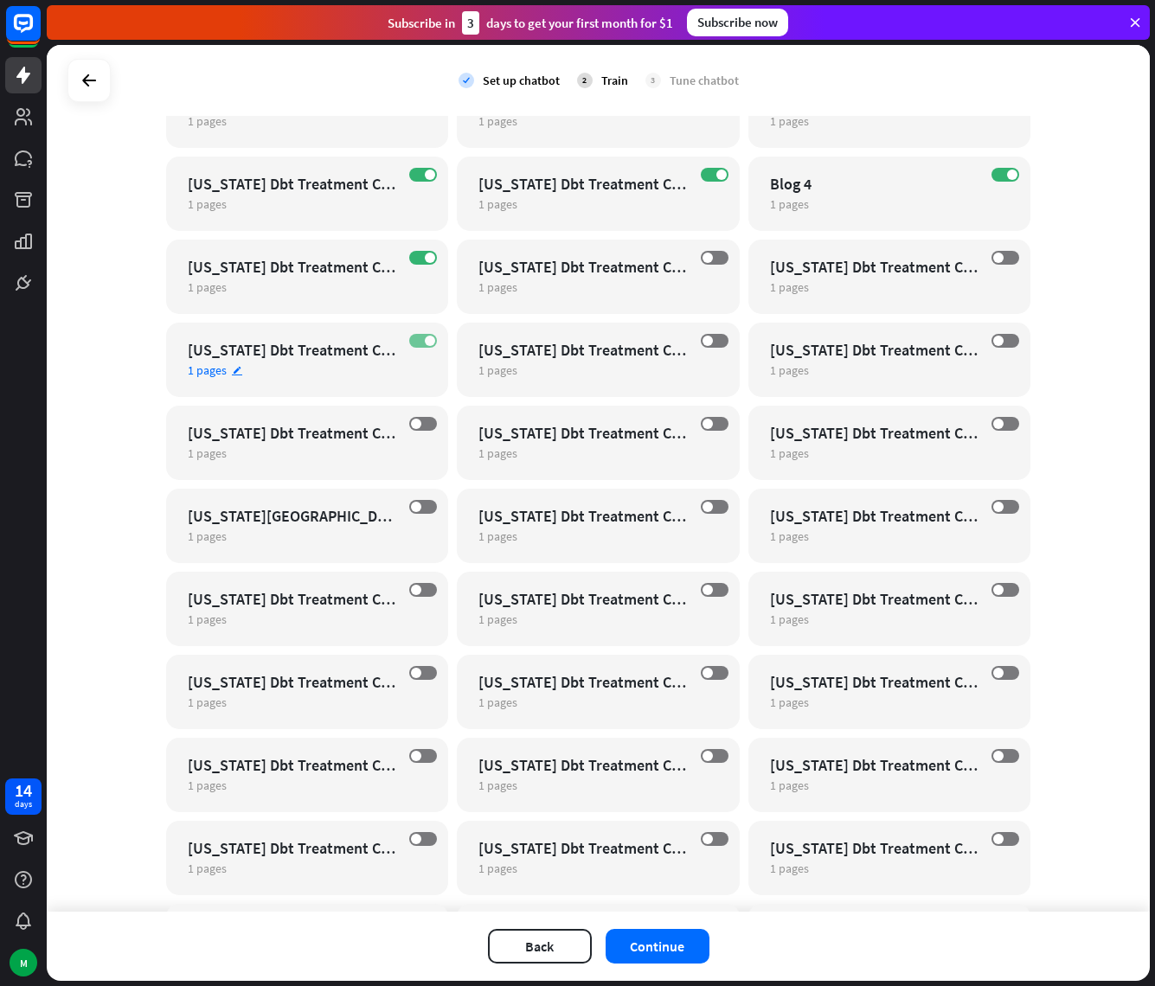
click at [413, 341] on label "ON" at bounding box center [423, 341] width 28 height 14
click at [410, 256] on label "ON" at bounding box center [423, 258] width 28 height 14
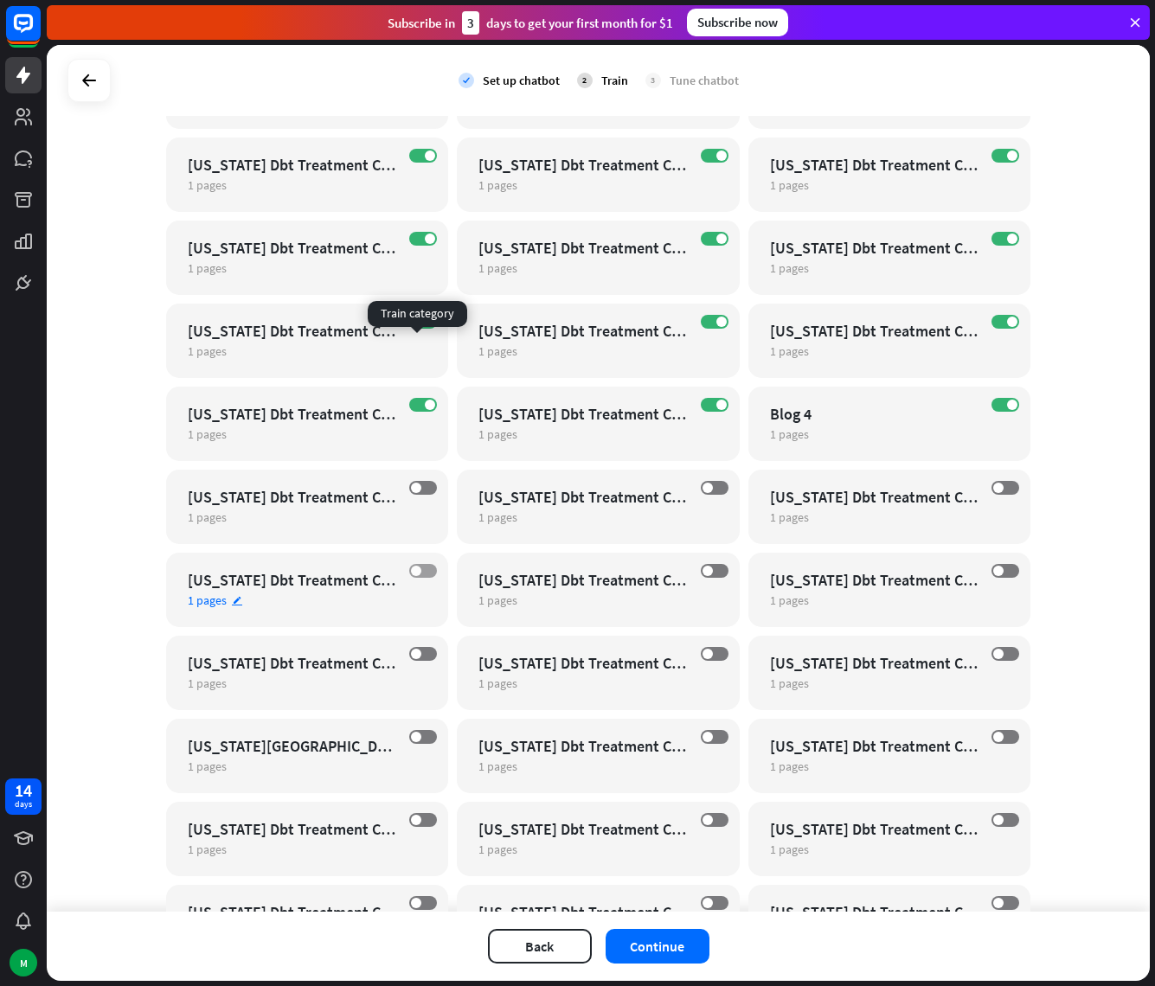
scroll to position [15739, 0]
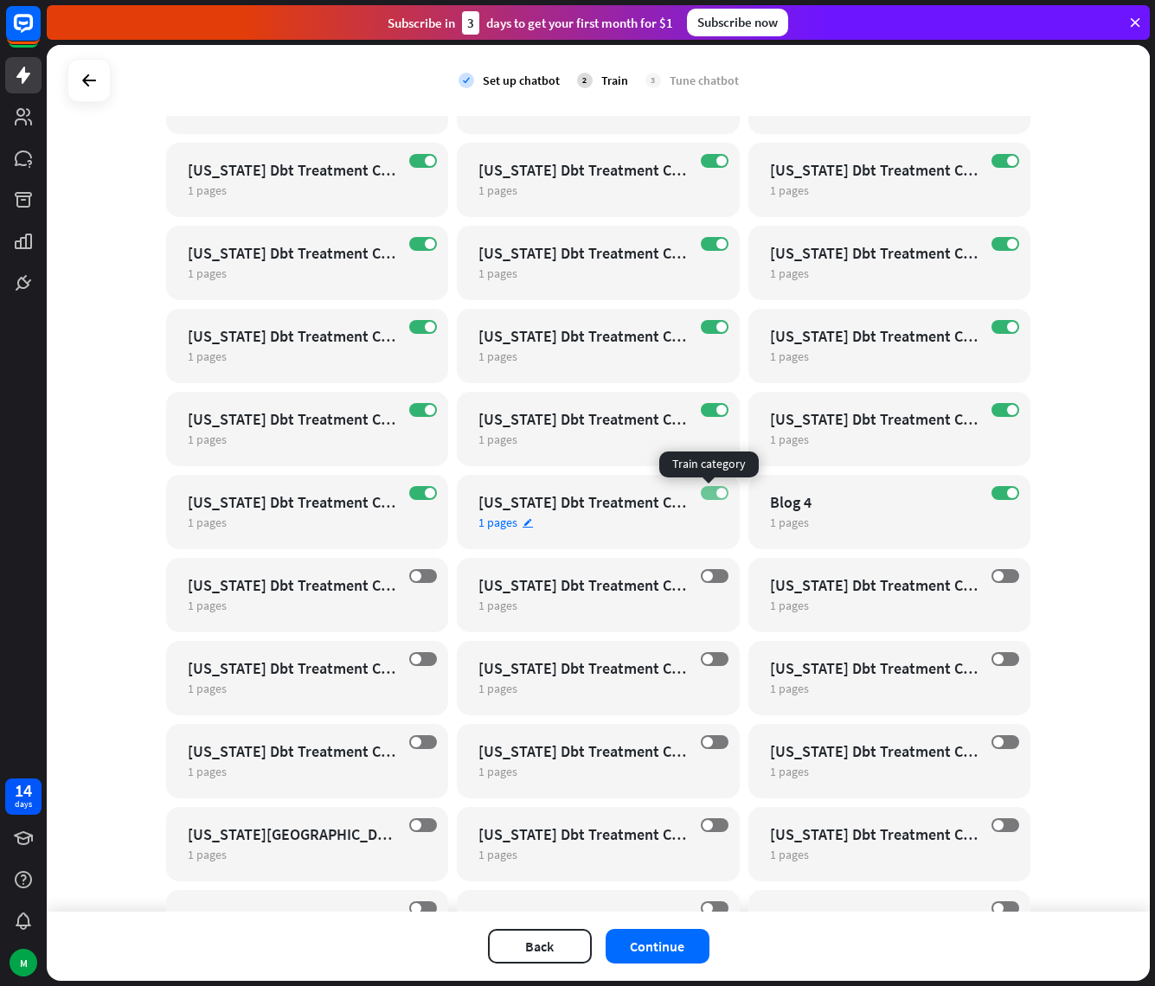
click at [705, 495] on label "ON" at bounding box center [715, 493] width 28 height 14
click at [708, 407] on label "ON" at bounding box center [715, 410] width 28 height 14
click at [411, 407] on label "ON" at bounding box center [423, 410] width 28 height 14
click at [416, 327] on label "ON" at bounding box center [423, 327] width 28 height 14
click at [425, 246] on span at bounding box center [430, 244] width 10 height 10
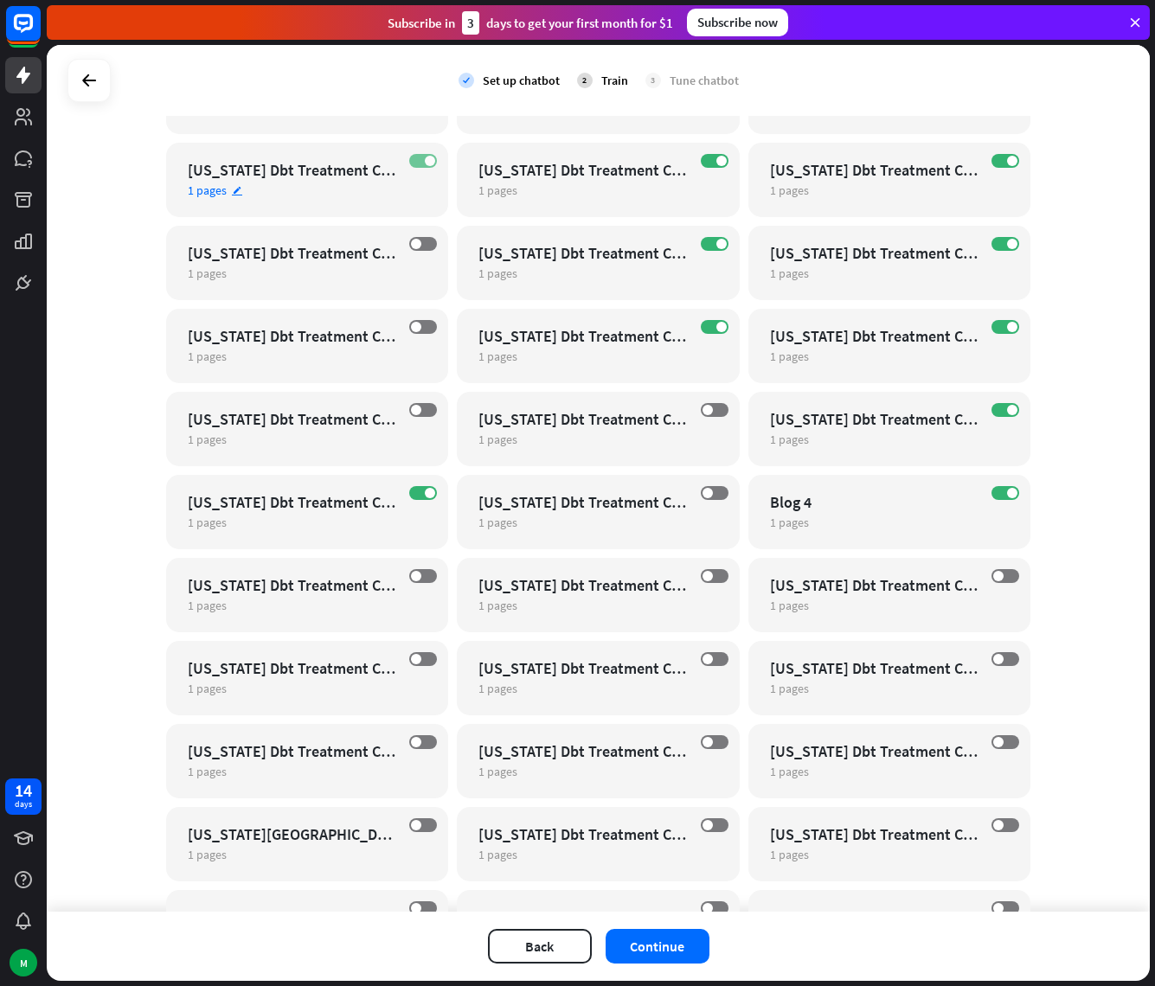
click at [425, 163] on span at bounding box center [430, 161] width 10 height 10
drag, startPoint x: 711, startPoint y: 162, endPoint x: 825, endPoint y: 159, distance: 114.2
click at [716, 162] on span at bounding box center [721, 161] width 10 height 10
click at [1007, 160] on span at bounding box center [1012, 161] width 10 height 10
click at [996, 246] on label "ON" at bounding box center [1005, 244] width 28 height 14
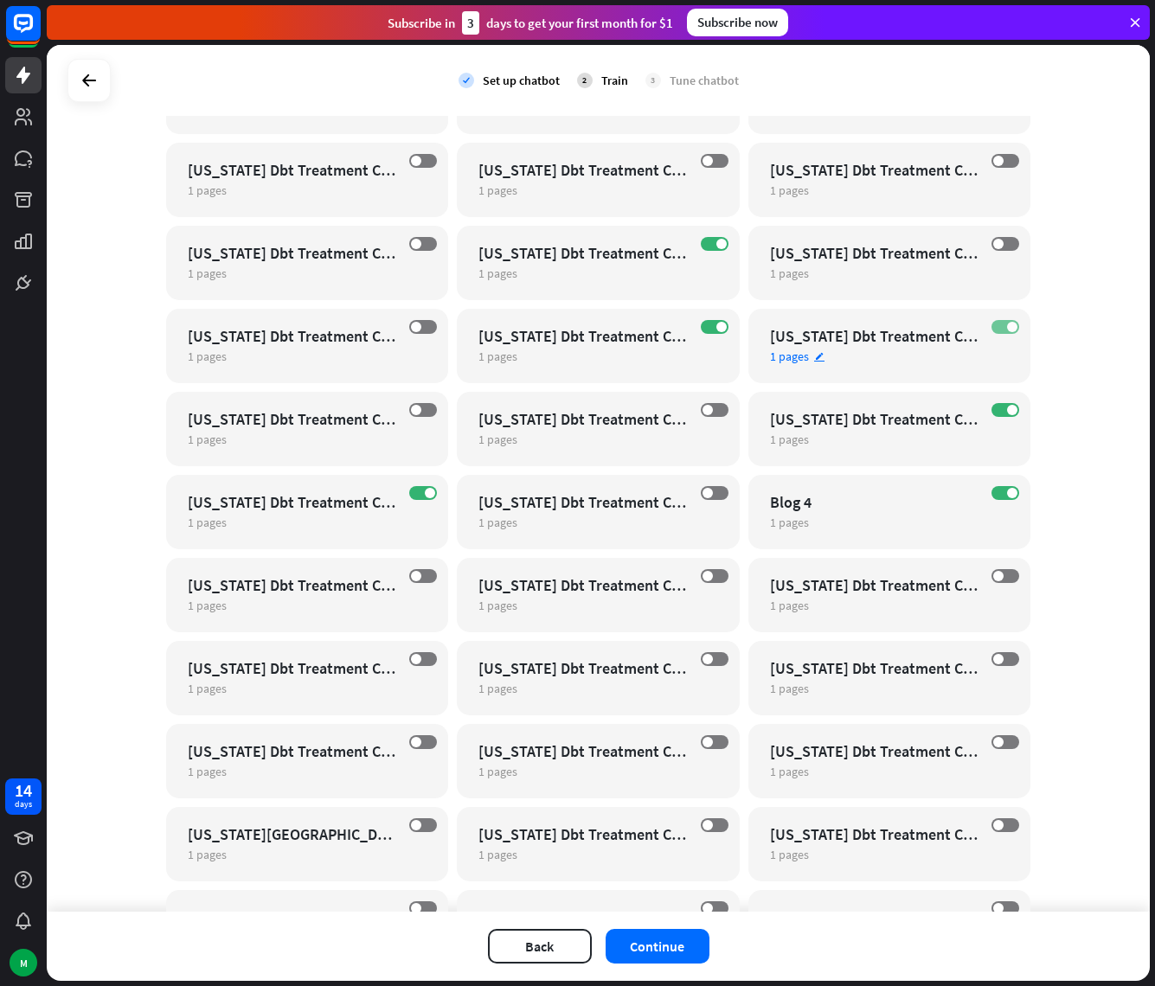
click at [1008, 331] on label "ON" at bounding box center [1005, 327] width 28 height 14
click at [1003, 403] on label "ON" at bounding box center [1005, 410] width 28 height 14
click at [706, 325] on label "ON" at bounding box center [715, 327] width 28 height 14
click at [708, 245] on label "ON" at bounding box center [715, 244] width 28 height 14
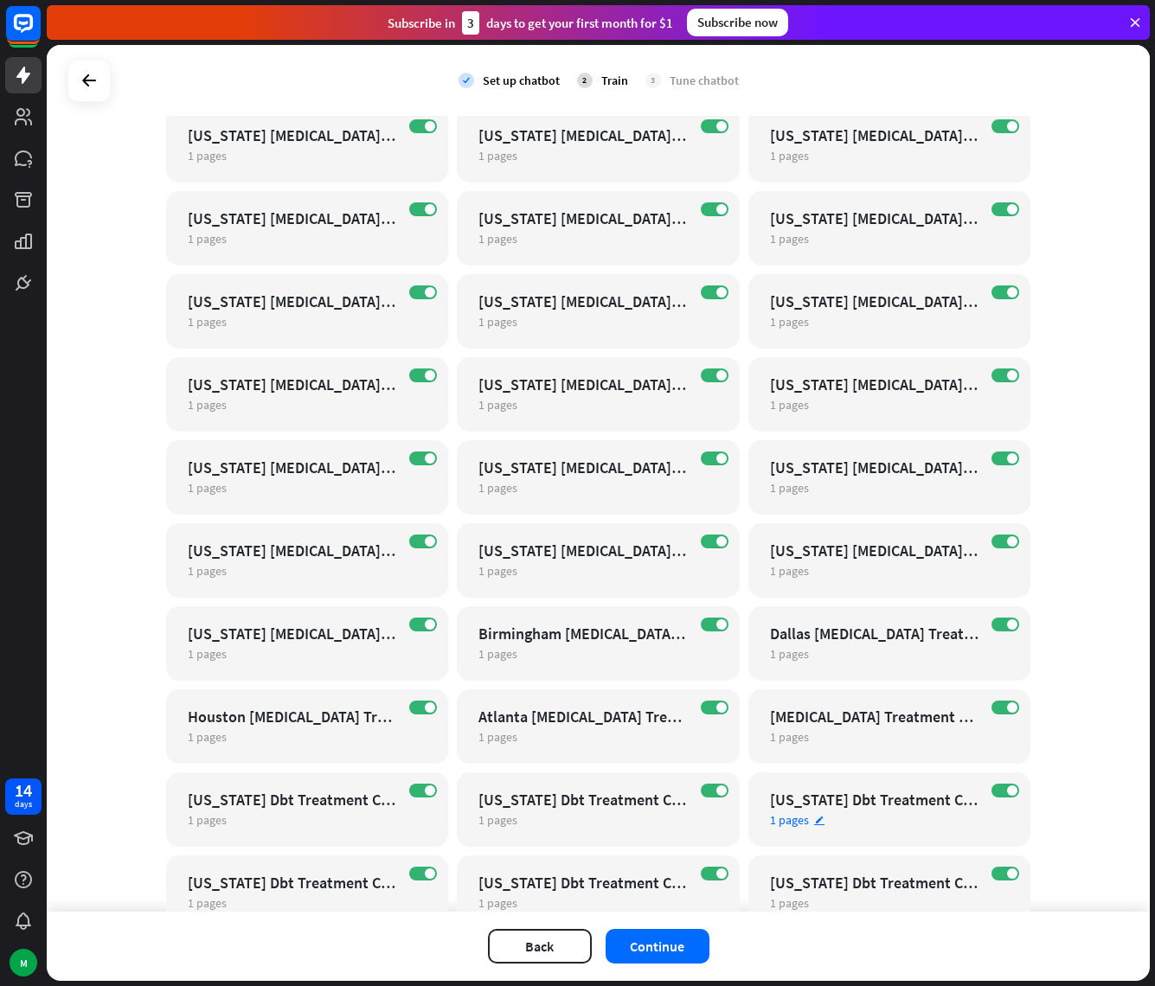
scroll to position [14946, 0]
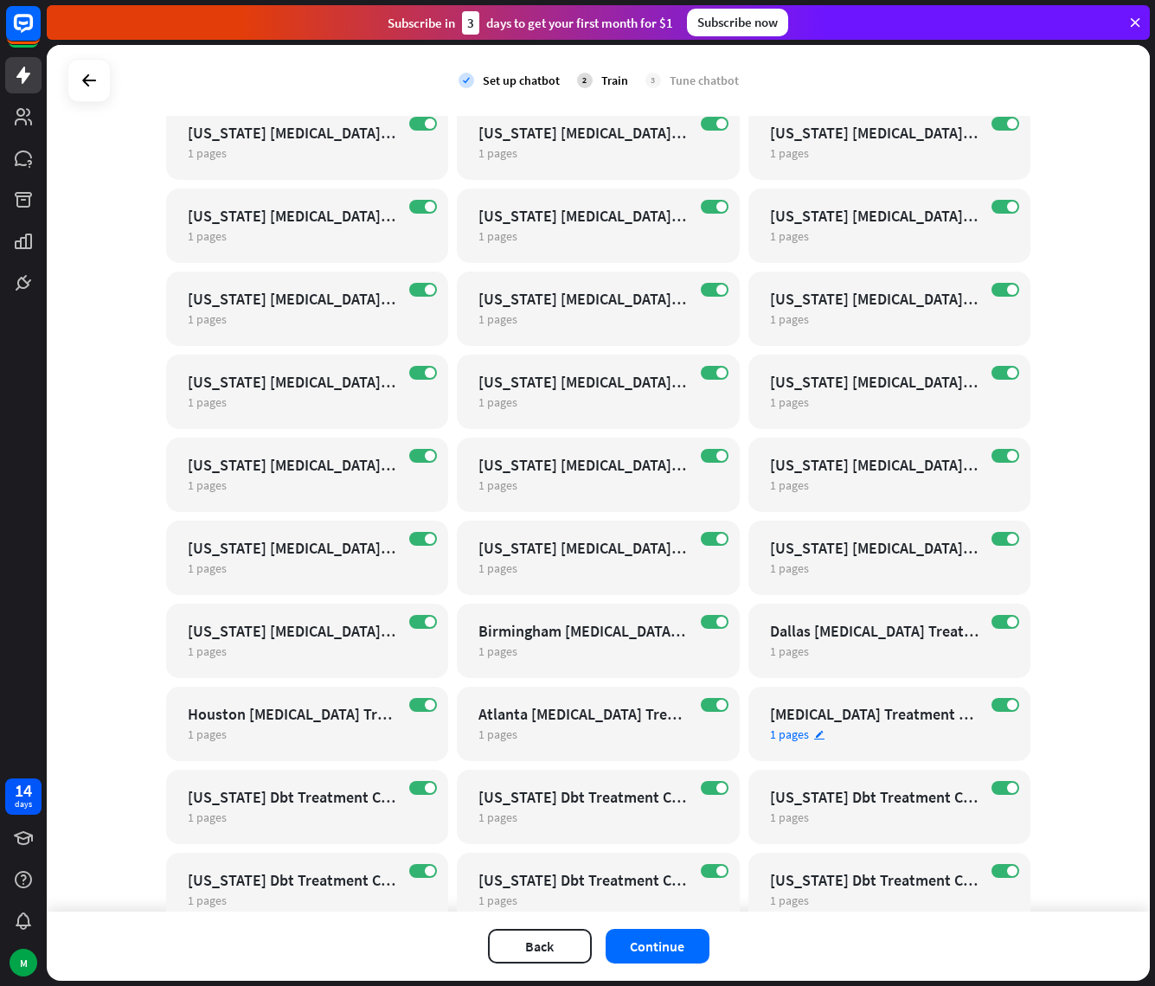
click at [854, 716] on div "[MEDICAL_DATA] Treatment Center For Girls" at bounding box center [874, 714] width 209 height 20
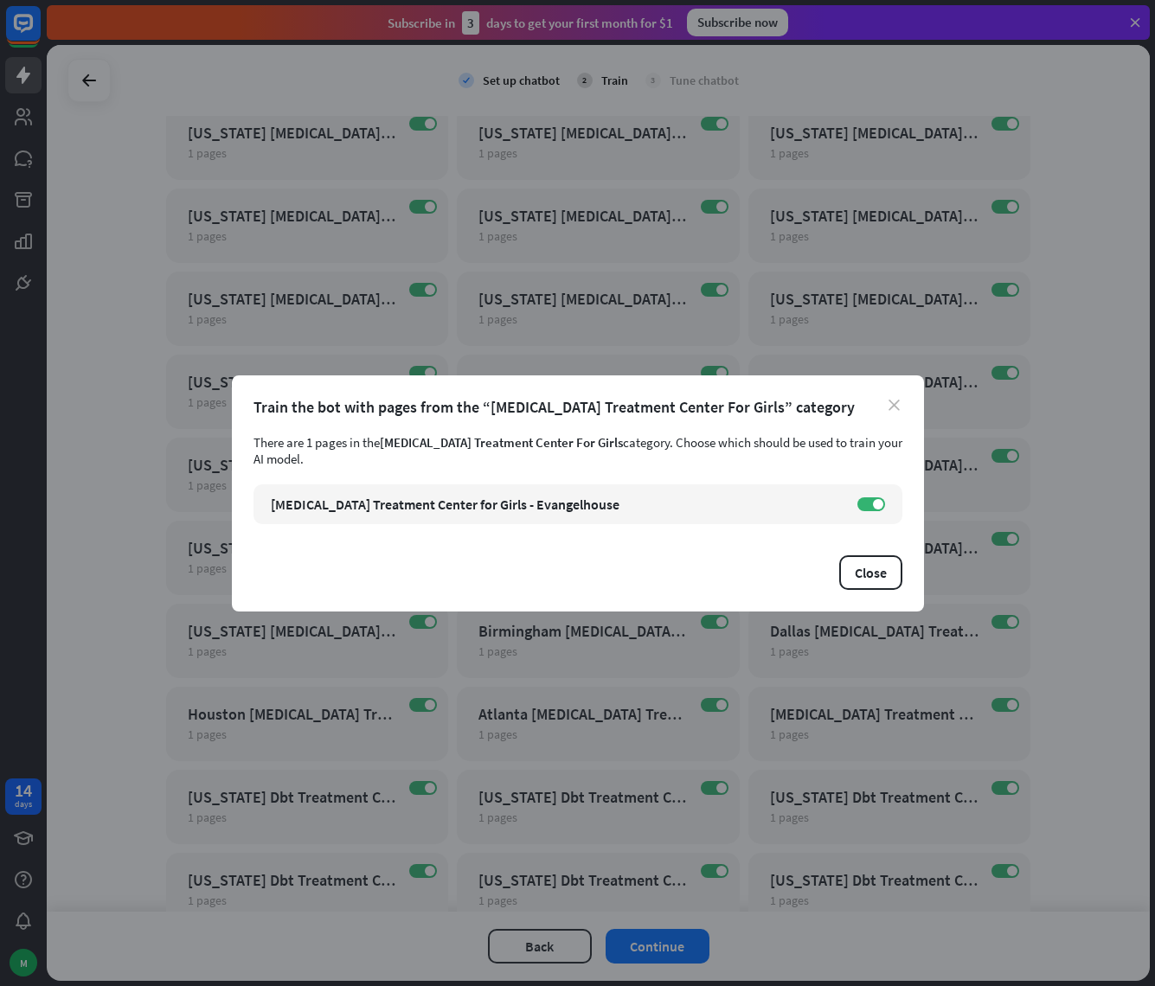
click at [895, 406] on icon "close" at bounding box center [893, 405] width 11 height 11
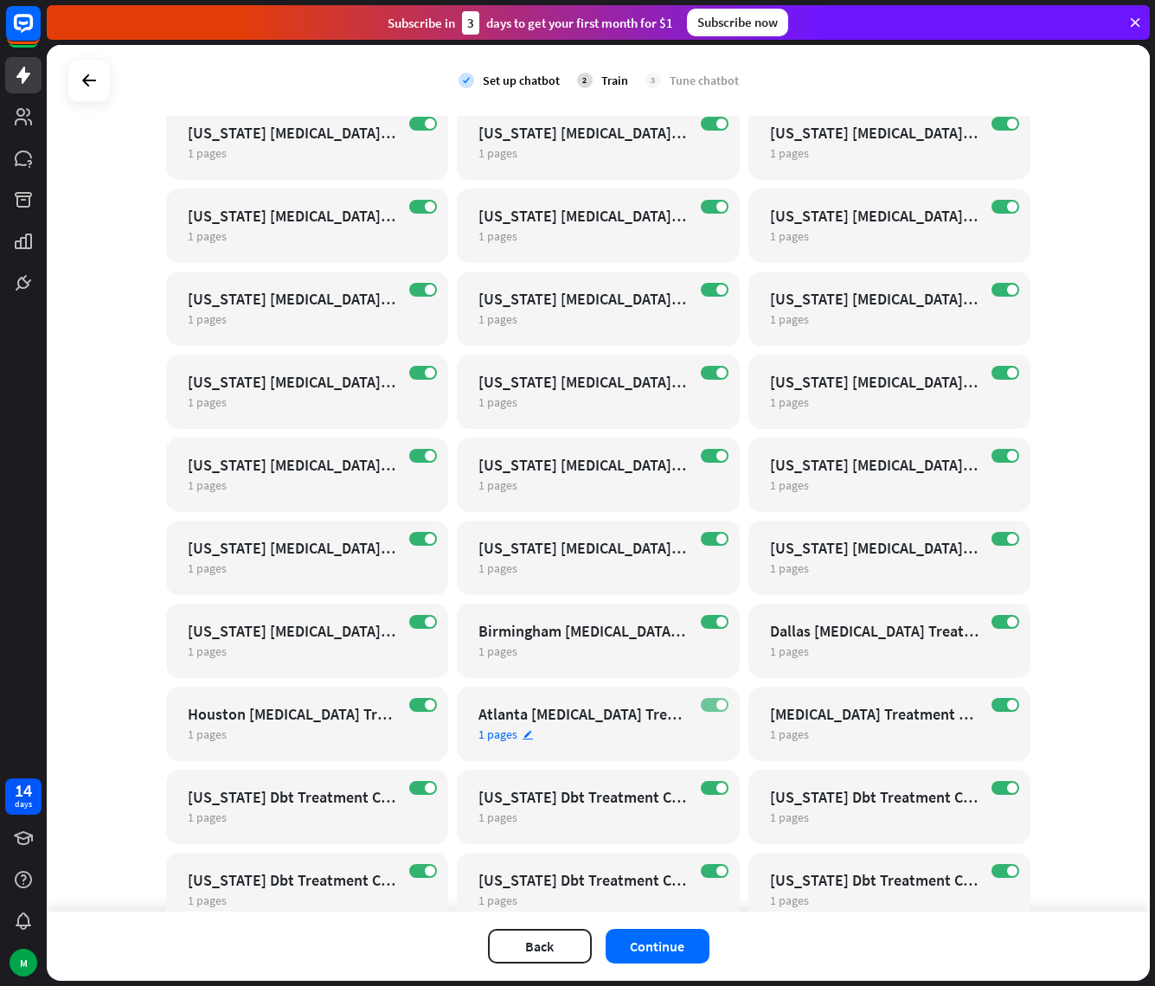
click at [702, 706] on label "ON" at bounding box center [715, 705] width 28 height 14
click at [716, 621] on span at bounding box center [721, 622] width 10 height 10
click at [719, 540] on span at bounding box center [721, 539] width 10 height 10
click at [716, 458] on span at bounding box center [721, 456] width 10 height 10
click at [716, 374] on span at bounding box center [721, 373] width 10 height 10
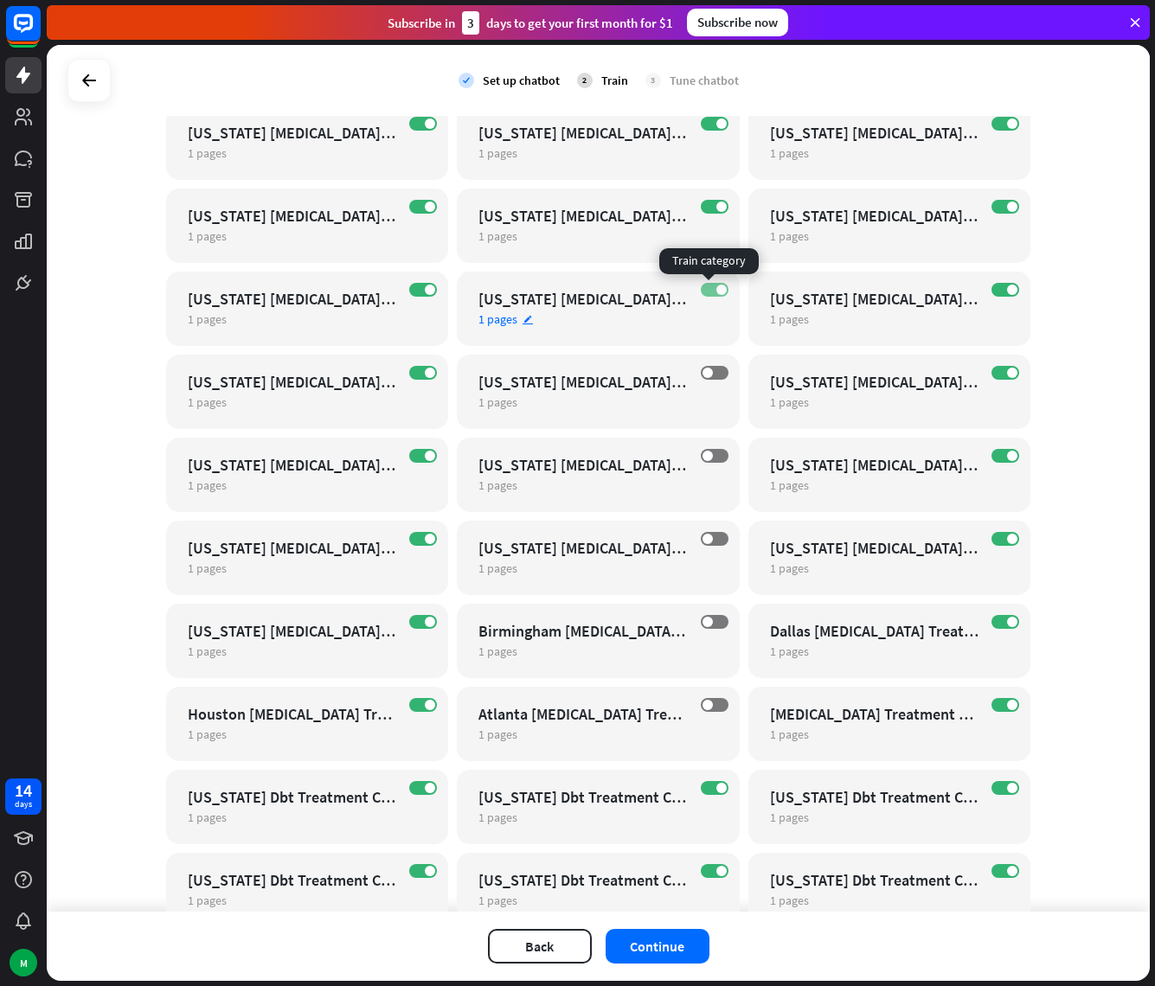
click at [703, 286] on label "ON" at bounding box center [715, 290] width 28 height 14
click at [706, 202] on label "ON" at bounding box center [715, 207] width 28 height 14
click at [704, 125] on label "ON" at bounding box center [715, 124] width 28 height 14
click at [425, 125] on span at bounding box center [430, 123] width 10 height 10
click at [425, 205] on span at bounding box center [430, 207] width 10 height 10
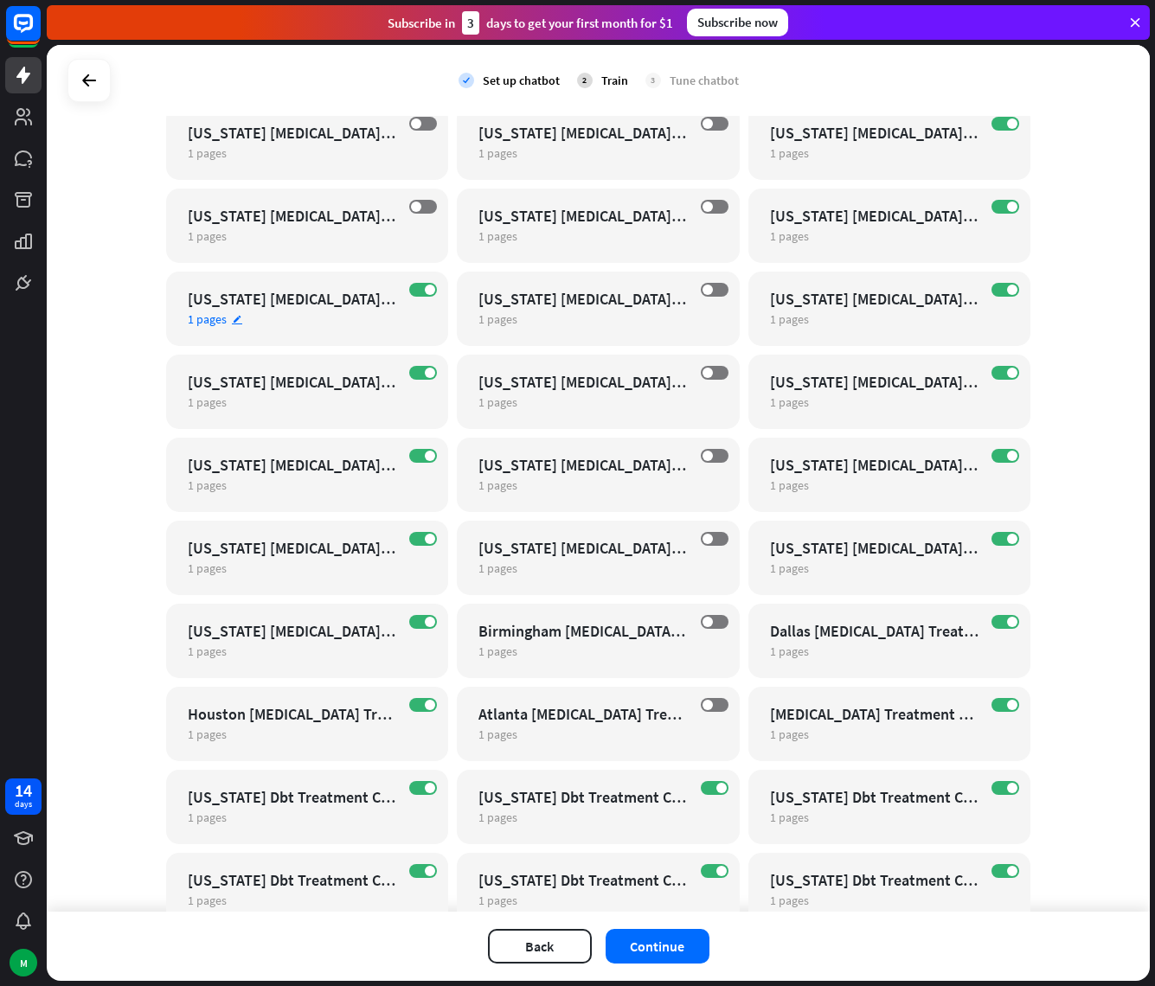
click at [421, 302] on div "ON [US_STATE] [MEDICAL_DATA] Treatment Center For Girls 1 pages edit" at bounding box center [307, 309] width 283 height 74
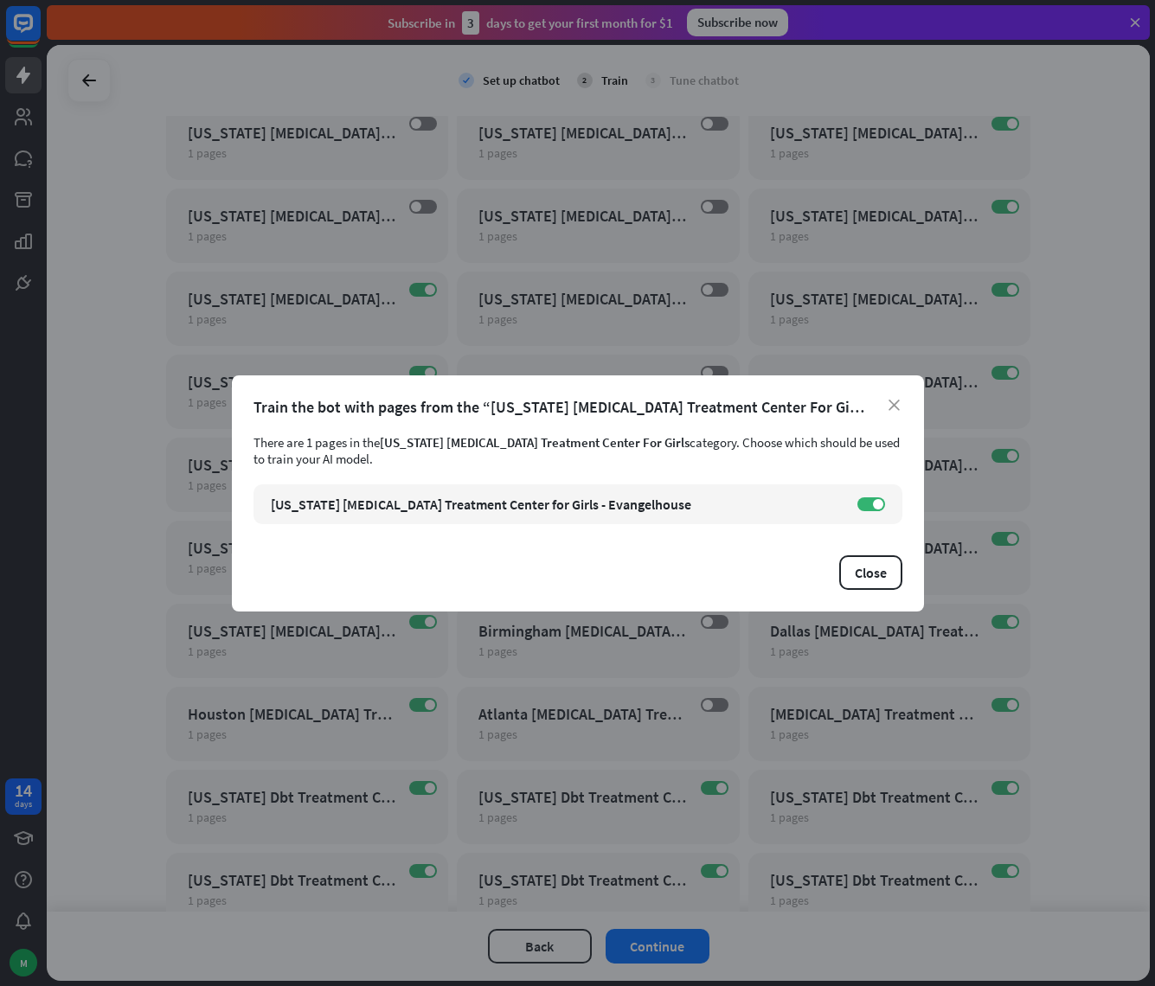
drag, startPoint x: 888, startPoint y: 397, endPoint x: 888, endPoint y: 411, distance: 13.8
click at [887, 397] on div "Train the bot with pages from the “[US_STATE] [MEDICAL_DATA] Treatment Center F…" at bounding box center [577, 407] width 649 height 20
click at [890, 413] on div "Train the bot with pages from the “[US_STATE] [MEDICAL_DATA] Treatment Center F…" at bounding box center [577, 407] width 649 height 20
click at [892, 401] on icon "close" at bounding box center [893, 405] width 11 height 11
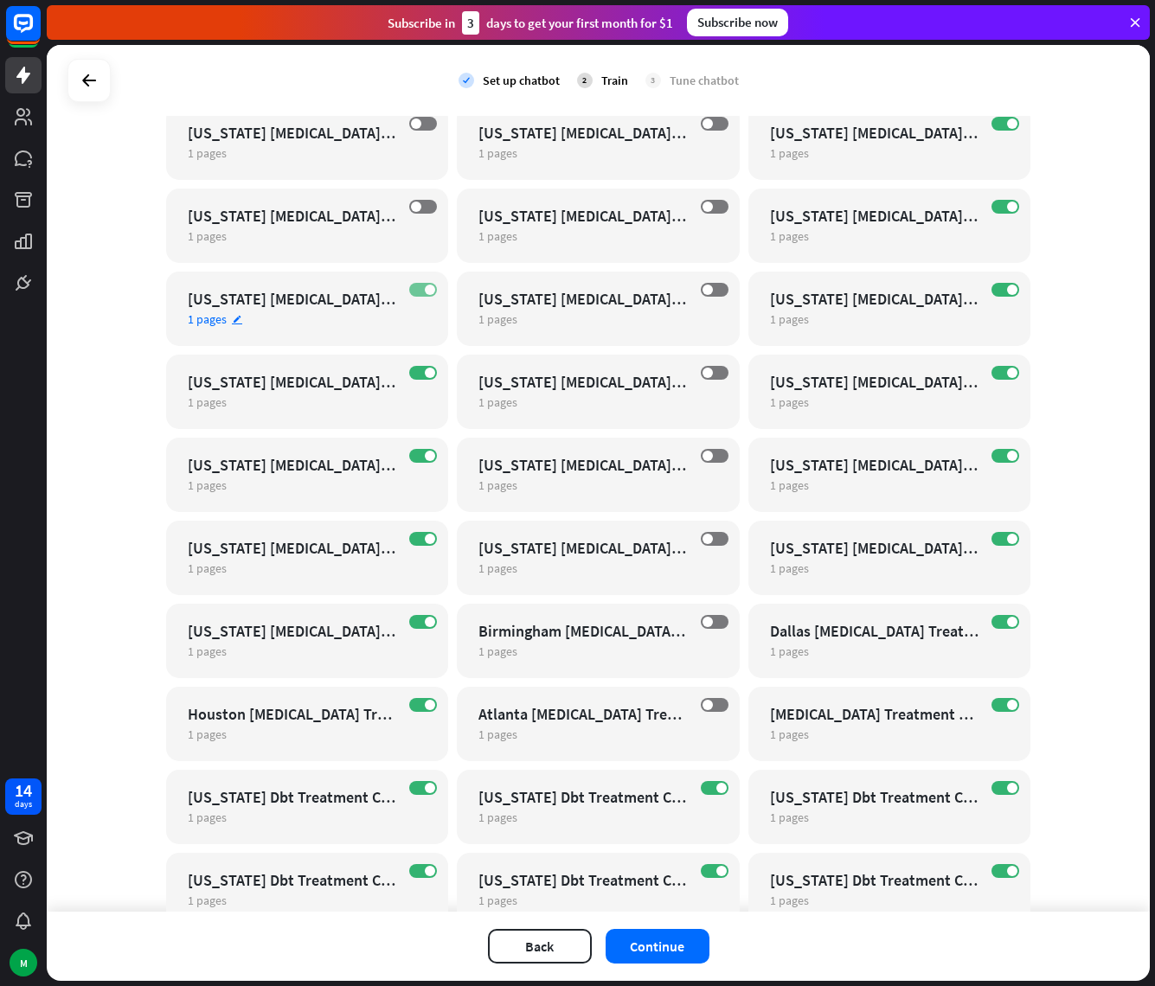
click at [425, 287] on span at bounding box center [430, 290] width 10 height 10
click at [425, 371] on span at bounding box center [430, 373] width 10 height 10
click at [425, 451] on span at bounding box center [430, 456] width 10 height 10
click at [425, 541] on span at bounding box center [430, 539] width 10 height 10
click at [425, 617] on span at bounding box center [430, 622] width 10 height 10
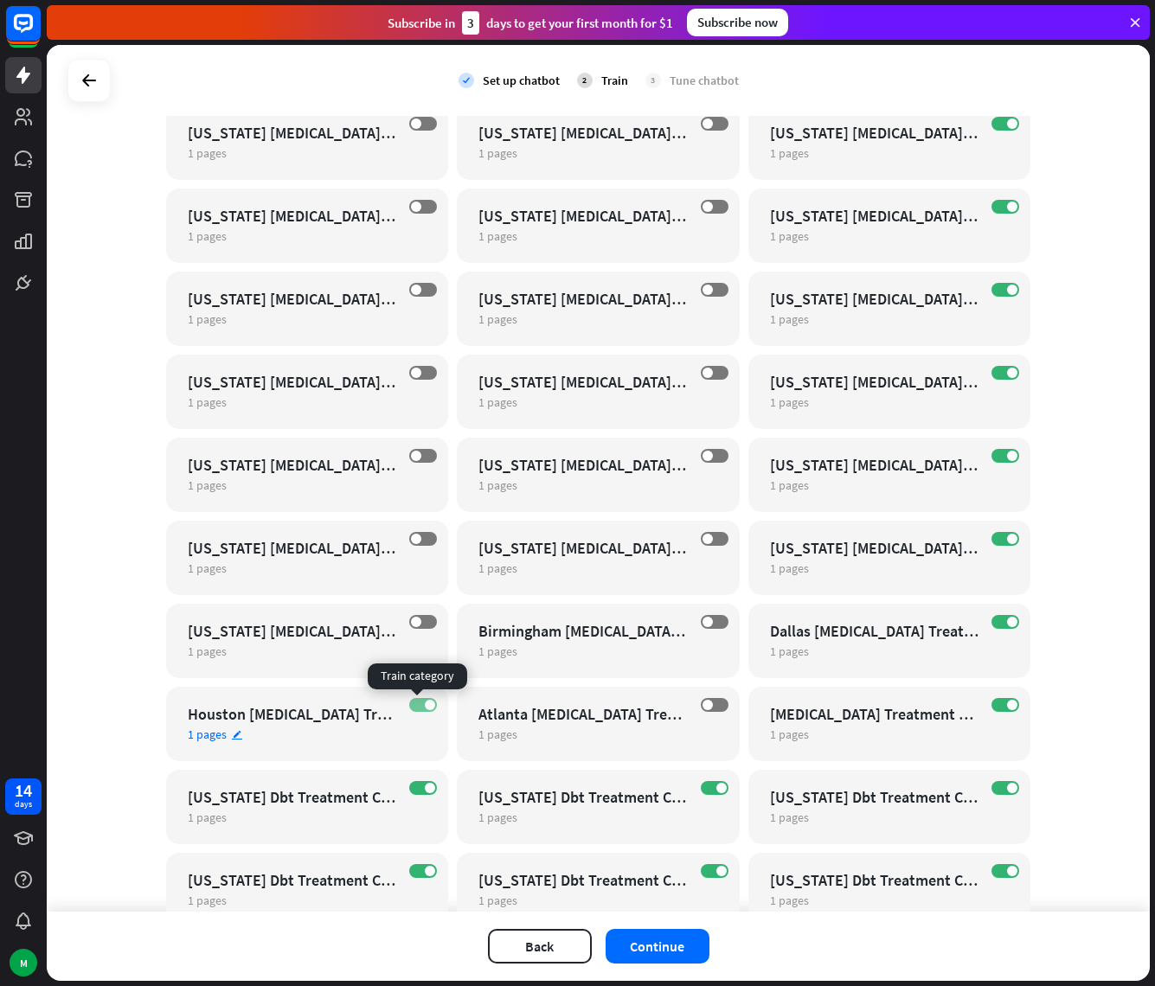
click at [425, 707] on span at bounding box center [430, 705] width 10 height 10
click at [425, 788] on span at bounding box center [430, 788] width 10 height 10
click at [427, 871] on span at bounding box center [430, 871] width 10 height 10
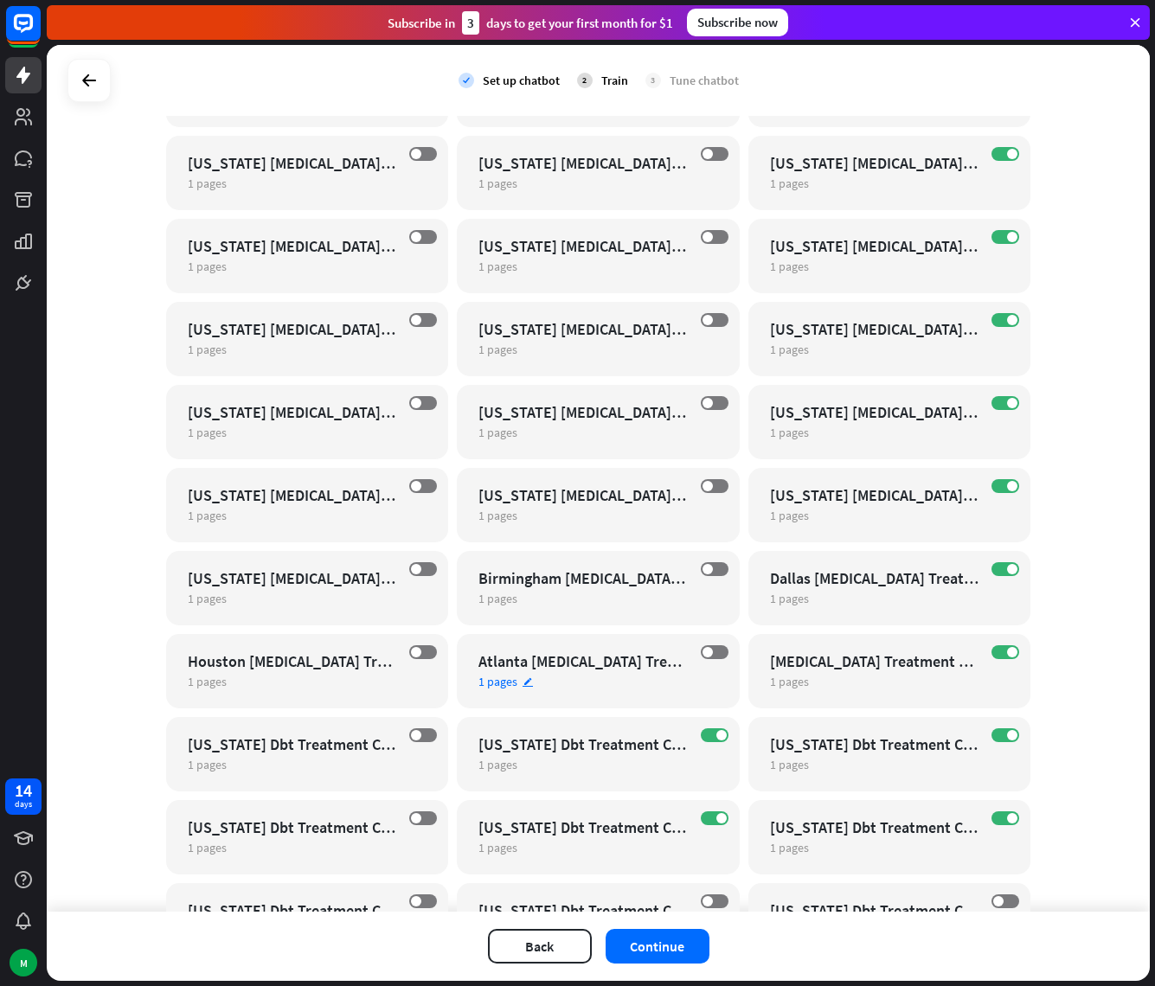
scroll to position [15095, 0]
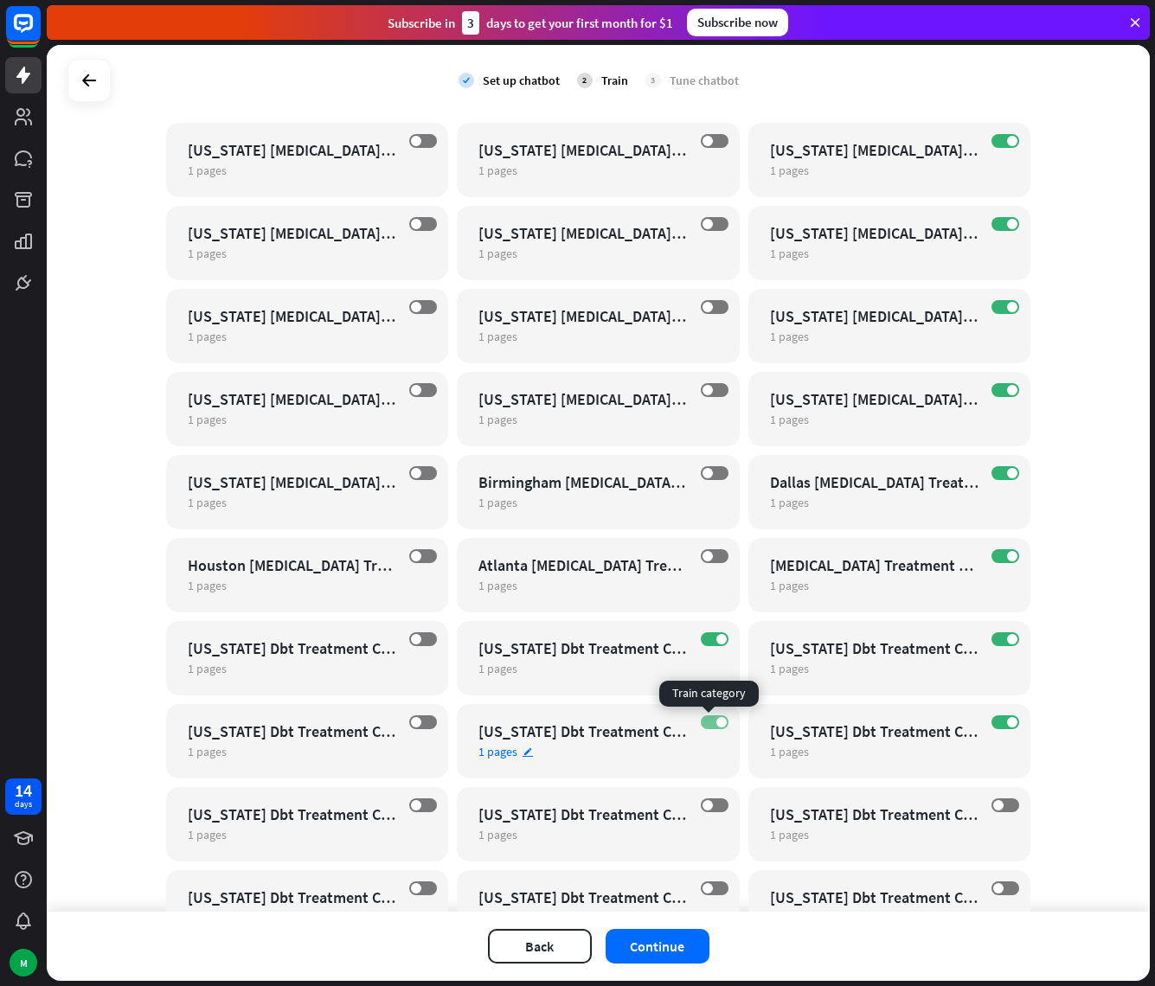
click at [706, 717] on label "ON" at bounding box center [715, 722] width 28 height 14
click at [716, 641] on span at bounding box center [721, 639] width 10 height 10
click at [997, 727] on label "ON" at bounding box center [1005, 722] width 28 height 14
click at [997, 640] on label "ON" at bounding box center [1005, 639] width 28 height 14
click at [1007, 555] on span at bounding box center [1012, 556] width 10 height 10
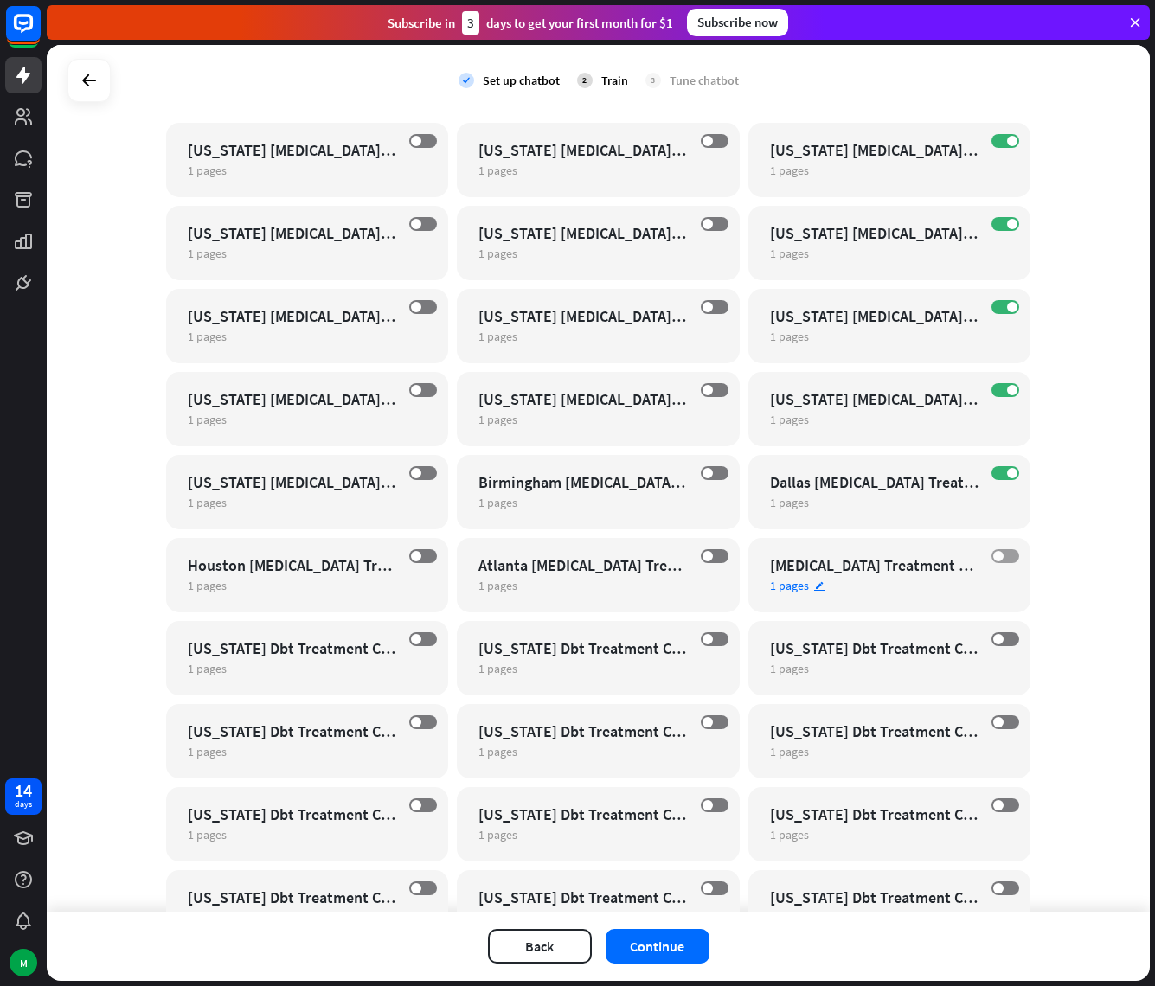
click at [999, 556] on label "OFF" at bounding box center [1005, 556] width 28 height 14
click at [993, 471] on label "ON" at bounding box center [1005, 473] width 28 height 14
click at [998, 390] on label "ON" at bounding box center [1005, 390] width 28 height 14
click at [994, 311] on label "ON" at bounding box center [1005, 307] width 28 height 14
click at [995, 225] on label "ON" at bounding box center [1005, 224] width 28 height 14
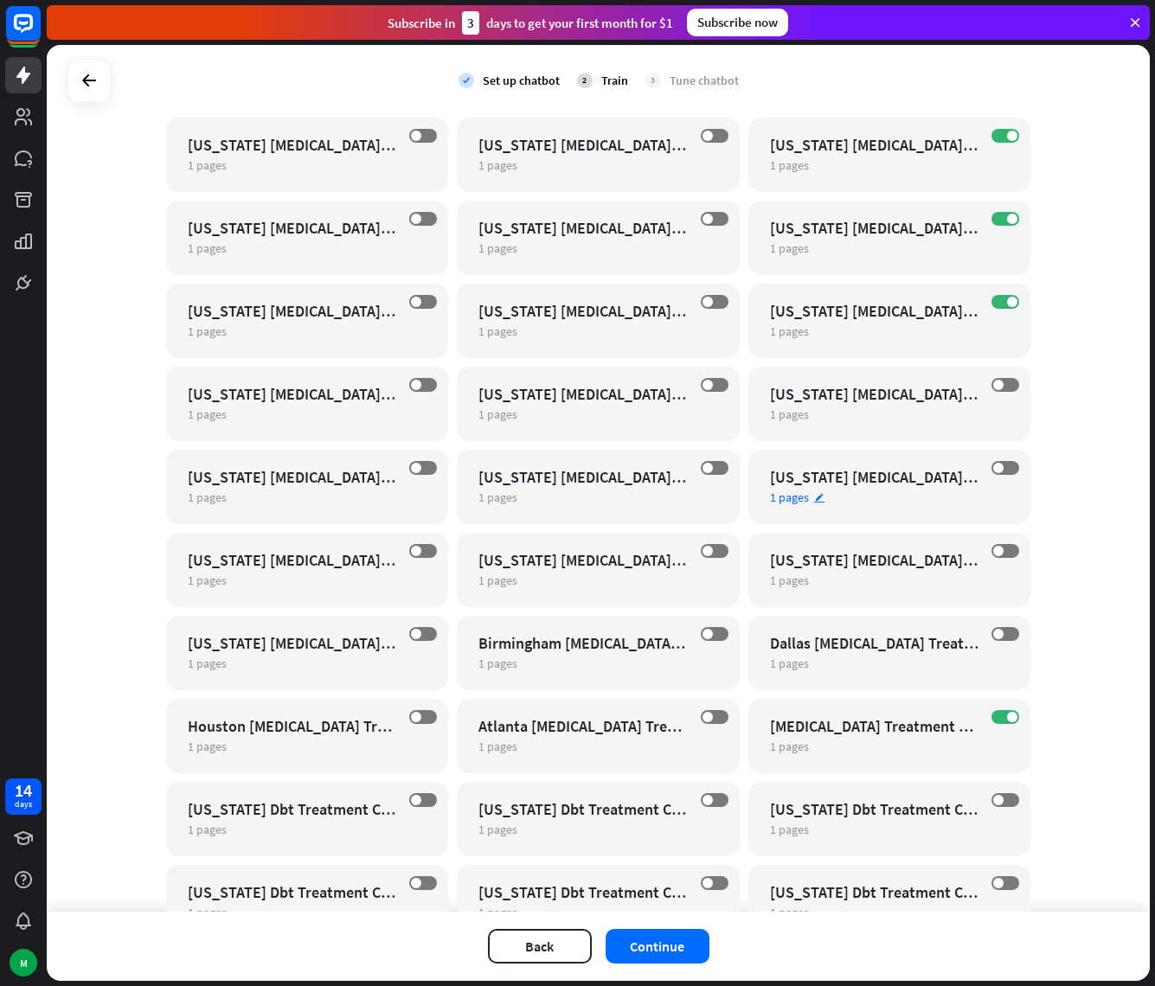
scroll to position [14933, 0]
click at [1009, 302] on span at bounding box center [1012, 303] width 10 height 10
click at [991, 214] on label "ON" at bounding box center [1005, 220] width 28 height 14
click at [996, 138] on label "ON" at bounding box center [1005, 137] width 28 height 14
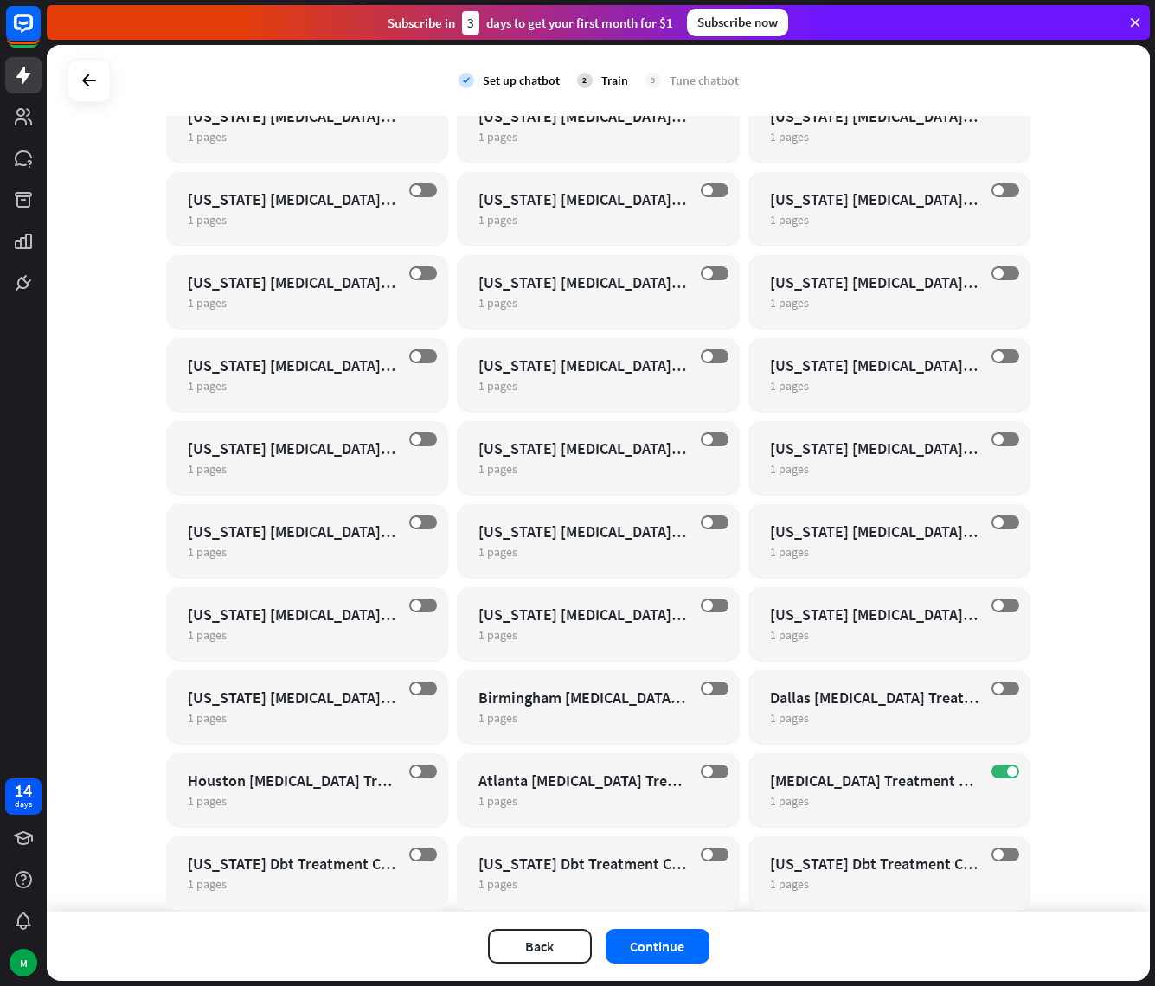
scroll to position [14353, 0]
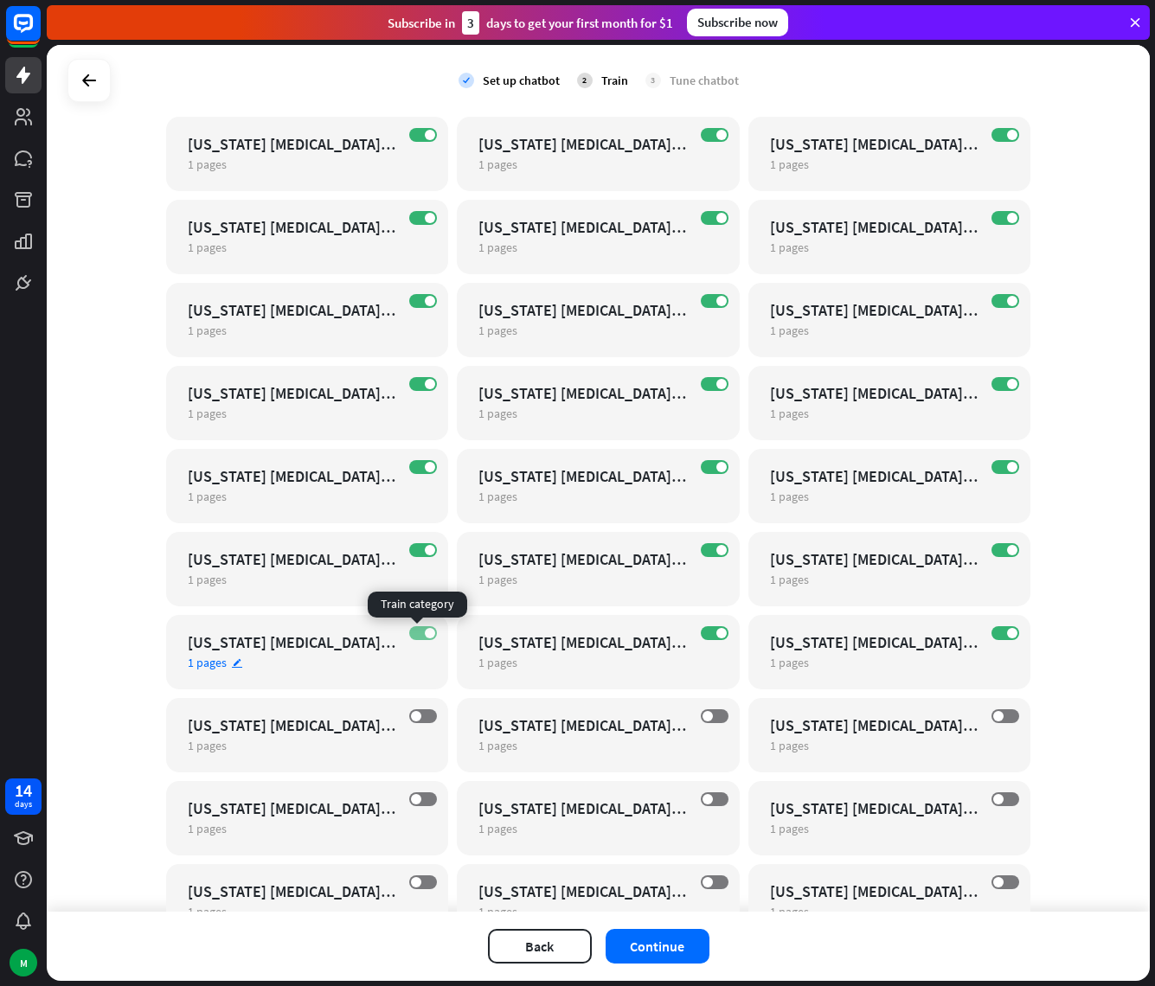
click at [425, 635] on span at bounding box center [430, 633] width 10 height 10
click at [417, 551] on label "ON" at bounding box center [423, 550] width 28 height 14
click at [425, 474] on div "ON [US_STATE] [MEDICAL_DATA] Treatment Center For Girls 1 pages edit" at bounding box center [307, 486] width 283 height 74
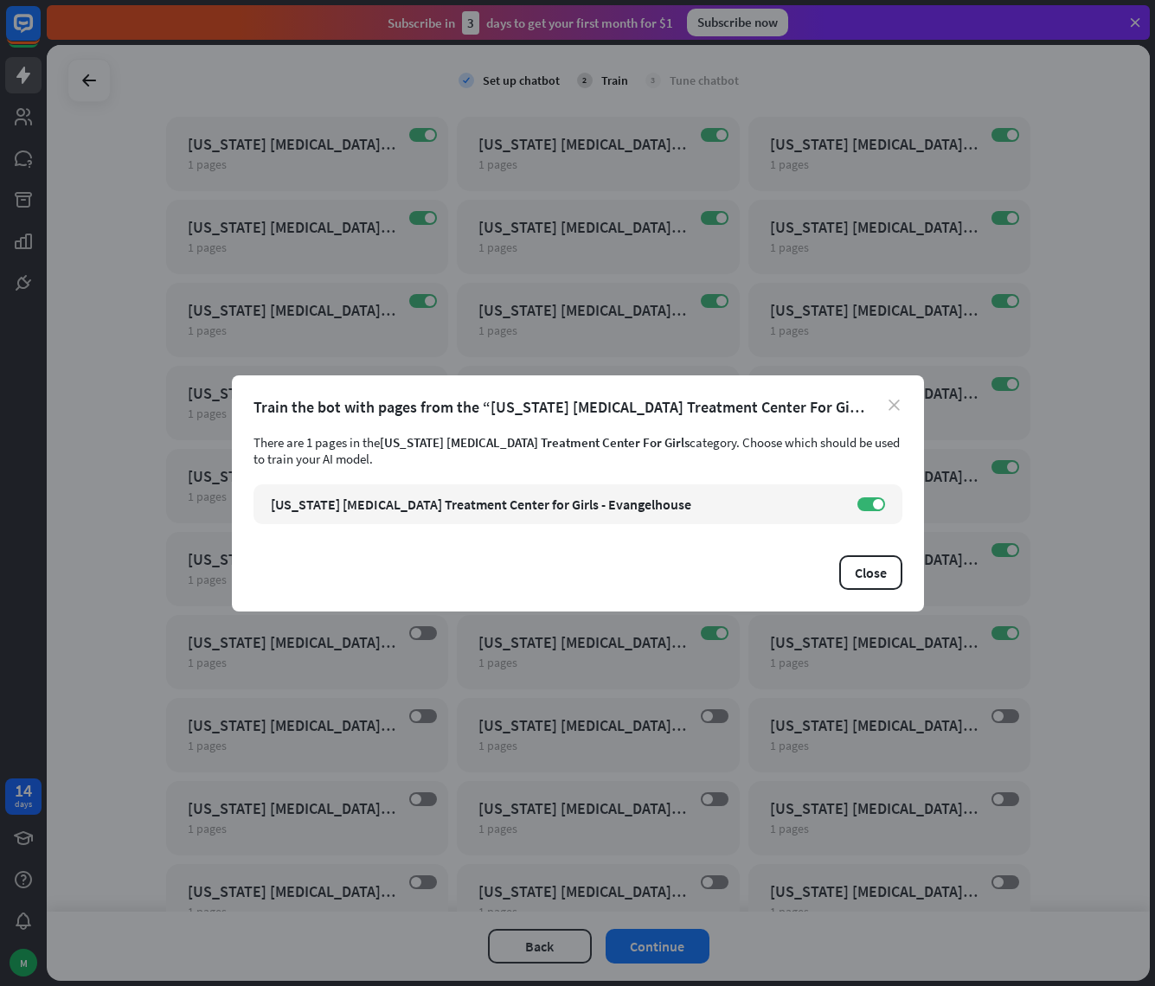
click at [899, 408] on div "close Train the bot with pages from the “[US_STATE] [MEDICAL_DATA] Treatment Ce…" at bounding box center [578, 493] width 692 height 236
click at [893, 408] on icon "close" at bounding box center [893, 405] width 11 height 11
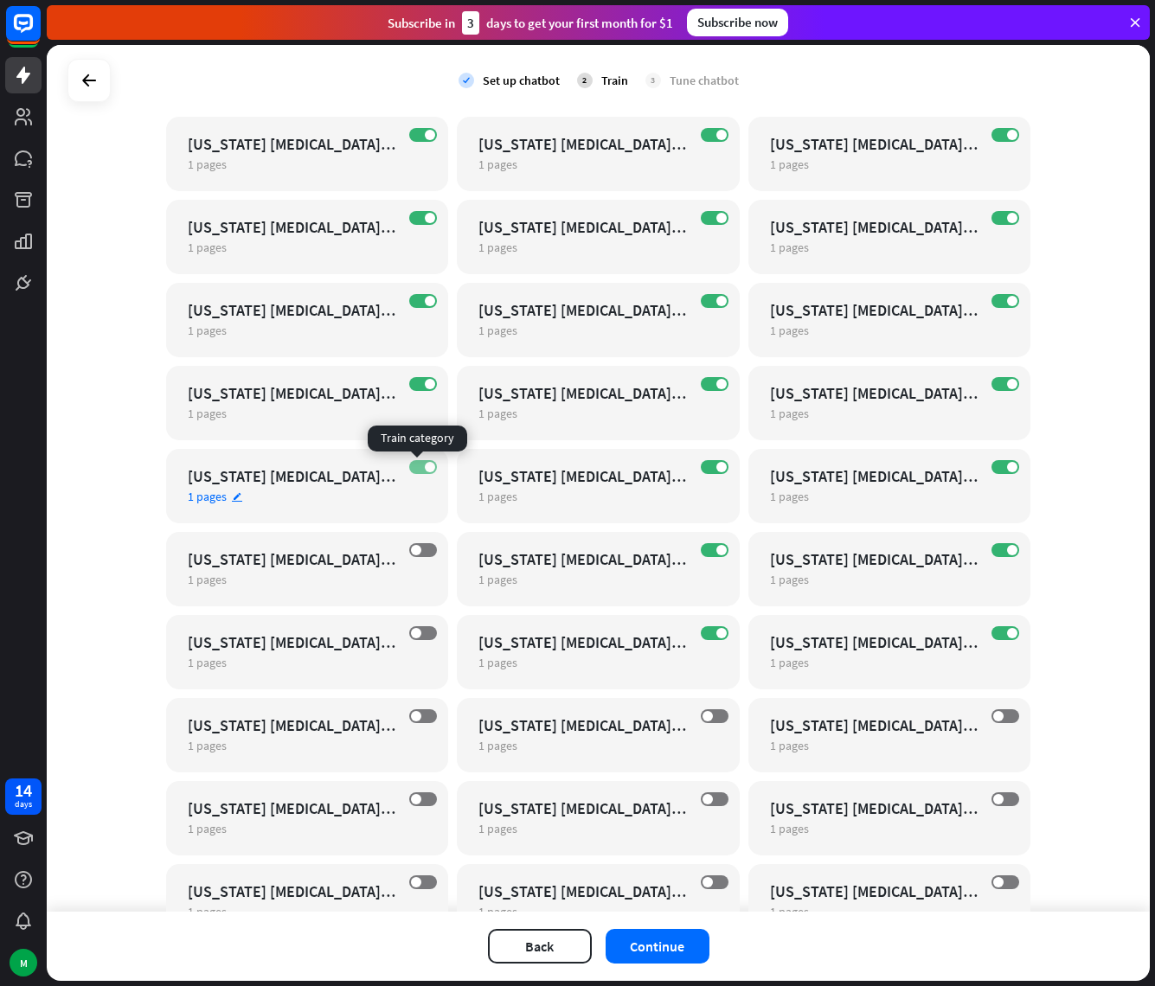
click at [425, 468] on span at bounding box center [430, 467] width 10 height 10
click at [425, 385] on span at bounding box center [430, 384] width 10 height 10
click at [416, 301] on label "ON" at bounding box center [423, 301] width 28 height 14
click at [425, 217] on span at bounding box center [430, 218] width 10 height 10
click at [419, 138] on label "ON" at bounding box center [423, 135] width 28 height 14
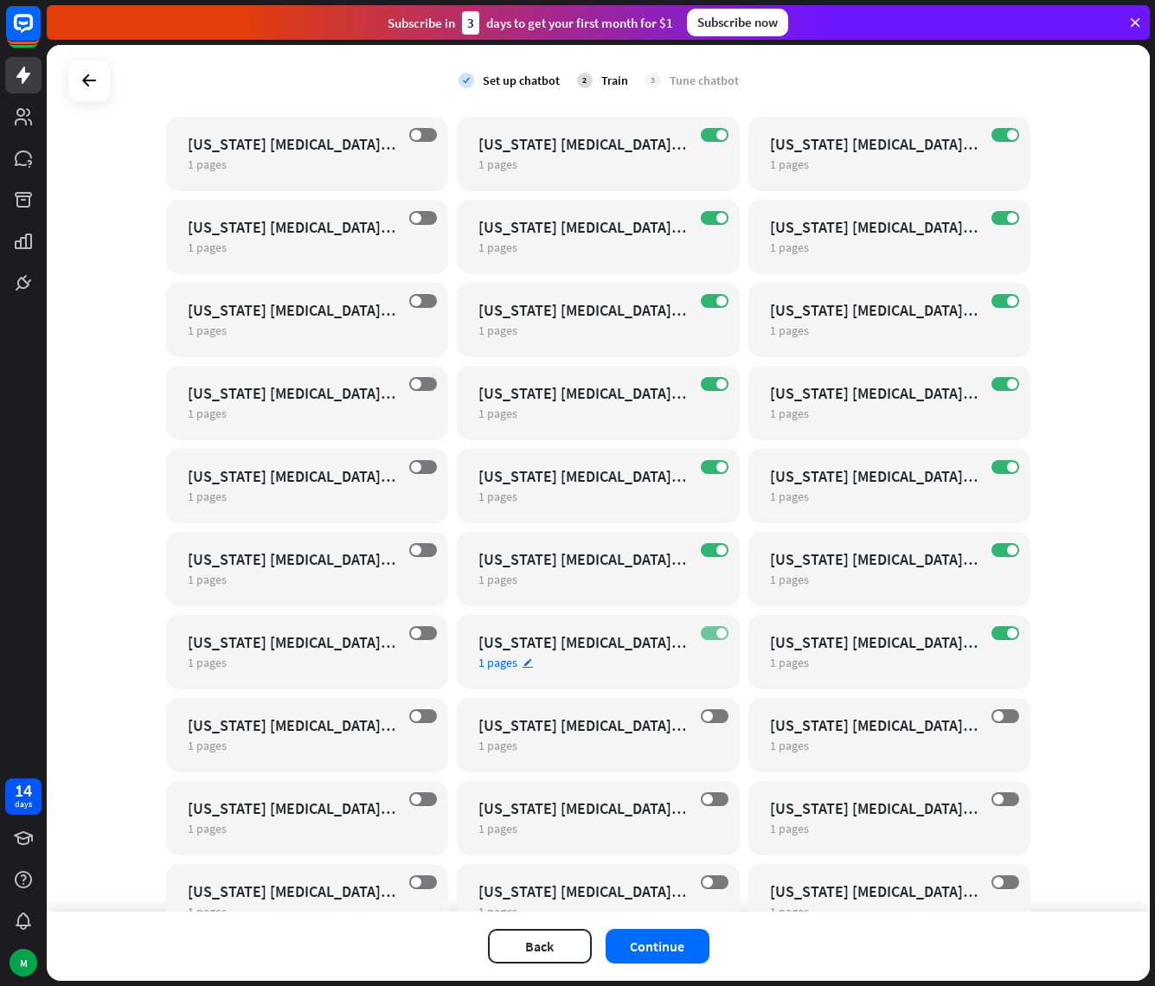
click at [716, 632] on span at bounding box center [721, 633] width 10 height 10
click at [702, 547] on label "ON" at bounding box center [715, 550] width 28 height 14
click at [716, 466] on span at bounding box center [721, 467] width 10 height 10
click at [701, 389] on label "ON" at bounding box center [715, 384] width 28 height 14
click at [706, 220] on label "ON" at bounding box center [715, 218] width 28 height 14
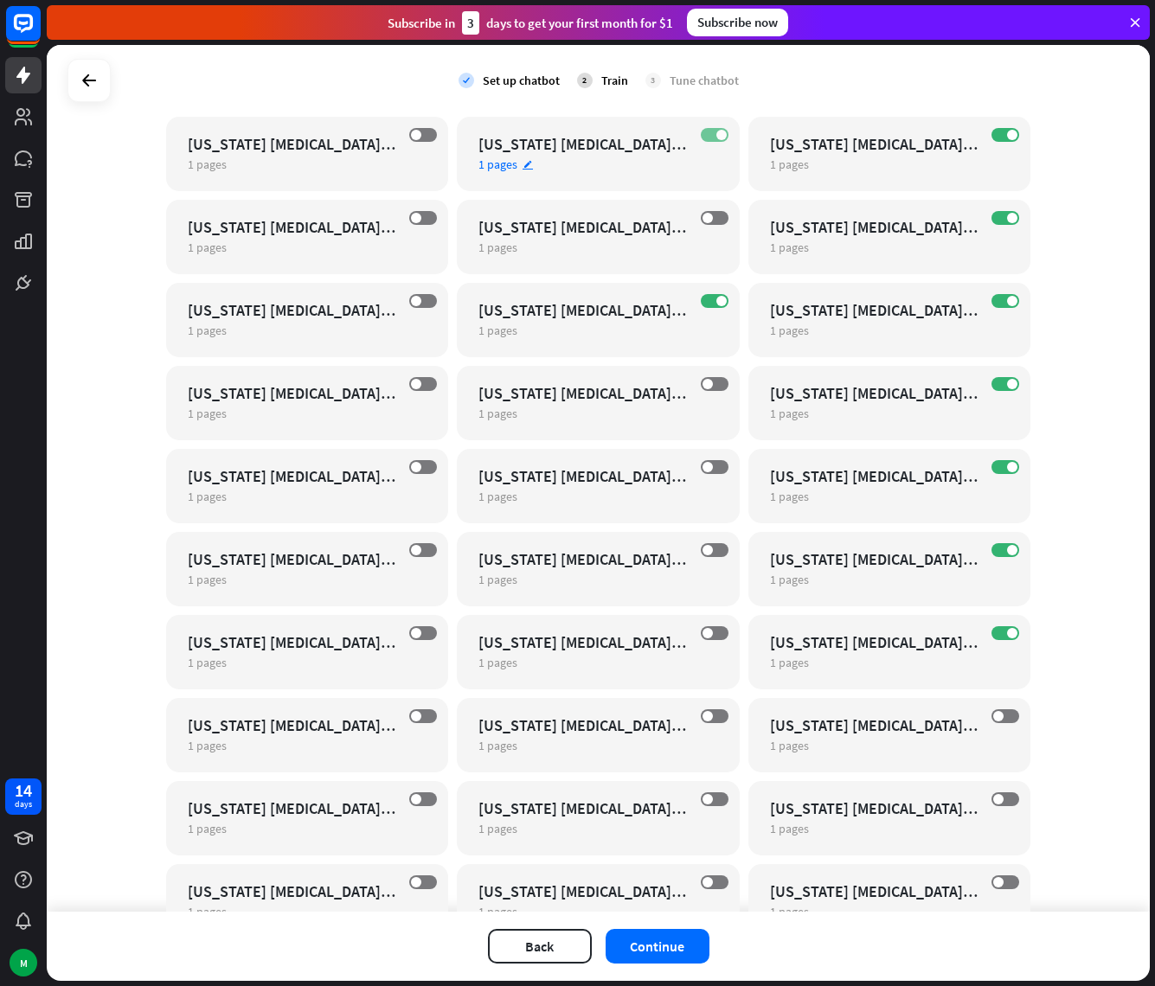
click at [701, 134] on label "ON" at bounding box center [715, 135] width 28 height 14
click at [1007, 631] on span at bounding box center [1012, 633] width 10 height 10
click at [1007, 550] on span at bounding box center [1012, 550] width 10 height 10
click at [1007, 467] on span at bounding box center [1012, 467] width 10 height 10
click at [996, 386] on label "ON" at bounding box center [1005, 384] width 28 height 14
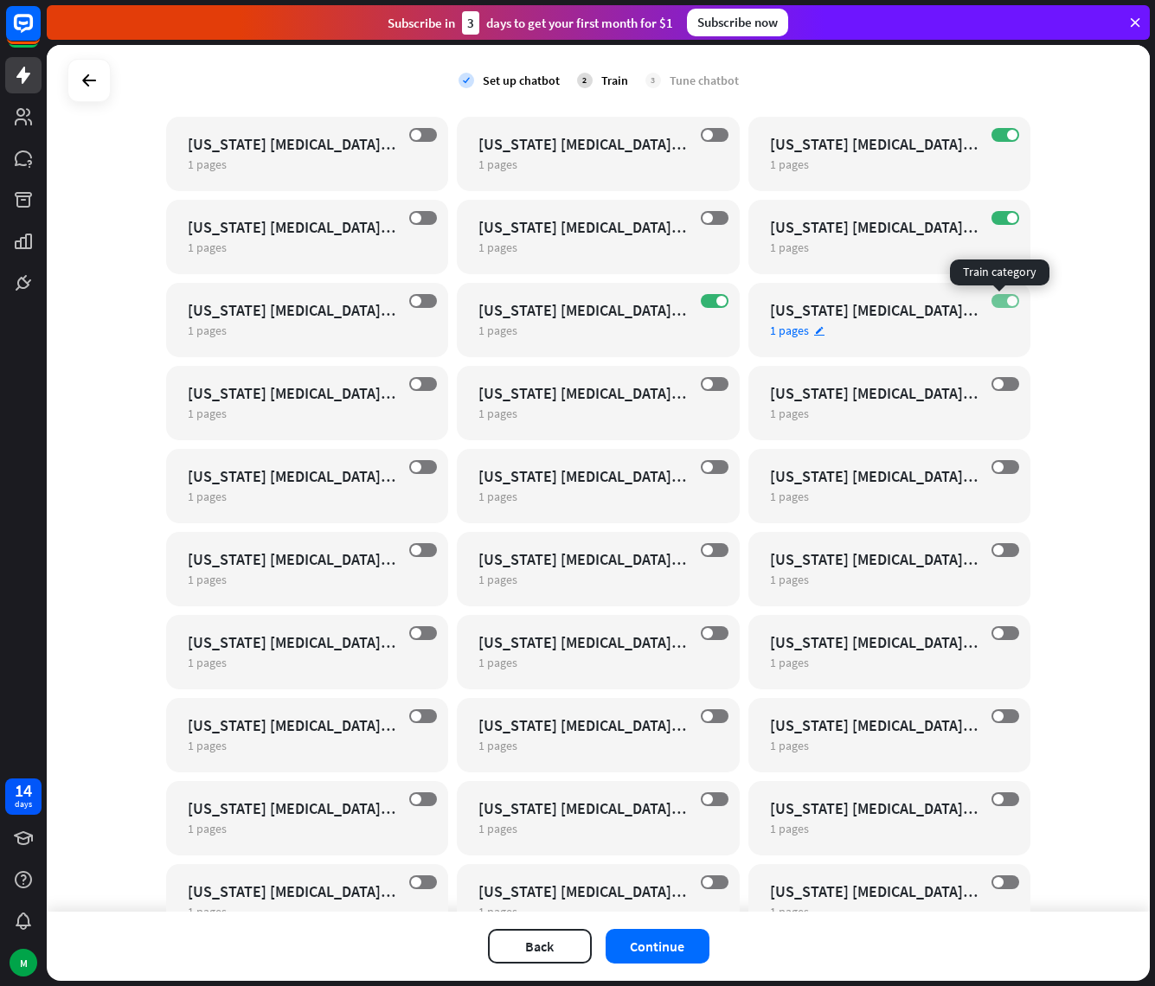
click at [996, 301] on label "ON" at bounding box center [1005, 301] width 28 height 14
click at [994, 220] on label "ON" at bounding box center [1005, 218] width 28 height 14
click at [997, 136] on label "ON" at bounding box center [1005, 135] width 28 height 14
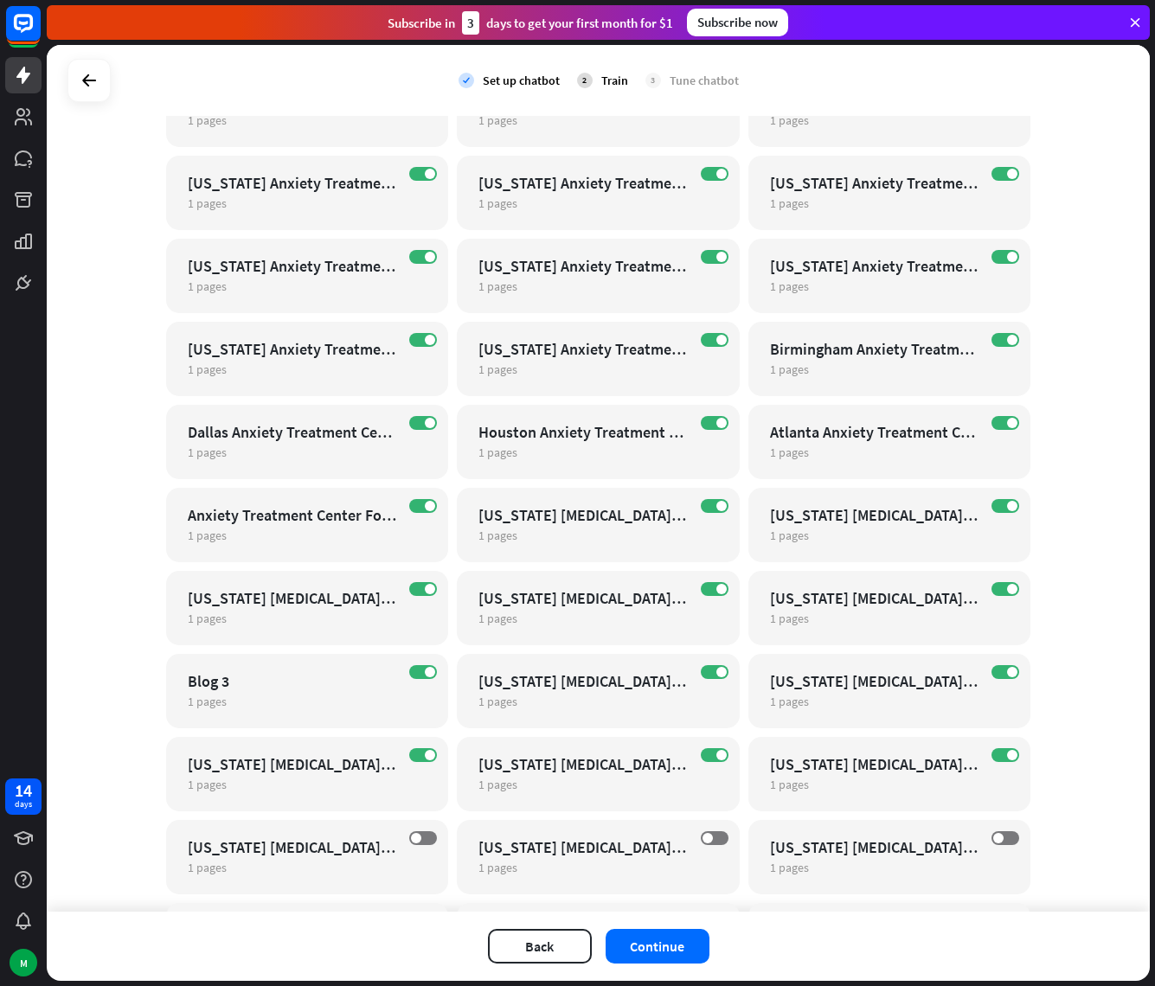
scroll to position [13610, 0]
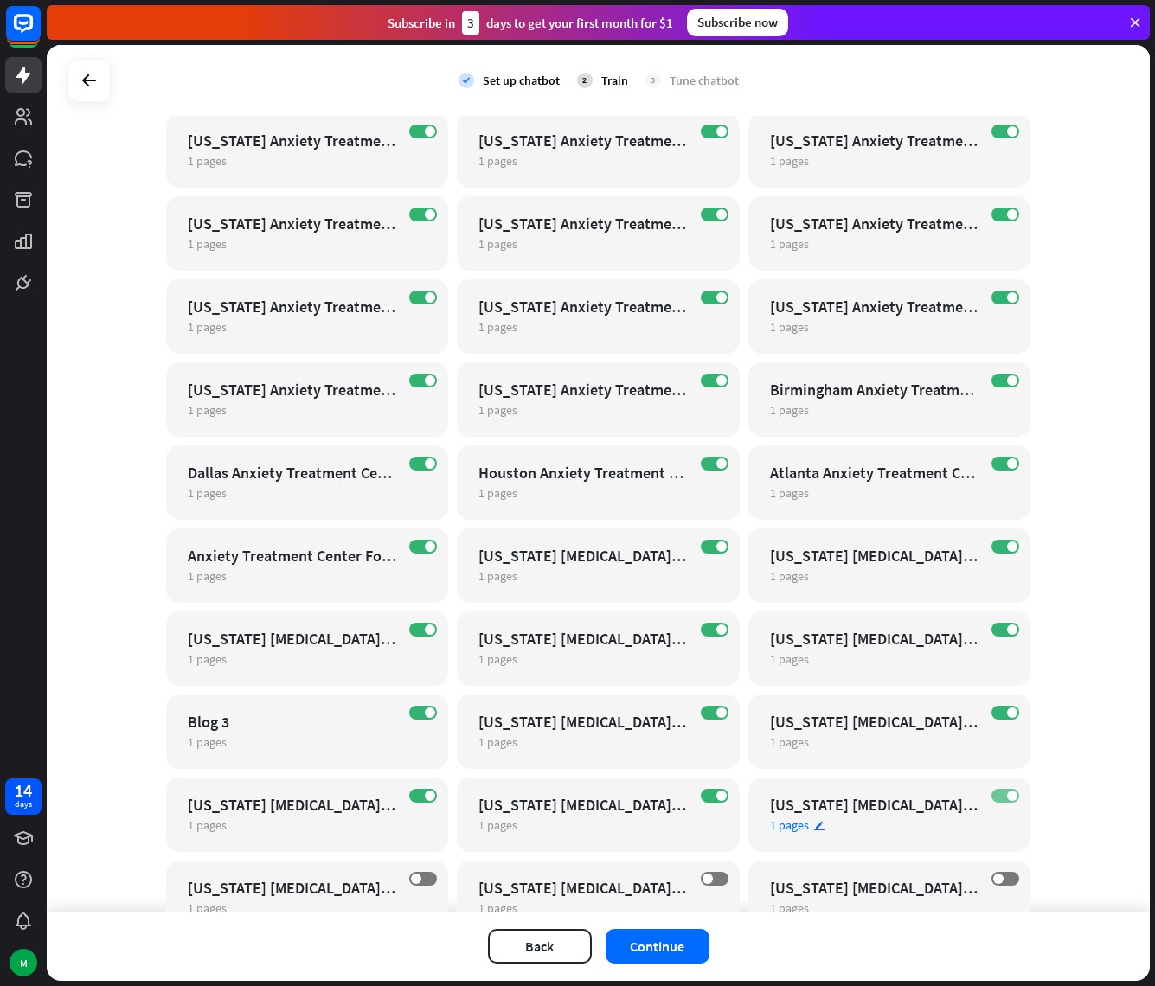
click at [998, 800] on label "ON" at bounding box center [1005, 796] width 28 height 14
click at [1007, 708] on span at bounding box center [1012, 713] width 10 height 10
click at [1007, 627] on span at bounding box center [1012, 629] width 10 height 10
click at [991, 545] on label "ON" at bounding box center [1005, 547] width 28 height 14
click at [998, 461] on label "ON" at bounding box center [1005, 464] width 28 height 14
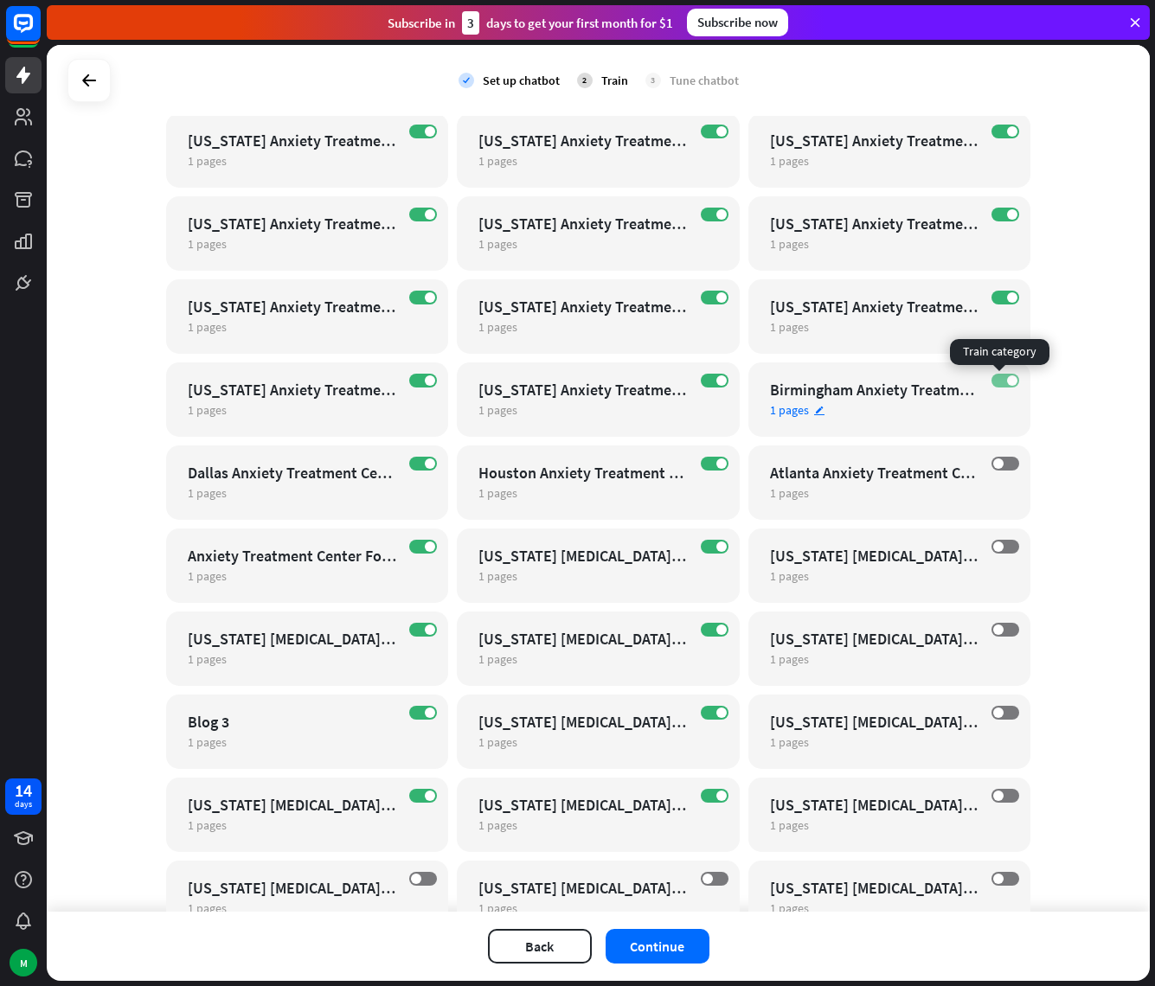
click at [998, 375] on label "ON" at bounding box center [1005, 381] width 28 height 14
click at [1007, 295] on span at bounding box center [1012, 297] width 10 height 10
click at [999, 221] on label "ON" at bounding box center [1005, 215] width 28 height 14
click at [996, 132] on label "ON" at bounding box center [1005, 132] width 28 height 14
click at [716, 127] on span at bounding box center [721, 131] width 10 height 10
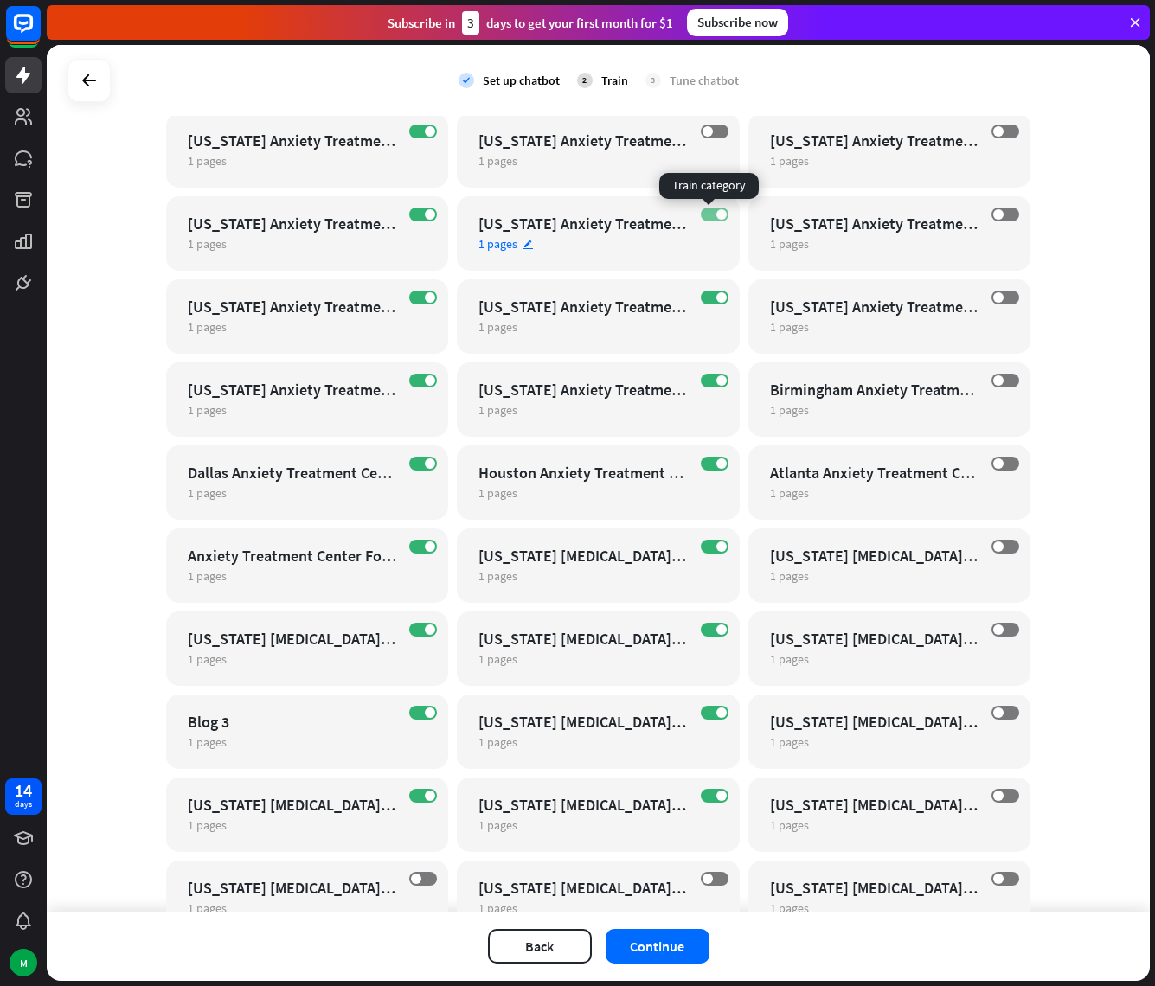
click at [707, 208] on label "ON" at bounding box center [715, 215] width 28 height 14
click at [705, 294] on label "ON" at bounding box center [715, 298] width 28 height 14
click at [716, 378] on span at bounding box center [721, 380] width 10 height 10
click at [703, 467] on label "ON" at bounding box center [715, 464] width 28 height 14
click at [702, 546] on label "ON" at bounding box center [715, 547] width 28 height 14
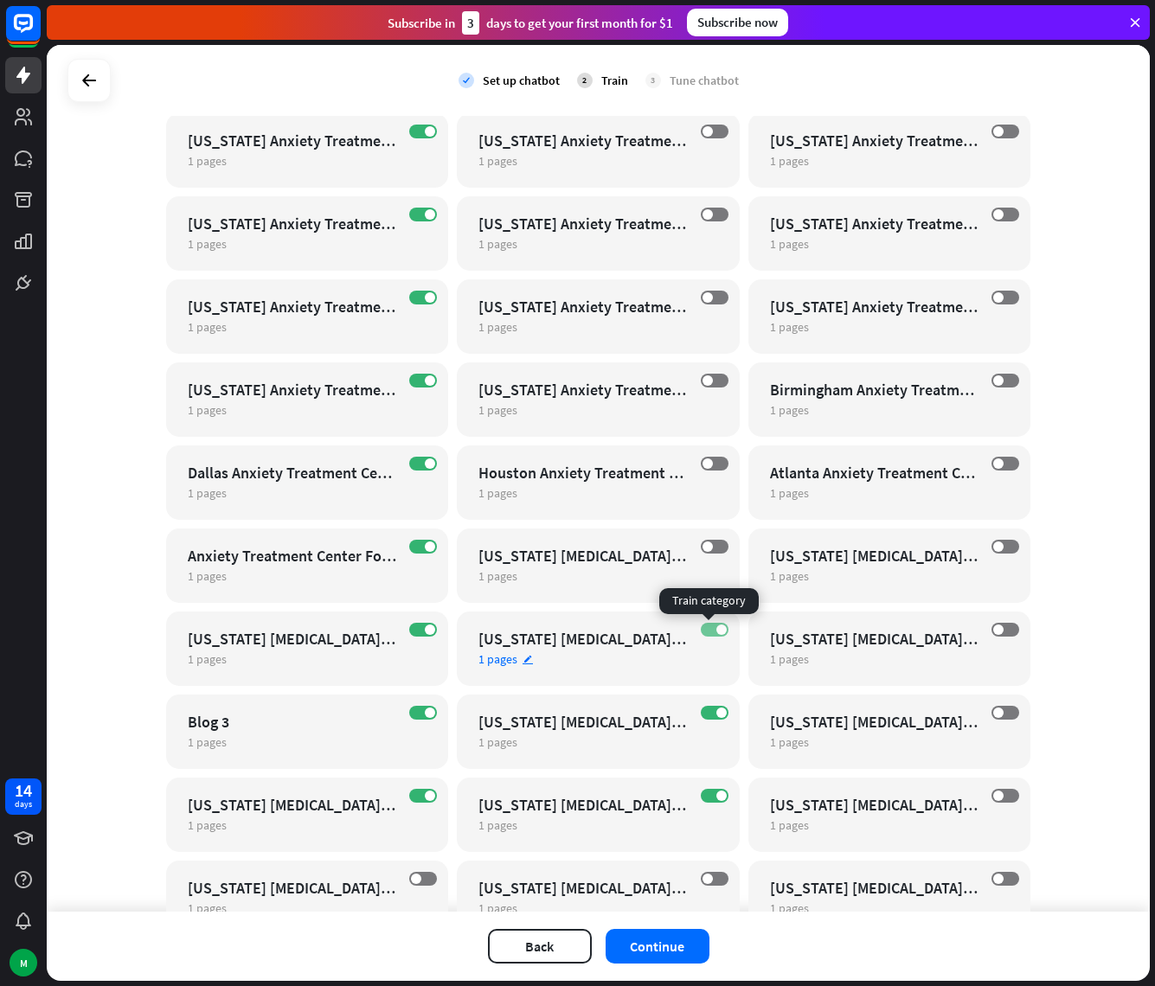
click at [706, 630] on label "ON" at bounding box center [715, 630] width 28 height 14
click at [703, 714] on label "ON" at bounding box center [715, 713] width 28 height 14
click at [708, 796] on label "ON" at bounding box center [715, 796] width 28 height 14
click at [415, 797] on label "ON" at bounding box center [423, 796] width 28 height 14
click at [415, 626] on label "ON" at bounding box center [423, 630] width 28 height 14
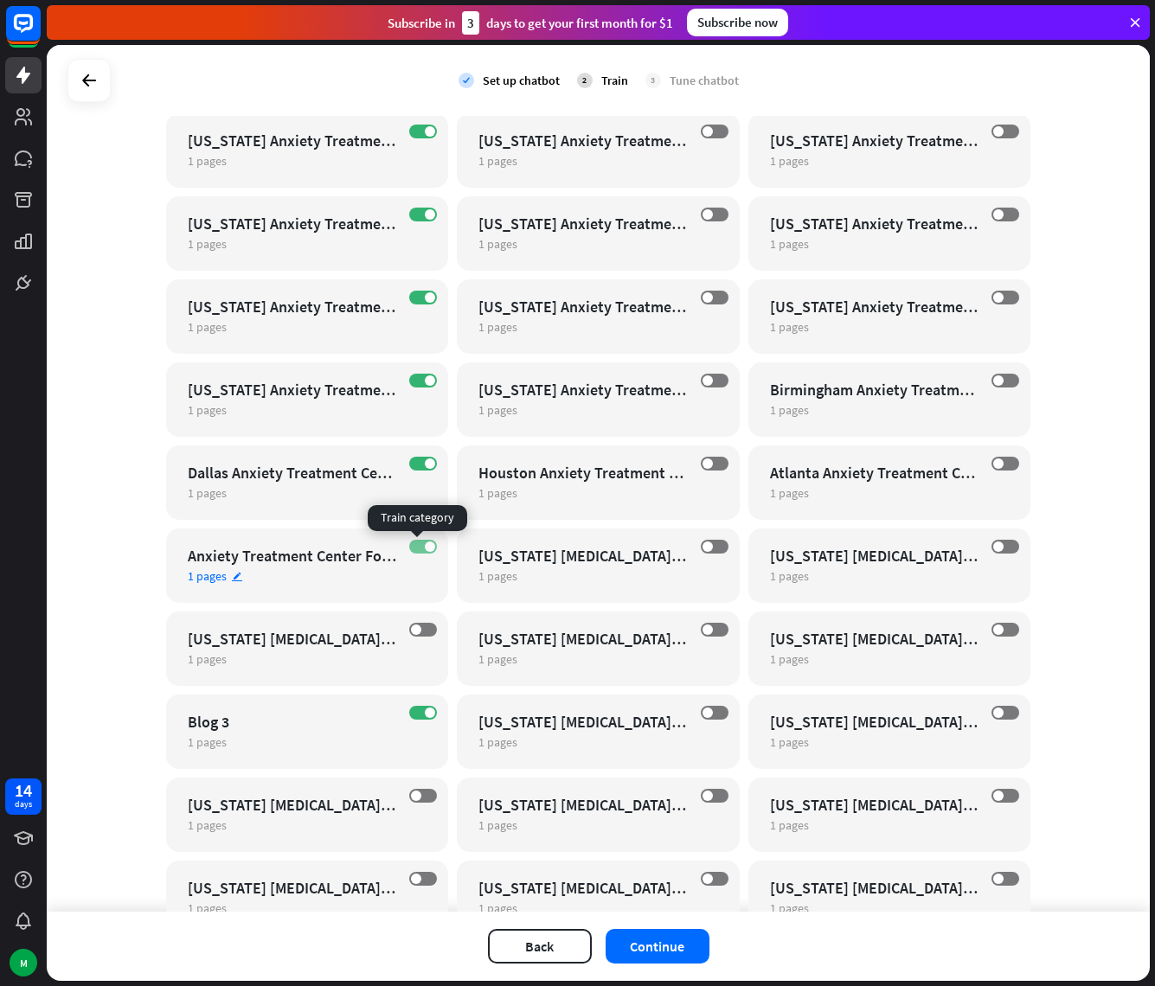
click at [425, 546] on span at bounding box center [430, 546] width 10 height 10
click at [409, 540] on label "OFF" at bounding box center [423, 547] width 28 height 14
click at [334, 564] on div "Anxiety Treatment Center For Girls" at bounding box center [292, 556] width 209 height 20
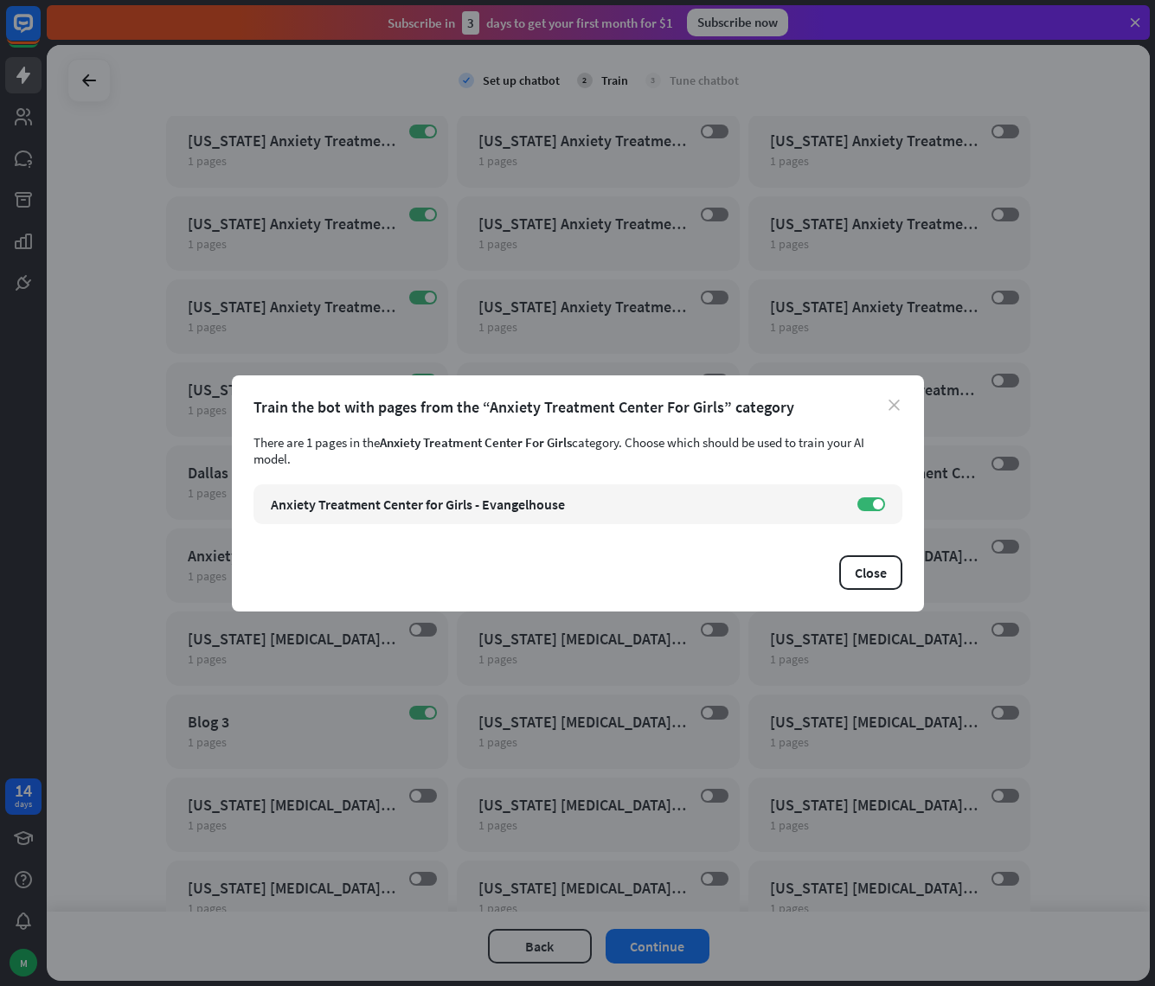
click at [888, 400] on icon "close" at bounding box center [893, 405] width 11 height 11
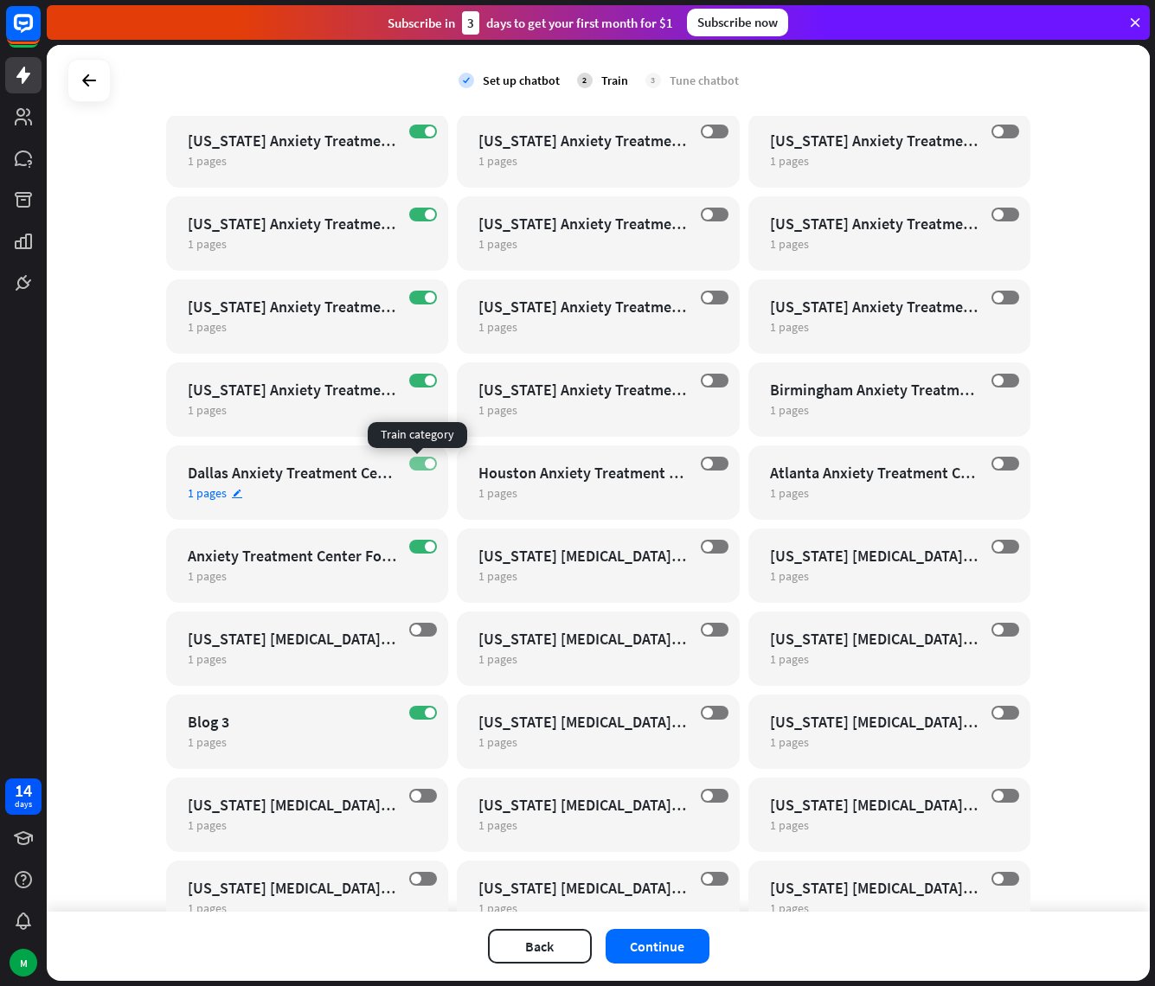
click at [425, 464] on span at bounding box center [430, 463] width 10 height 10
click at [425, 382] on span at bounding box center [430, 380] width 10 height 10
click at [416, 296] on label "ON" at bounding box center [423, 298] width 28 height 14
click at [421, 222] on div "ON [US_STATE] Anxiety Treatment Center For Girls 1 pages edit" at bounding box center [307, 233] width 283 height 74
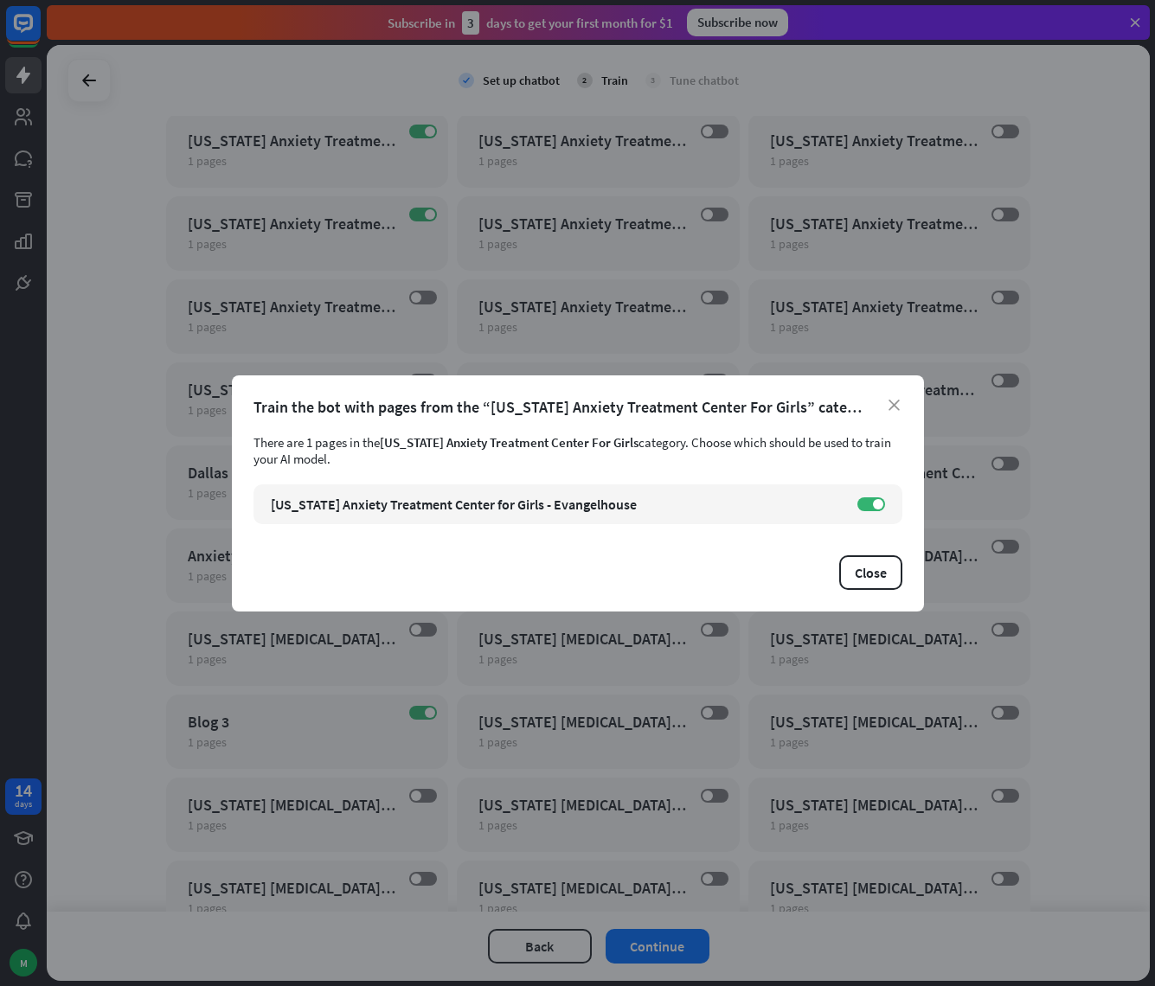
click at [901, 407] on div "Train the bot with pages from the “[US_STATE] Anxiety Treatment Center For Girl…" at bounding box center [577, 407] width 649 height 20
click at [897, 407] on icon "close" at bounding box center [893, 405] width 11 height 11
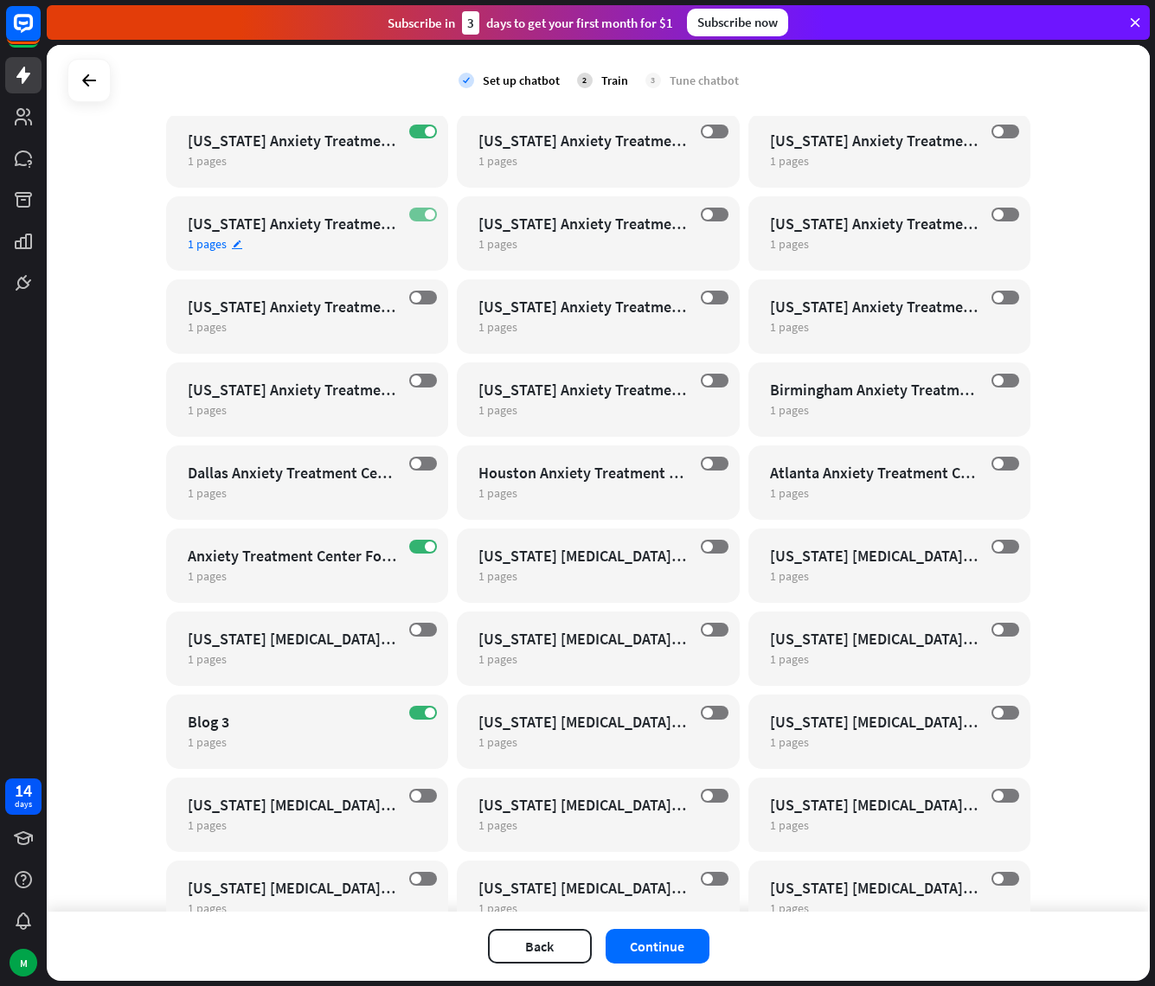
click at [415, 215] on label "ON" at bounding box center [423, 215] width 28 height 14
drag, startPoint x: 421, startPoint y: 133, endPoint x: 432, endPoint y: 139, distance: 12.8
click at [425, 134] on span at bounding box center [430, 131] width 10 height 10
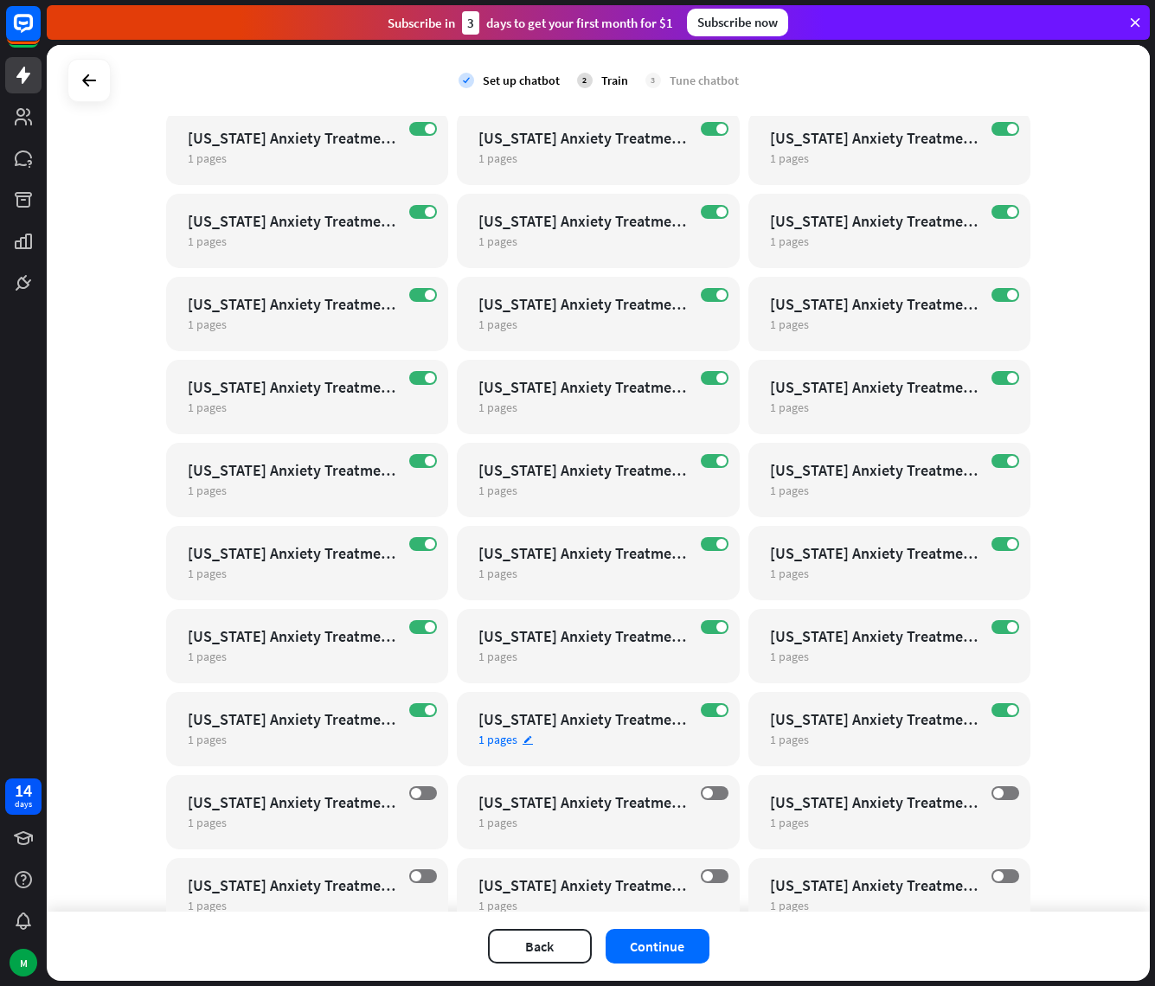
scroll to position [12899, 0]
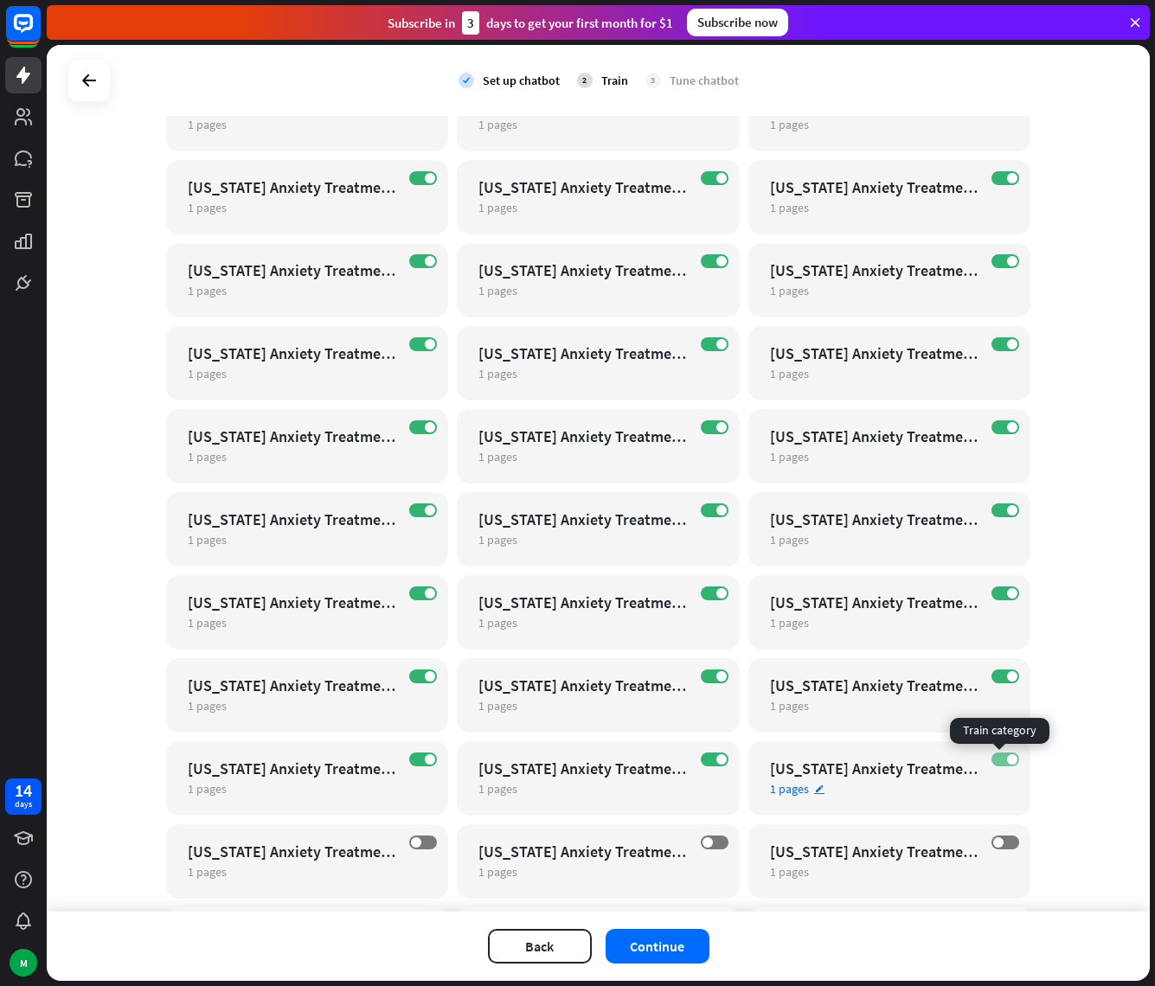
click at [1007, 755] on span at bounding box center [1012, 759] width 10 height 10
click at [999, 676] on label "ON" at bounding box center [1005, 676] width 28 height 14
click at [993, 593] on label "ON" at bounding box center [1005, 593] width 28 height 14
click at [1007, 510] on span at bounding box center [1012, 510] width 10 height 10
click at [996, 427] on label "ON" at bounding box center [1005, 427] width 28 height 14
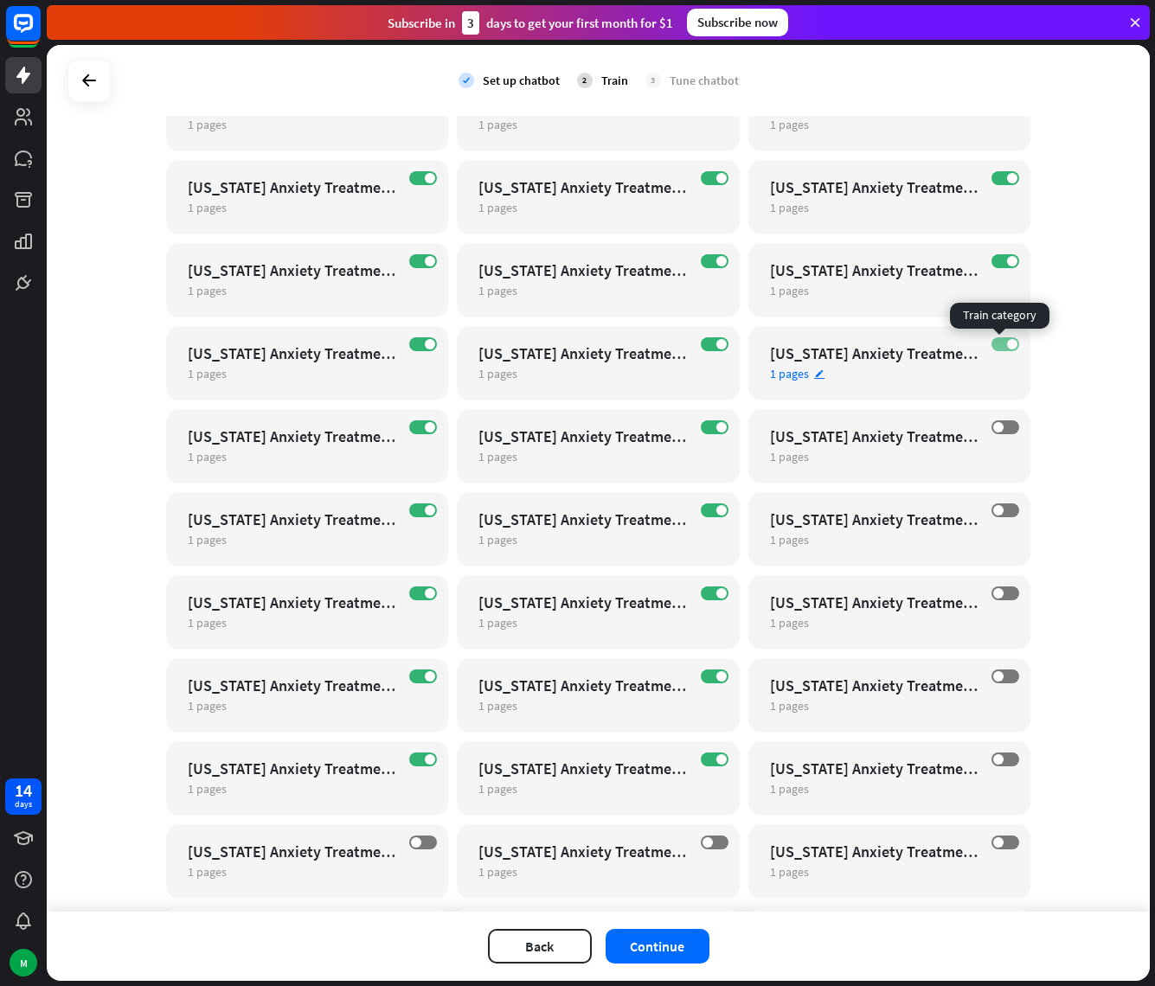
click at [999, 341] on label "ON" at bounding box center [1005, 344] width 28 height 14
click at [1007, 264] on span at bounding box center [1012, 261] width 10 height 10
click at [702, 175] on label "ON" at bounding box center [715, 178] width 28 height 14
click at [716, 259] on span at bounding box center [721, 261] width 10 height 10
click at [716, 343] on span at bounding box center [721, 344] width 10 height 10
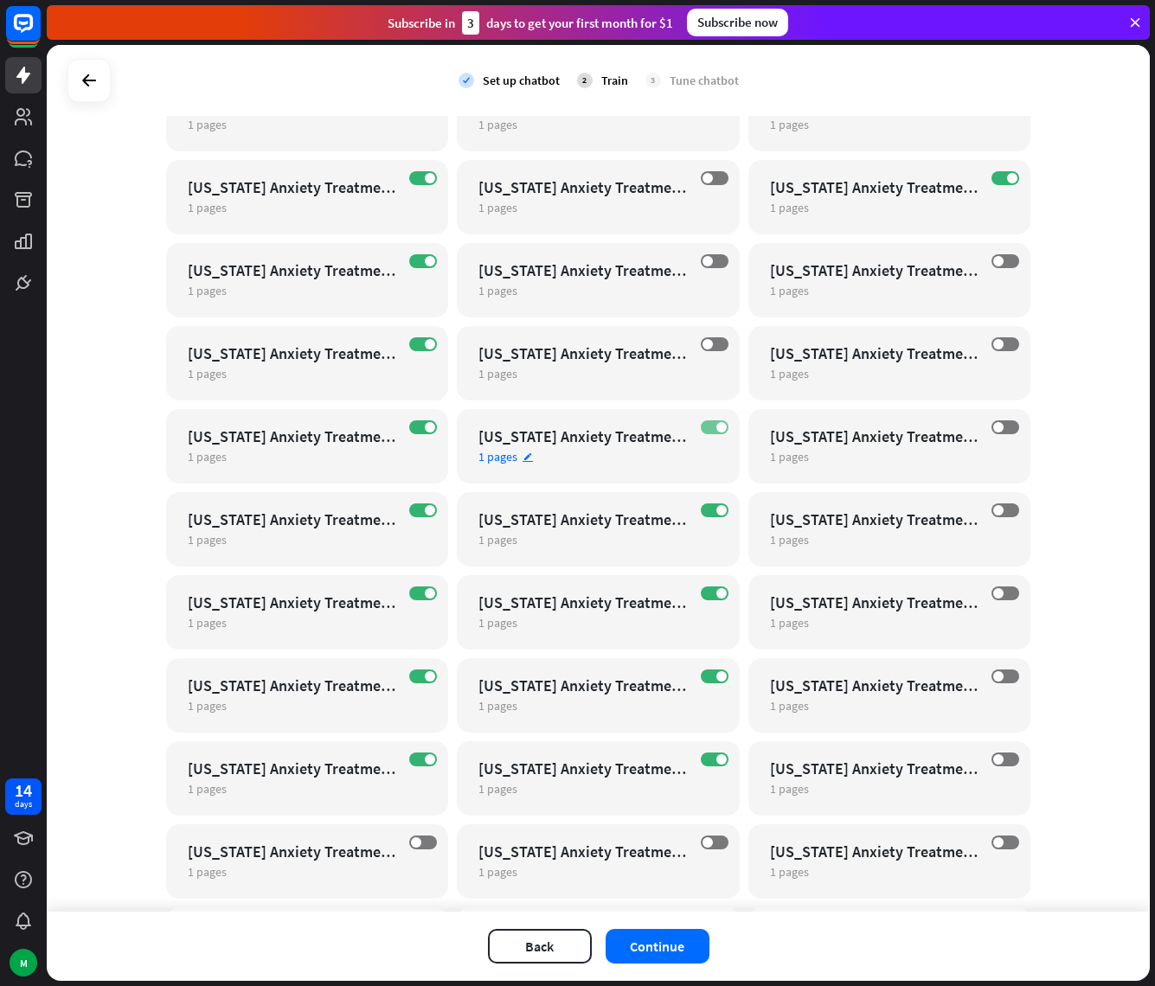
click at [716, 424] on span at bounding box center [721, 427] width 10 height 10
click at [716, 507] on span at bounding box center [721, 510] width 10 height 10
click at [704, 595] on label "ON" at bounding box center [715, 593] width 28 height 14
click at [707, 679] on label "ON" at bounding box center [715, 676] width 28 height 14
click at [716, 759] on span at bounding box center [721, 759] width 10 height 10
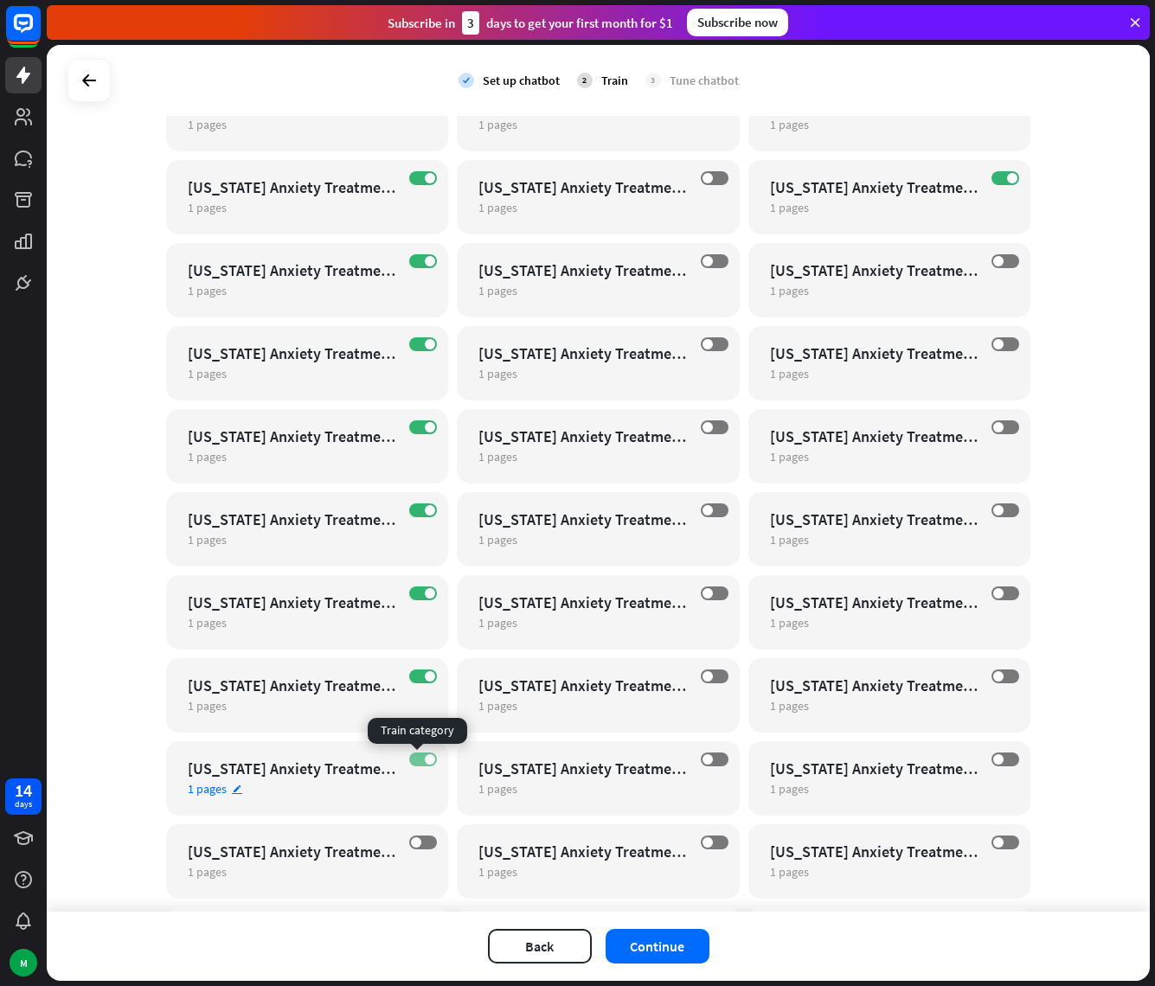
click at [425, 761] on span at bounding box center [430, 759] width 10 height 10
click at [425, 678] on span at bounding box center [430, 676] width 10 height 10
click at [429, 589] on label "ON" at bounding box center [423, 593] width 28 height 14
click at [411, 512] on label "ON" at bounding box center [423, 510] width 28 height 14
click at [419, 434] on div "ON [US_STATE] Anxiety Treatment Center For Girls 1 pages edit" at bounding box center [307, 446] width 283 height 74
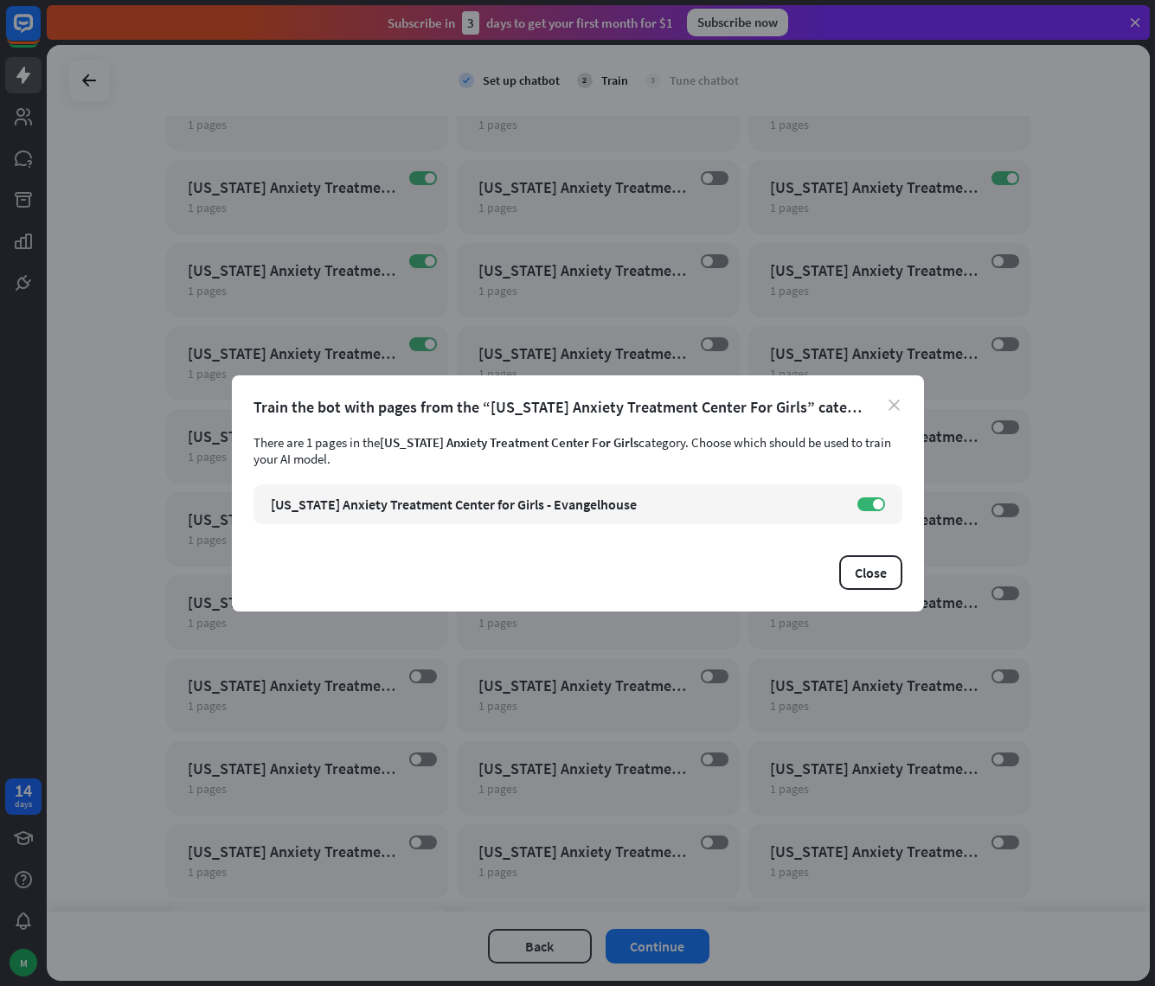
click at [893, 407] on icon "close" at bounding box center [893, 405] width 11 height 11
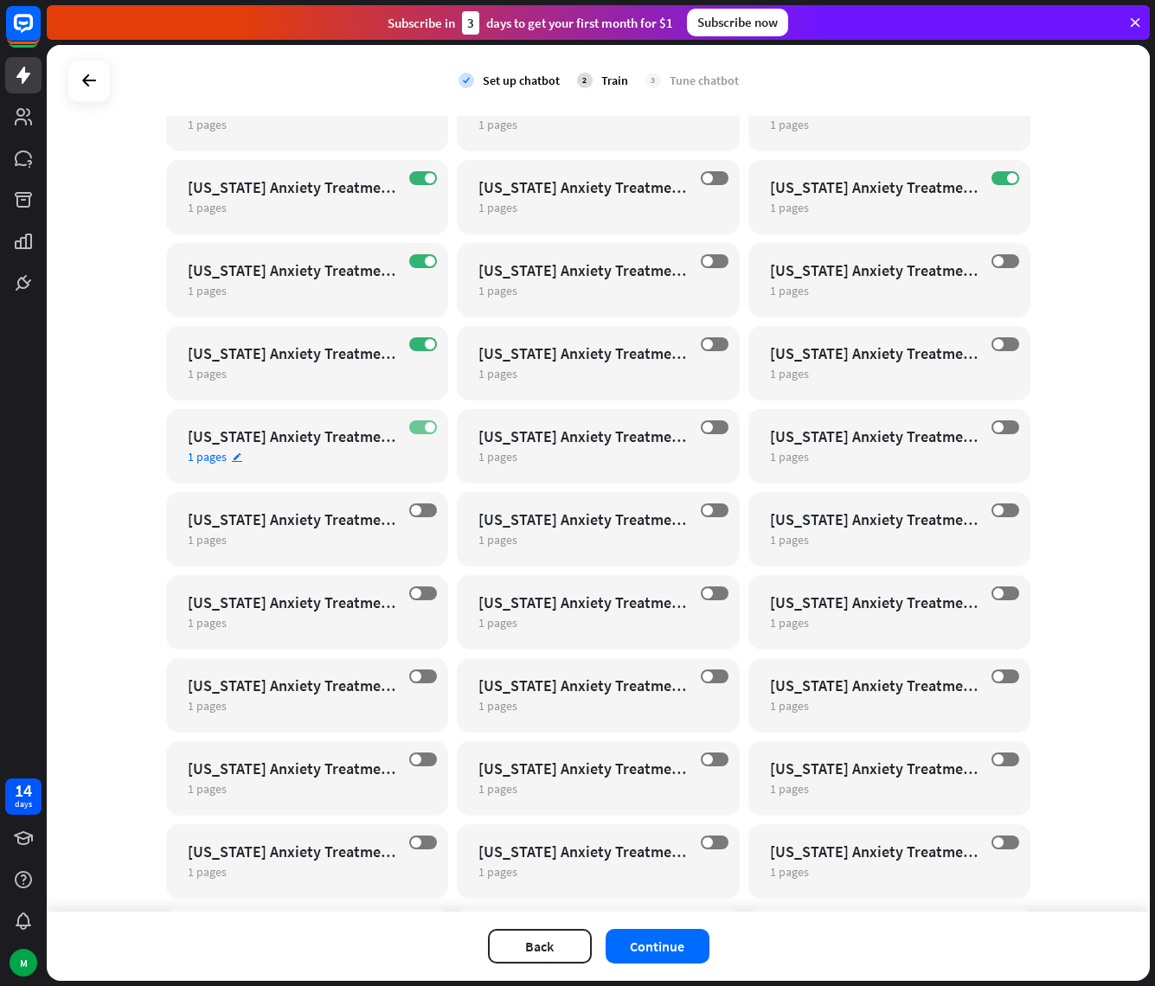
click at [412, 426] on label "ON" at bounding box center [423, 427] width 28 height 14
click at [419, 349] on label "ON" at bounding box center [423, 344] width 28 height 14
click at [425, 262] on span at bounding box center [430, 261] width 10 height 10
click at [425, 177] on span at bounding box center [430, 178] width 10 height 10
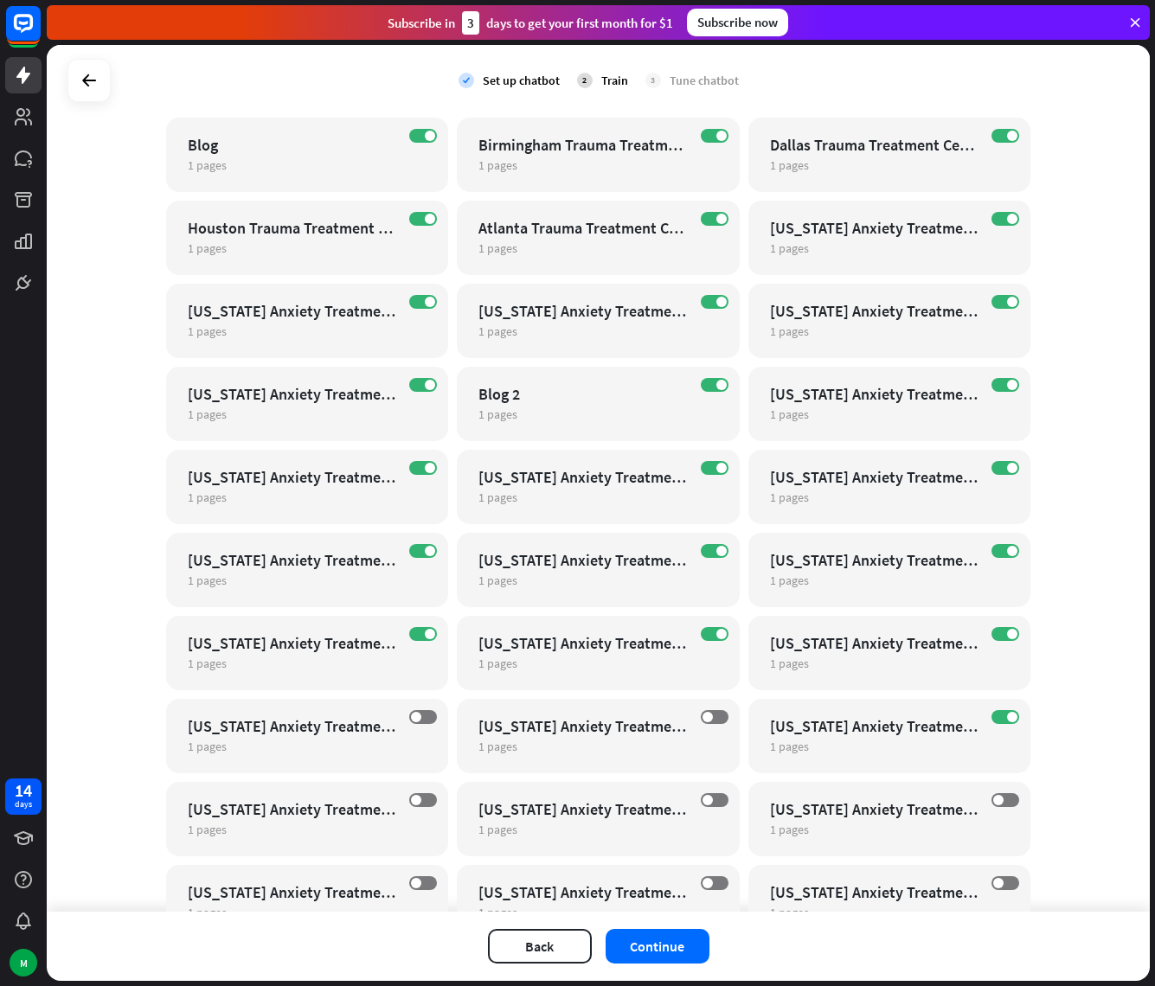
scroll to position [12332, 0]
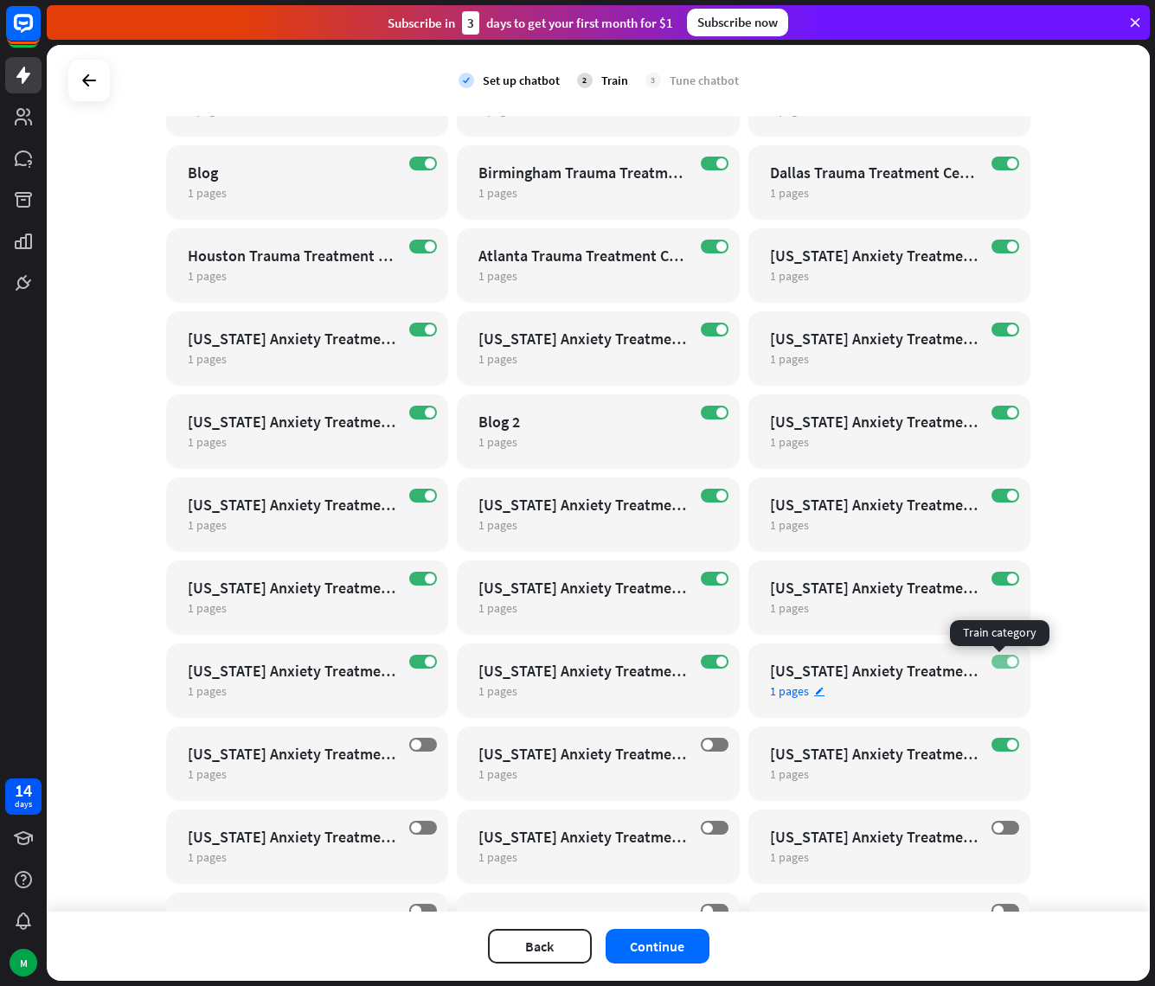
click at [1007, 664] on span at bounding box center [1012, 661] width 10 height 10
click at [996, 580] on label "ON" at bounding box center [1005, 579] width 28 height 14
click at [1007, 496] on span at bounding box center [1012, 495] width 10 height 10
click at [993, 414] on label "ON" at bounding box center [1005, 413] width 28 height 14
click at [716, 495] on span at bounding box center [721, 495] width 10 height 10
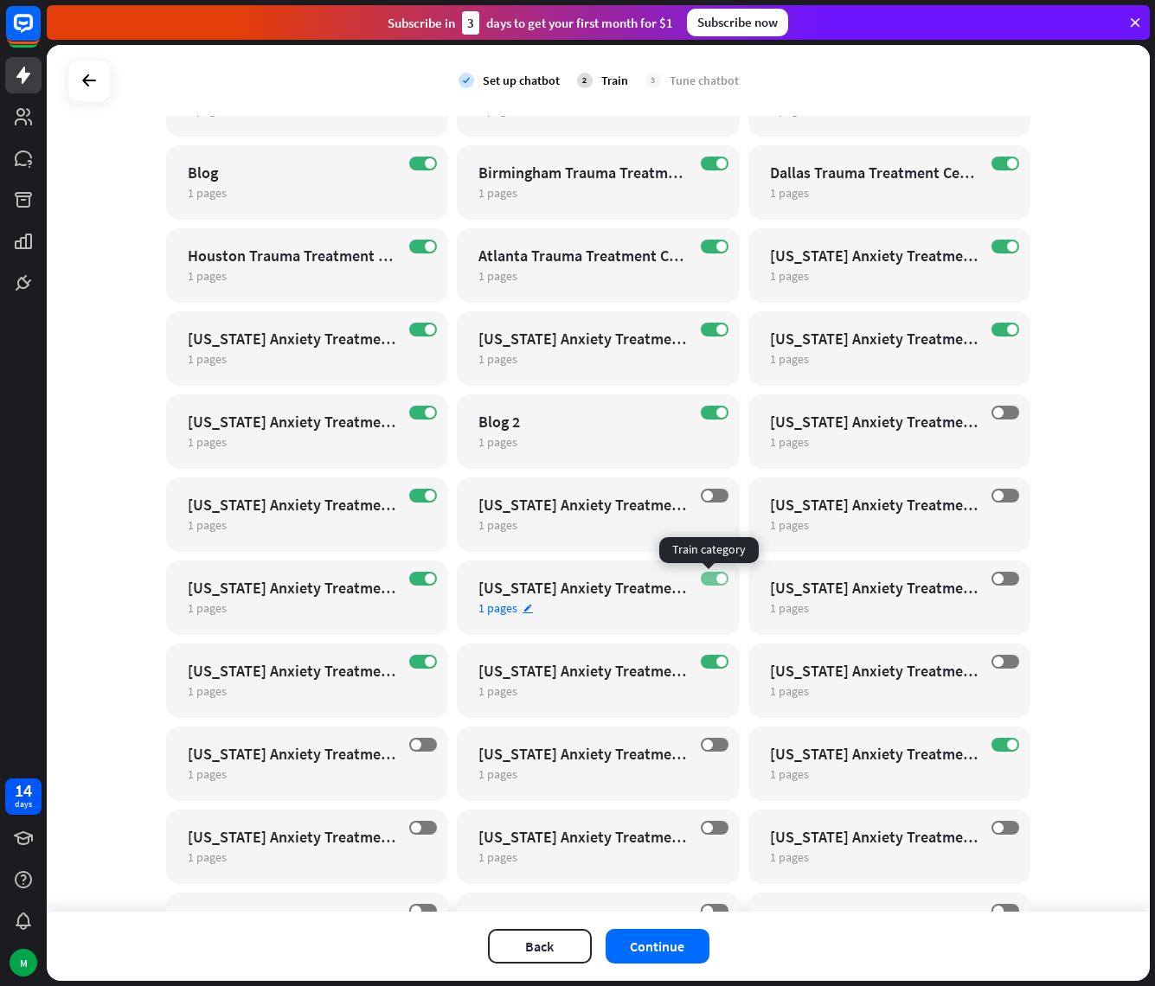
click at [701, 580] on label "ON" at bounding box center [715, 579] width 28 height 14
click at [716, 663] on span at bounding box center [721, 661] width 10 height 10
click at [425, 662] on span at bounding box center [430, 661] width 10 height 10
click at [411, 578] on label "ON" at bounding box center [423, 579] width 28 height 14
click at [413, 496] on label "ON" at bounding box center [423, 496] width 28 height 14
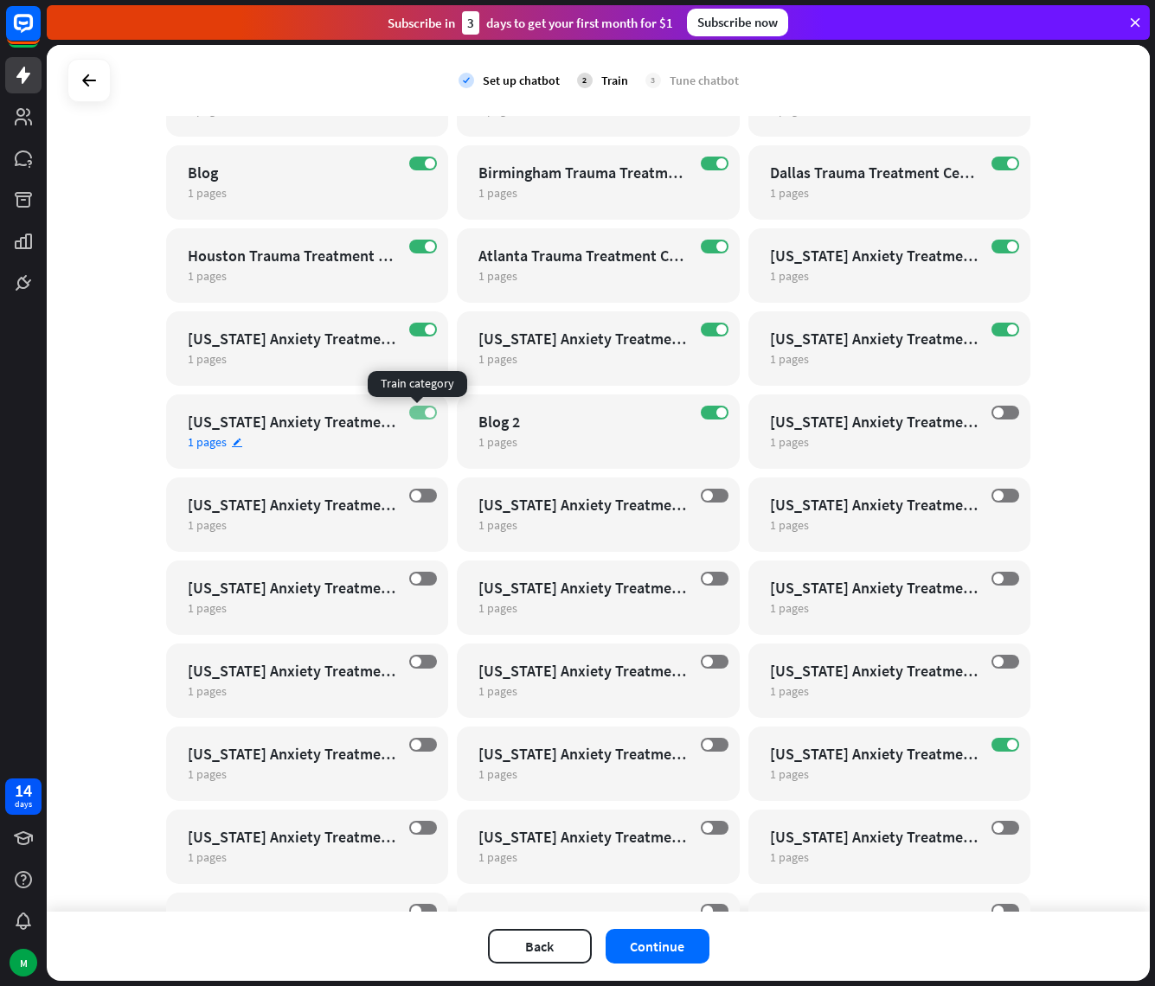
click at [409, 408] on label "ON" at bounding box center [423, 413] width 28 height 14
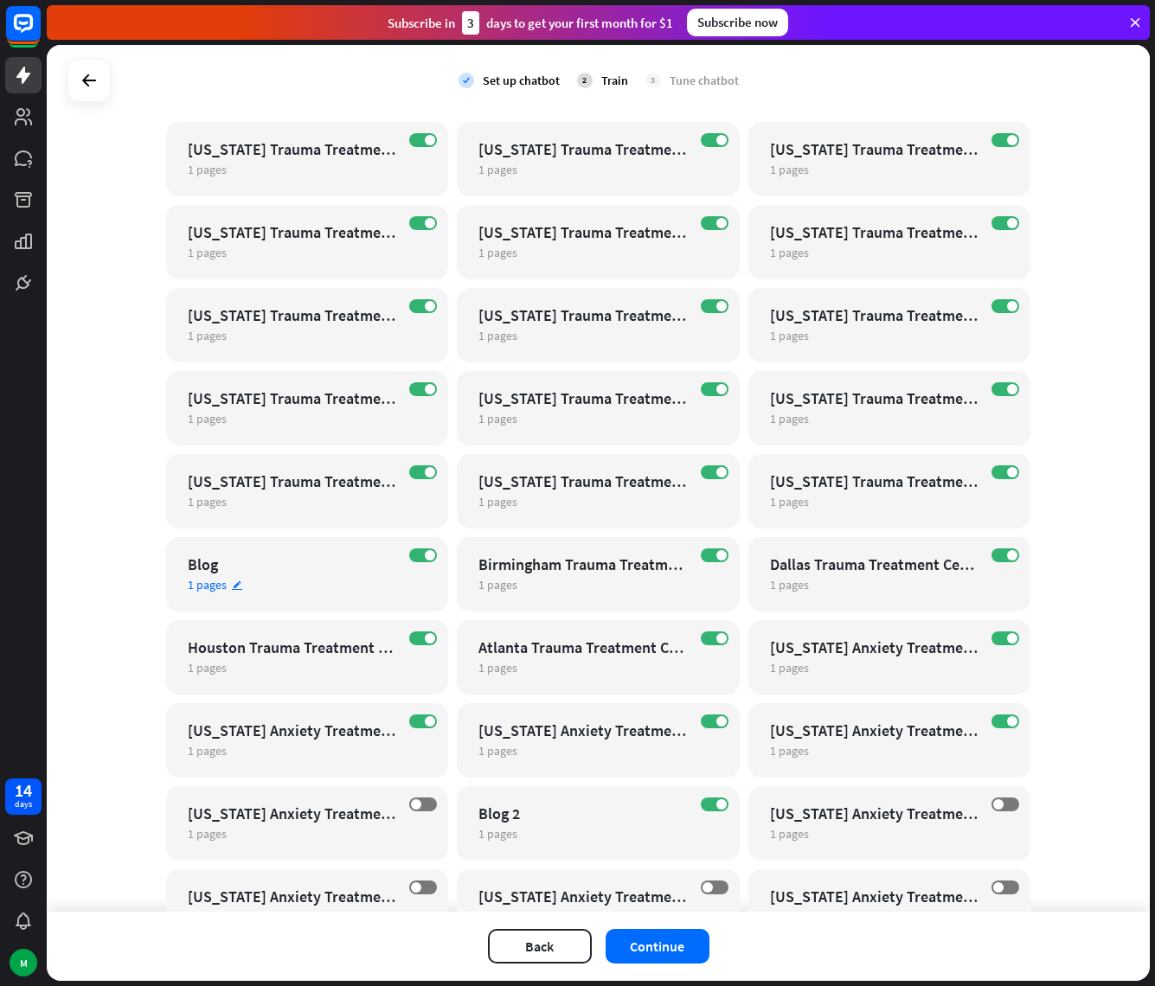
scroll to position [11960, 0]
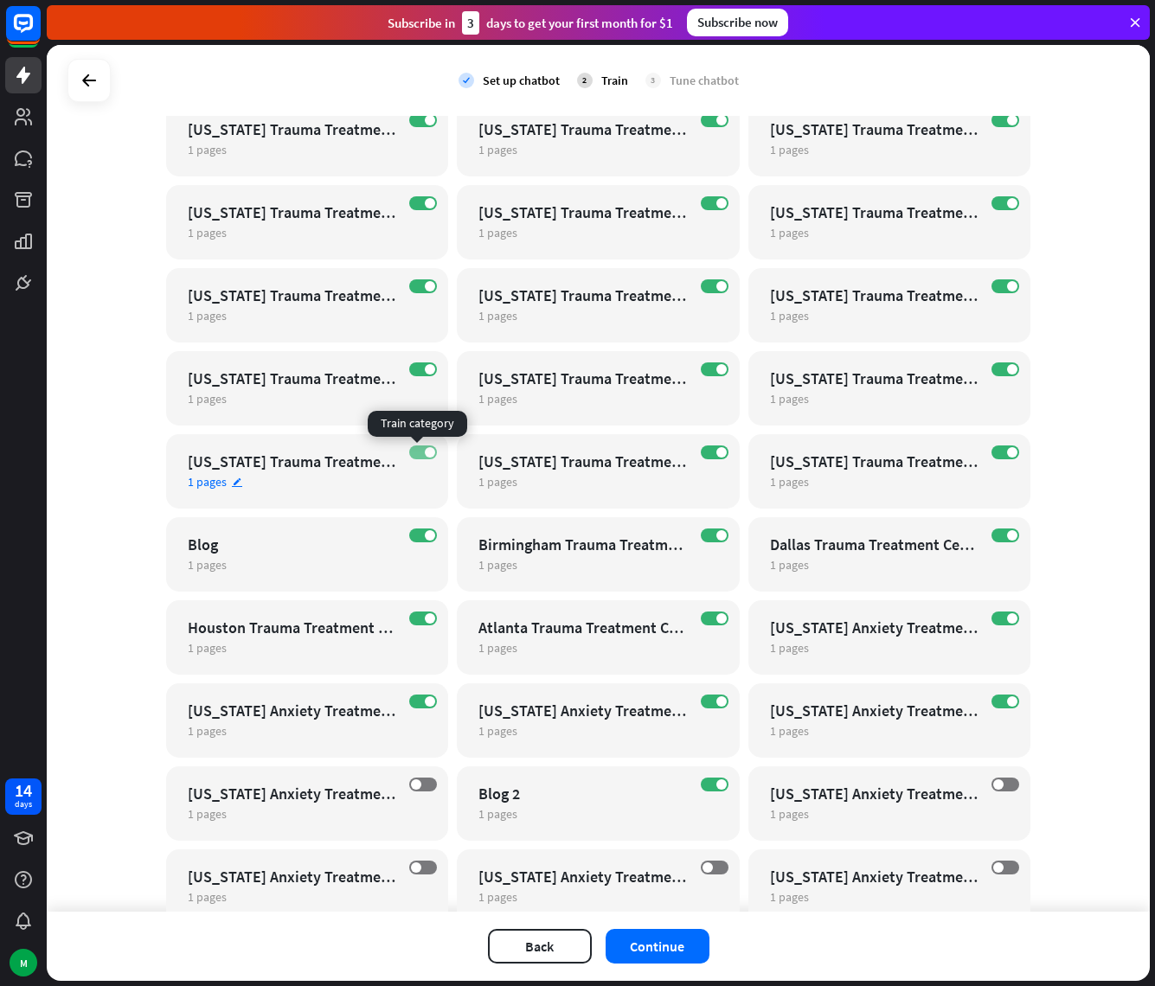
click at [425, 451] on span at bounding box center [430, 452] width 10 height 10
click at [416, 701] on label "ON" at bounding box center [423, 702] width 28 height 14
click at [414, 613] on label "ON" at bounding box center [423, 619] width 28 height 14
click at [705, 704] on label "ON" at bounding box center [715, 702] width 28 height 14
click at [716, 613] on span at bounding box center [721, 618] width 10 height 10
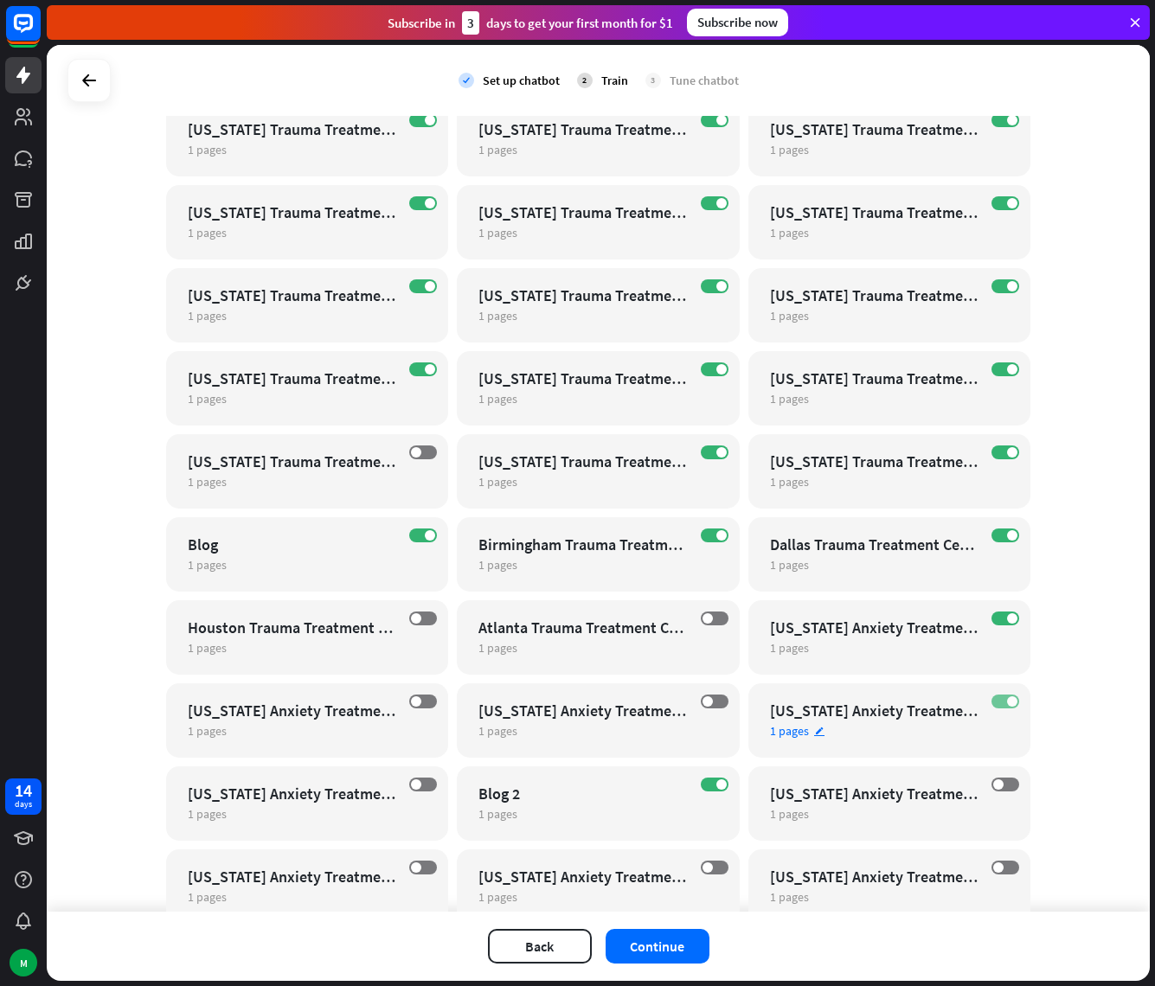
click at [995, 700] on label "ON" at bounding box center [1005, 702] width 28 height 14
click at [1001, 622] on label "ON" at bounding box center [1005, 619] width 28 height 14
drag, startPoint x: 995, startPoint y: 535, endPoint x: 987, endPoint y: 526, distance: 12.3
click at [995, 535] on label "ON" at bounding box center [1005, 535] width 28 height 14
click at [996, 451] on label "ON" at bounding box center [1005, 452] width 28 height 14
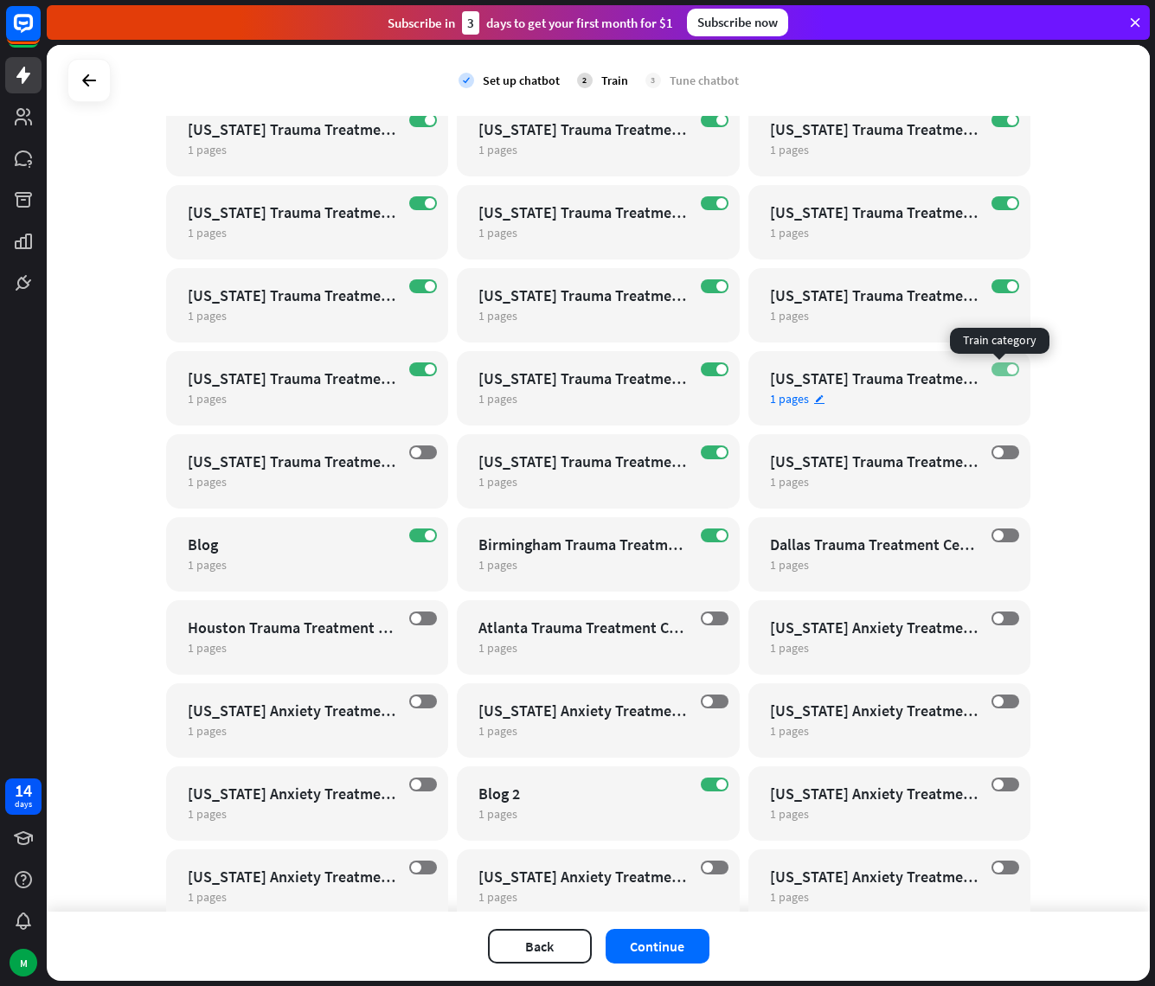
click at [998, 366] on label "ON" at bounding box center [1005, 369] width 28 height 14
click at [992, 287] on label "ON" at bounding box center [1005, 286] width 28 height 14
click at [999, 198] on label "ON" at bounding box center [1005, 203] width 28 height 14
click at [994, 121] on label "ON" at bounding box center [1005, 120] width 28 height 14
click at [716, 125] on span at bounding box center [721, 120] width 10 height 10
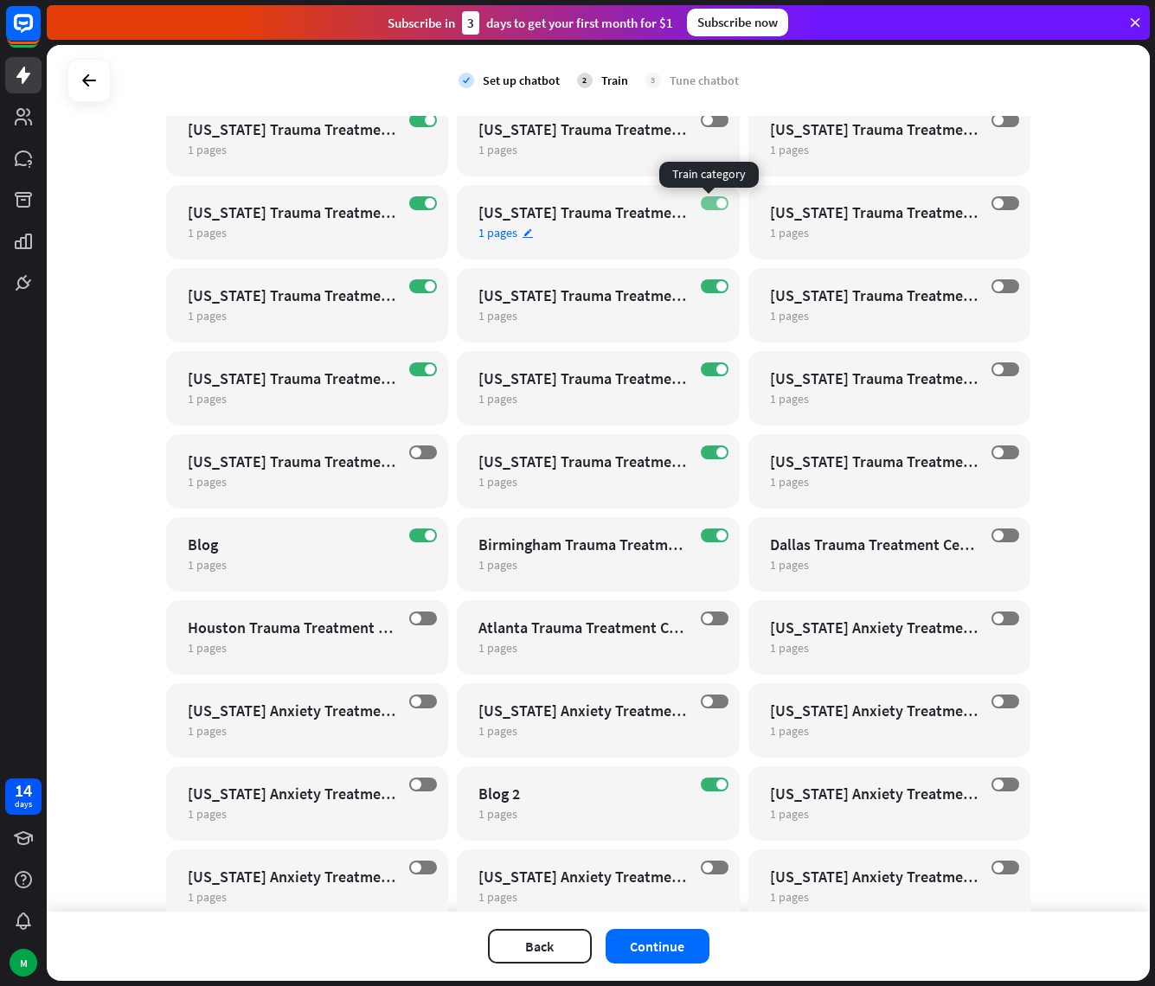
click at [703, 200] on label "ON" at bounding box center [715, 203] width 28 height 14
click at [712, 280] on label "ON" at bounding box center [715, 286] width 28 height 14
click at [716, 370] on span at bounding box center [721, 369] width 10 height 10
click at [716, 455] on span at bounding box center [721, 452] width 10 height 10
click at [716, 532] on span at bounding box center [721, 535] width 10 height 10
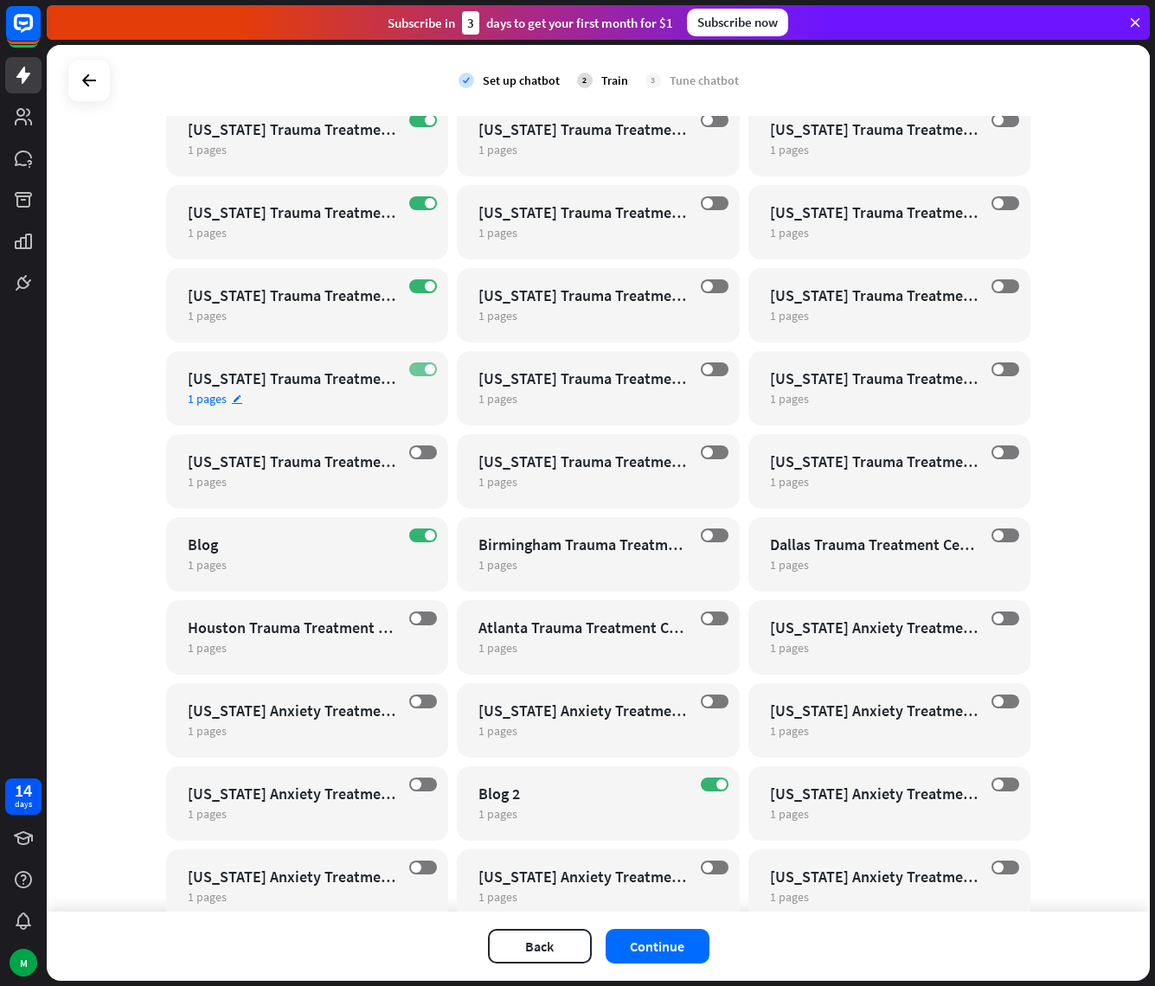
click at [417, 373] on label "ON" at bounding box center [423, 369] width 28 height 14
click at [425, 286] on span at bounding box center [430, 286] width 10 height 10
click at [414, 203] on label "ON" at bounding box center [423, 203] width 28 height 14
click at [425, 123] on span at bounding box center [430, 120] width 10 height 10
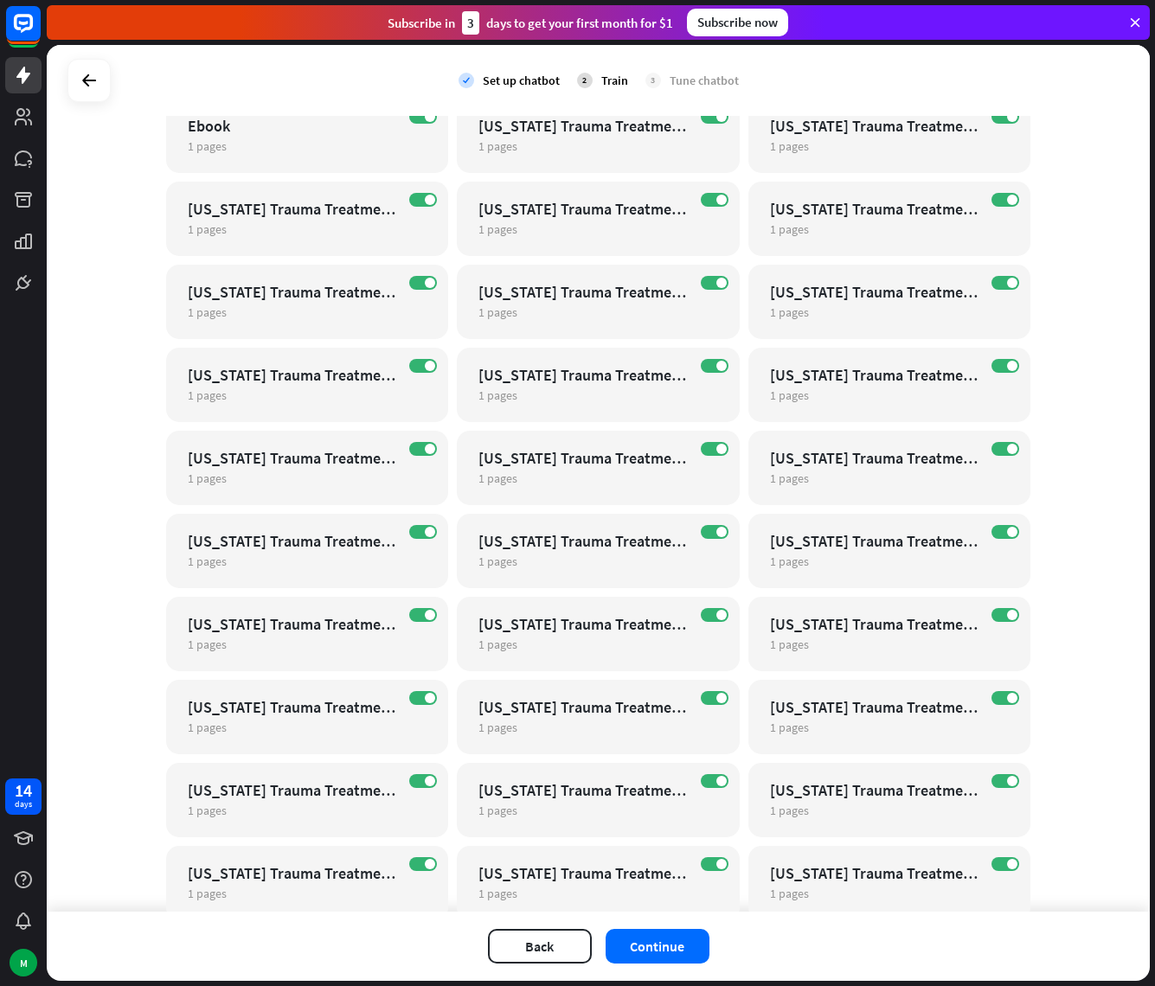
scroll to position [10968, 0]
click at [1009, 865] on span at bounding box center [1012, 863] width 10 height 10
click at [1007, 779] on span at bounding box center [1012, 780] width 10 height 10
click at [1007, 698] on span at bounding box center [1012, 697] width 10 height 10
click at [997, 612] on label "ON" at bounding box center [1005, 614] width 28 height 14
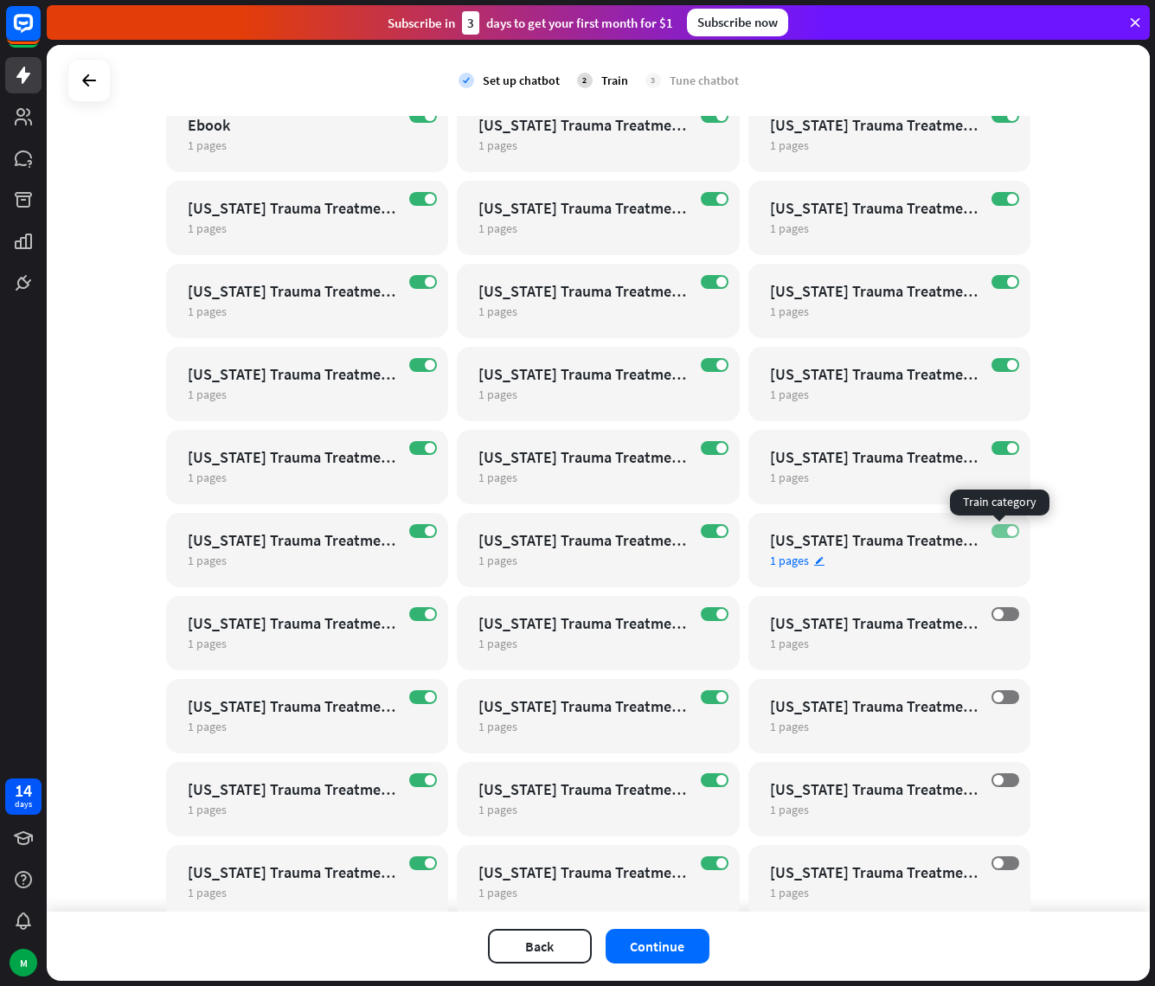
click at [996, 527] on label "ON" at bounding box center [1005, 531] width 28 height 14
click at [1000, 451] on label "ON" at bounding box center [1005, 448] width 28 height 14
click at [716, 863] on span at bounding box center [721, 863] width 10 height 10
click at [709, 784] on label "ON" at bounding box center [715, 780] width 28 height 14
click at [708, 702] on label "ON" at bounding box center [715, 697] width 28 height 14
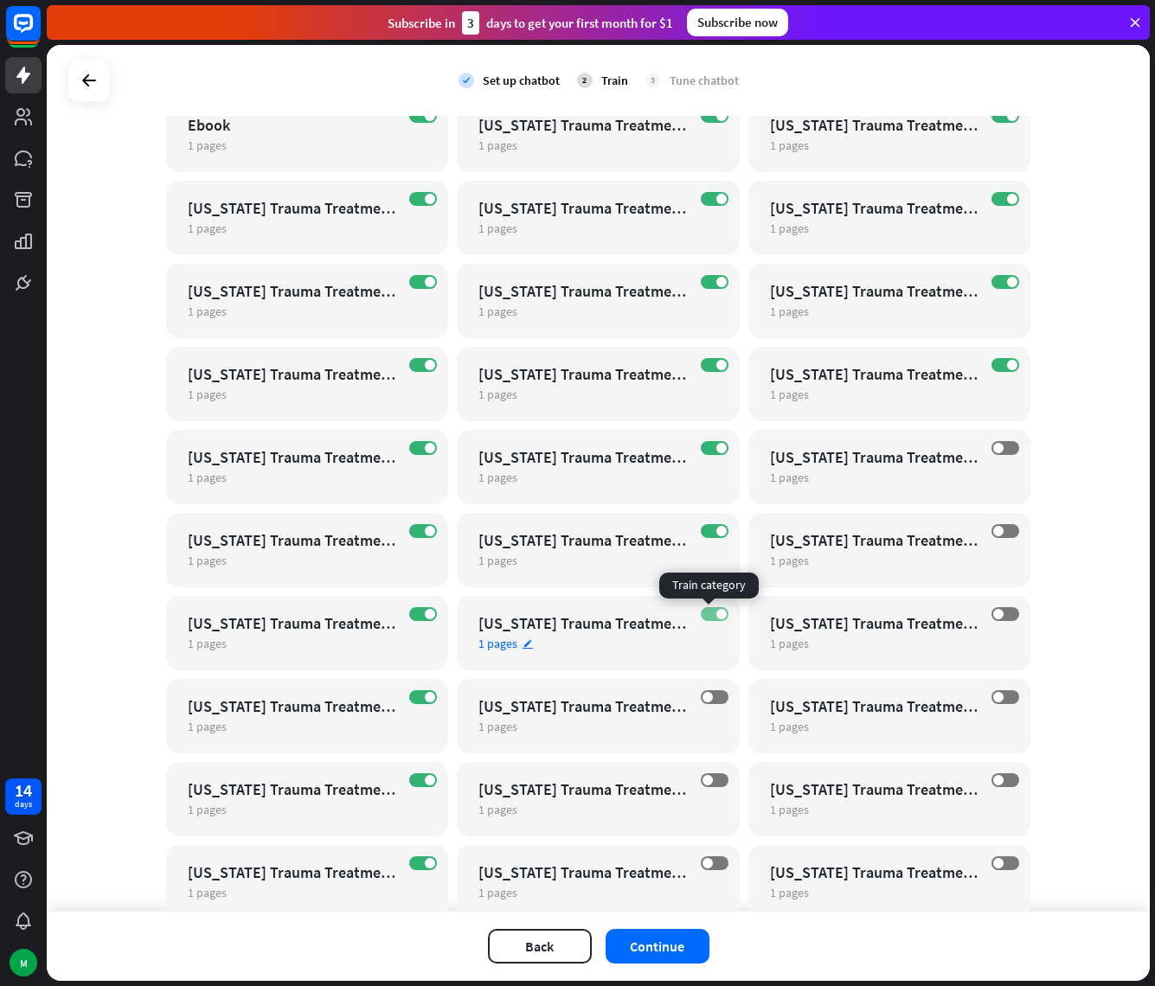
click at [716, 612] on span at bounding box center [721, 614] width 10 height 10
click at [716, 532] on span at bounding box center [721, 531] width 10 height 10
click at [716, 449] on span at bounding box center [721, 448] width 10 height 10
click at [710, 355] on div "ON [US_STATE] Trauma Treatment Center For Girls 1 pages edit" at bounding box center [598, 384] width 283 height 74
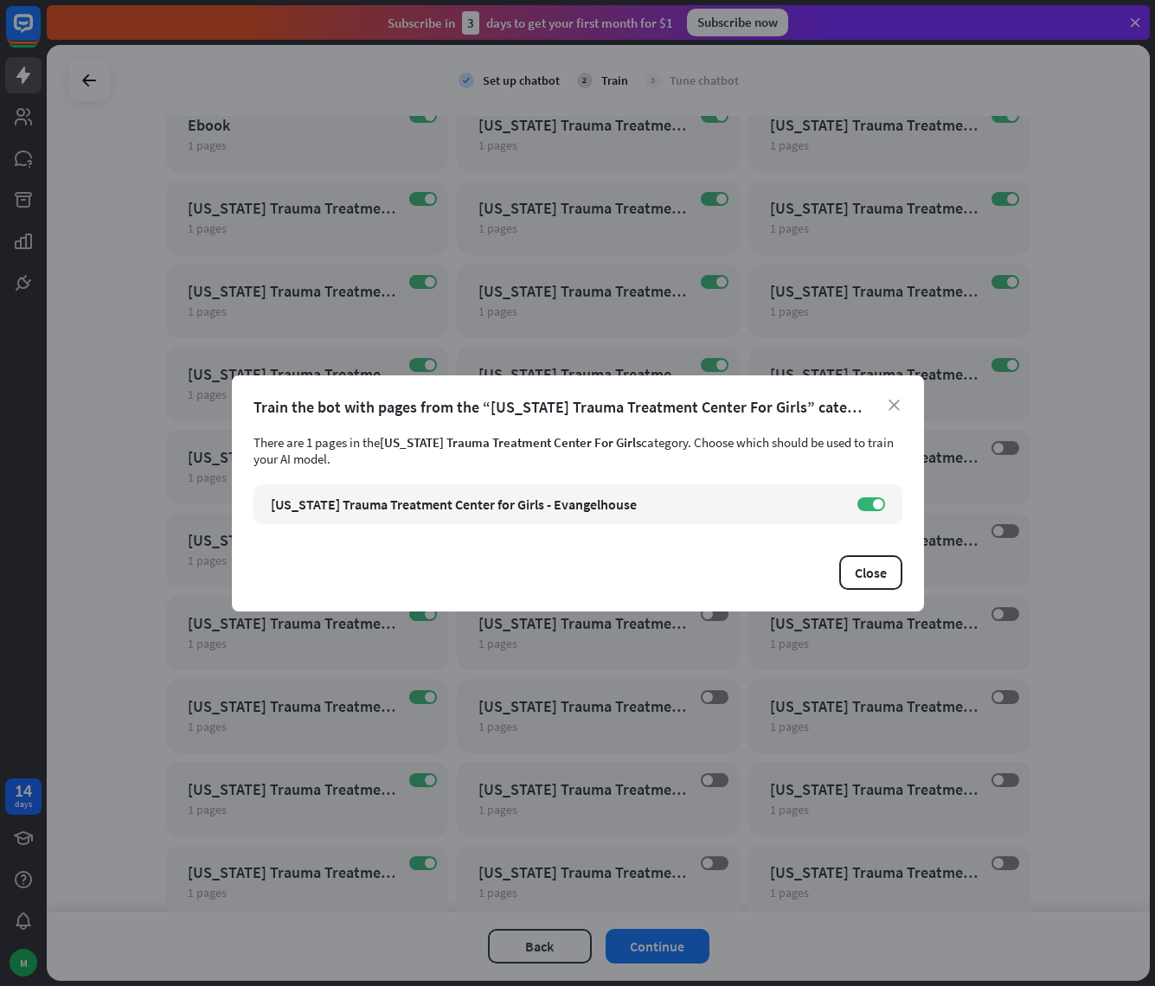
click at [906, 400] on div "close Train the bot with pages from the “[US_STATE] Trauma Treatment Center For…" at bounding box center [578, 493] width 692 height 236
click at [900, 407] on div "Train the bot with pages from the “[US_STATE] Trauma Treatment Center For Girls…" at bounding box center [577, 407] width 649 height 20
click at [892, 407] on icon "close" at bounding box center [893, 405] width 11 height 11
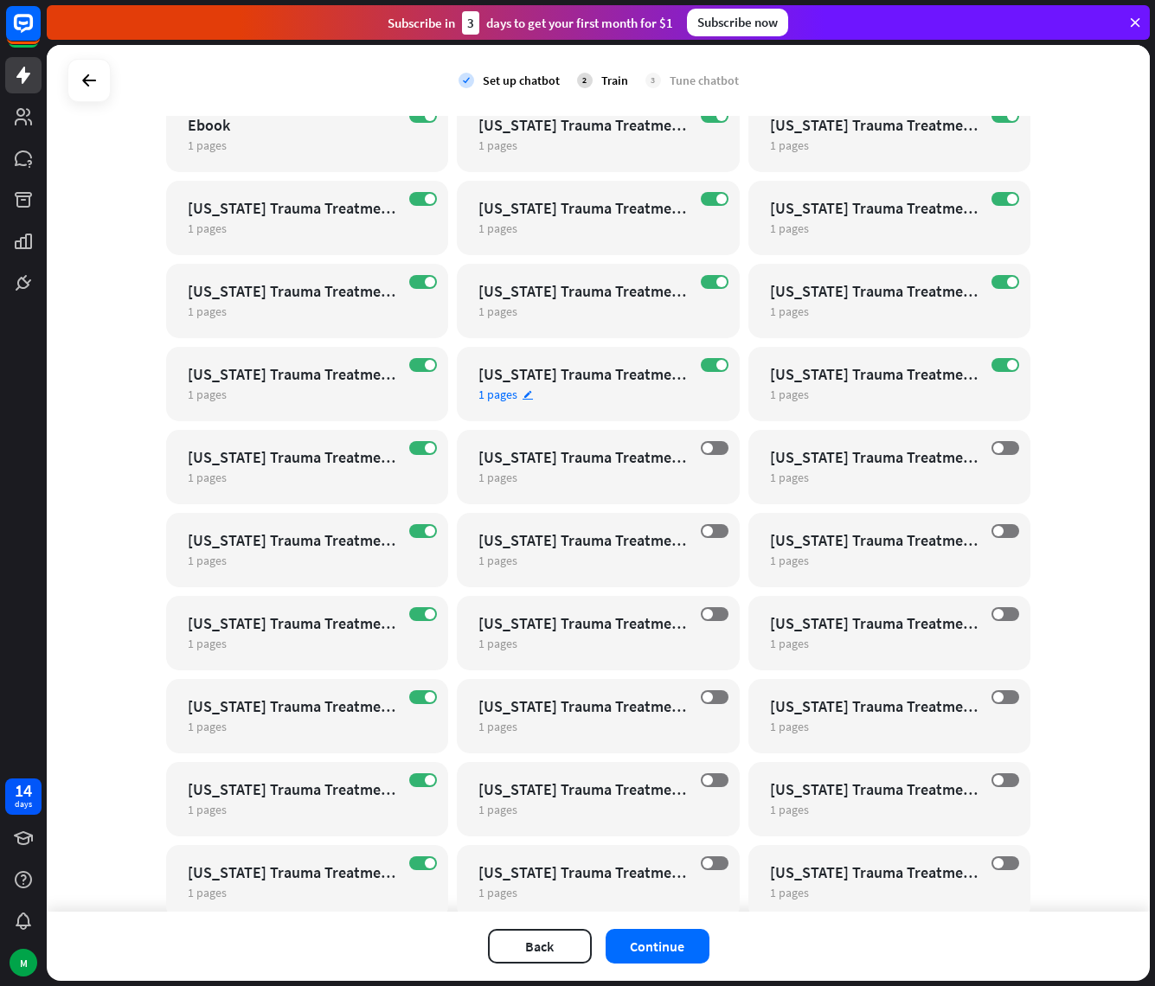
click at [697, 372] on div "ON [US_STATE] Trauma Treatment Center For Girls 1 pages edit" at bounding box center [598, 384] width 283 height 74
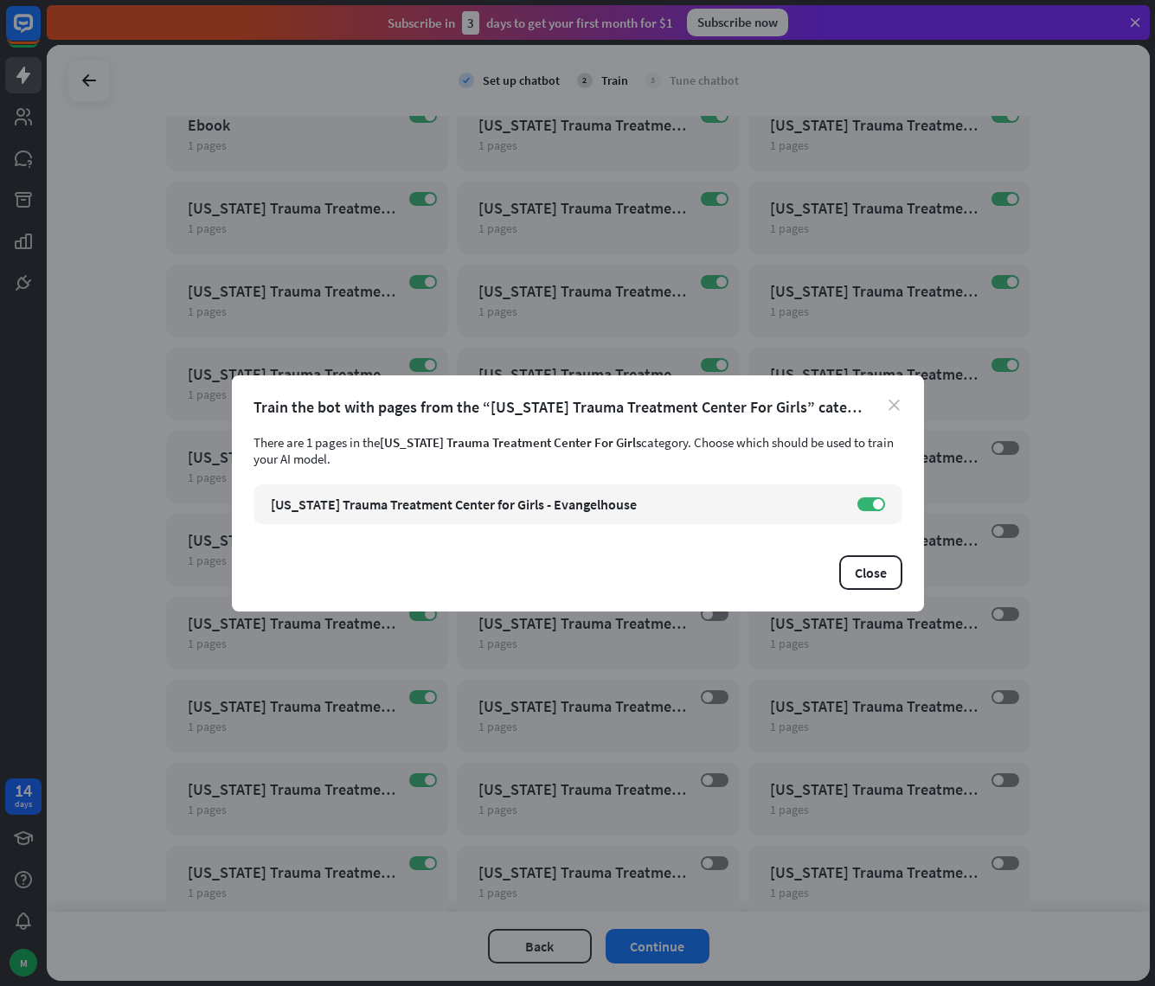
click at [896, 400] on icon "close" at bounding box center [893, 405] width 11 height 11
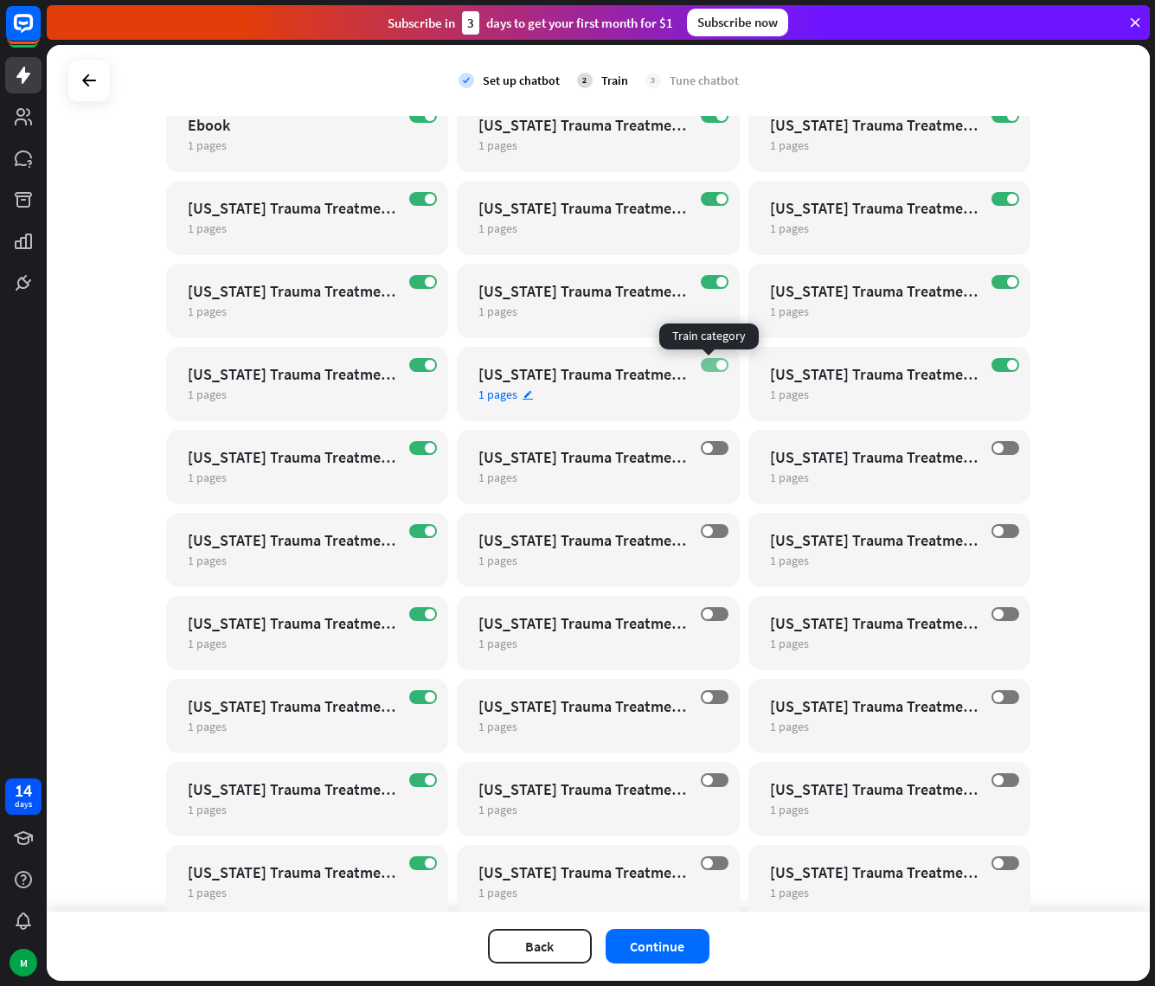
click at [701, 360] on label "ON" at bounding box center [715, 365] width 28 height 14
click at [701, 279] on label "ON" at bounding box center [715, 282] width 28 height 14
click at [708, 189] on div "ON [US_STATE] Trauma Treatment Center For Girls 1 pages edit" at bounding box center [598, 218] width 283 height 74
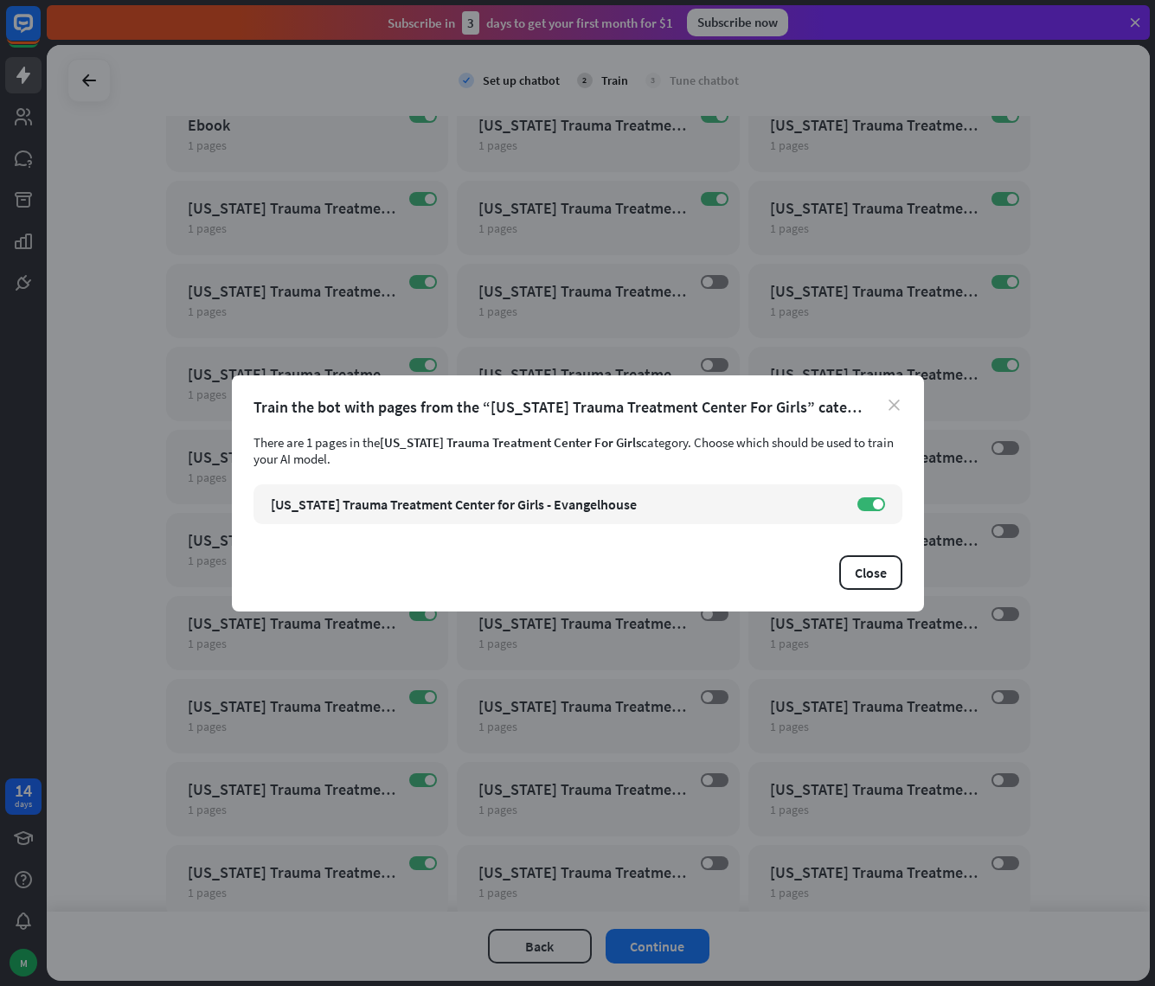
click at [898, 408] on icon "close" at bounding box center [893, 405] width 11 height 11
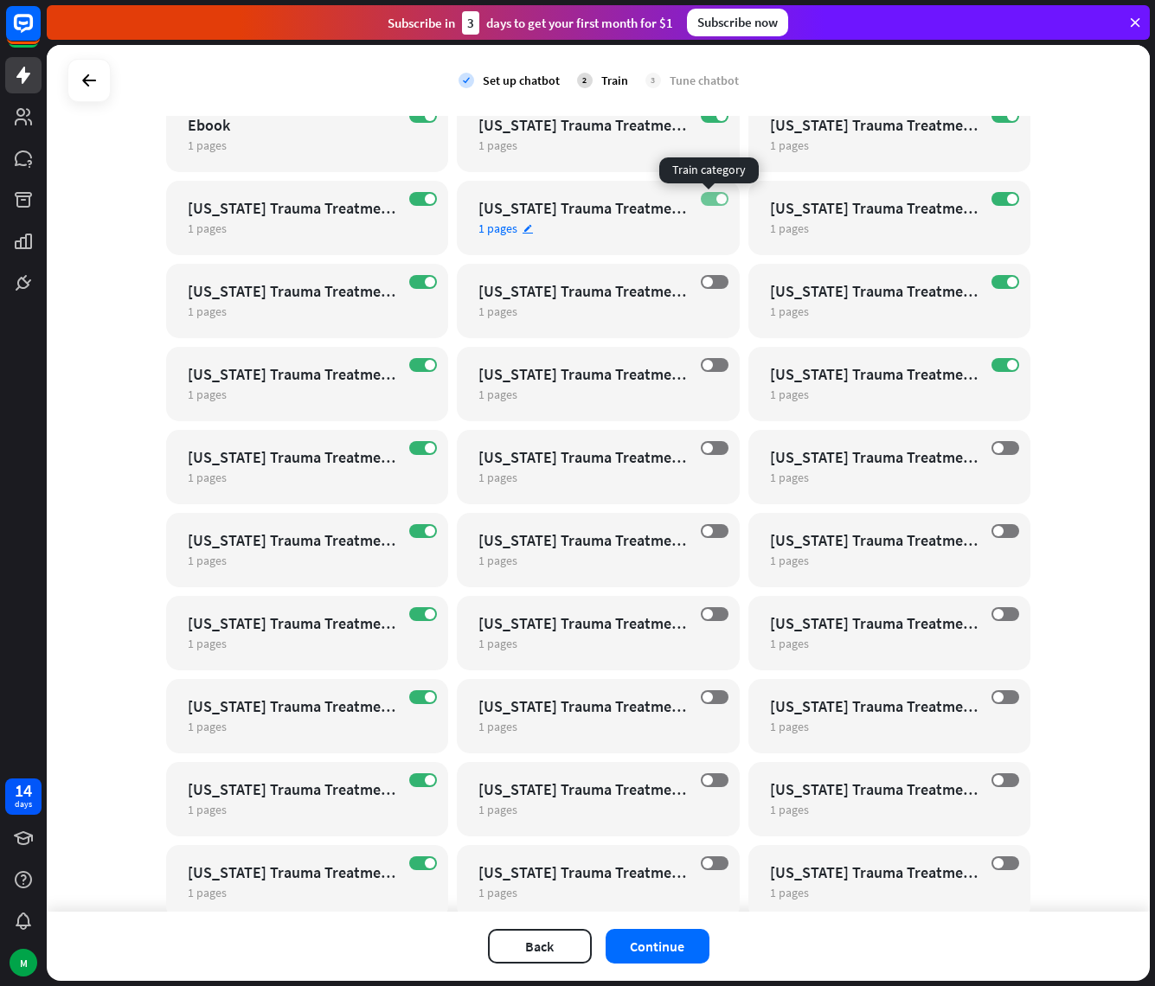
click at [701, 196] on label "ON" at bounding box center [715, 199] width 28 height 14
click at [416, 861] on label "ON" at bounding box center [423, 863] width 28 height 14
click at [429, 781] on label "ON" at bounding box center [423, 780] width 28 height 14
click at [417, 697] on label "ON" at bounding box center [423, 697] width 28 height 14
click at [411, 609] on label "ON" at bounding box center [423, 614] width 28 height 14
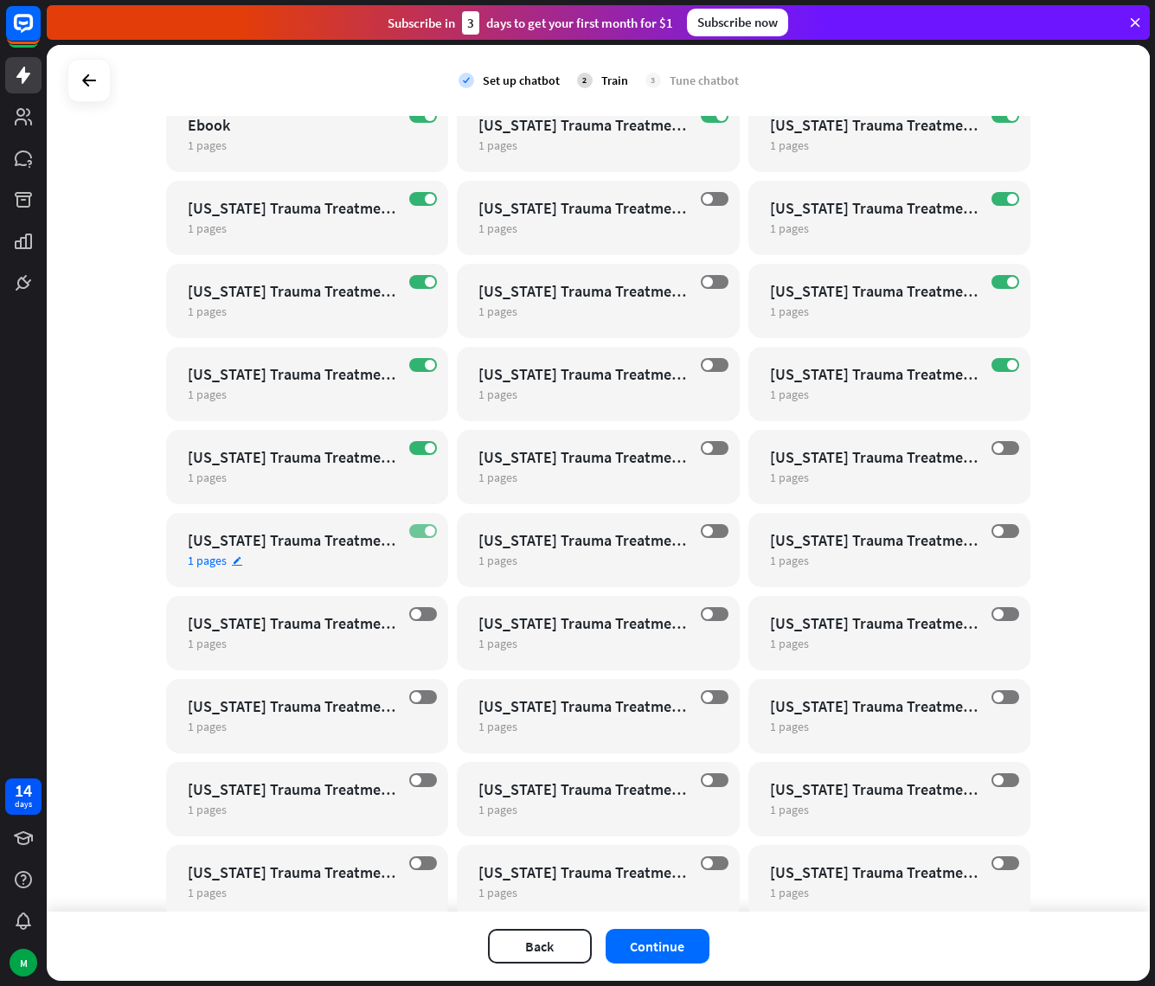
click at [416, 526] on label "ON" at bounding box center [423, 531] width 28 height 14
click at [417, 443] on label "ON" at bounding box center [423, 448] width 28 height 14
click at [425, 363] on span at bounding box center [430, 365] width 10 height 10
click at [413, 285] on label "ON" at bounding box center [423, 282] width 28 height 14
click at [415, 196] on label "ON" at bounding box center [423, 199] width 28 height 14
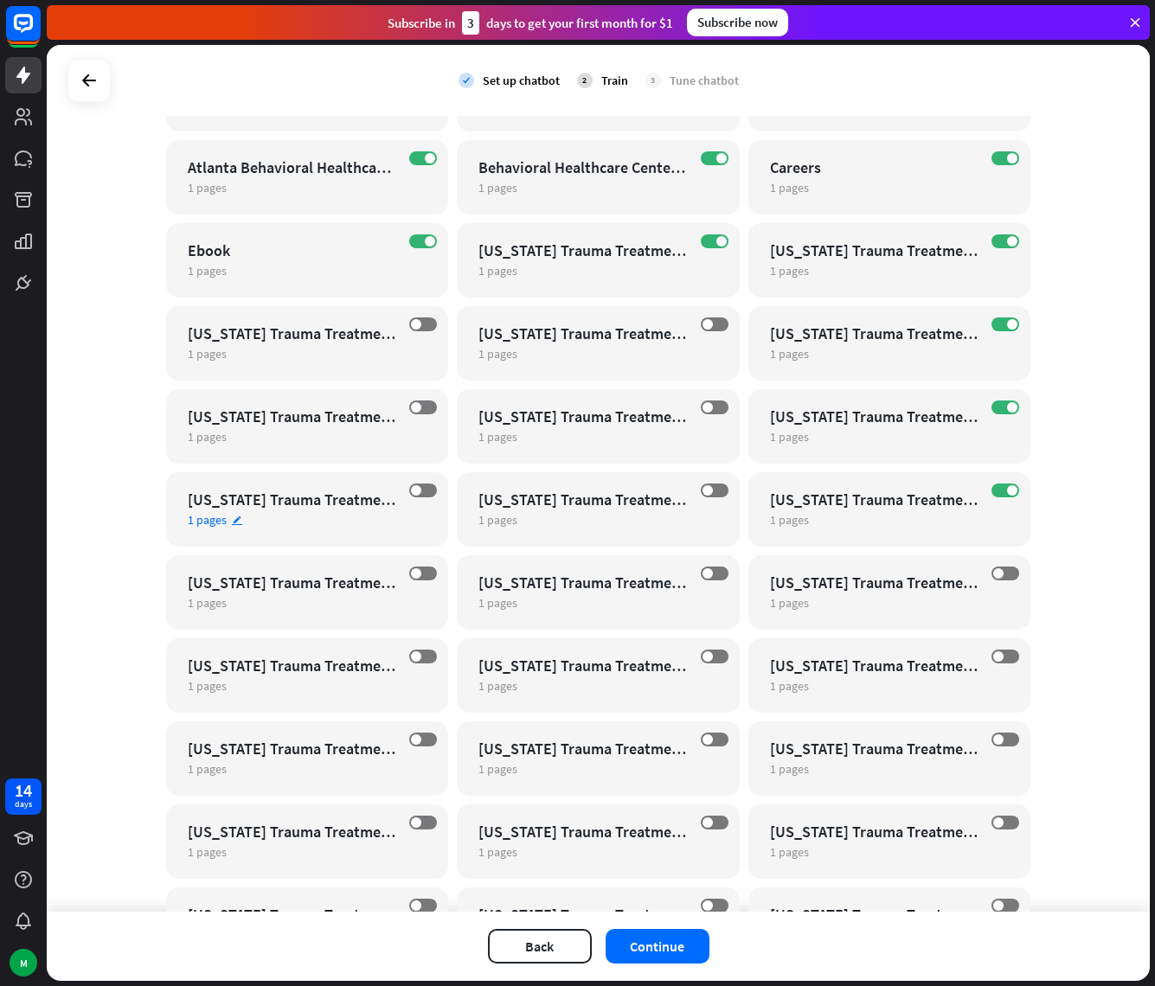
scroll to position [10614, 0]
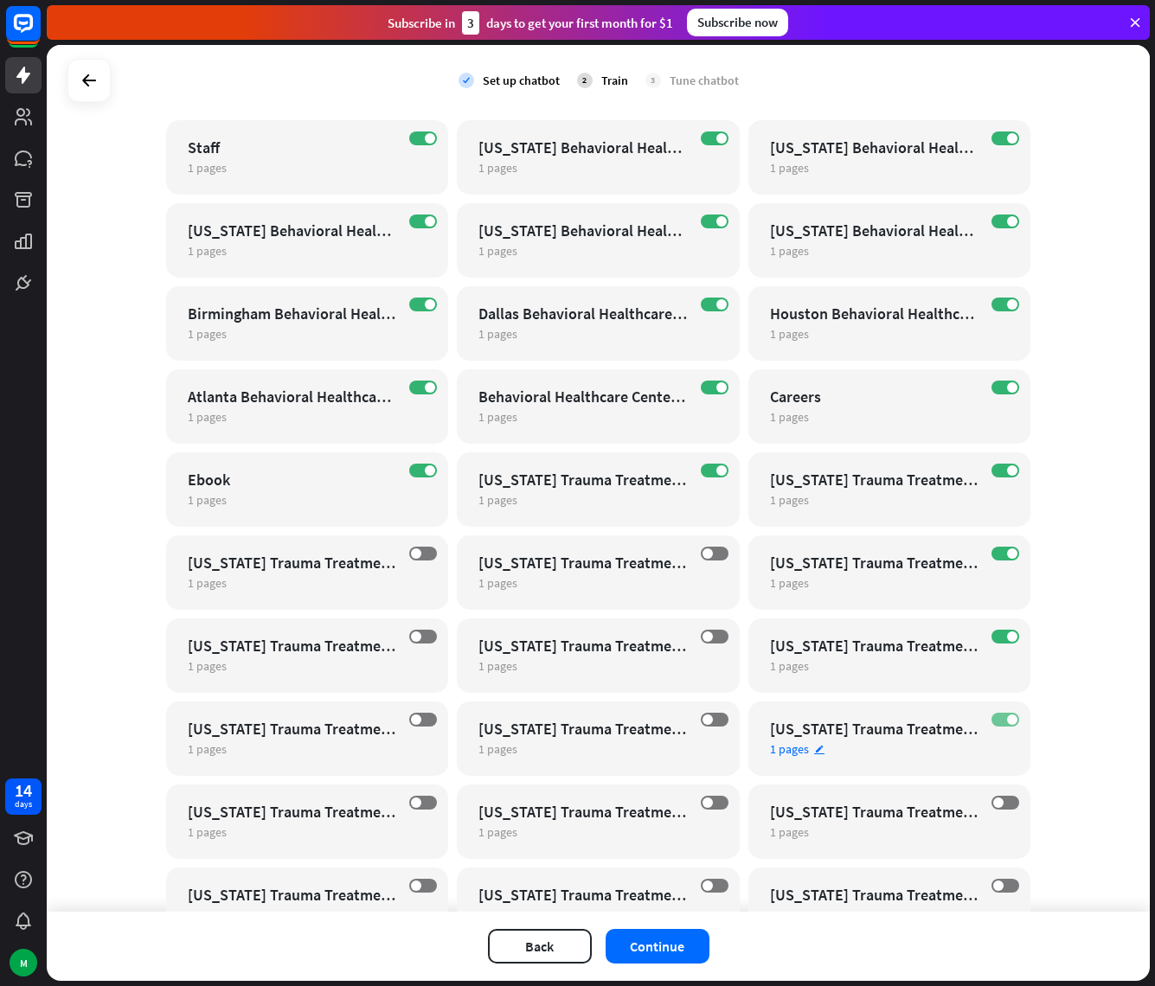
click at [1009, 717] on span at bounding box center [1012, 719] width 10 height 10
click at [1002, 641] on label "ON" at bounding box center [1005, 637] width 28 height 14
click at [997, 554] on label "ON" at bounding box center [1005, 554] width 28 height 14
click at [1001, 464] on label "ON" at bounding box center [1005, 471] width 28 height 14
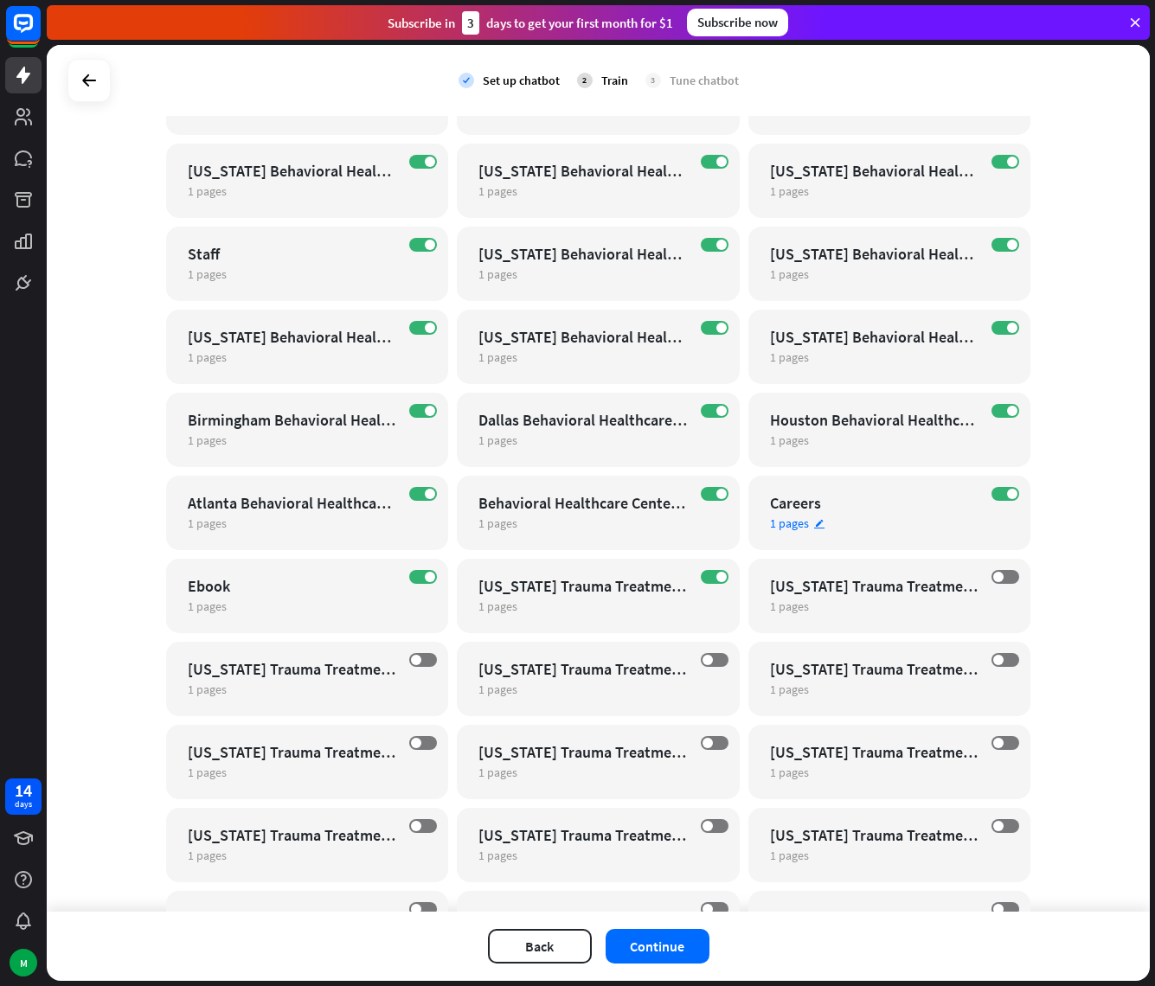
scroll to position [10498, 0]
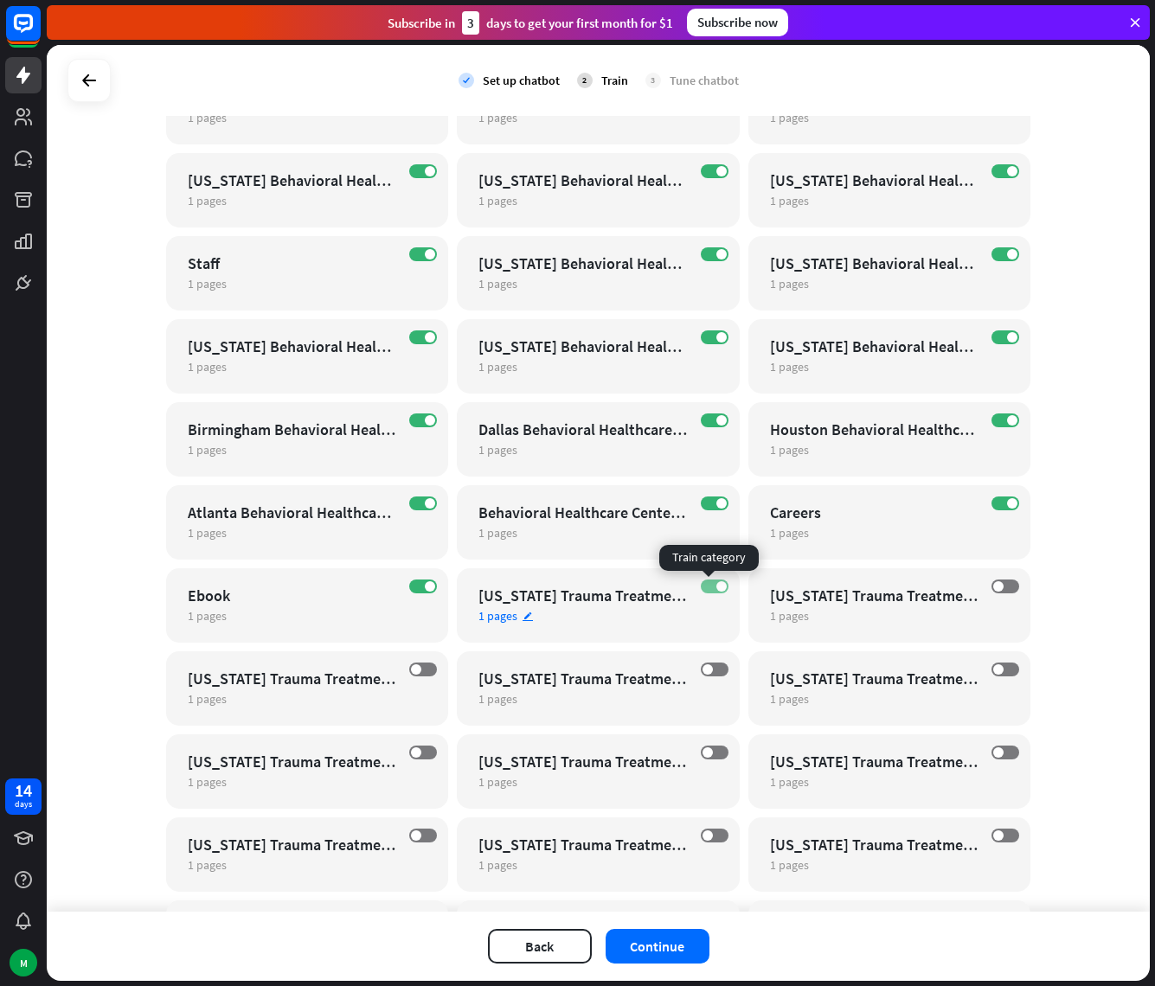
click at [706, 587] on label "ON" at bounding box center [715, 587] width 28 height 14
click at [708, 422] on label "ON" at bounding box center [715, 420] width 28 height 14
click at [708, 331] on label "ON" at bounding box center [715, 337] width 28 height 14
click at [587, 516] on div "Behavioral Healthcare Center For Girls" at bounding box center [582, 513] width 209 height 20
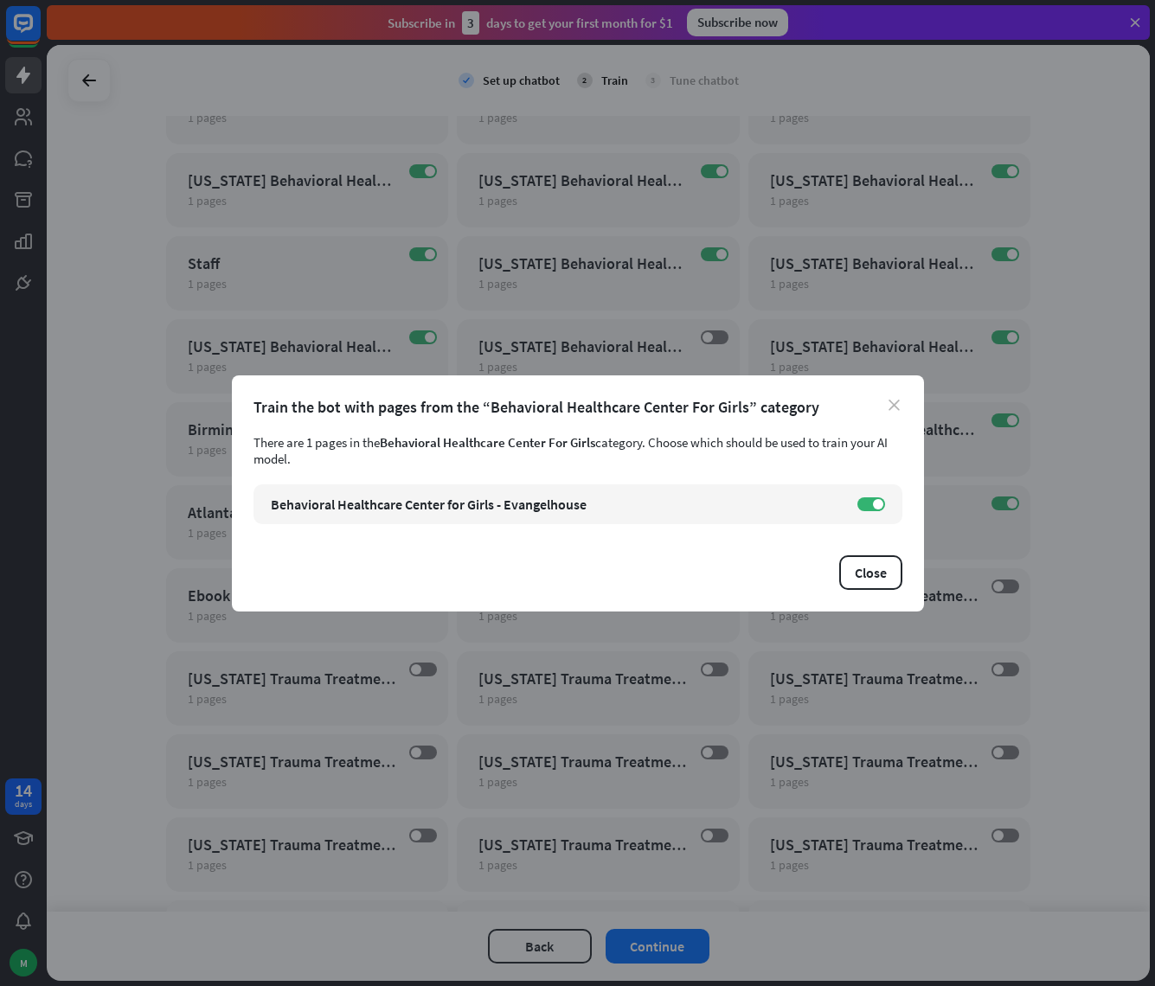
click at [892, 400] on icon "close" at bounding box center [893, 405] width 11 height 11
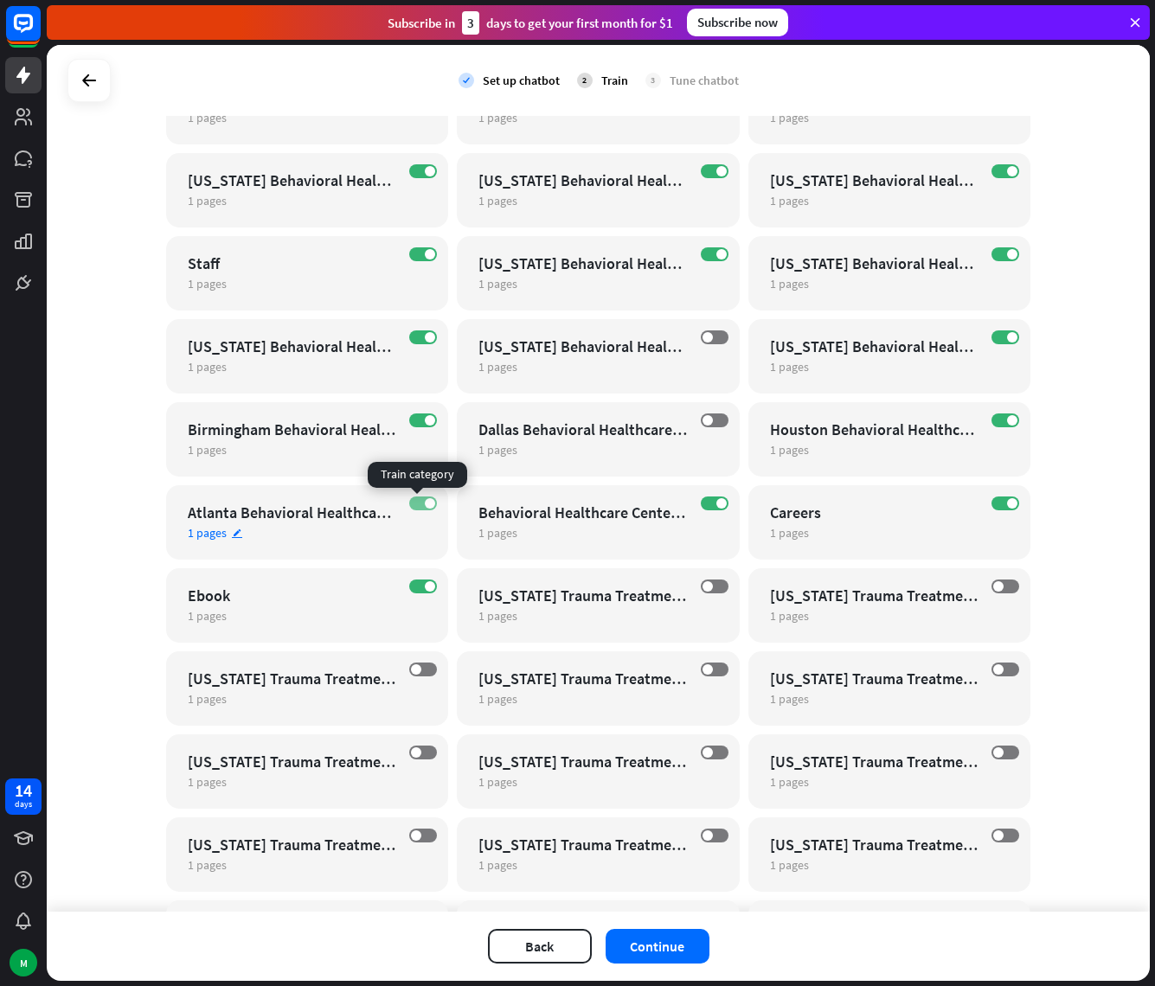
click at [416, 509] on label "ON" at bounding box center [423, 503] width 28 height 14
click at [414, 420] on label "ON" at bounding box center [423, 420] width 28 height 14
click at [425, 332] on span at bounding box center [430, 337] width 10 height 10
click at [425, 171] on span at bounding box center [430, 171] width 10 height 10
click at [716, 170] on span at bounding box center [721, 171] width 10 height 10
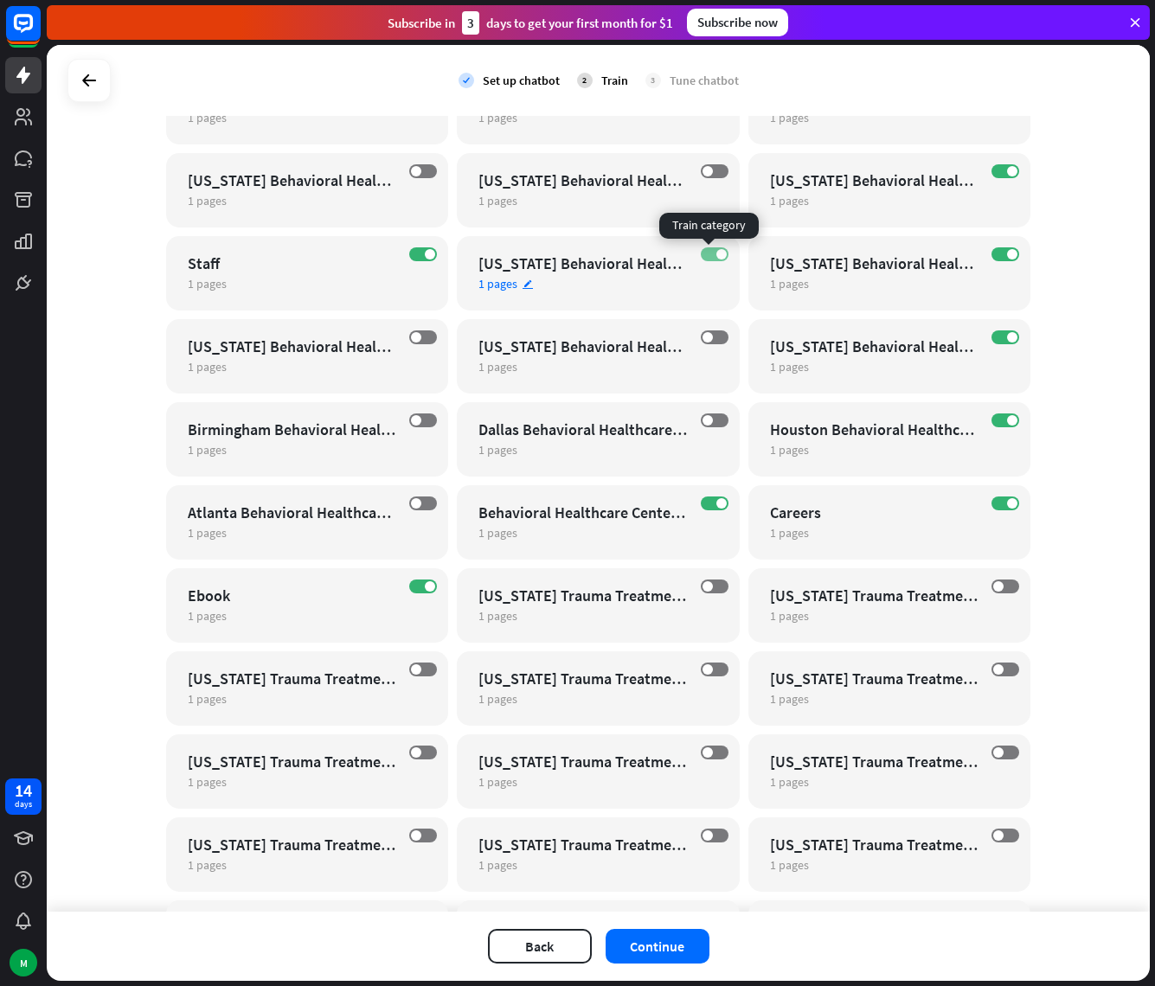
click at [708, 255] on label "ON" at bounding box center [715, 254] width 28 height 14
click at [997, 422] on label "ON" at bounding box center [1005, 420] width 28 height 14
click at [998, 336] on label "ON" at bounding box center [1005, 337] width 28 height 14
click at [1001, 258] on label "ON" at bounding box center [1005, 254] width 28 height 14
click at [1007, 172] on span at bounding box center [1012, 171] width 10 height 10
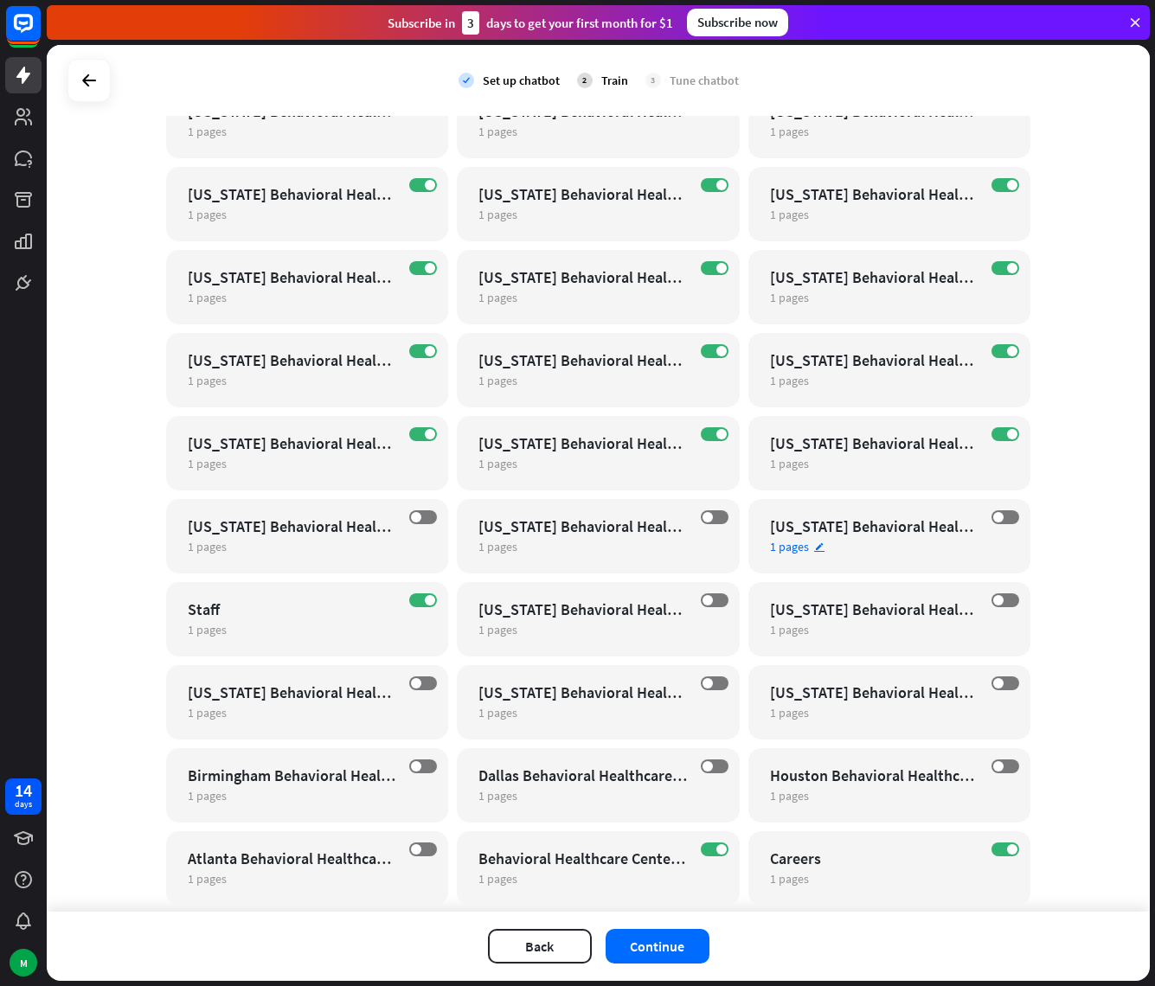
scroll to position [10148, 0]
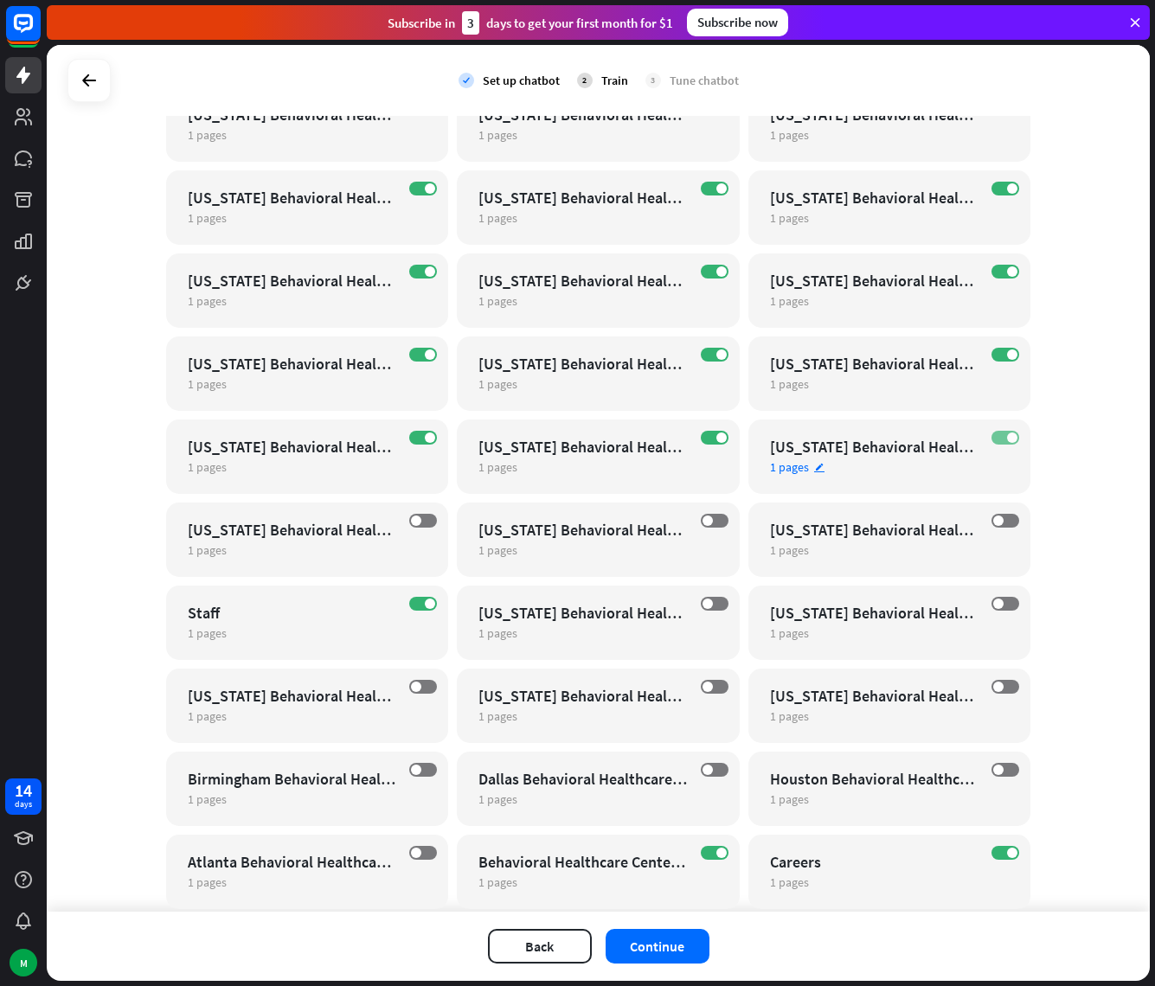
click at [992, 436] on label "ON" at bounding box center [1005, 438] width 28 height 14
click at [716, 435] on span at bounding box center [721, 437] width 10 height 10
click at [413, 435] on label "ON" at bounding box center [423, 438] width 28 height 14
click at [414, 355] on label "ON" at bounding box center [423, 355] width 28 height 14
click at [425, 272] on span at bounding box center [430, 271] width 10 height 10
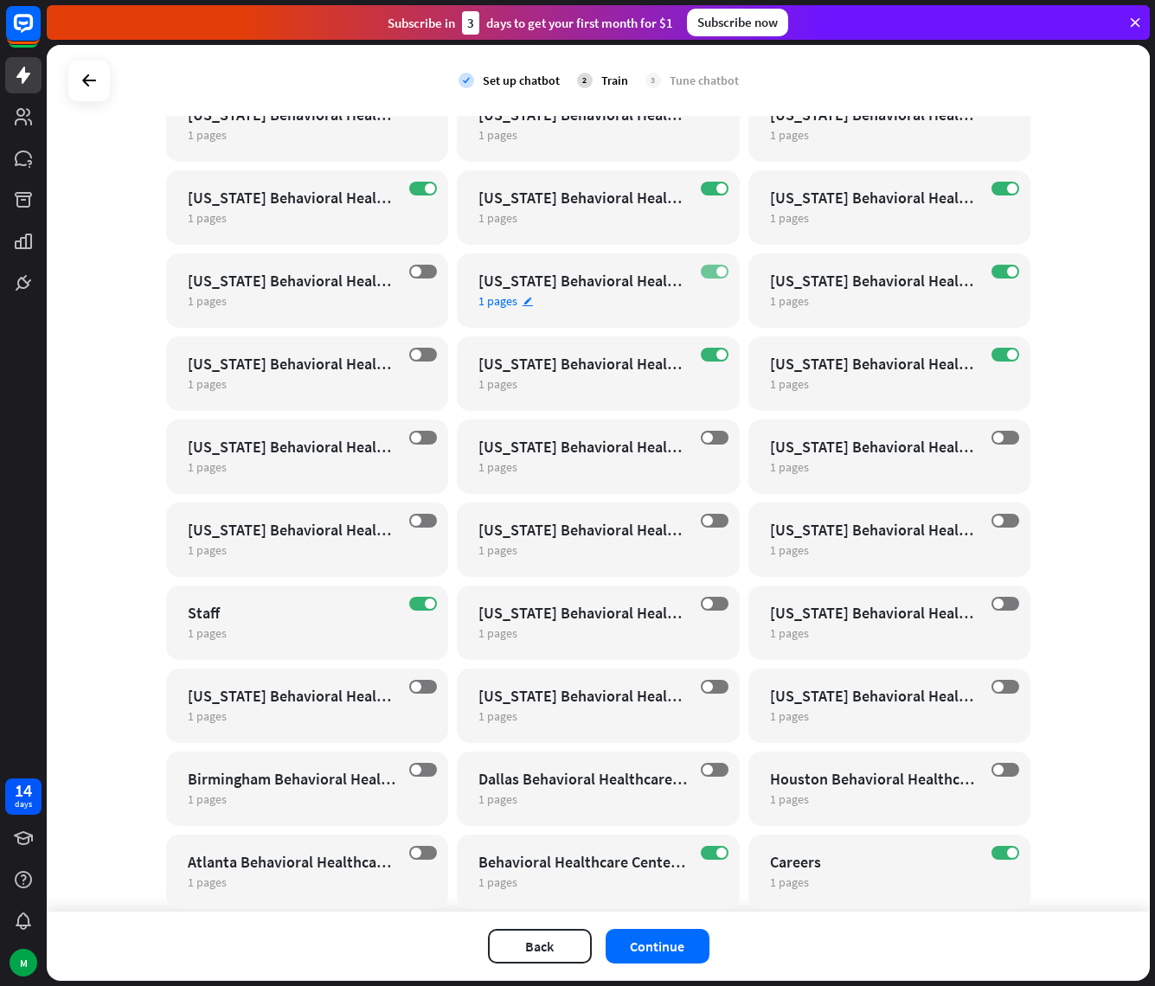
click at [716, 269] on span at bounding box center [721, 271] width 10 height 10
click at [718, 355] on span at bounding box center [721, 354] width 10 height 10
click at [1007, 353] on span at bounding box center [1012, 354] width 10 height 10
click at [1009, 273] on span at bounding box center [1012, 271] width 10 height 10
click at [1007, 183] on span at bounding box center [1012, 188] width 10 height 10
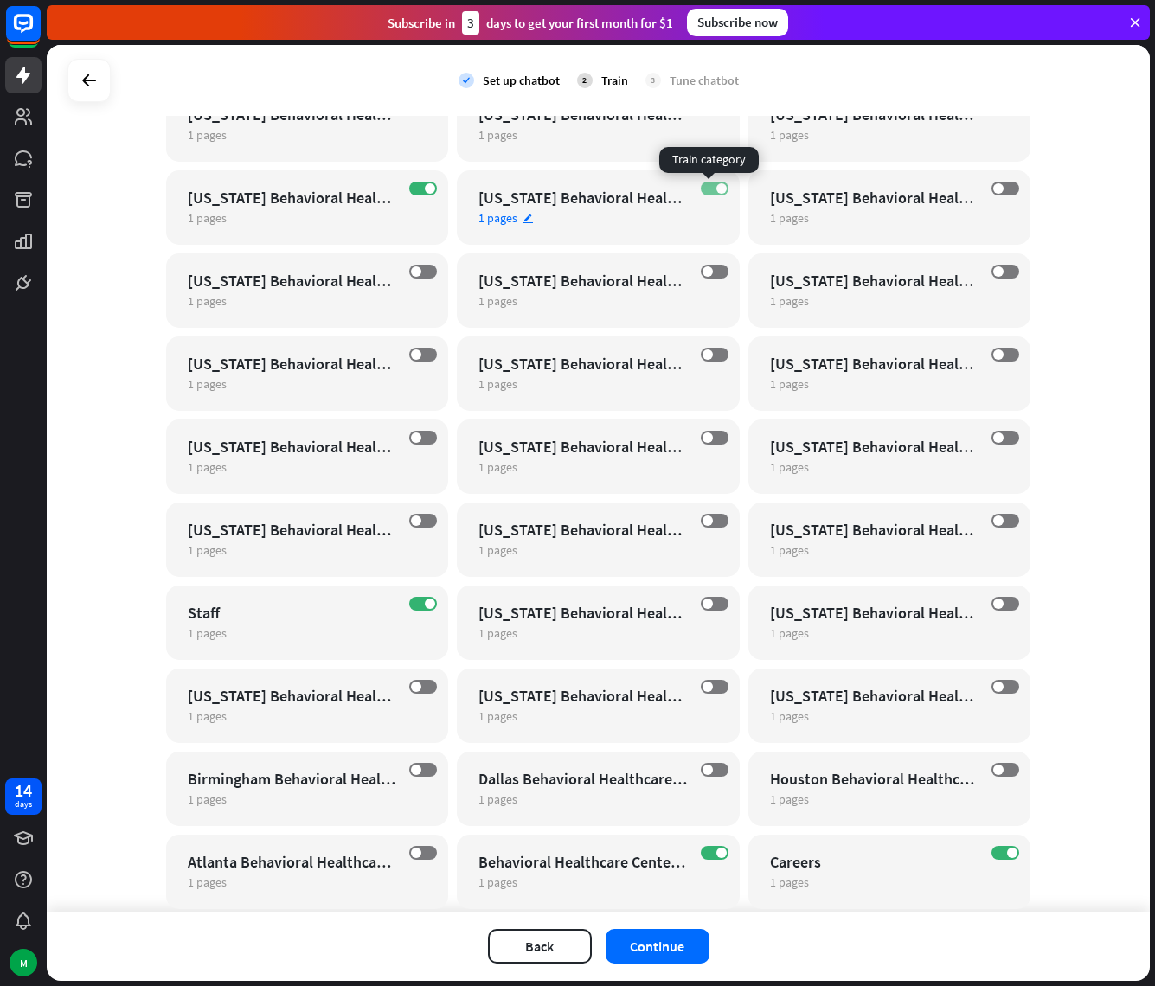
click at [716, 183] on span at bounding box center [721, 188] width 10 height 10
click at [414, 189] on label "ON" at bounding box center [423, 189] width 28 height 14
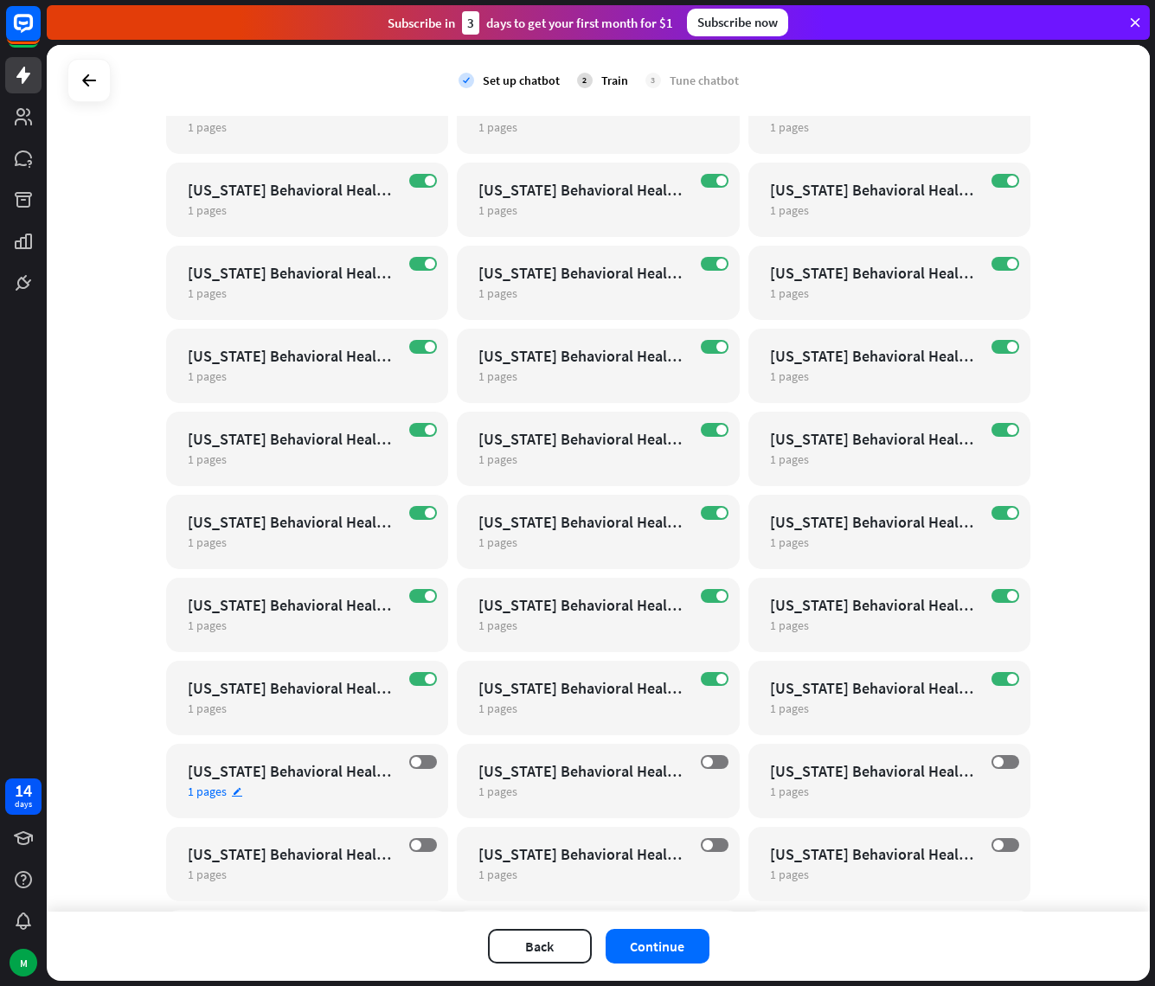
scroll to position [9609, 0]
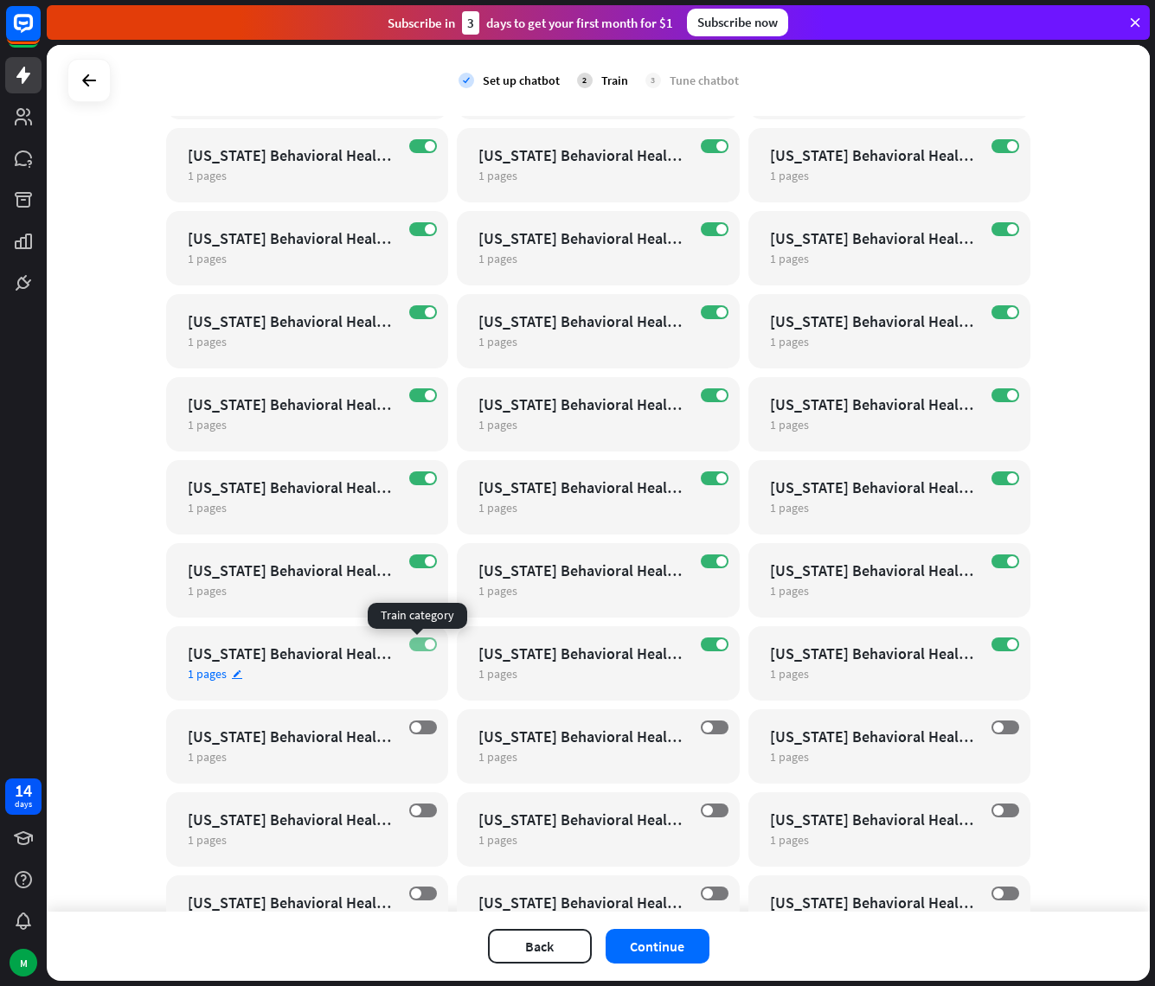
click
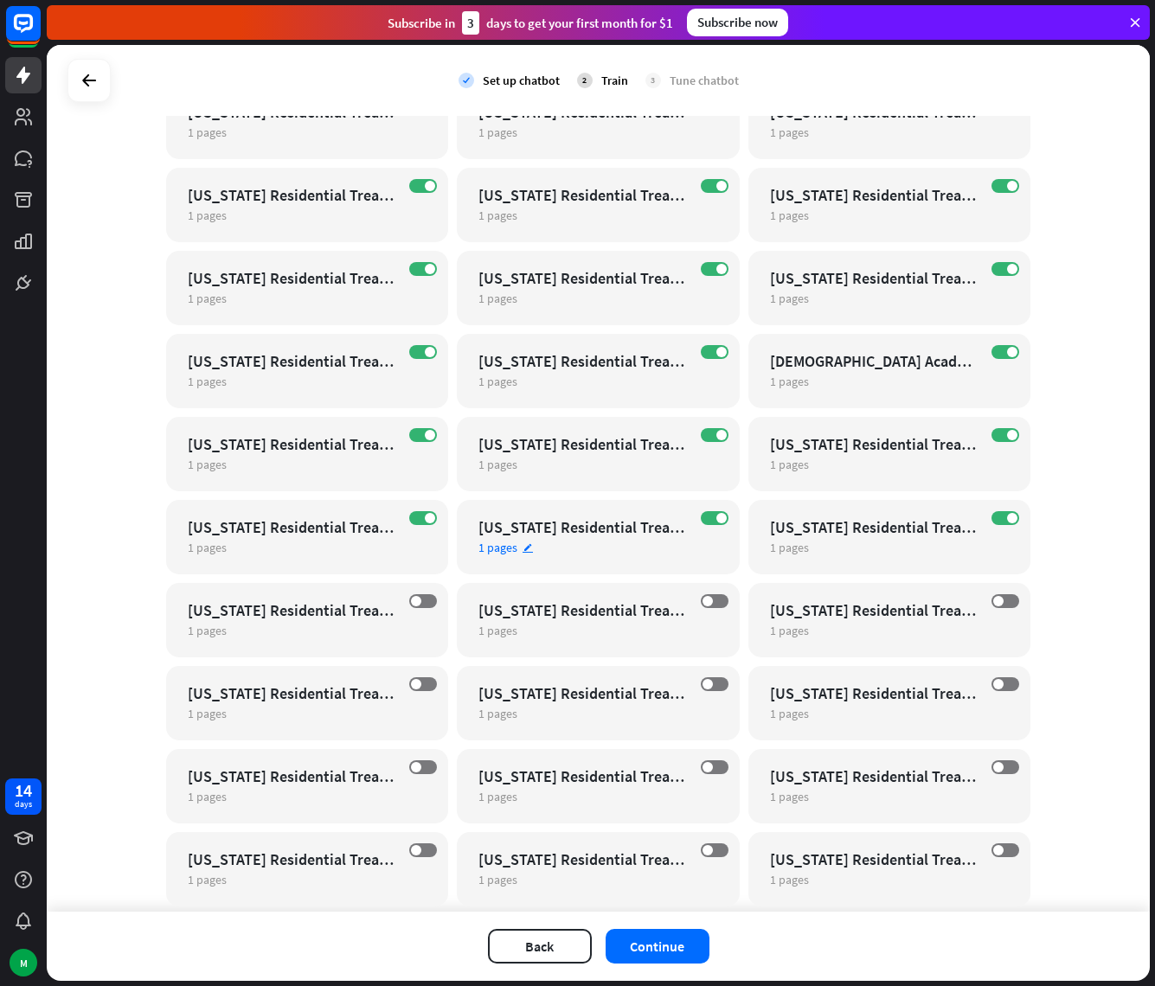
scroll to position [8225, 0]
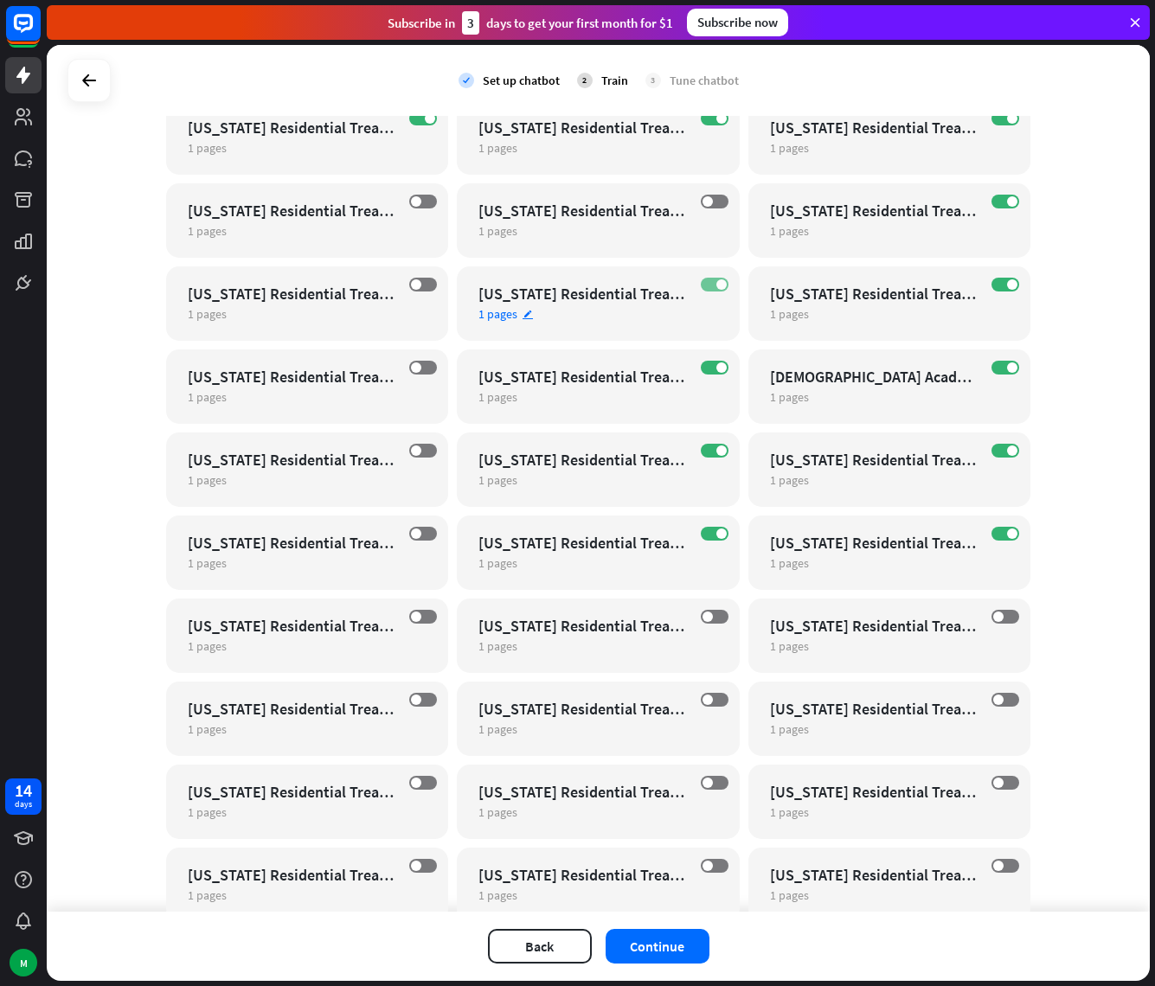
drag, startPoint x: 696, startPoint y: 277, endPoint x: 704, endPoint y: 283, distance: 9.9
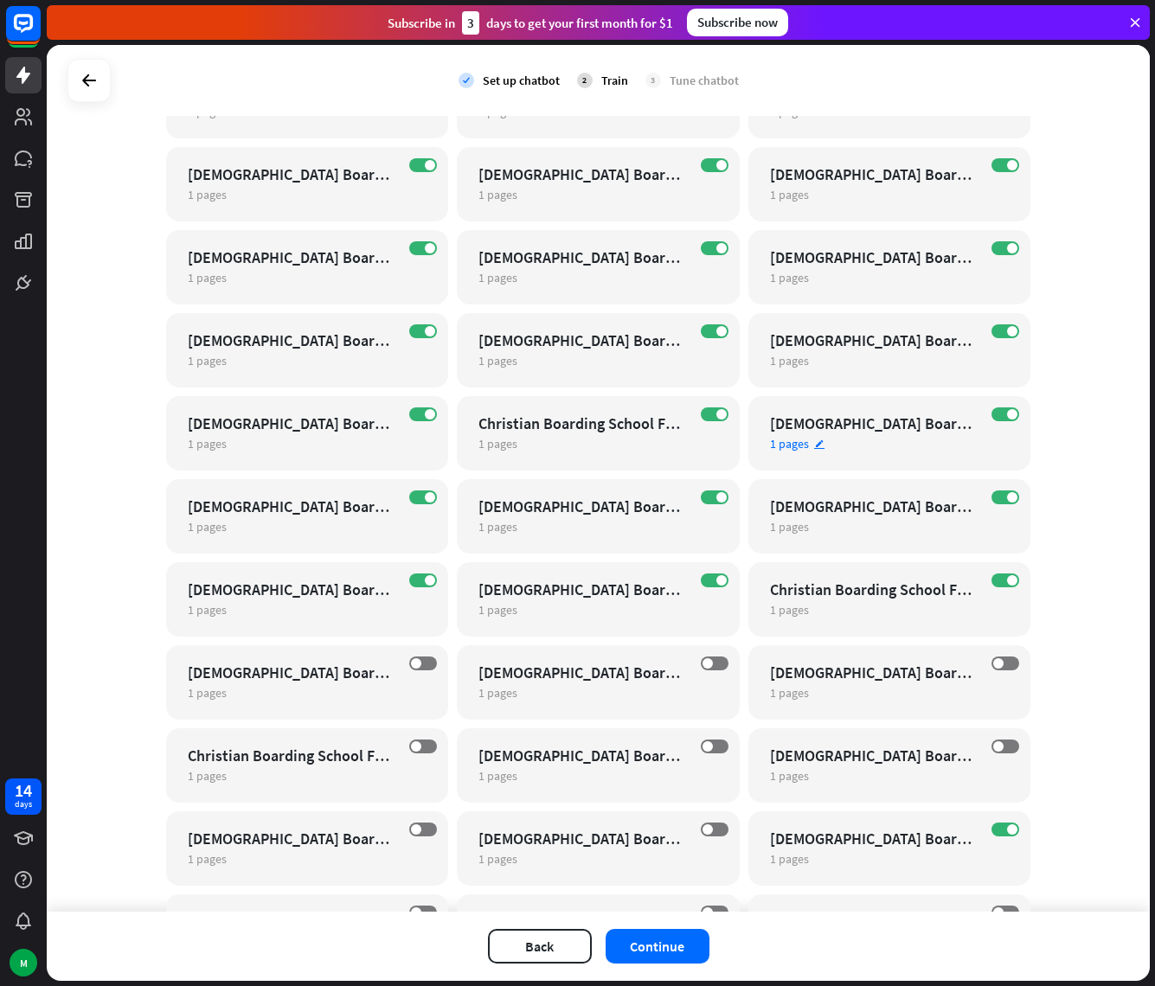
scroll to position [5696, 0]
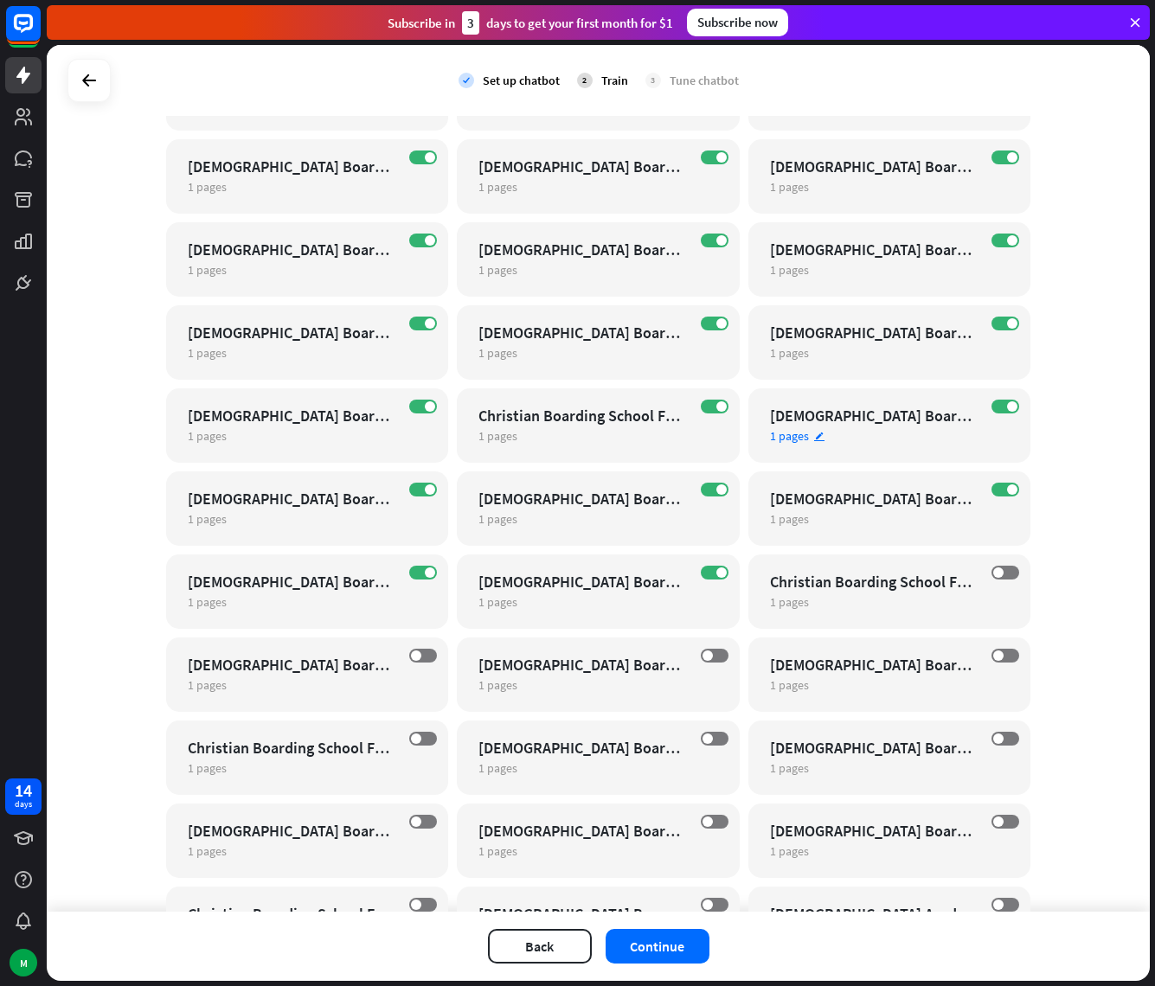
drag, startPoint x: 998, startPoint y: 488, endPoint x: 1015, endPoint y: 443, distance: 48.2
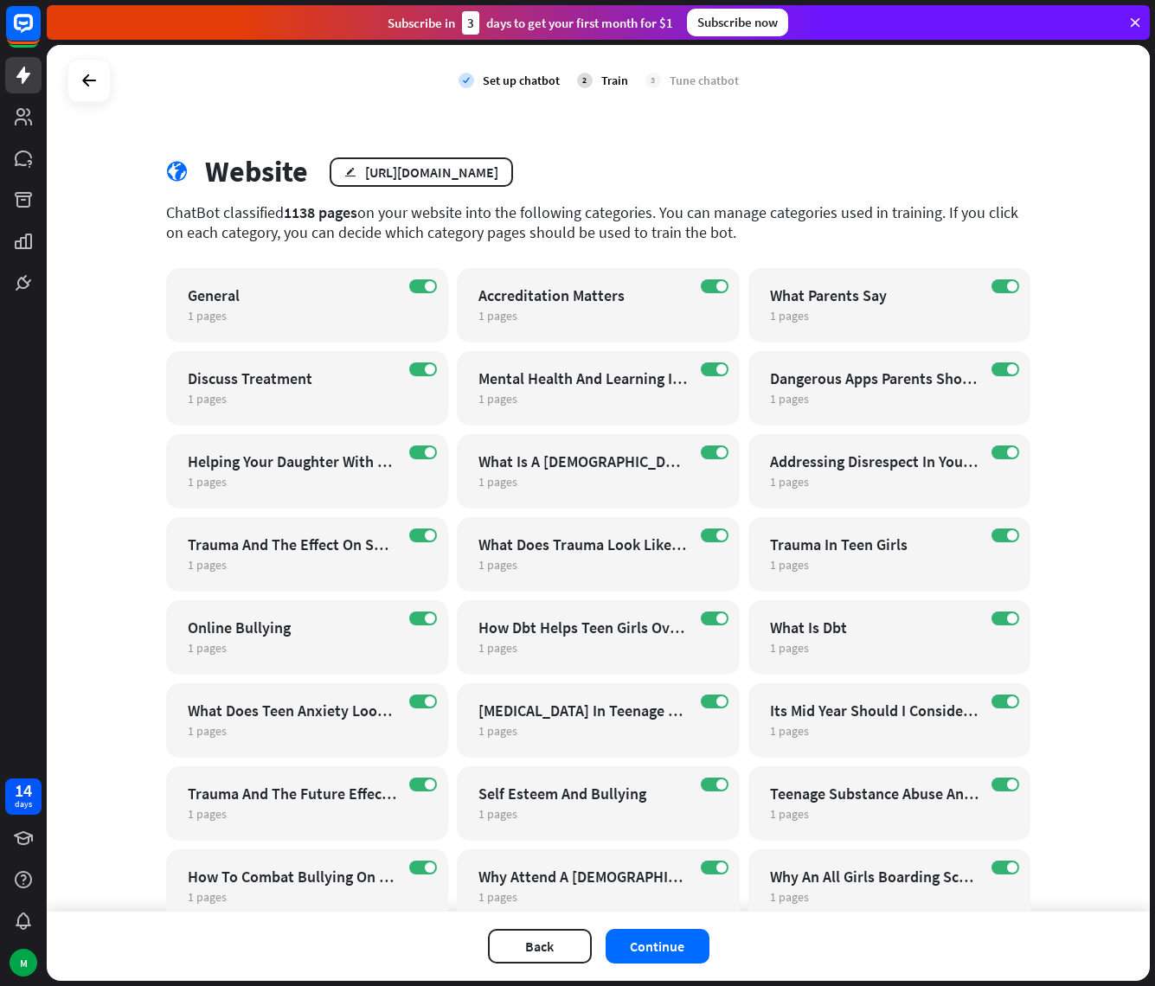
scroll to position [0, 0]
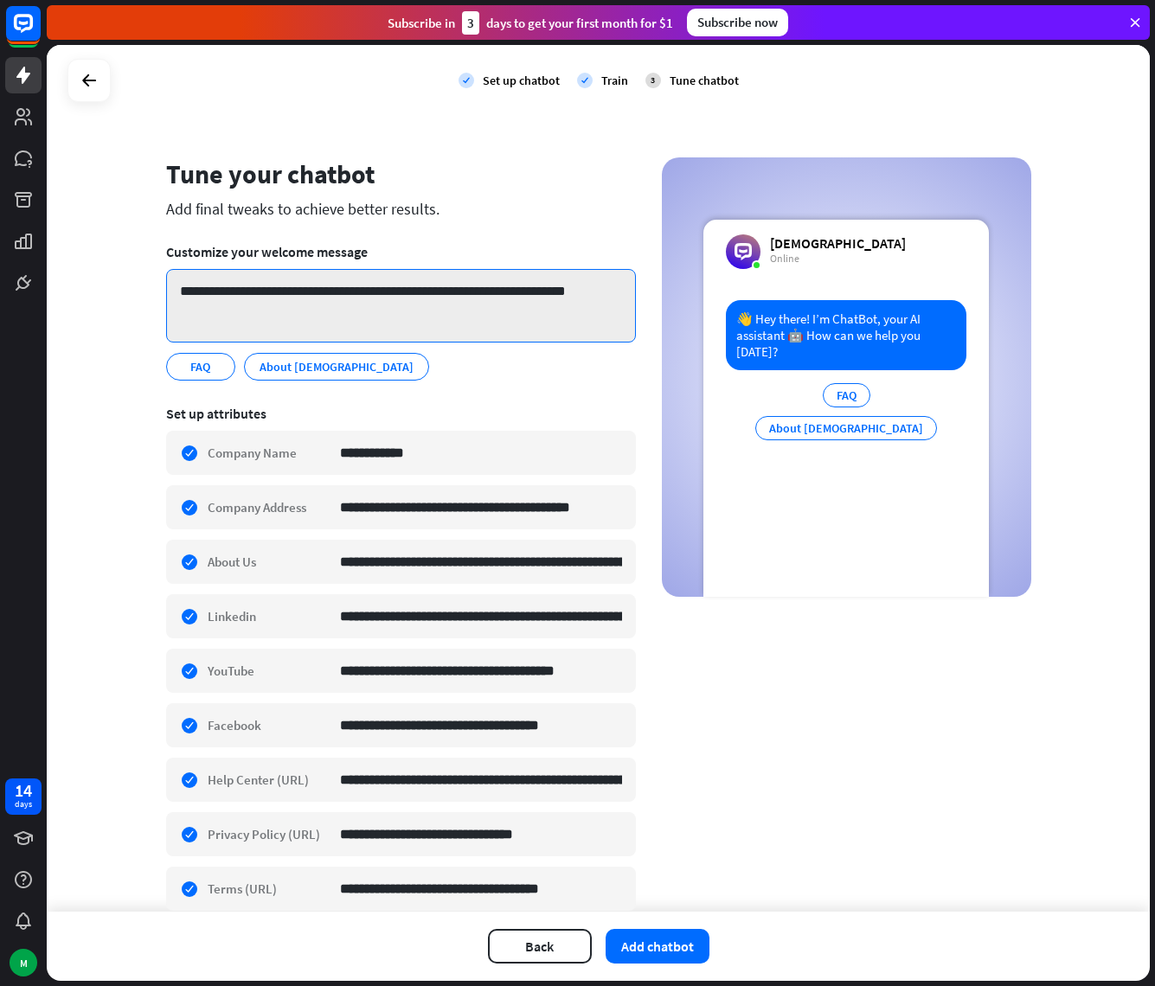
drag, startPoint x: 323, startPoint y: 298, endPoint x: 280, endPoint y: 298, distance: 43.2
drag, startPoint x: 464, startPoint y: 291, endPoint x: 348, endPoint y: 296, distance: 116.9
type textarea "**********"
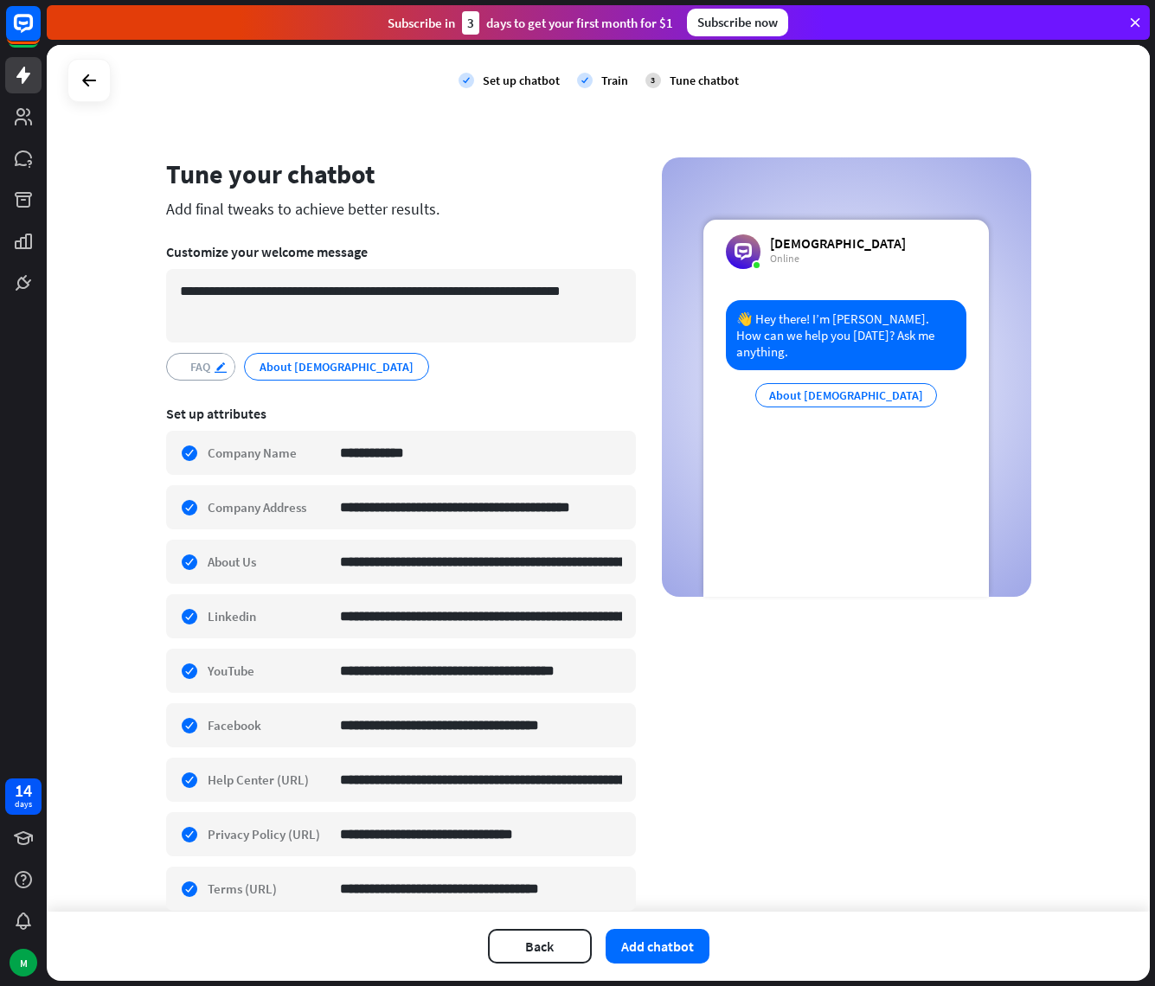
drag, startPoint x: 183, startPoint y: 362, endPoint x: 207, endPoint y: 364, distance: 23.4
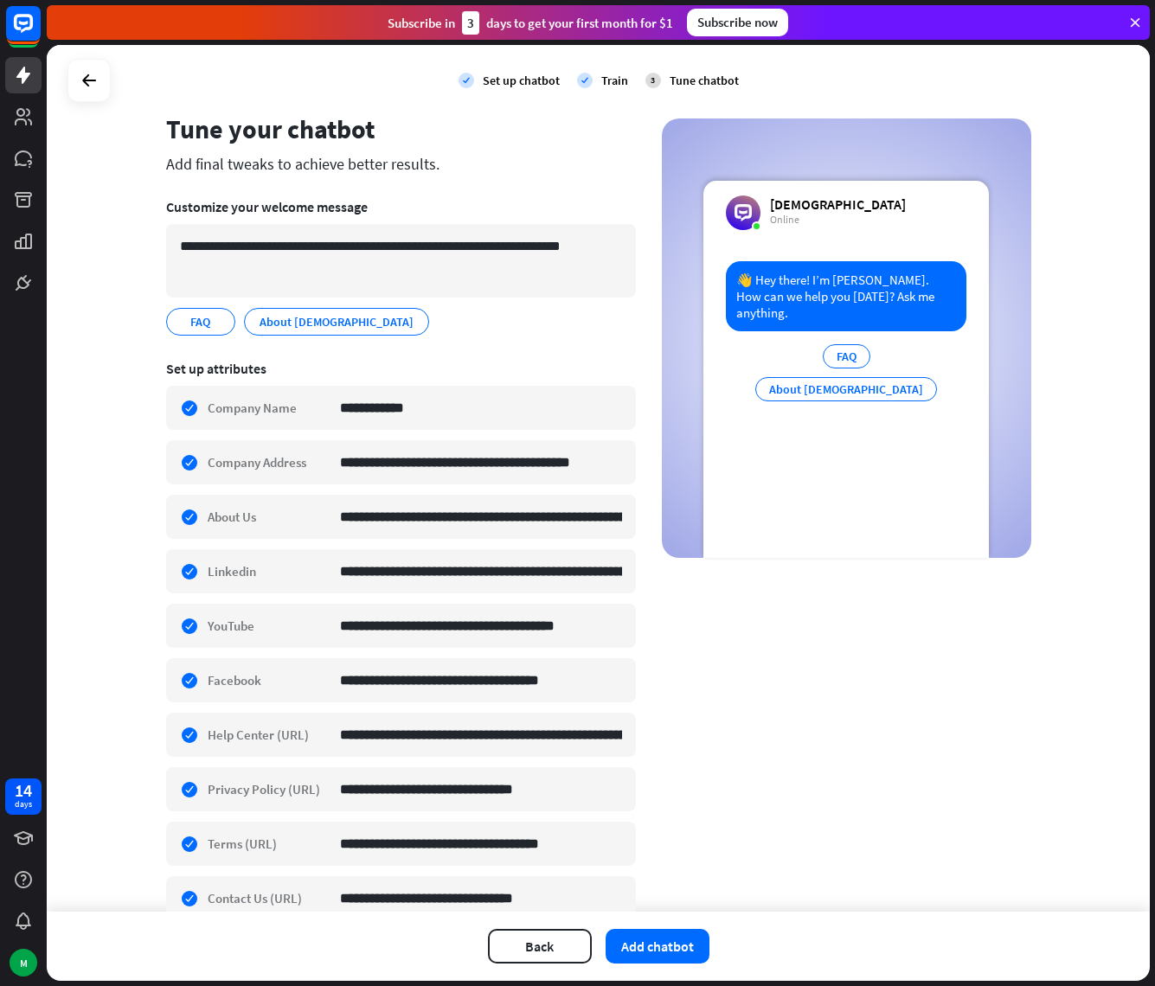
scroll to position [131, 0]
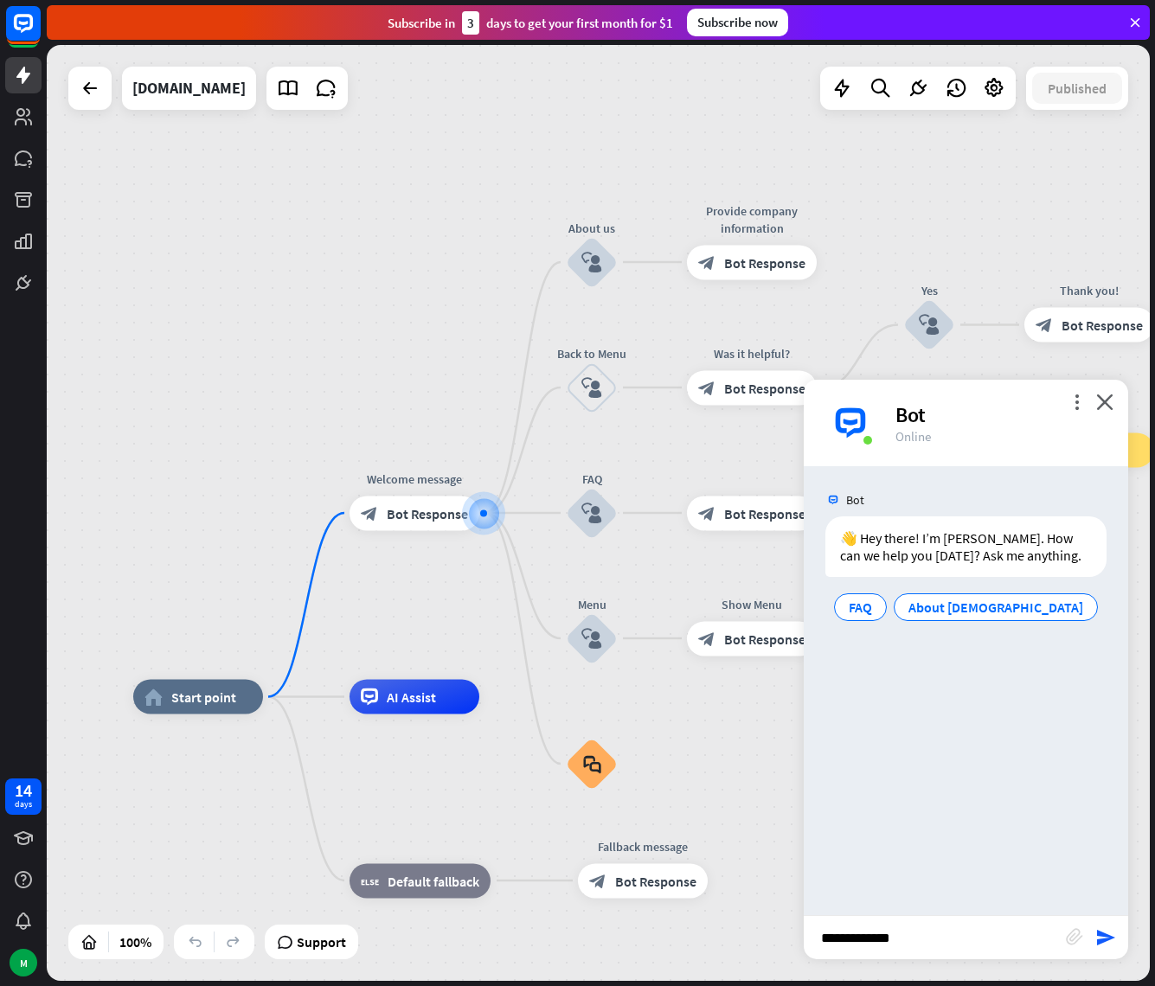
type input "**********"
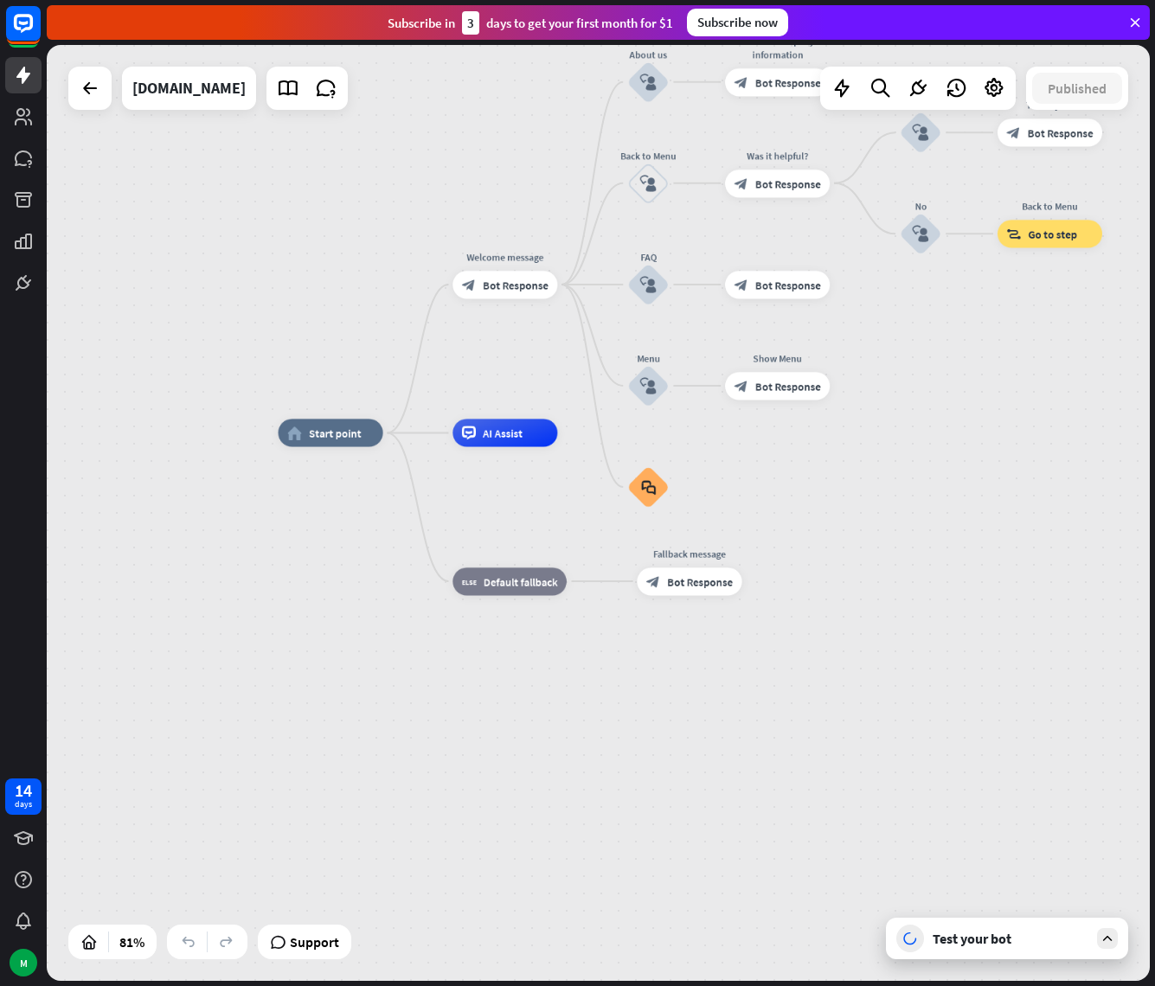
drag, startPoint x: 208, startPoint y: 429, endPoint x: 556, endPoint y: 519, distance: 360.0
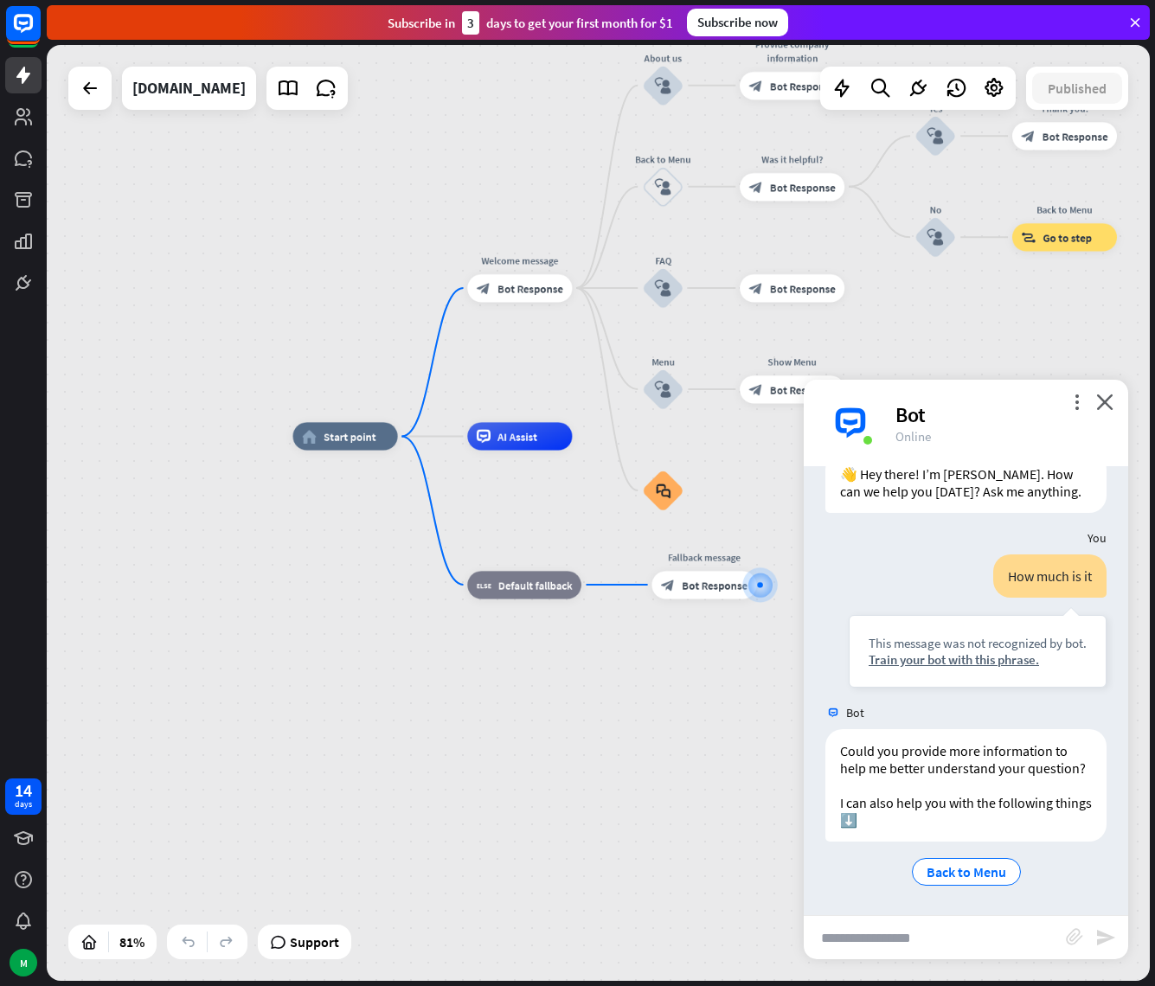
scroll to position [81, 0]
type input "**********"
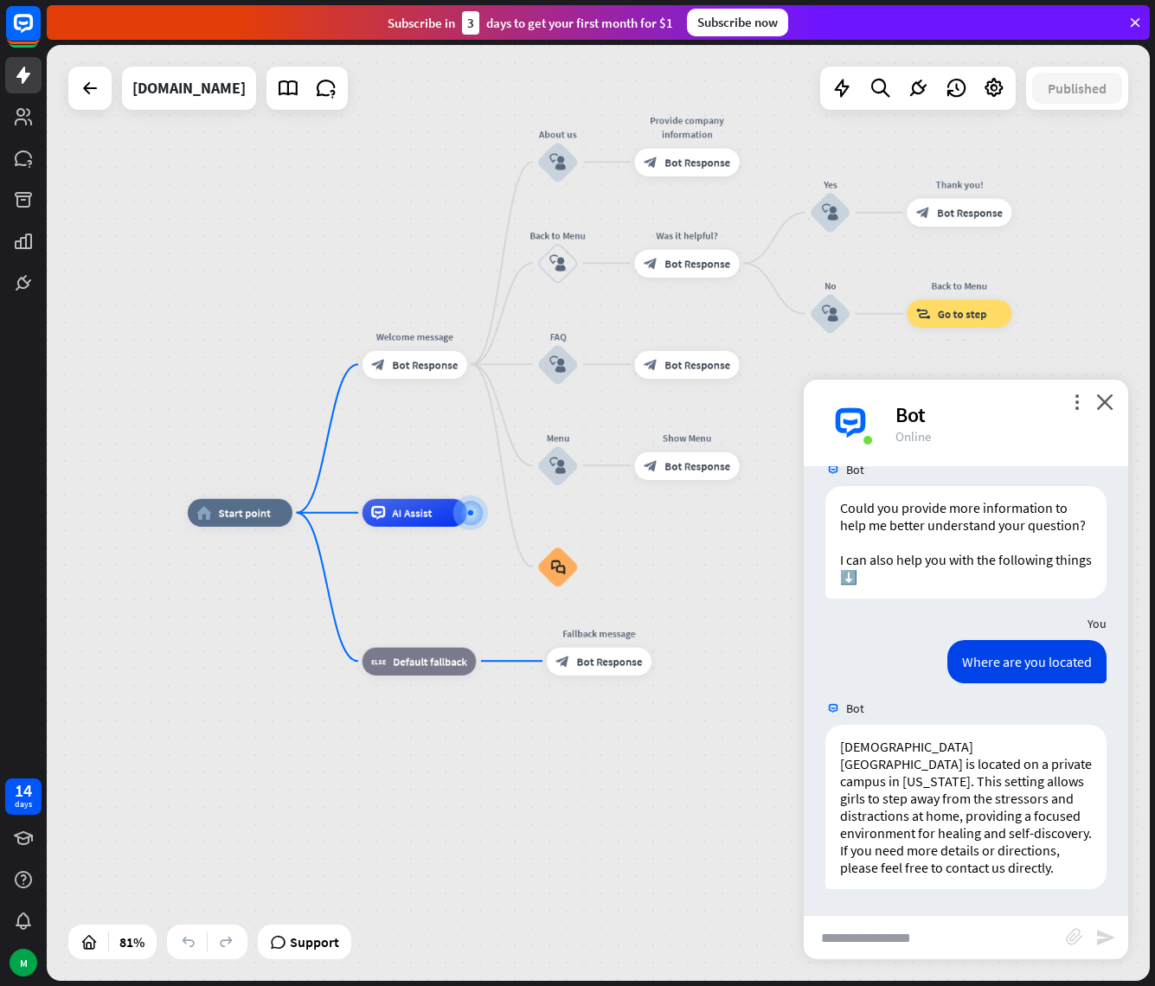
scroll to position [324, 0]
type input "**********"
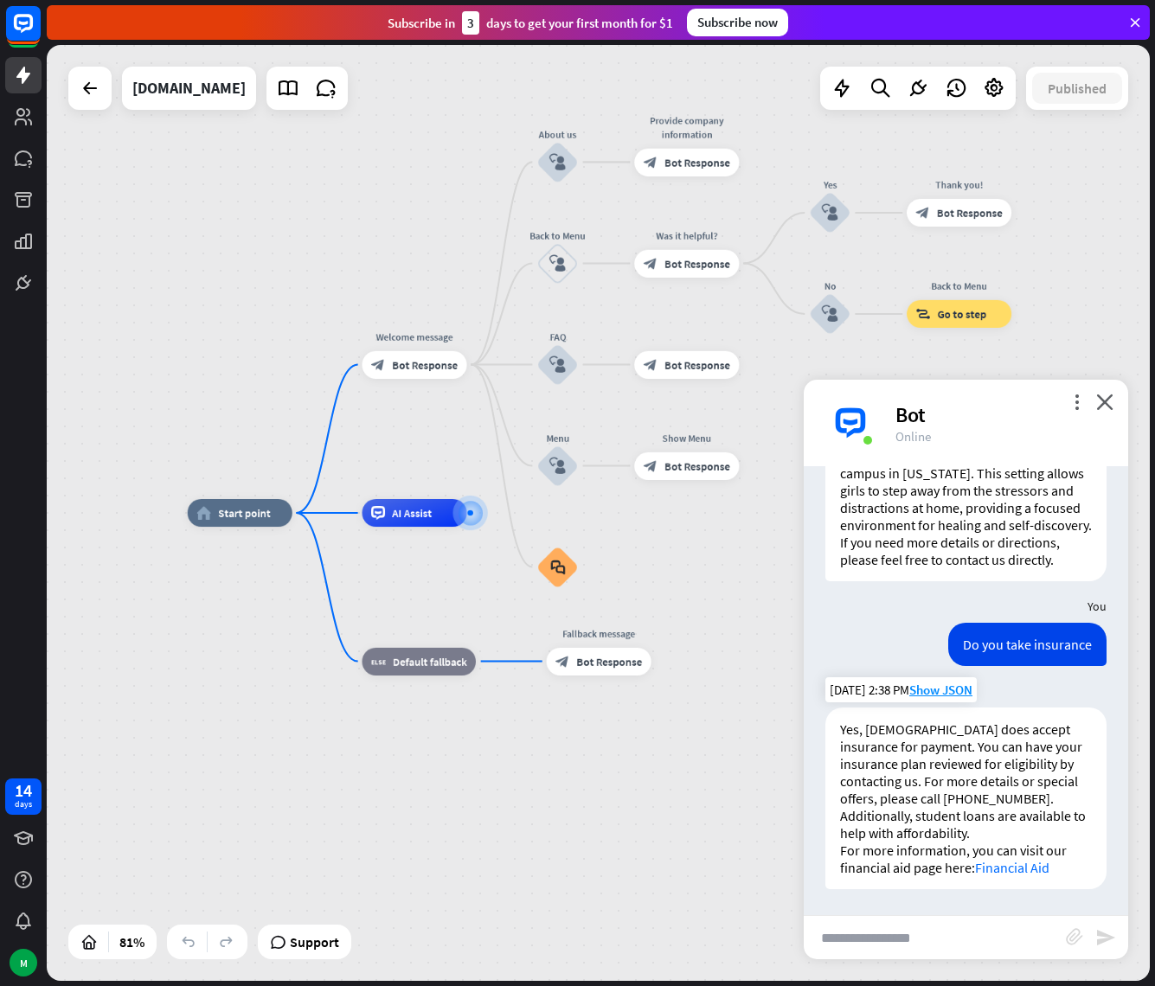
scroll to position [632, 0]
type input "**********"
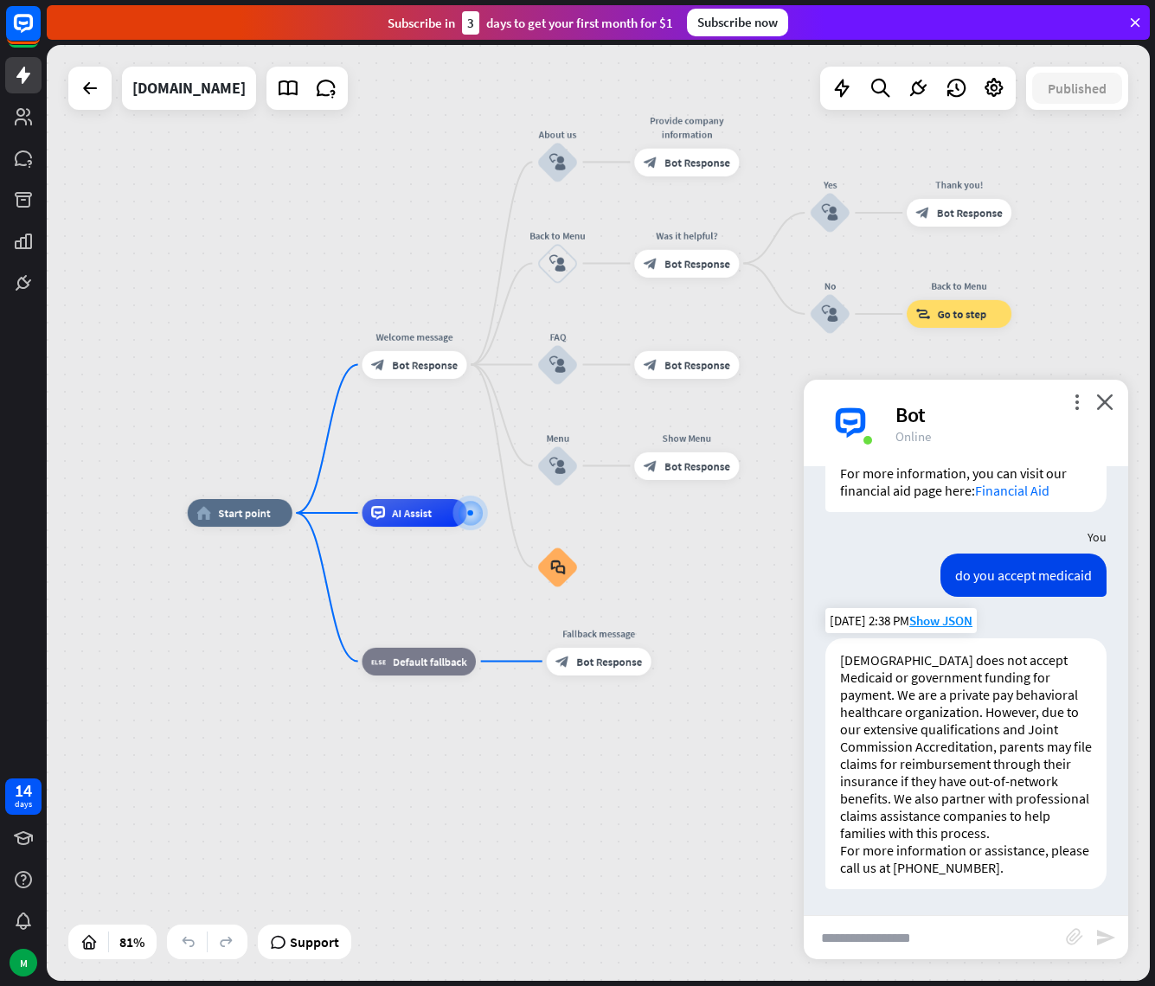
scroll to position [1027, 0]
type input "**********"
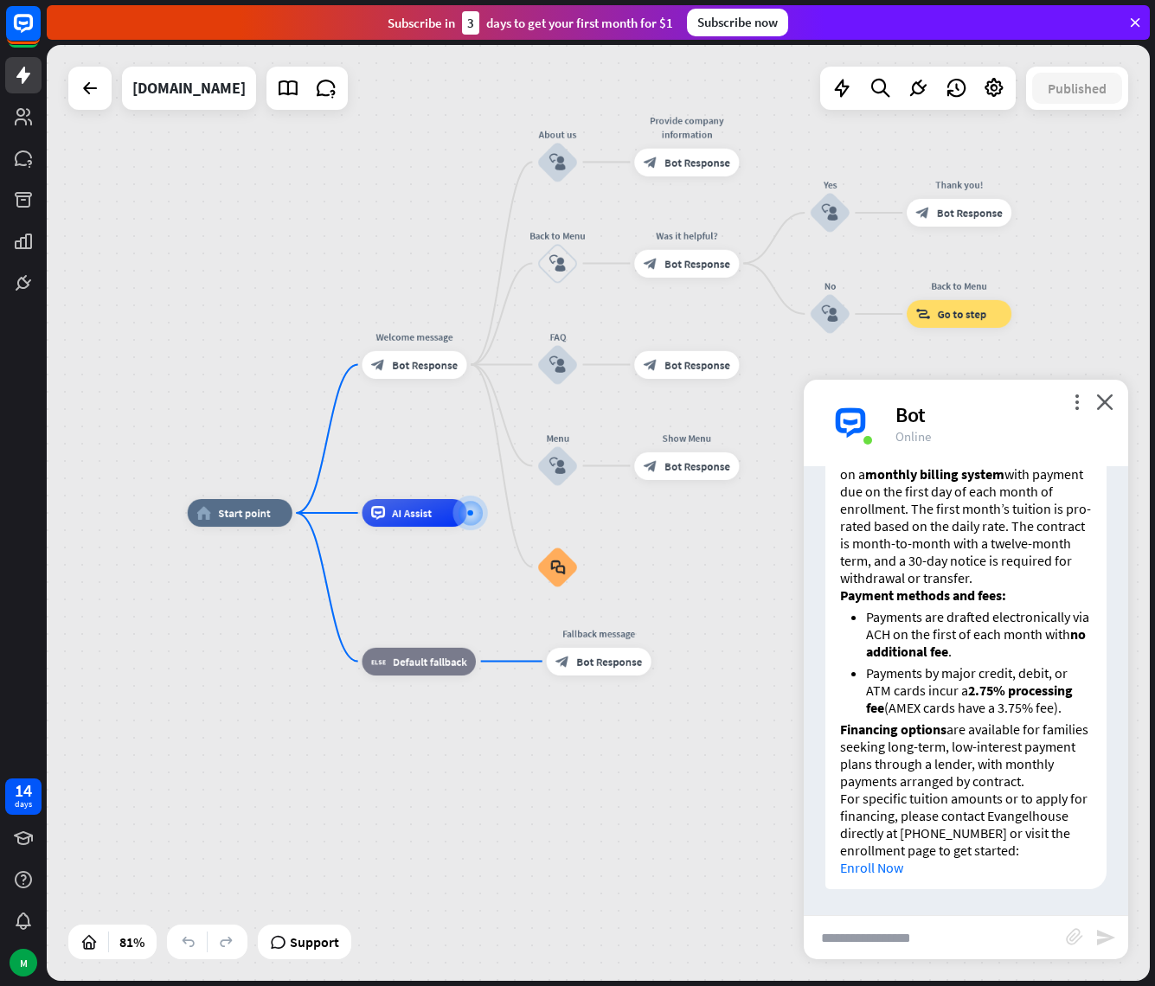
scroll to position [1642, 0]
type input "**********"
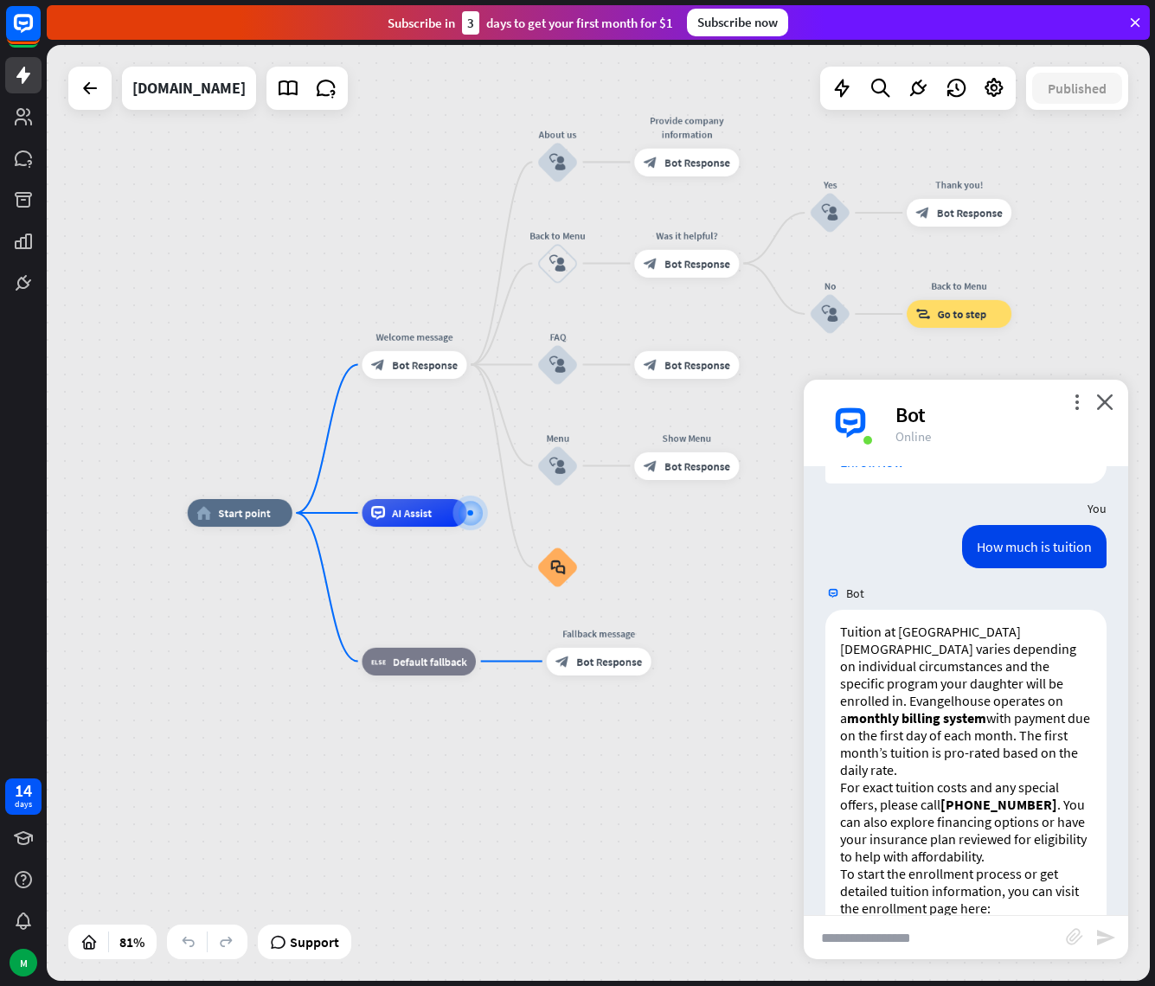
scroll to position [2157, 0]
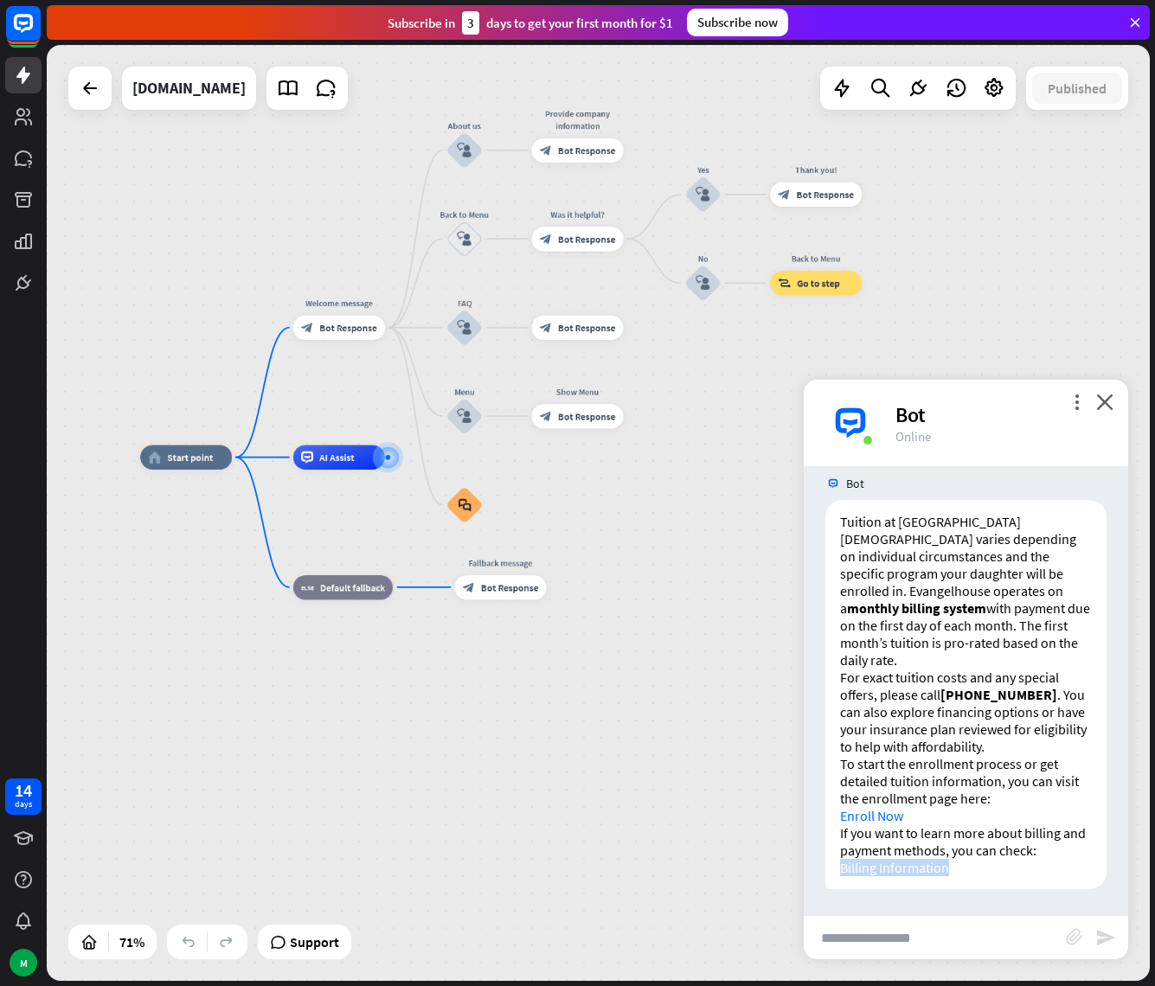
drag, startPoint x: 665, startPoint y: 514, endPoint x: 674, endPoint y: 518, distance: 9.7
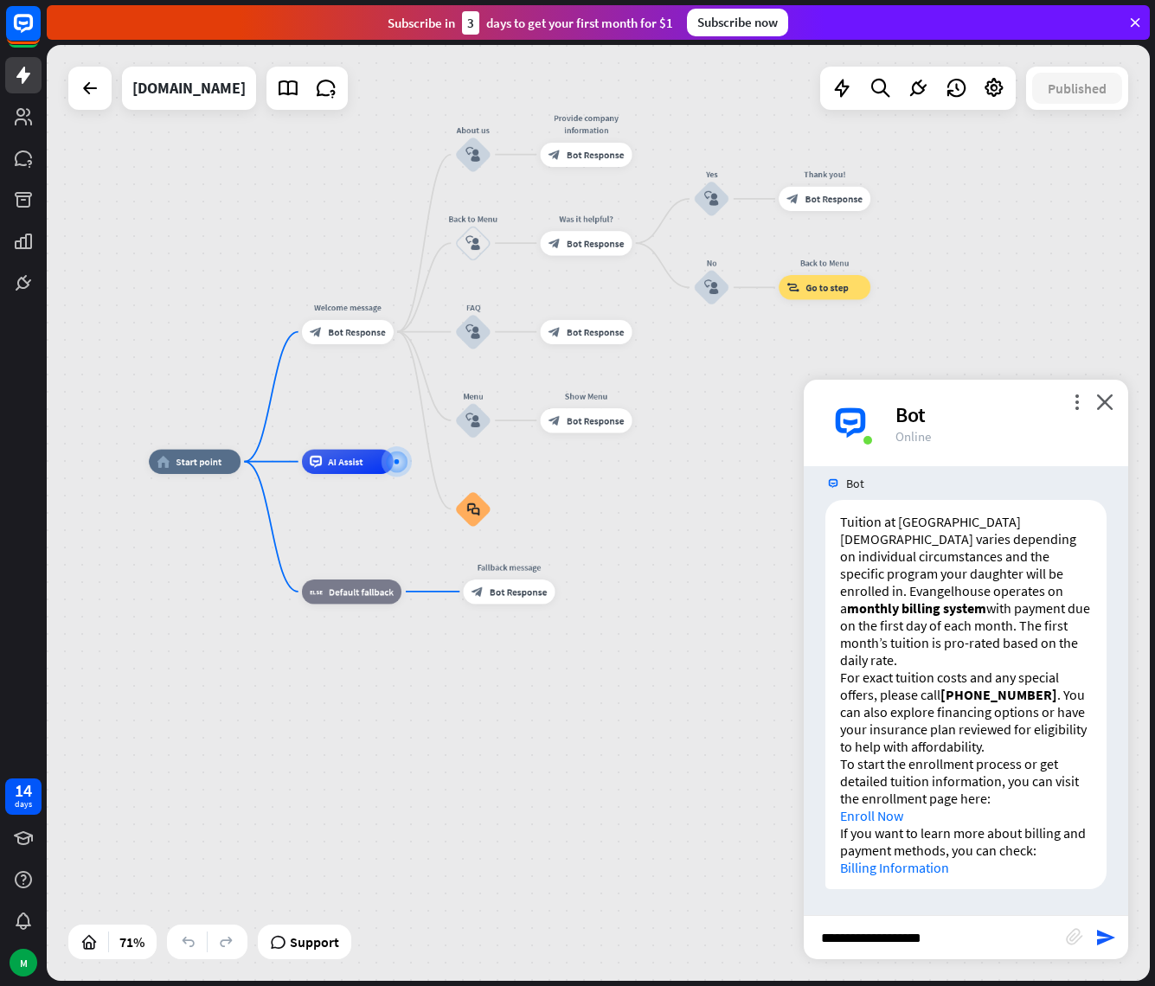
type input "**********"
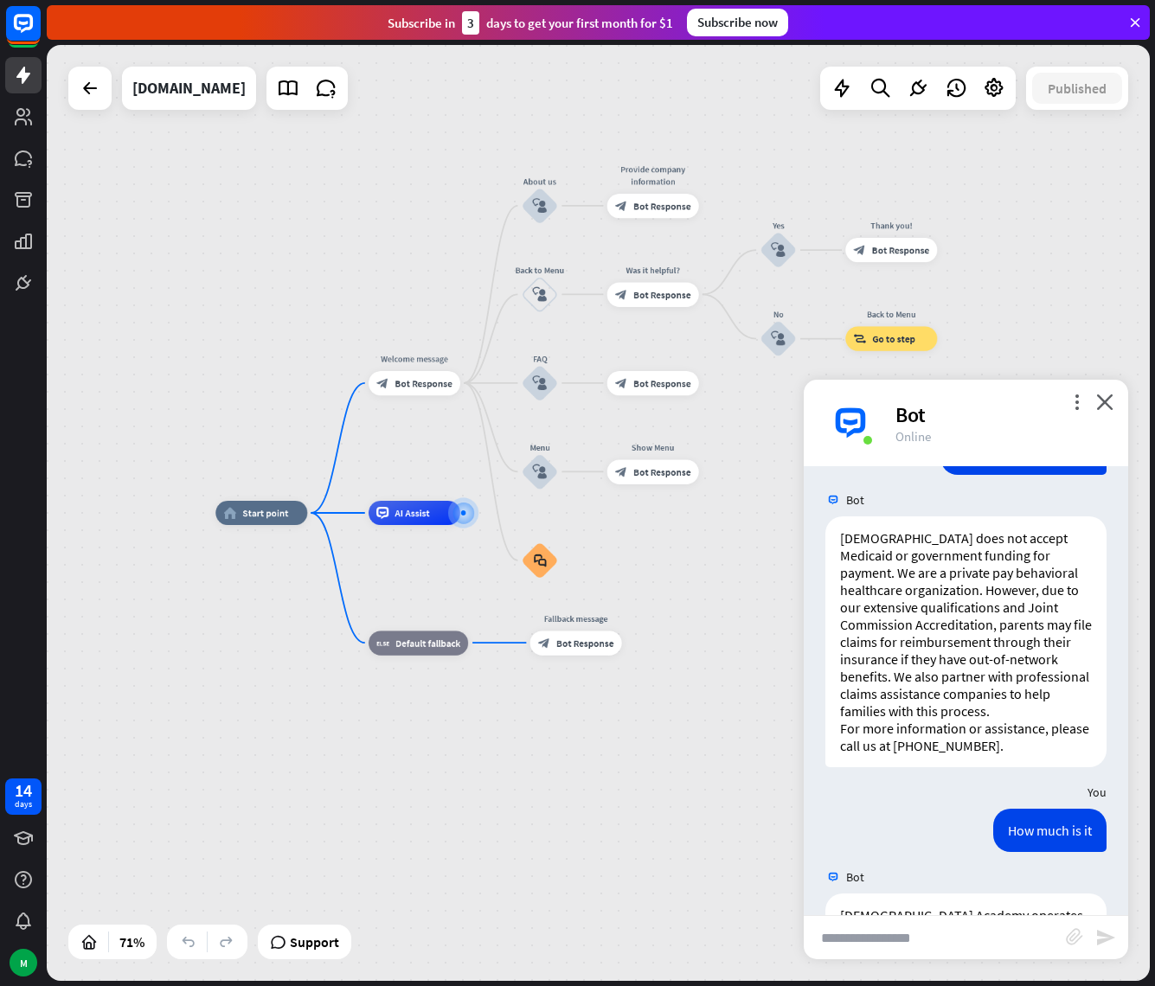
scroll to position [274, 0]
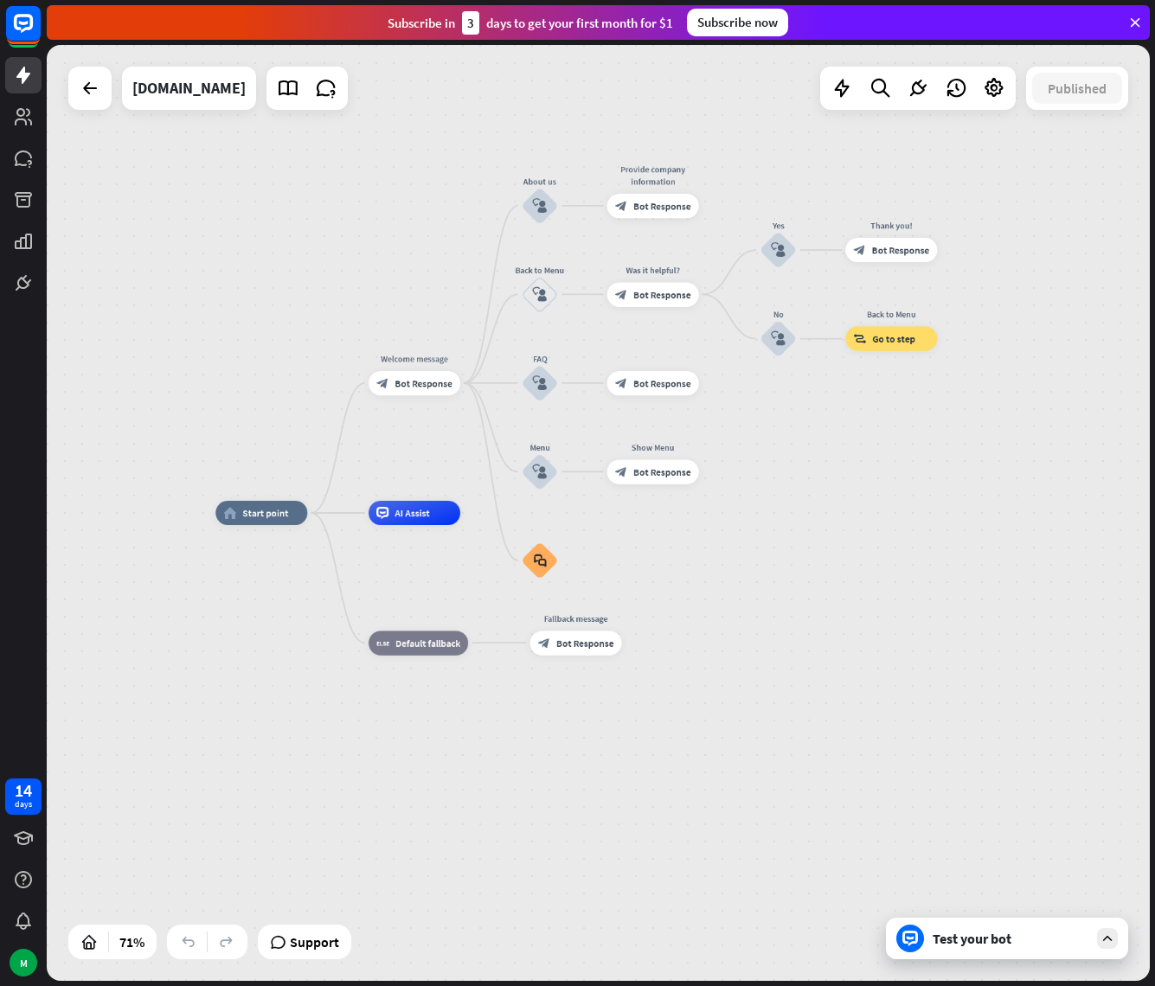
drag, startPoint x: 916, startPoint y: 582, endPoint x: 872, endPoint y: 555, distance: 51.6
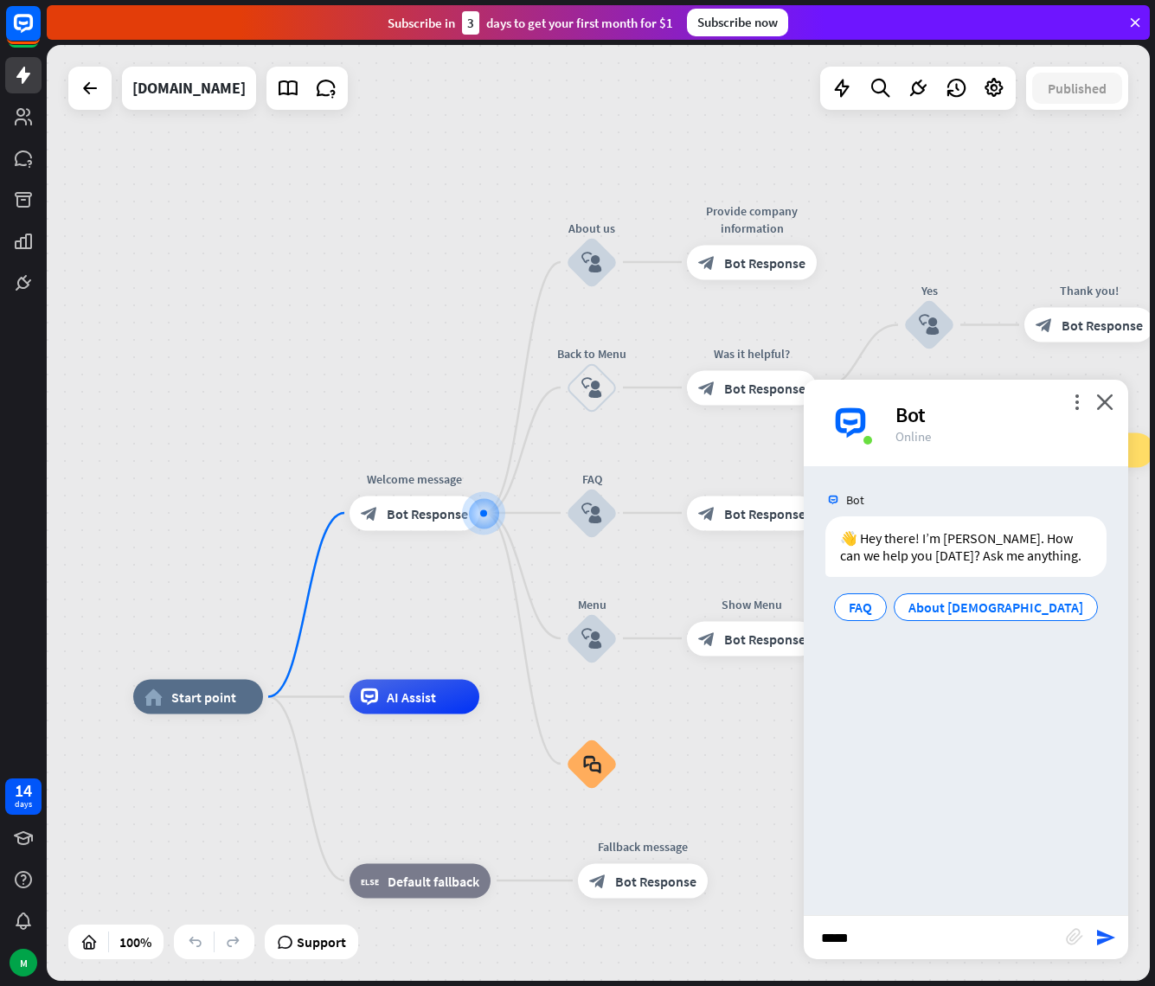
type input "*****"
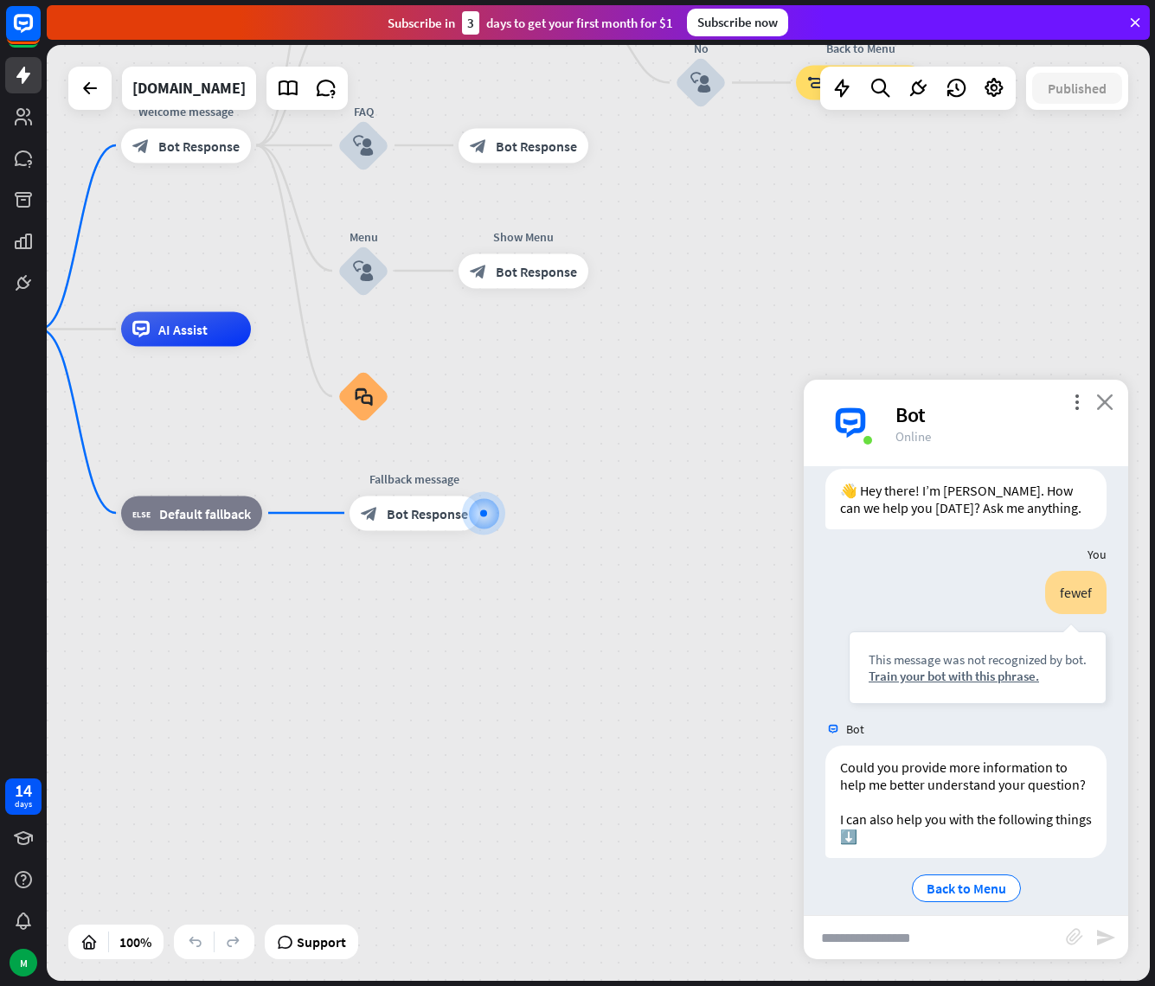
scroll to position [81, 0]
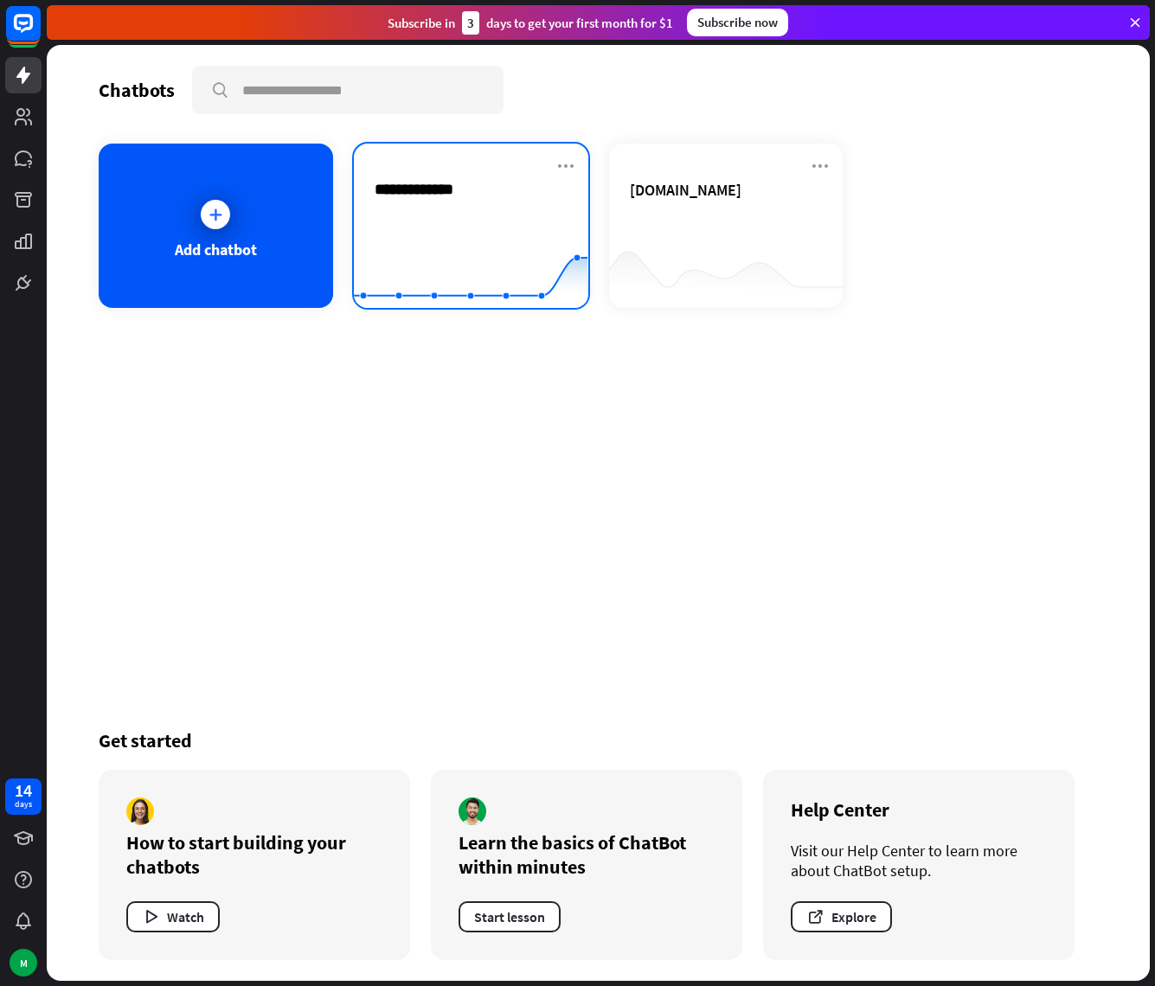
type input "**********"
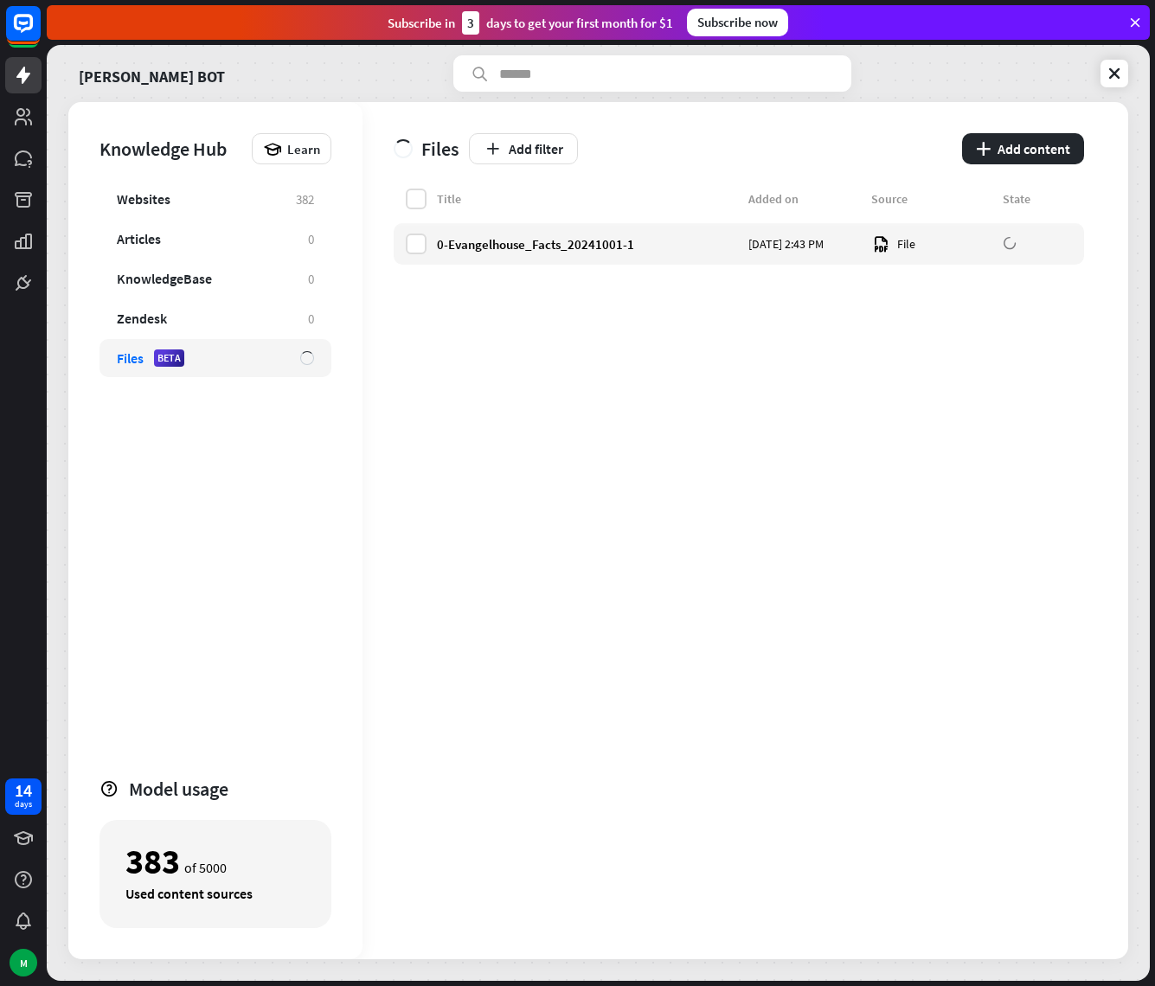
drag, startPoint x: 279, startPoint y: 519, endPoint x: 295, endPoint y: 519, distance: 16.4
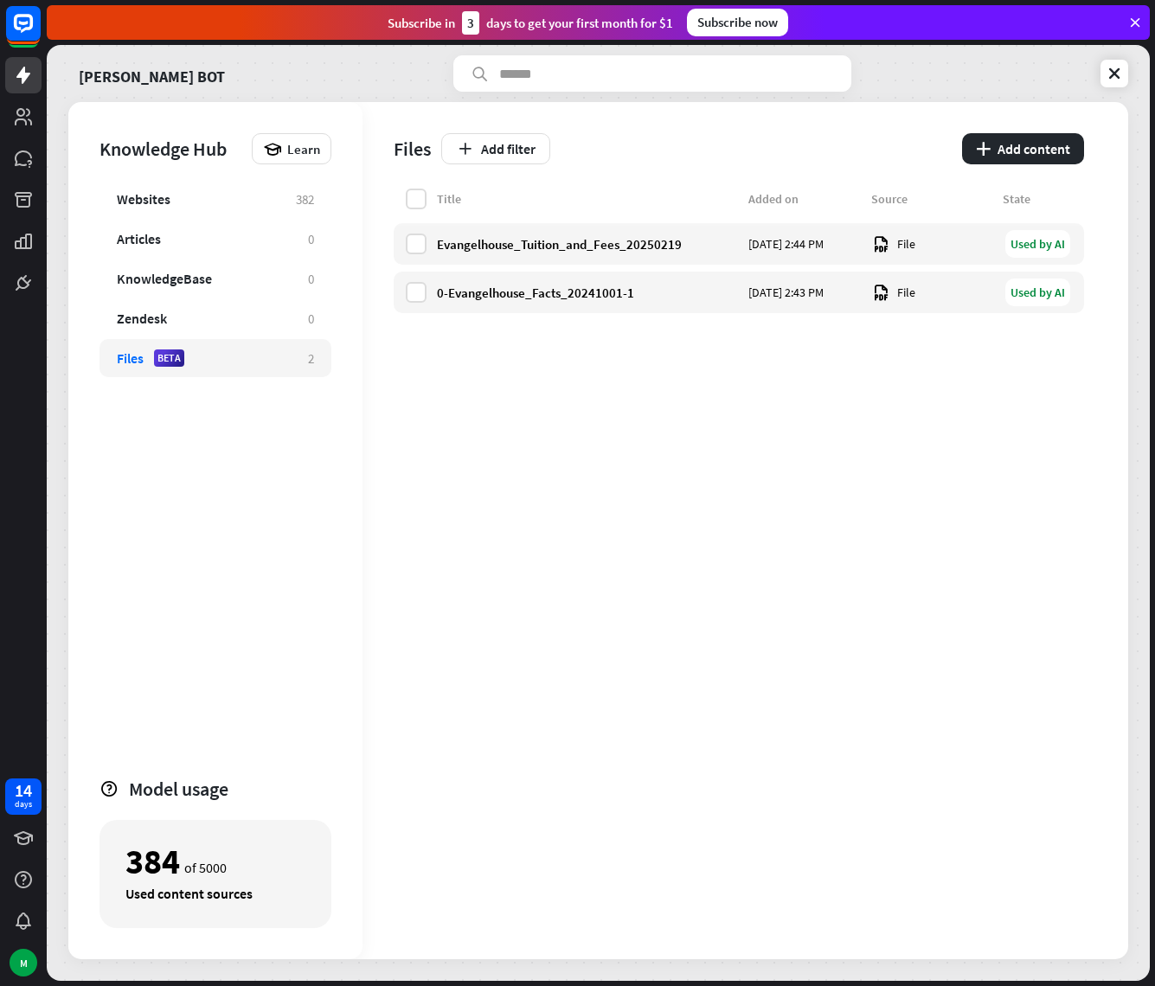
drag, startPoint x: 618, startPoint y: 451, endPoint x: 625, endPoint y: 444, distance: 10.4
drag, startPoint x: 676, startPoint y: 420, endPoint x: 638, endPoint y: 309, distance: 117.9
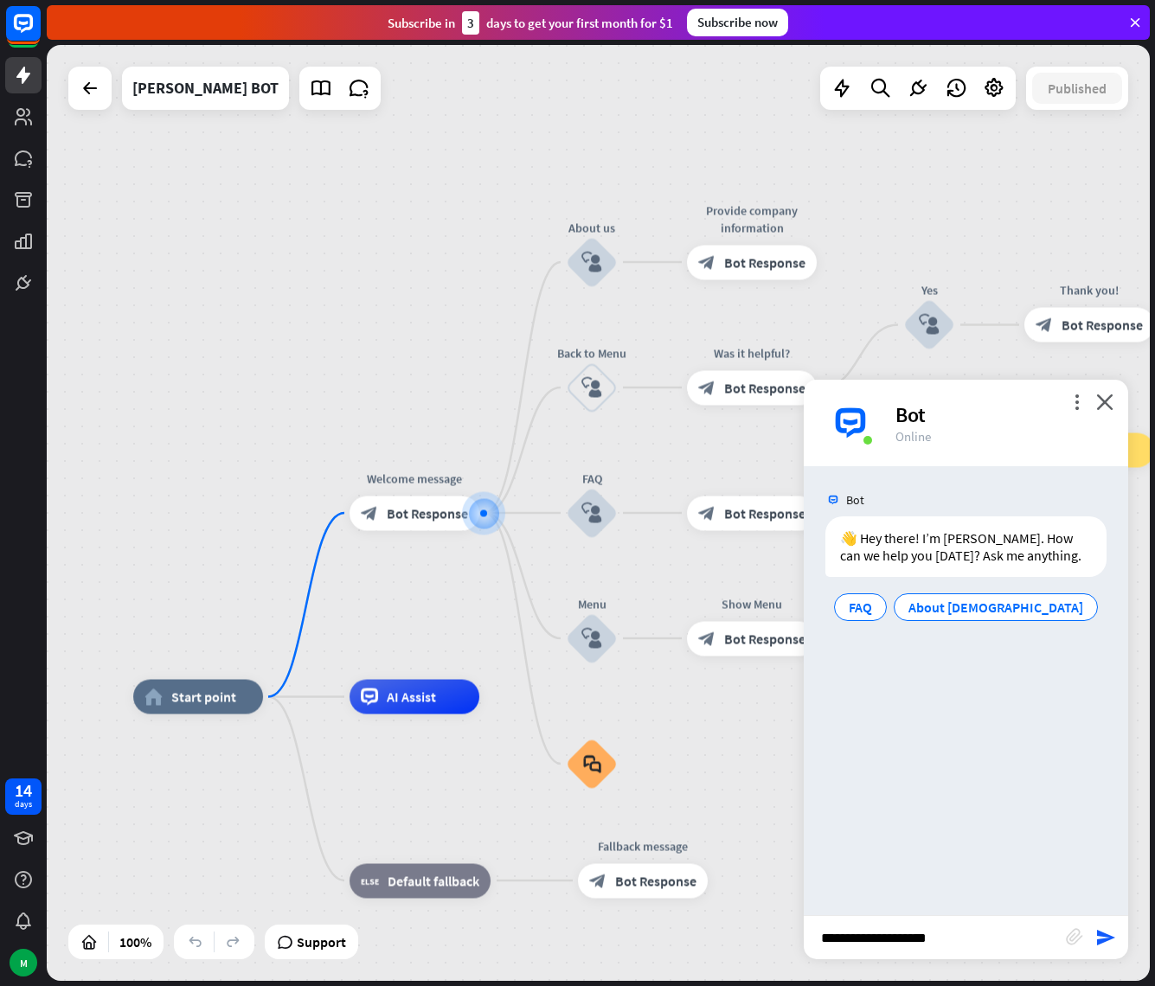
type input "**********"
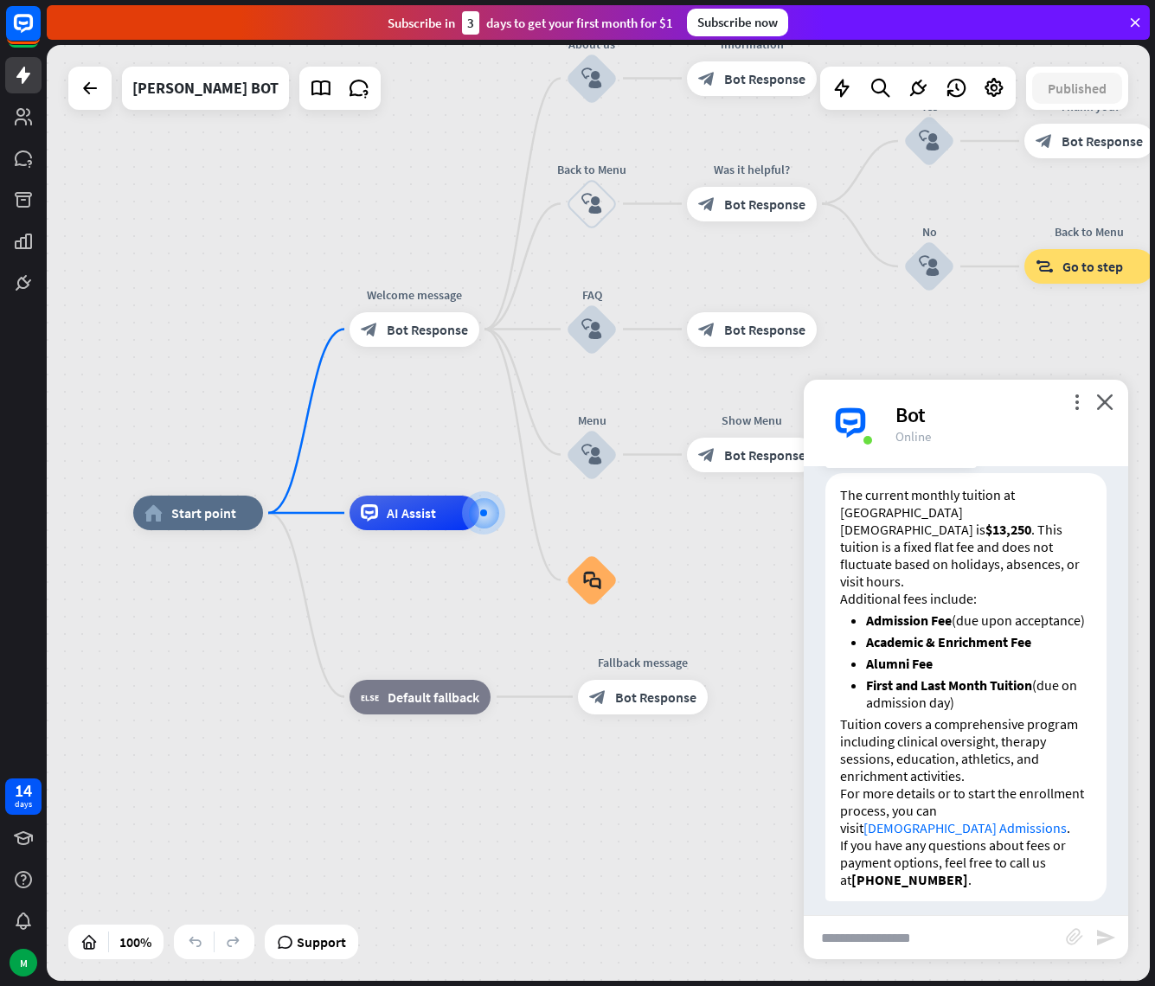
scroll to position [242, 0]
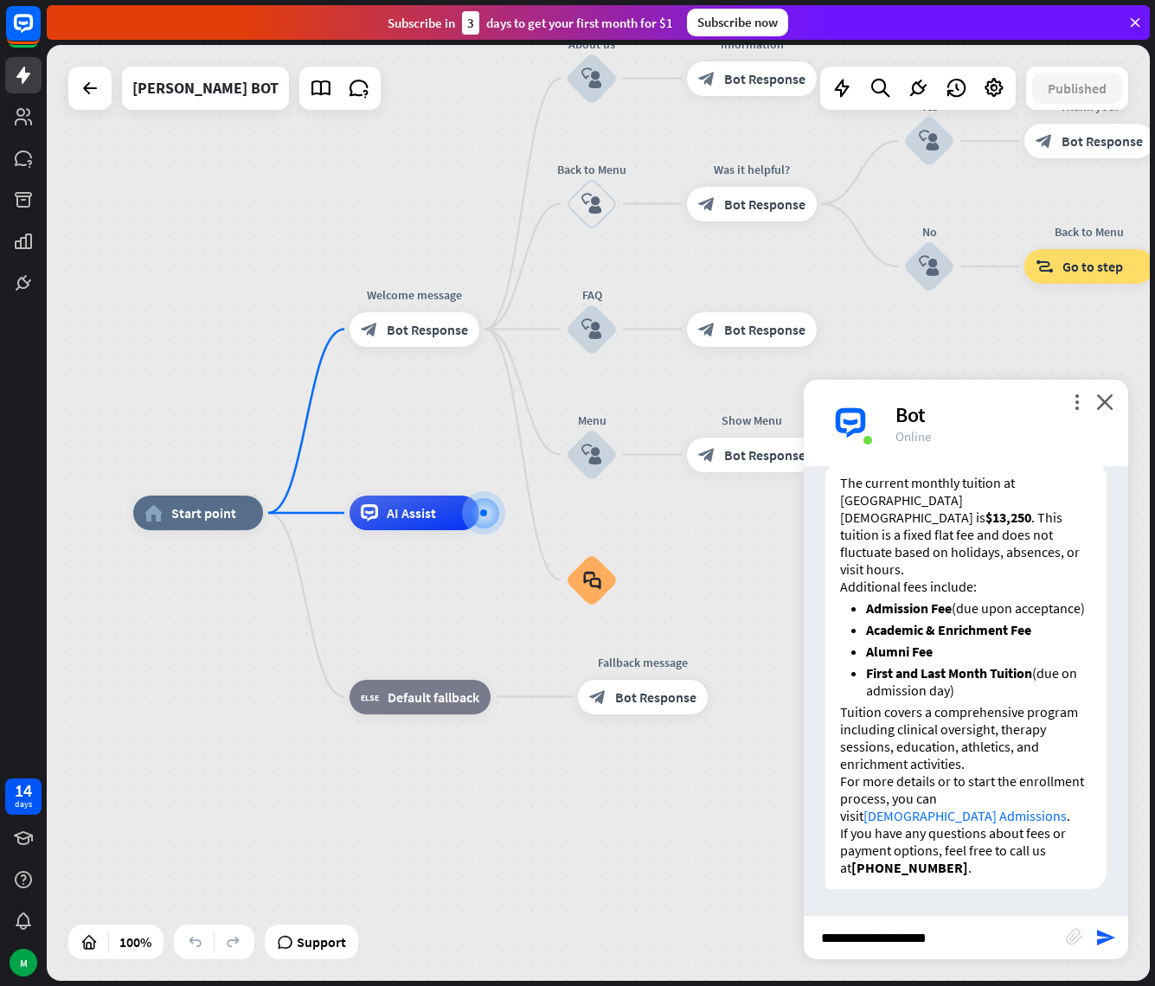
type input "**********"
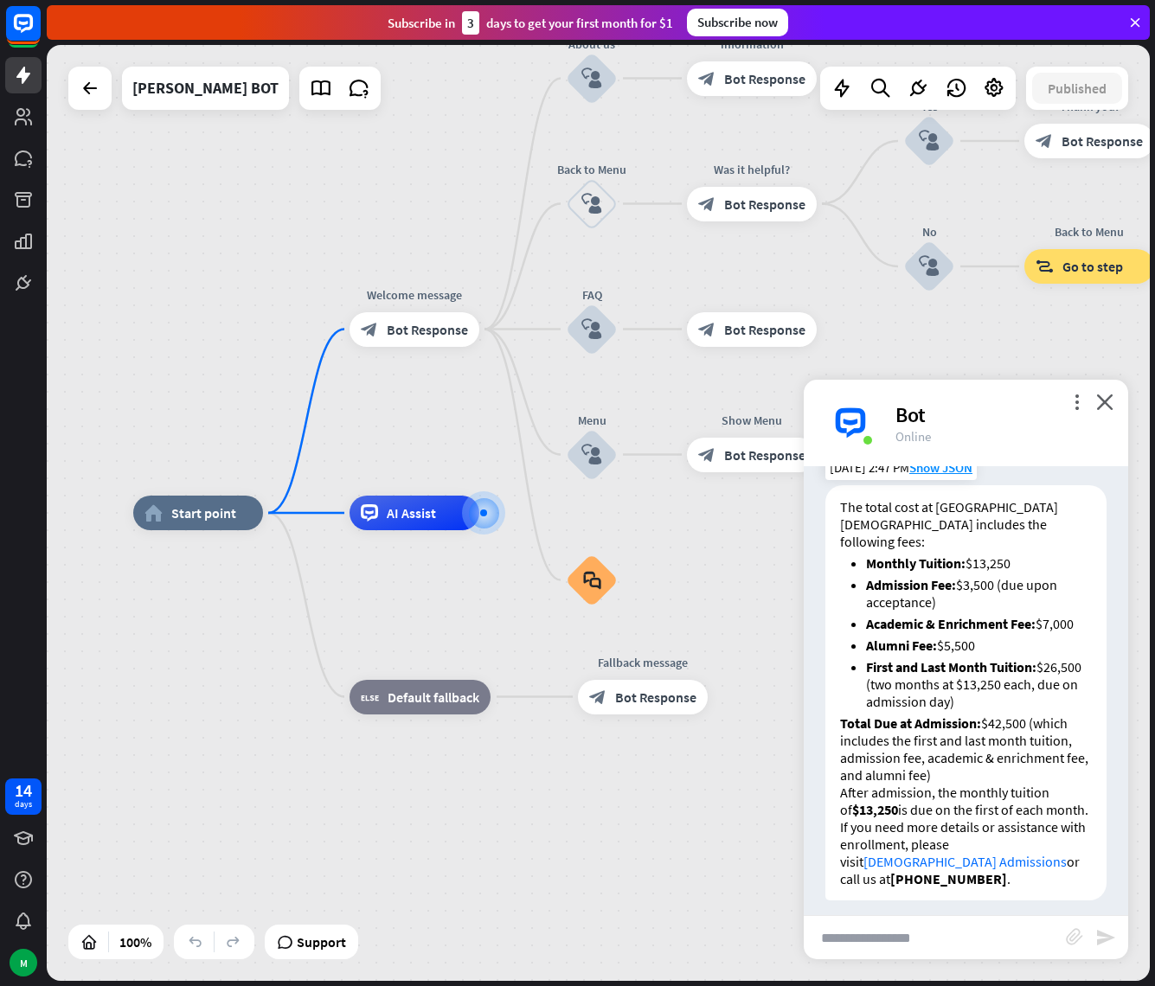
scroll to position [801, 0]
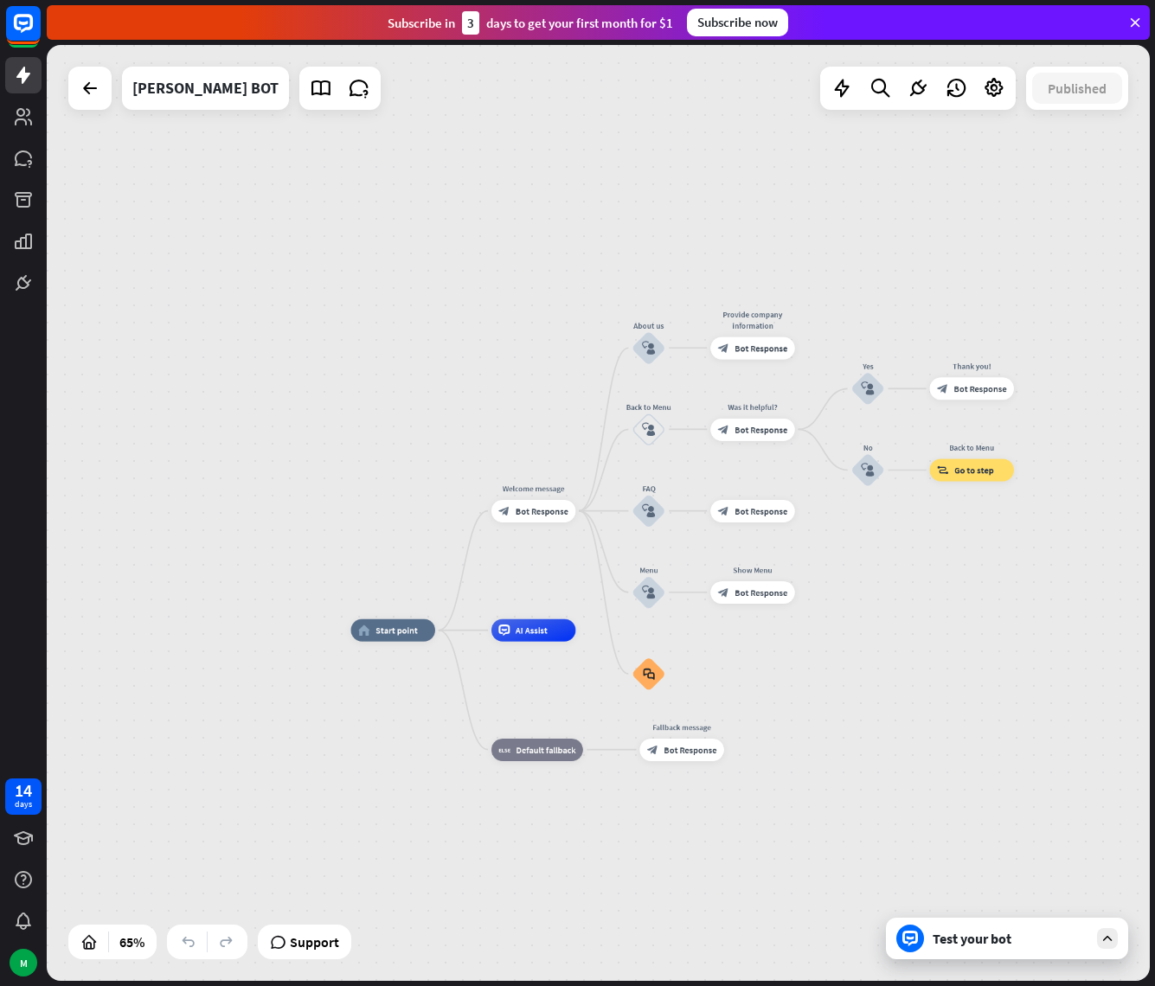
drag, startPoint x: 969, startPoint y: 687, endPoint x: 928, endPoint y: 716, distance: 50.2
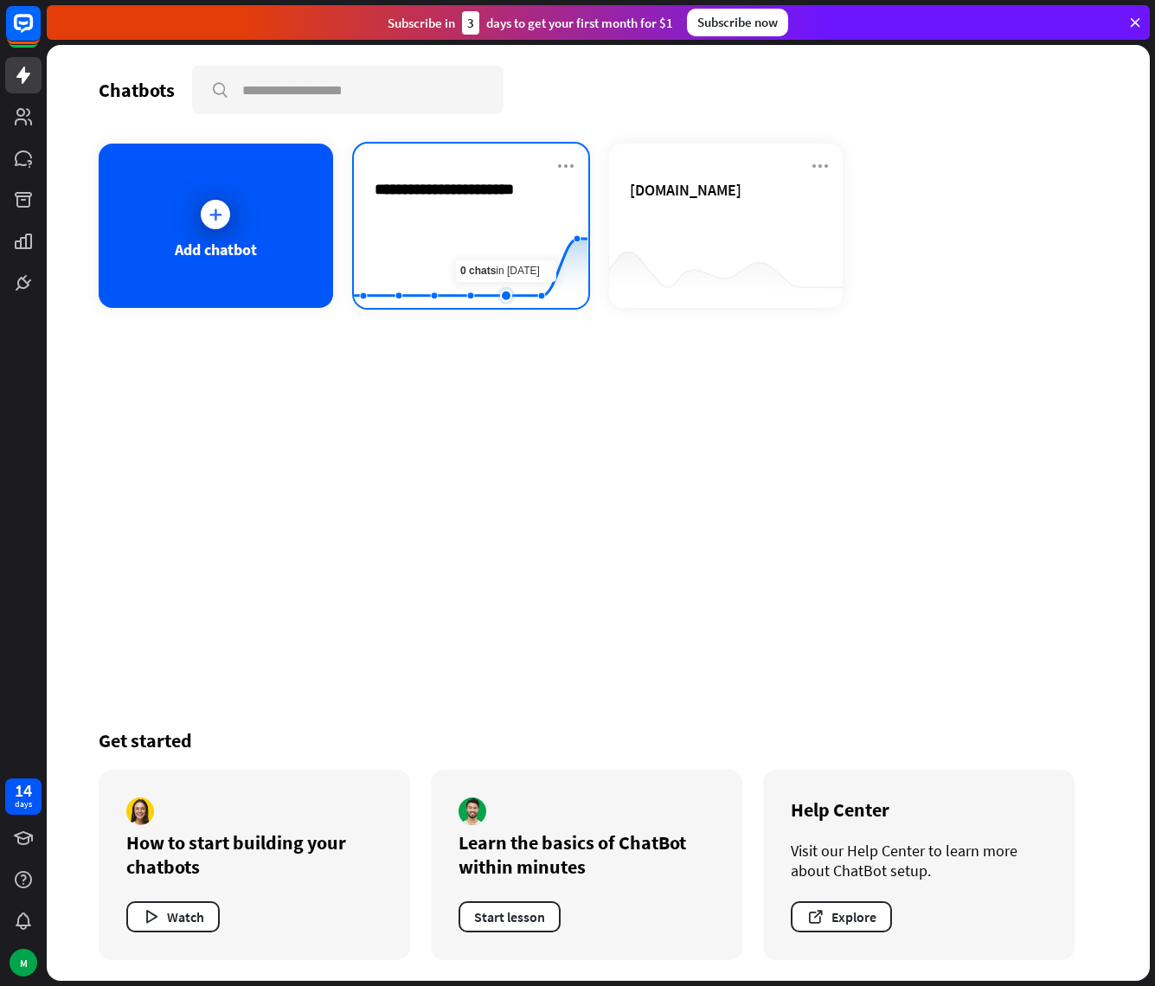
type input "**********"
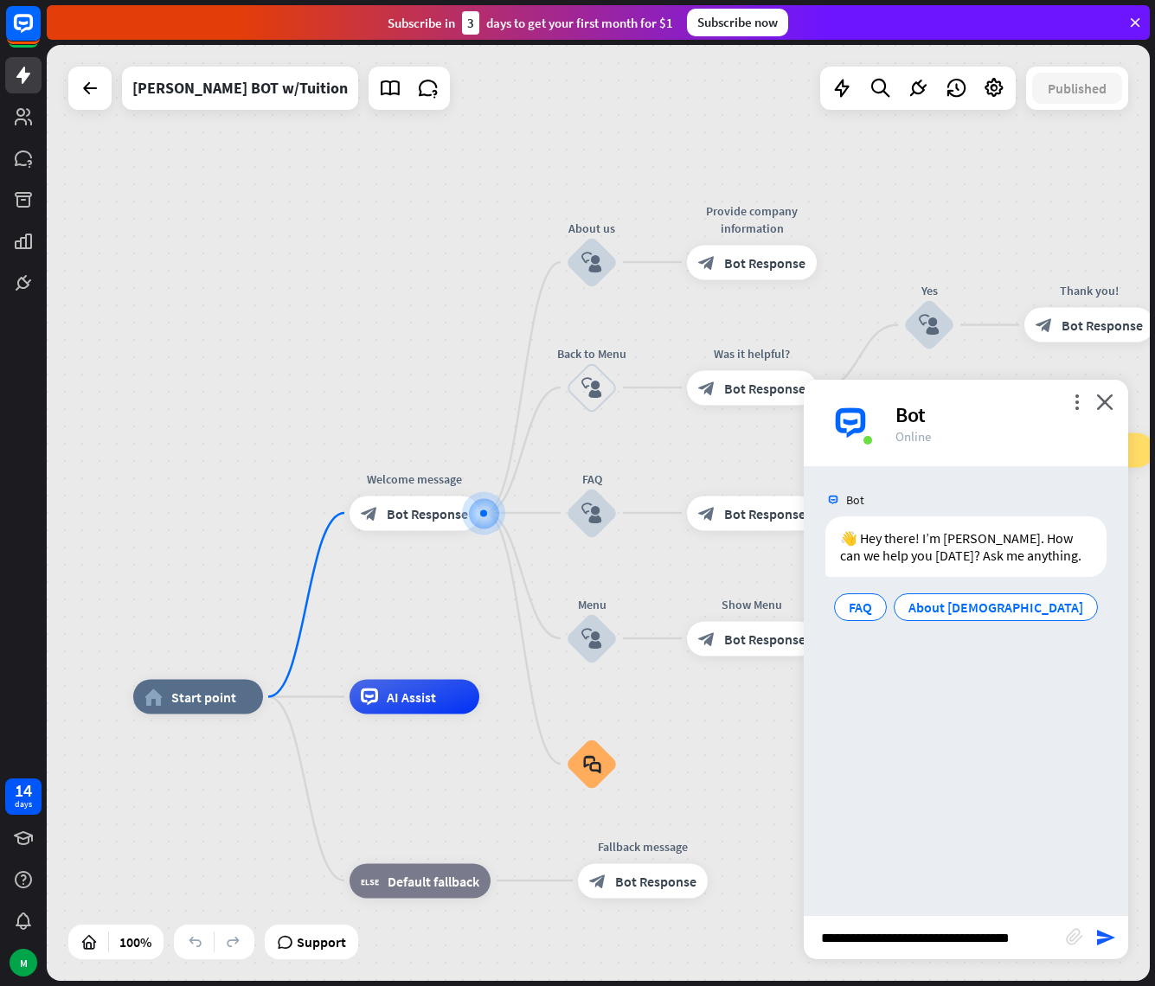
type input "**********"
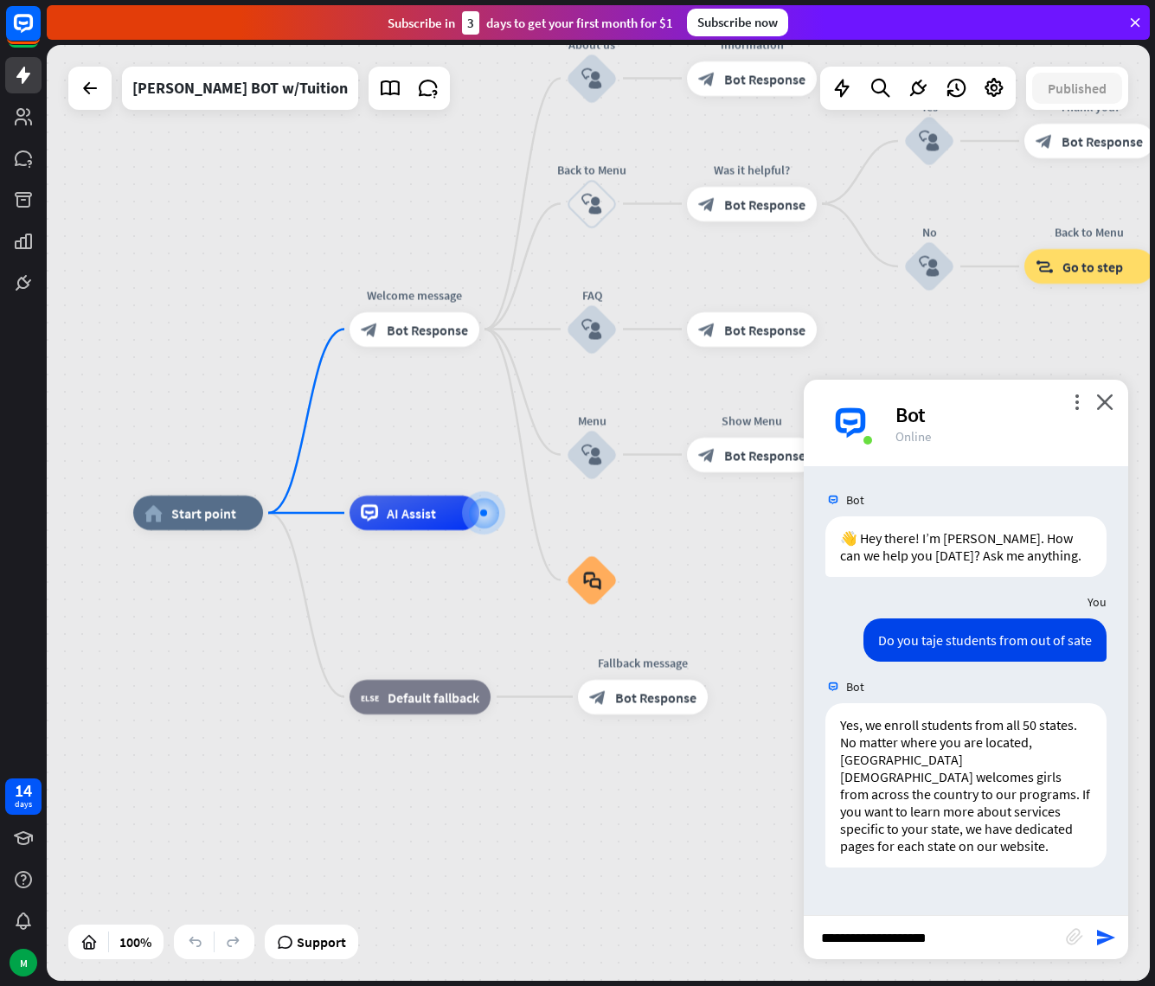
type input "**********"
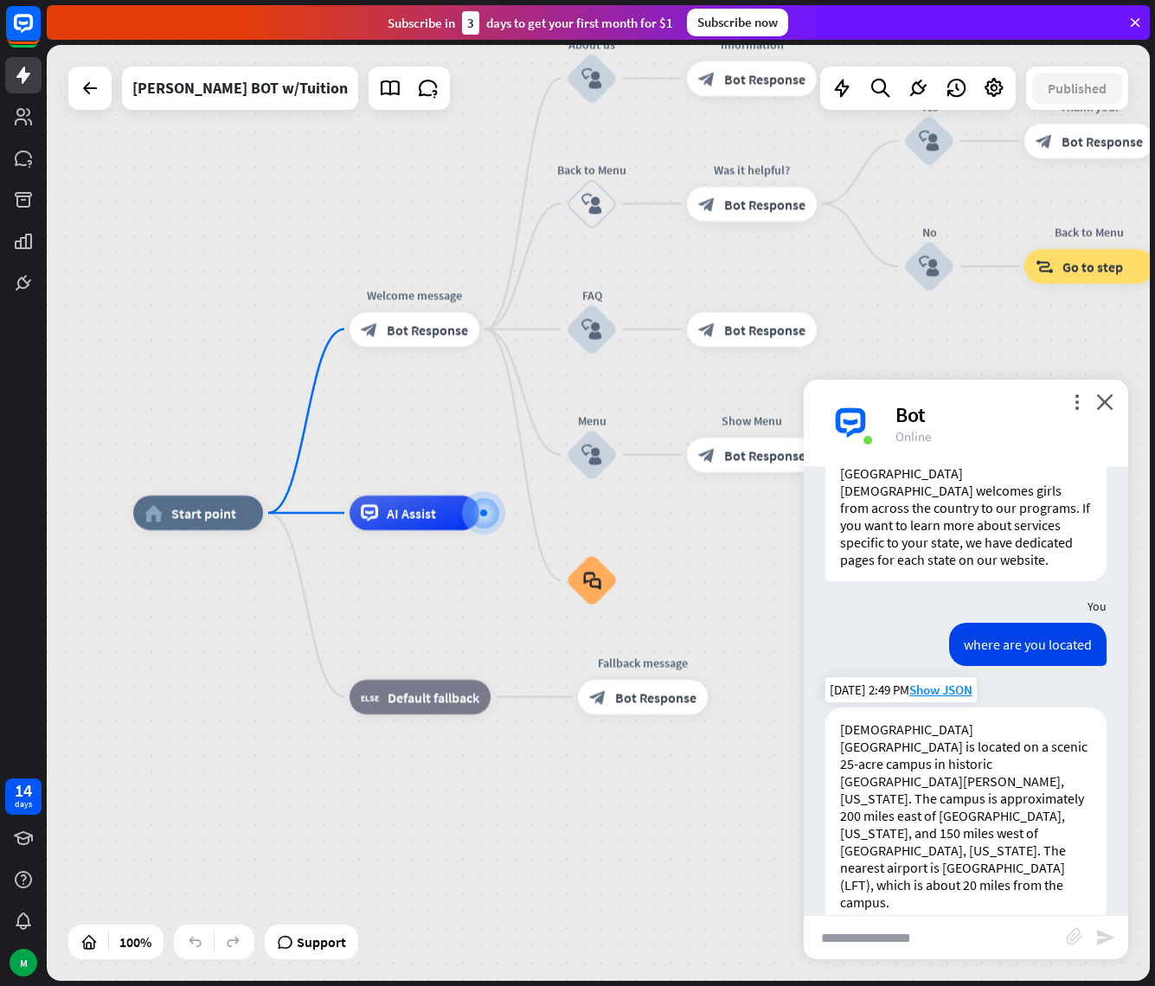
scroll to position [286, 0]
type input "**********"
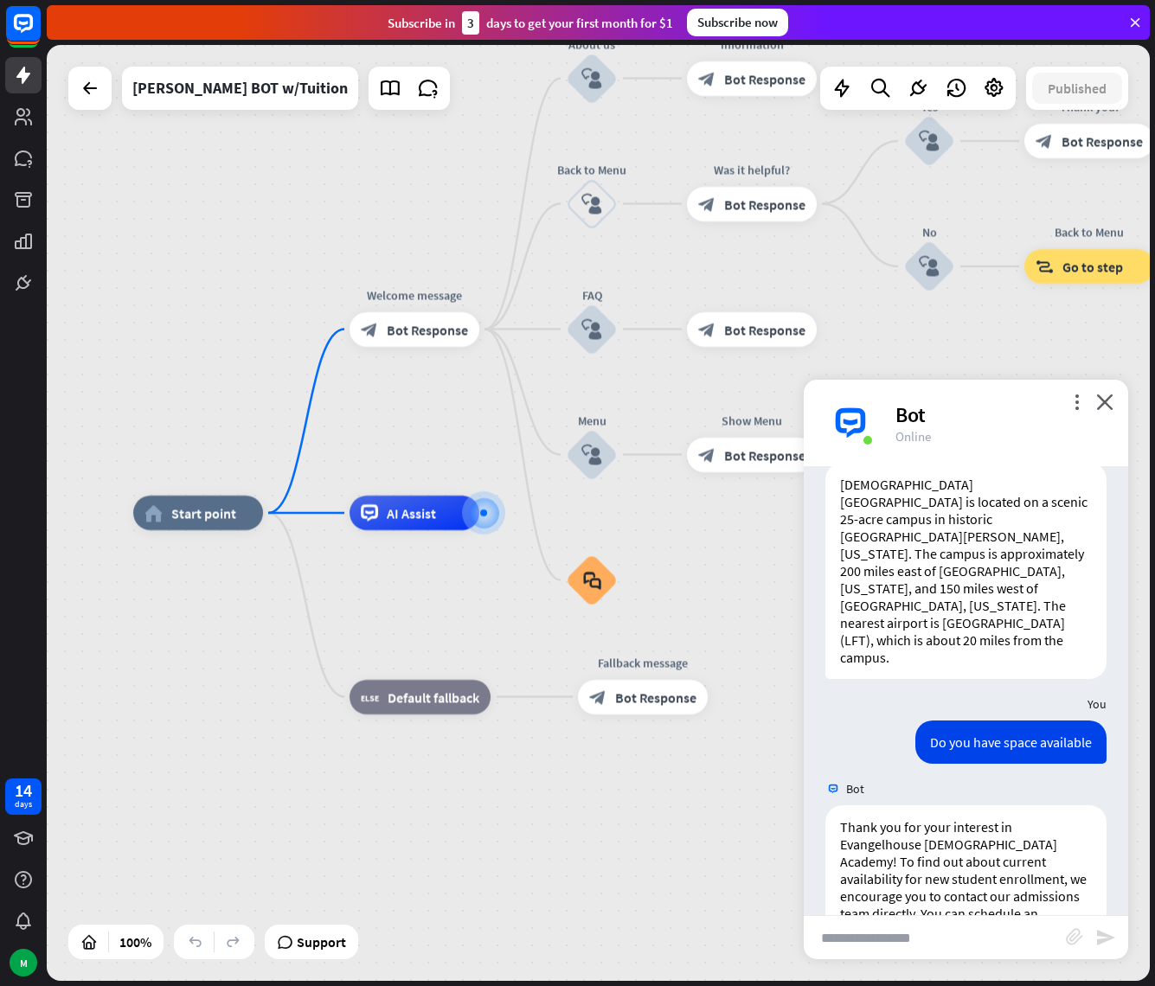
scroll to position [663, 0]
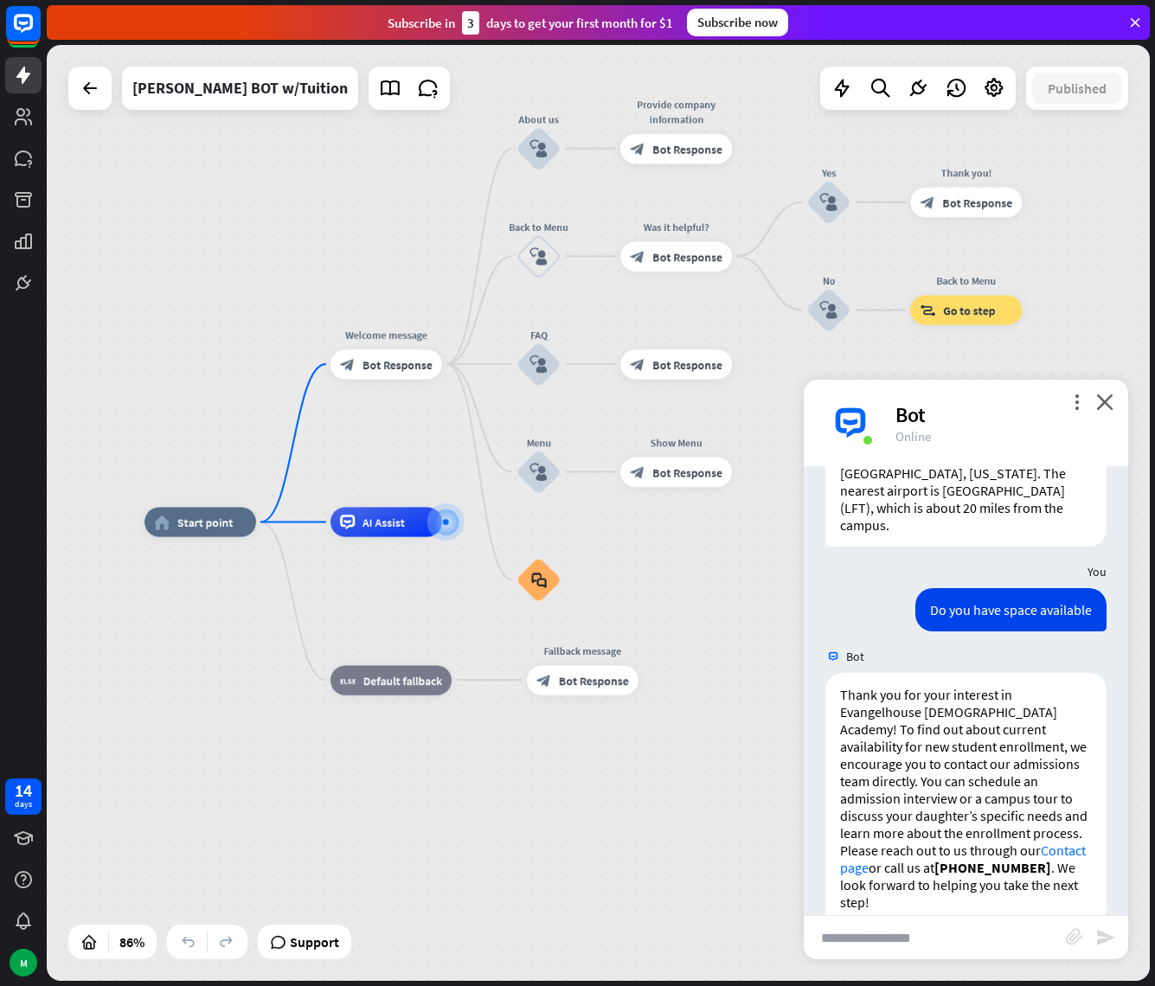
drag, startPoint x: 228, startPoint y: 292, endPoint x: 228, endPoint y: 317, distance: 25.1
type input "**********"
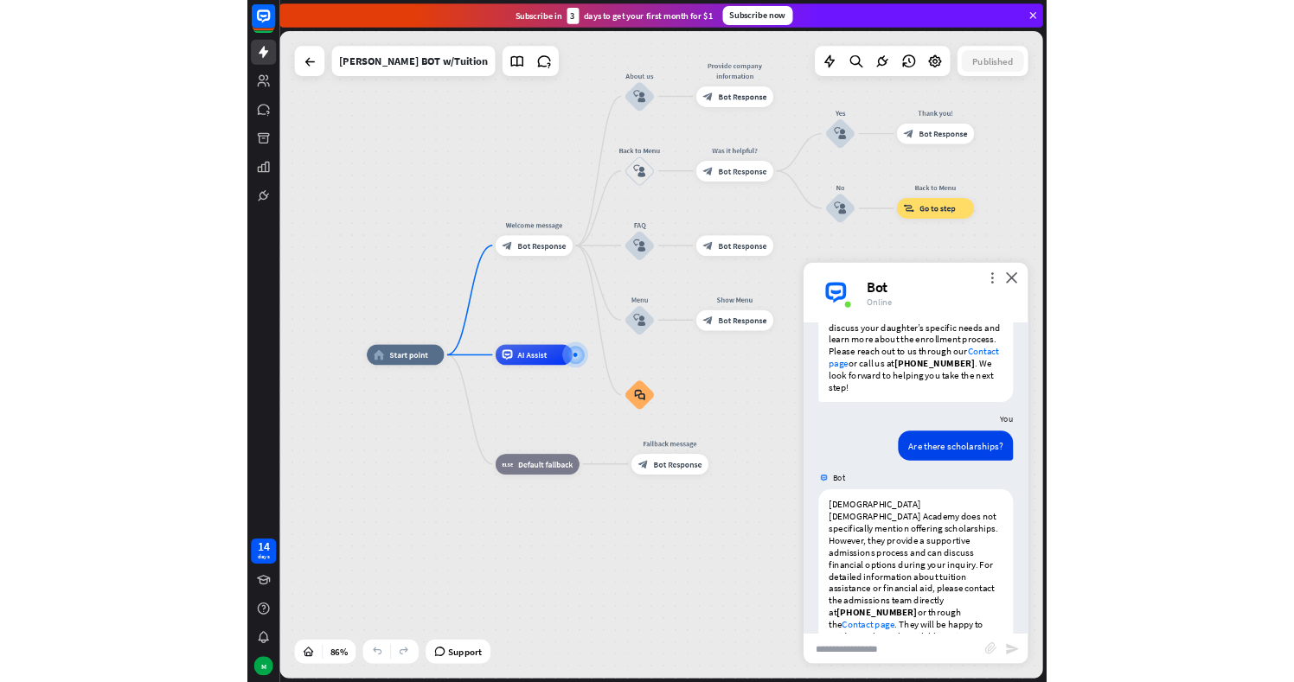
scroll to position [1006, 0]
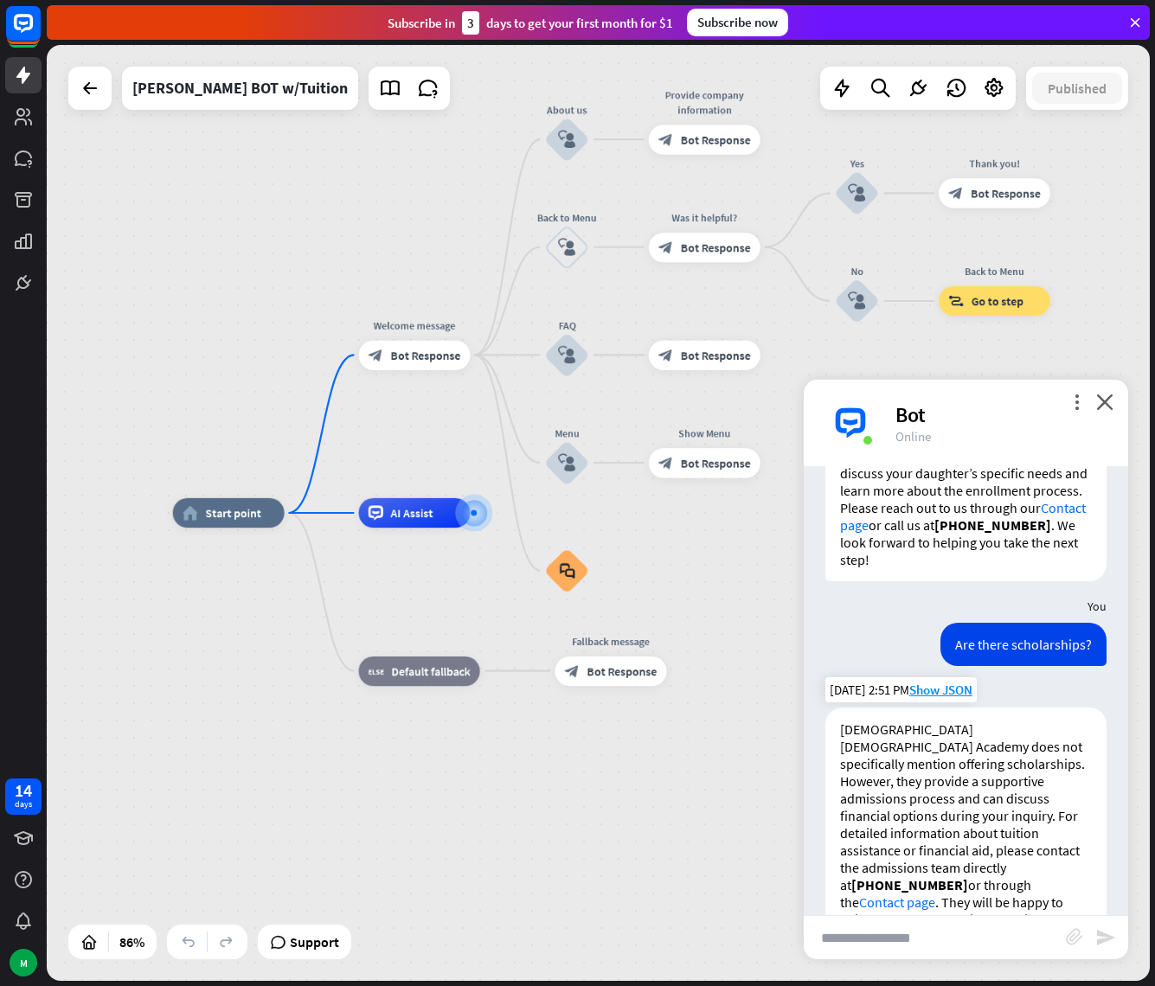
click at [951, 804] on p "[DEMOGRAPHIC_DATA] [DEMOGRAPHIC_DATA] Academy does not specifically mention off…" at bounding box center [966, 824] width 252 height 208
drag, startPoint x: 964, startPoint y: 798, endPoint x: 1021, endPoint y: 800, distance: 56.2
click at [1020, 800] on p "[DEMOGRAPHIC_DATA] [DEMOGRAPHIC_DATA] Academy does not specifically mention off…" at bounding box center [966, 824] width 252 height 208
click at [1021, 802] on p "[DEMOGRAPHIC_DATA] [DEMOGRAPHIC_DATA] Academy does not specifically mention off…" at bounding box center [966, 824] width 252 height 208
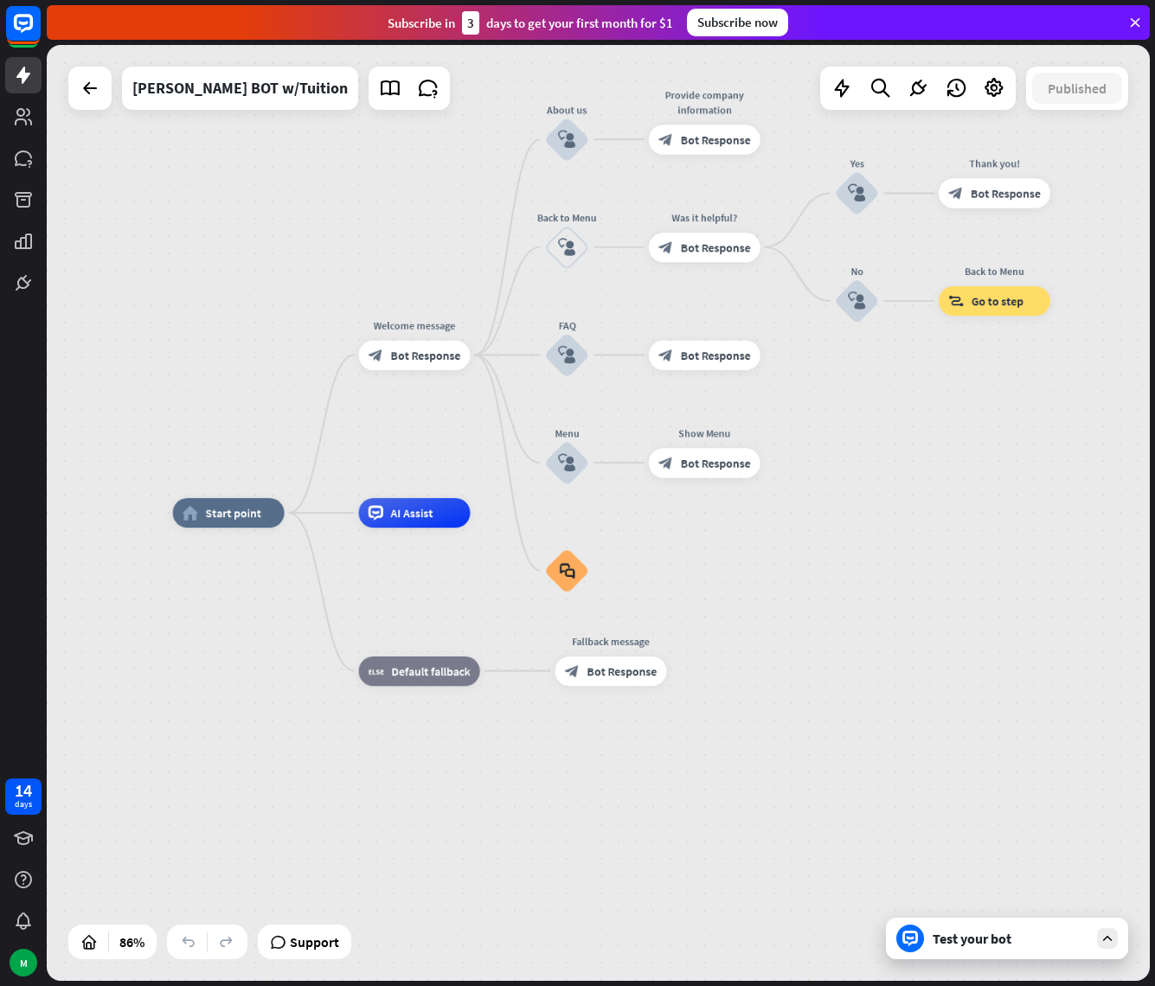
click at [932, 545] on div "home_2 Start point Welcome message block_bot_response Bot Response About us blo…" at bounding box center [647, 915] width 948 height 804
click at [259, 288] on div "home_2 Start point Welcome message block_bot_response Bot Response About us blo…" at bounding box center [598, 513] width 1103 height 936
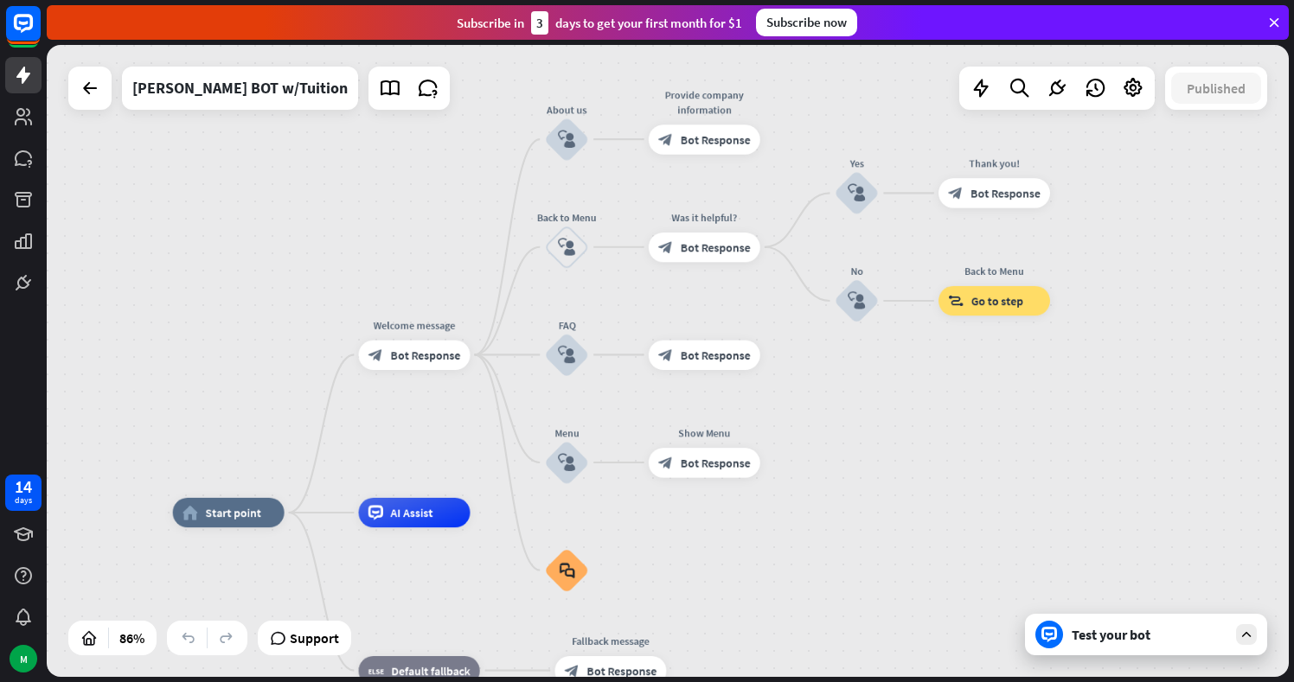
click at [1160, 649] on div "Test your bot" at bounding box center [1146, 635] width 242 height 42
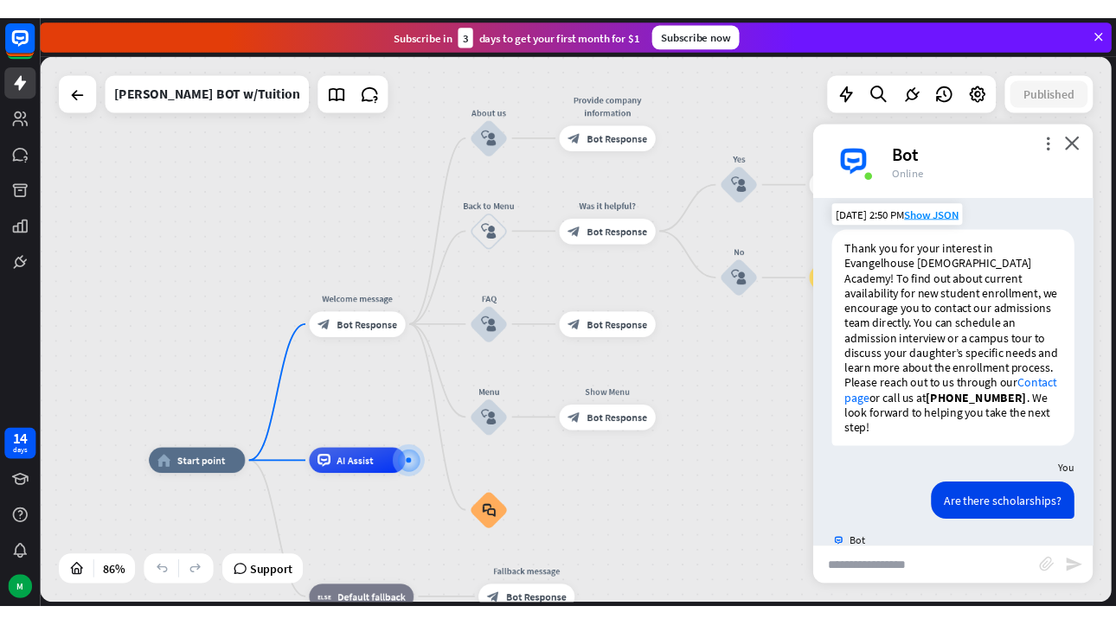
scroll to position [1053, 0]
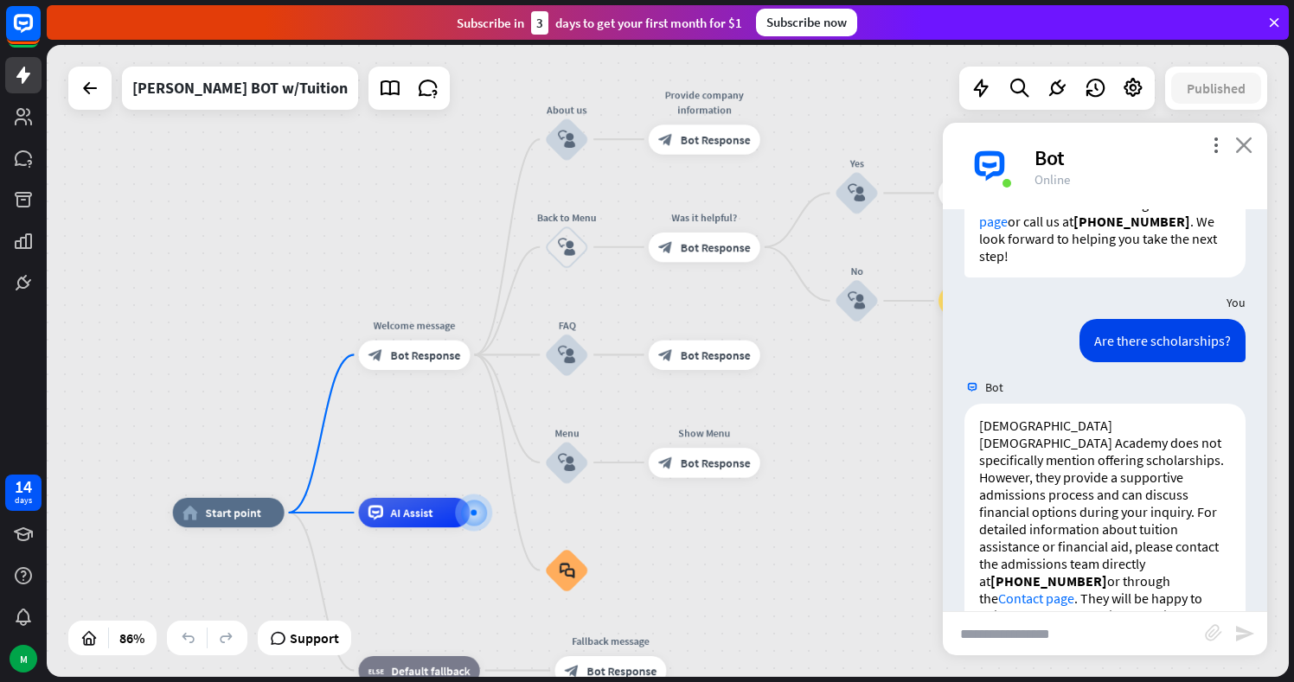
click at [1239, 140] on icon "close" at bounding box center [1243, 145] width 17 height 16
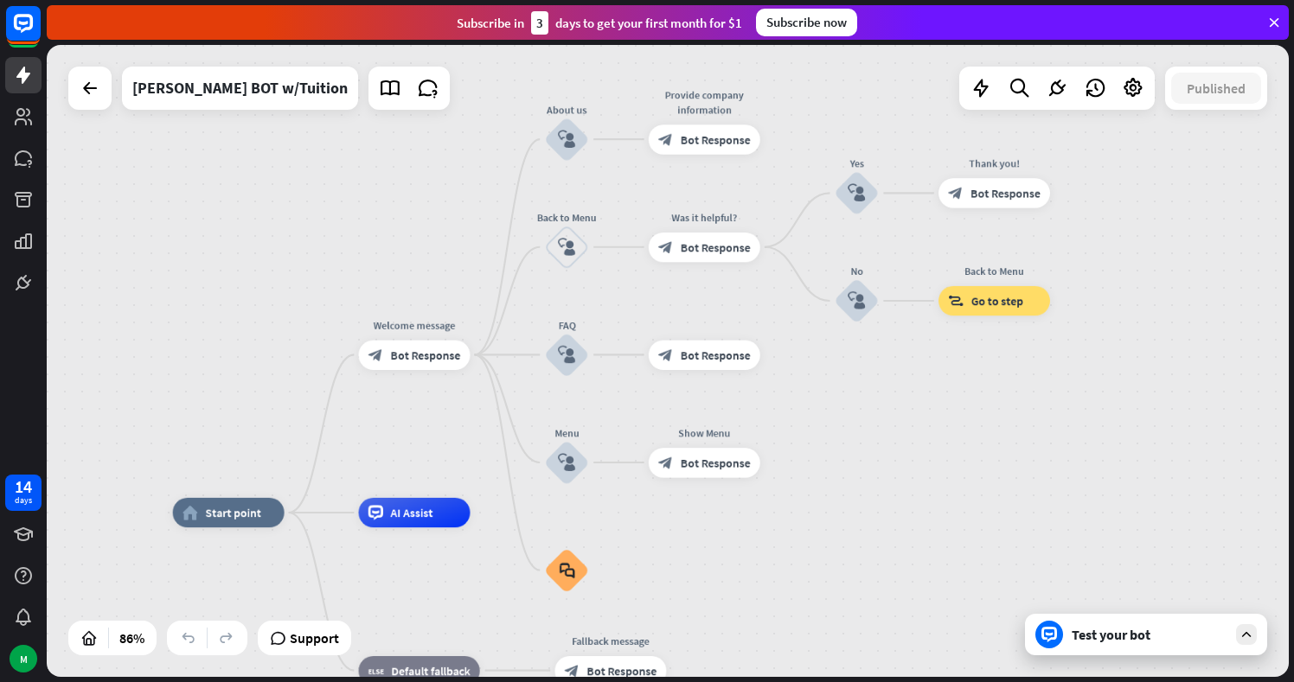
click at [1092, 399] on div "home_2 Start point Welcome message block_bot_response Bot Response About us blo…" at bounding box center [668, 361] width 1242 height 632
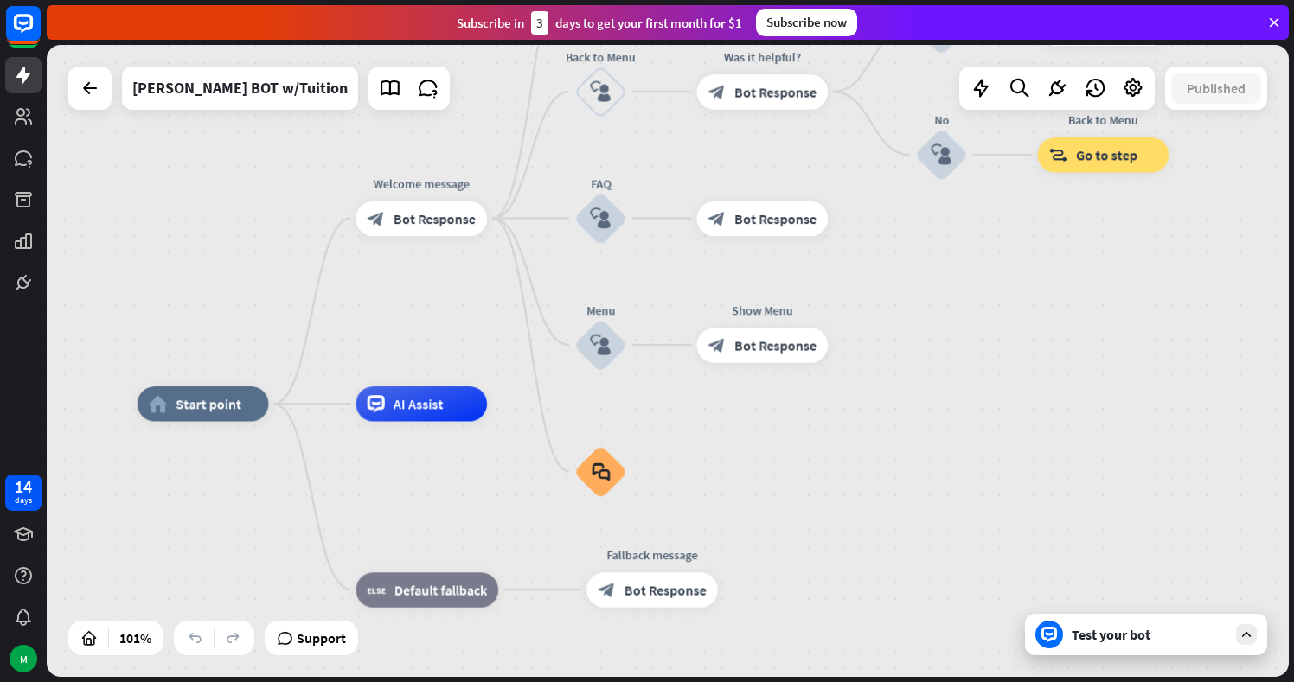
drag, startPoint x: 870, startPoint y: 552, endPoint x: 1004, endPoint y: 460, distance: 162.4
click at [413, 408] on span "AI Assist" at bounding box center [419, 403] width 50 height 17
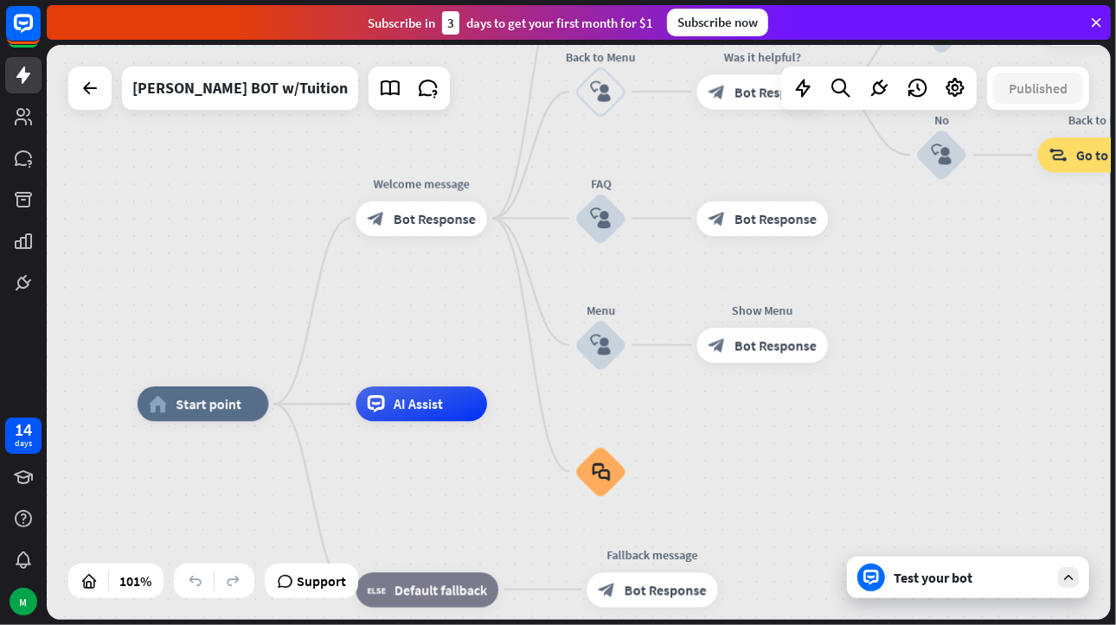
click at [947, 573] on div "Test your bot" at bounding box center [971, 577] width 156 height 17
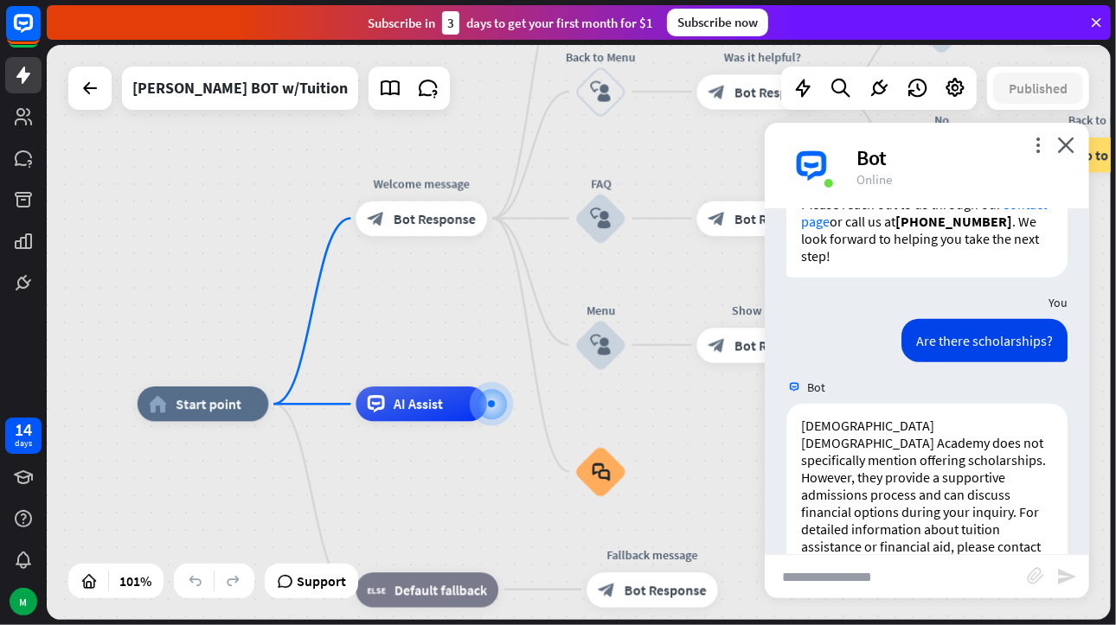
scroll to position [1109, 0]
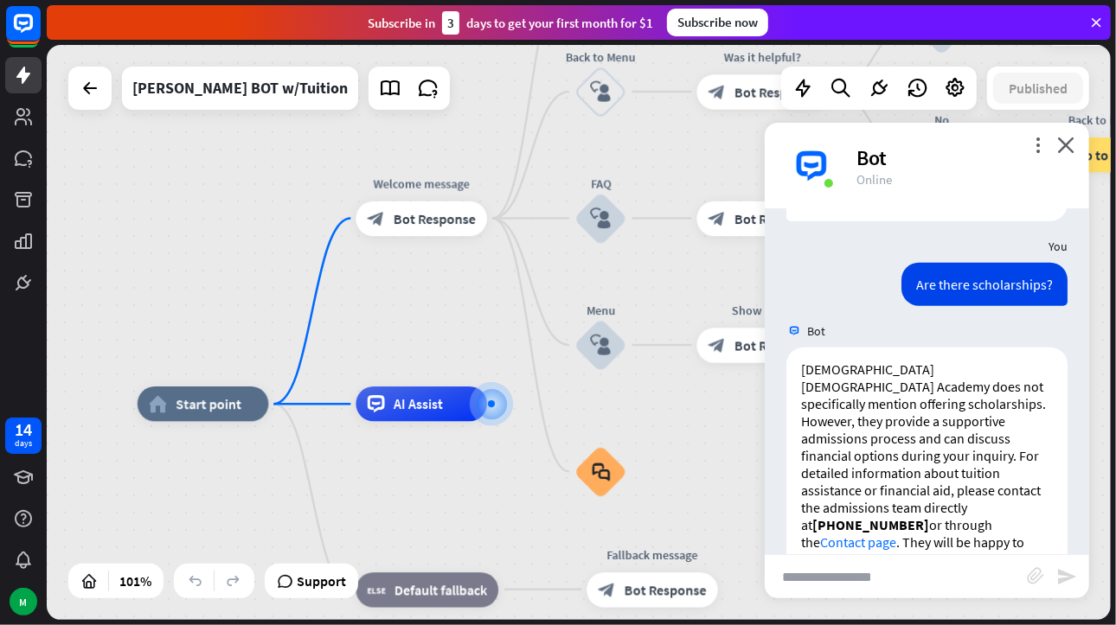
click at [892, 577] on input "text" at bounding box center [896, 576] width 262 height 43
type input "**********"
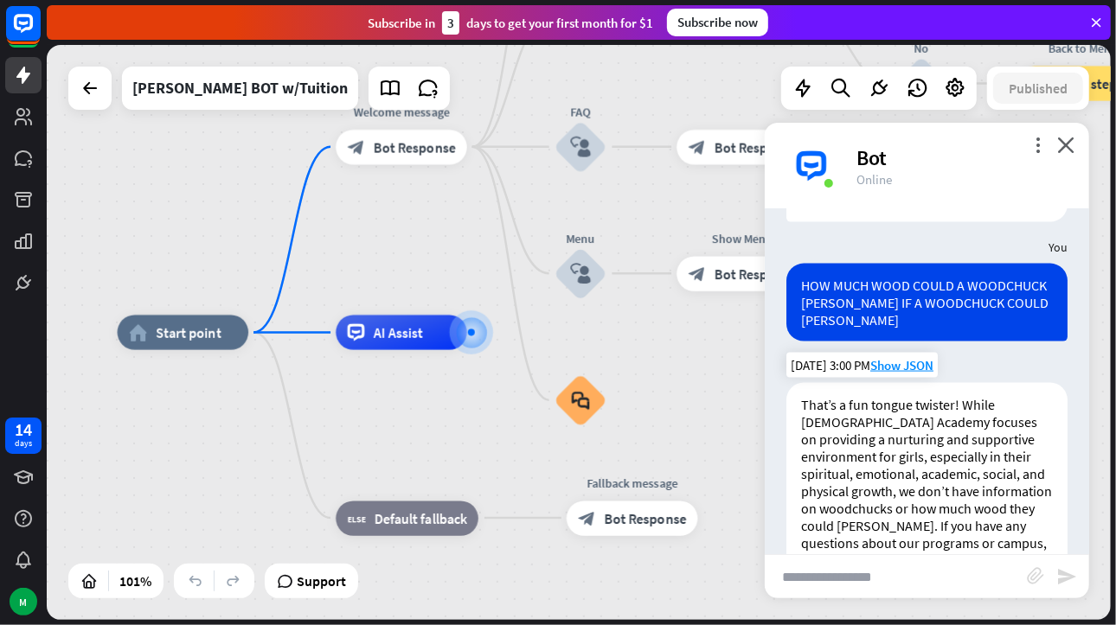
scroll to position [1469, 0]
click at [899, 576] on input "text" at bounding box center [896, 576] width 262 height 43
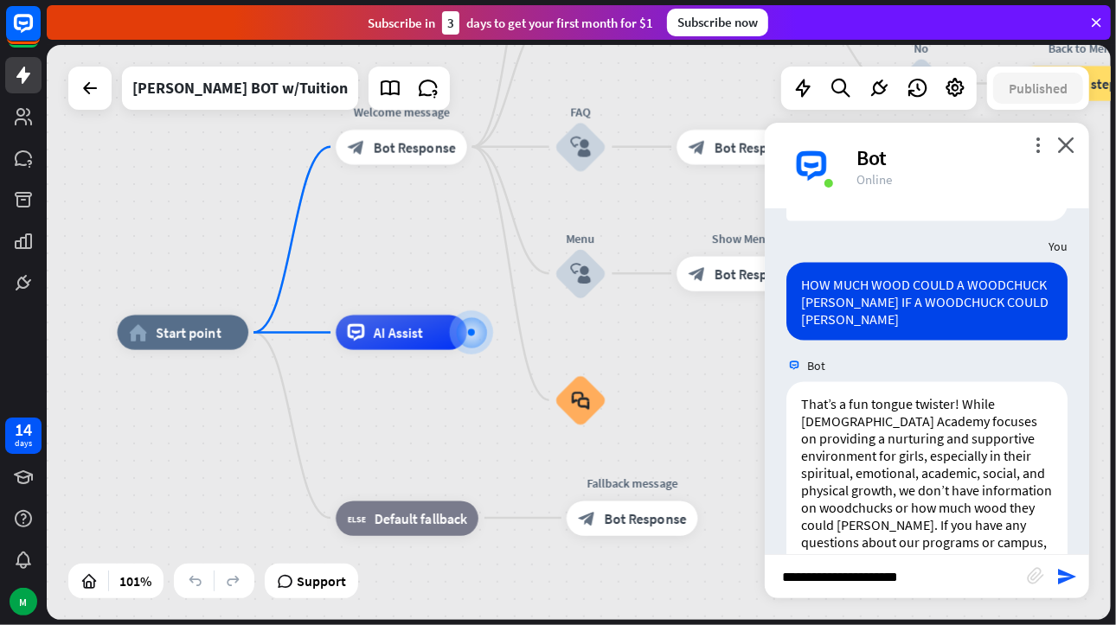
click at [894, 578] on input "**********" at bounding box center [896, 576] width 262 height 43
type input "**********"
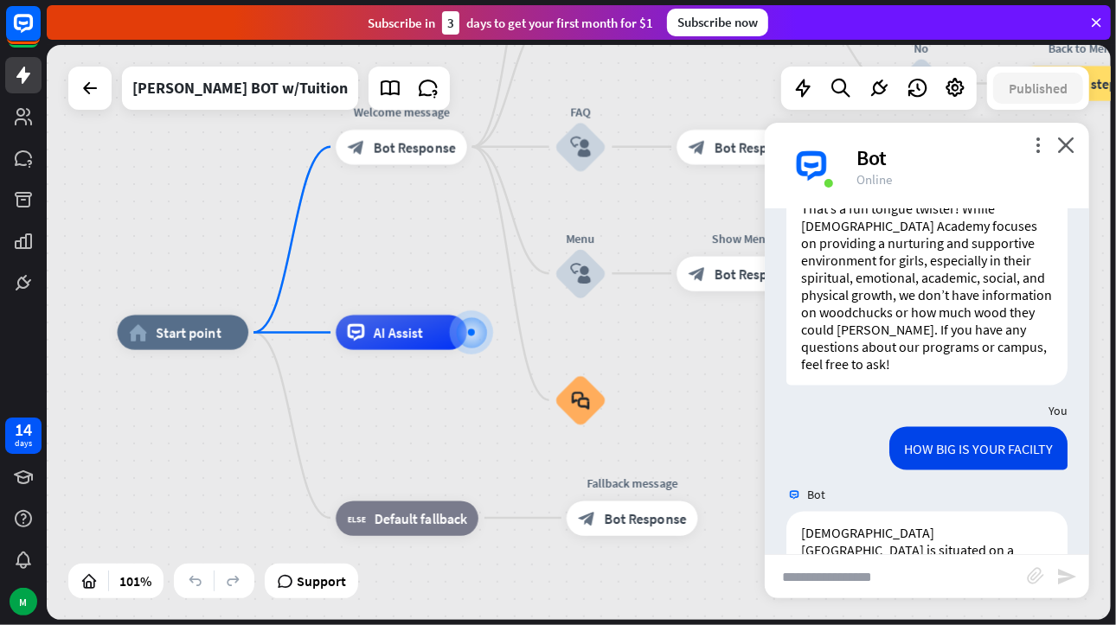
scroll to position [1794, 0]
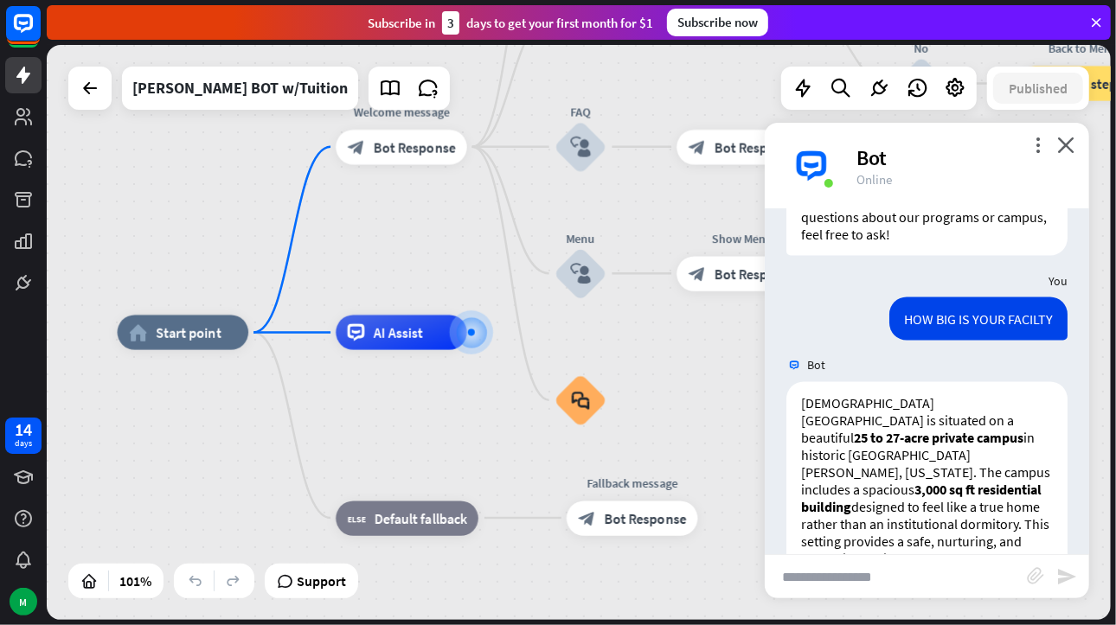
click at [905, 570] on input "text" at bounding box center [896, 576] width 262 height 43
click at [906, 580] on input "text" at bounding box center [896, 576] width 262 height 43
type input "*"
type input "**********"
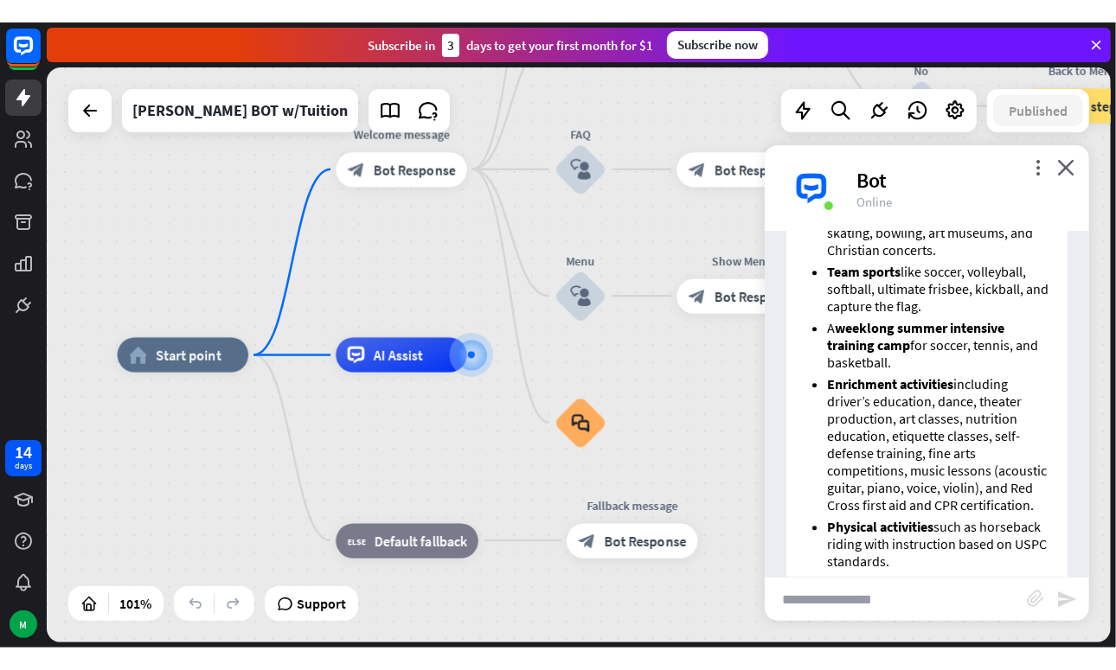
scroll to position [2456, 0]
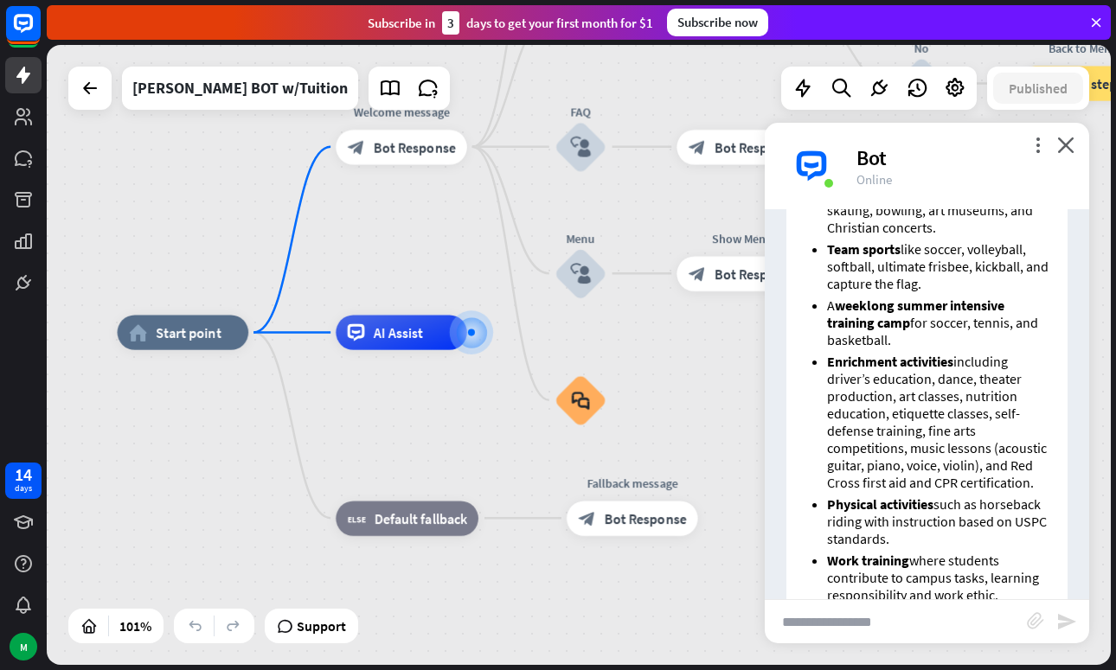
click at [712, 375] on div "home_2 Start point Welcome message block_bot_response Bot Response About us blo…" at bounding box center [655, 646] width 1075 height 627
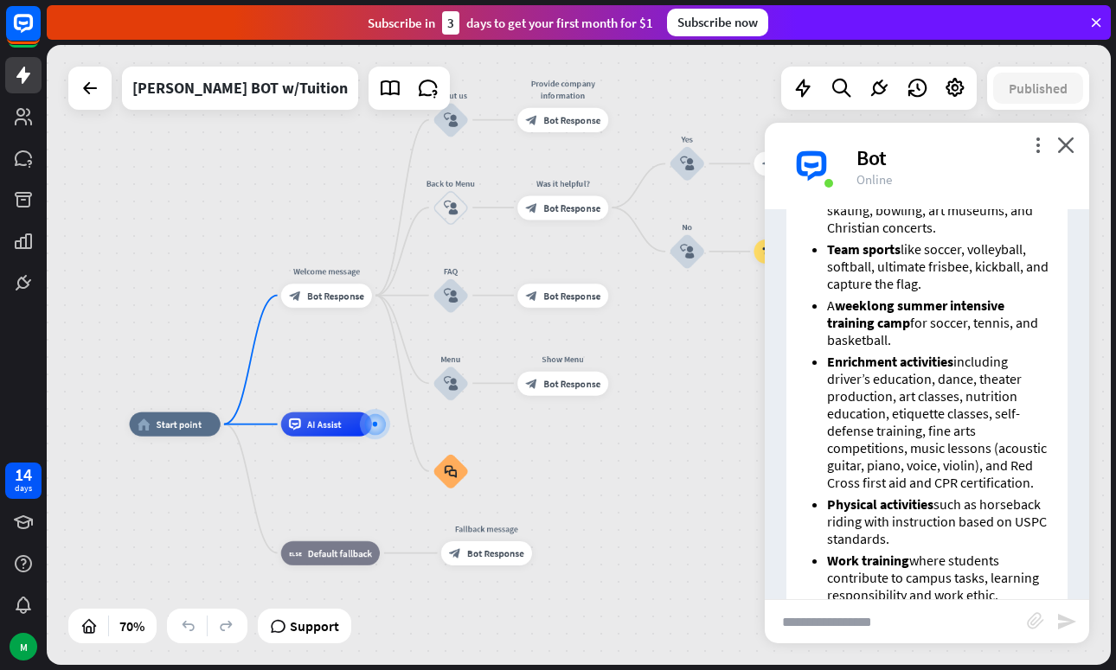
drag, startPoint x: 688, startPoint y: 420, endPoint x: 543, endPoint y: 459, distance: 149.6
click at [543, 459] on div "home_2 Start point Welcome message block_bot_response Bot Response About us blo…" at bounding box center [503, 642] width 746 height 434
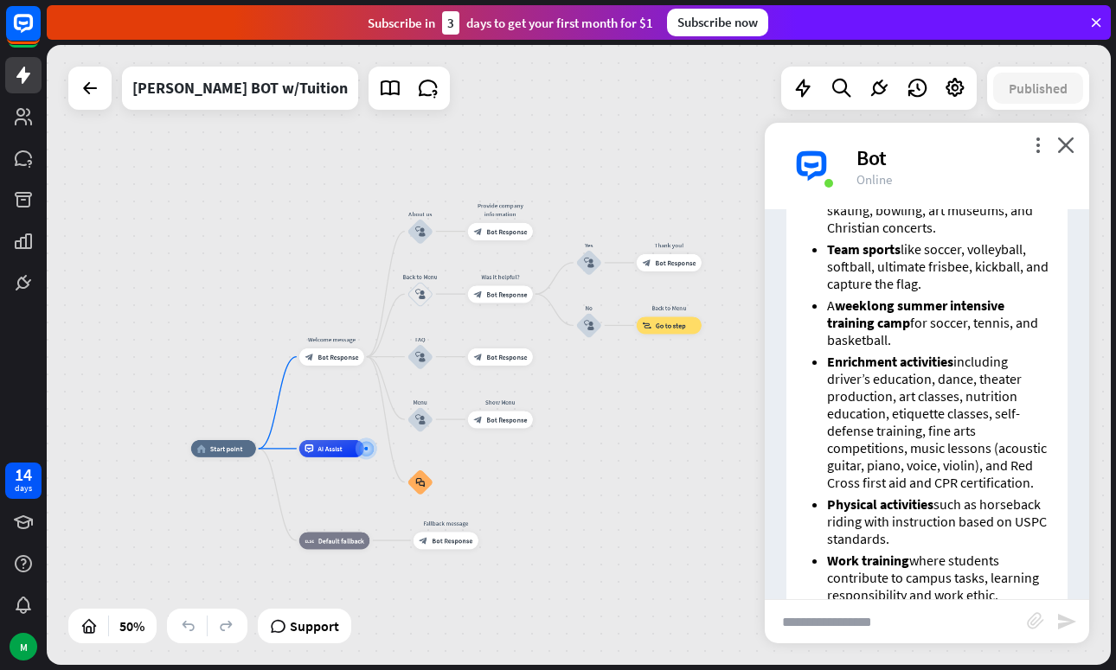
drag, startPoint x: 653, startPoint y: 401, endPoint x: 480, endPoint y: 431, distance: 175.5
click at [481, 430] on div "home_2 Start point Welcome message block_bot_response Bot Response About us blo…" at bounding box center [579, 355] width 1064 height 620
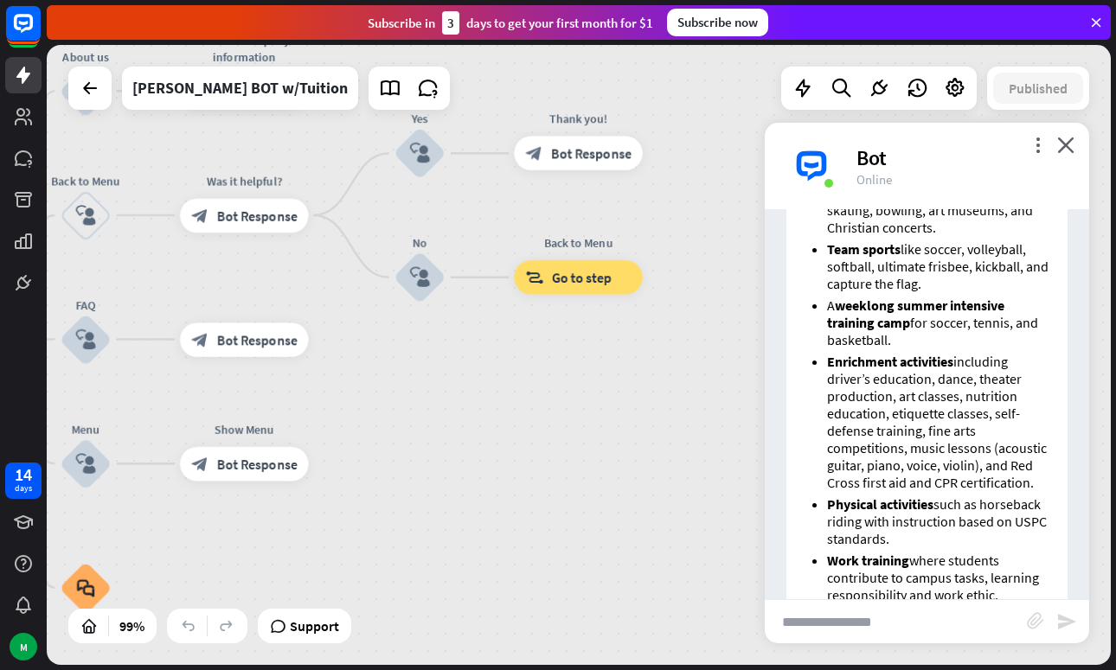
drag, startPoint x: 576, startPoint y: 375, endPoint x: 547, endPoint y: 402, distance: 39.2
click at [547, 406] on div "home_2 Start point Welcome message block_bot_response Bot Response About us blo…" at bounding box center [579, 355] width 1064 height 620
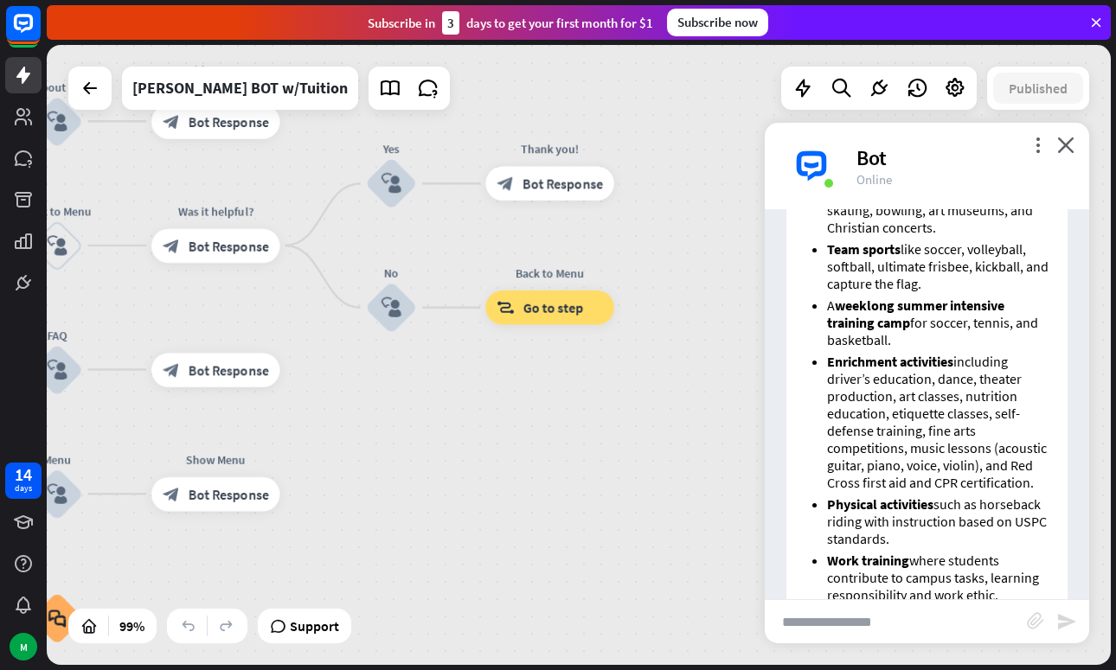
click at [575, 419] on div "home_2 Start point Welcome message block_bot_response Bot Response About us blo…" at bounding box center [579, 355] width 1064 height 620
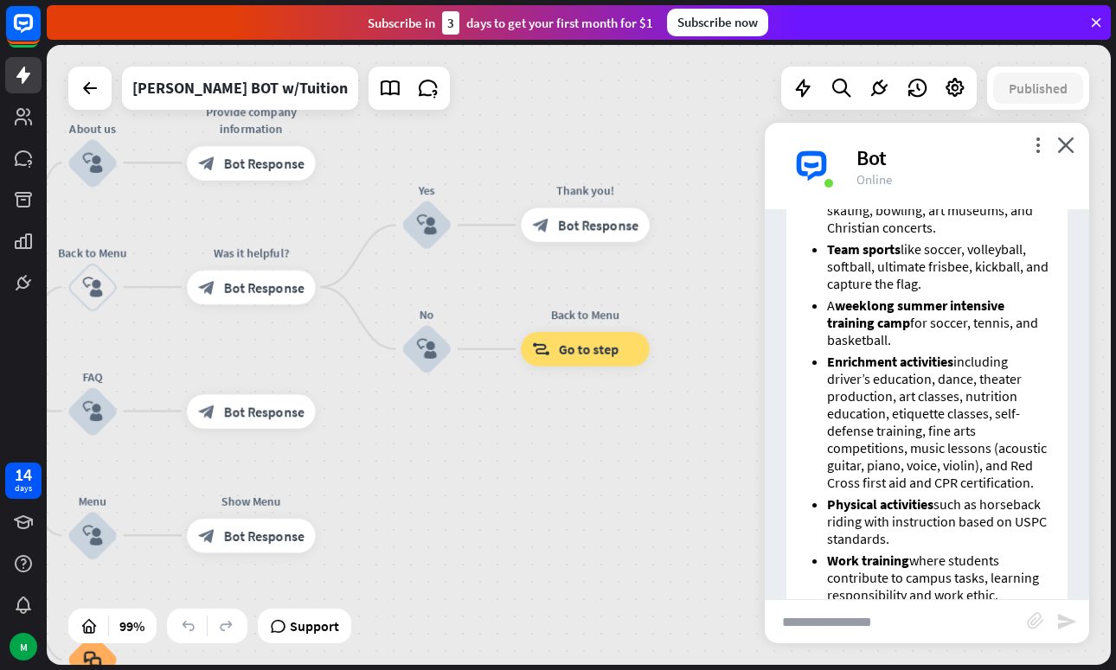
drag, startPoint x: 468, startPoint y: 477, endPoint x: 503, endPoint y: 518, distance: 54.6
click at [503, 518] on div "home_2 Start point Welcome message block_bot_response Bot Response About us blo…" at bounding box center [579, 355] width 1064 height 620
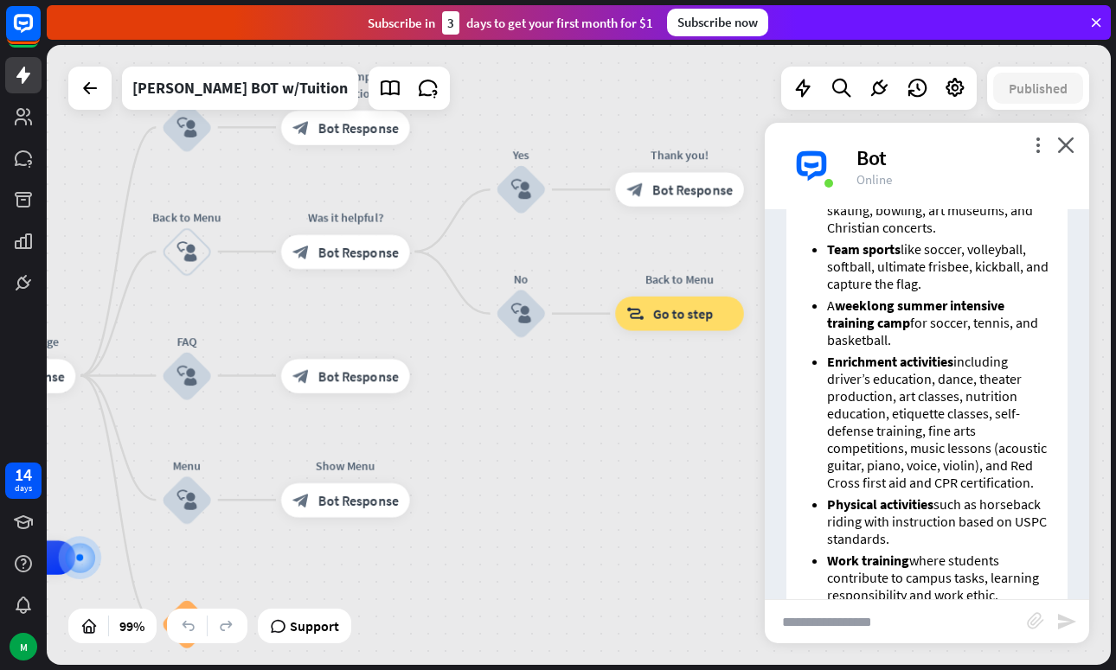
drag, startPoint x: 445, startPoint y: 520, endPoint x: 540, endPoint y: 484, distance: 100.7
click at [540, 484] on div "home_2 Start point Welcome message block_bot_response Bot Response About us blo…" at bounding box center [579, 355] width 1064 height 620
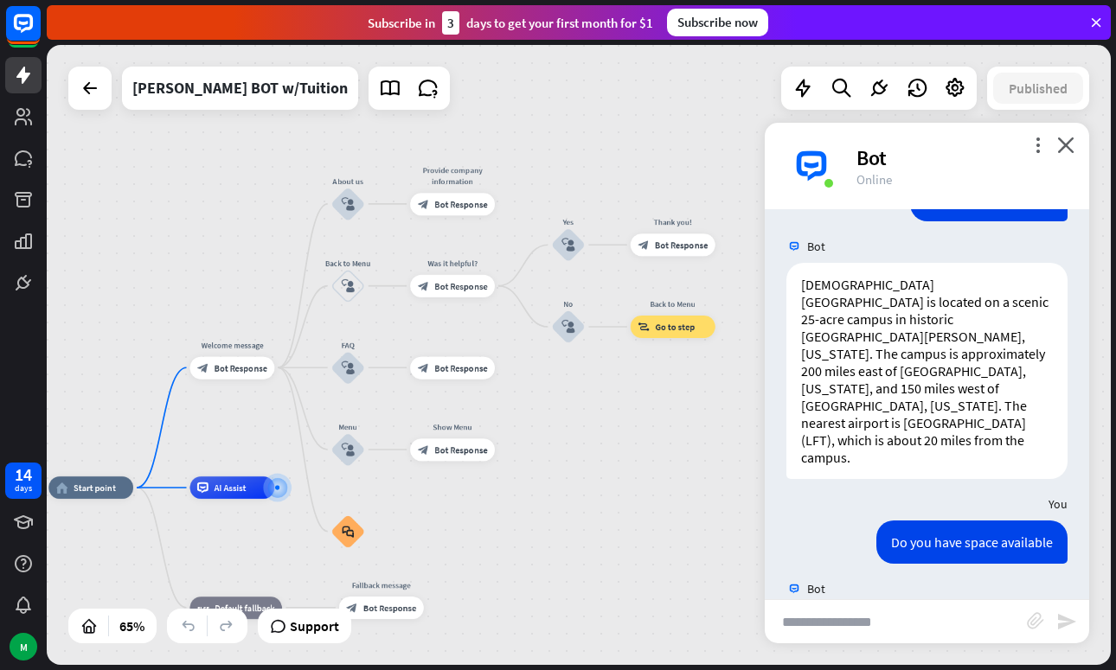
scroll to position [0, 0]
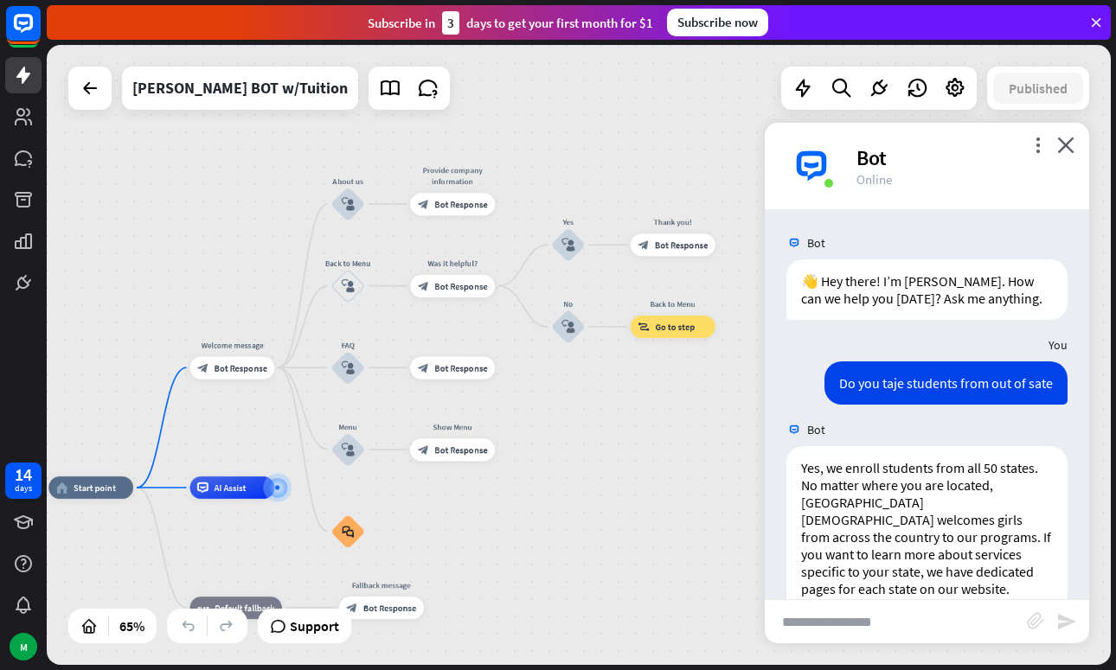
click at [809, 340] on div "You" at bounding box center [927, 345] width 324 height 33
click at [799, 349] on div "You" at bounding box center [927, 345] width 324 height 33
click at [1066, 148] on icon "close" at bounding box center [1065, 145] width 17 height 16
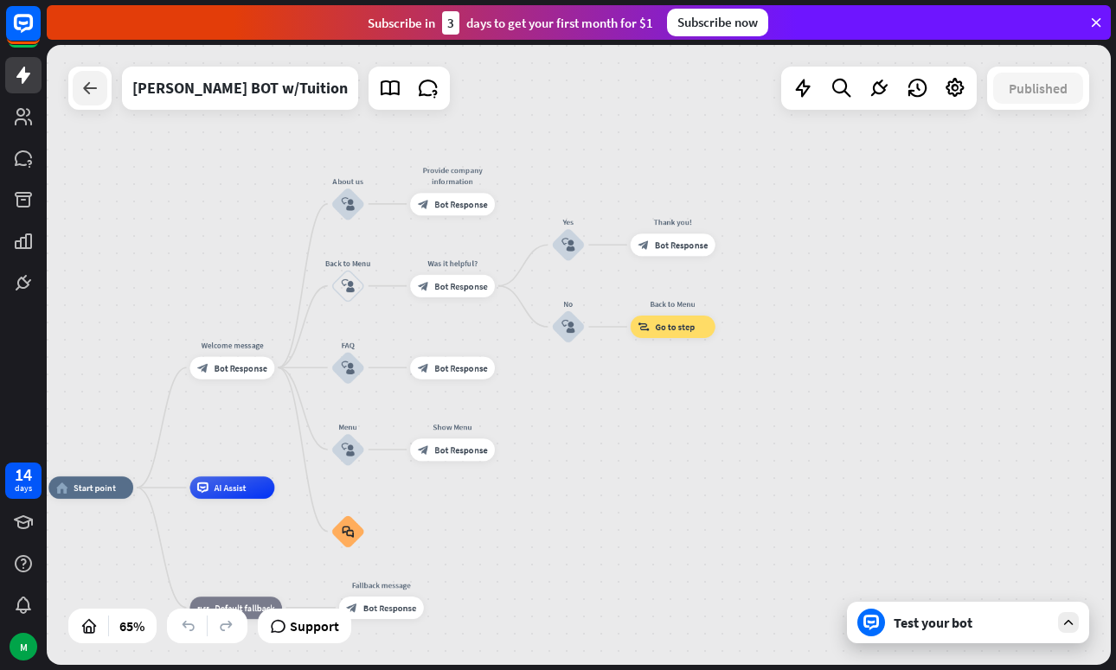
click at [89, 92] on icon at bounding box center [90, 88] width 21 height 21
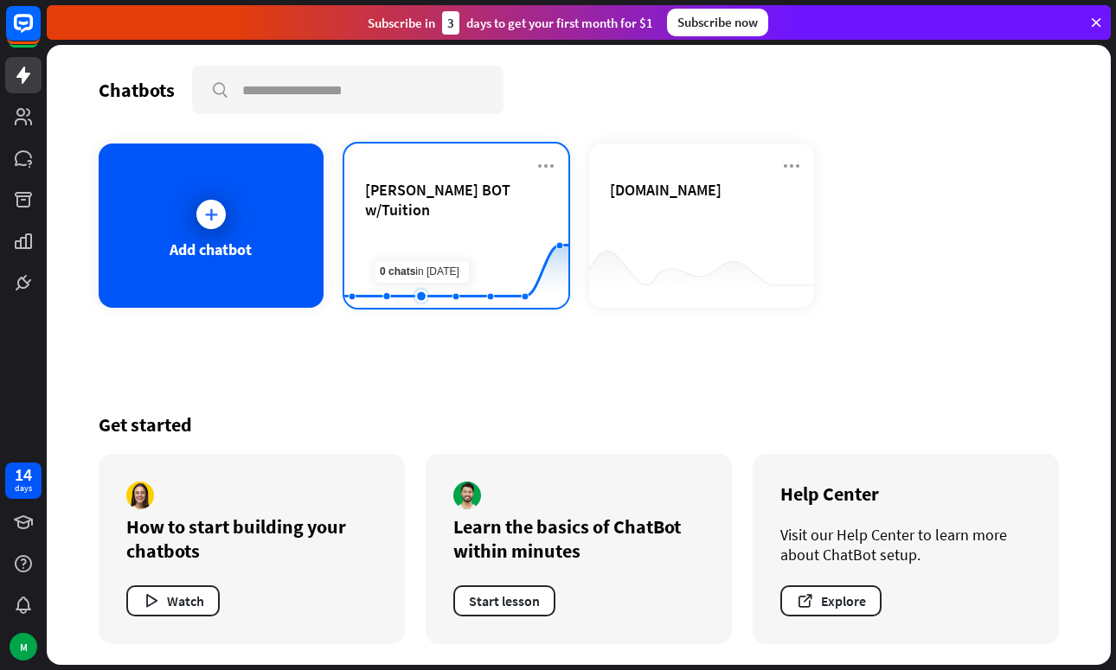
click at [432, 226] on rect at bounding box center [456, 265] width 224 height 108
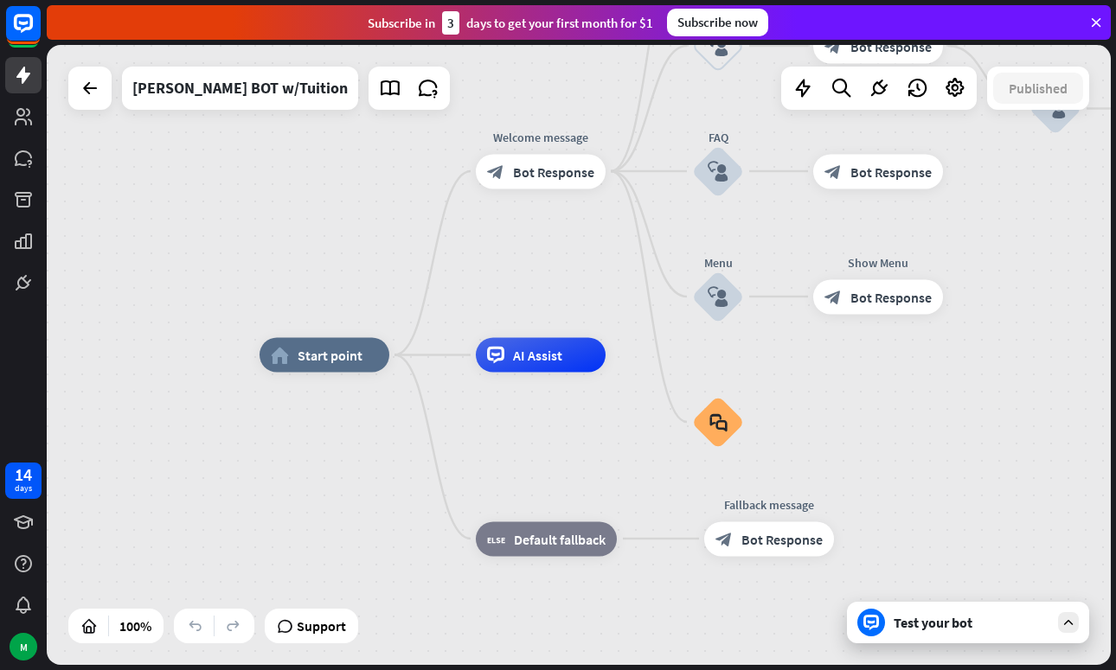
click at [931, 624] on div "Test your bot" at bounding box center [971, 622] width 156 height 17
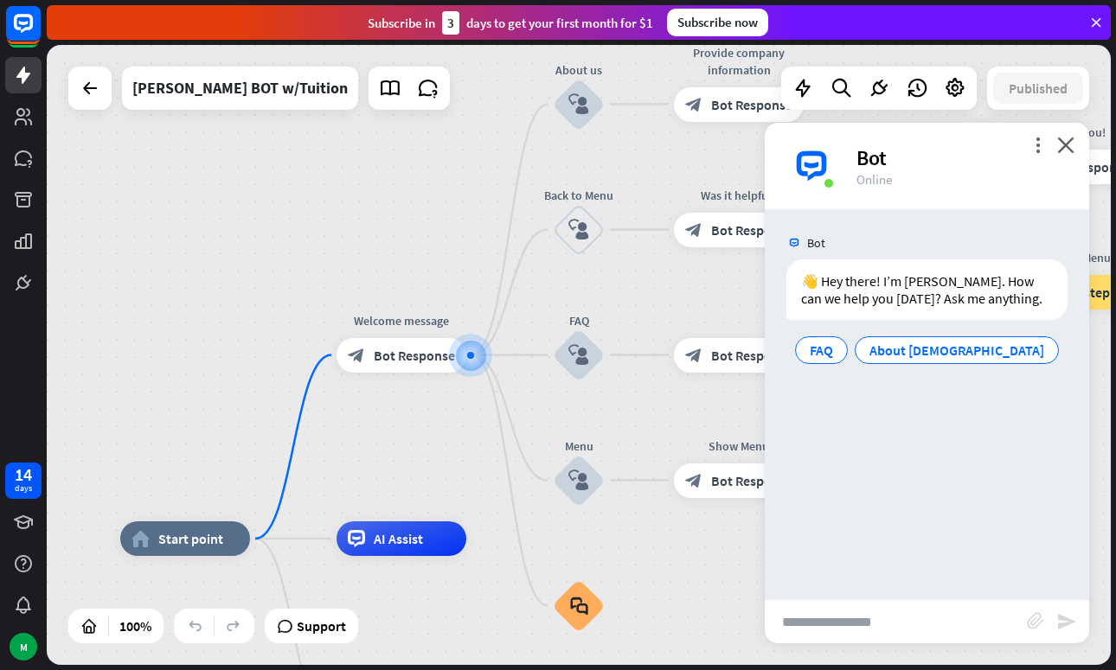
click at [911, 486] on div "Bot 👋 Hey there! I’m [PERSON_NAME]. How can we help you [DATE]? Ask me anything…" at bounding box center [927, 404] width 324 height 390
click at [888, 511] on div "Bot 👋 Hey there! I’m [PERSON_NAME]. How can we help you [DATE]? Ask me anything…" at bounding box center [927, 404] width 324 height 390
click at [308, 212] on div "home_2 Start point Welcome message block_bot_response Bot Response About us blo…" at bounding box center [579, 355] width 1064 height 620
click at [943, 452] on div "Bot 👋 Hey there! I’m [PERSON_NAME]. How can we help you [DATE]? Ask me anything…" at bounding box center [927, 404] width 324 height 390
click at [855, 618] on input "text" at bounding box center [896, 621] width 262 height 43
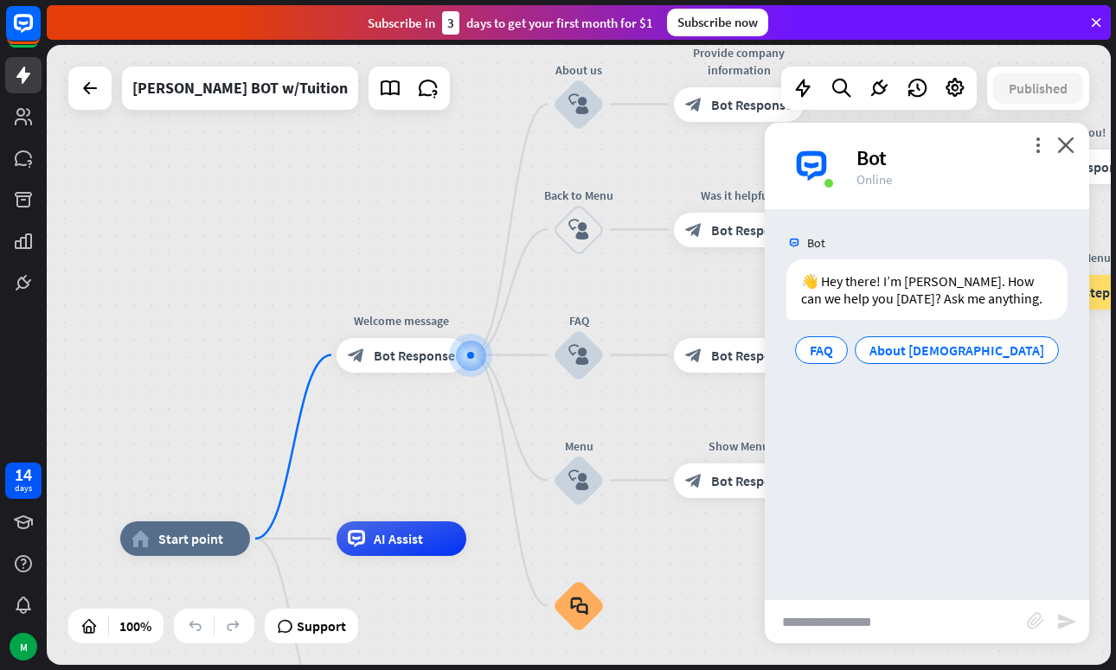
click at [871, 637] on input "text" at bounding box center [896, 621] width 262 height 43
click at [872, 625] on input "text" at bounding box center [896, 621] width 262 height 43
type input "**********"
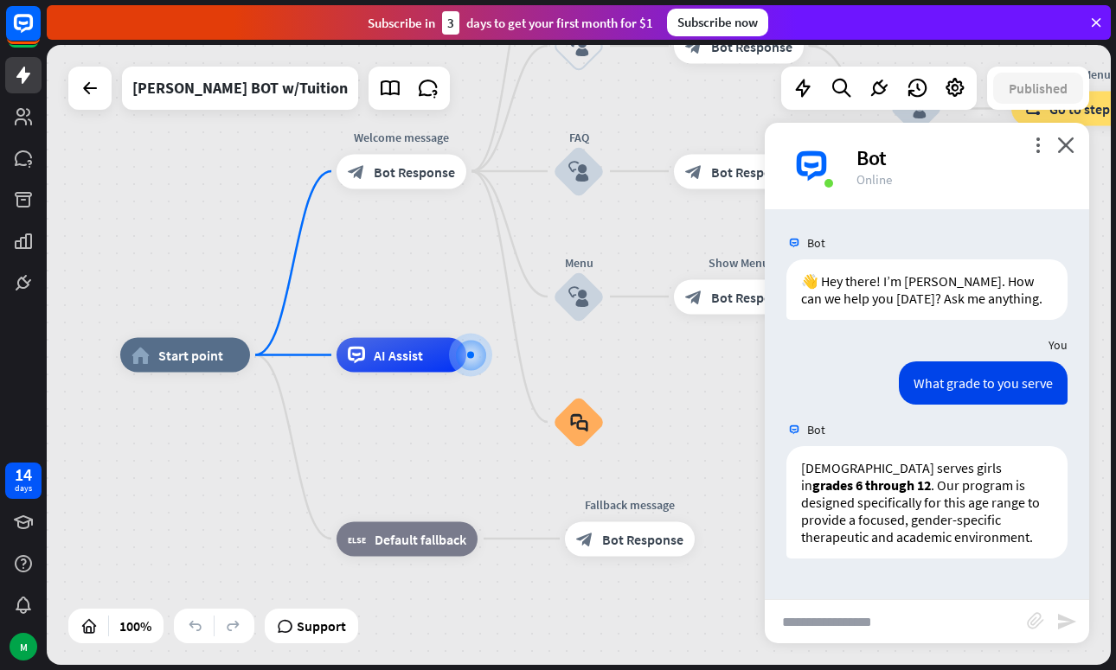
click at [889, 621] on input "text" at bounding box center [896, 621] width 262 height 43
type input "**********"
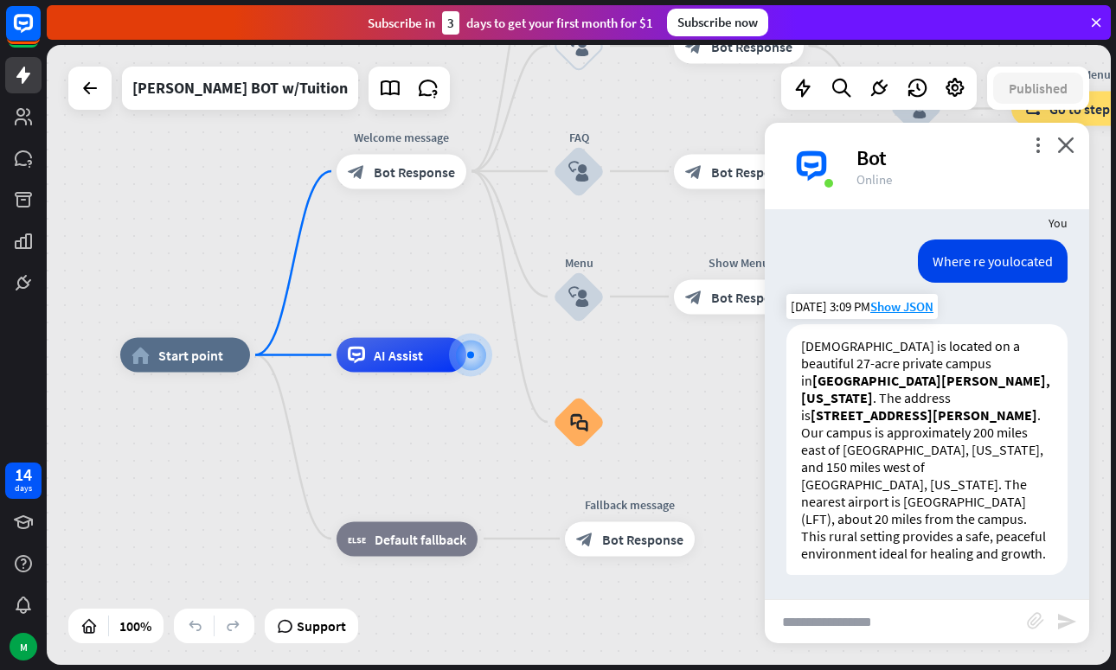
scroll to position [362, 0]
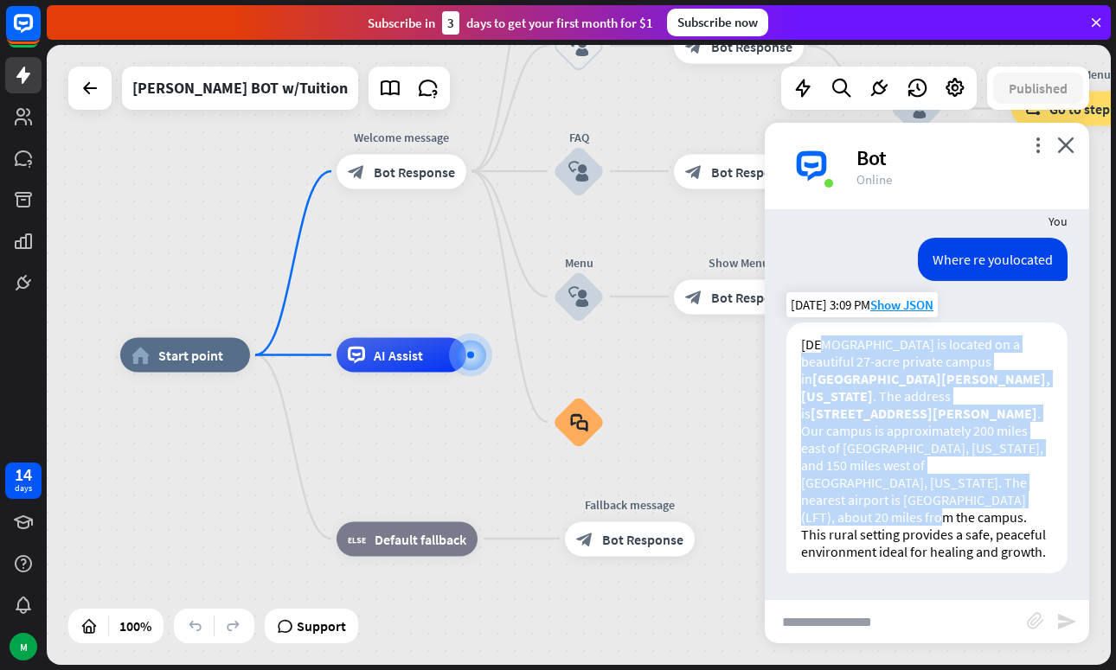
drag, startPoint x: 913, startPoint y: 407, endPoint x: 981, endPoint y: 484, distance: 103.0
click at [1017, 499] on p "[DEMOGRAPHIC_DATA] is located on a beautiful 27-acre private campus in [GEOGRAP…" at bounding box center [927, 431] width 252 height 190
click at [953, 475] on p "[DEMOGRAPHIC_DATA] is located on a beautiful 27-acre private campus in [GEOGRAP…" at bounding box center [927, 431] width 252 height 190
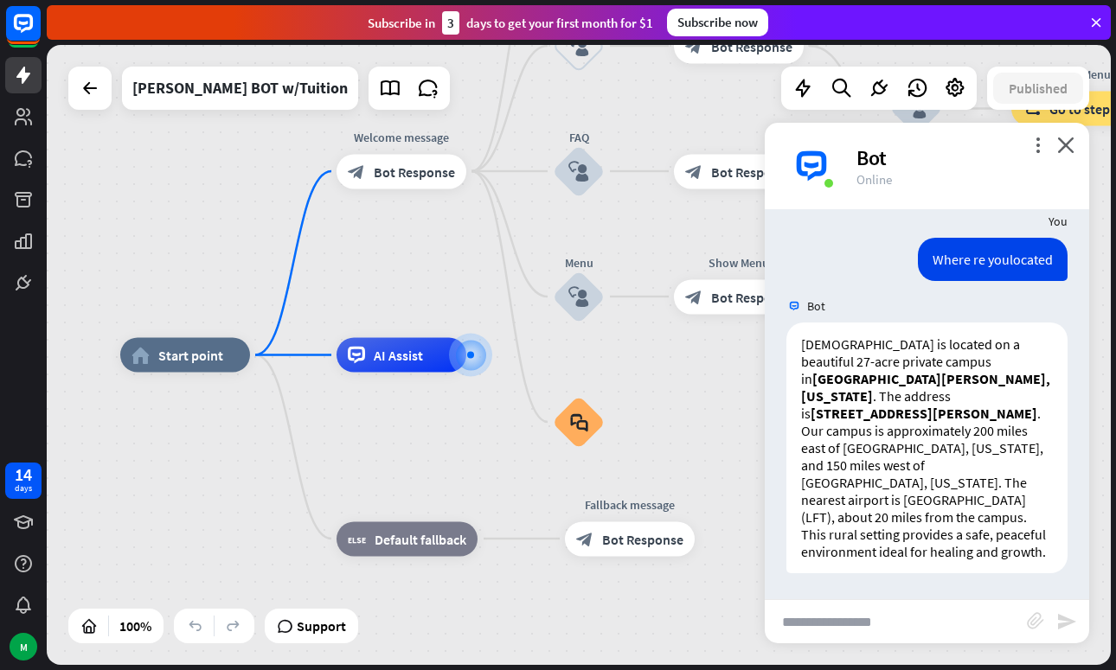
click at [876, 619] on input "text" at bounding box center [896, 621] width 262 height 43
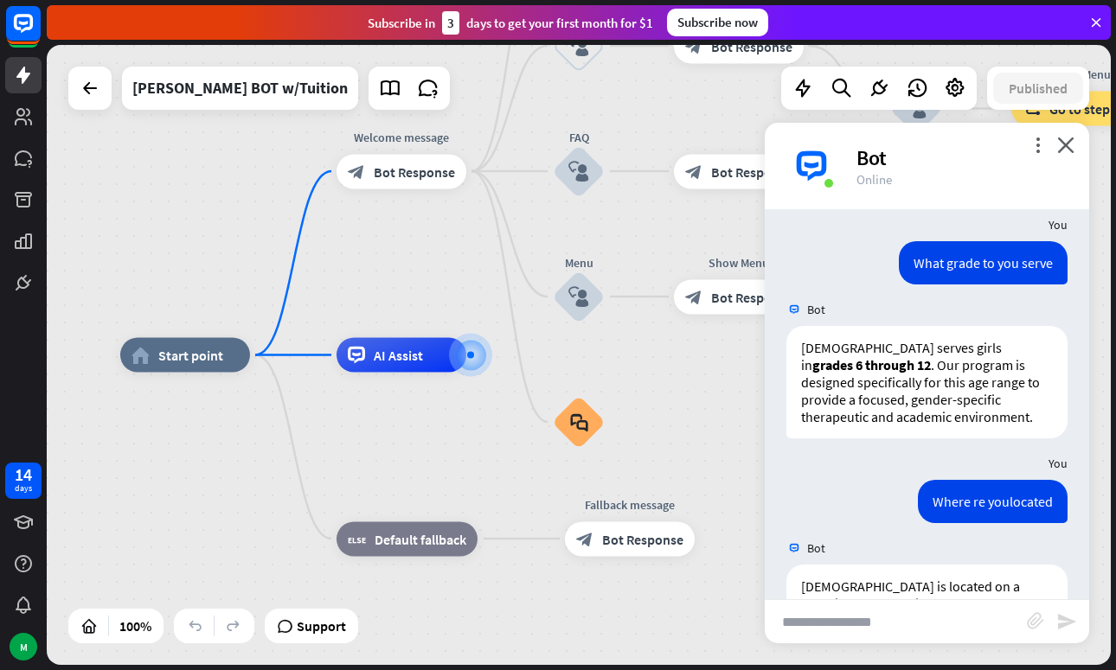
scroll to position [0, 0]
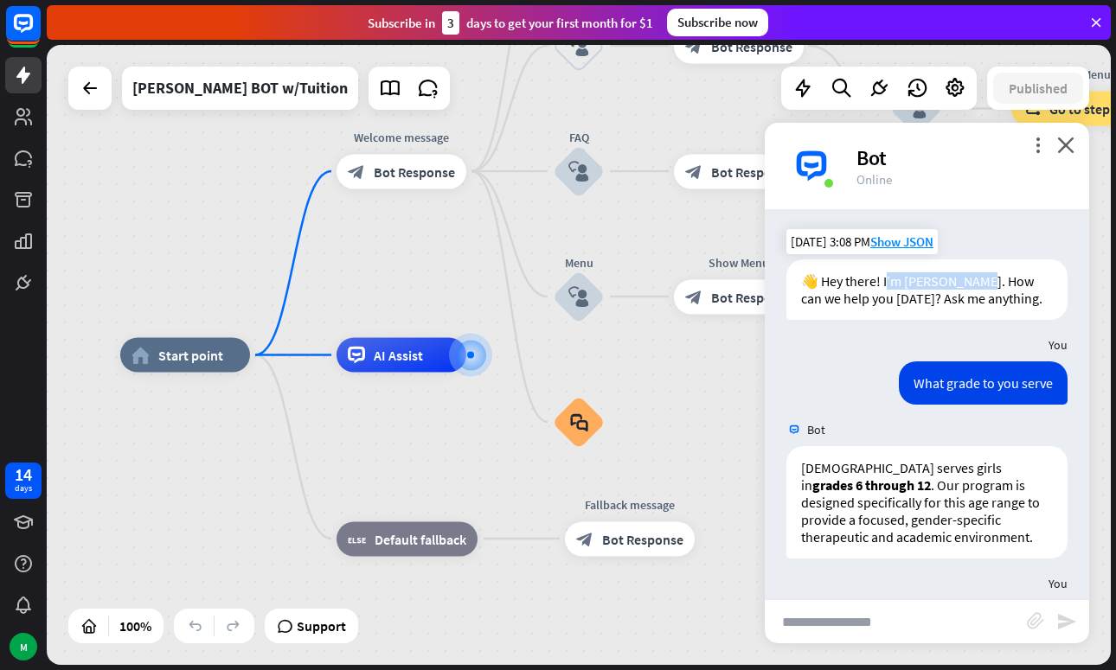
drag, startPoint x: 887, startPoint y: 278, endPoint x: 973, endPoint y: 285, distance: 86.8
click at [973, 285] on div "👋 Hey there! I’m [PERSON_NAME]. How can we help you [DATE]? Ask me anything." at bounding box center [926, 289] width 281 height 61
click at [993, 284] on div "👋 Hey there! I’m [PERSON_NAME]. How can we help you [DATE]? Ask me anything." at bounding box center [926, 289] width 281 height 61
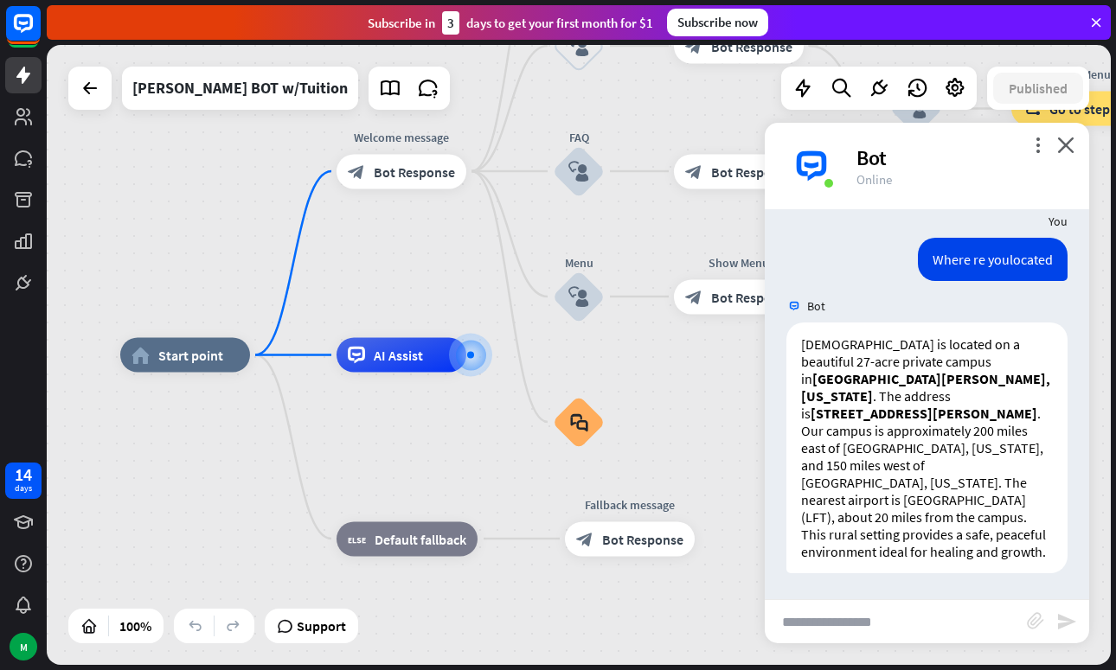
click at [916, 631] on input "text" at bounding box center [896, 621] width 262 height 43
click at [868, 643] on input "text" at bounding box center [896, 621] width 262 height 43
click at [868, 636] on input "text" at bounding box center [896, 621] width 262 height 43
click at [843, 622] on input "text" at bounding box center [896, 621] width 262 height 43
click at [848, 623] on input "text" at bounding box center [896, 621] width 262 height 43
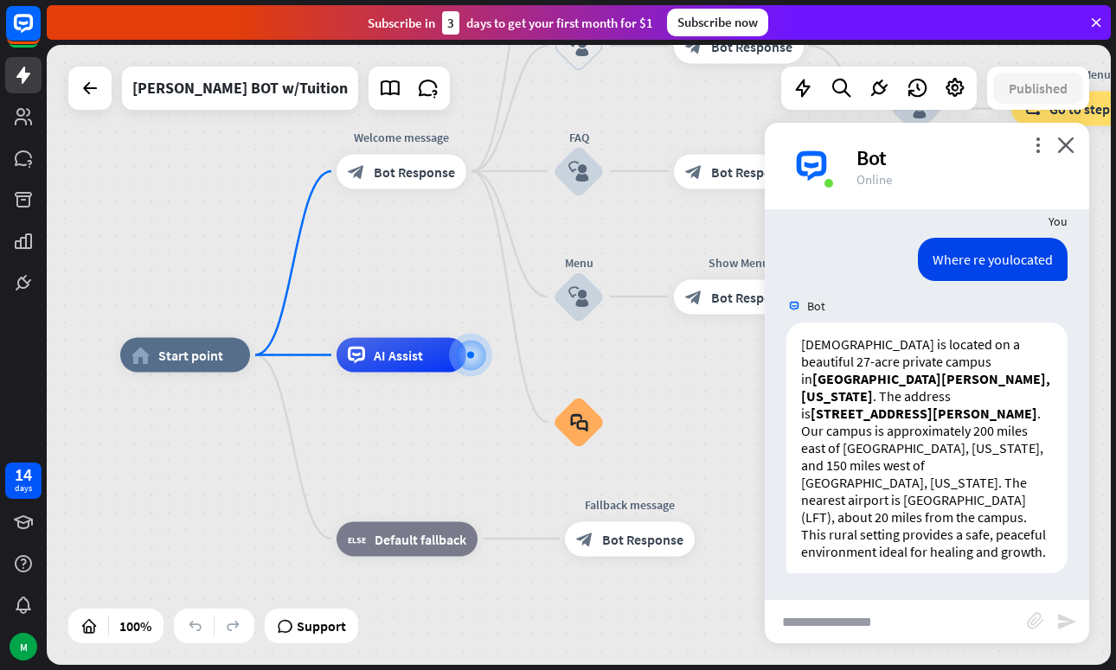
click at [874, 634] on input "text" at bounding box center [896, 621] width 262 height 43
click at [874, 629] on input "text" at bounding box center [896, 621] width 262 height 43
click at [970, 143] on div "more_vert close Bot Online" at bounding box center [927, 166] width 324 height 86
click at [893, 628] on input "text" at bounding box center [896, 621] width 262 height 43
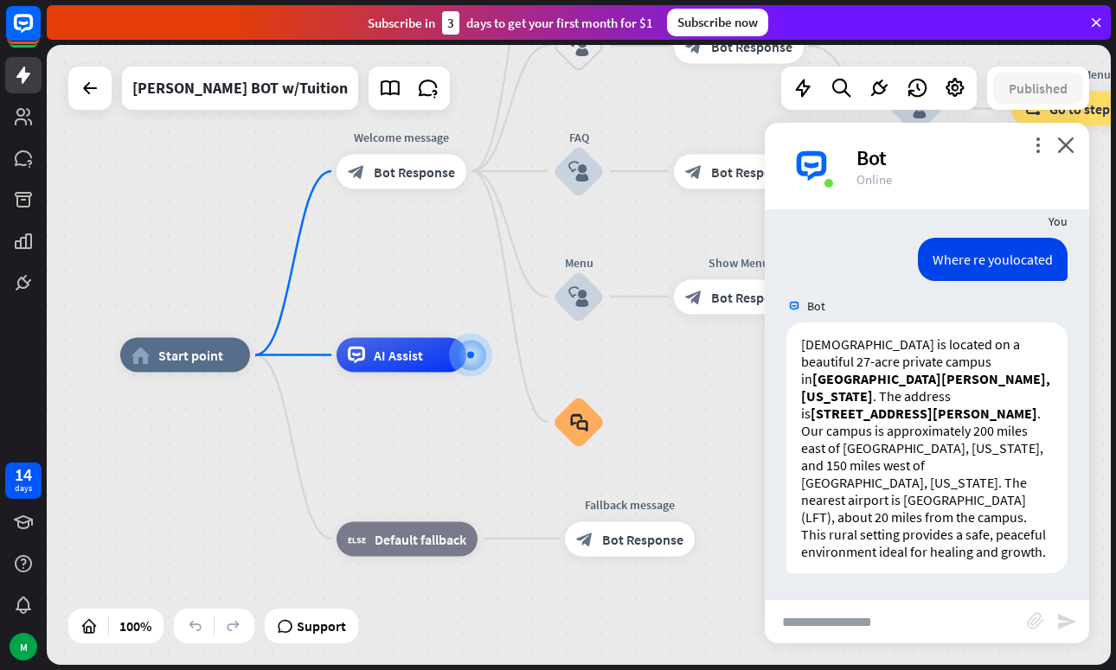
click at [855, 619] on input "text" at bounding box center [896, 621] width 262 height 43
click at [827, 624] on input "text" at bounding box center [896, 621] width 262 height 43
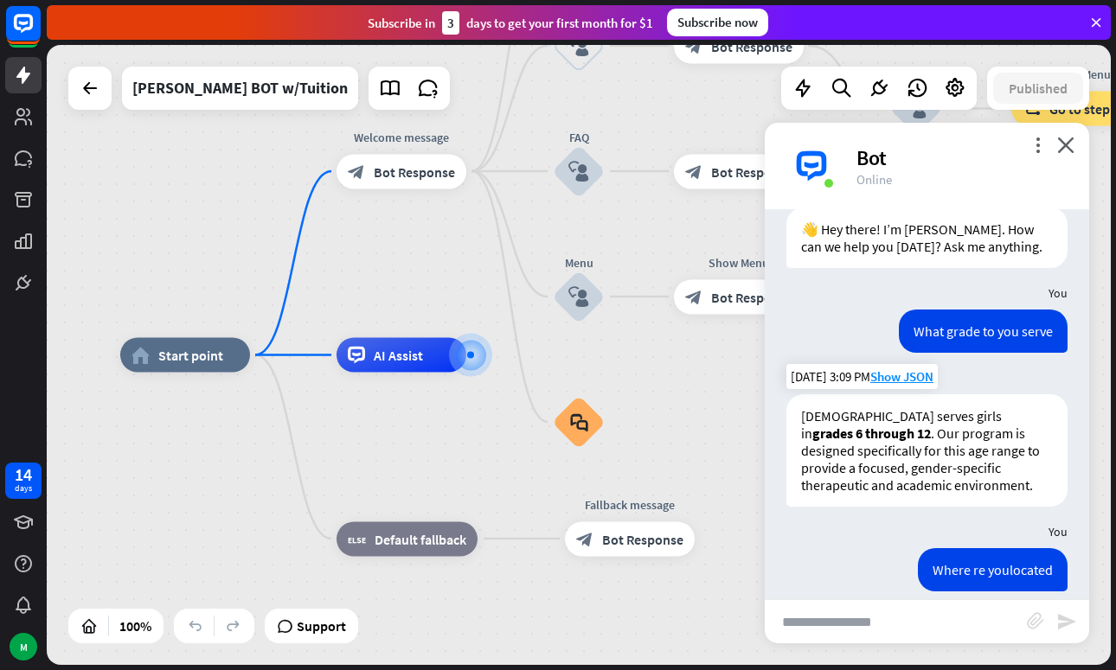
scroll to position [0, 0]
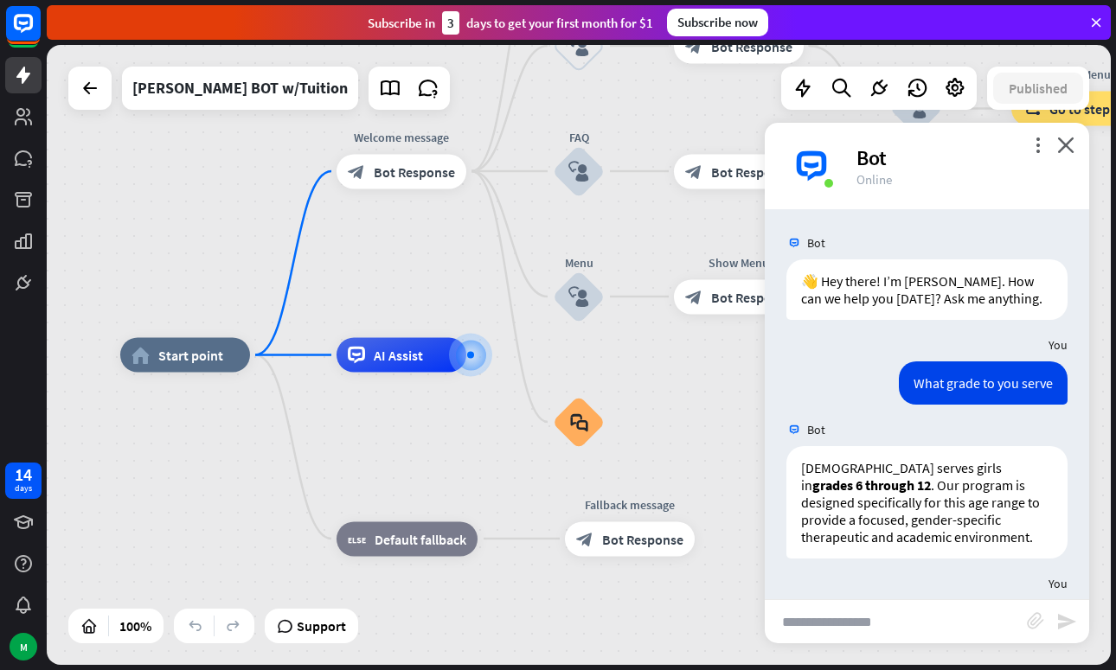
click at [804, 358] on div "You" at bounding box center [927, 345] width 324 height 33
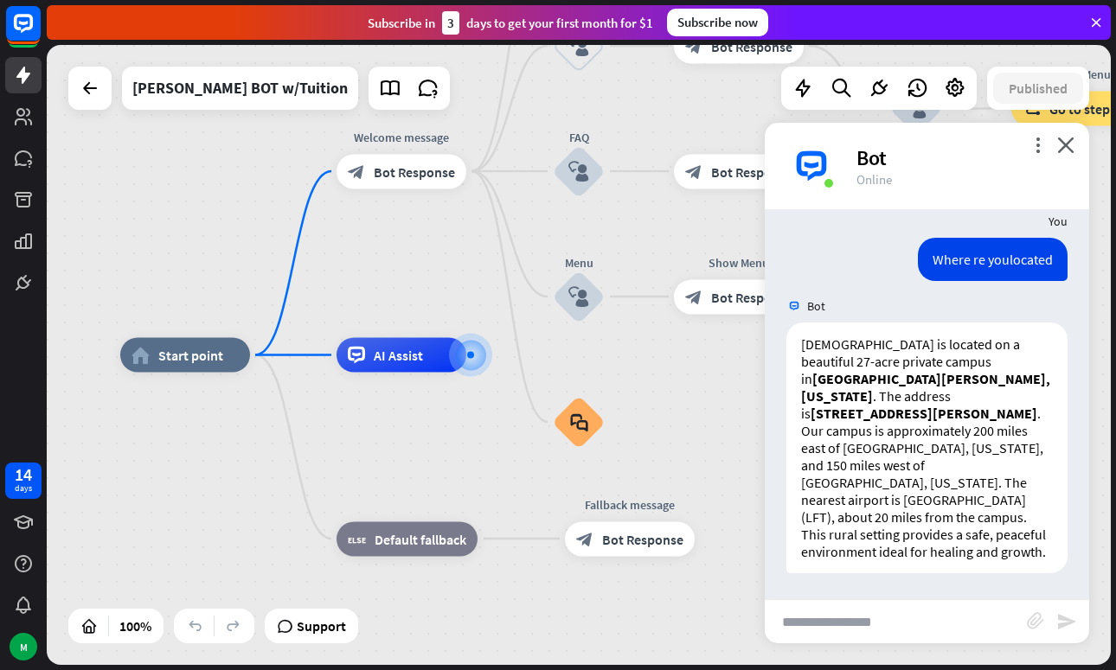
click at [893, 630] on input "text" at bounding box center [896, 621] width 262 height 43
click at [94, 100] on div at bounding box center [90, 88] width 35 height 35
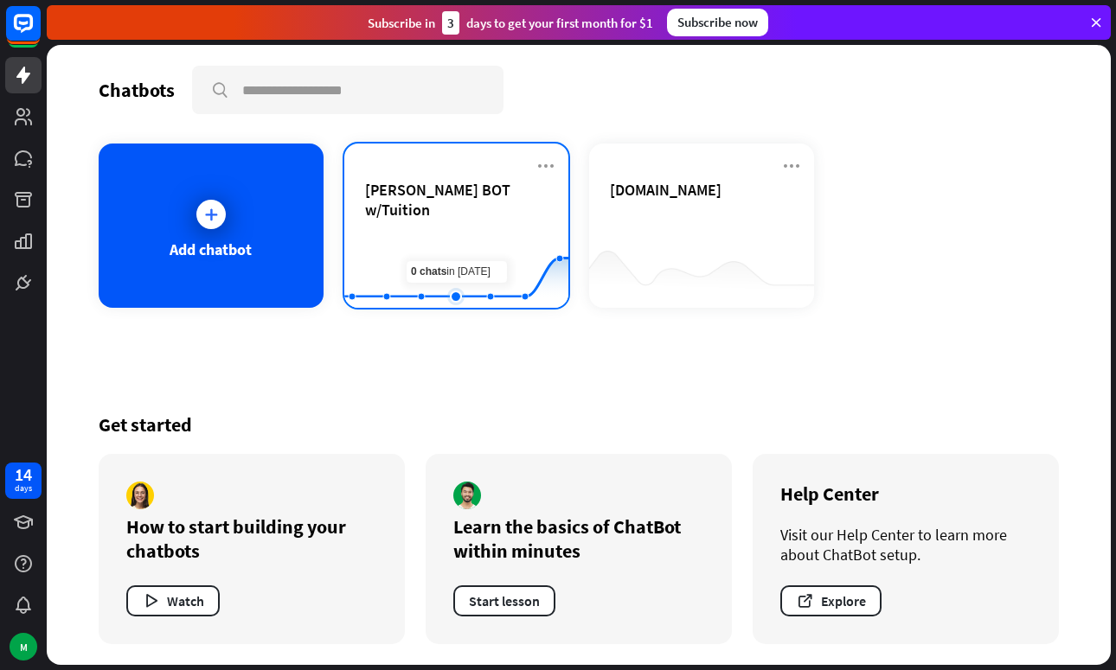
click at [463, 235] on rect at bounding box center [456, 265] width 224 height 108
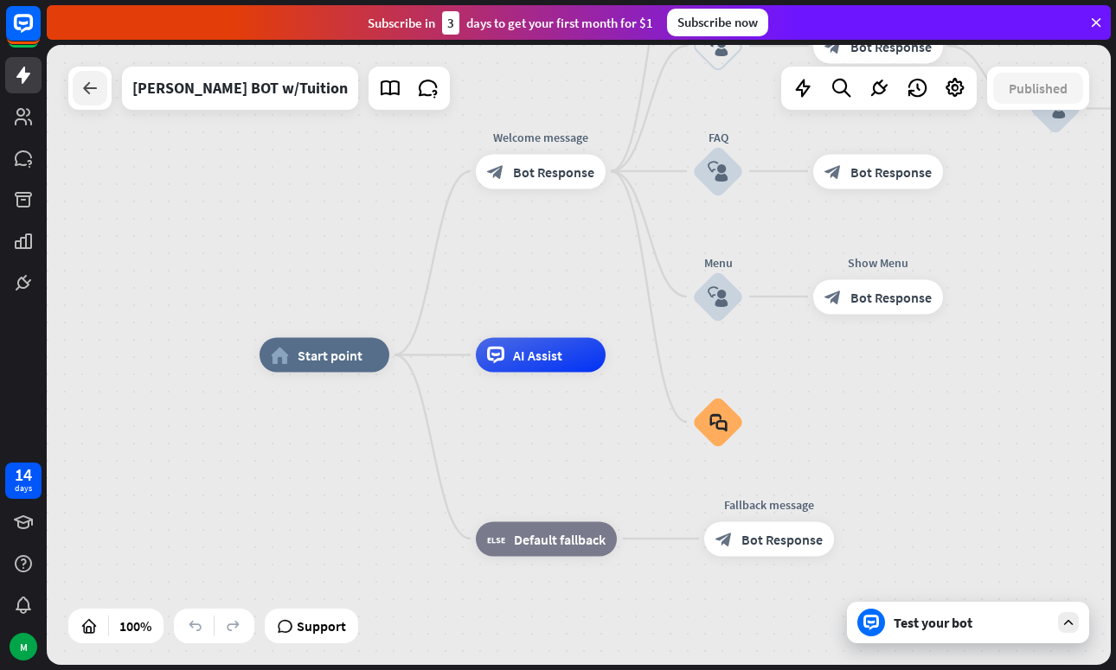
click at [90, 86] on icon at bounding box center [90, 88] width 21 height 21
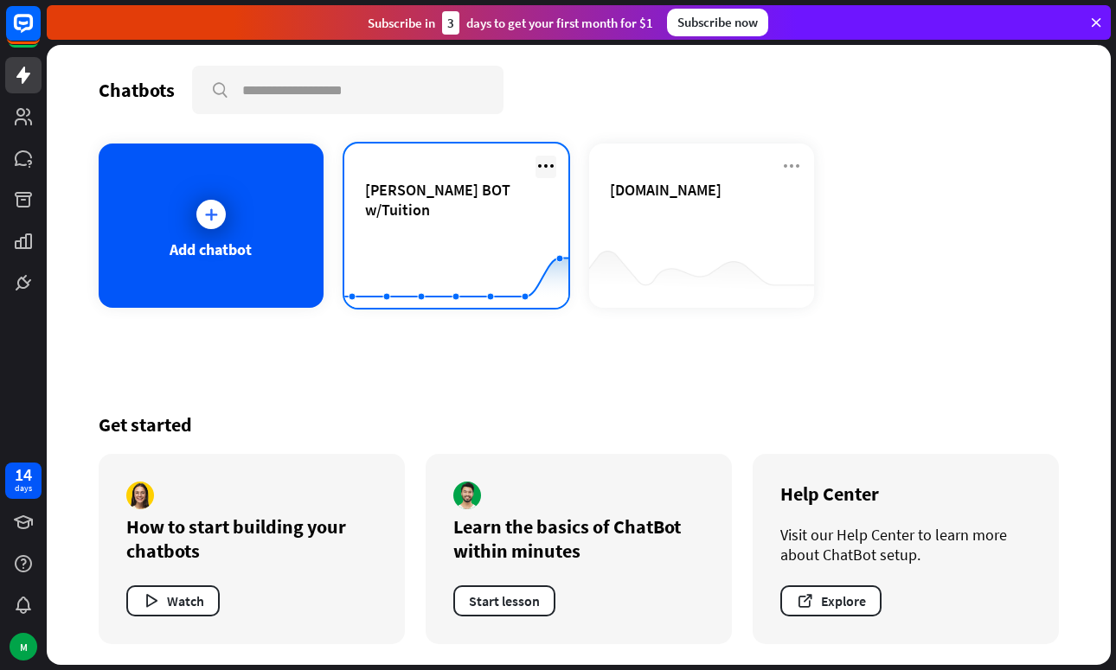
click at [554, 164] on icon at bounding box center [545, 166] width 21 height 21
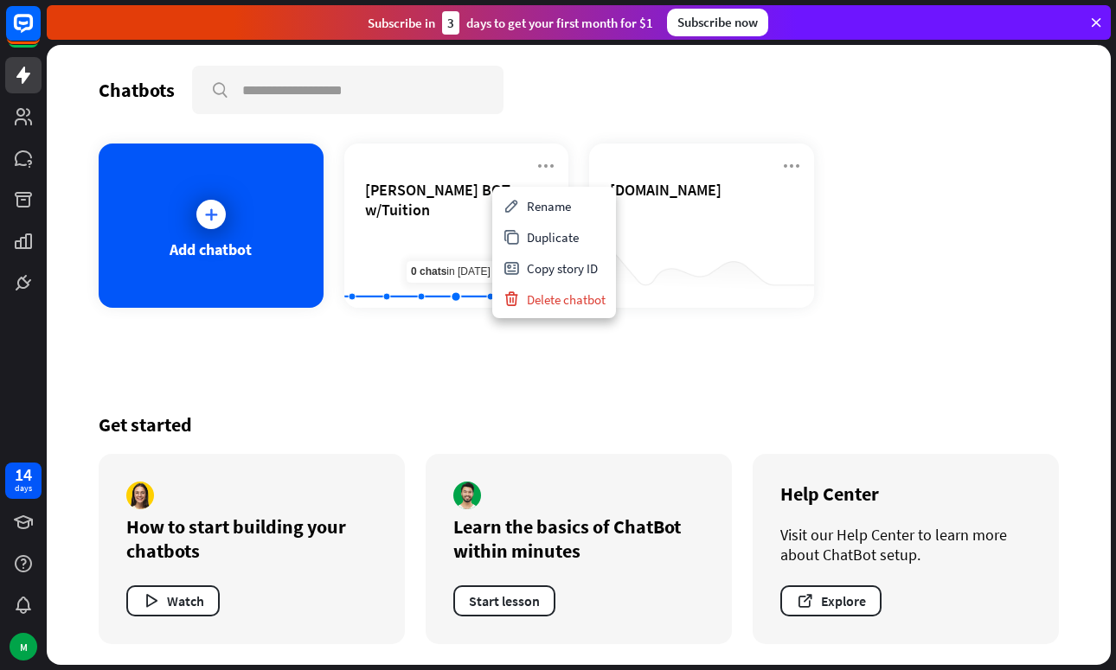
click at [420, 392] on div "Get started How to start building your chatbots Watch Learn the basics of ChatB…" at bounding box center [579, 528] width 960 height 273
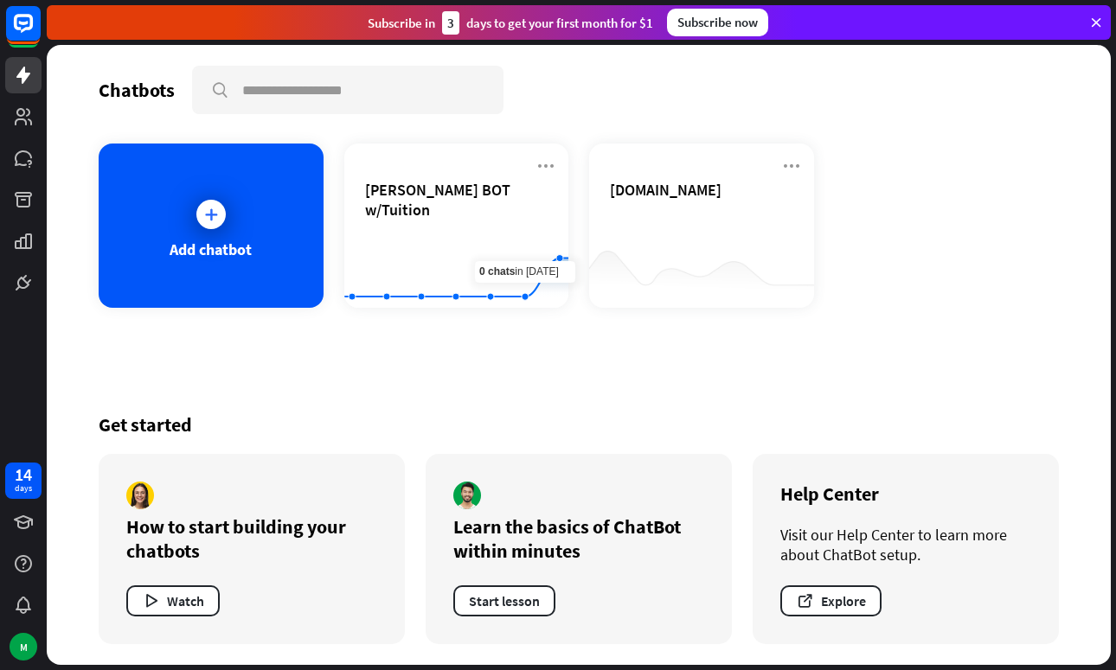
click at [459, 388] on div "Chatbots search Add chatbot [PERSON_NAME] BOT w/Tuition Created with Highcharts…" at bounding box center [579, 355] width 1064 height 620
click at [560, 112] on div "Chatbots search" at bounding box center [579, 90] width 960 height 48
click at [28, 33] on rect at bounding box center [23, 23] width 38 height 38
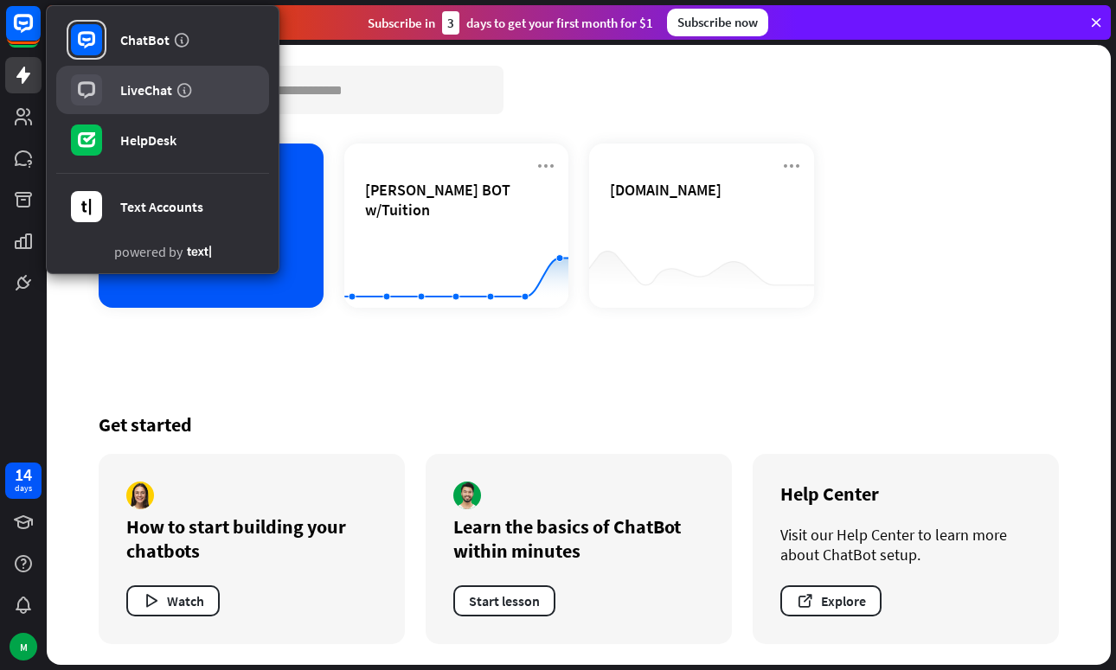
click at [147, 99] on link "LiveChat" at bounding box center [162, 90] width 213 height 48
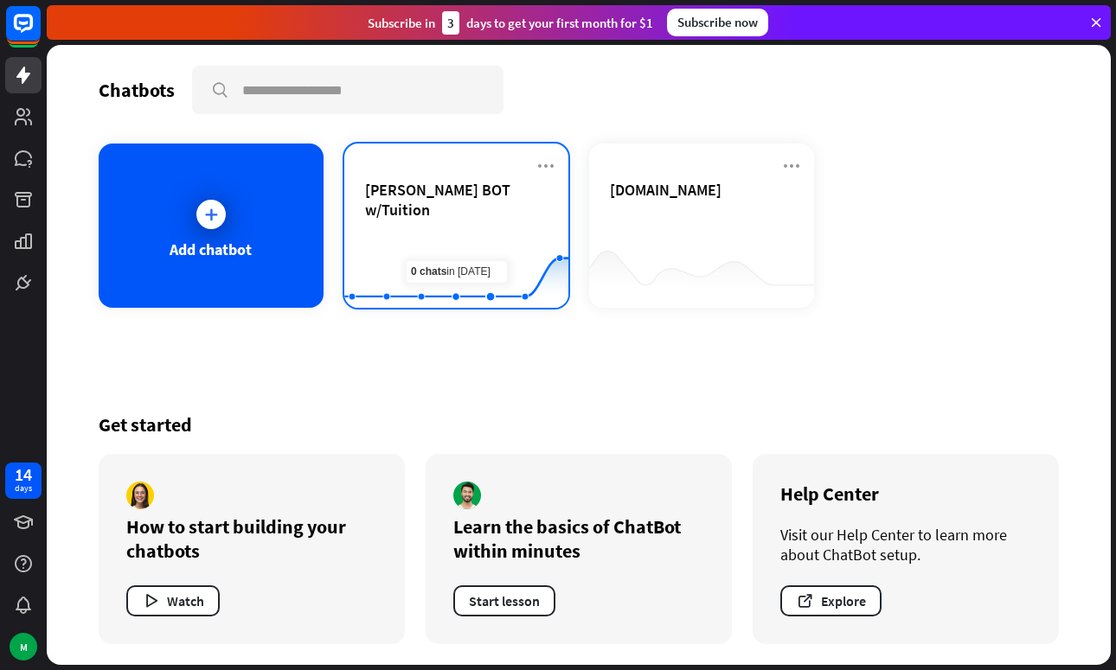
click at [436, 200] on div "[PERSON_NAME] BOT w/Tuition" at bounding box center [456, 210] width 183 height 61
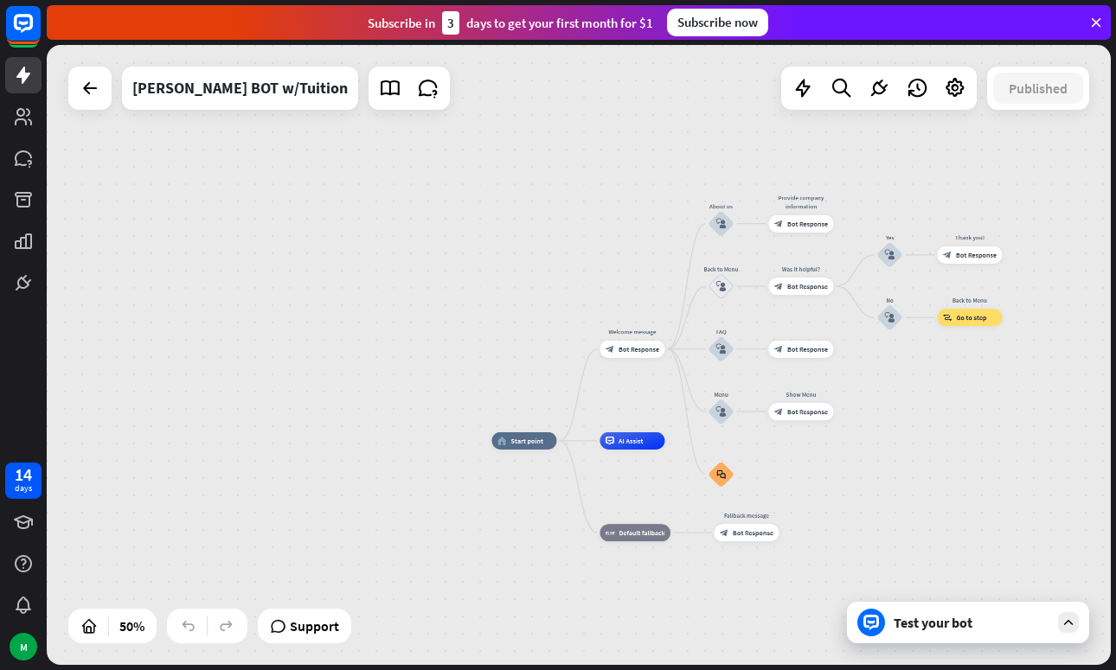
drag, startPoint x: 980, startPoint y: 428, endPoint x: 912, endPoint y: 486, distance: 89.6
click at [912, 486] on div "home_2 Start point Welcome message block_bot_response Bot Response About us blo…" at bounding box center [757, 596] width 532 height 311
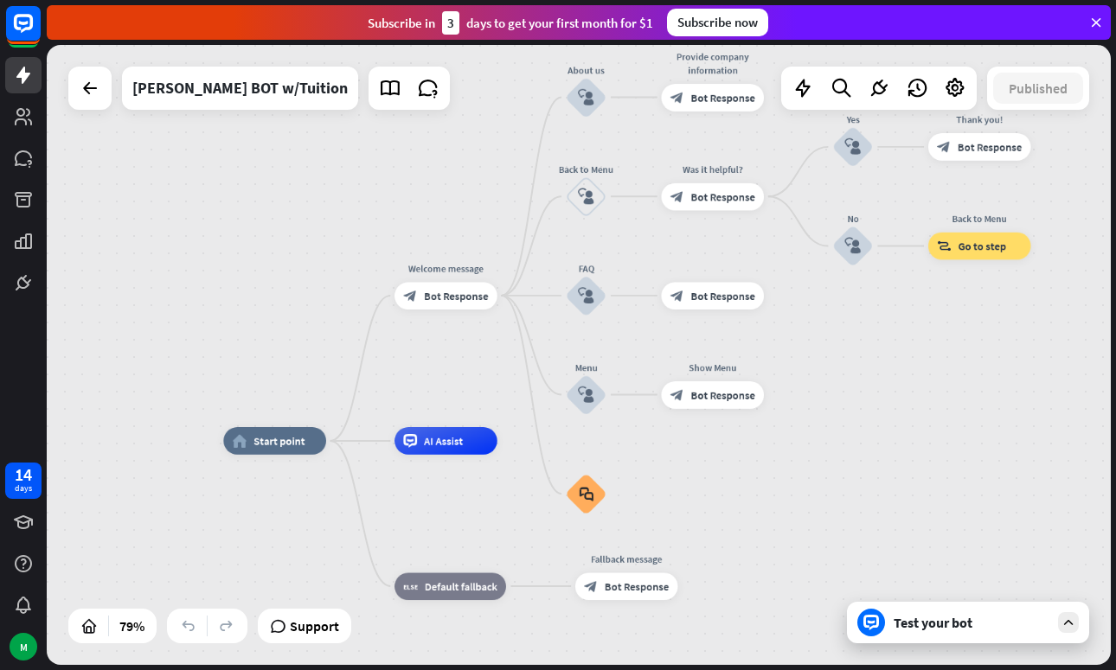
drag, startPoint x: 943, startPoint y: 505, endPoint x: 850, endPoint y: 494, distance: 93.2
drag, startPoint x: 873, startPoint y: 473, endPoint x: 865, endPoint y: 489, distance: 17.4
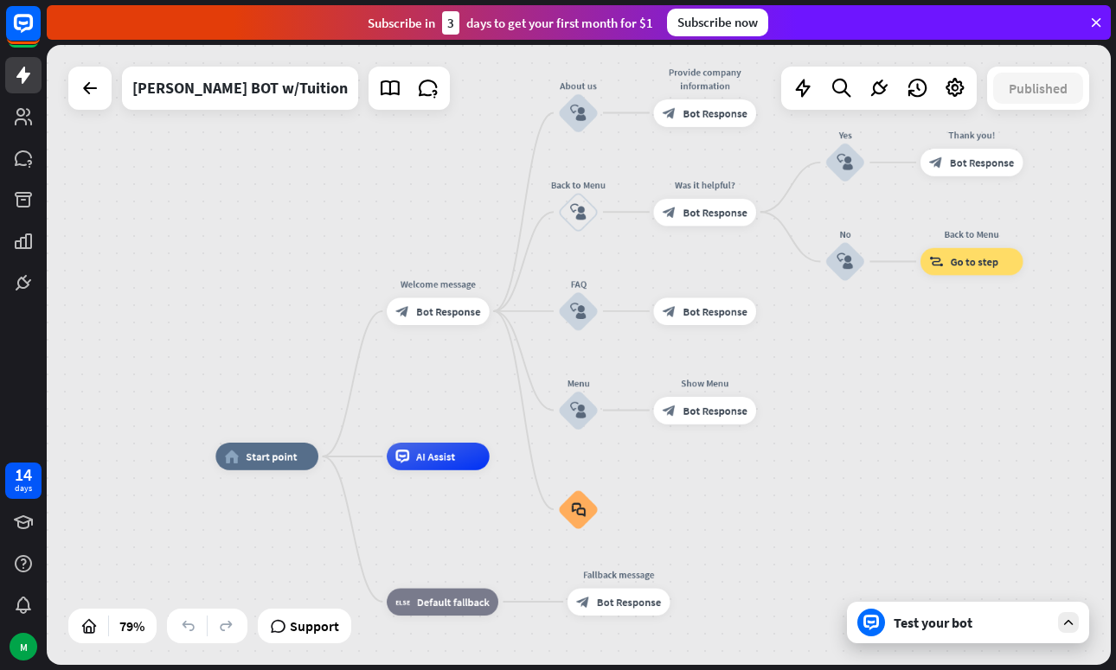
click at [926, 603] on div "Test your bot" at bounding box center [968, 623] width 242 height 42
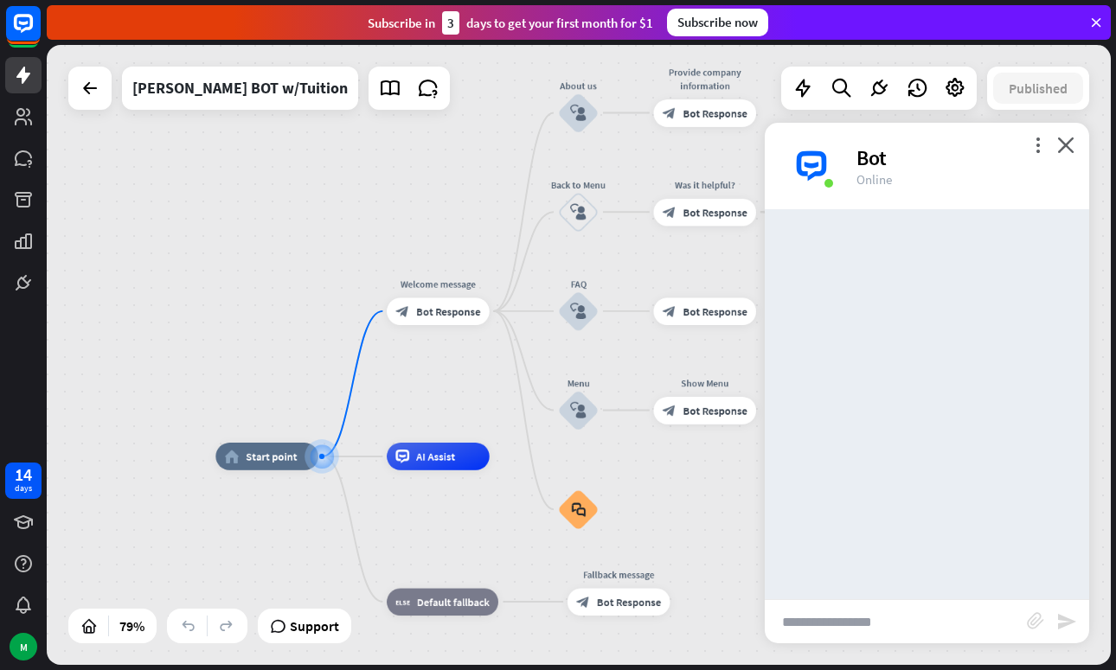
click at [812, 631] on input "text" at bounding box center [896, 621] width 262 height 43
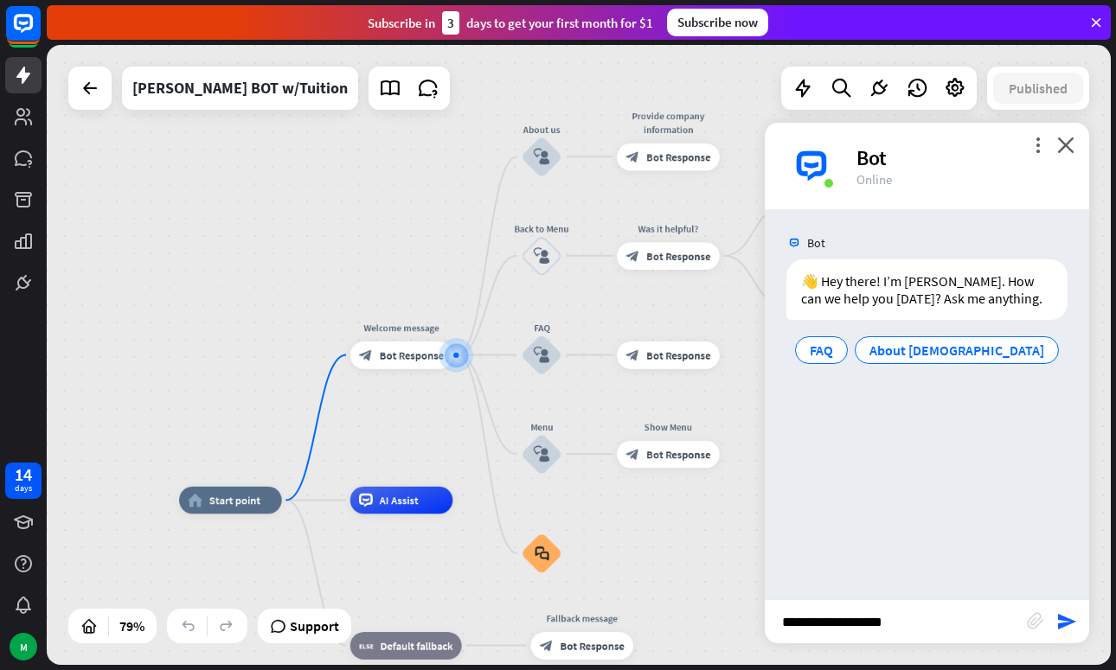
type input "**********"
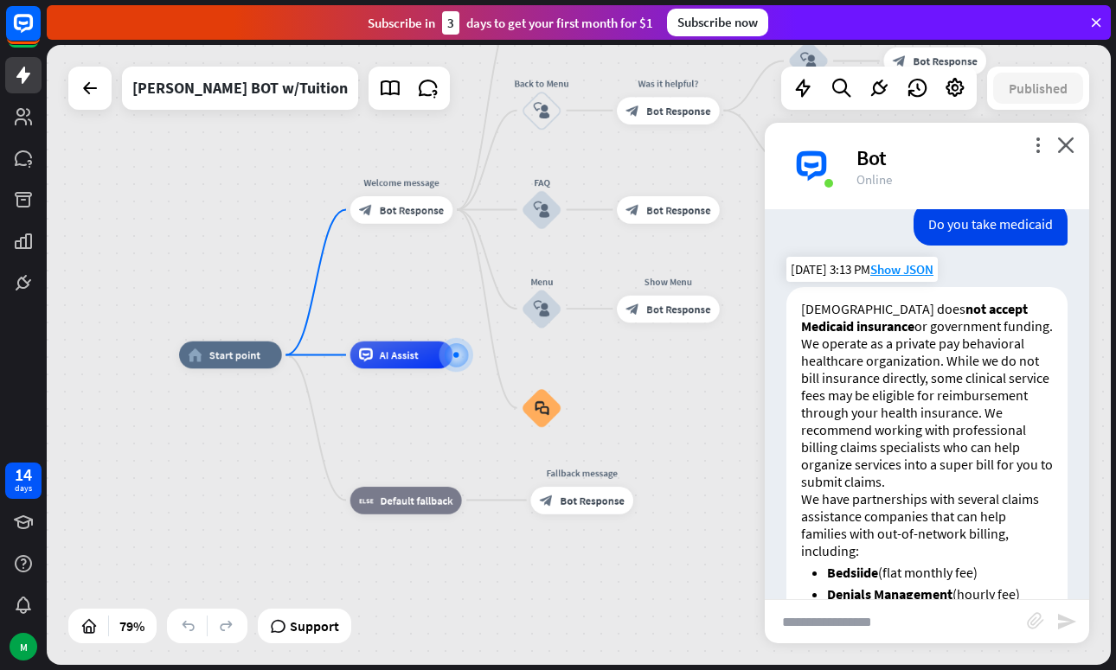
scroll to position [161, 0]
drag, startPoint x: 977, startPoint y: 311, endPoint x: 985, endPoint y: 321, distance: 12.3
click at [985, 321] on p "[DEMOGRAPHIC_DATA] does not accept Medicaid insurance or government funding. We…" at bounding box center [927, 393] width 252 height 190
click at [965, 336] on p "[DEMOGRAPHIC_DATA] does not accept Medicaid insurance or government funding. We…" at bounding box center [927, 393] width 252 height 190
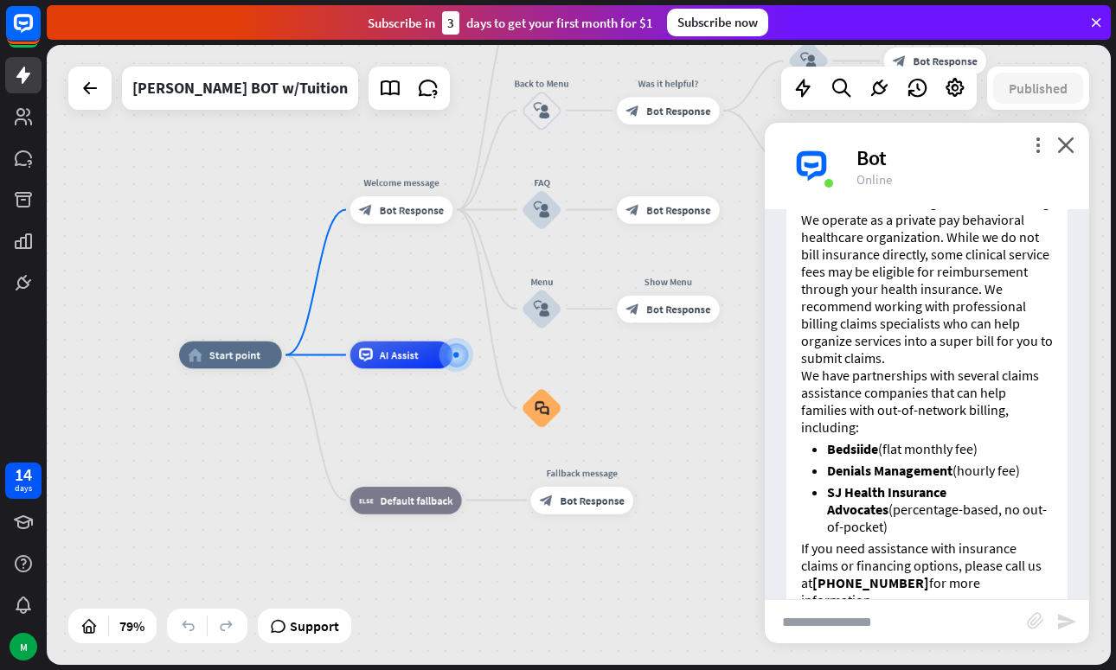
scroll to position [314, 0]
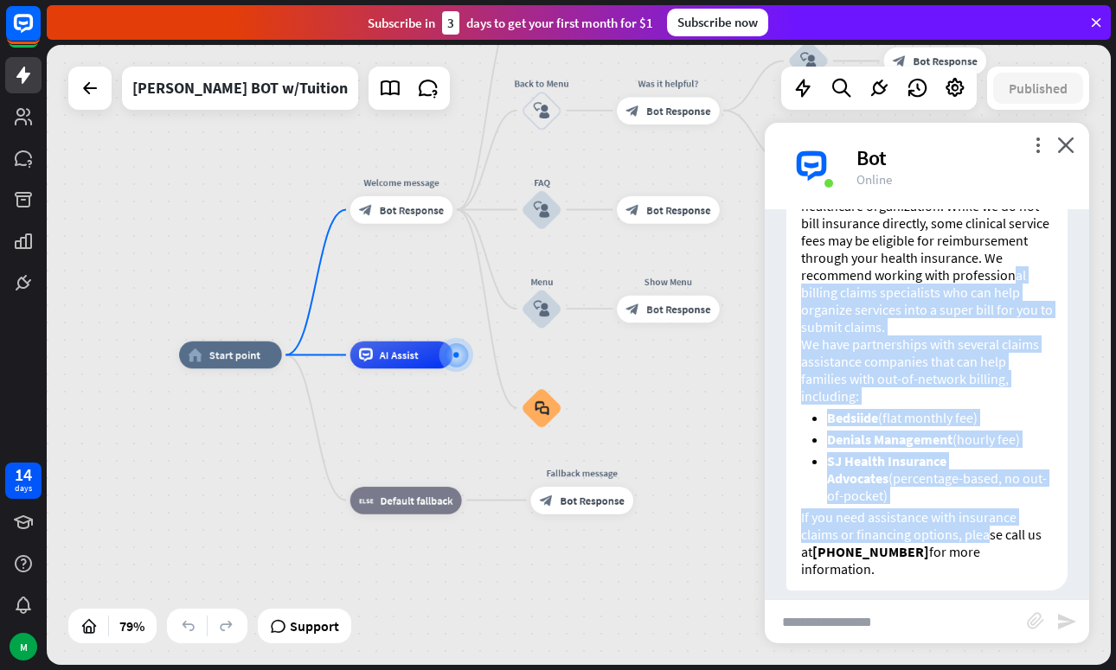
drag, startPoint x: 857, startPoint y: 287, endPoint x: 984, endPoint y: 528, distance: 272.0
click at [984, 534] on div "[DEMOGRAPHIC_DATA] does not accept Medicaid insurance or government funding. We…" at bounding box center [926, 361] width 281 height 458
click at [987, 520] on p "If you need assistance with insurance claims or financing options, please call …" at bounding box center [927, 543] width 252 height 69
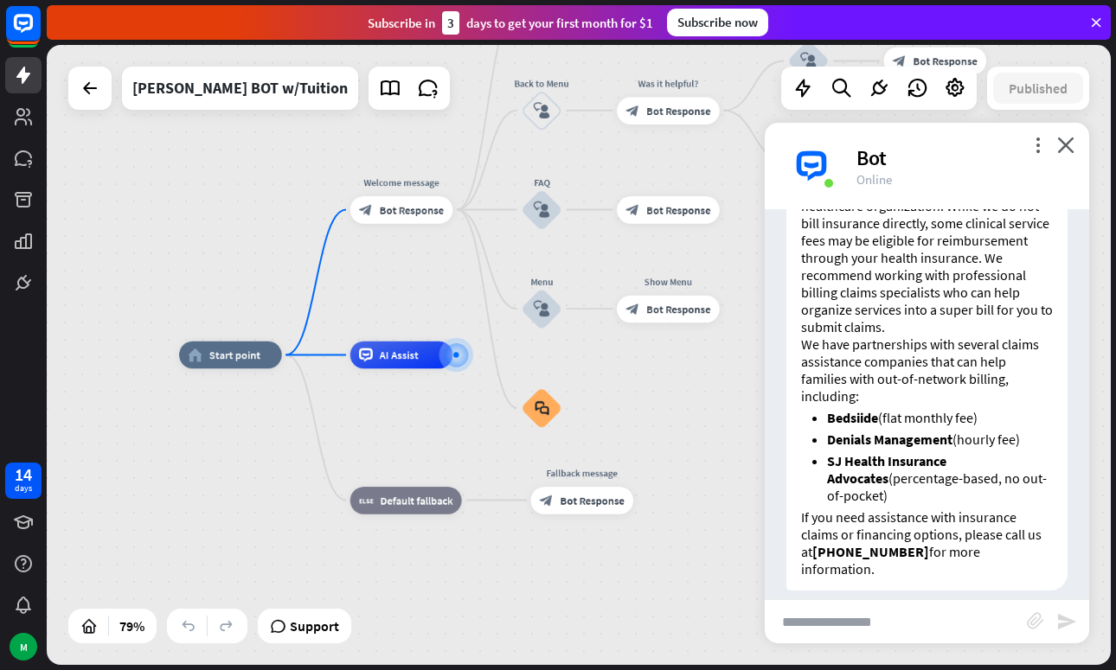
drag, startPoint x: 971, startPoint y: 546, endPoint x: 1042, endPoint y: 560, distance: 72.4
click at [1042, 560] on div "[DEMOGRAPHIC_DATA] does not accept Medicaid insurance or government funding. We…" at bounding box center [926, 361] width 281 height 458
click at [1039, 557] on p "If you need assistance with insurance claims or financing options, please call …" at bounding box center [927, 543] width 252 height 69
click at [1067, 151] on icon "close" at bounding box center [1065, 145] width 17 height 16
